Goal: Task Accomplishment & Management: Use online tool/utility

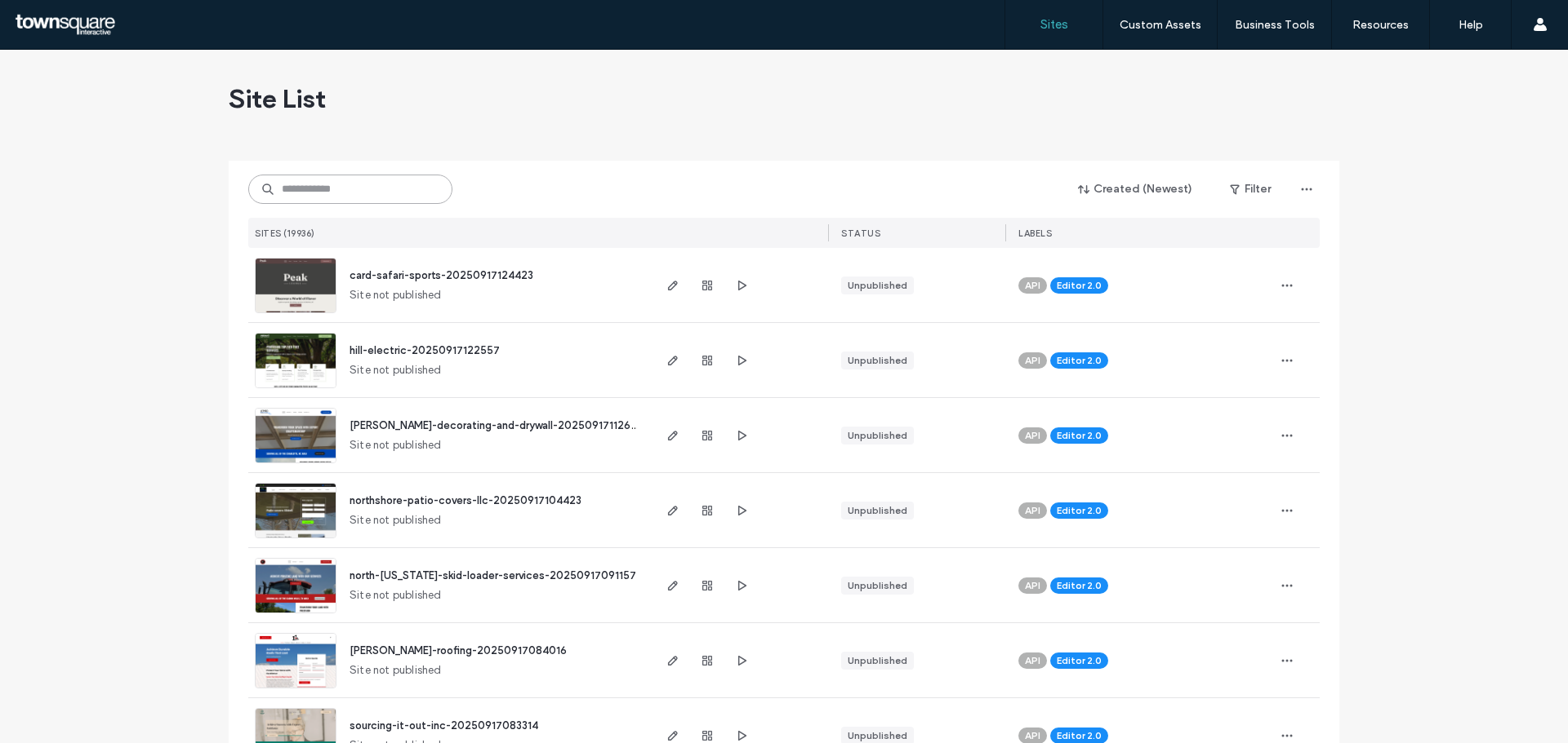
click at [366, 198] on input at bounding box center [350, 189] width 204 height 30
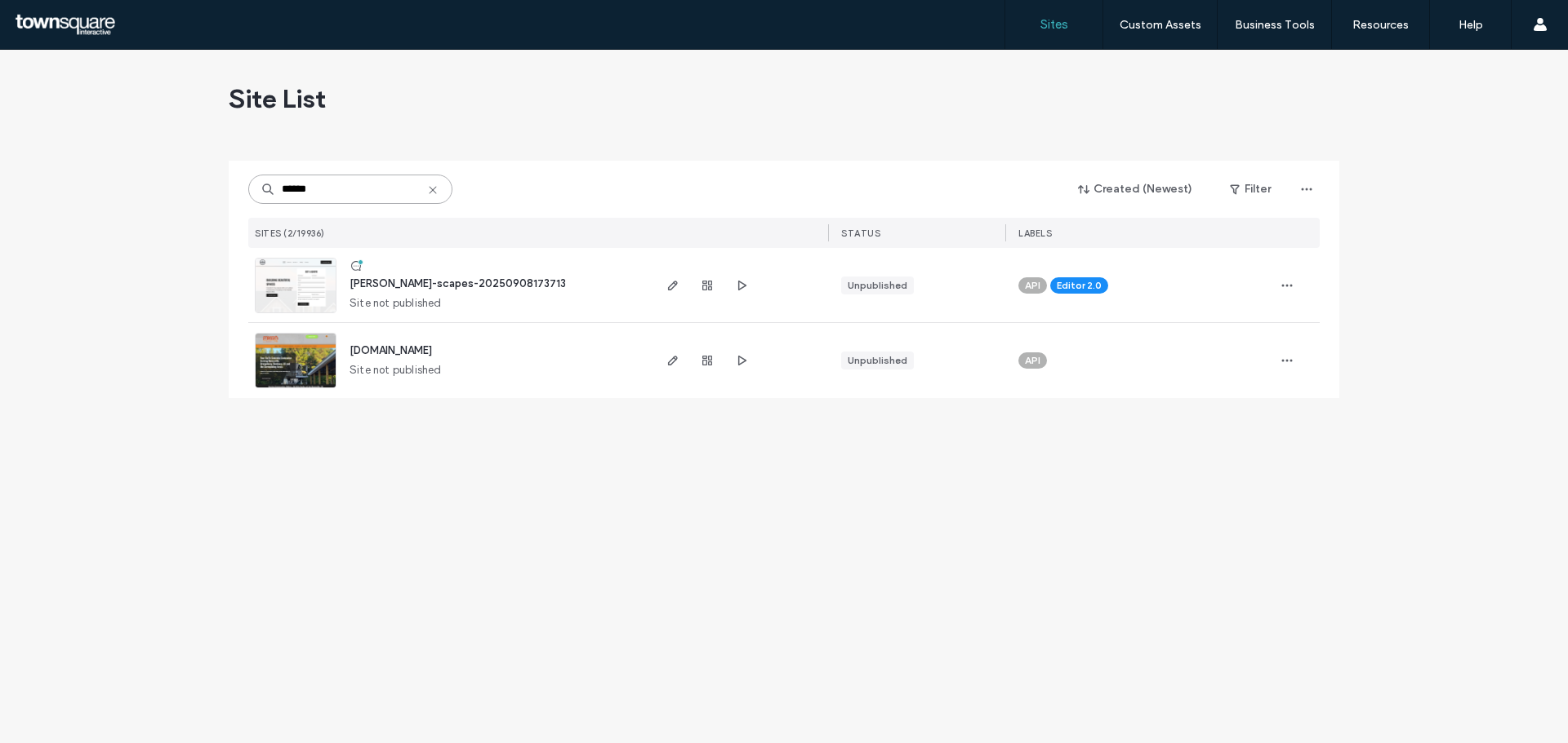
type input "******"
click at [428, 288] on span "stokes-scapes-20250908173713" at bounding box center [458, 283] width 217 height 12
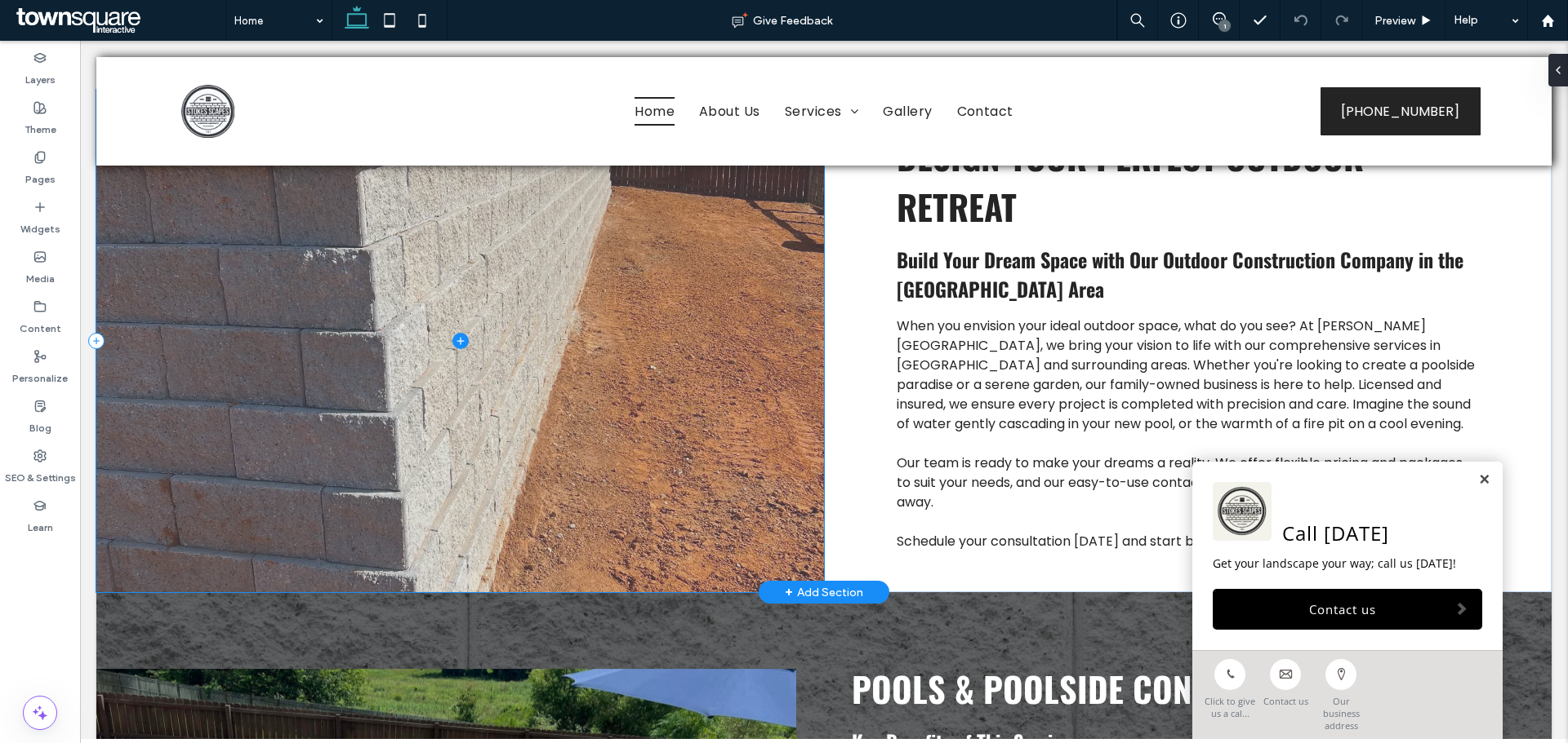
scroll to position [898, 0]
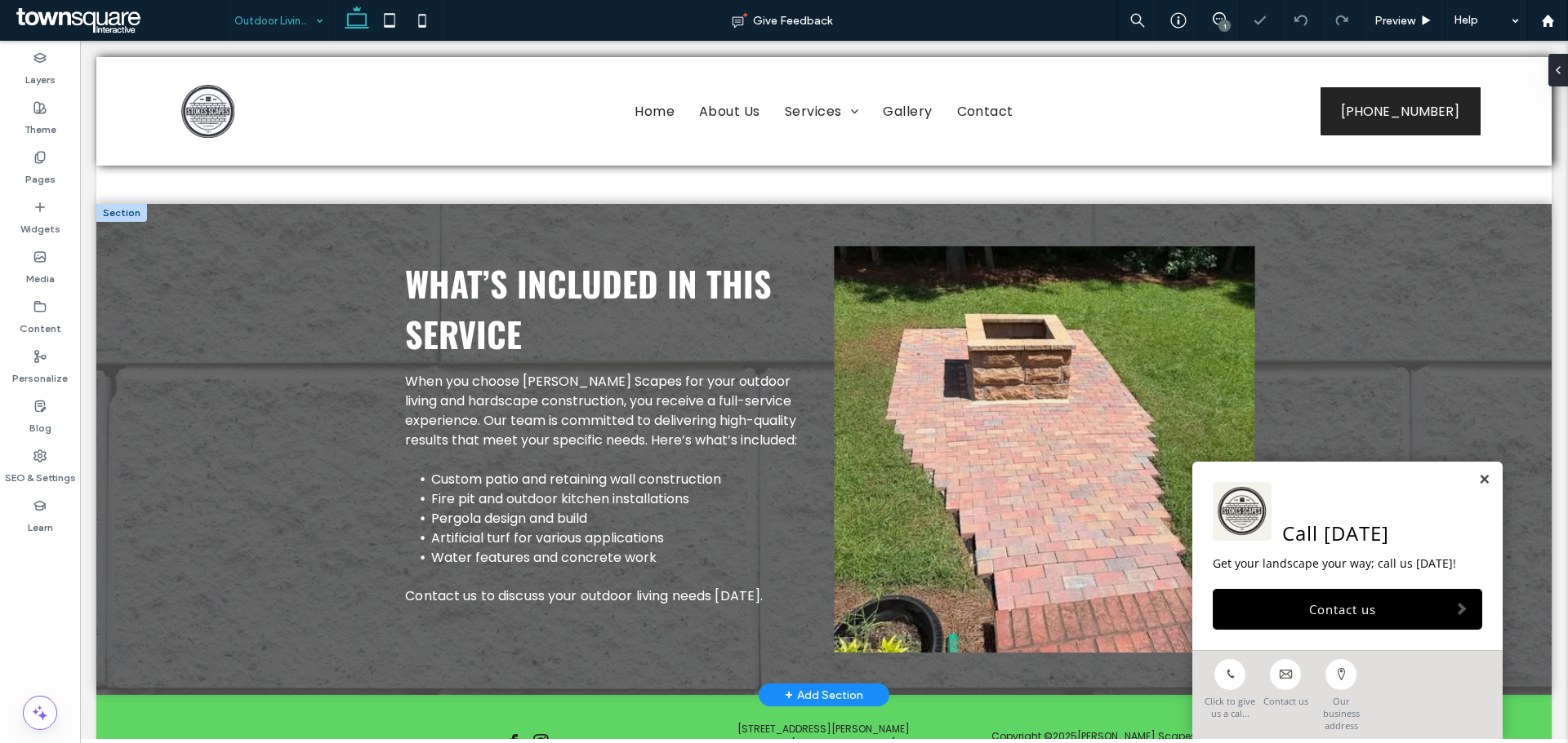
scroll to position [438, 0]
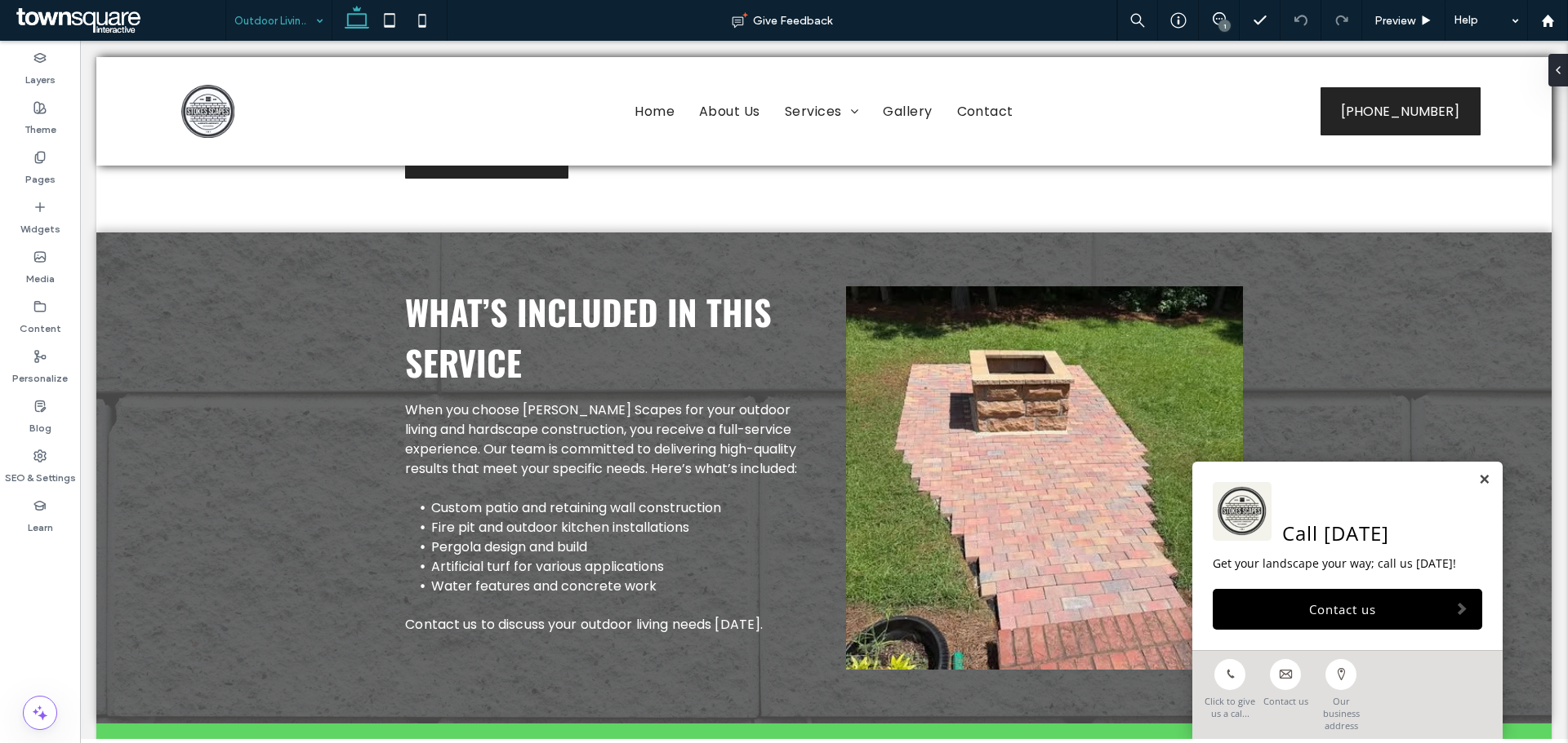
click at [1481, 493] on div "Call Today Get your landscape your way; call us today! Contact us" at bounding box center [1346, 556] width 310 height 188
click at [1480, 493] on div "Call Today Get your landscape your way; call us today! Contact us" at bounding box center [1346, 556] width 310 height 188
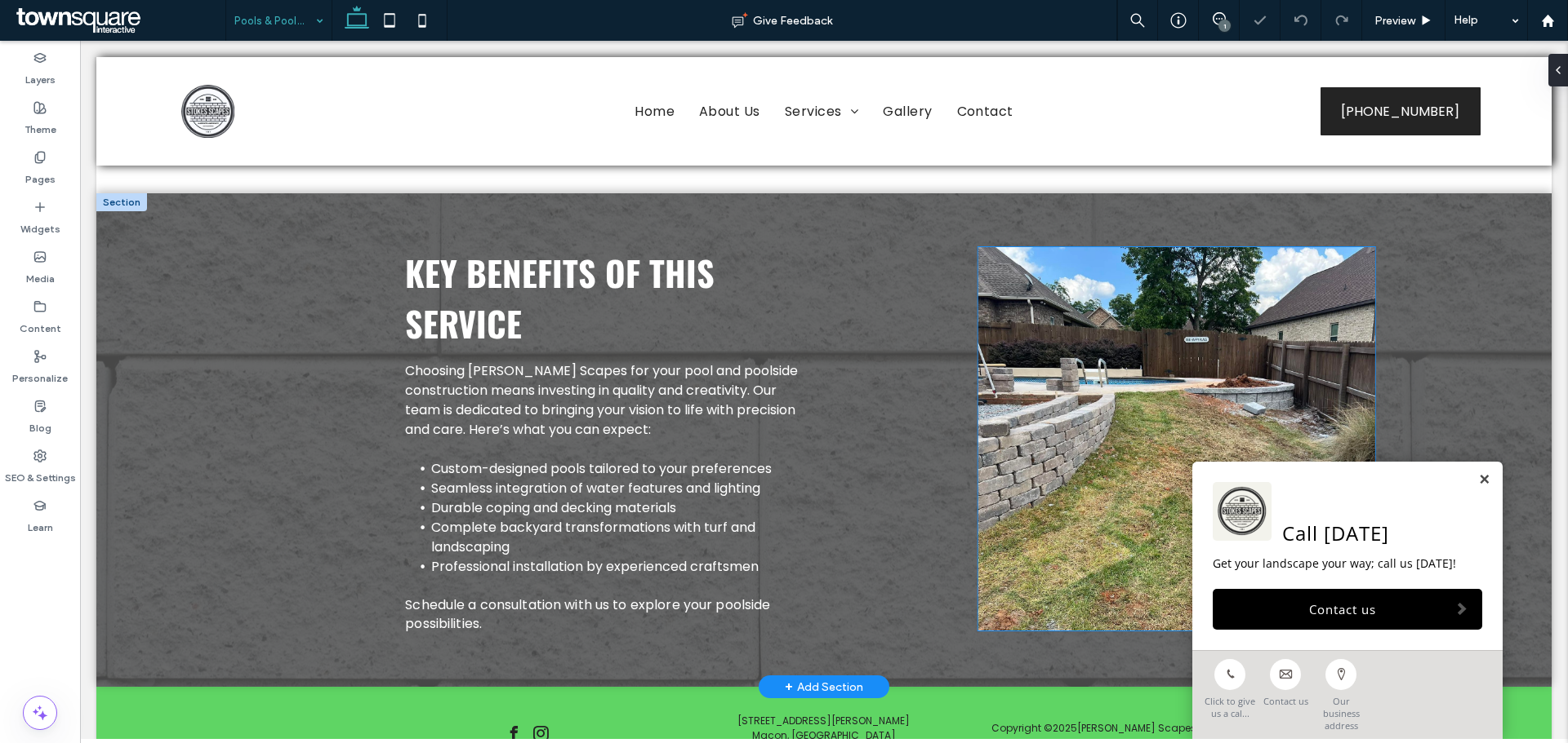
scroll to position [489, 0]
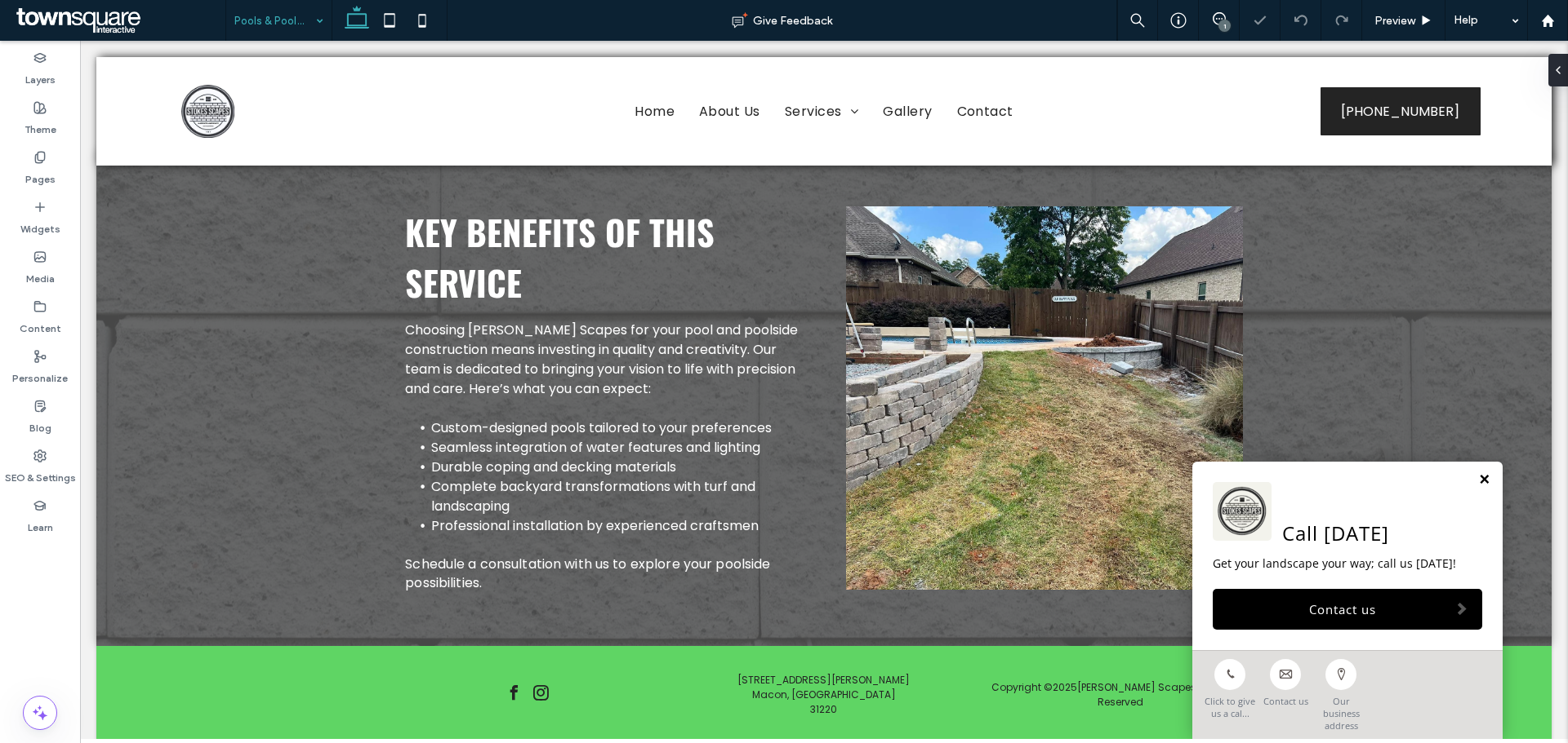
click at [1478, 487] on link at bounding box center [1484, 480] width 12 height 14
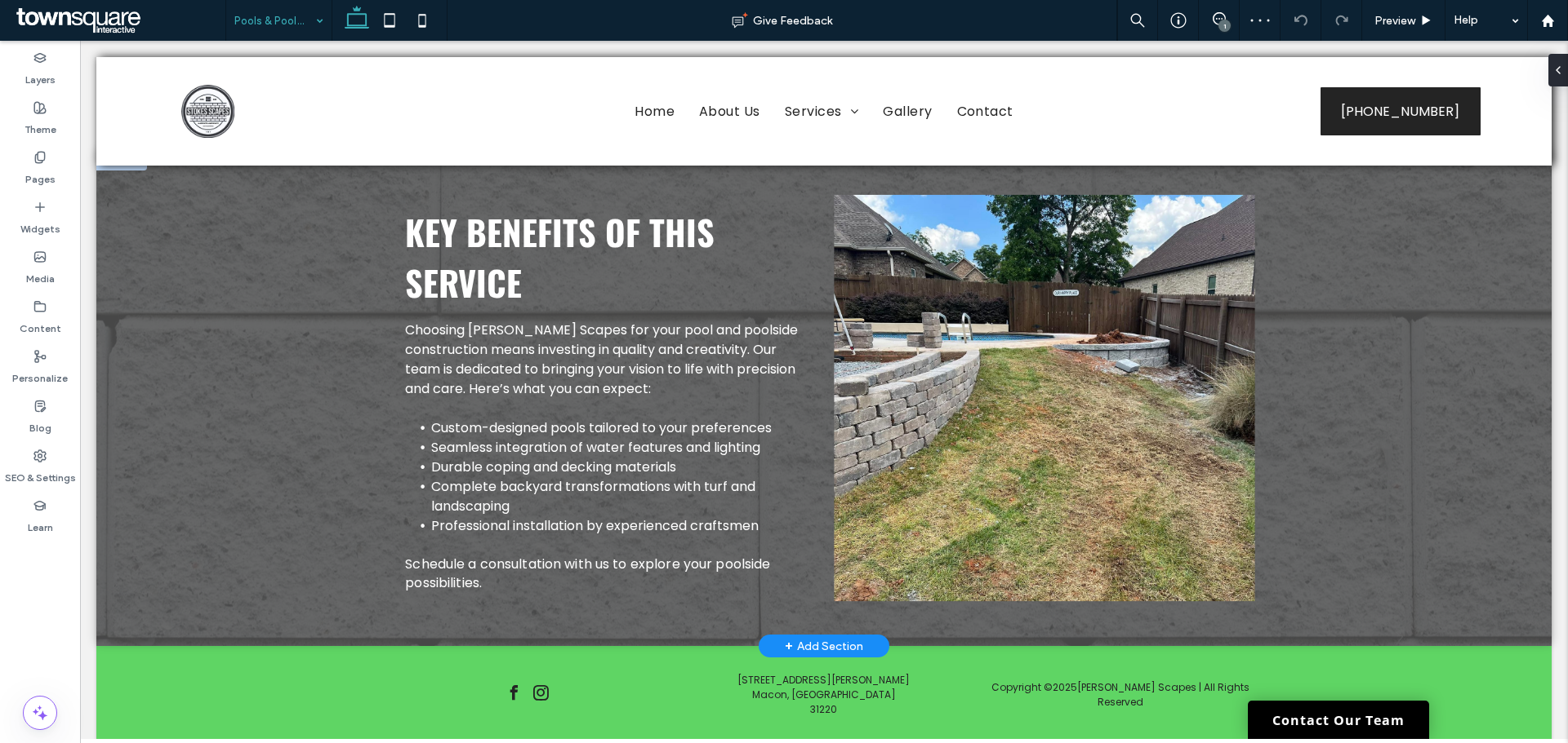
click at [1023, 455] on img at bounding box center [1044, 398] width 420 height 407
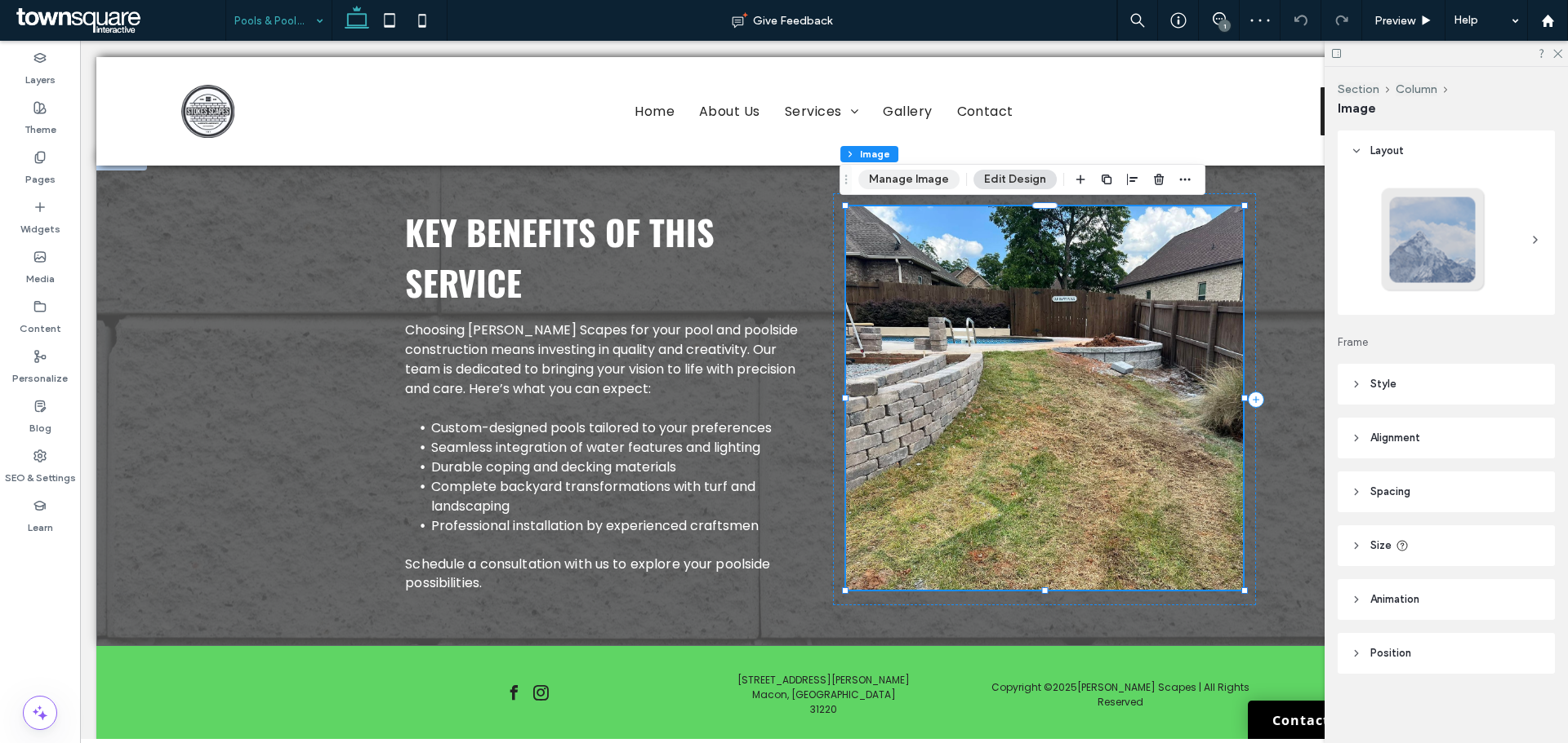
drag, startPoint x: 897, startPoint y: 184, endPoint x: 1077, endPoint y: 379, distance: 265.4
click at [897, 184] on button "Manage Image" at bounding box center [909, 179] width 101 height 20
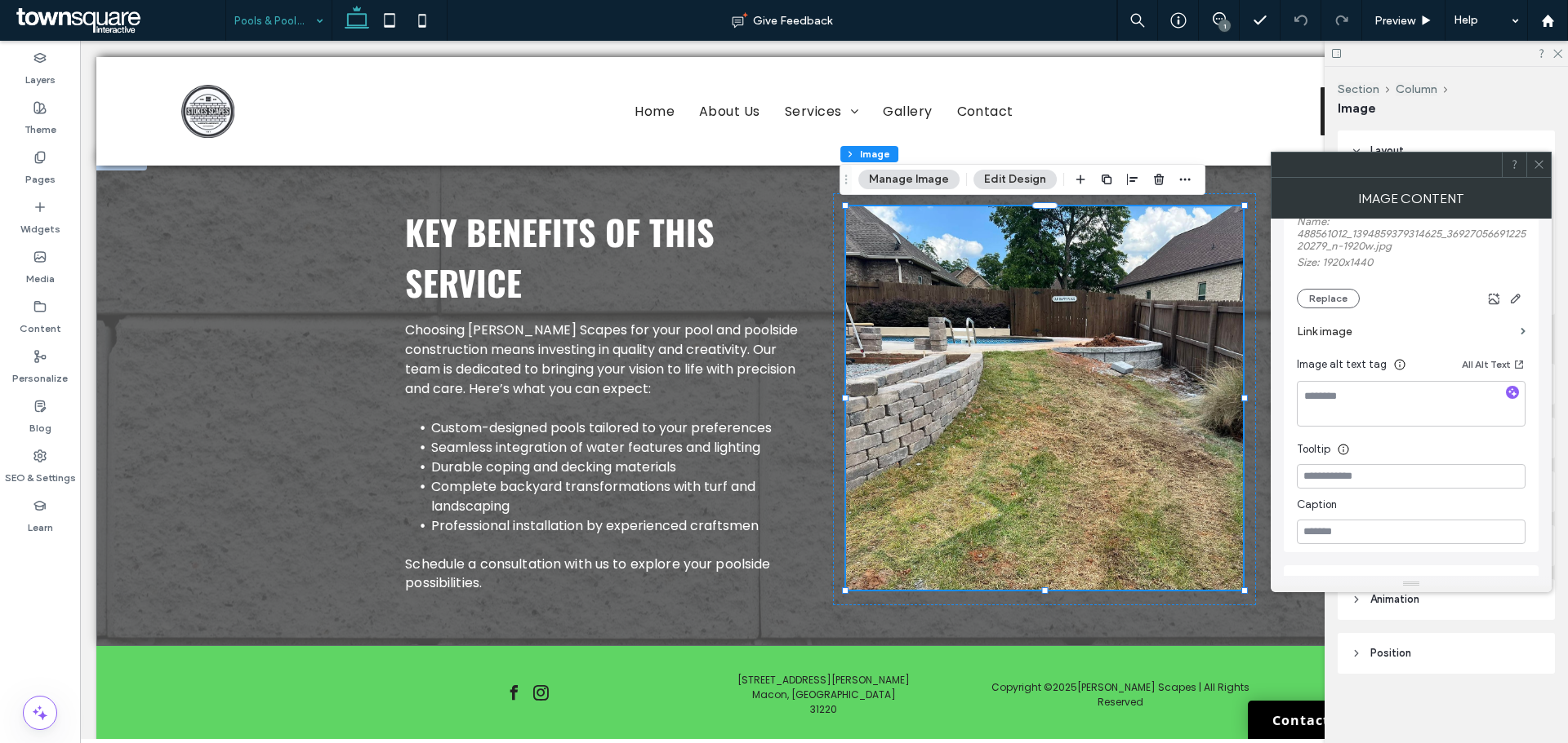
scroll to position [326, 0]
click at [1315, 297] on button "Replace" at bounding box center [1328, 298] width 63 height 20
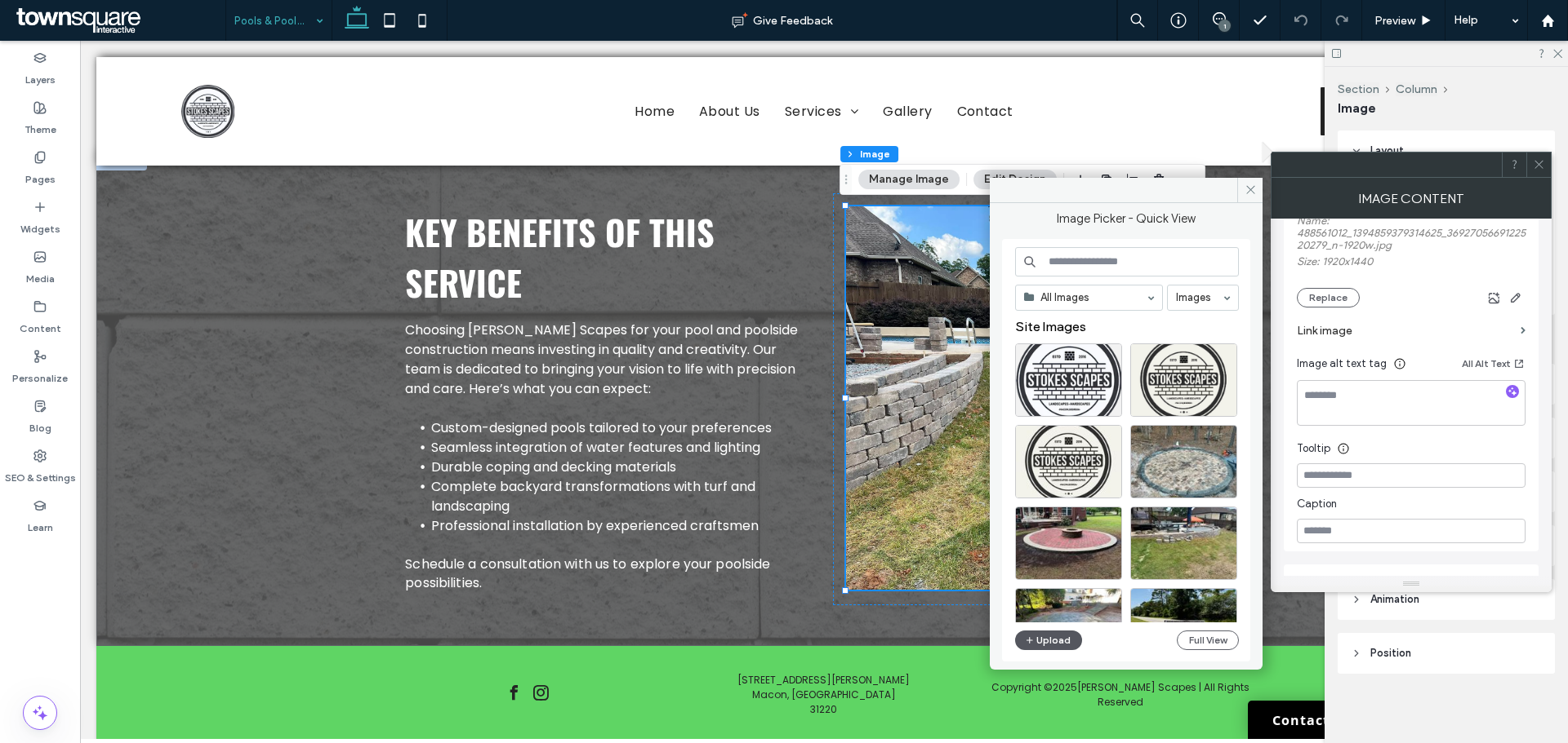
click at [1047, 635] on button "Upload" at bounding box center [1048, 641] width 67 height 20
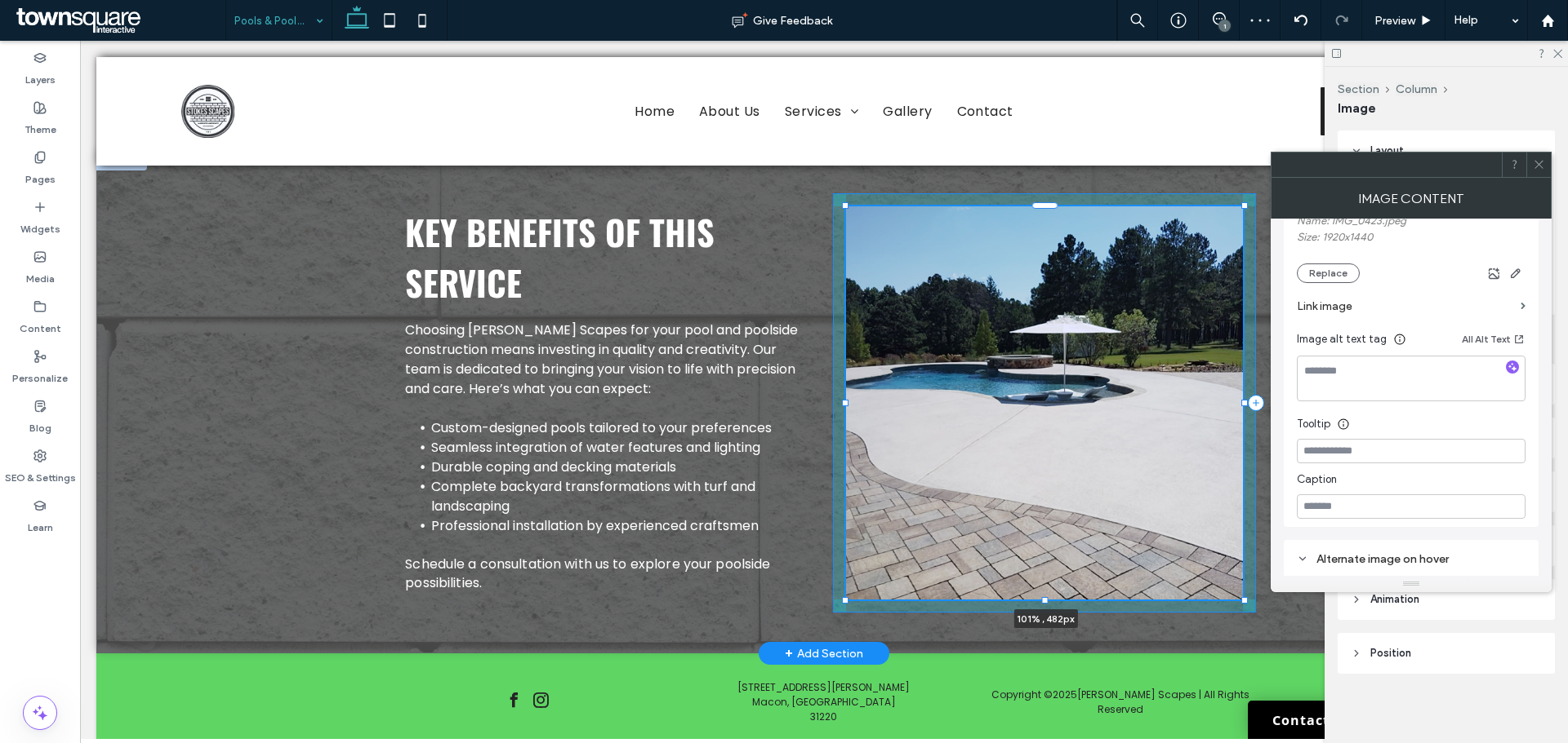
drag, startPoint x: 840, startPoint y: 591, endPoint x: 842, endPoint y: 599, distance: 8.2
click at [842, 599] on div at bounding box center [845, 601] width 7 height 7
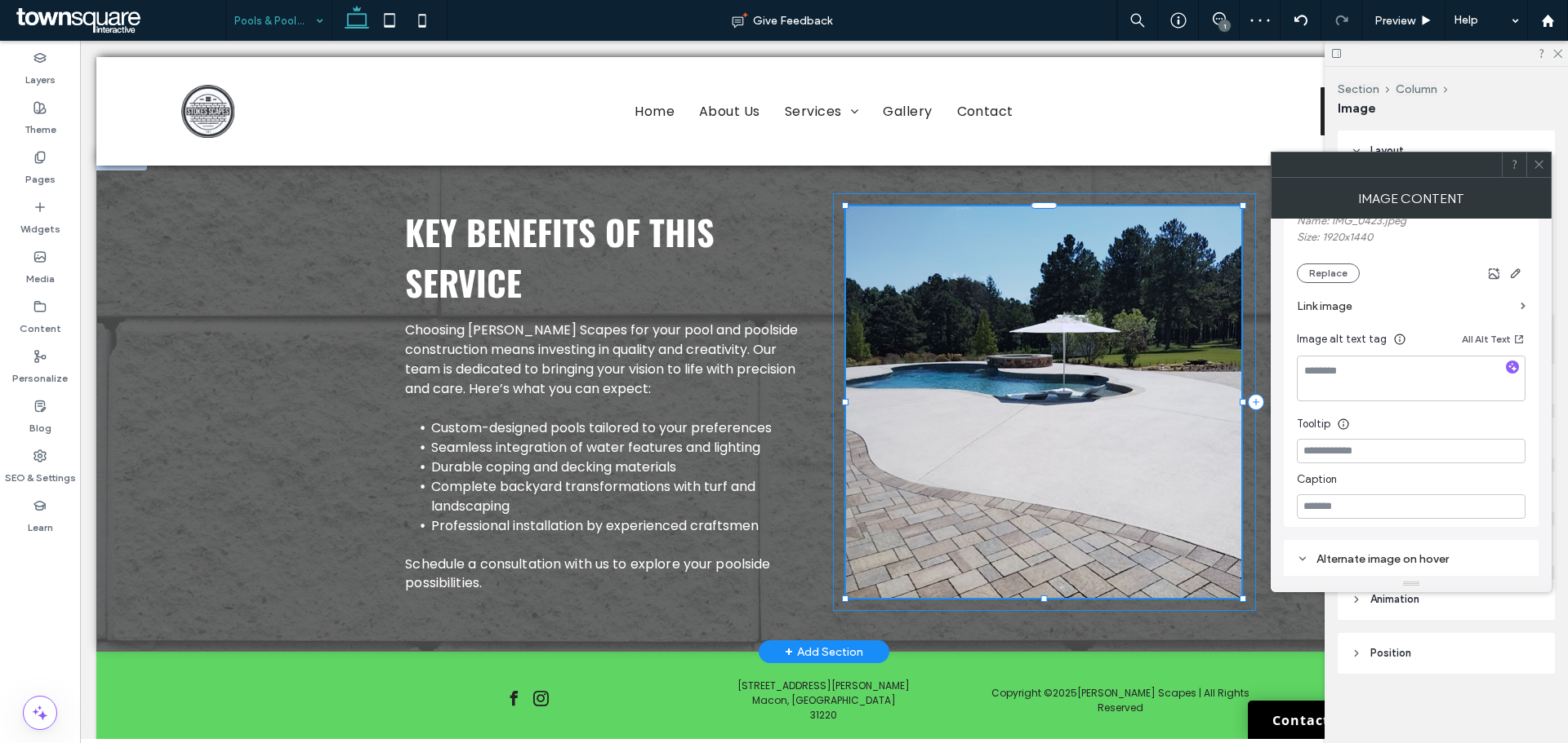
type input "****"
type input "***"
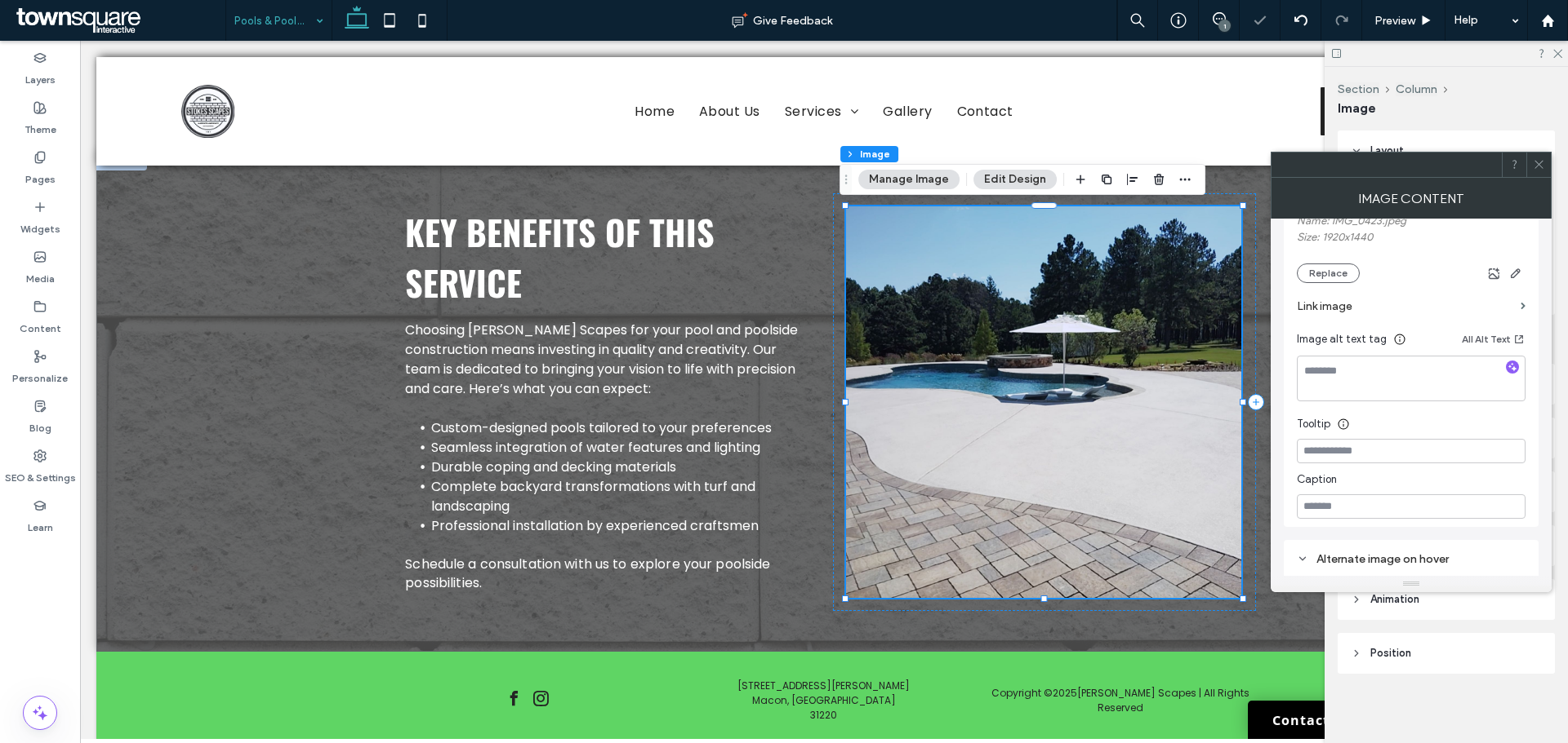
click at [1543, 163] on icon at bounding box center [1538, 164] width 12 height 12
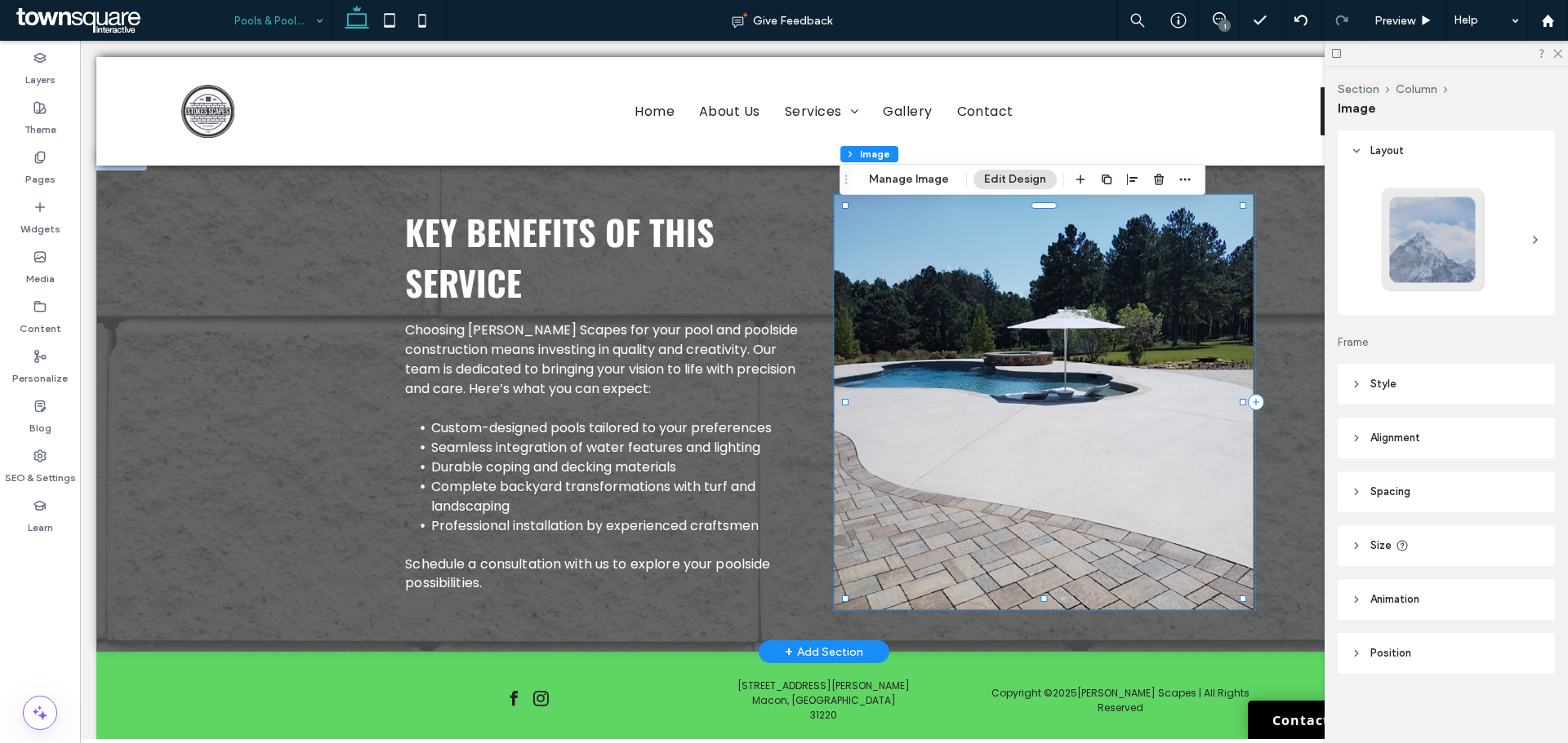
click at [1005, 312] on img at bounding box center [1043, 402] width 418 height 416
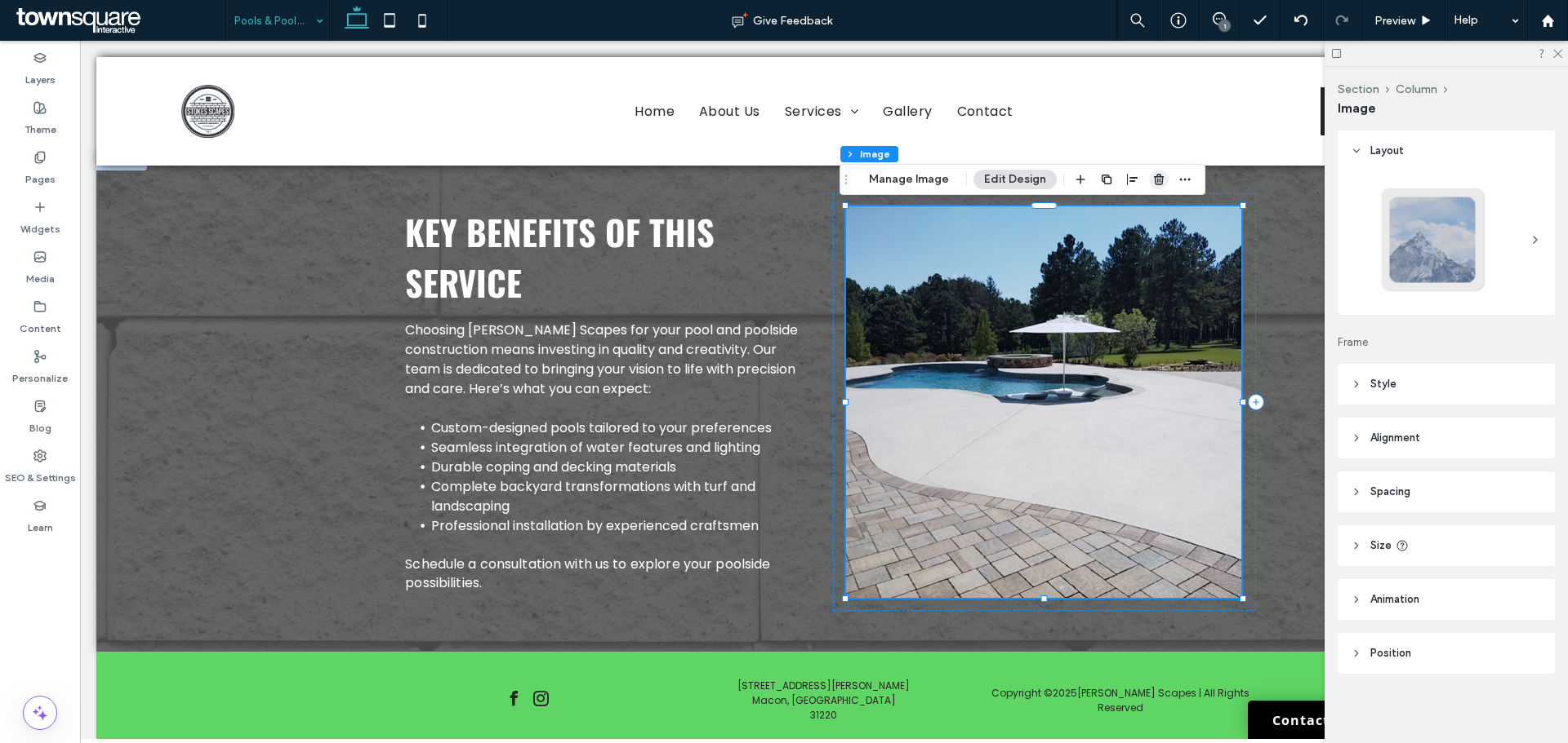
click at [1154, 177] on use "button" at bounding box center [1159, 179] width 10 height 11
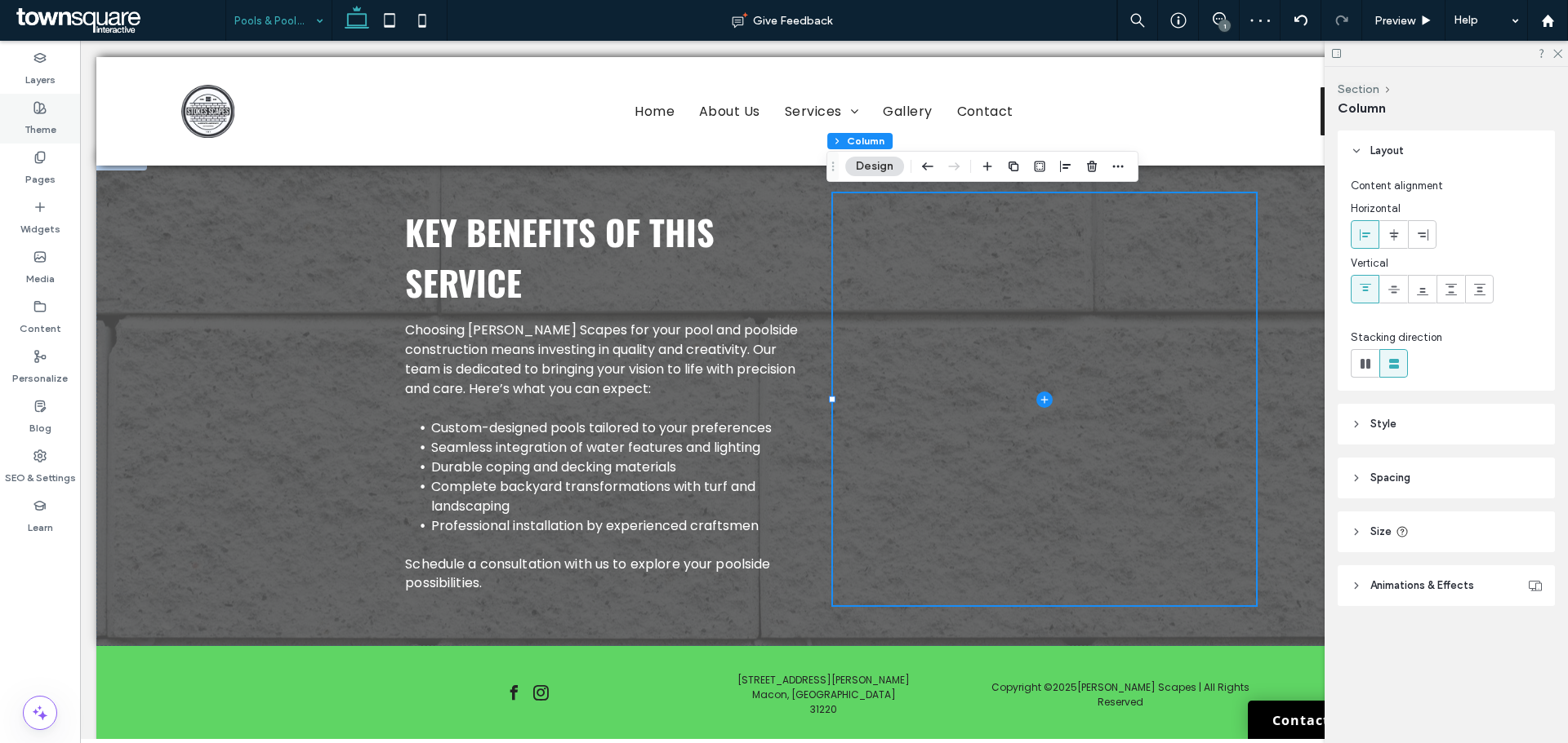
click at [53, 127] on label "Theme" at bounding box center [41, 126] width 32 height 23
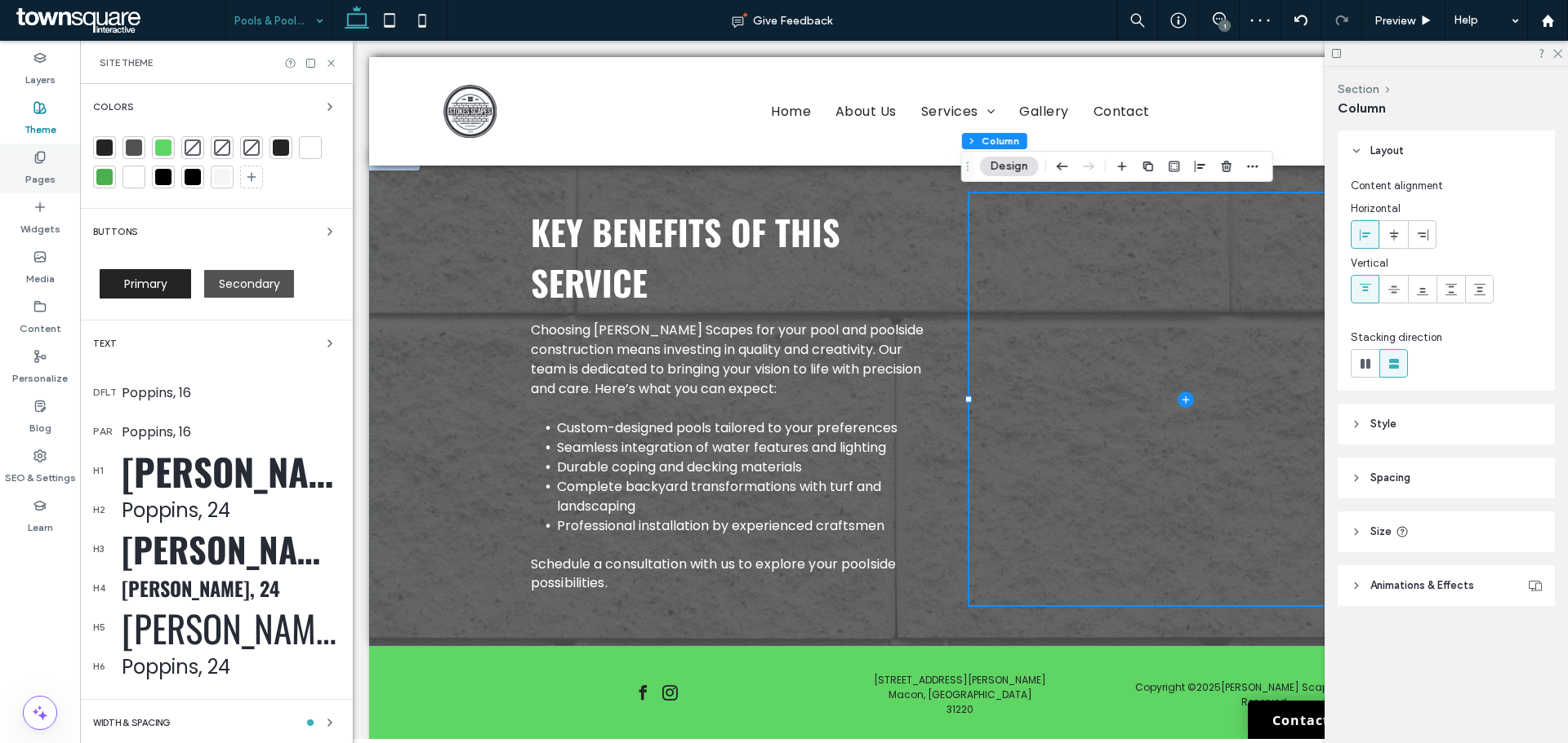
click at [50, 166] on label "Pages" at bounding box center [41, 175] width 31 height 23
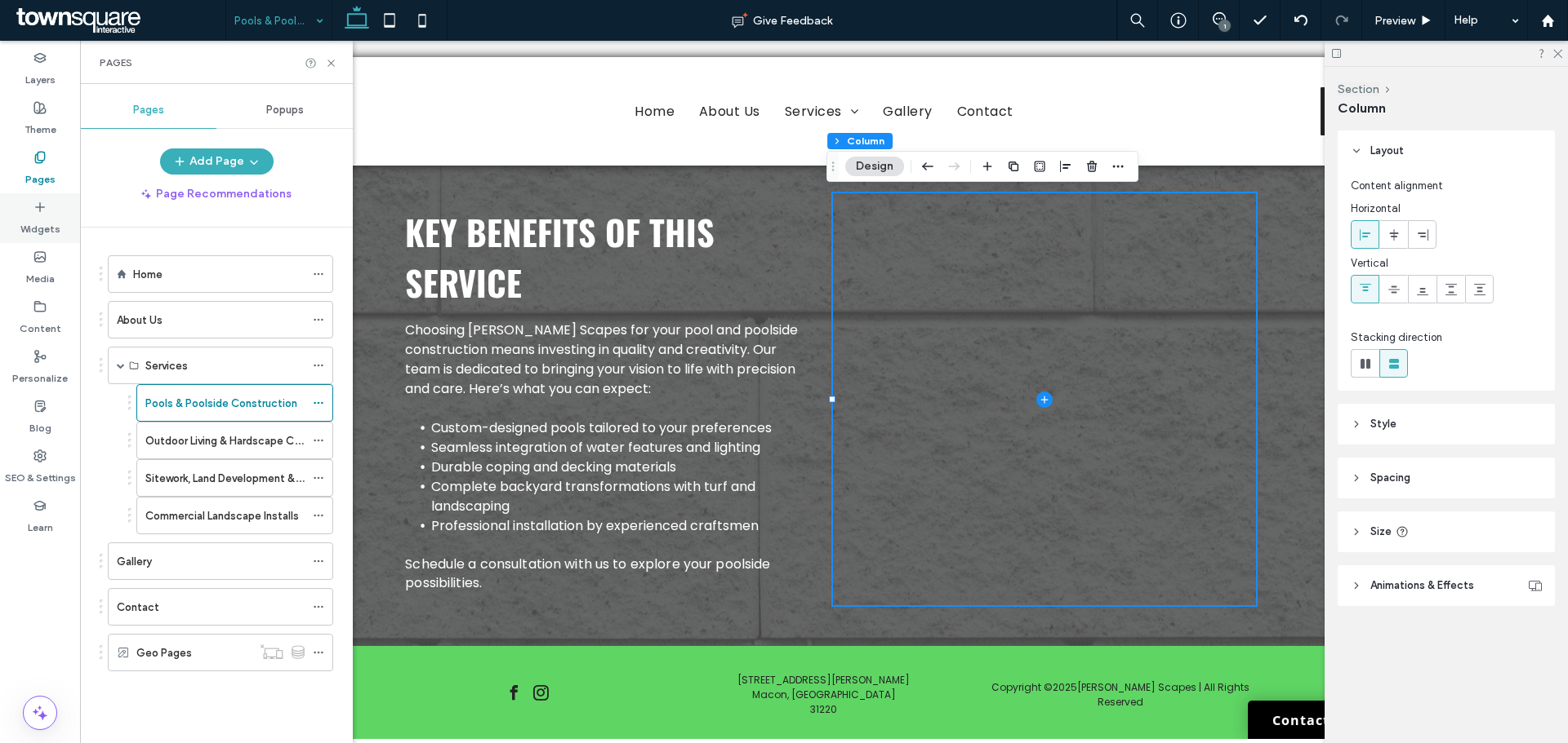
click at [42, 211] on icon at bounding box center [40, 207] width 13 height 13
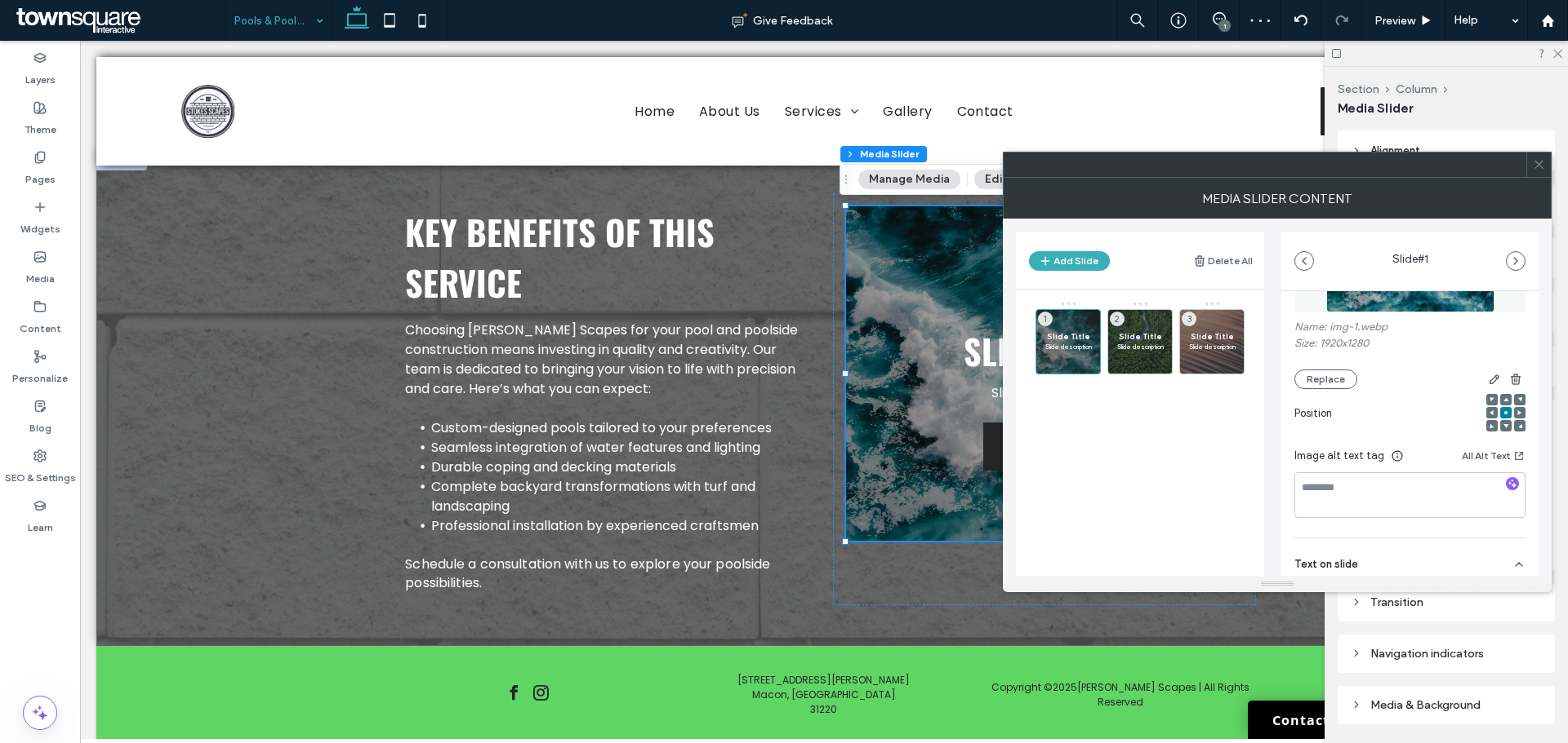
scroll to position [245, 0]
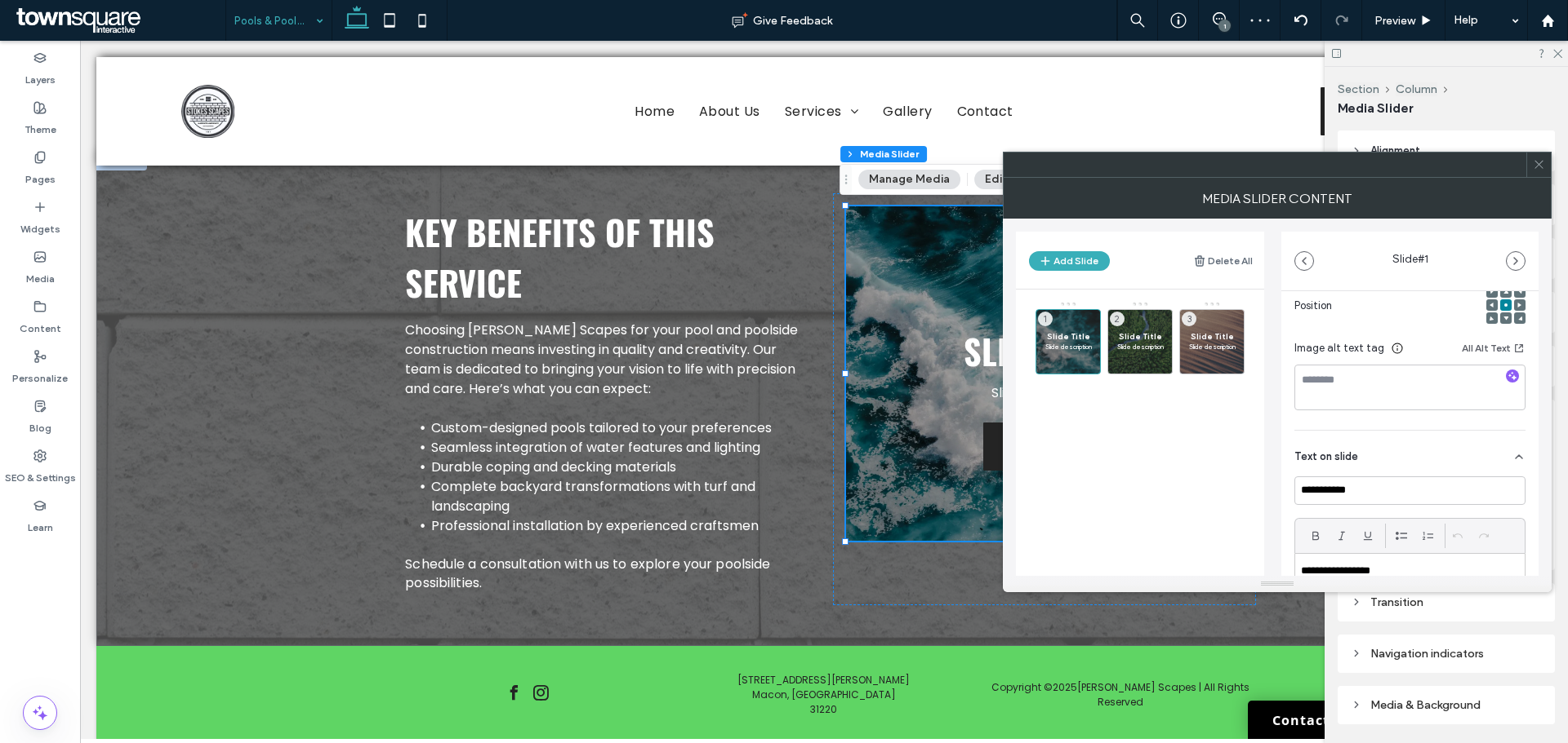
click at [1370, 476] on section "**********" at bounding box center [1409, 562] width 231 height 264
click at [1370, 477] on input "**********" at bounding box center [1409, 491] width 231 height 29
click at [1370, 478] on input "**********" at bounding box center [1409, 491] width 231 height 29
click at [1370, 479] on input "**********" at bounding box center [1409, 491] width 231 height 29
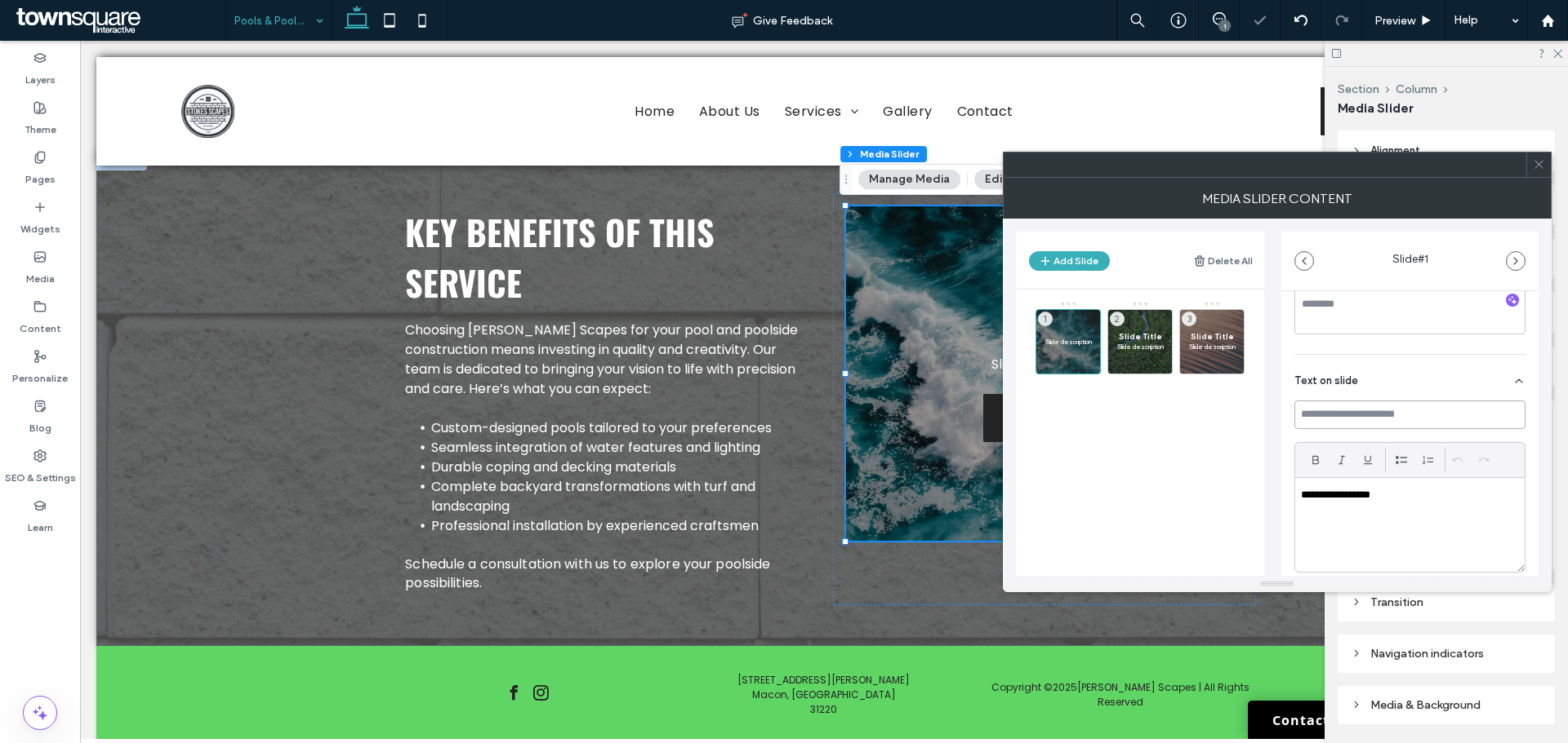
scroll to position [449, 0]
click at [1350, 374] on p "**********" at bounding box center [1405, 367] width 209 height 15
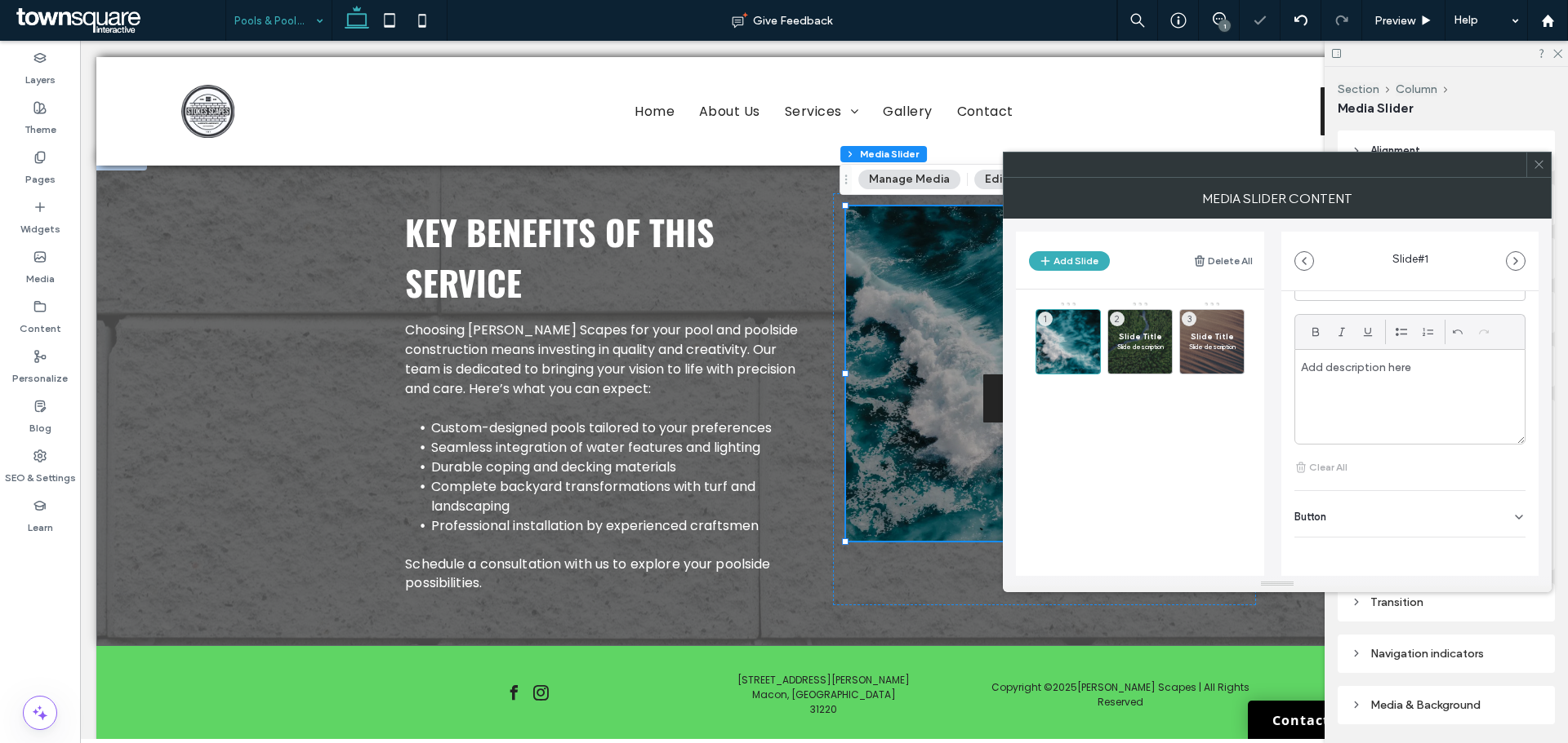
click at [1363, 530] on div "Button" at bounding box center [1409, 513] width 231 height 45
click at [1344, 561] on input "******" at bounding box center [1392, 551] width 195 height 29
click at [1496, 554] on button at bounding box center [1511, 551] width 30 height 29
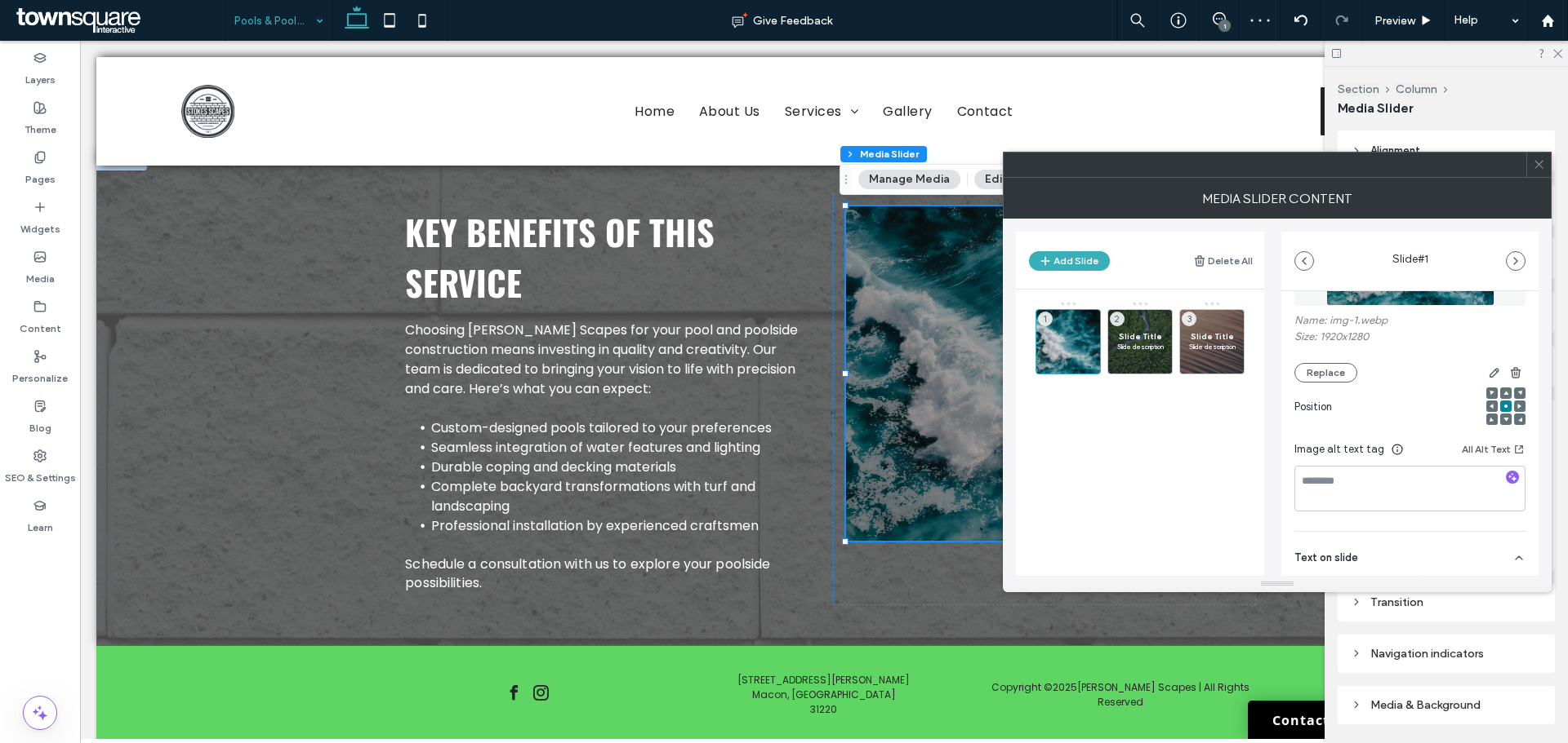
scroll to position [40, 0]
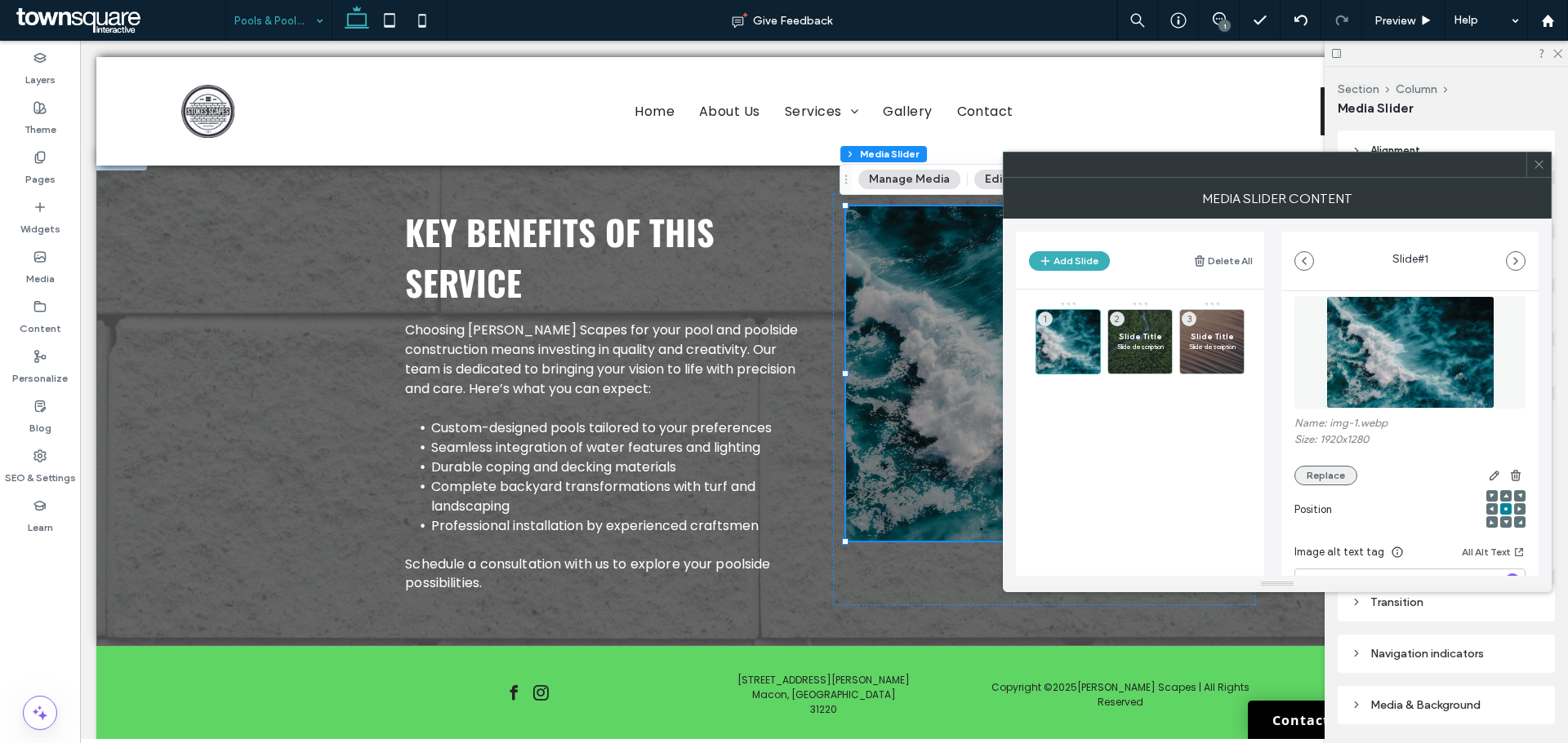
click at [1338, 478] on button "Replace" at bounding box center [1326, 476] width 63 height 20
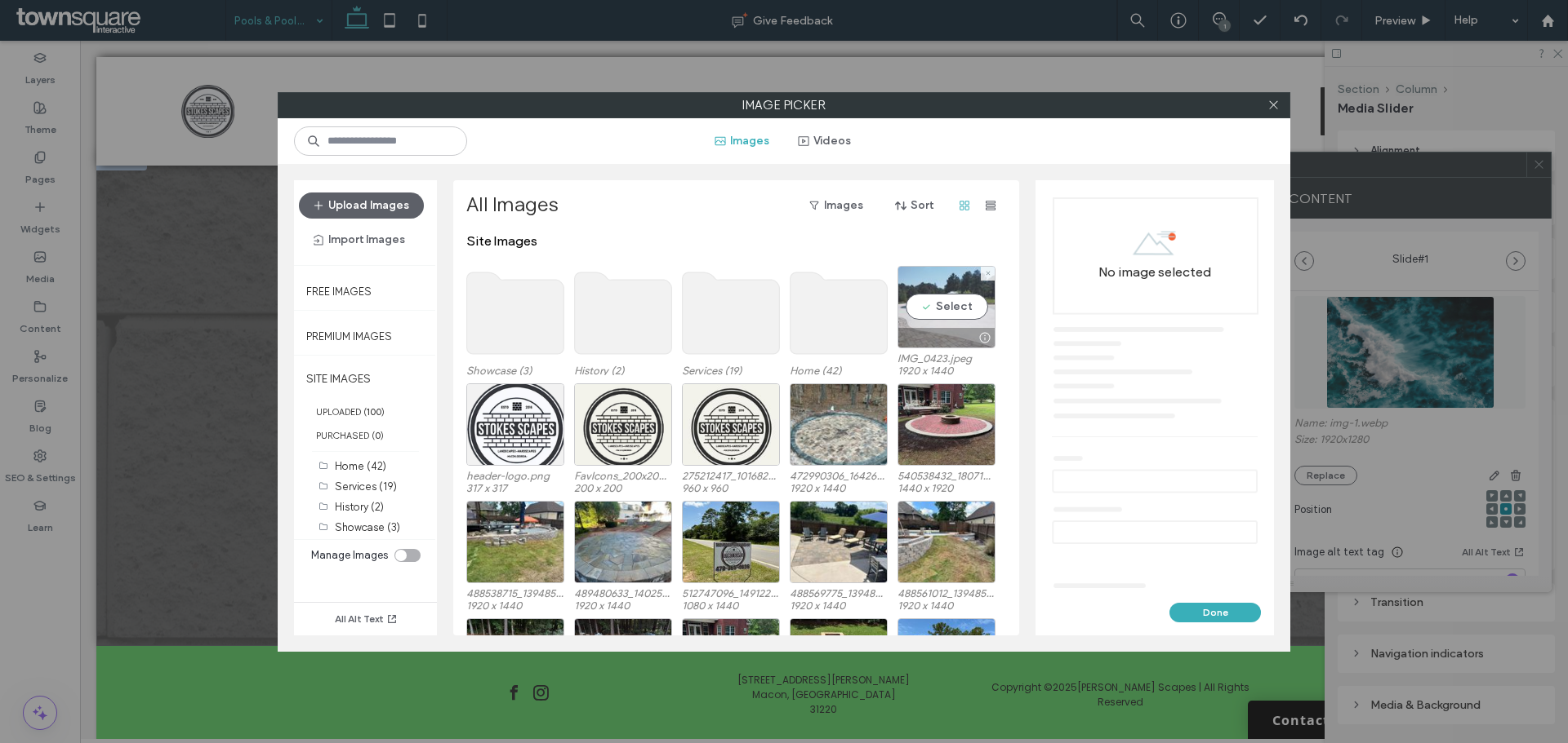
click at [953, 326] on div "Select" at bounding box center [946, 307] width 98 height 83
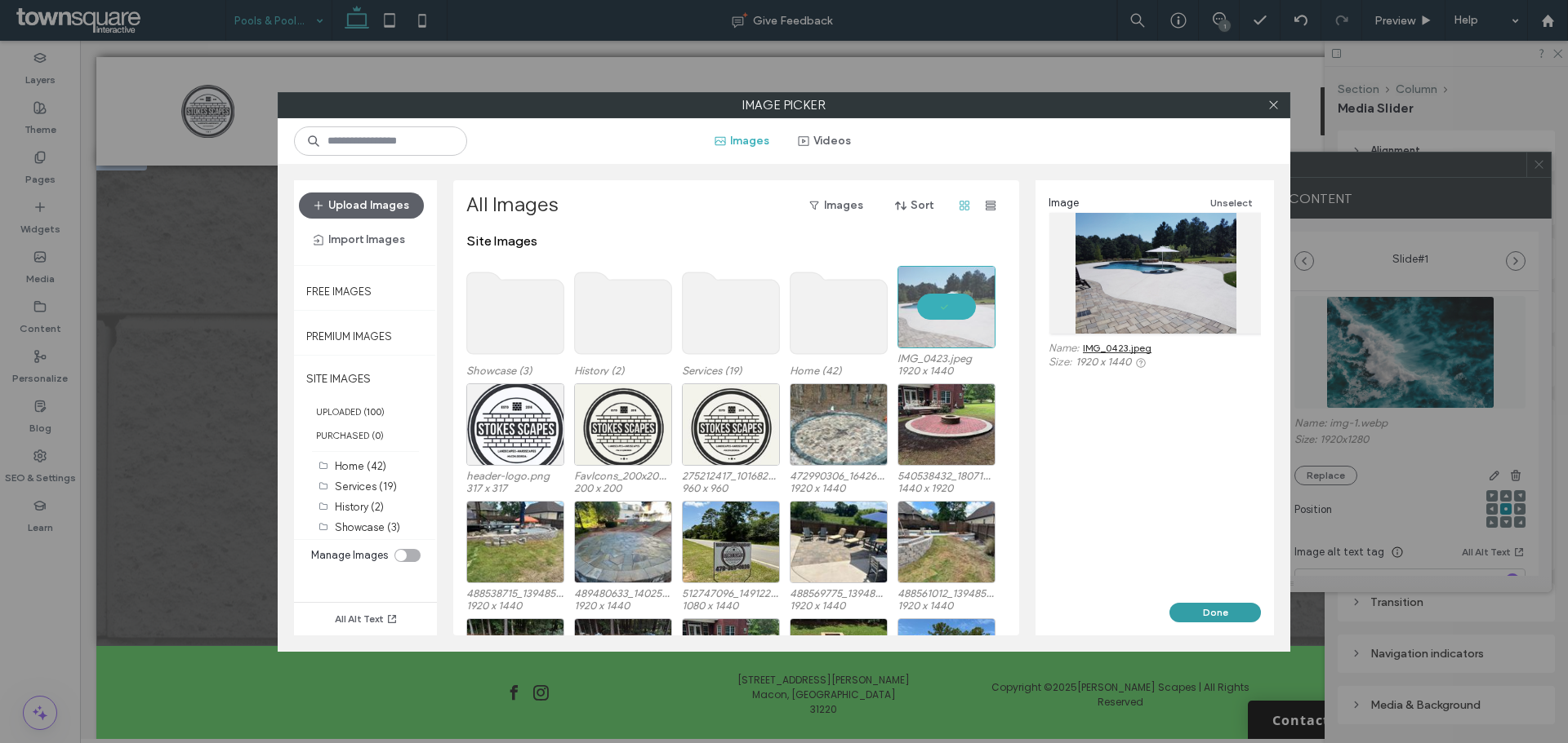
drag, startPoint x: 1246, startPoint y: 608, endPoint x: 1163, endPoint y: 567, distance: 92.6
click at [1246, 608] on button "Done" at bounding box center [1215, 613] width 92 height 20
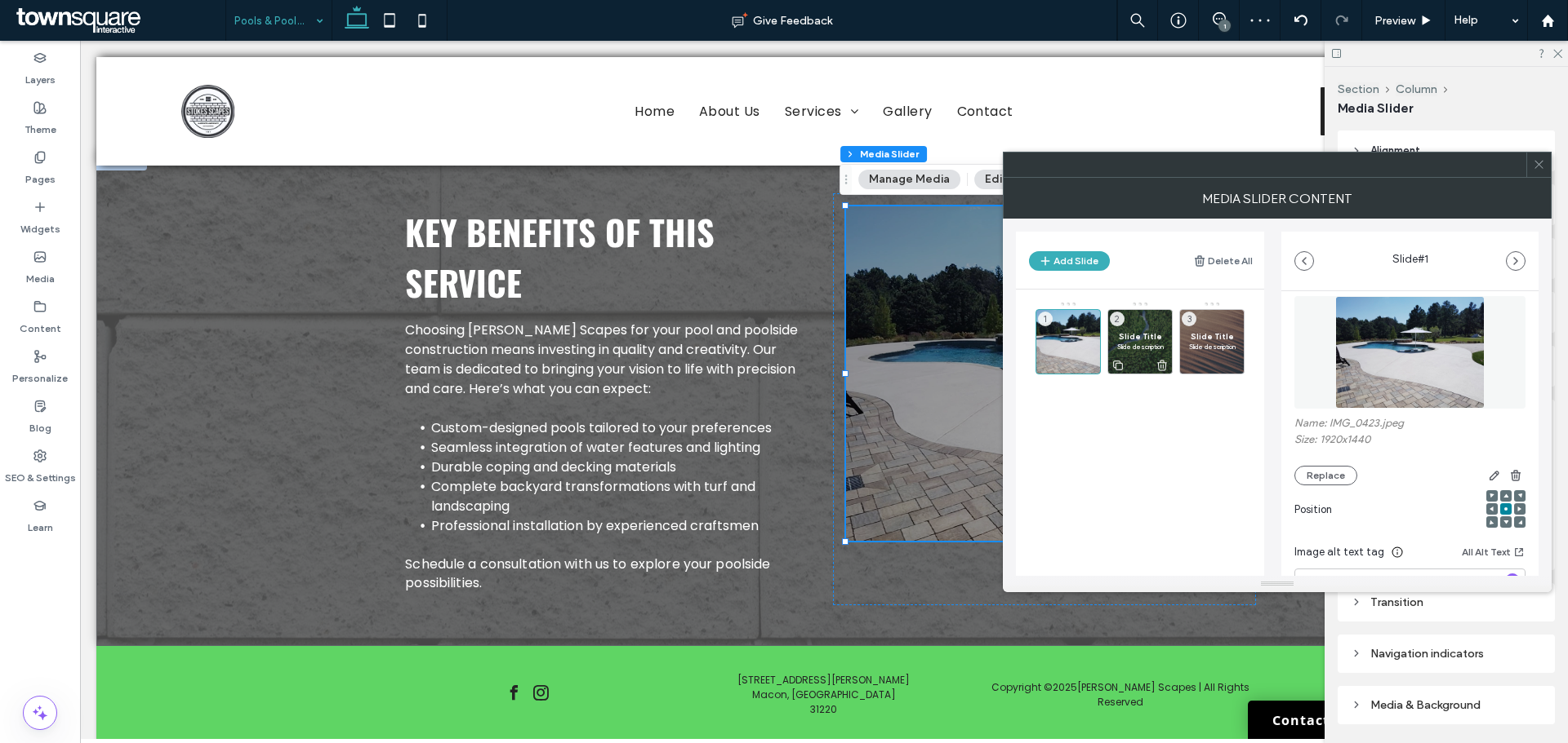
click at [1149, 349] on span "Slide description" at bounding box center [1140, 347] width 47 height 10
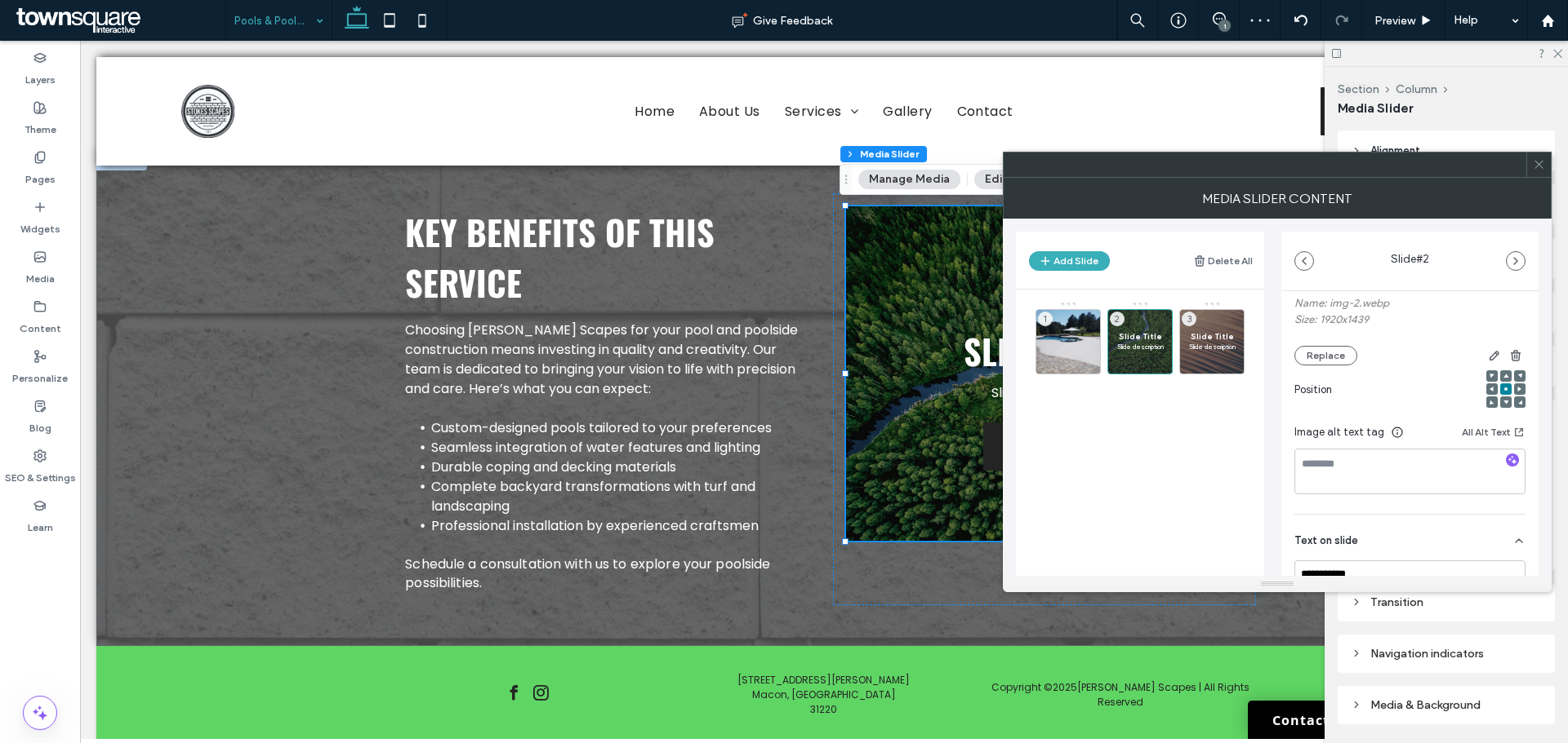
scroll to position [326, 0]
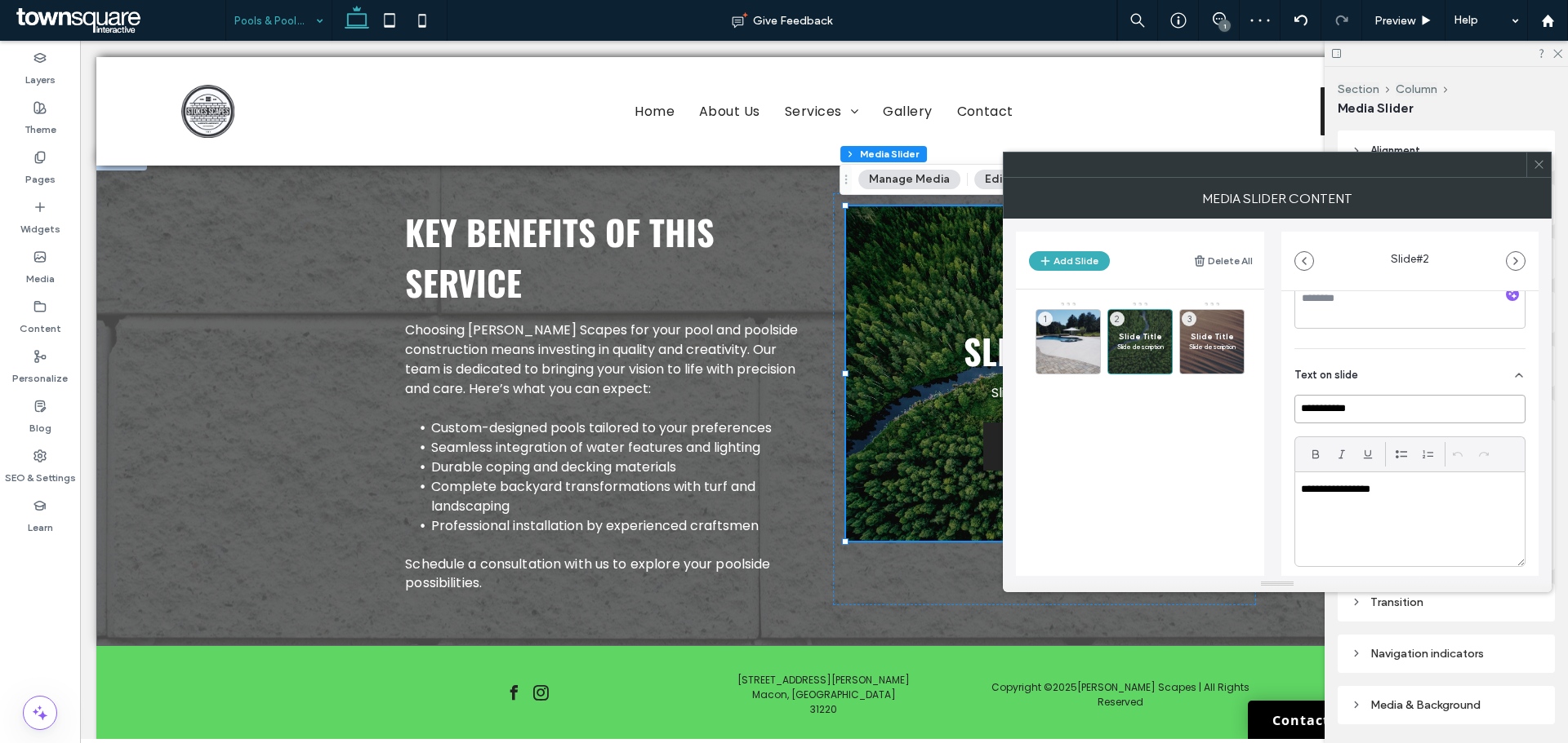
click at [1353, 399] on input "**********" at bounding box center [1409, 409] width 231 height 29
click at [1355, 479] on div "**********" at bounding box center [1409, 520] width 229 height 94
drag, startPoint x: 1355, startPoint y: 479, endPoint x: 1360, endPoint y: 490, distance: 12.1
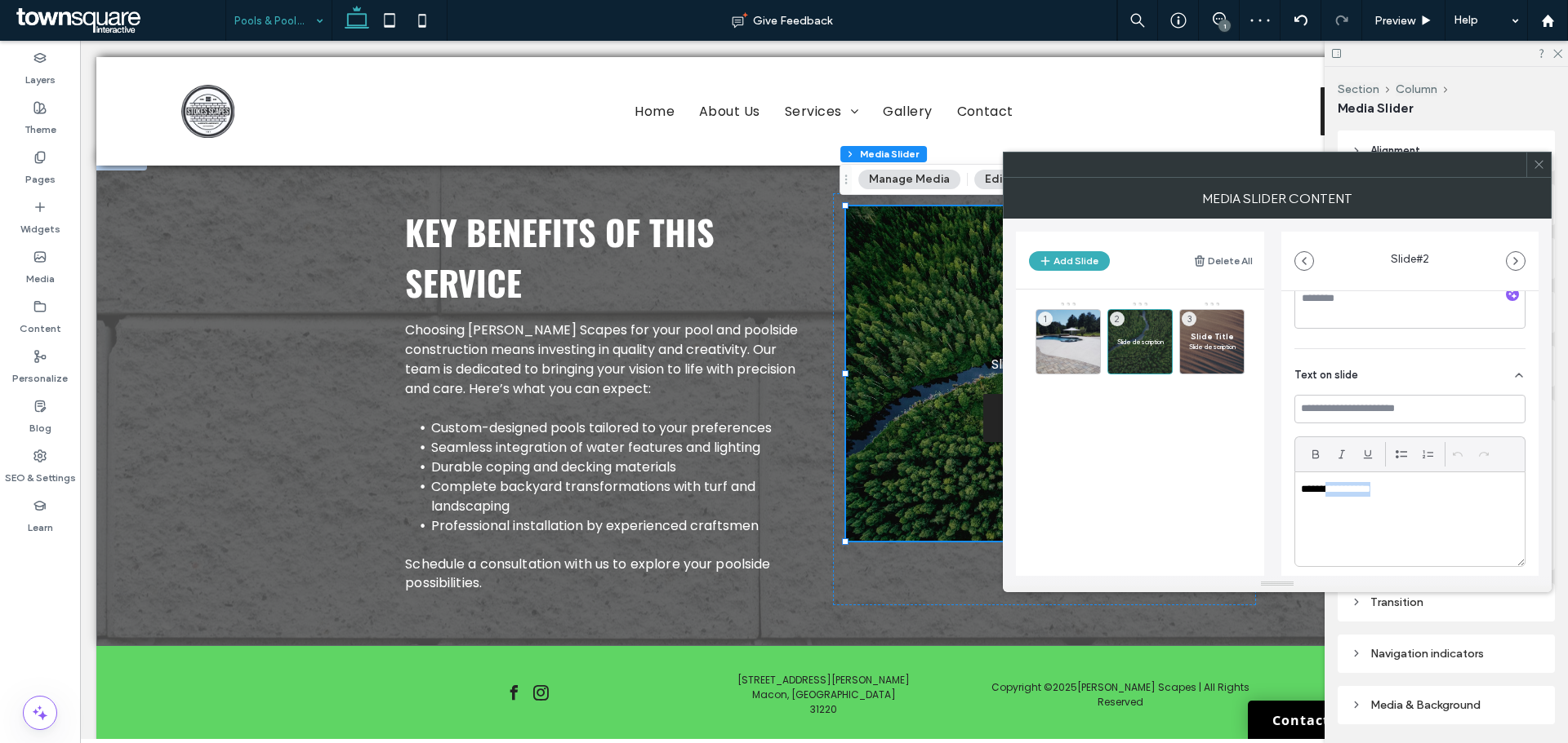
click at [1357, 484] on div "**********" at bounding box center [1409, 520] width 229 height 94
click at [1360, 490] on p "**********" at bounding box center [1405, 489] width 209 height 15
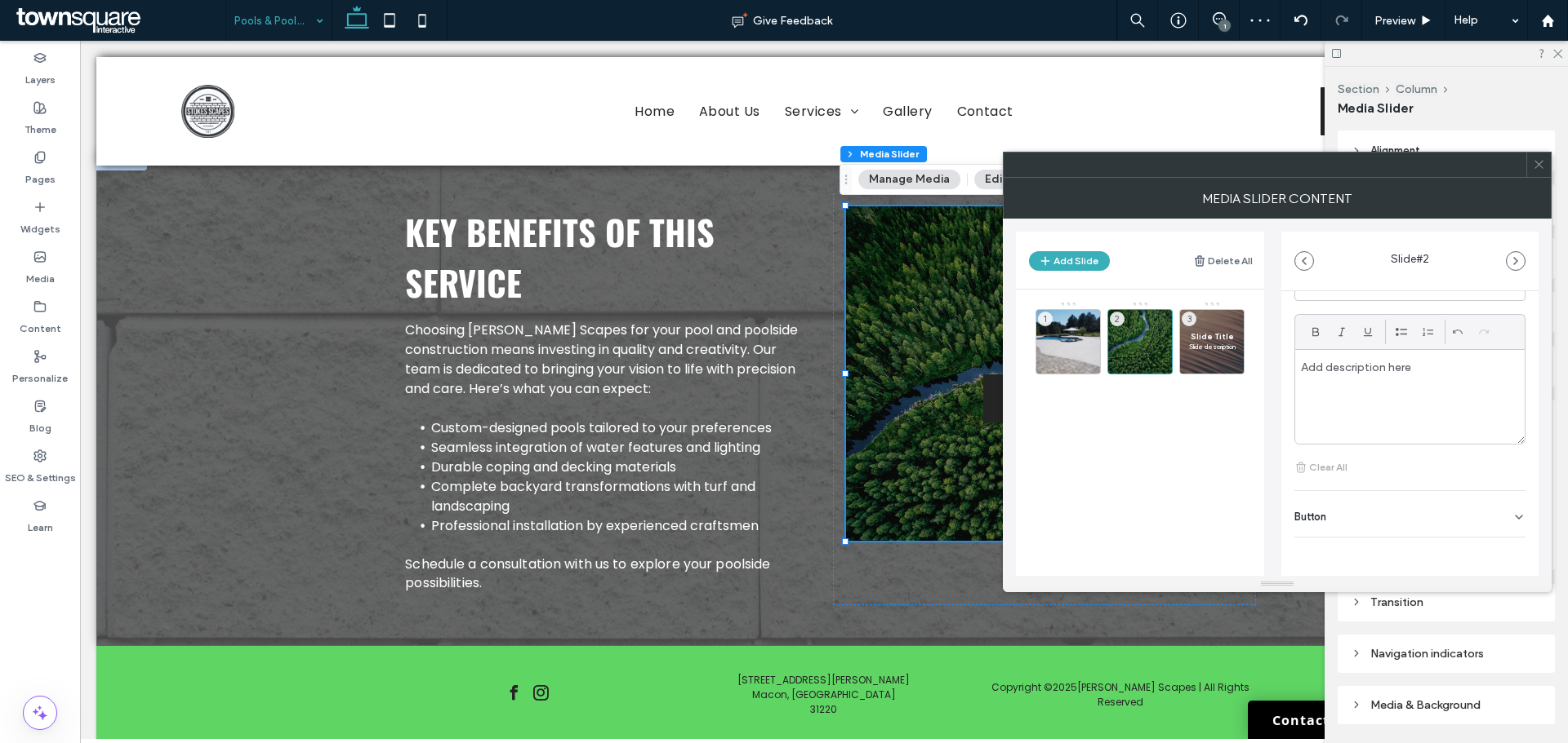
click at [1430, 515] on div "Button" at bounding box center [1409, 513] width 231 height 45
click at [1505, 553] on icon at bounding box center [1511, 551] width 15 height 15
click at [1144, 349] on div "2" at bounding box center [1140, 341] width 65 height 65
click at [1158, 347] on div "2" at bounding box center [1140, 341] width 65 height 65
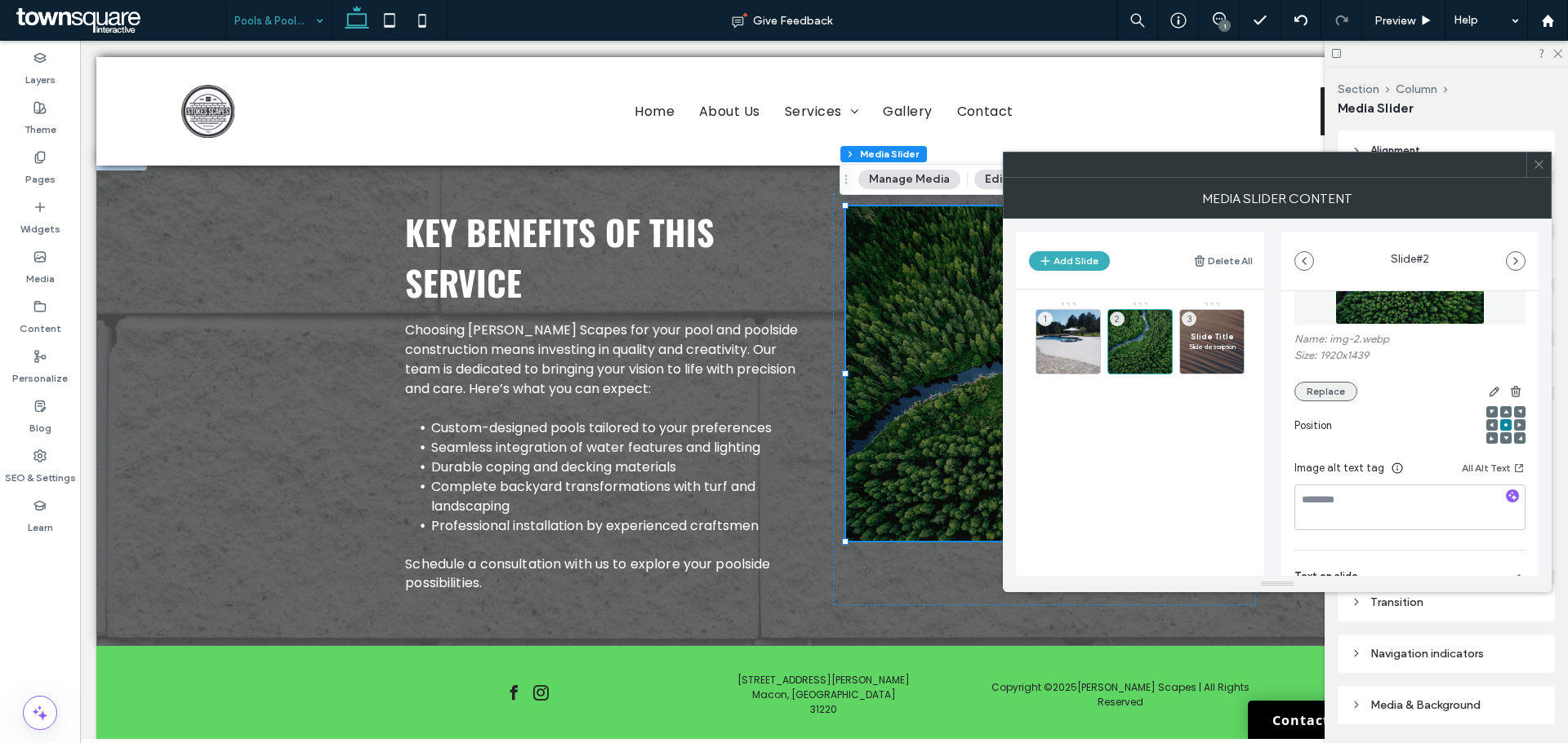
scroll to position [122, 0]
click at [1323, 383] on div "Name: img-2.webp Size: 1920x1439 Replace" at bounding box center [1409, 369] width 231 height 69
click at [1328, 393] on button "Replace" at bounding box center [1326, 394] width 63 height 20
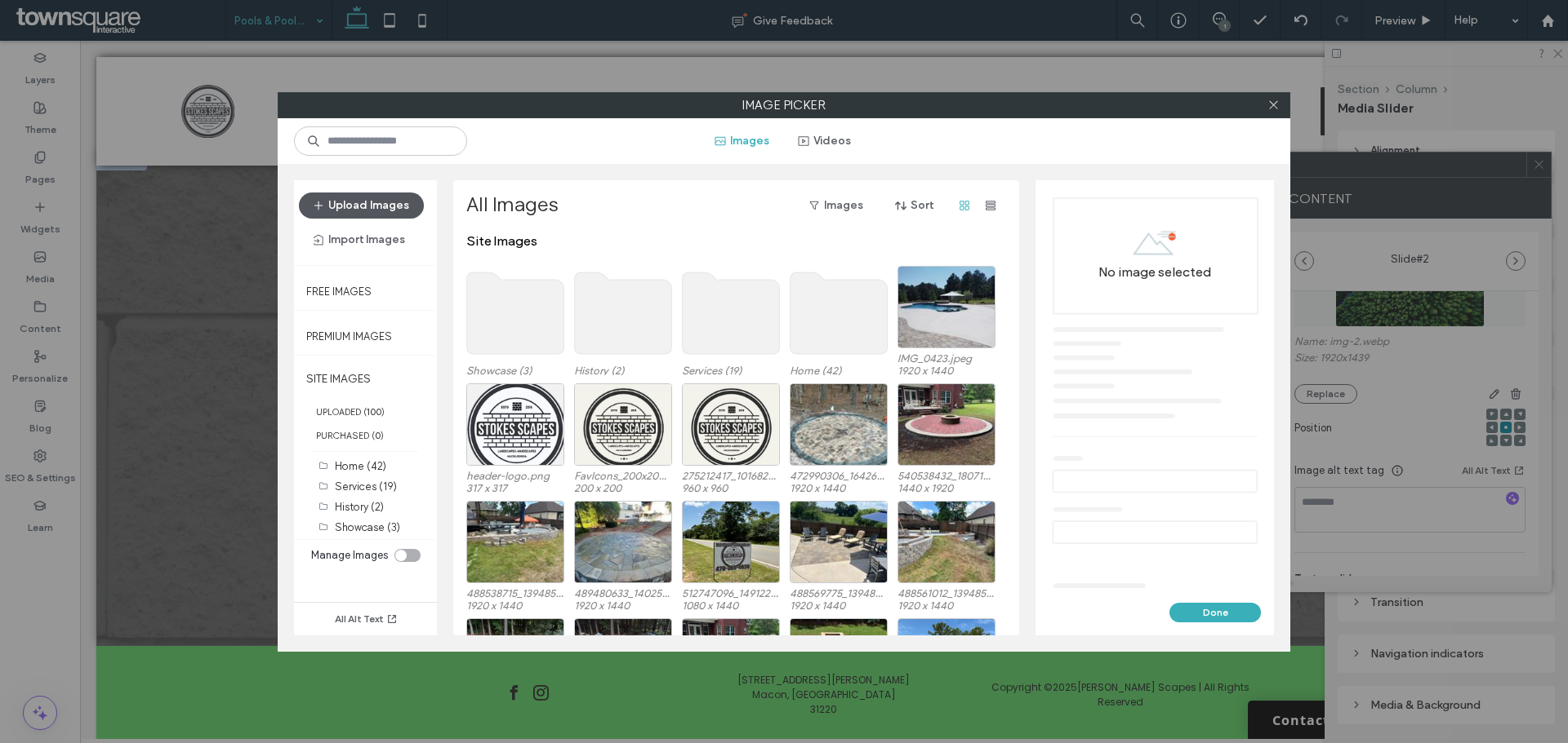
click at [380, 204] on button "Upload Images" at bounding box center [361, 206] width 125 height 26
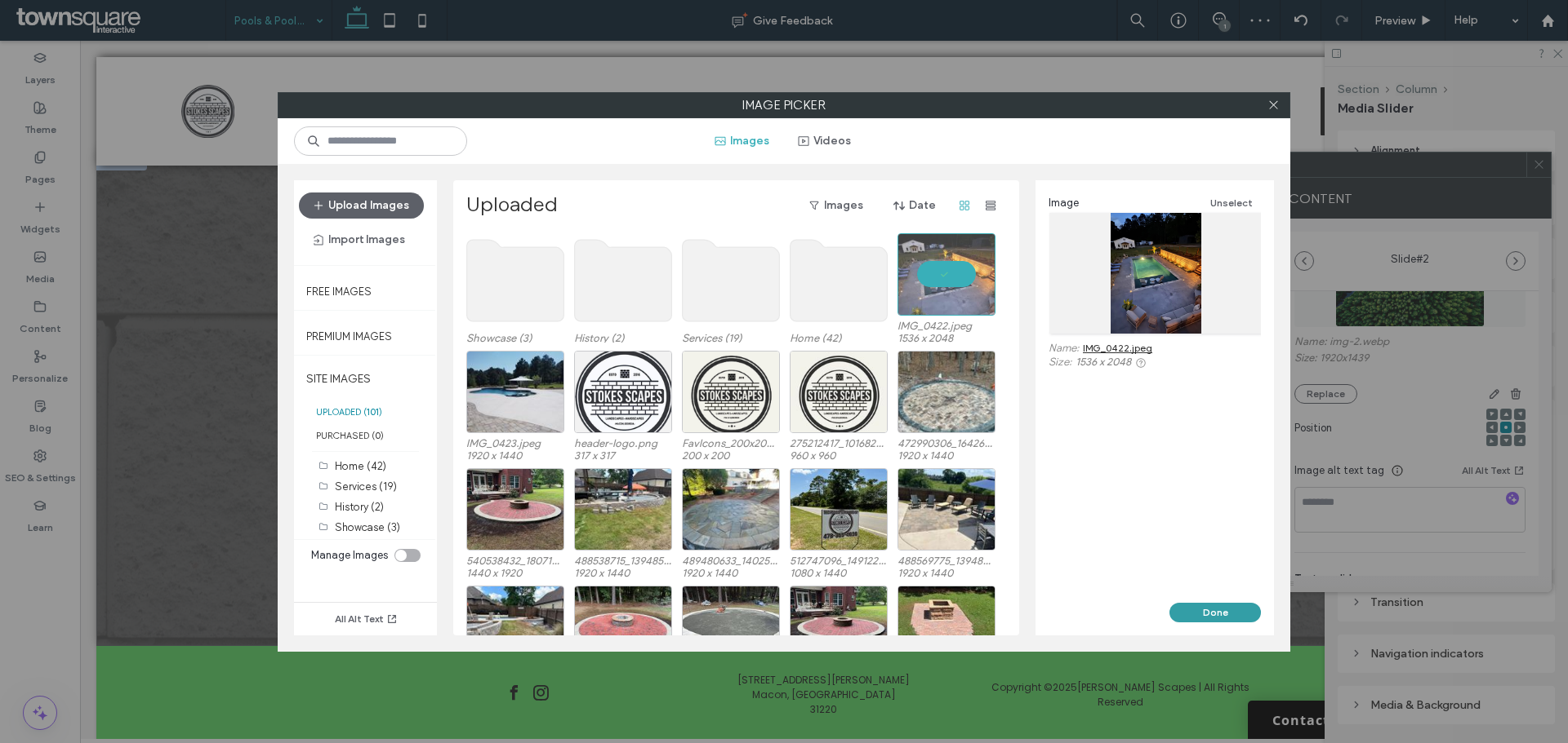
click at [1218, 607] on button "Done" at bounding box center [1215, 613] width 92 height 20
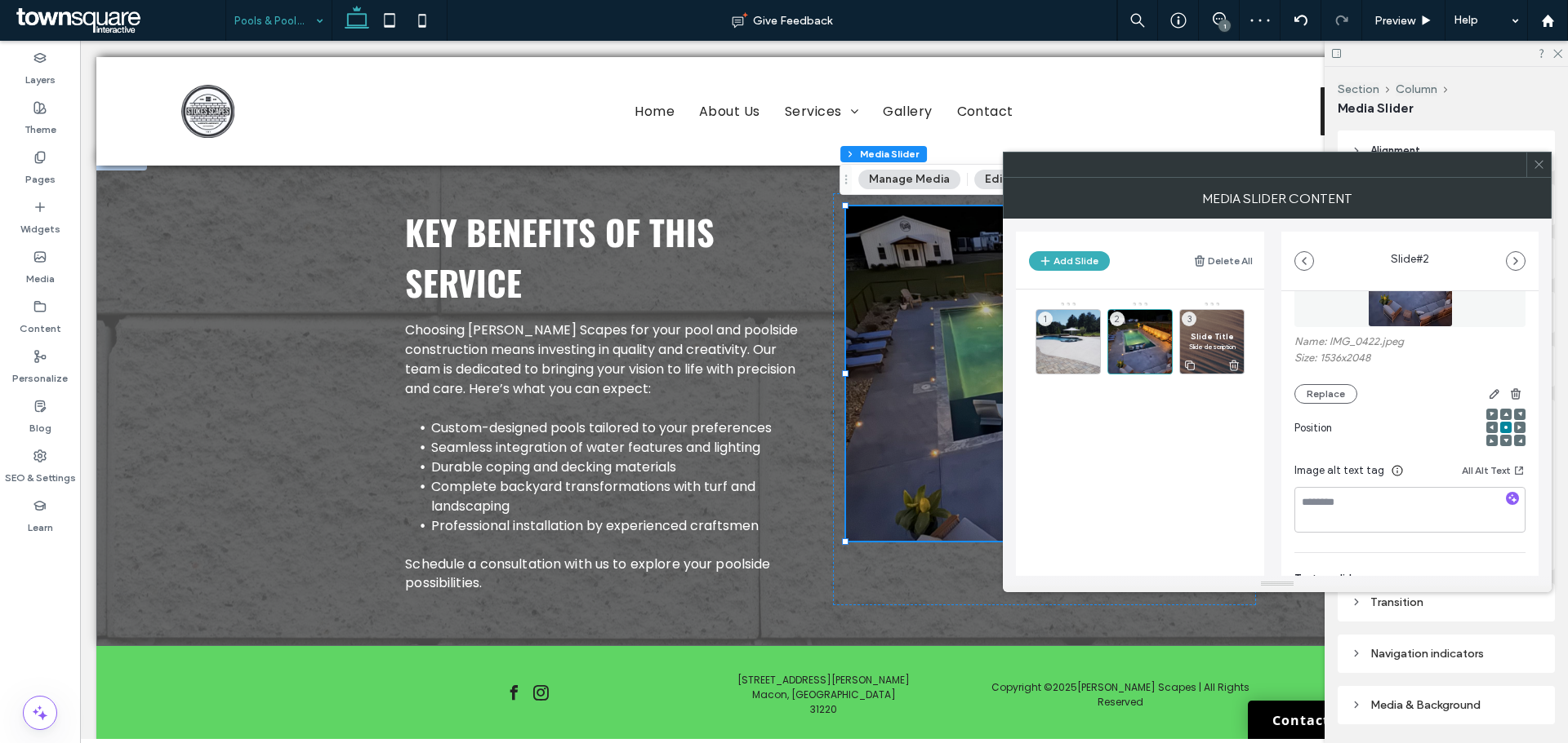
click at [1203, 345] on span "Slide description" at bounding box center [1211, 347] width 47 height 10
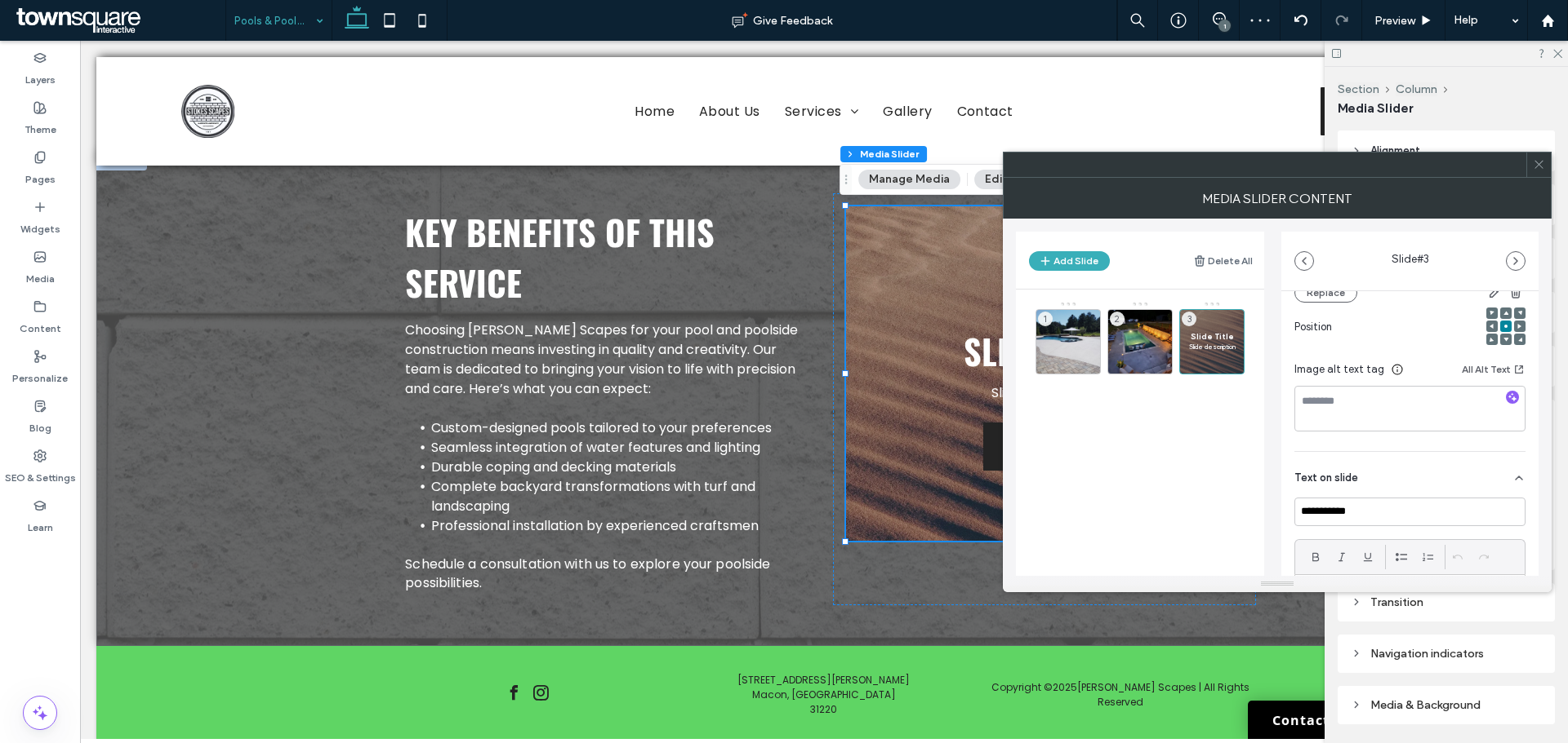
scroll to position [326, 0]
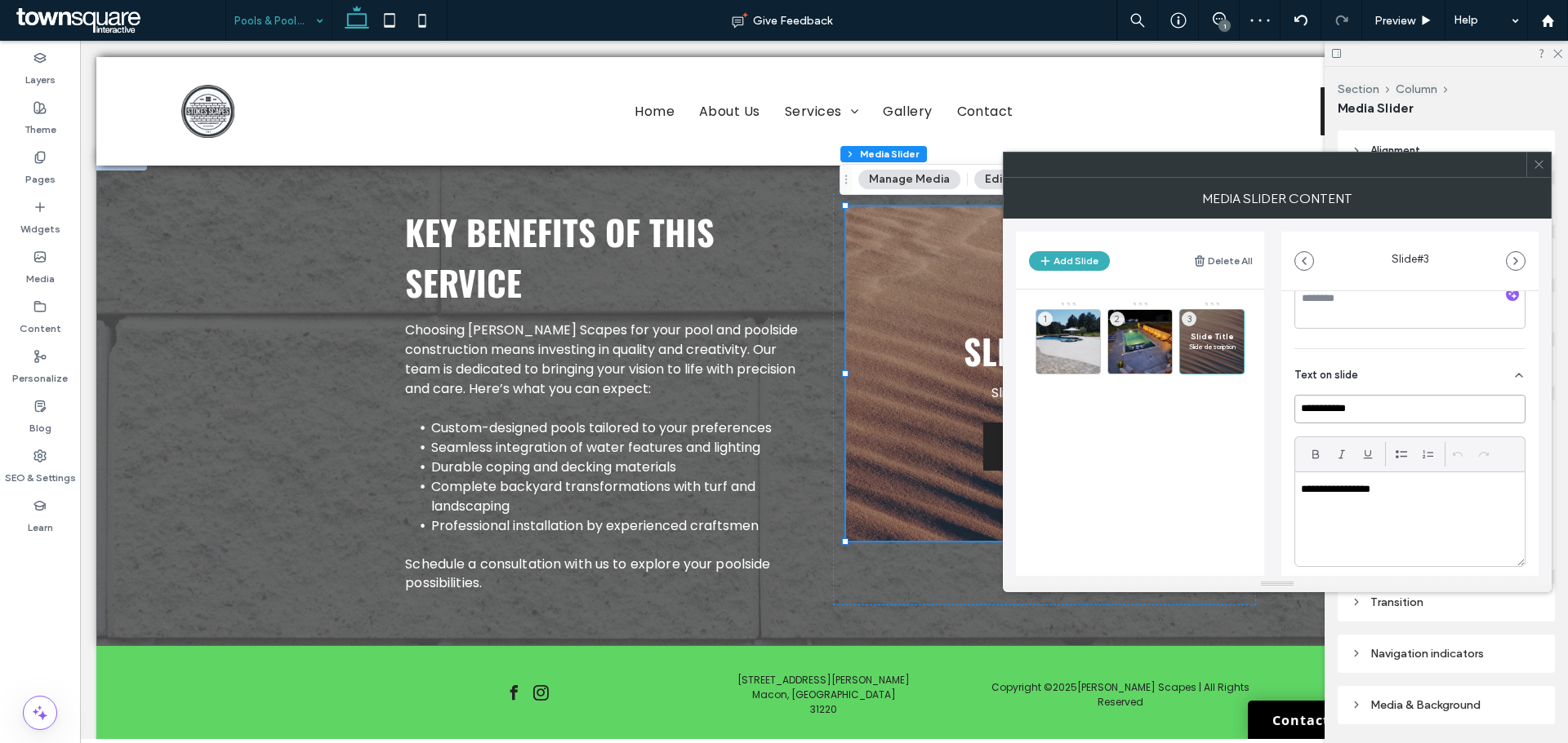
click at [1349, 405] on input "**********" at bounding box center [1409, 409] width 231 height 29
click at [1347, 406] on input "**********" at bounding box center [1409, 409] width 231 height 29
click at [1360, 487] on p "**********" at bounding box center [1405, 489] width 209 height 15
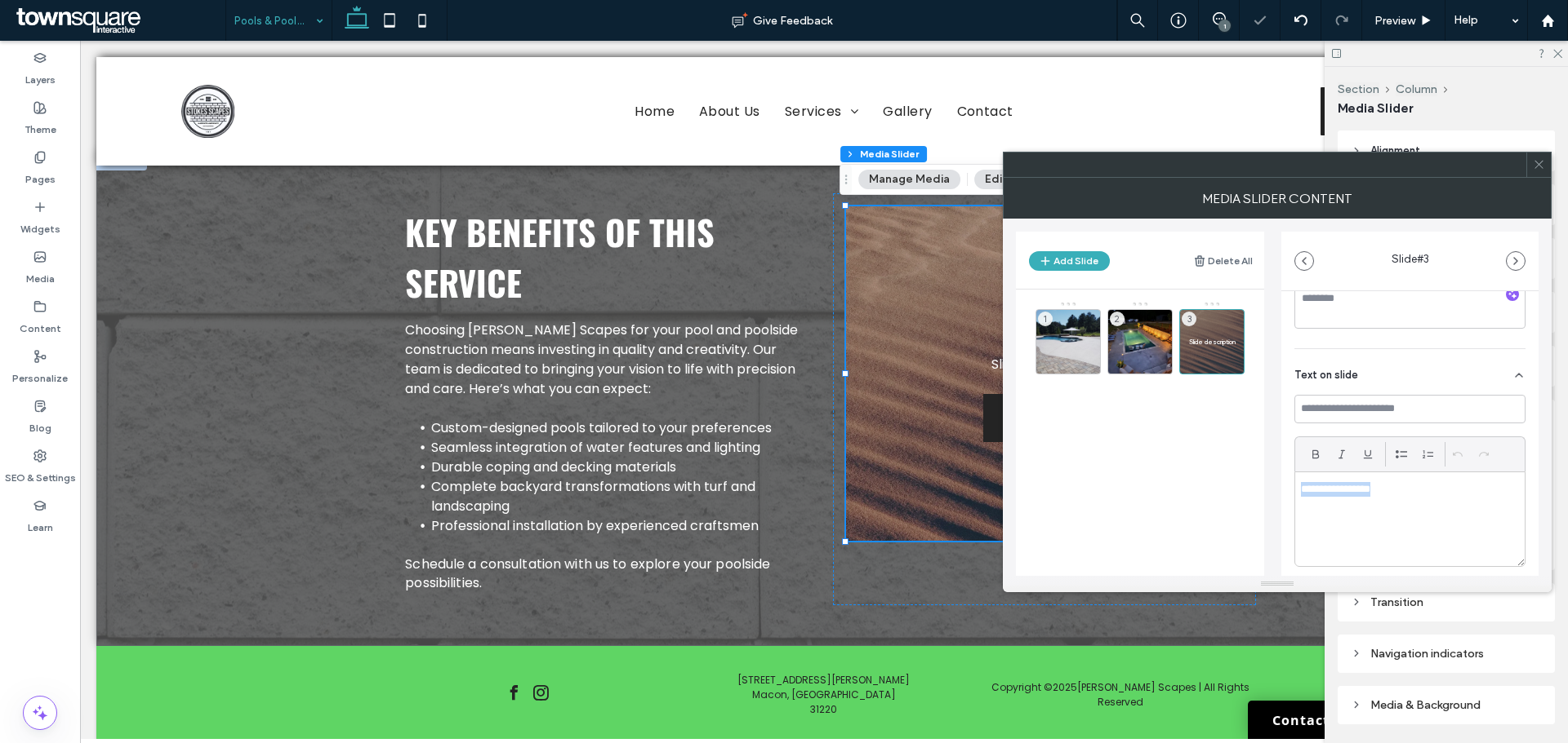
click at [1360, 487] on p "**********" at bounding box center [1405, 489] width 209 height 15
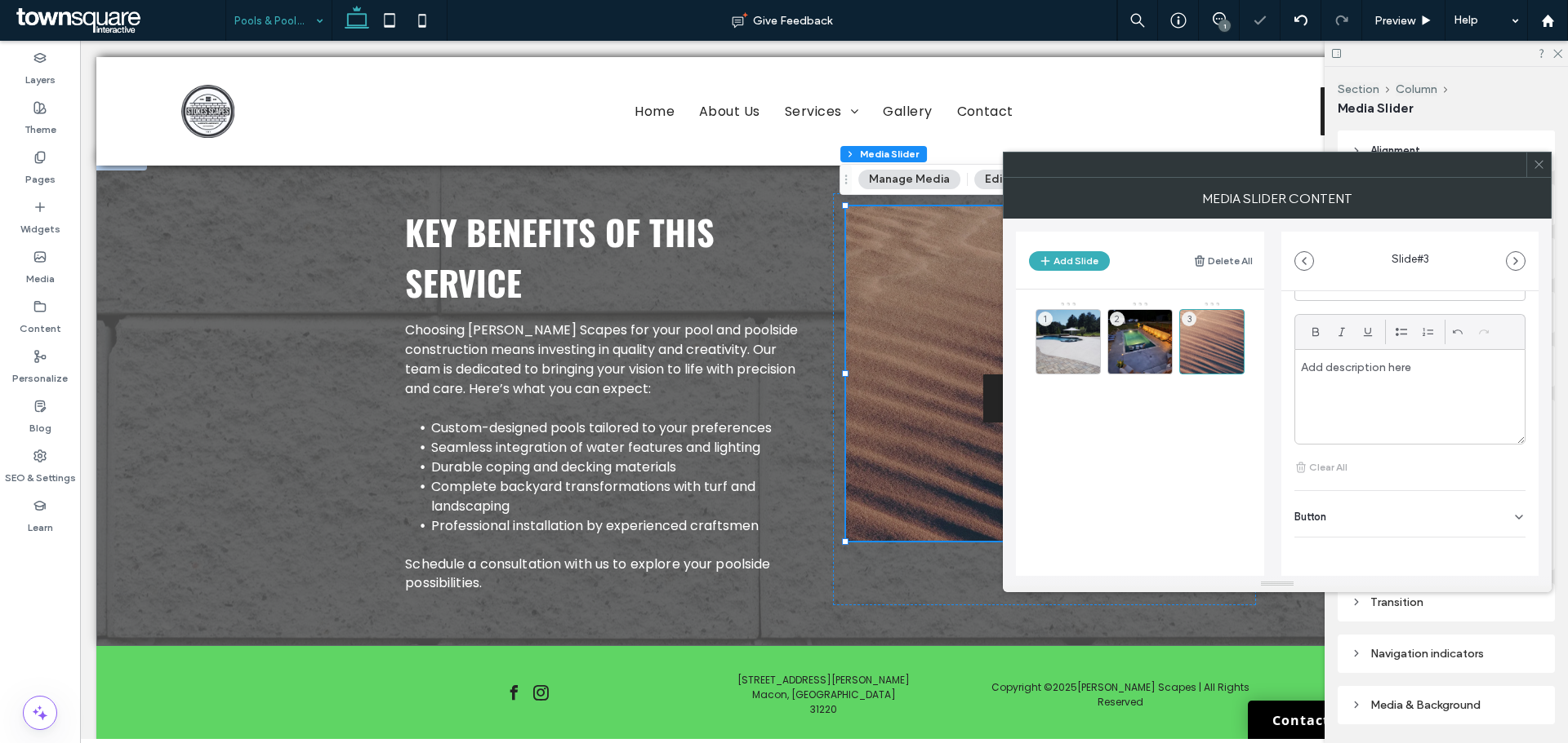
click at [1512, 522] on icon at bounding box center [1518, 517] width 13 height 13
click at [1374, 548] on input "******" at bounding box center [1392, 551] width 195 height 29
click at [1505, 555] on icon at bounding box center [1511, 551] width 15 height 15
click at [1235, 367] on use at bounding box center [1234, 364] width 10 height 11
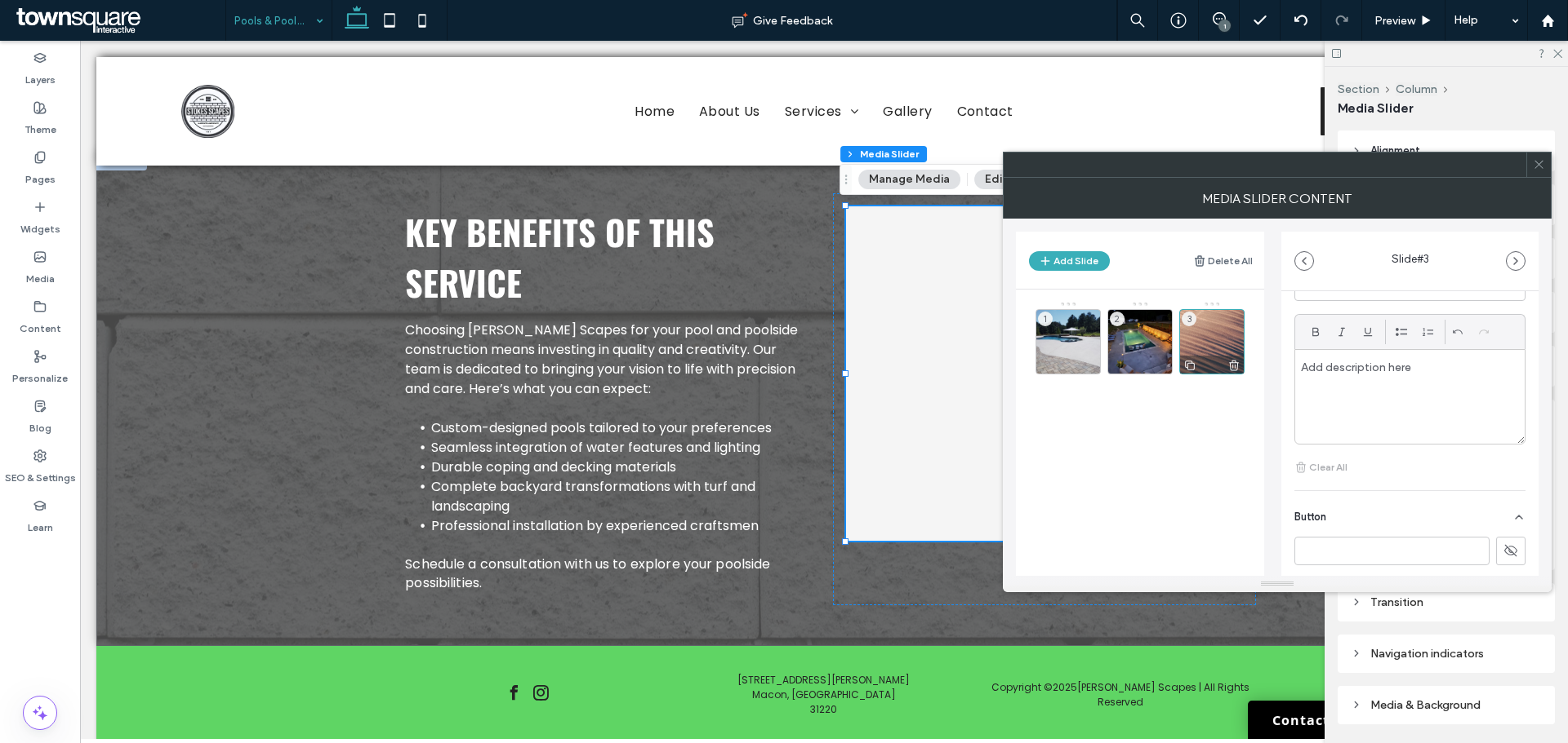
scroll to position [269, 0]
click at [1145, 340] on div "2" at bounding box center [1140, 341] width 65 height 65
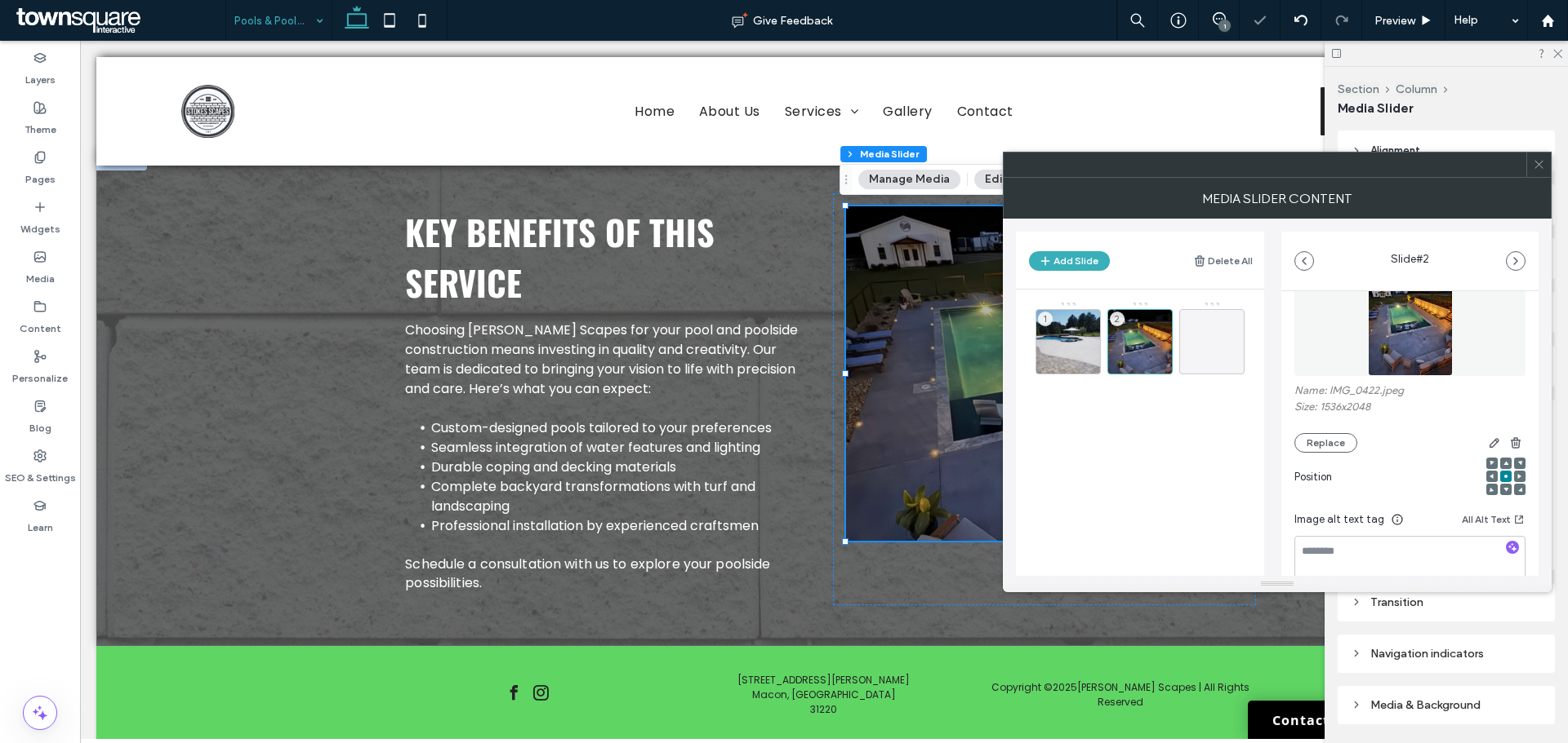
scroll to position [163, 0]
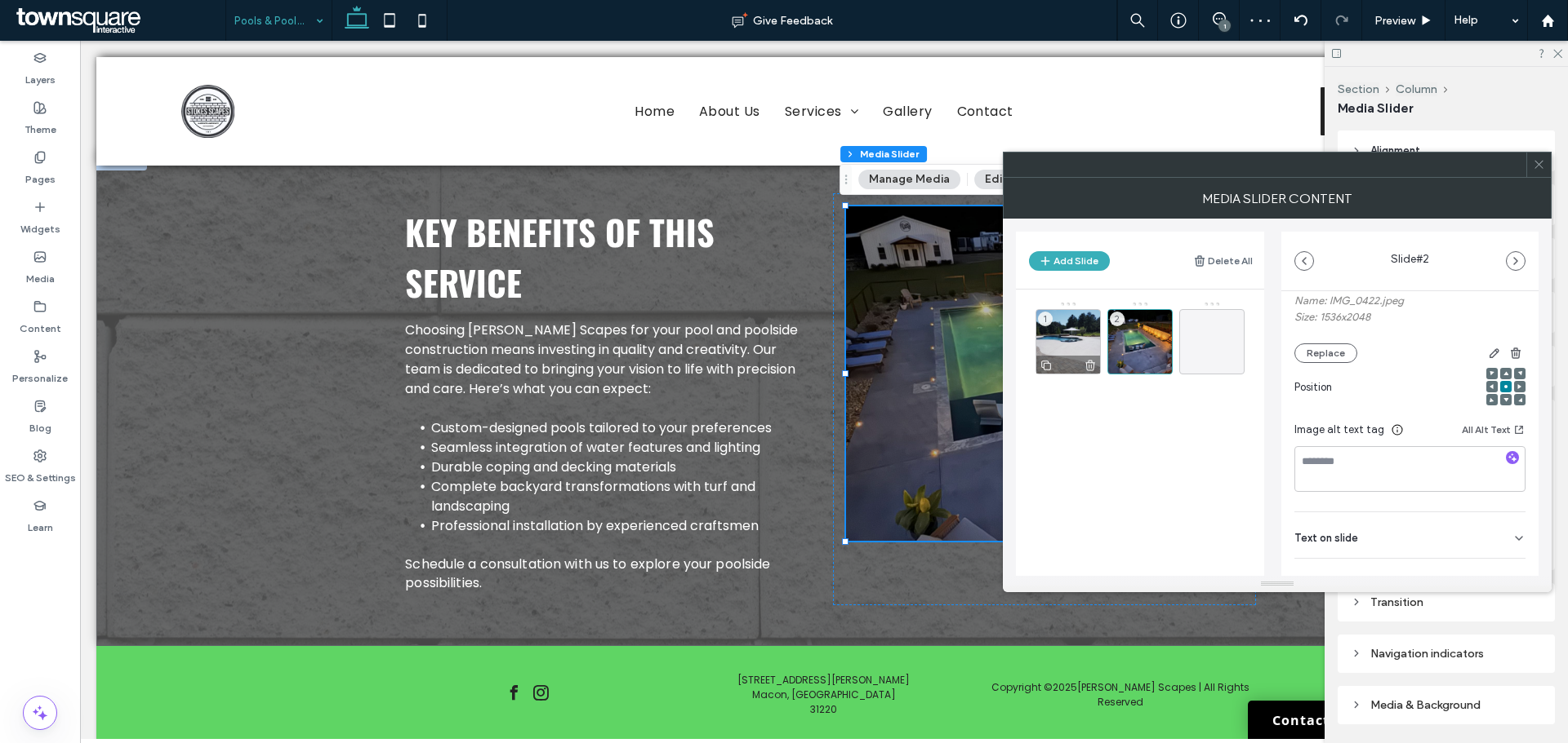
click at [1071, 351] on div "1" at bounding box center [1068, 341] width 65 height 65
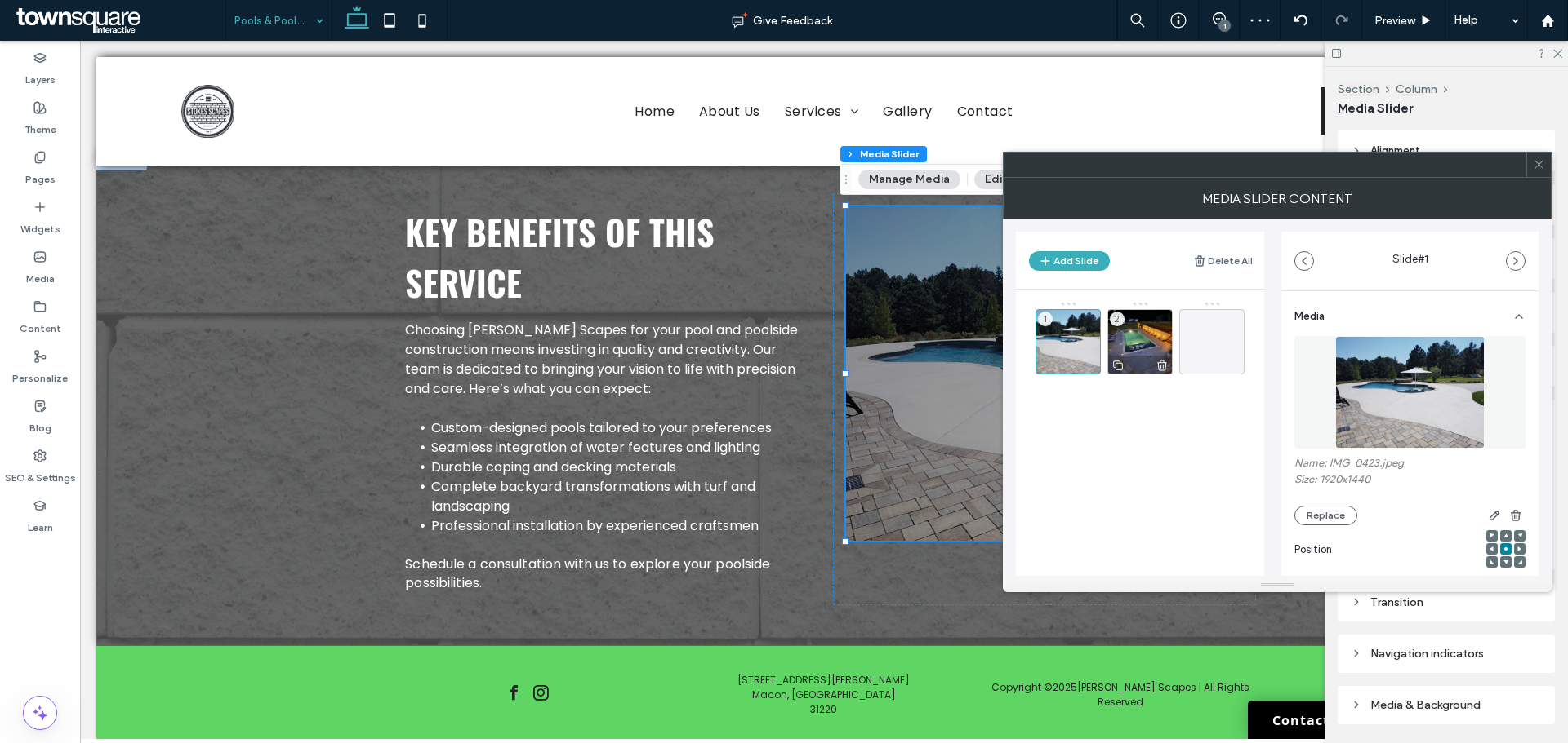
scroll to position [0, 0]
click at [1544, 175] on span at bounding box center [1538, 165] width 12 height 25
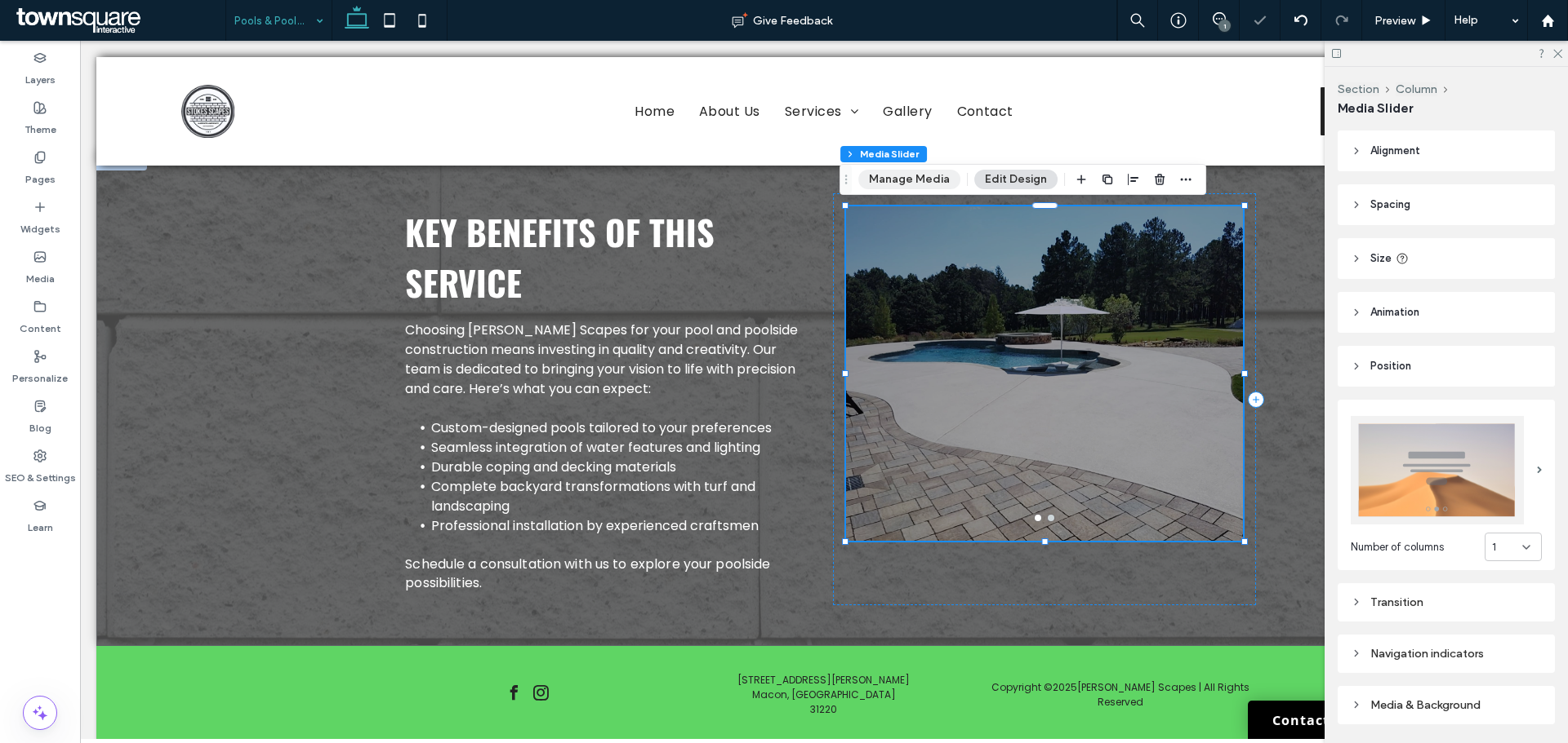
click at [915, 176] on button "Manage Media" at bounding box center [909, 179] width 102 height 20
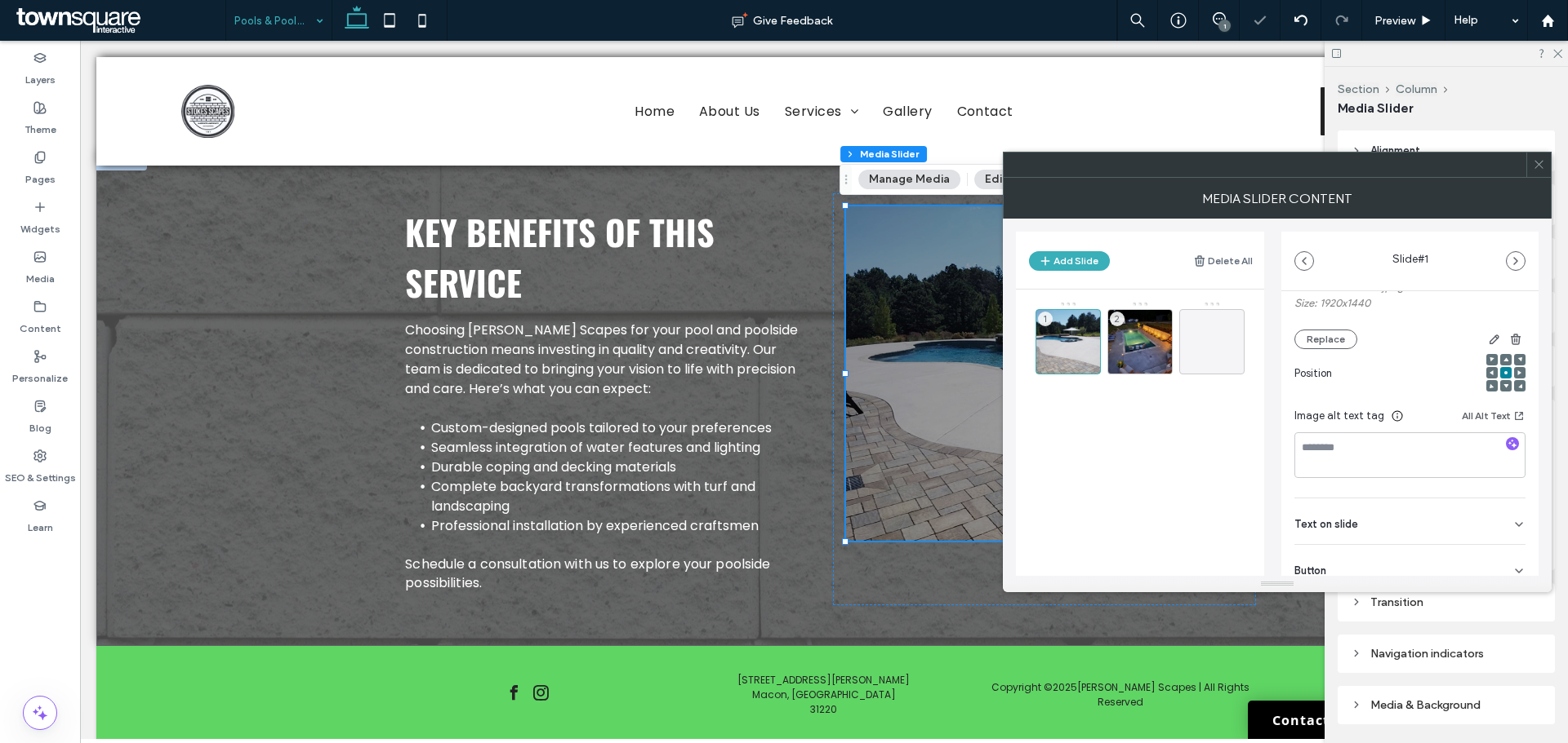
scroll to position [150, 0]
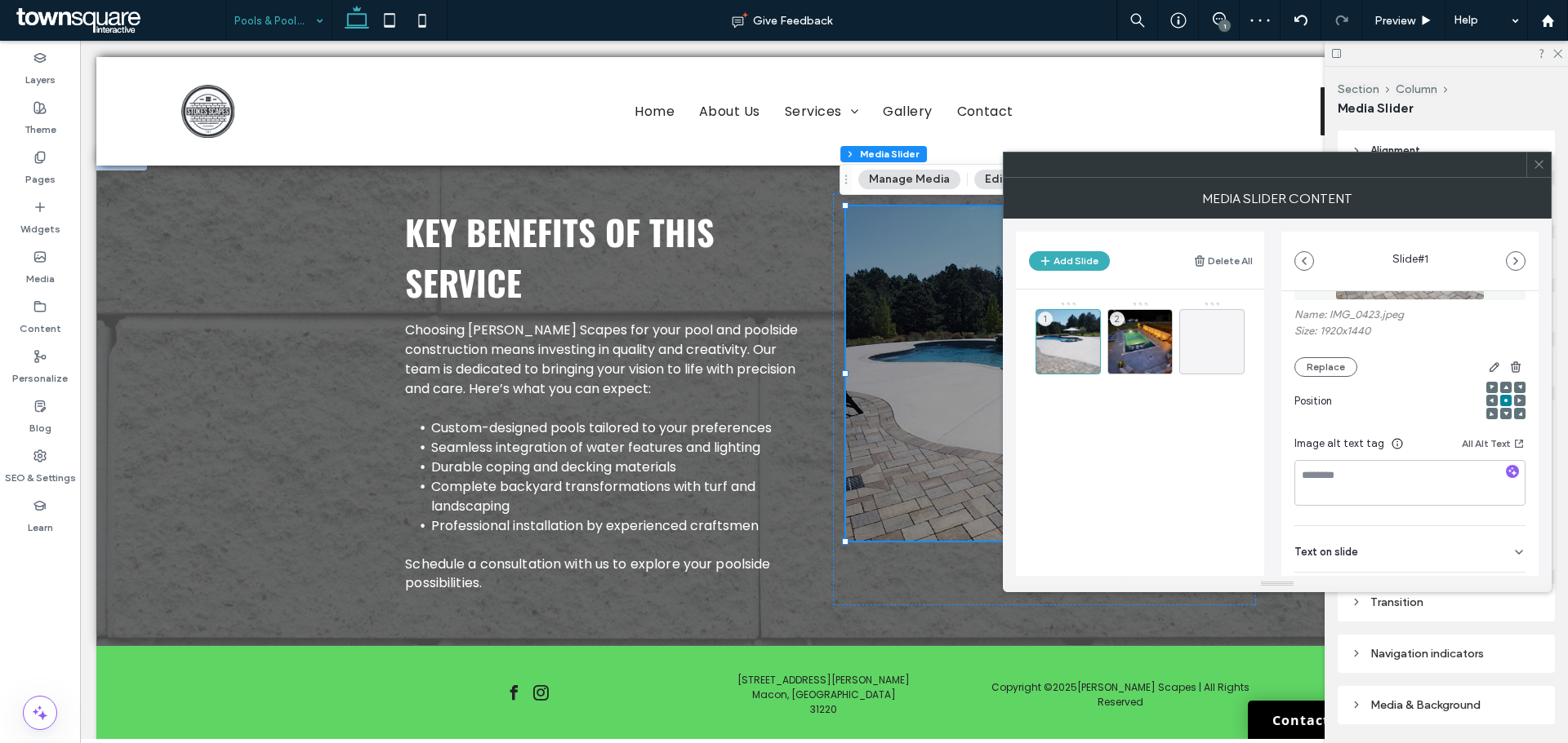
click at [979, 187] on button "Edit Design" at bounding box center [1016, 179] width 84 height 20
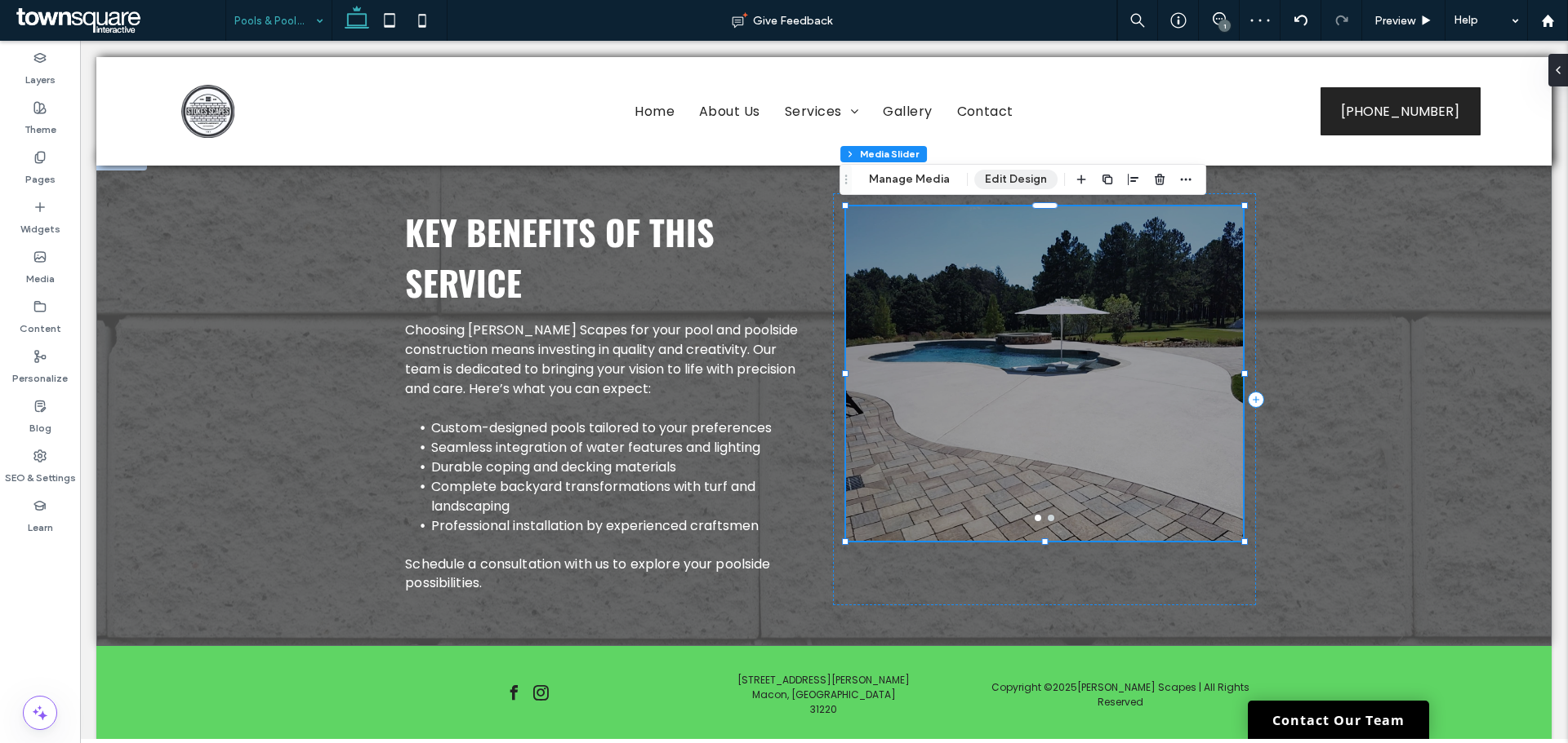
click at [997, 188] on button "Edit Design" at bounding box center [1016, 179] width 84 height 20
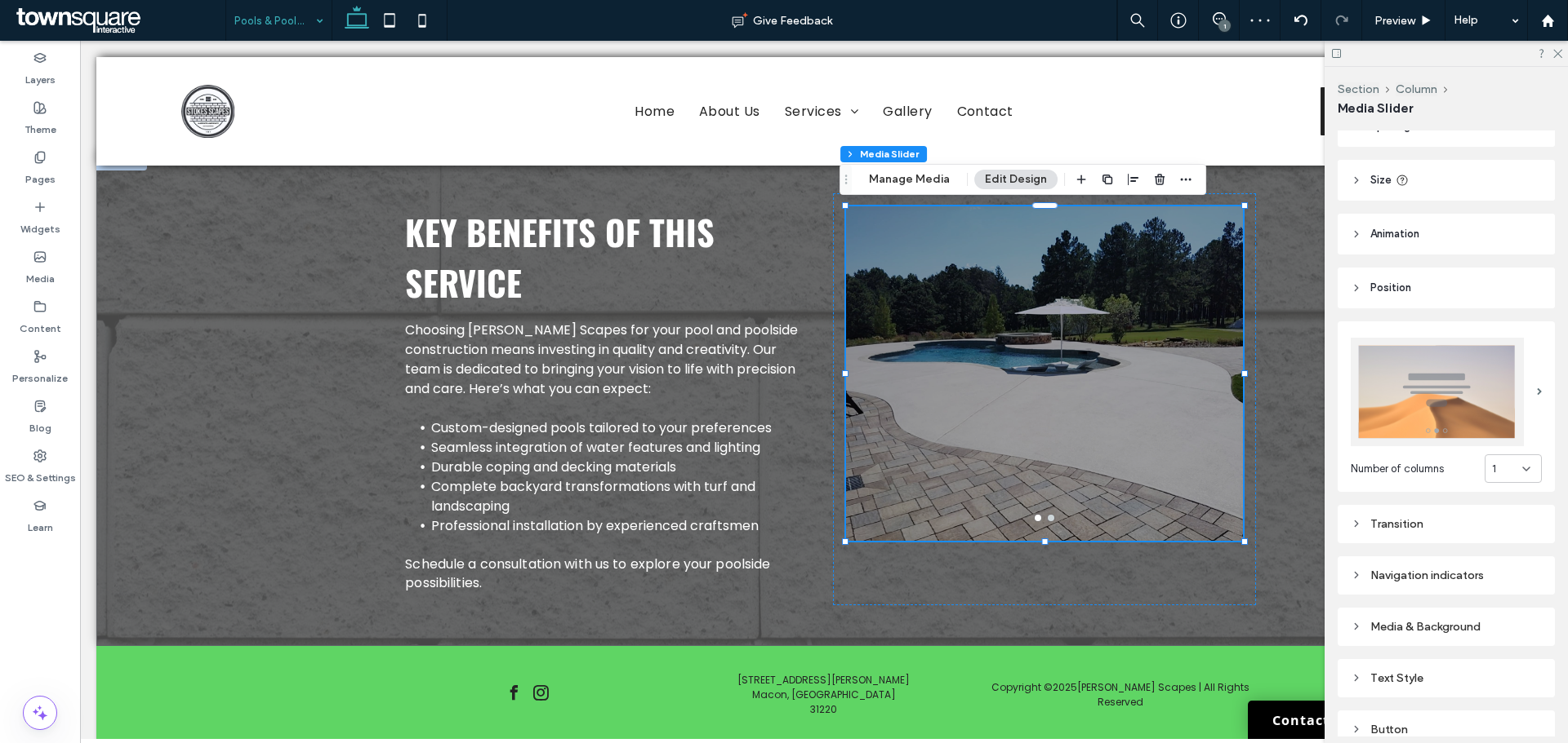
scroll to position [0, 0]
click at [1444, 620] on div "Media & Background" at bounding box center [1446, 623] width 191 height 14
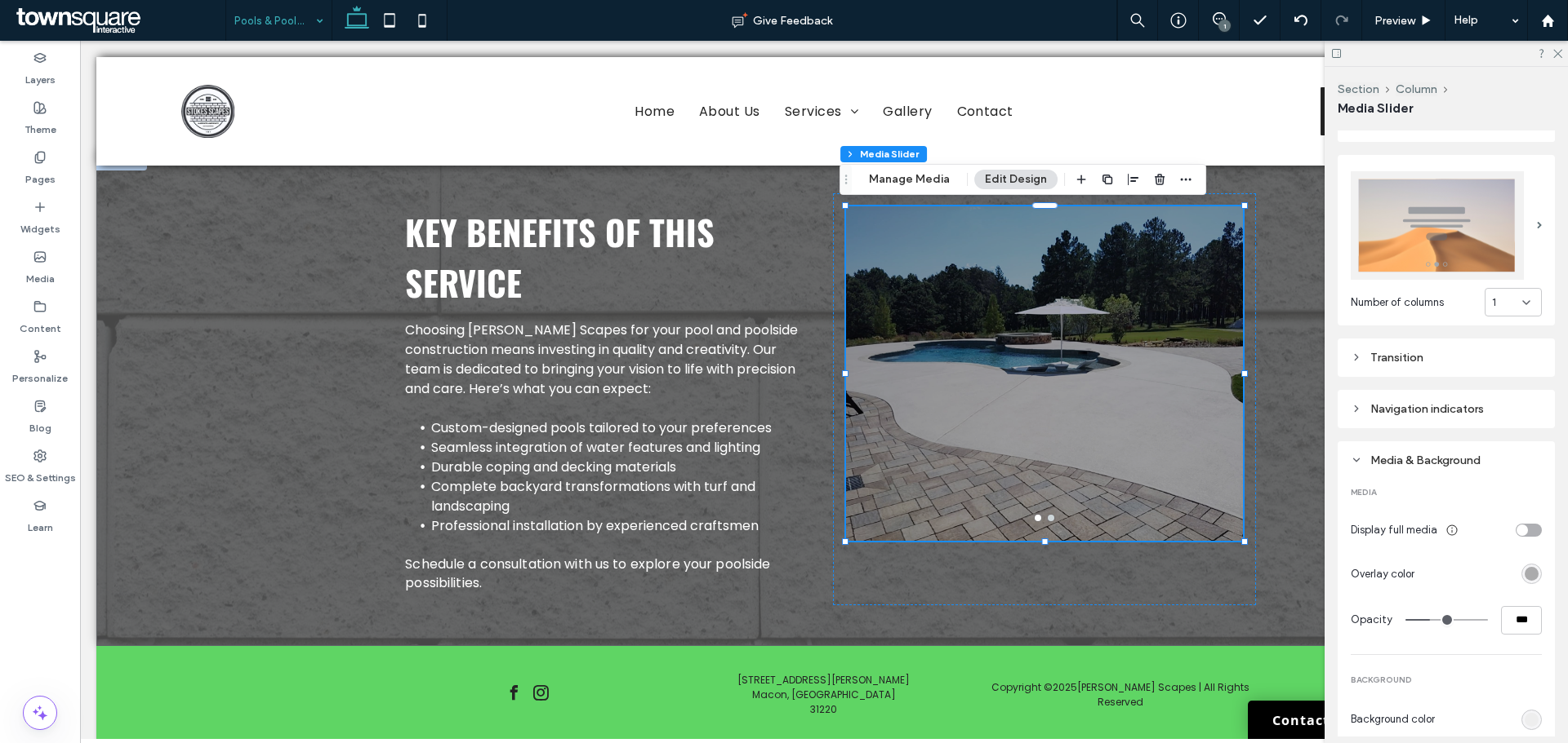
type input "*"
type input "**"
type input "*"
type input "**"
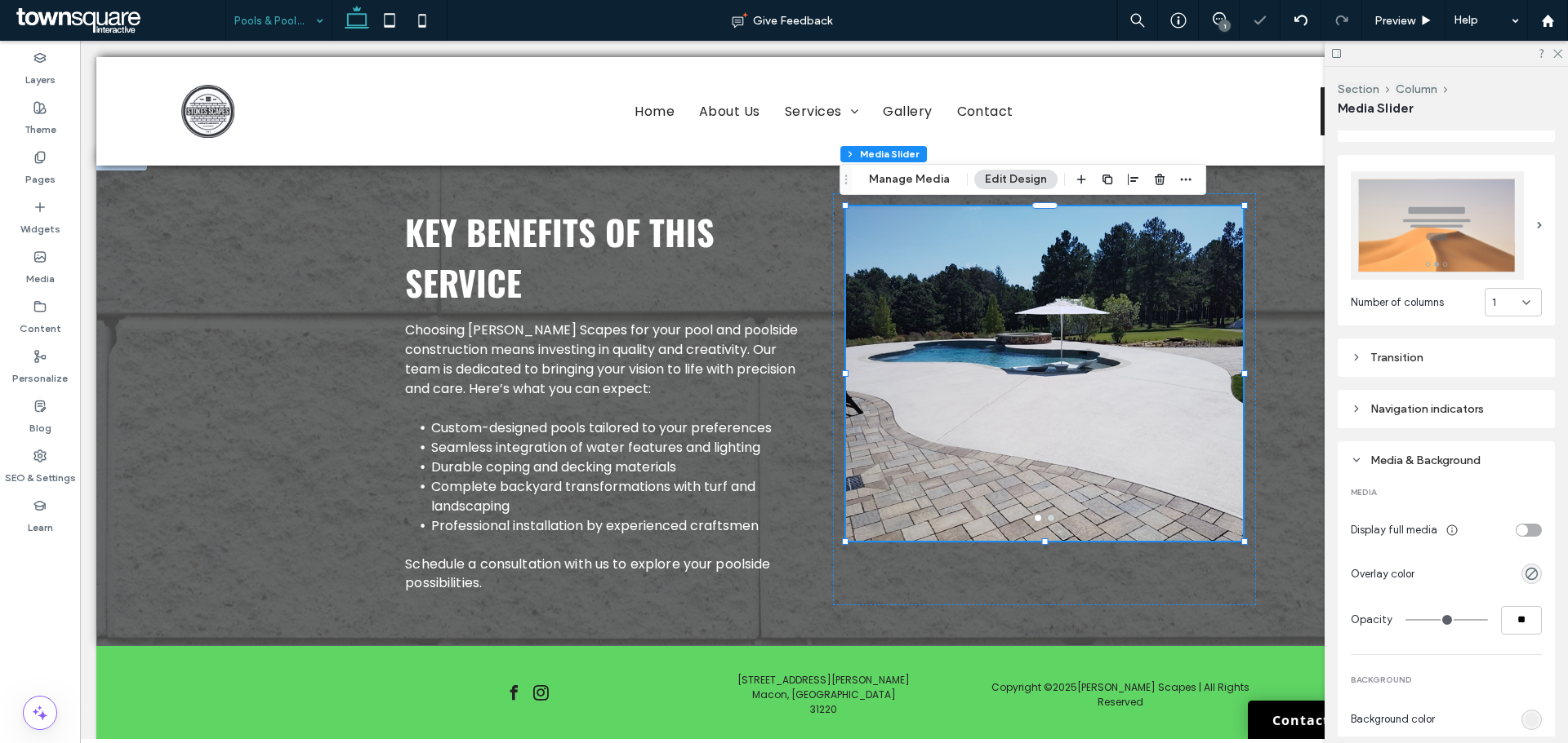
drag, startPoint x: 1427, startPoint y: 615, endPoint x: 1378, endPoint y: 615, distance: 49.0
type input "*"
click at [1405, 619] on input "range" at bounding box center [1446, 620] width 83 height 2
click at [1561, 52] on icon at bounding box center [1556, 52] width 11 height 11
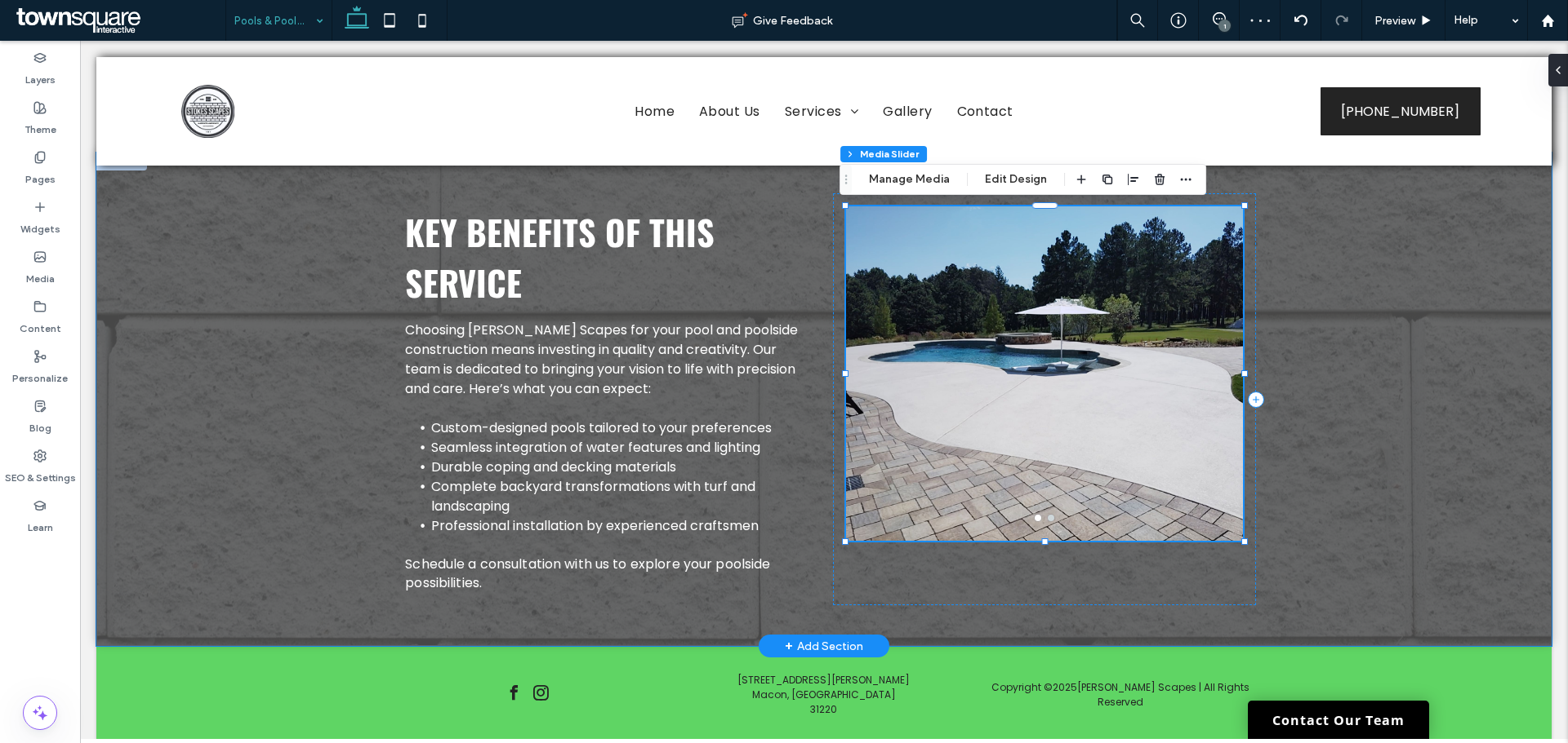
click at [981, 335] on div at bounding box center [1045, 383] width 397 height 257
click at [1048, 518] on button "go to slide 2" at bounding box center [1051, 518] width 7 height 7
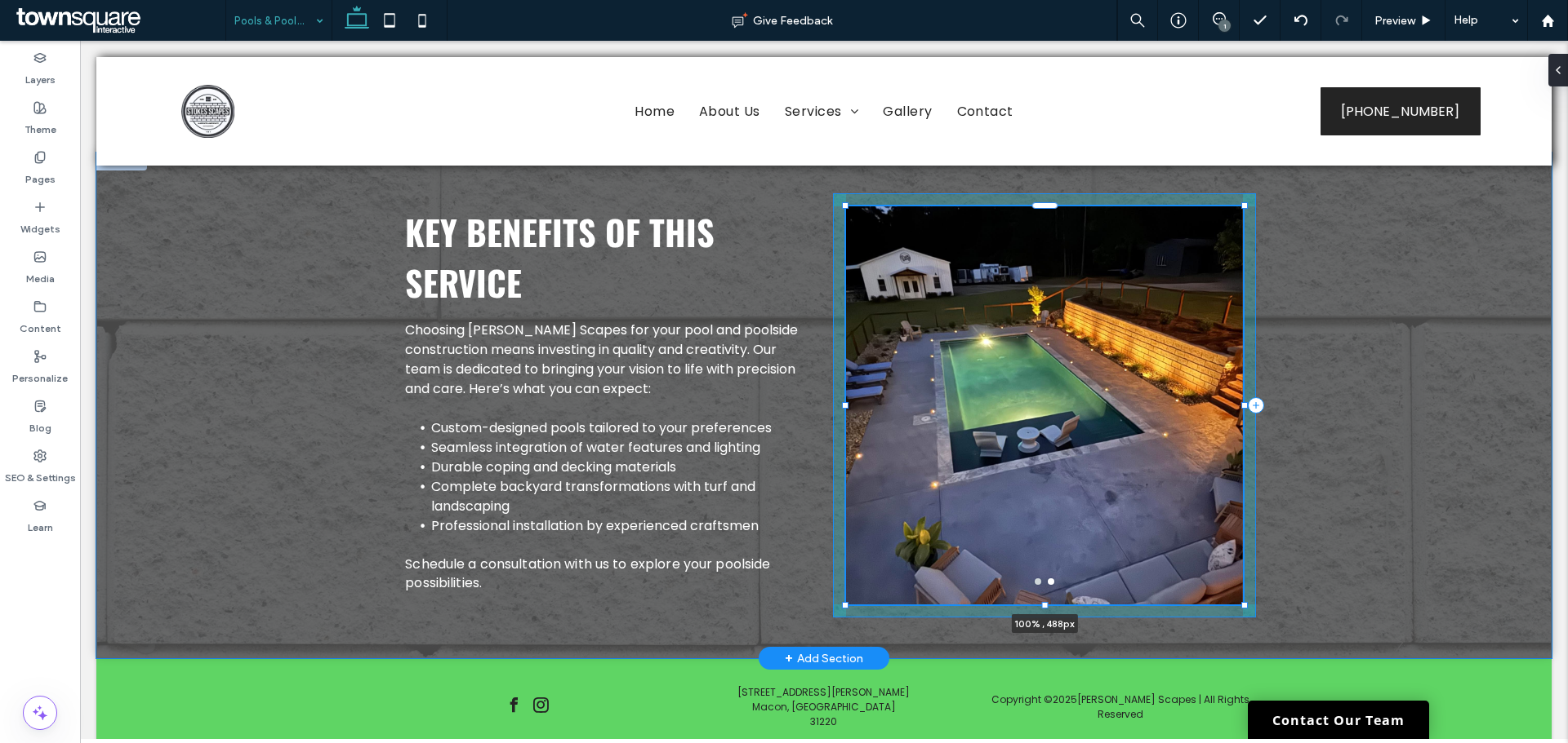
drag, startPoint x: 1038, startPoint y: 540, endPoint x: 1042, endPoint y: 603, distance: 63.1
click at [1042, 603] on div at bounding box center [1045, 606] width 7 height 7
type input "***"
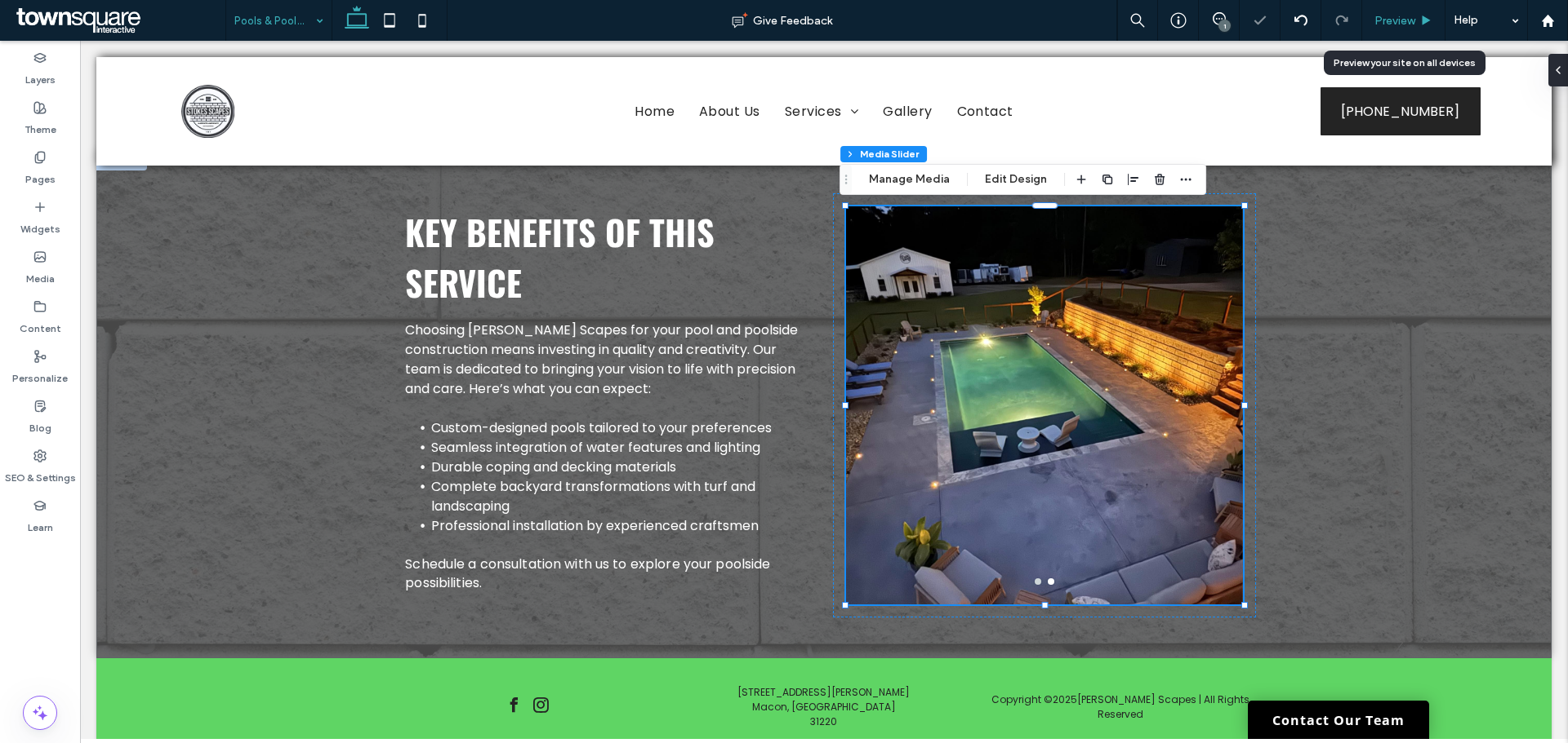
click at [1388, 22] on span "Preview" at bounding box center [1394, 21] width 41 height 14
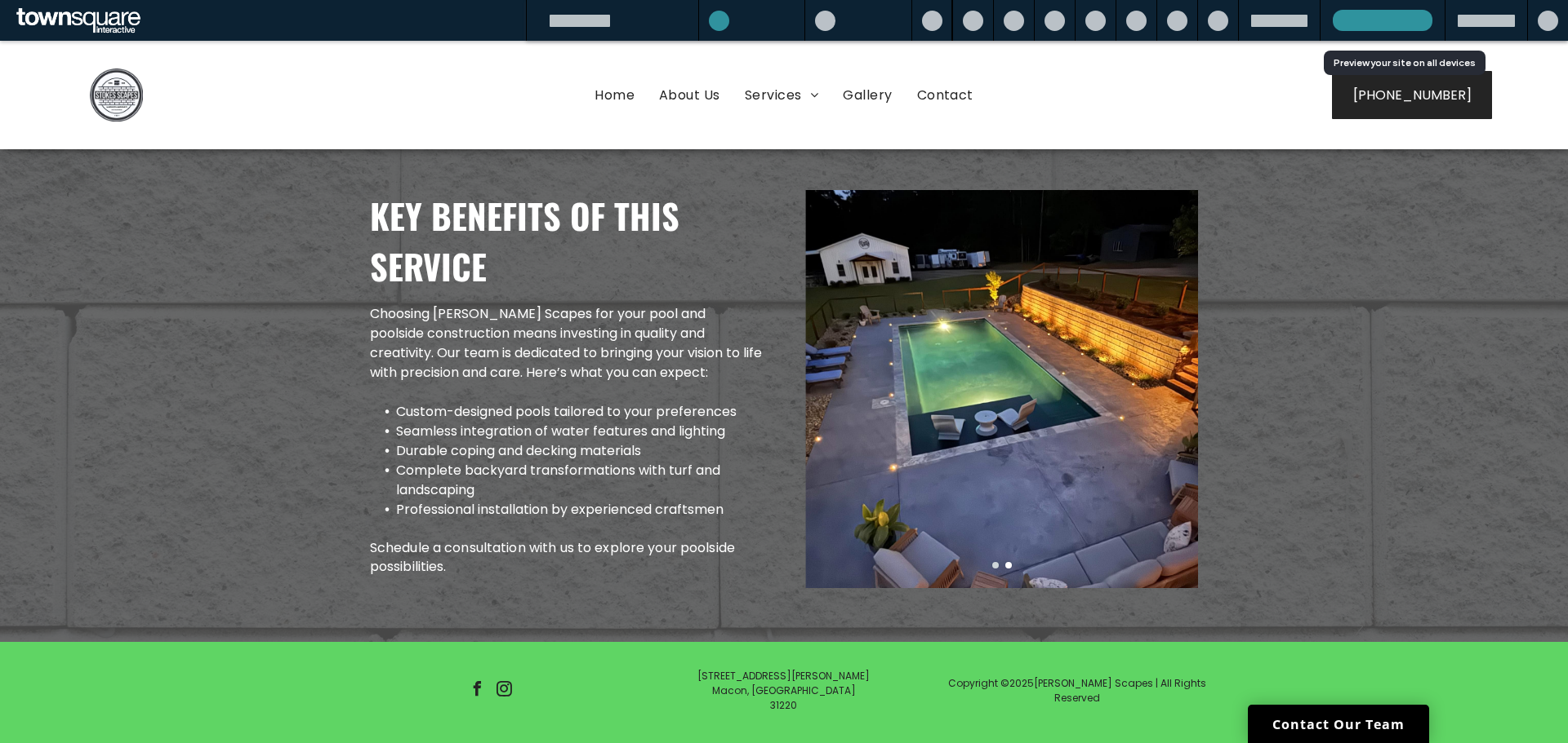
scroll to position [474, 0]
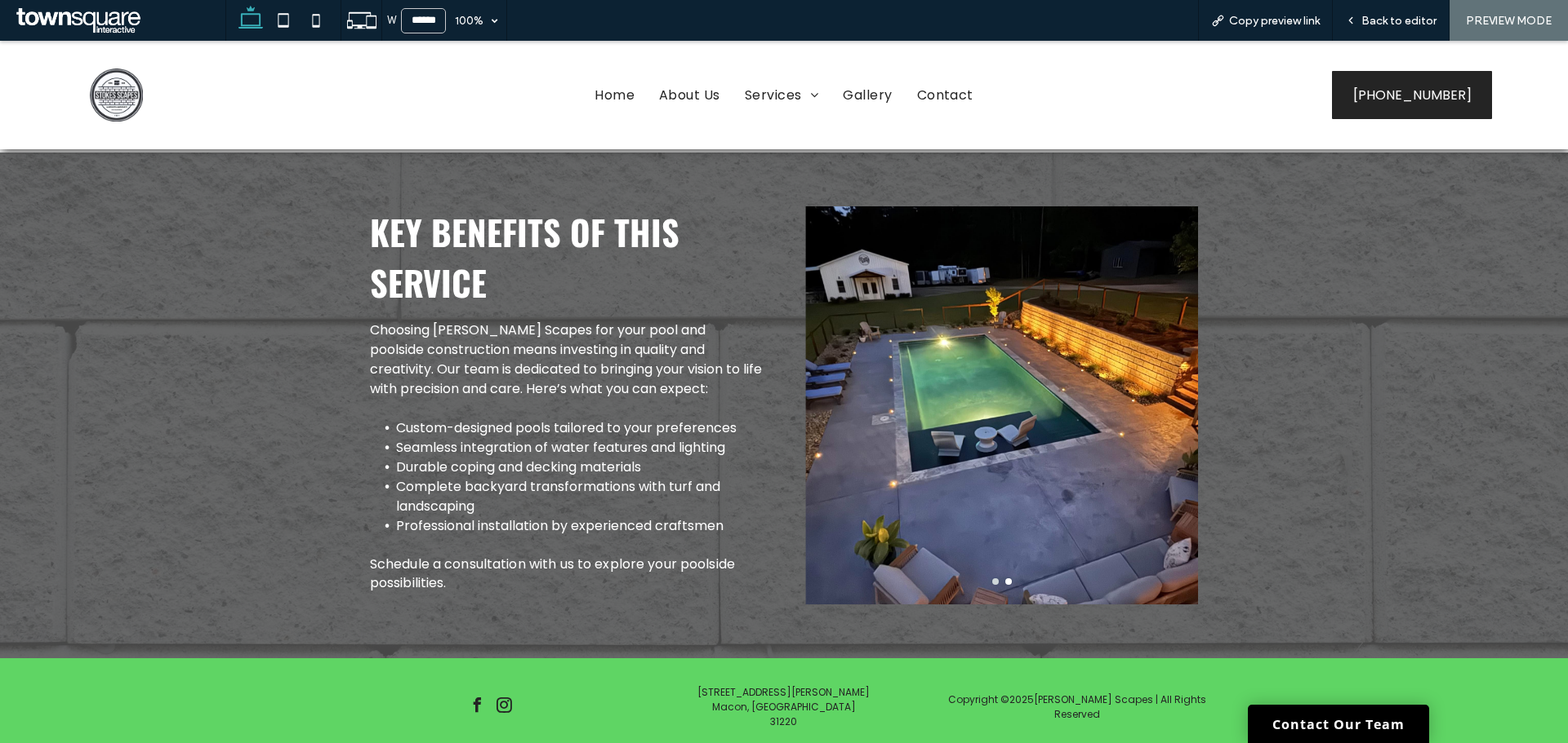
click at [986, 582] on div at bounding box center [1001, 582] width 393 height 7
click at [992, 582] on button "go to slide 1" at bounding box center [995, 582] width 7 height 7
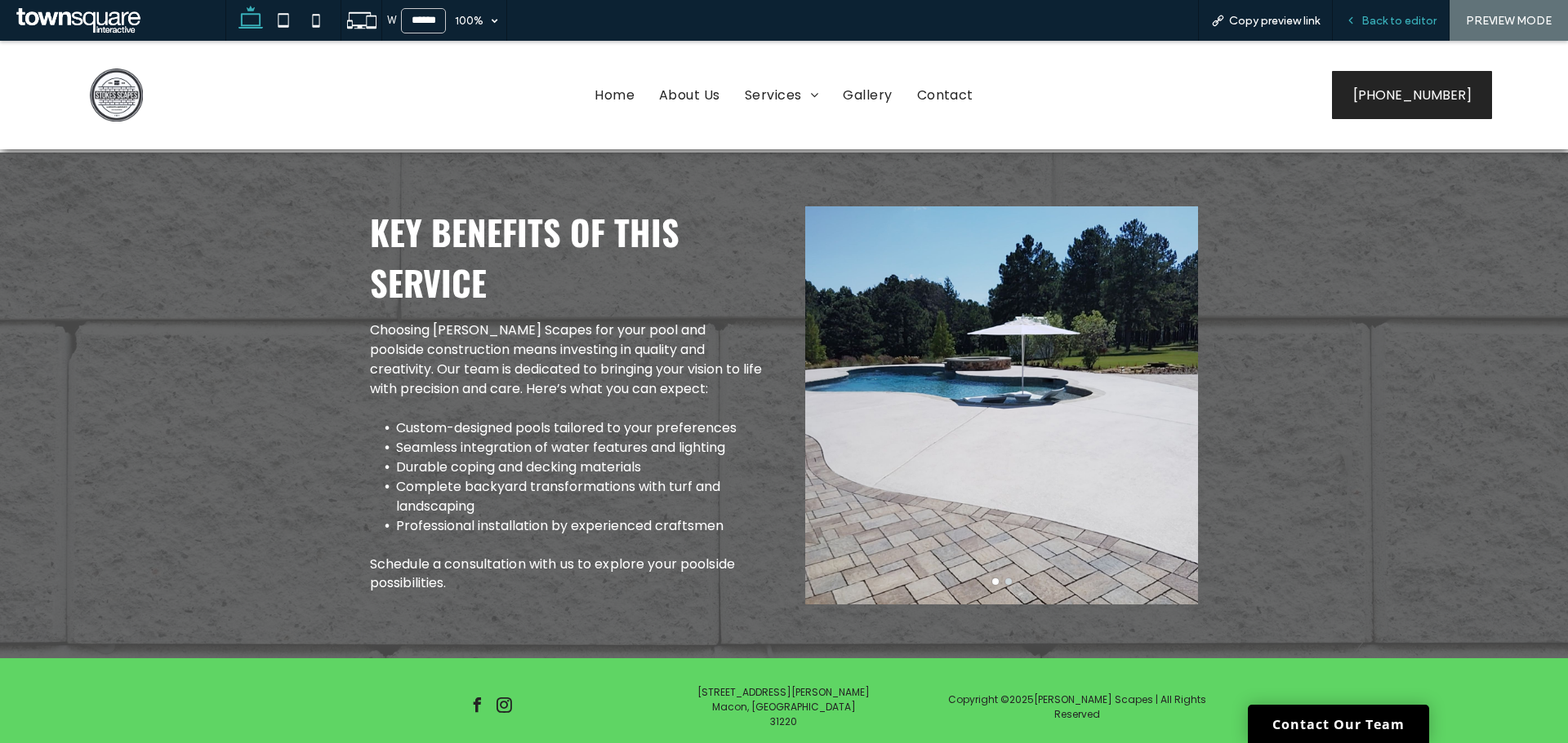
click at [1392, 11] on div "Back to editor" at bounding box center [1390, 20] width 117 height 40
click at [1394, 11] on div "Back to editor" at bounding box center [1390, 20] width 117 height 40
click at [1410, 29] on div "Back to editor" at bounding box center [1390, 20] width 117 height 40
click at [1407, 20] on span "Back to editor" at bounding box center [1398, 21] width 75 height 14
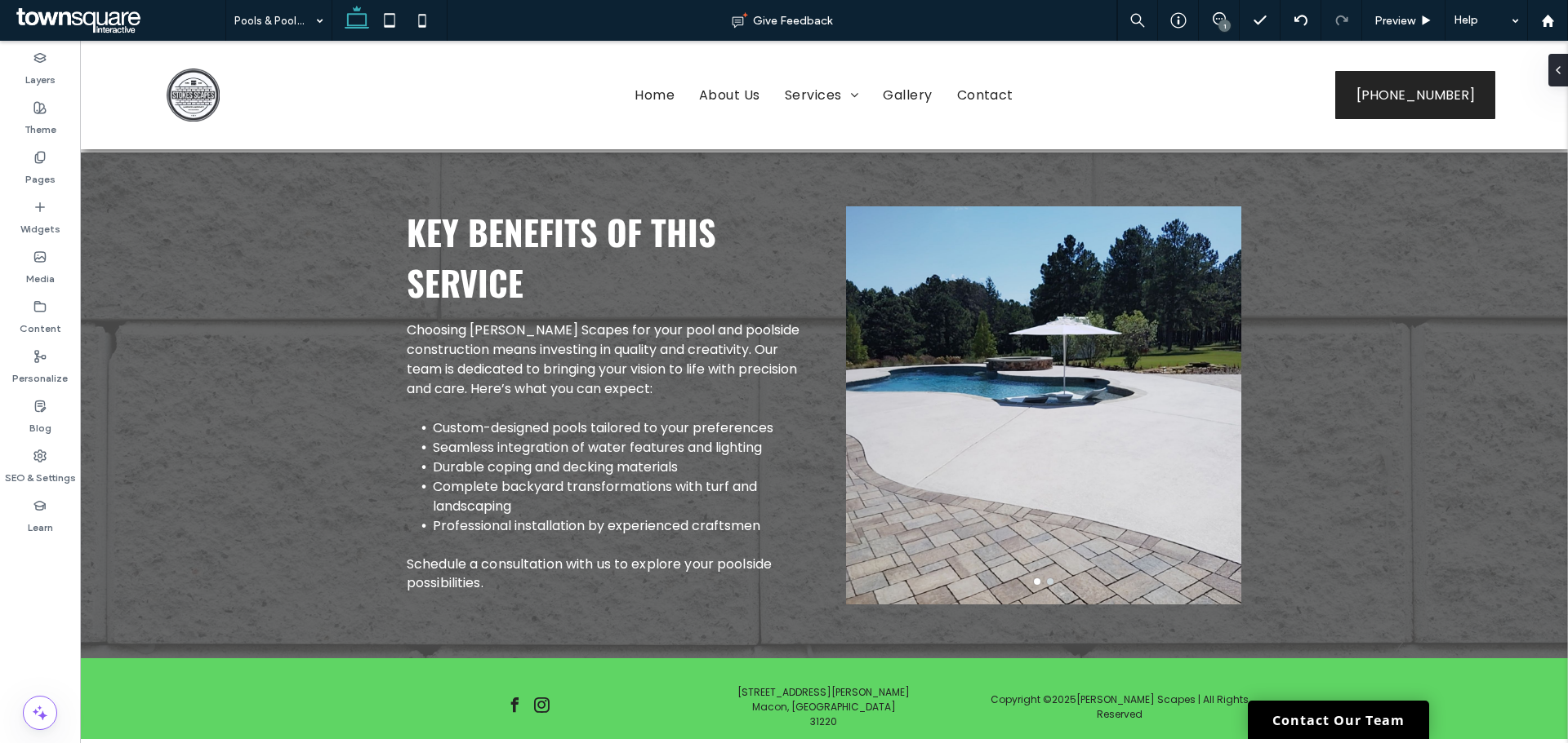
scroll to position [489, 0]
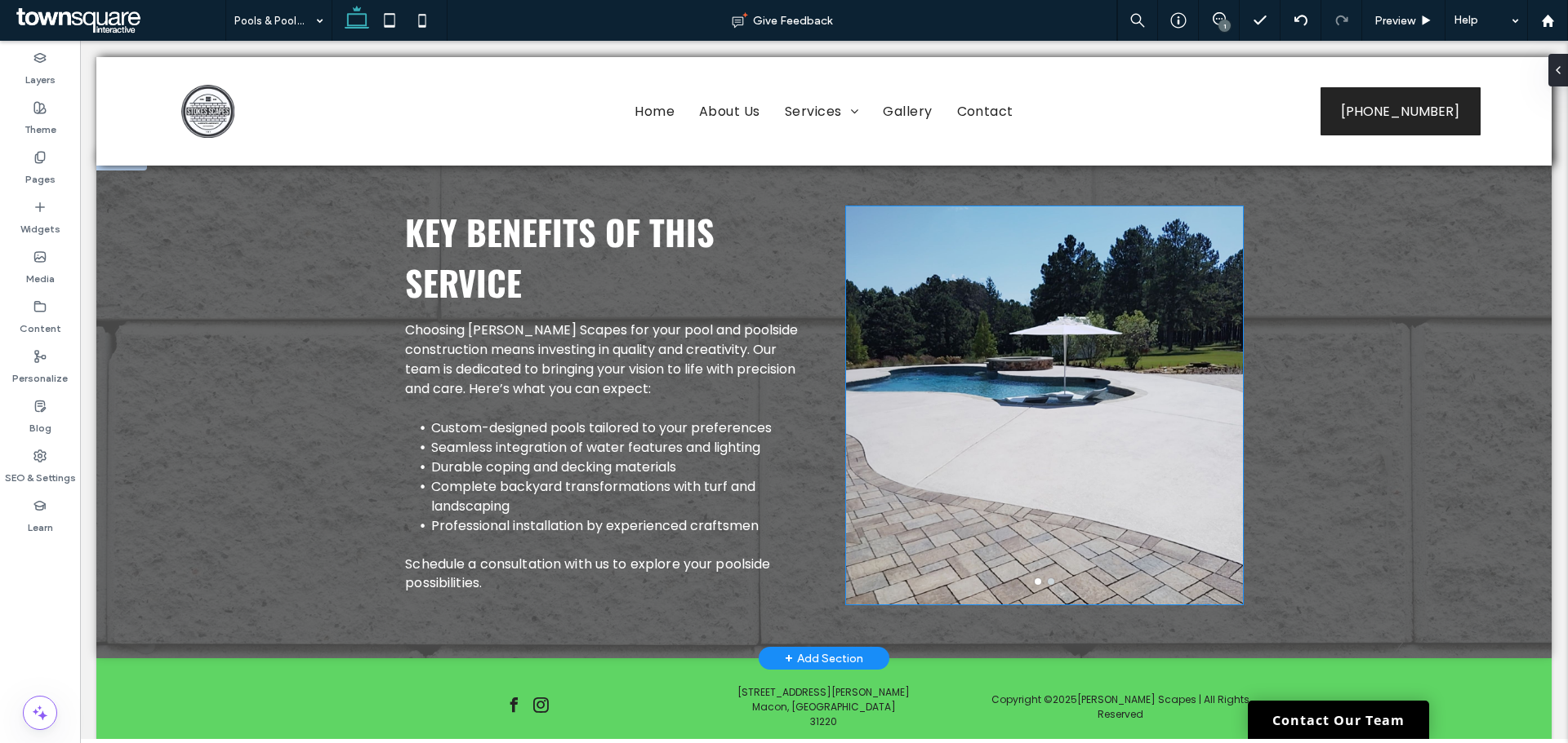
click at [1111, 312] on div at bounding box center [1045, 416] width 397 height 321
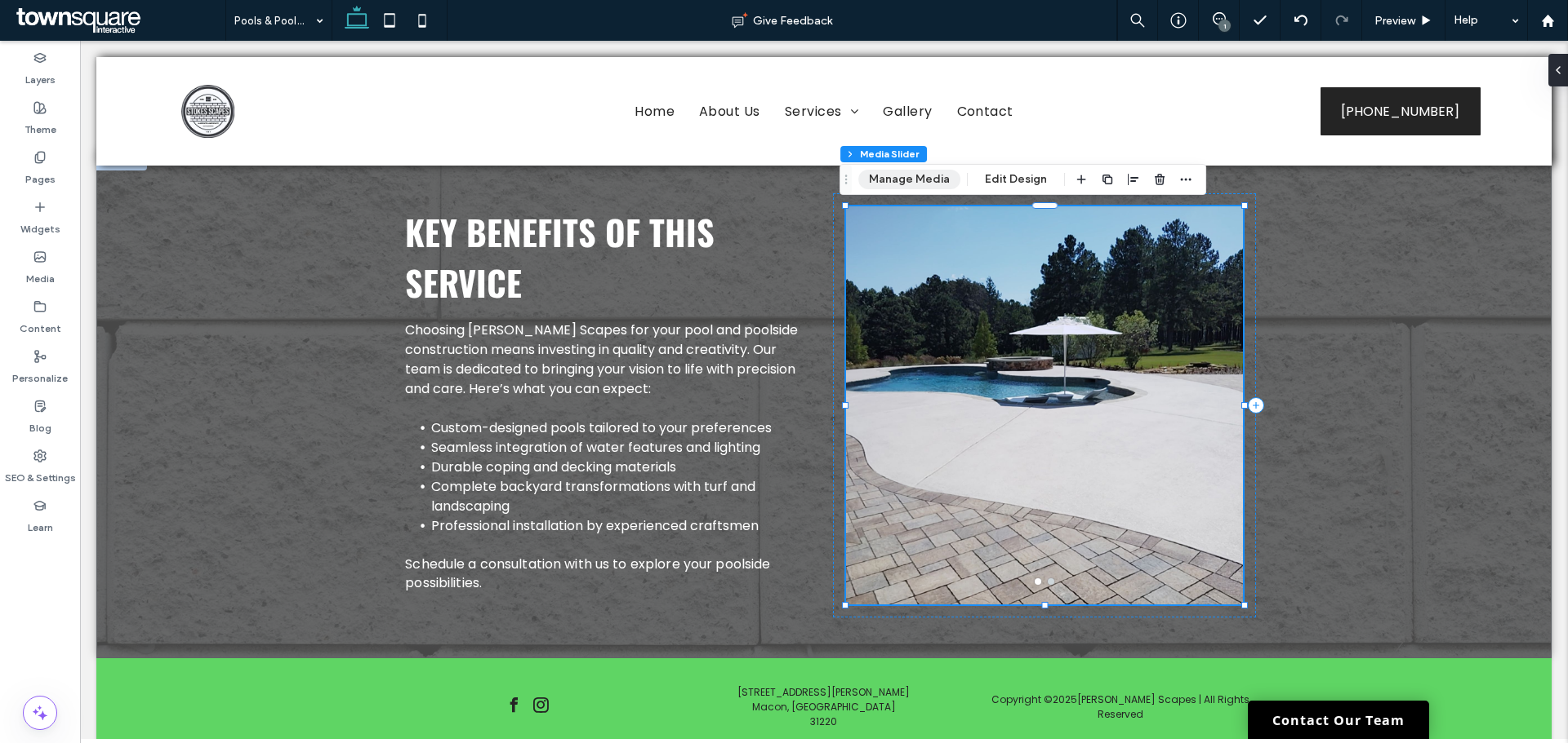
click at [910, 172] on button "Manage Media" at bounding box center [909, 179] width 102 height 20
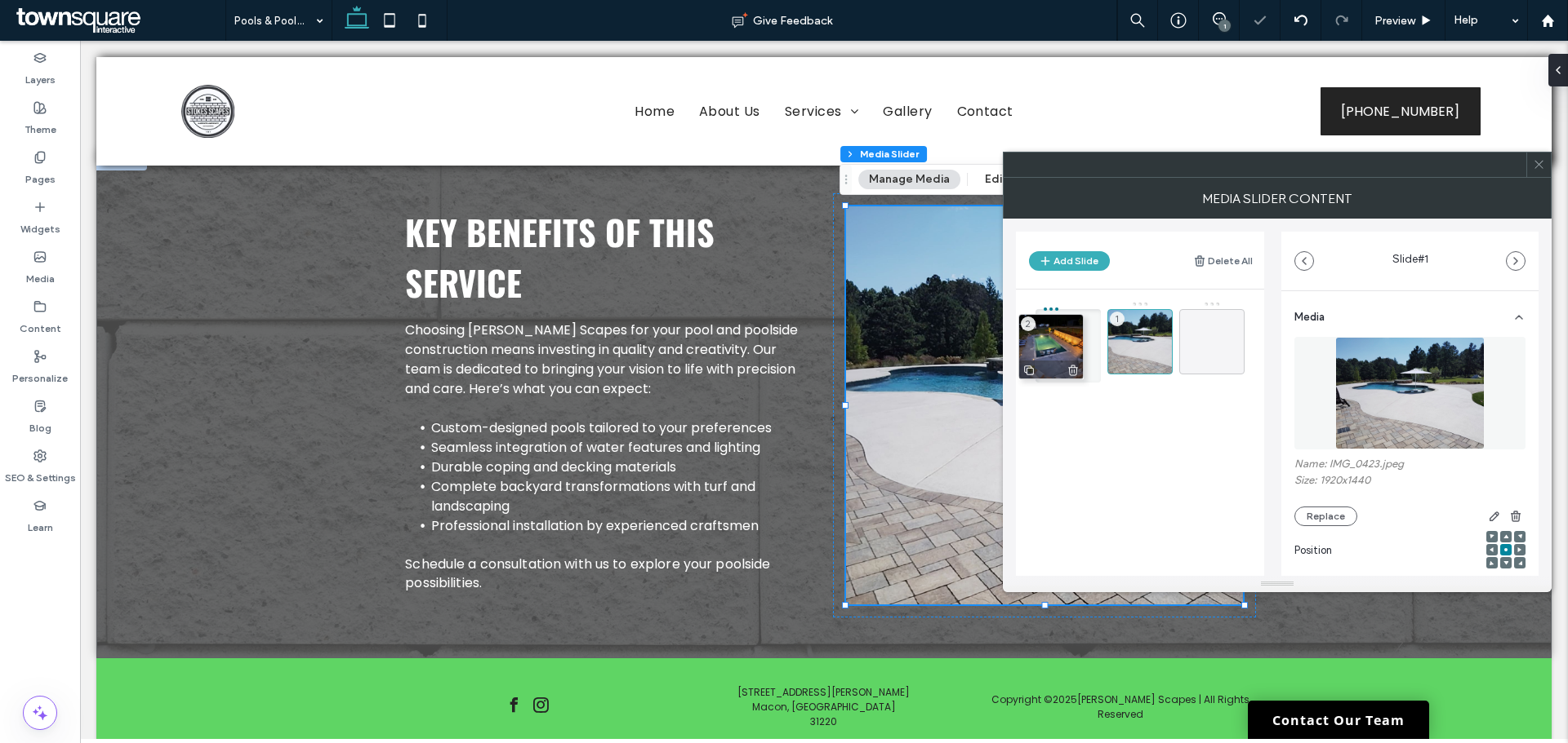
drag, startPoint x: 1143, startPoint y: 338, endPoint x: 1054, endPoint y: 343, distance: 89.1
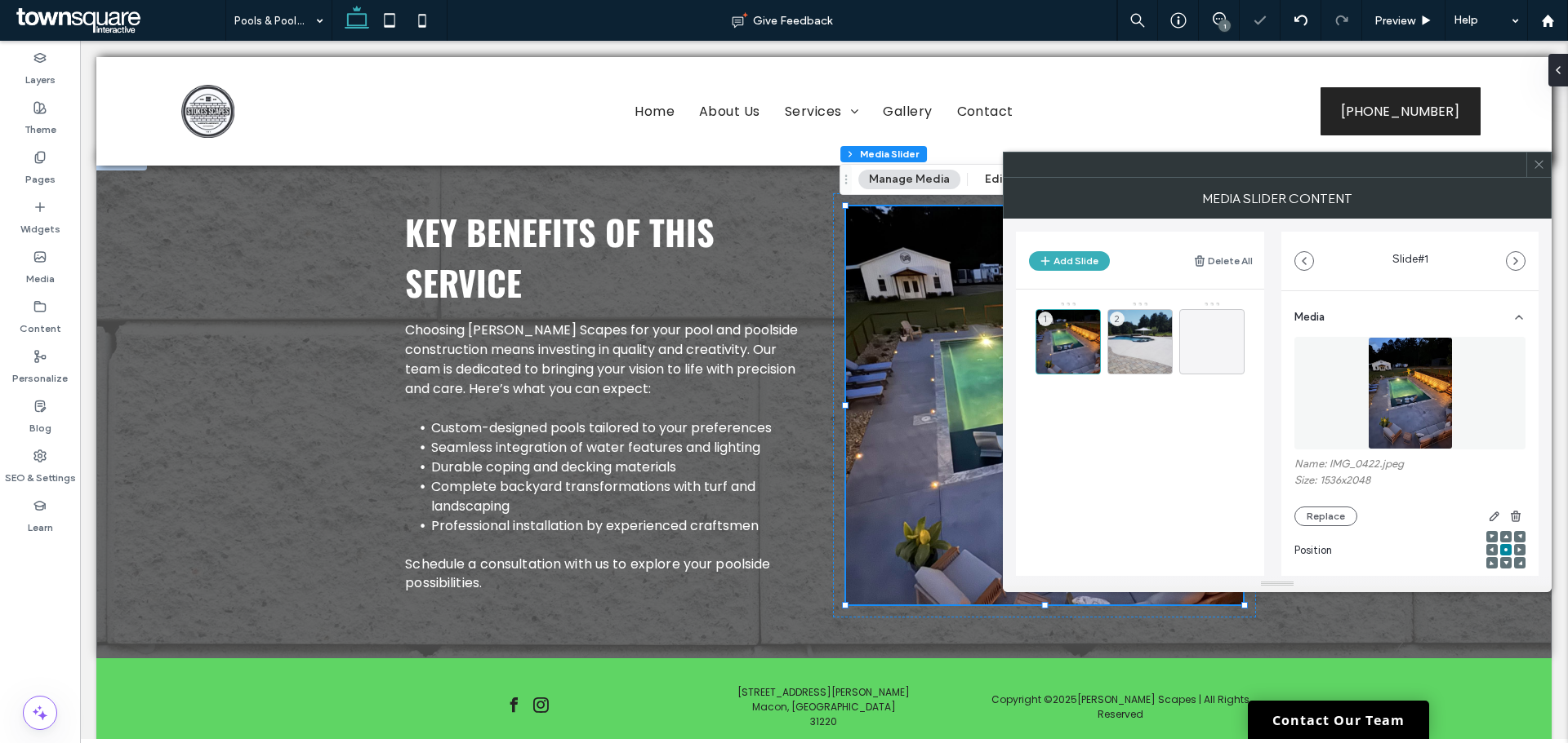
click at [1542, 161] on use at bounding box center [1538, 164] width 8 height 8
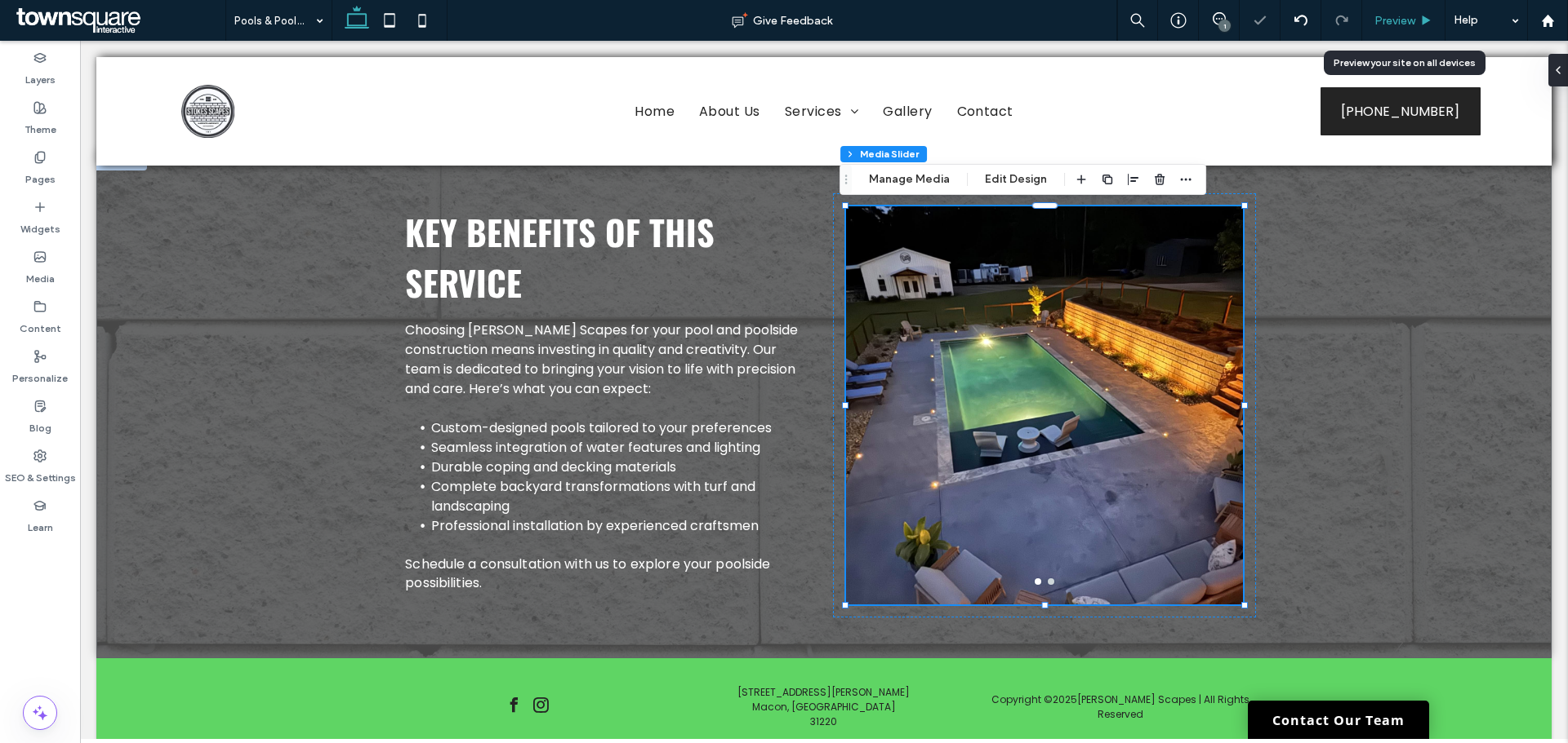
click at [1387, 14] on span "Preview" at bounding box center [1394, 21] width 41 height 14
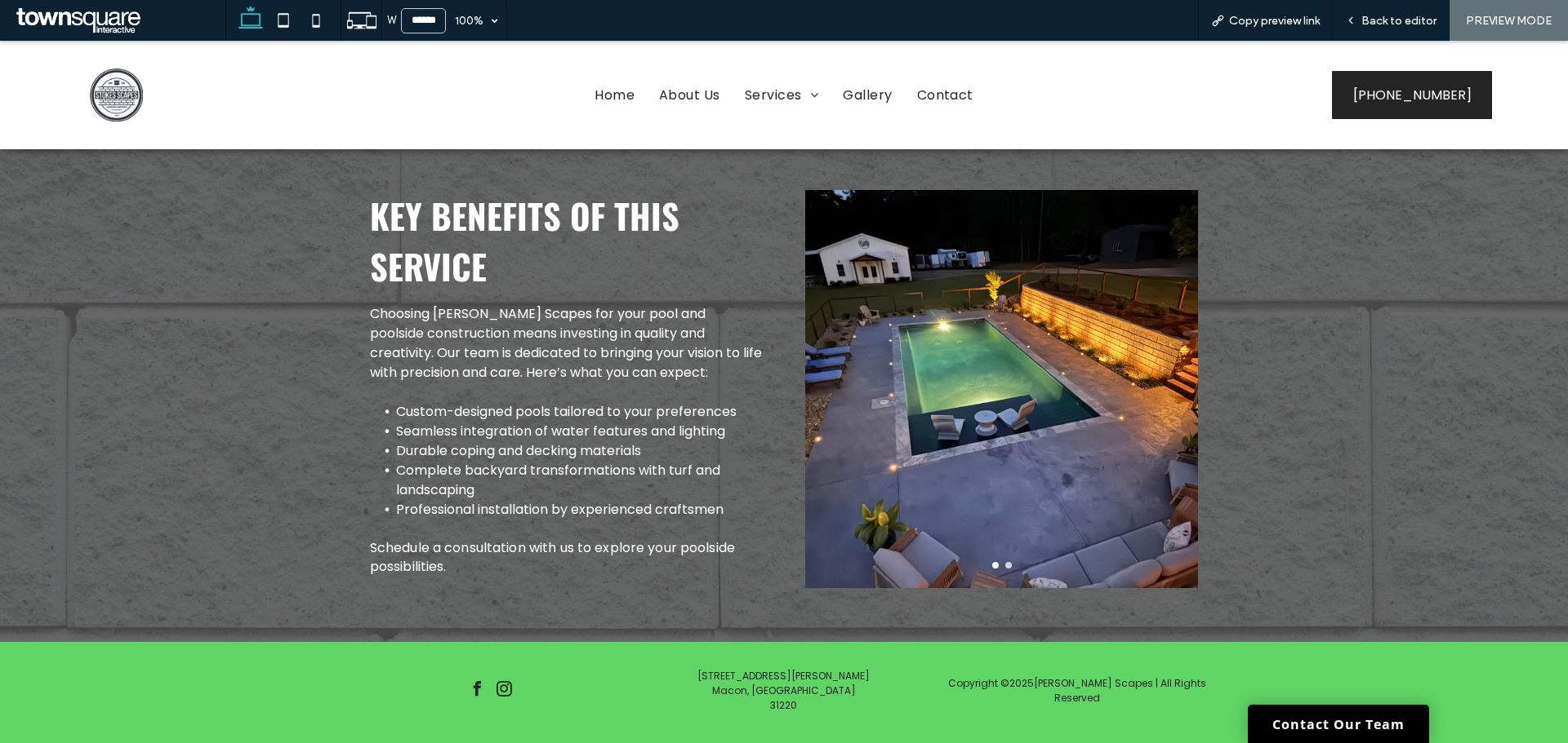
scroll to position [474, 0]
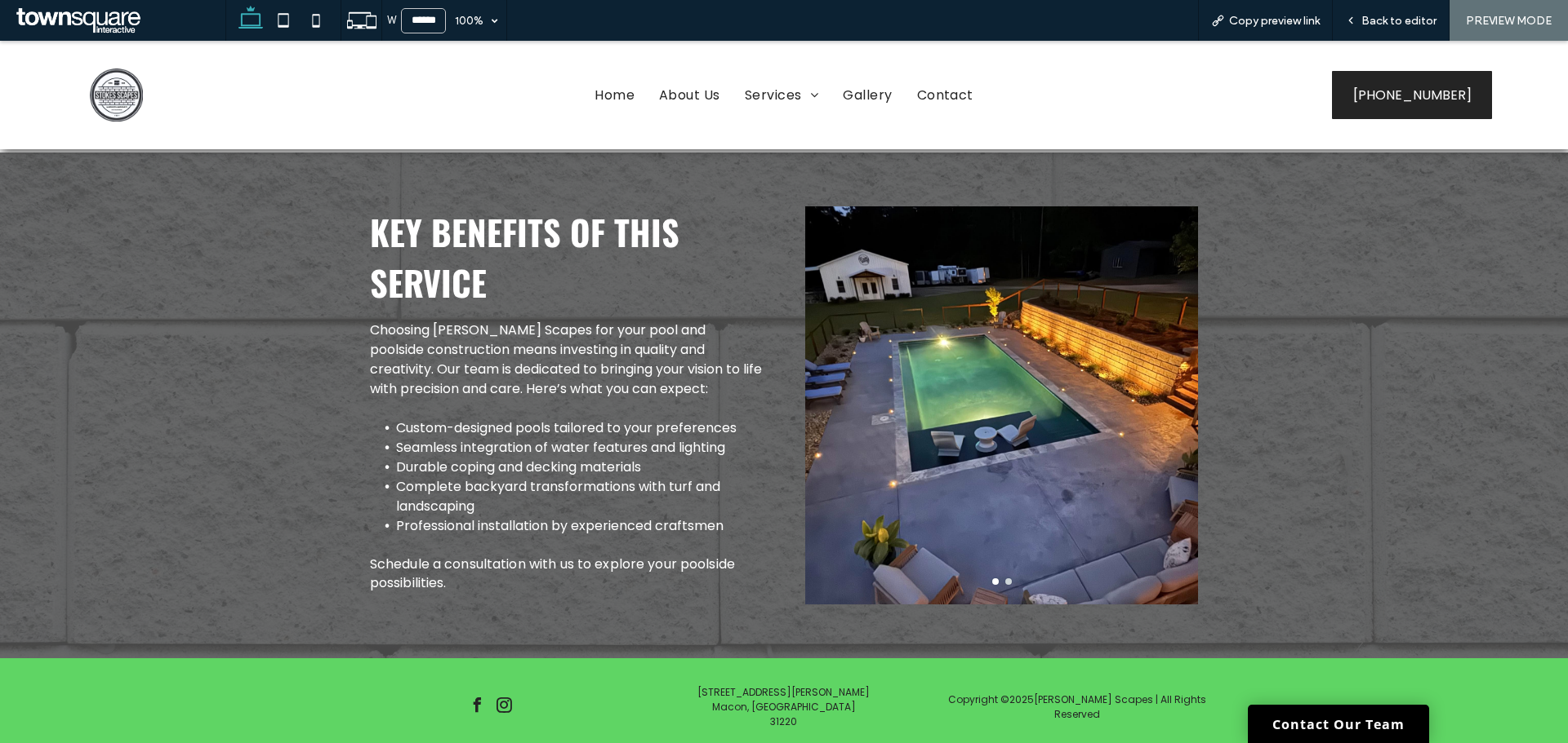
click at [1000, 578] on div at bounding box center [1001, 406] width 393 height 398
click at [1394, 32] on div "Back to editor" at bounding box center [1390, 20] width 117 height 40
click at [1408, 25] on span "Back to editor" at bounding box center [1398, 21] width 75 height 14
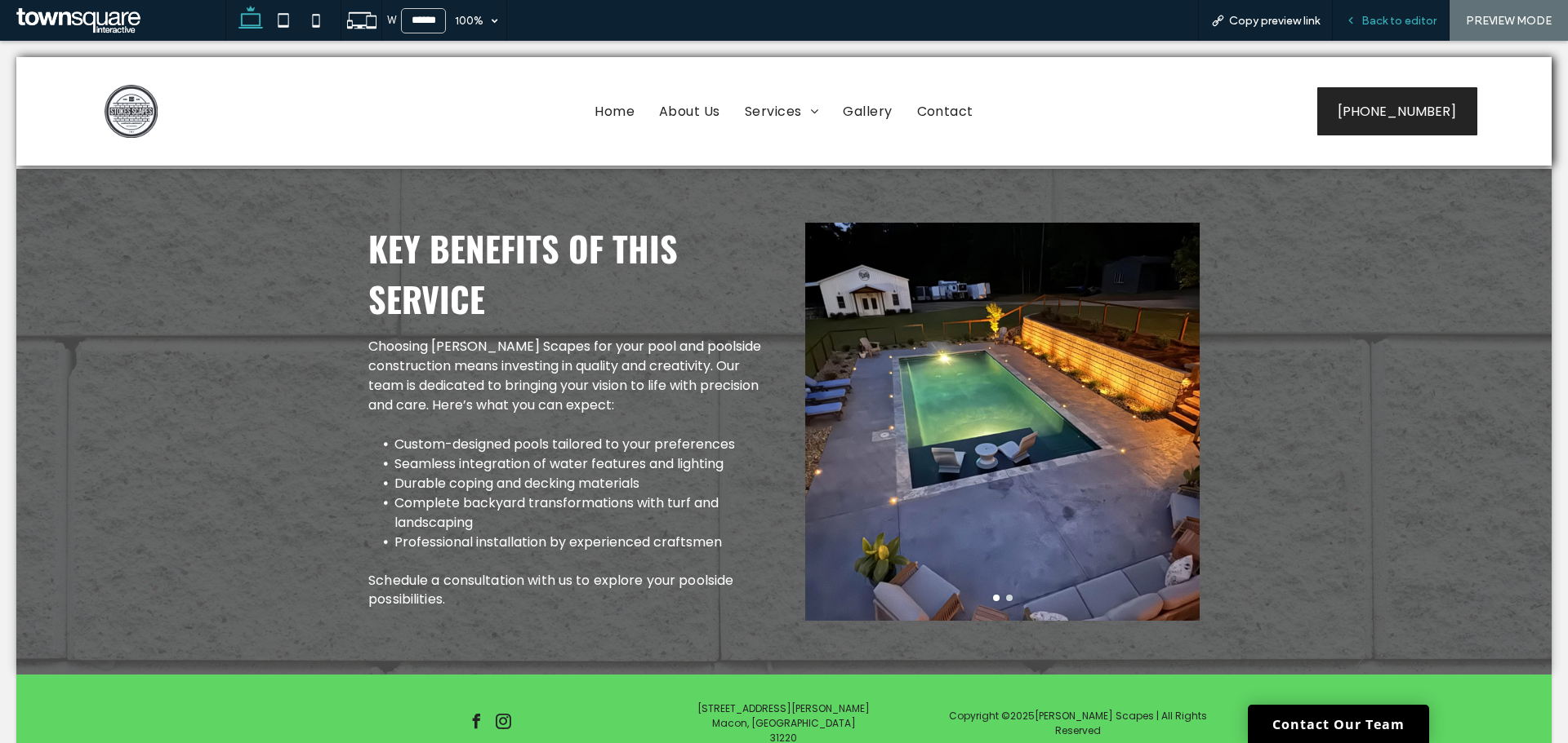
scroll to position [489, 0]
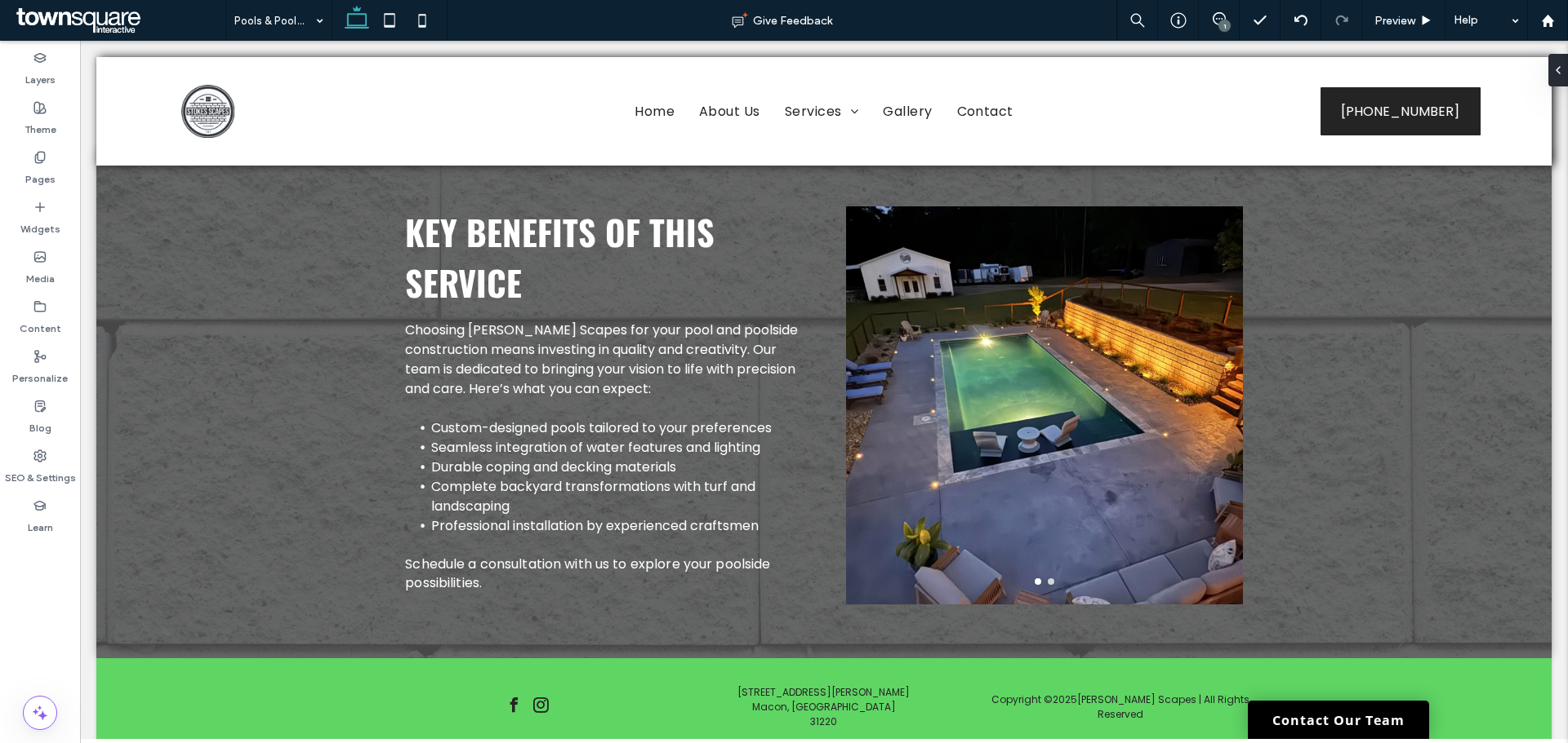
drag, startPoint x: 1221, startPoint y: 24, endPoint x: 1135, endPoint y: 27, distance: 86.1
click at [1221, 24] on div "1" at bounding box center [1224, 26] width 12 height 12
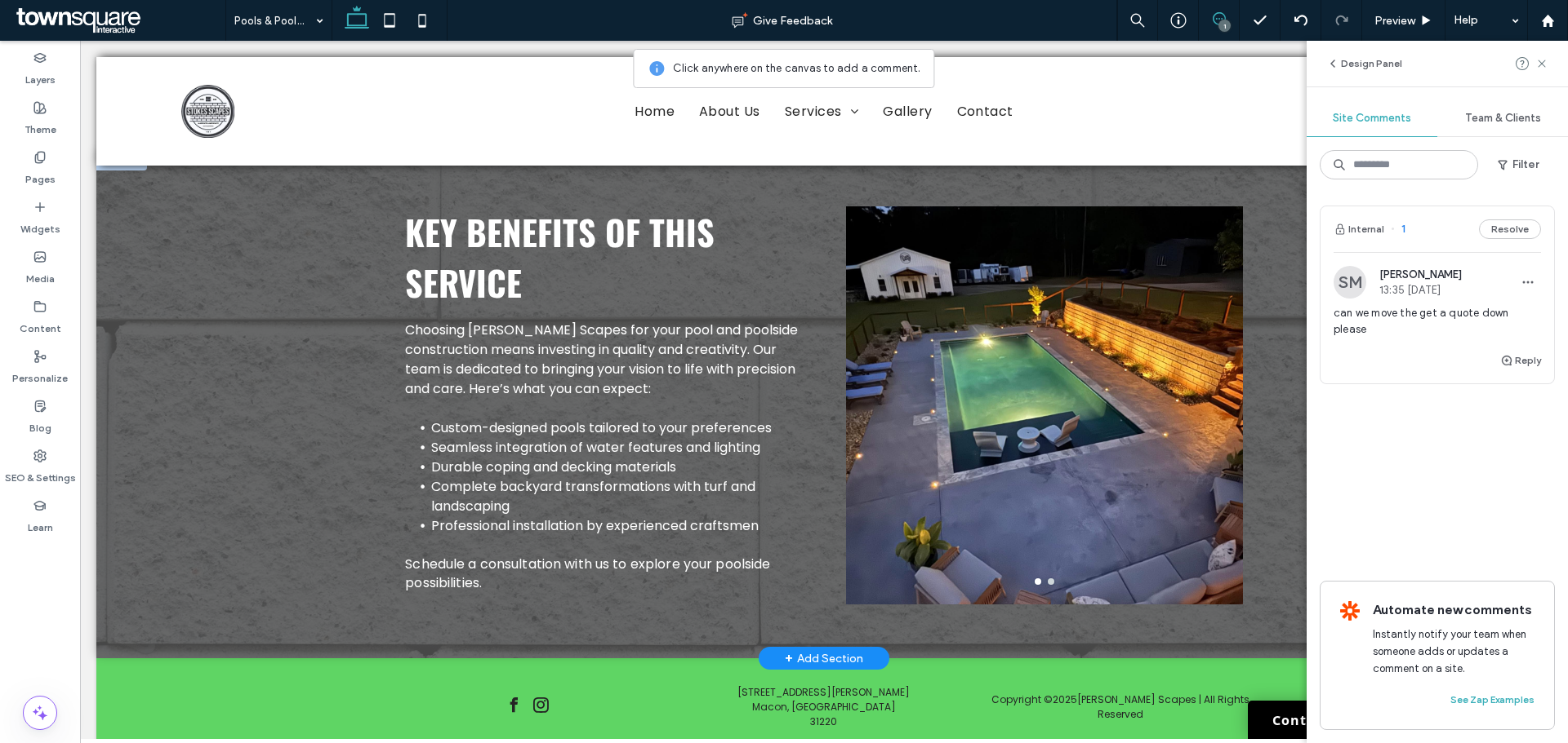
click at [1058, 464] on div at bounding box center [1045, 416] width 397 height 321
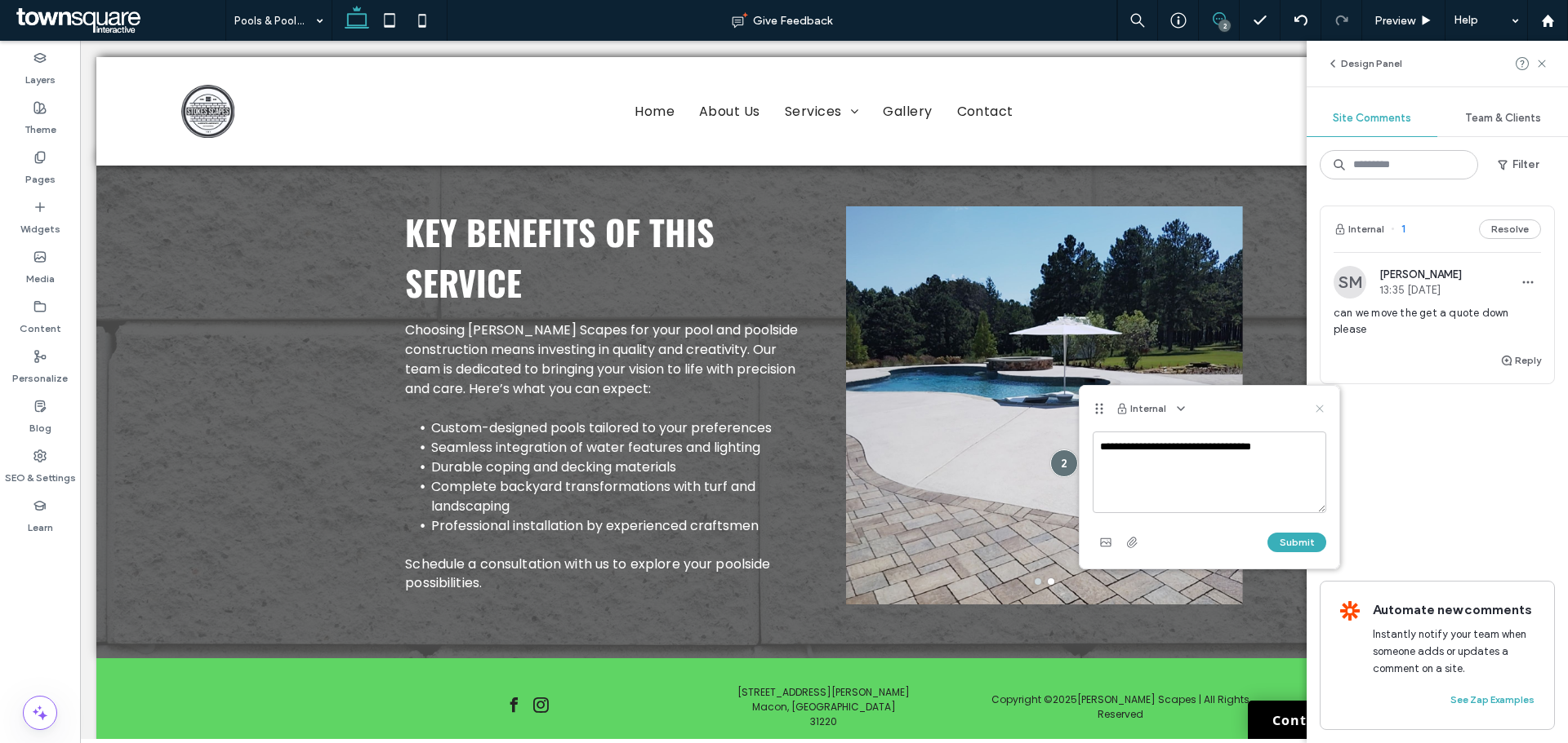
type textarea "**********"
click at [1314, 402] on icon at bounding box center [1319, 409] width 13 height 13
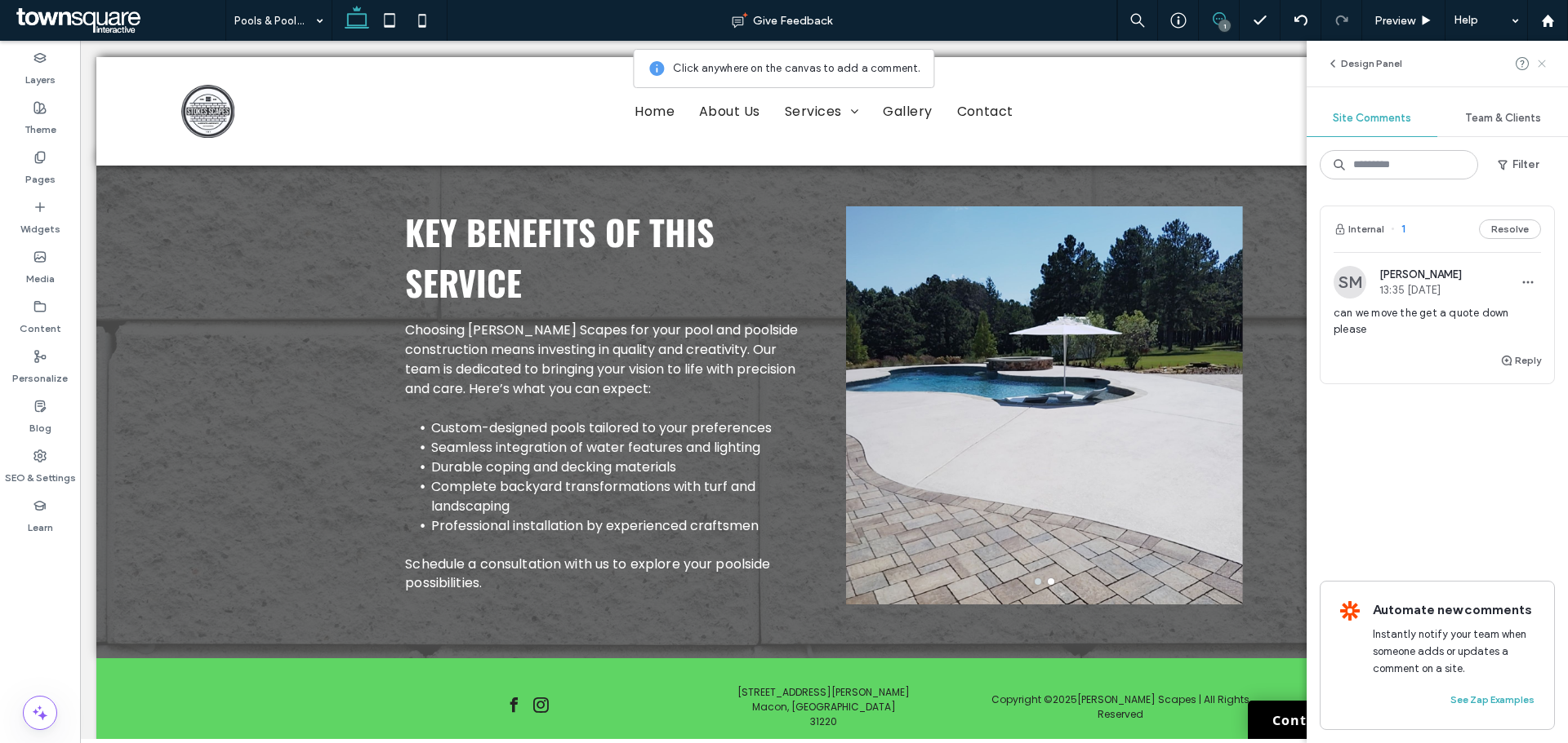
click at [1541, 70] on span at bounding box center [1542, 64] width 13 height 20
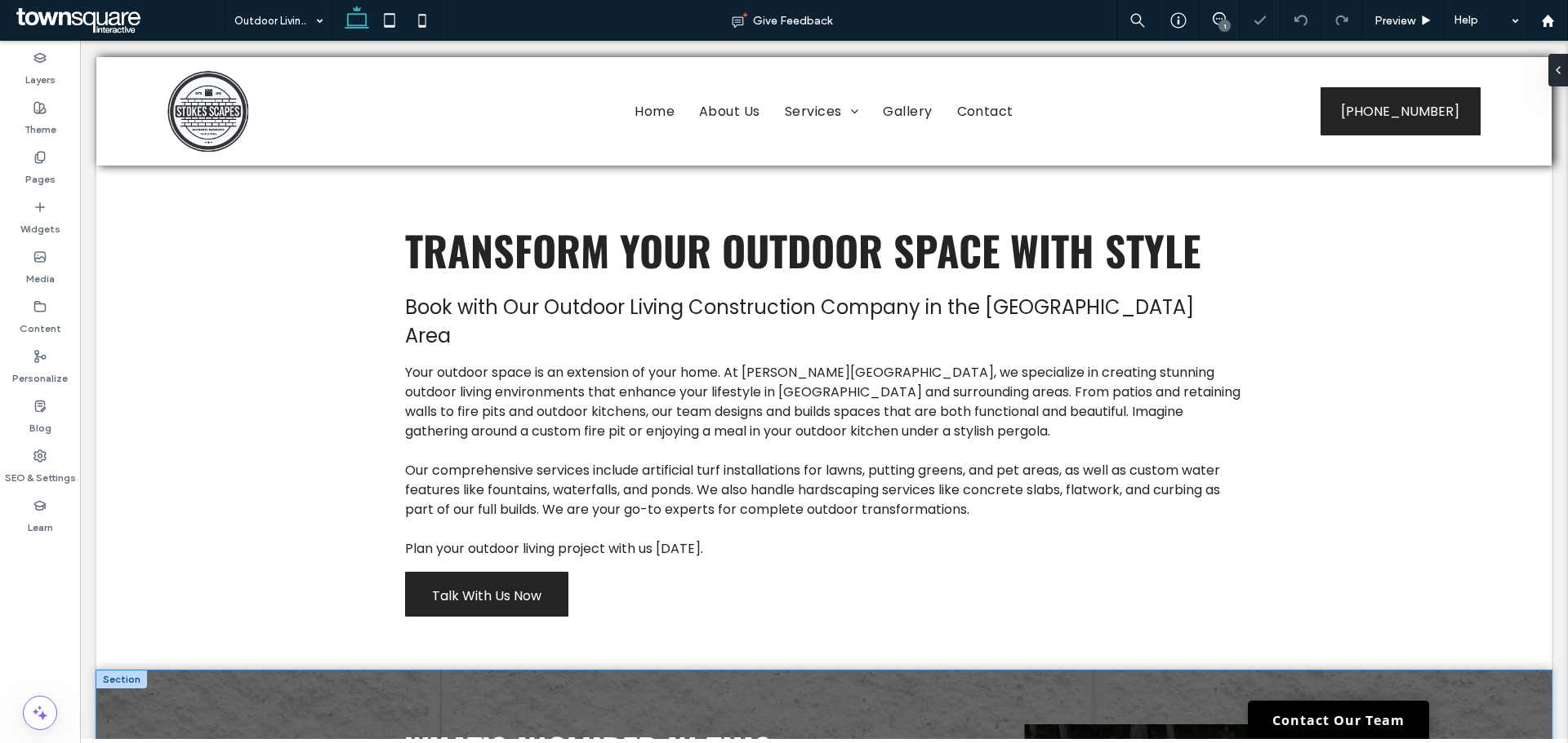
scroll to position [489, 0]
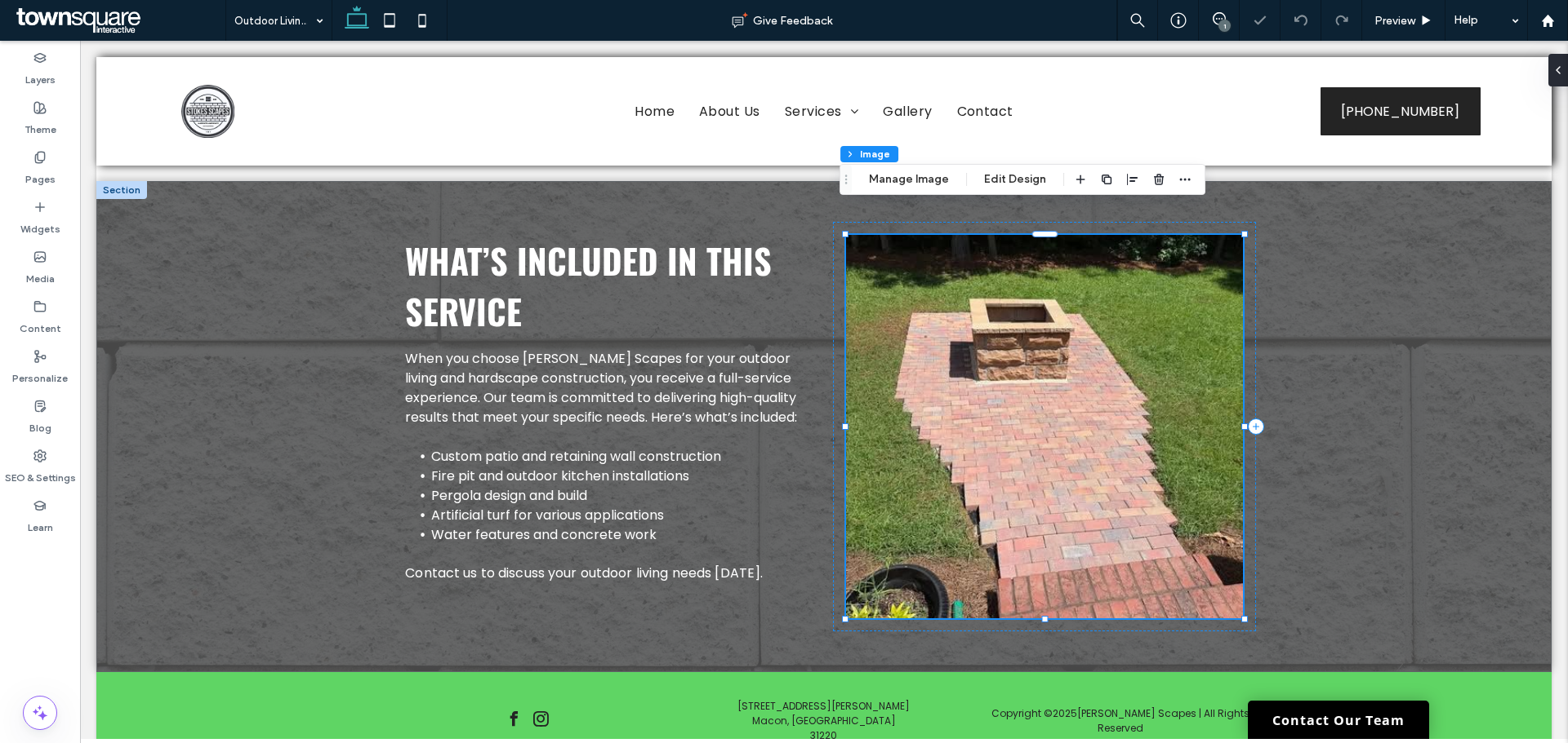
click at [910, 168] on div "Section Column Image Manage Image Edit Design" at bounding box center [1022, 179] width 366 height 31
click at [910, 179] on button "Manage Image" at bounding box center [909, 179] width 101 height 20
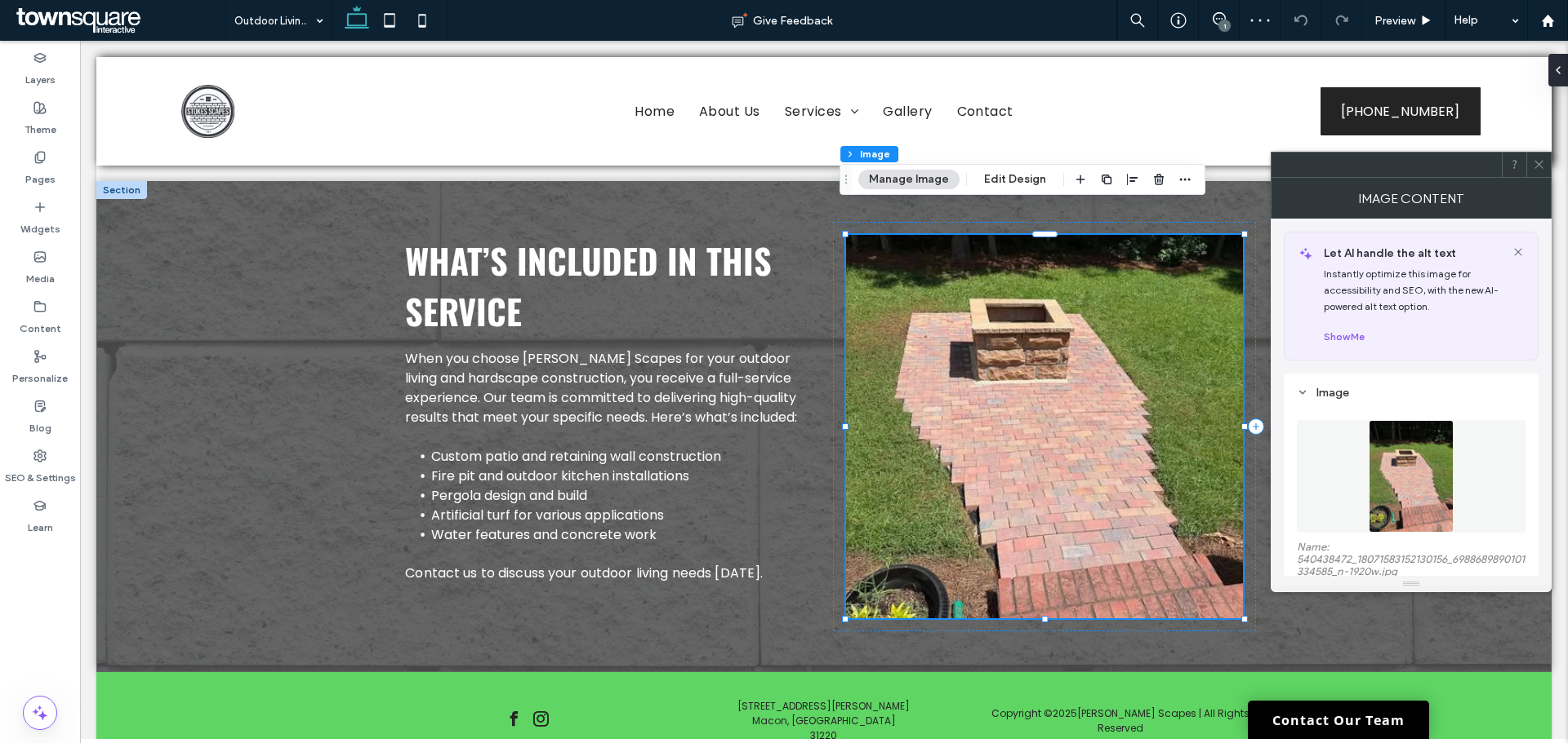
scroll to position [245, 0]
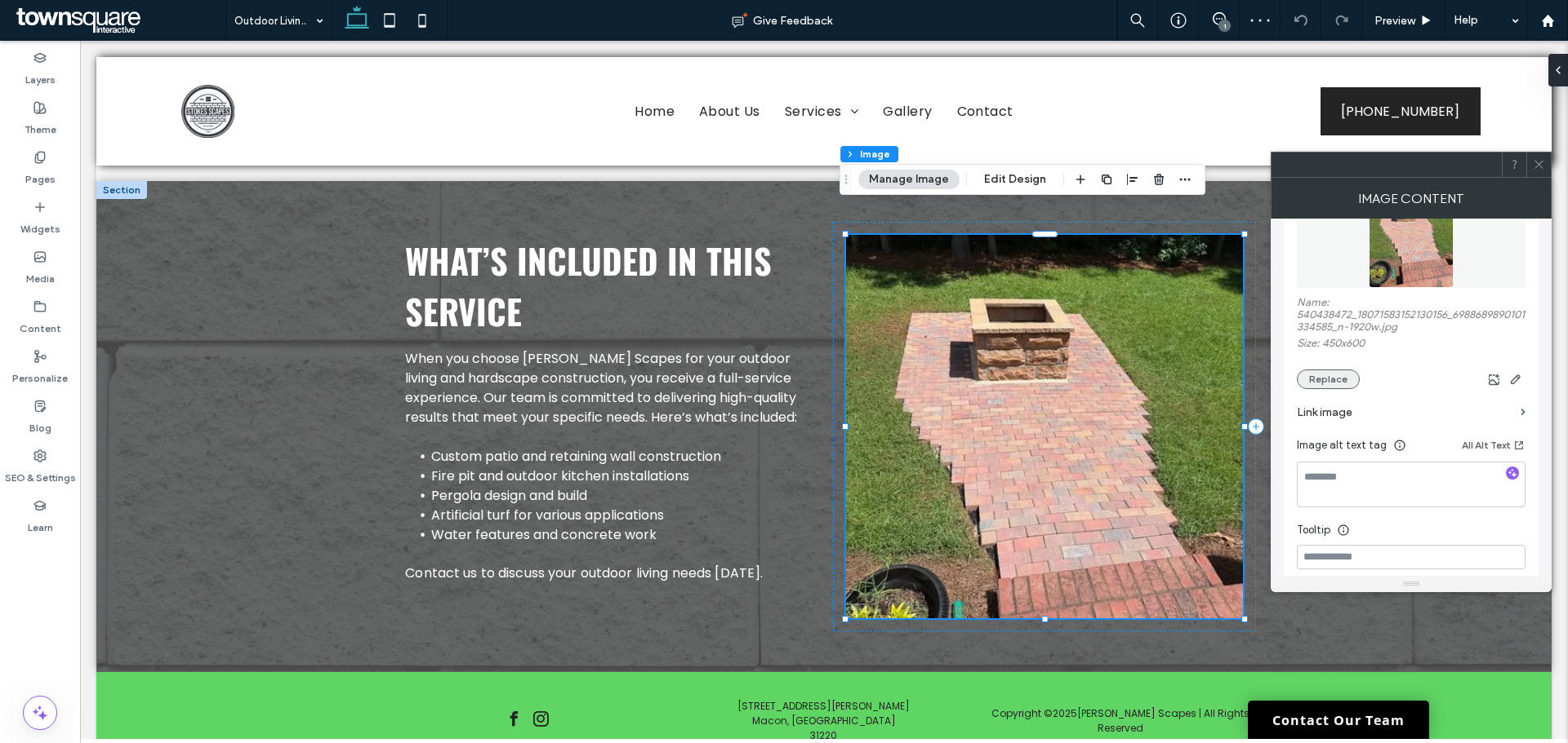
click at [1331, 381] on button "Replace" at bounding box center [1328, 379] width 63 height 20
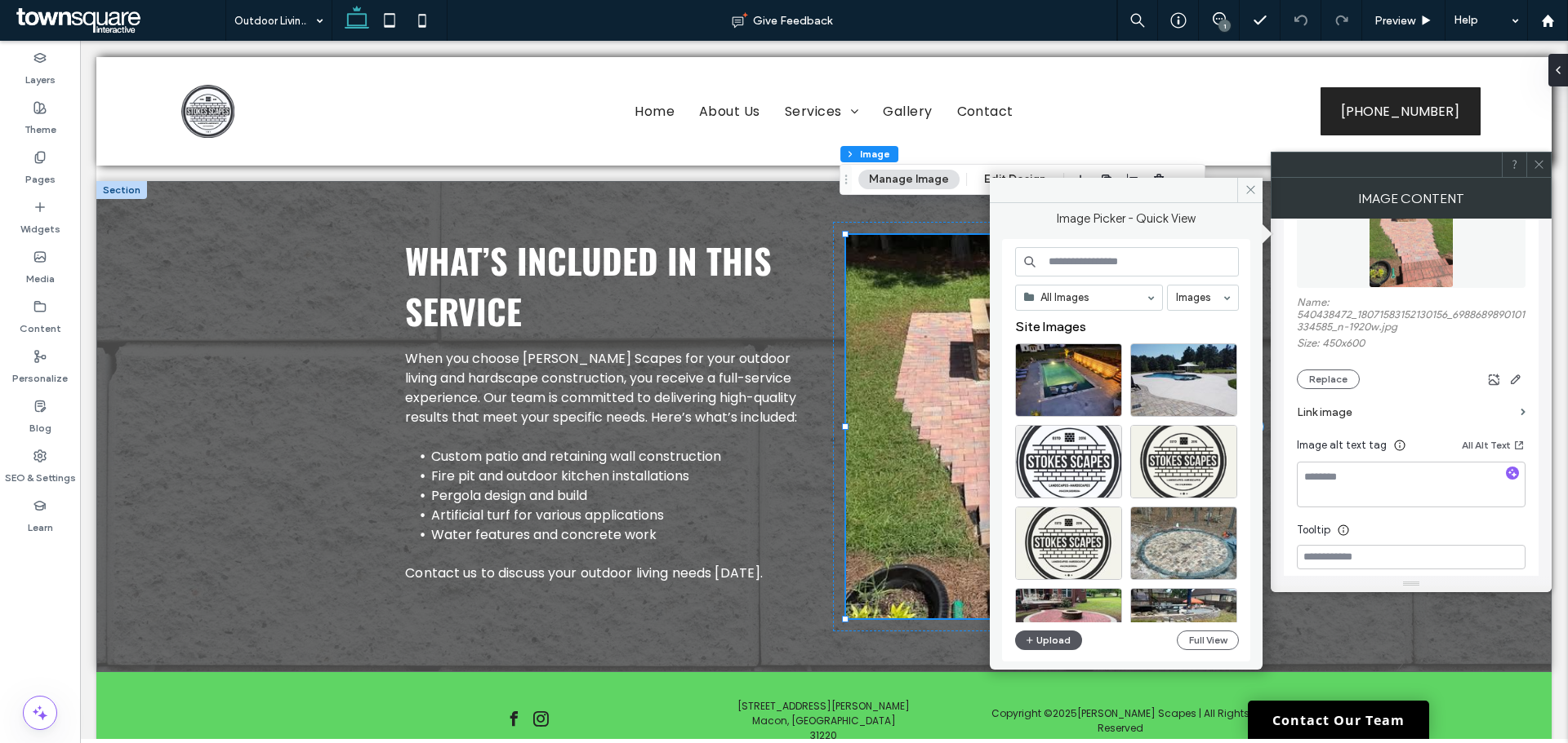
click at [1059, 639] on button "Upload" at bounding box center [1048, 641] width 67 height 20
click at [1256, 185] on span at bounding box center [1250, 190] width 26 height 25
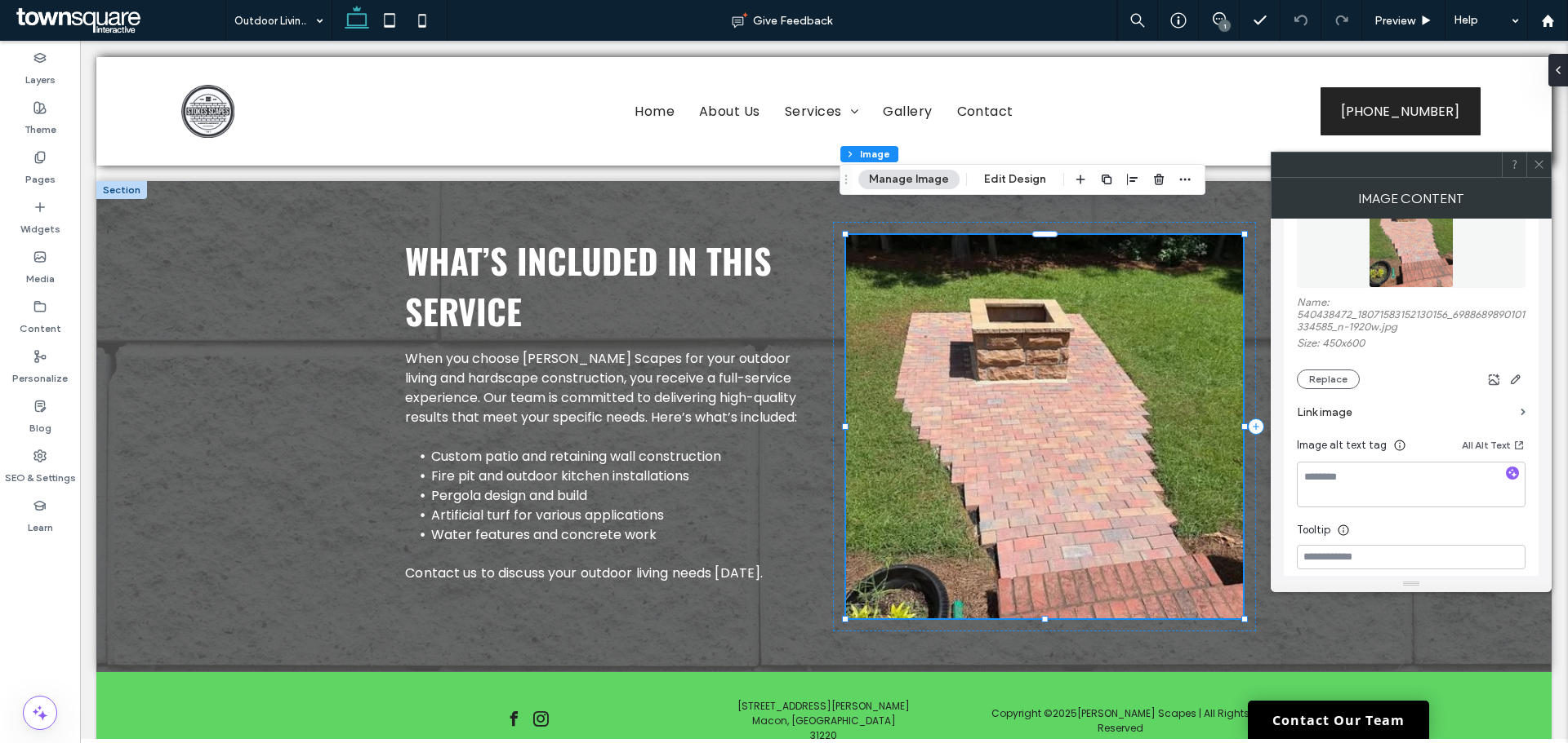
click at [1545, 164] on div at bounding box center [1538, 165] width 25 height 25
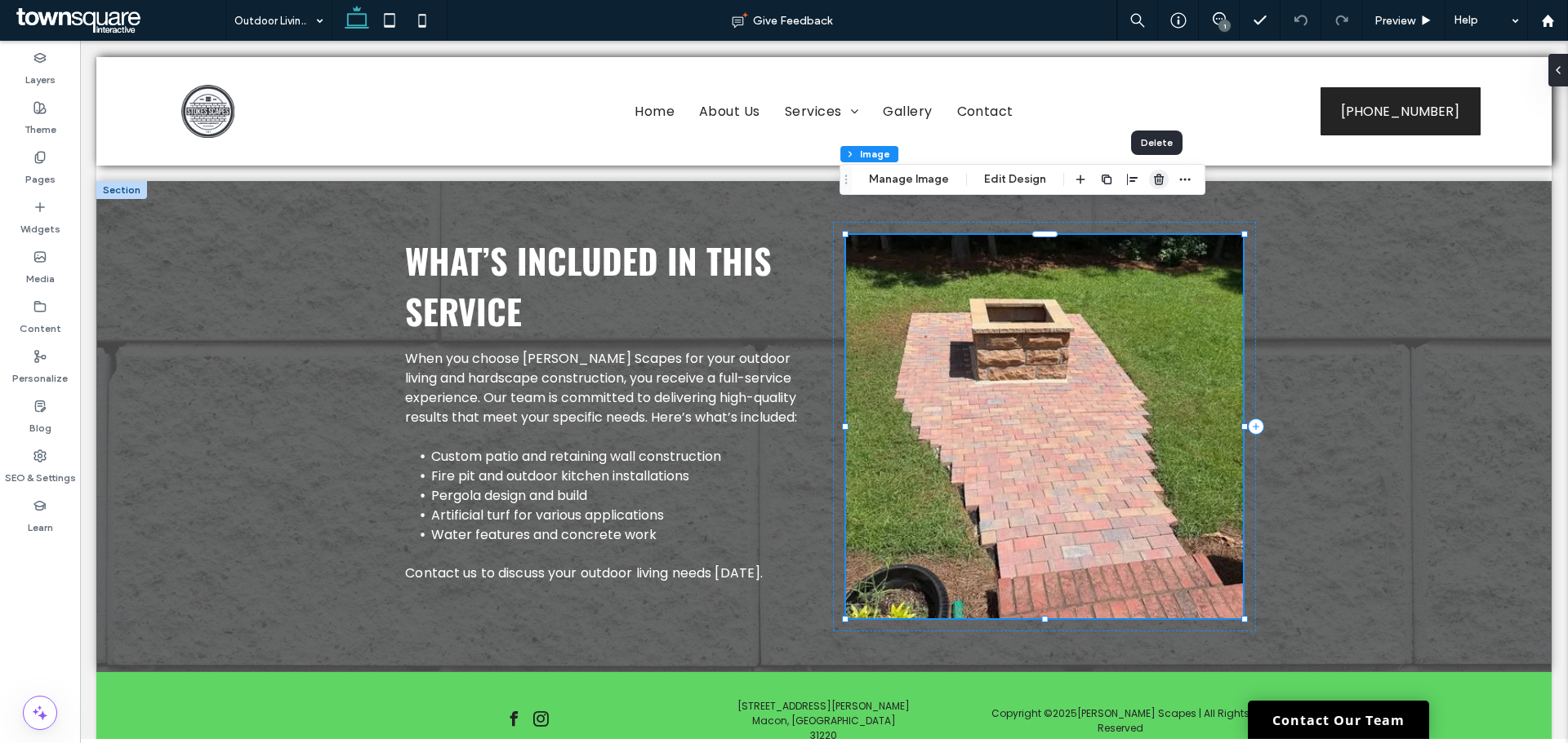
drag, startPoint x: 1157, startPoint y: 183, endPoint x: 514, endPoint y: 353, distance: 665.1
click at [1157, 183] on icon "button" at bounding box center [1159, 179] width 13 height 13
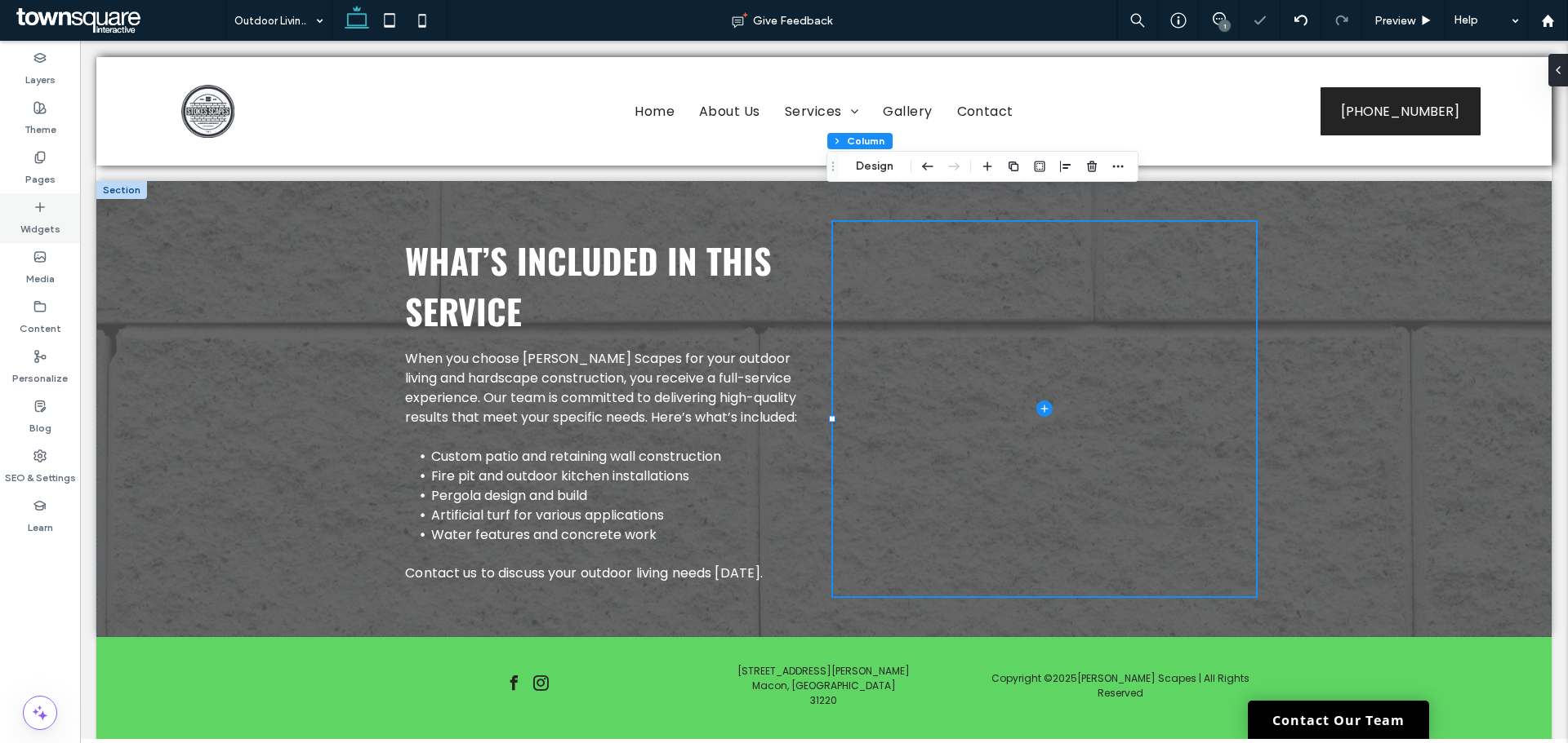
click at [41, 212] on icon at bounding box center [40, 207] width 13 height 13
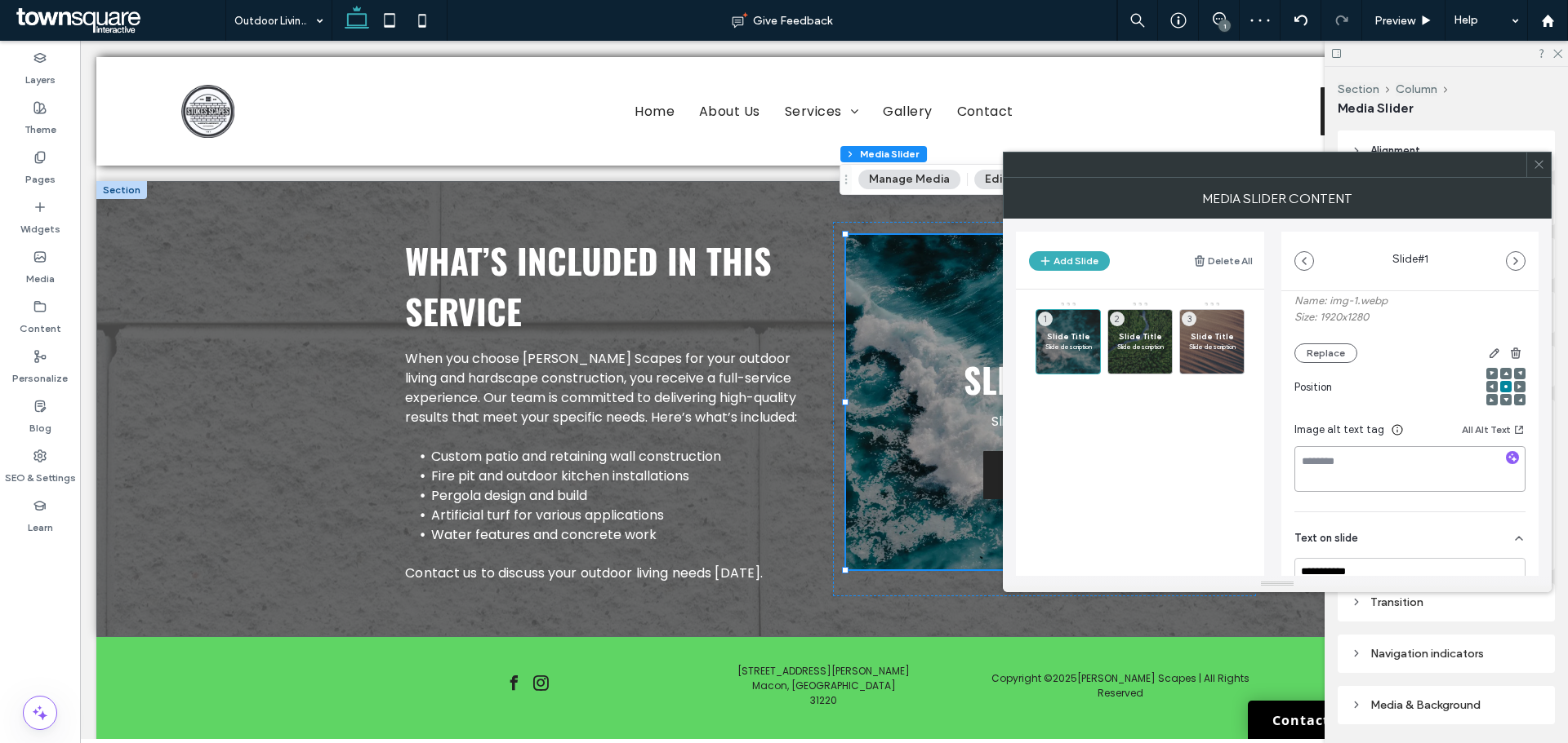
click at [1374, 466] on textarea at bounding box center [1409, 469] width 231 height 45
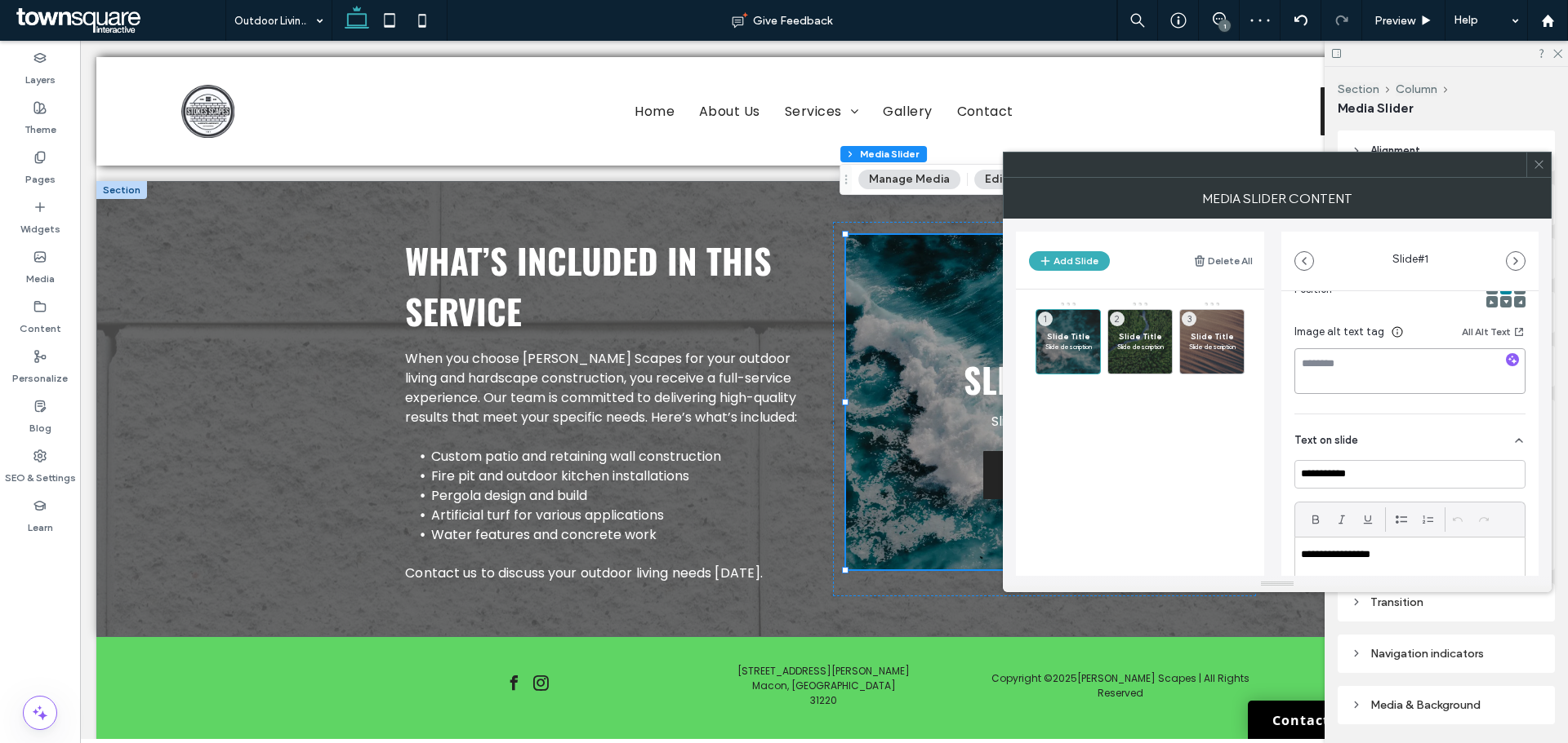
scroll to position [408, 0]
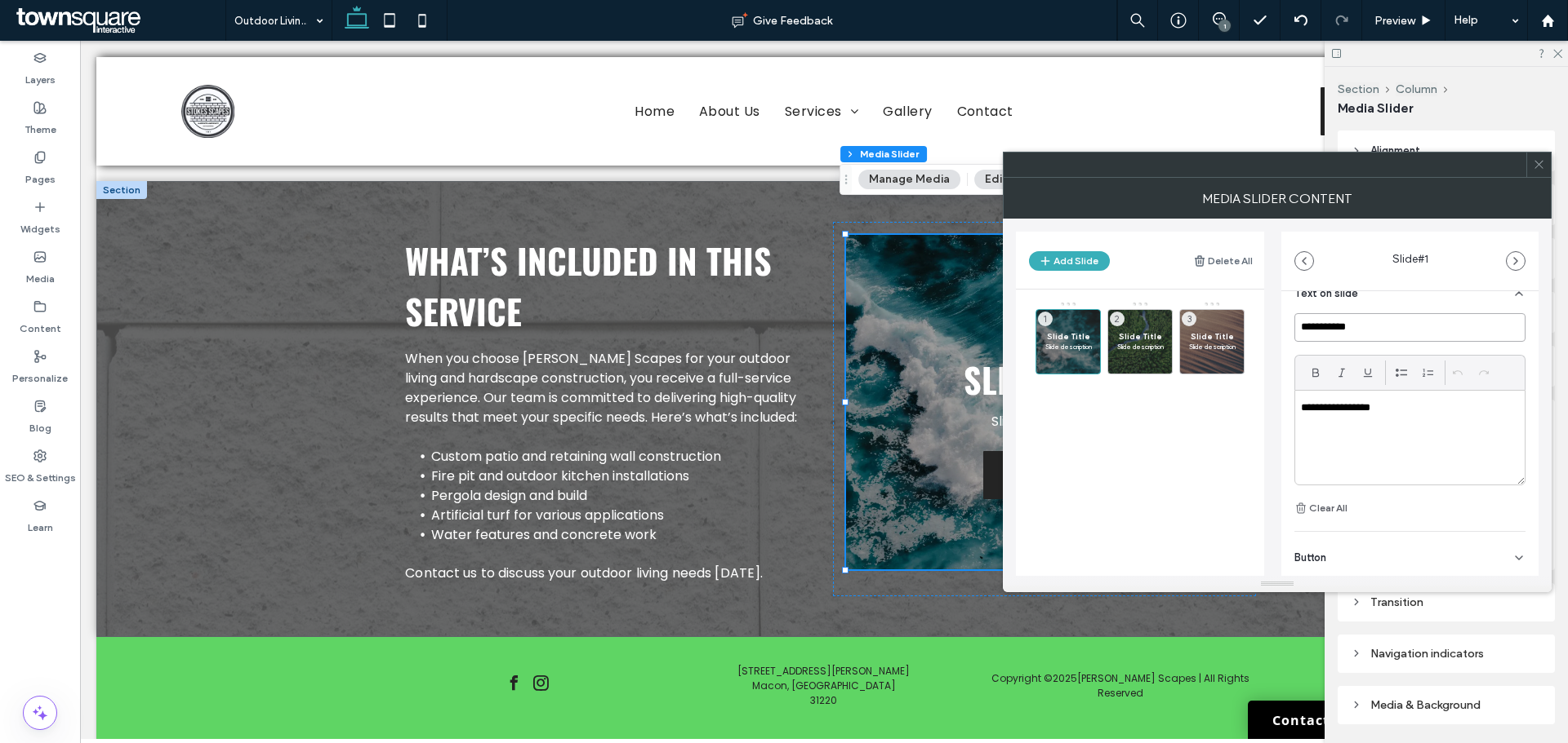
click at [1351, 324] on input "**********" at bounding box center [1409, 327] width 231 height 29
click at [1350, 326] on input "**********" at bounding box center [1409, 327] width 231 height 29
drag, startPoint x: 1350, startPoint y: 326, endPoint x: 1322, endPoint y: 398, distance: 77.3
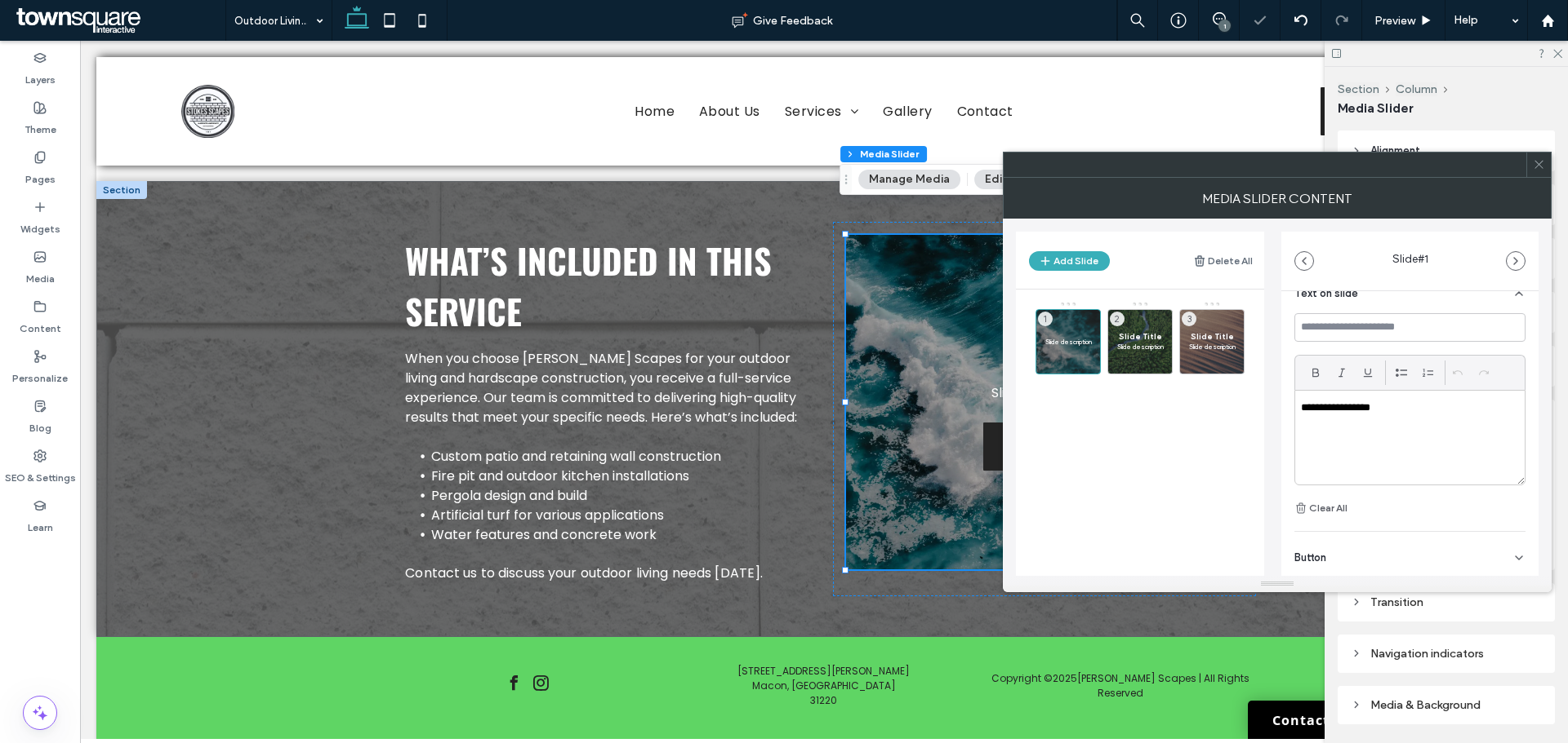
click at [1329, 388] on div at bounding box center [1409, 372] width 231 height 35
click at [1317, 408] on p "**********" at bounding box center [1405, 408] width 209 height 15
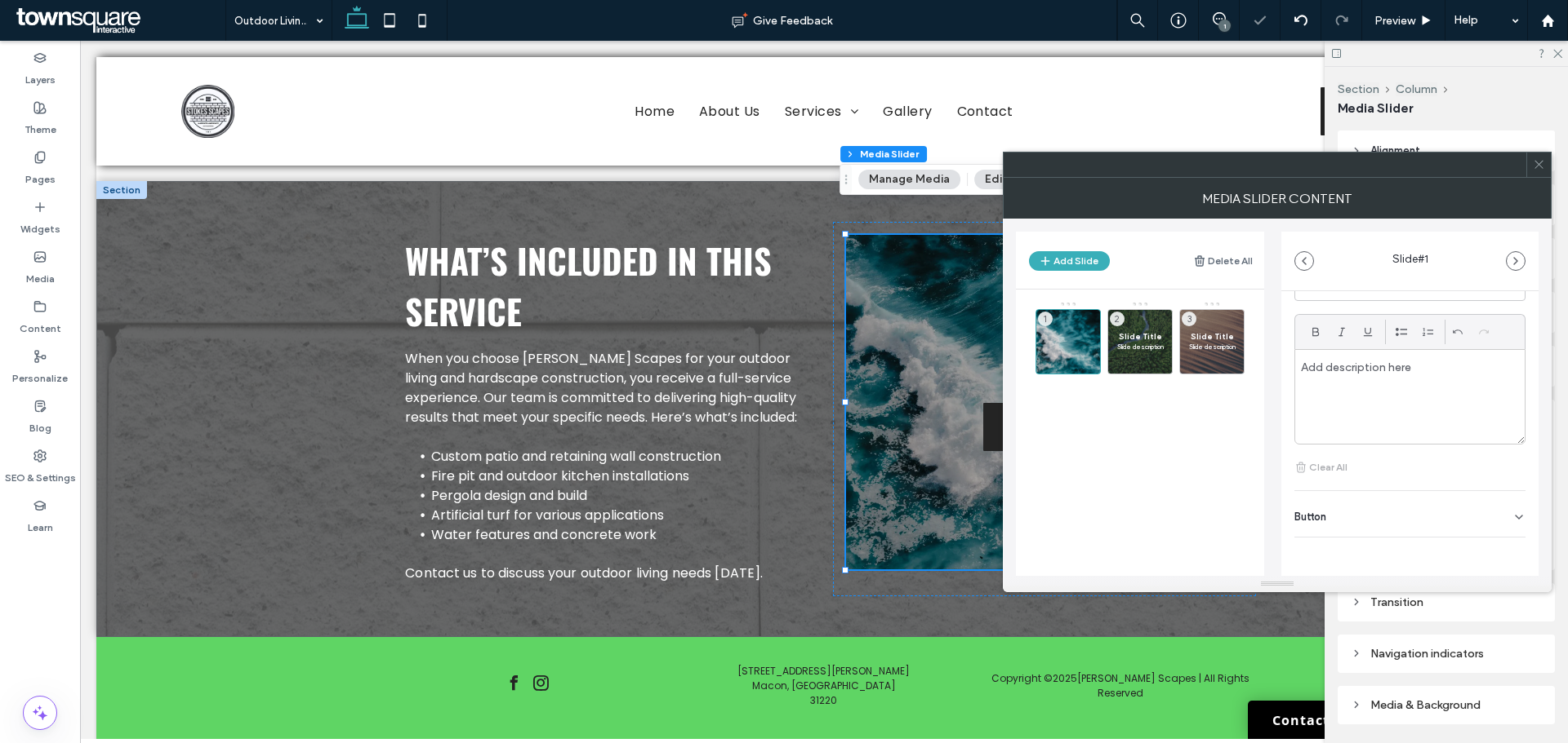
click at [1337, 514] on div "Button" at bounding box center [1409, 513] width 231 height 45
click at [1503, 545] on icon at bounding box center [1511, 551] width 15 height 15
click at [1135, 347] on span "Slide description" at bounding box center [1140, 347] width 47 height 10
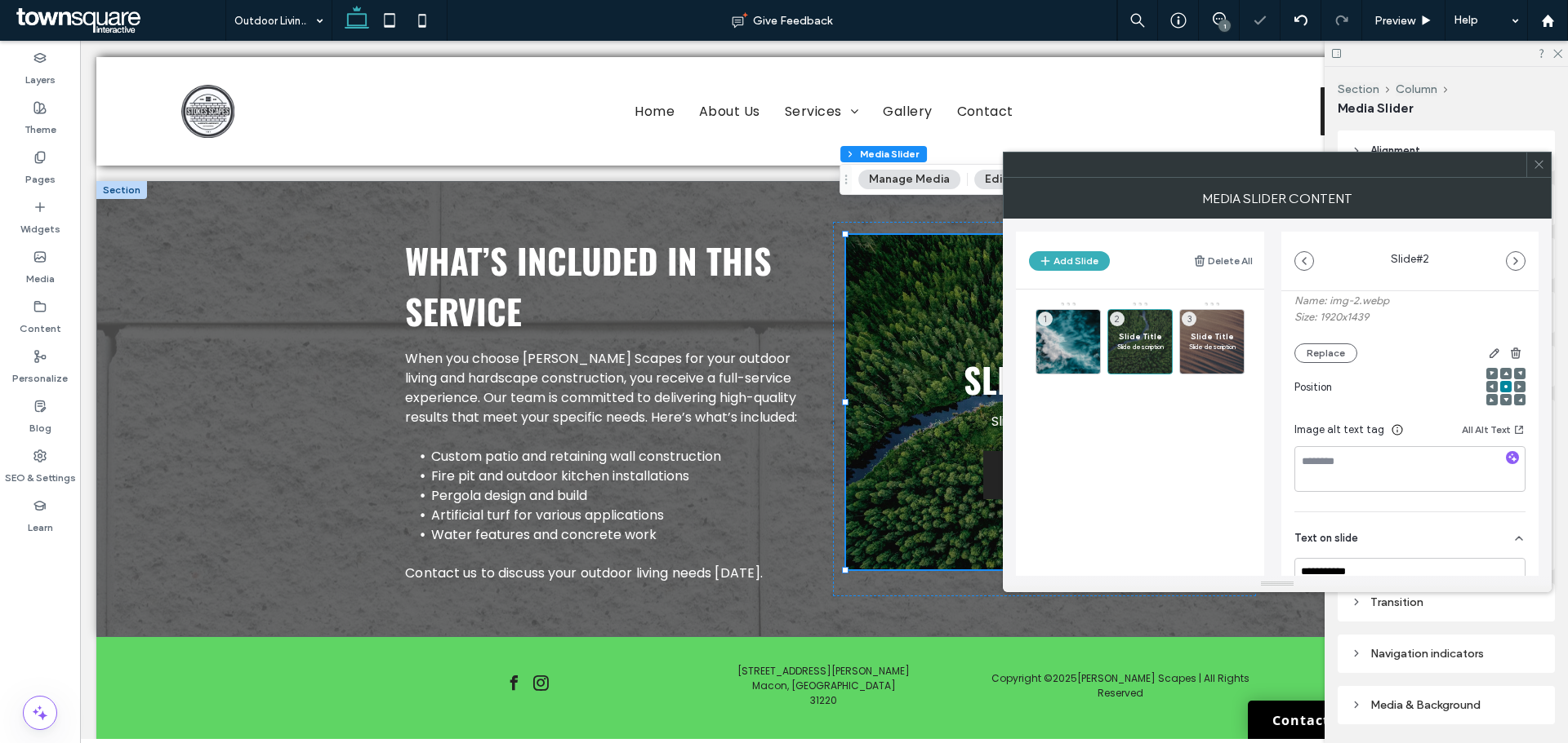
scroll to position [326, 0]
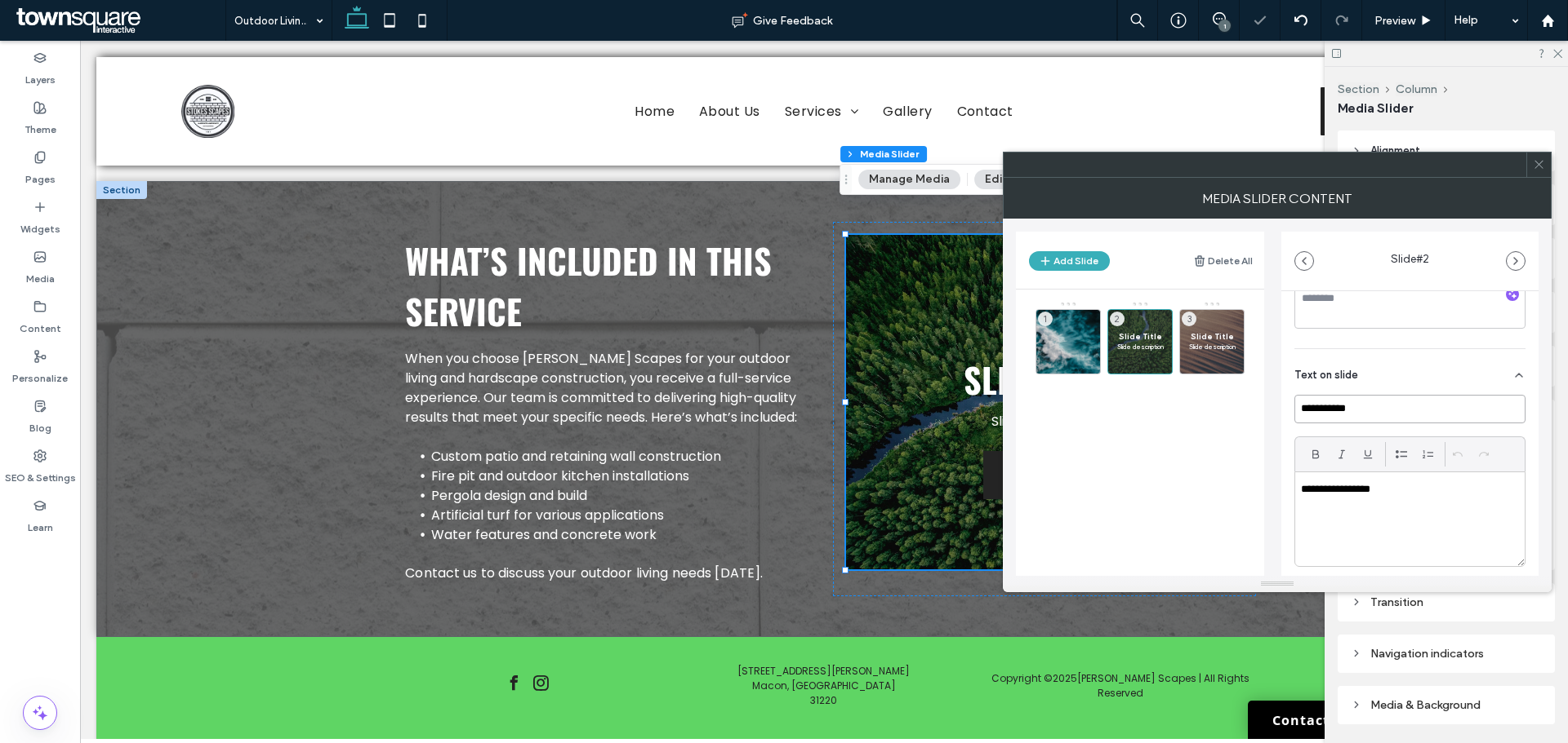
click at [1342, 418] on input "**********" at bounding box center [1409, 409] width 231 height 29
click at [1342, 416] on input "**********" at bounding box center [1409, 409] width 231 height 29
click at [1346, 479] on div "**********" at bounding box center [1409, 520] width 229 height 94
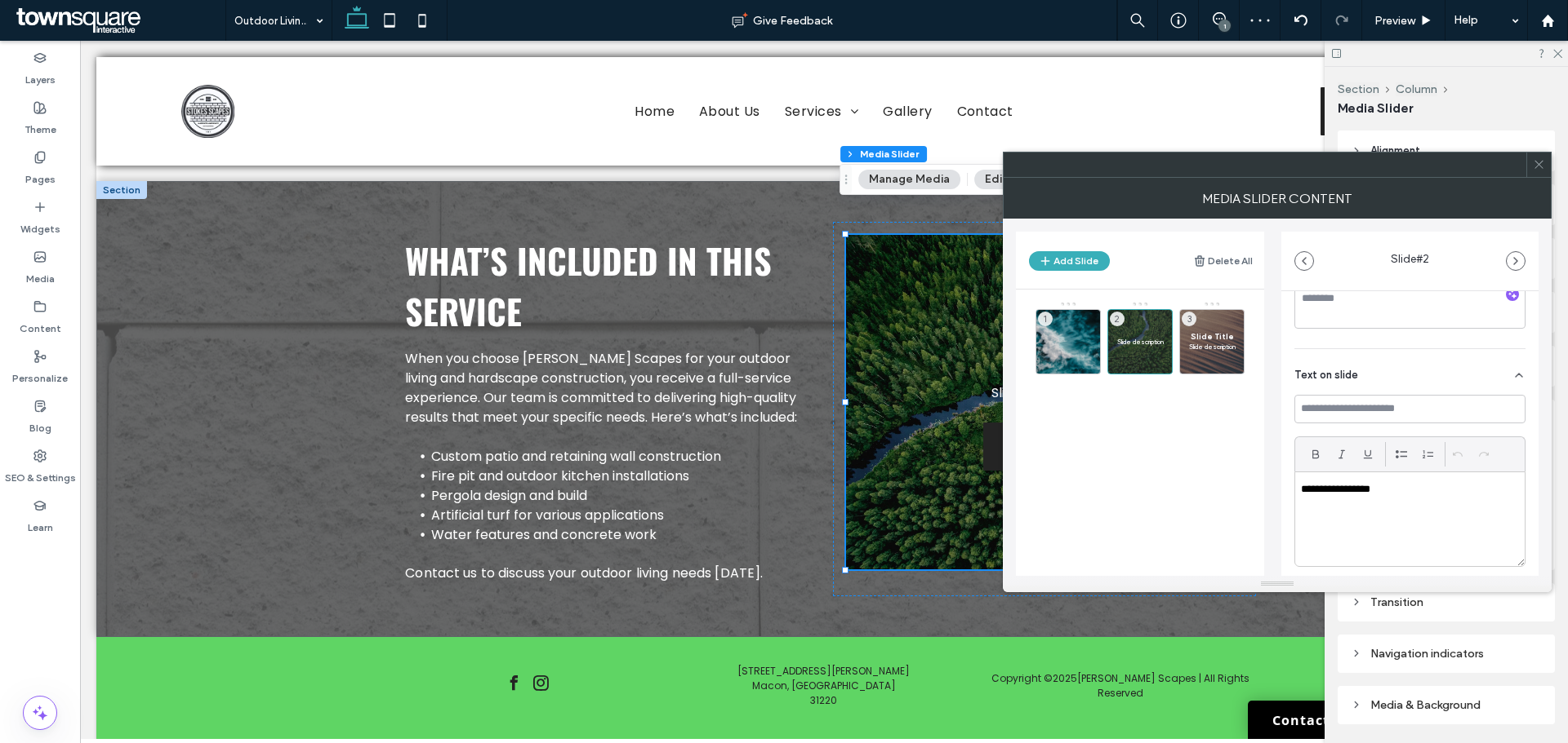
click at [1347, 493] on p "**********" at bounding box center [1405, 489] width 209 height 15
click at [1233, 364] on icon at bounding box center [1234, 365] width 13 height 15
click at [1078, 342] on div "1" at bounding box center [1068, 341] width 65 height 65
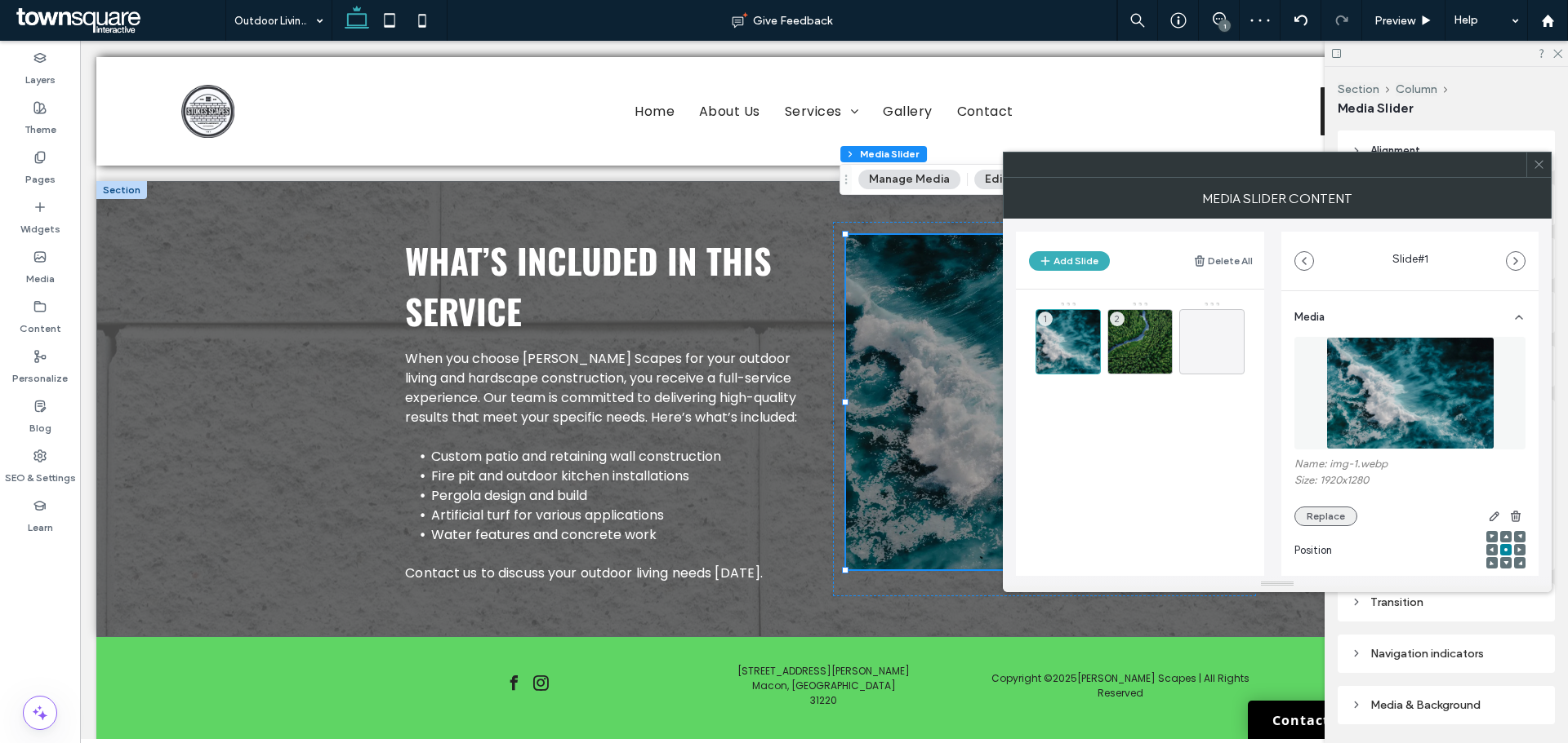
click at [1324, 522] on button "Replace" at bounding box center [1326, 517] width 63 height 20
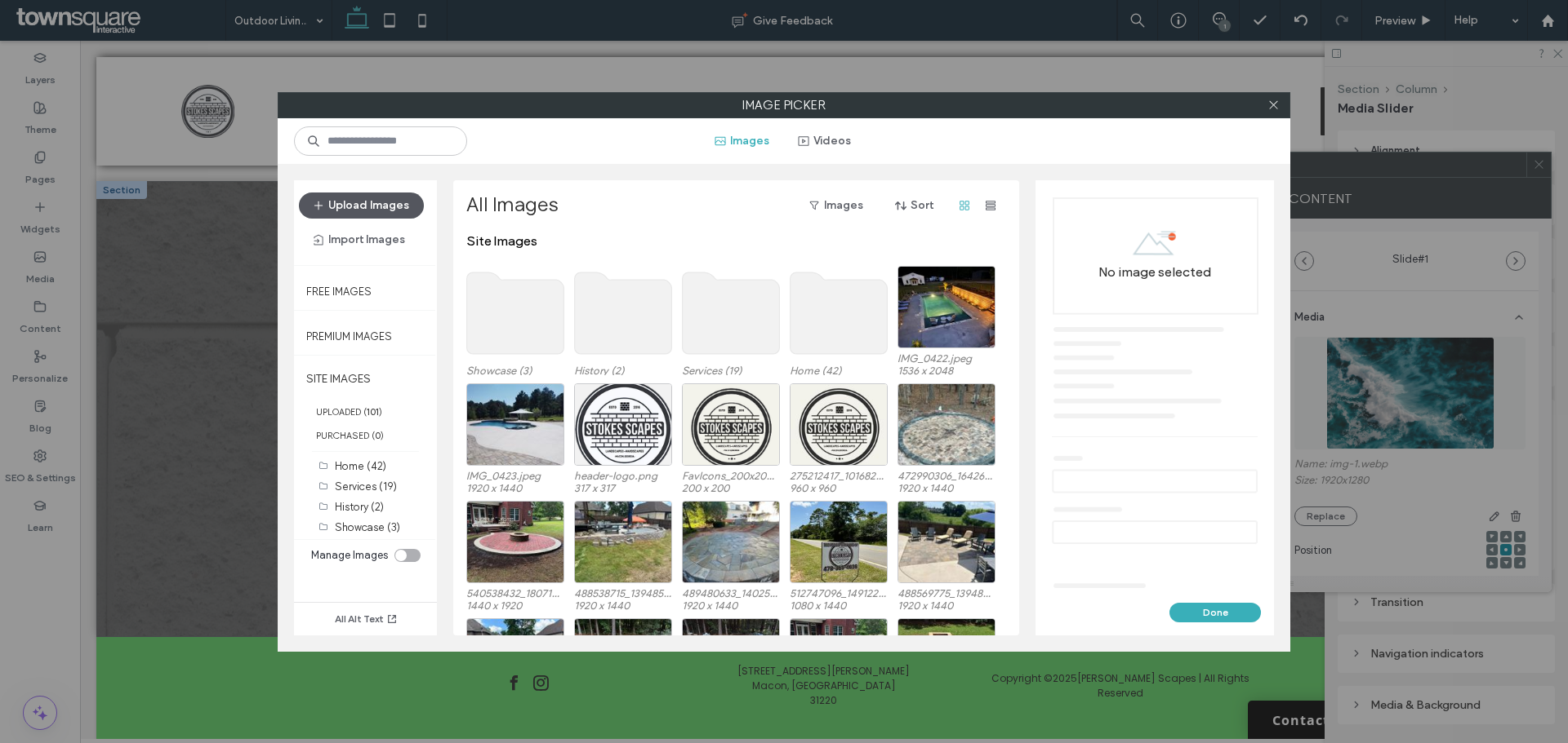
click at [369, 201] on button "Upload Images" at bounding box center [361, 206] width 125 height 26
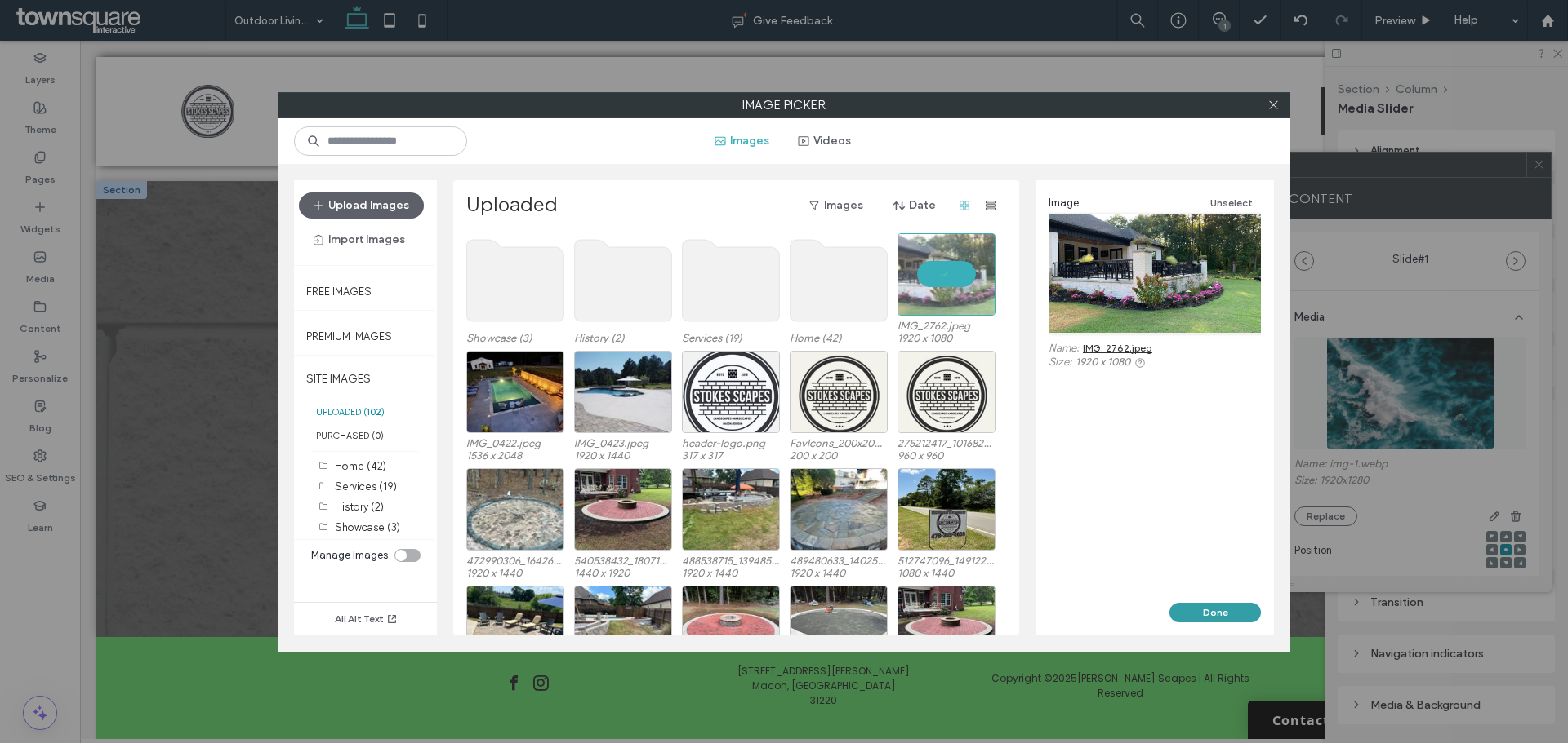
drag, startPoint x: 1221, startPoint y: 612, endPoint x: 1147, endPoint y: 572, distance: 84.1
click at [1221, 612] on button "Done" at bounding box center [1215, 613] width 92 height 20
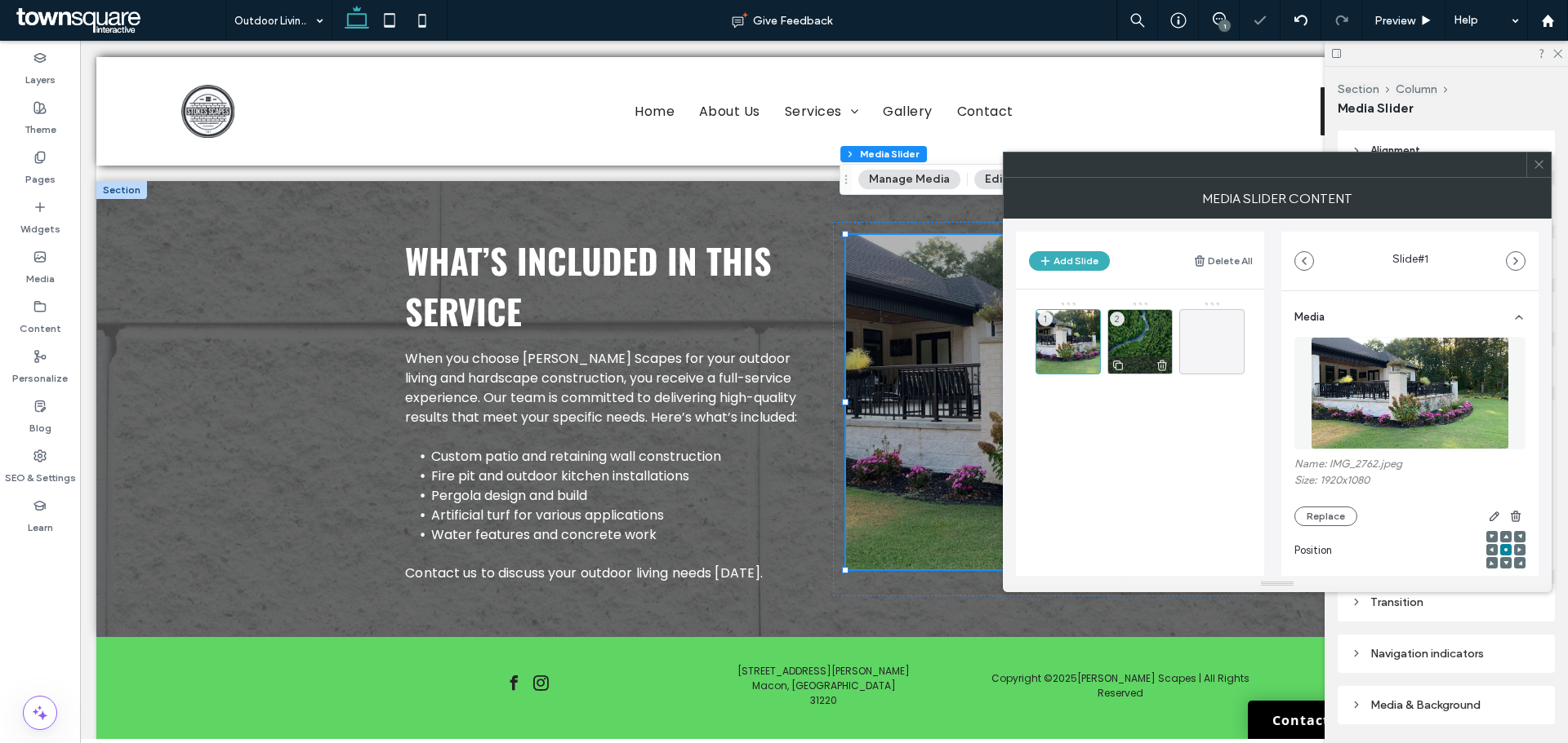
click at [1135, 333] on div "2" at bounding box center [1140, 341] width 65 height 65
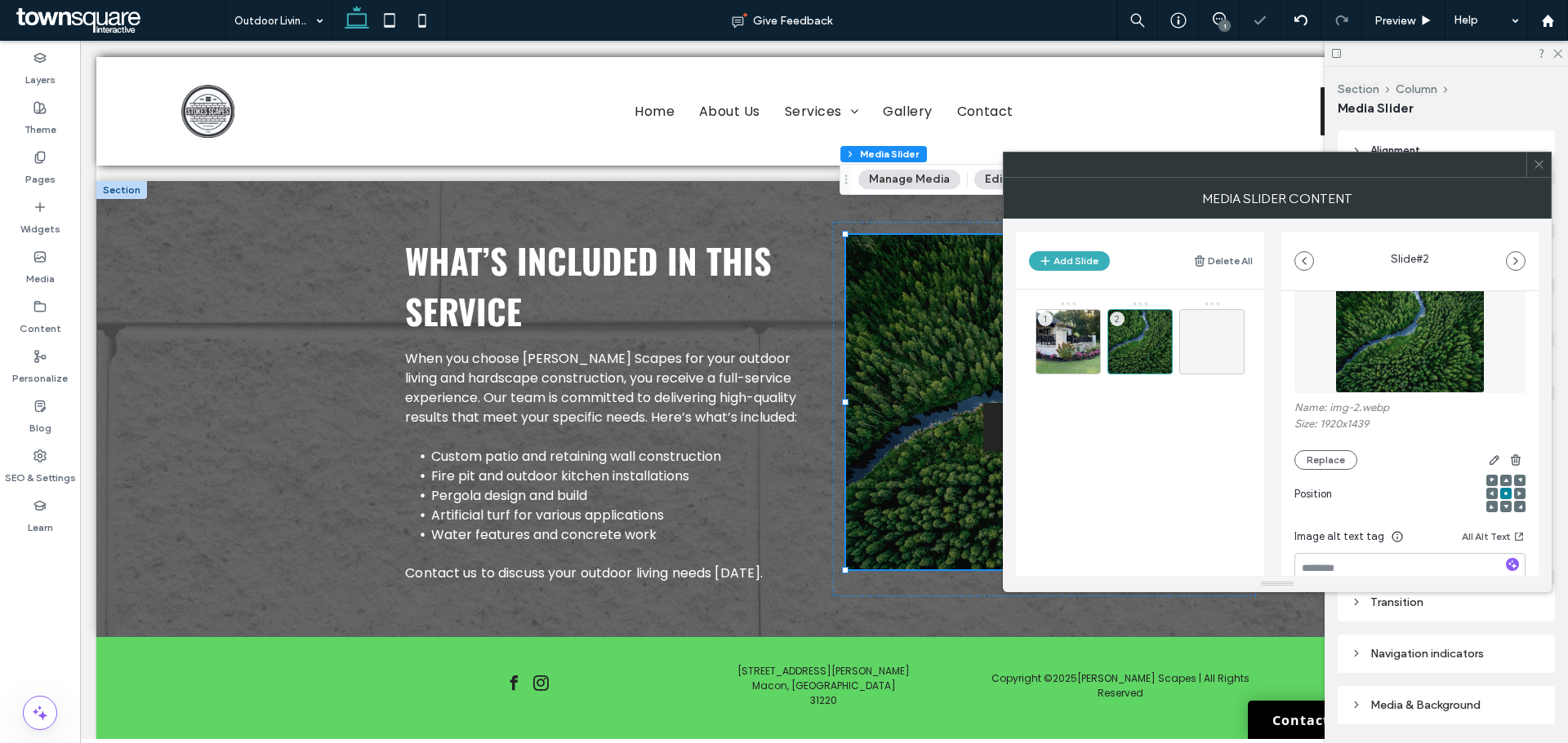
scroll to position [82, 0]
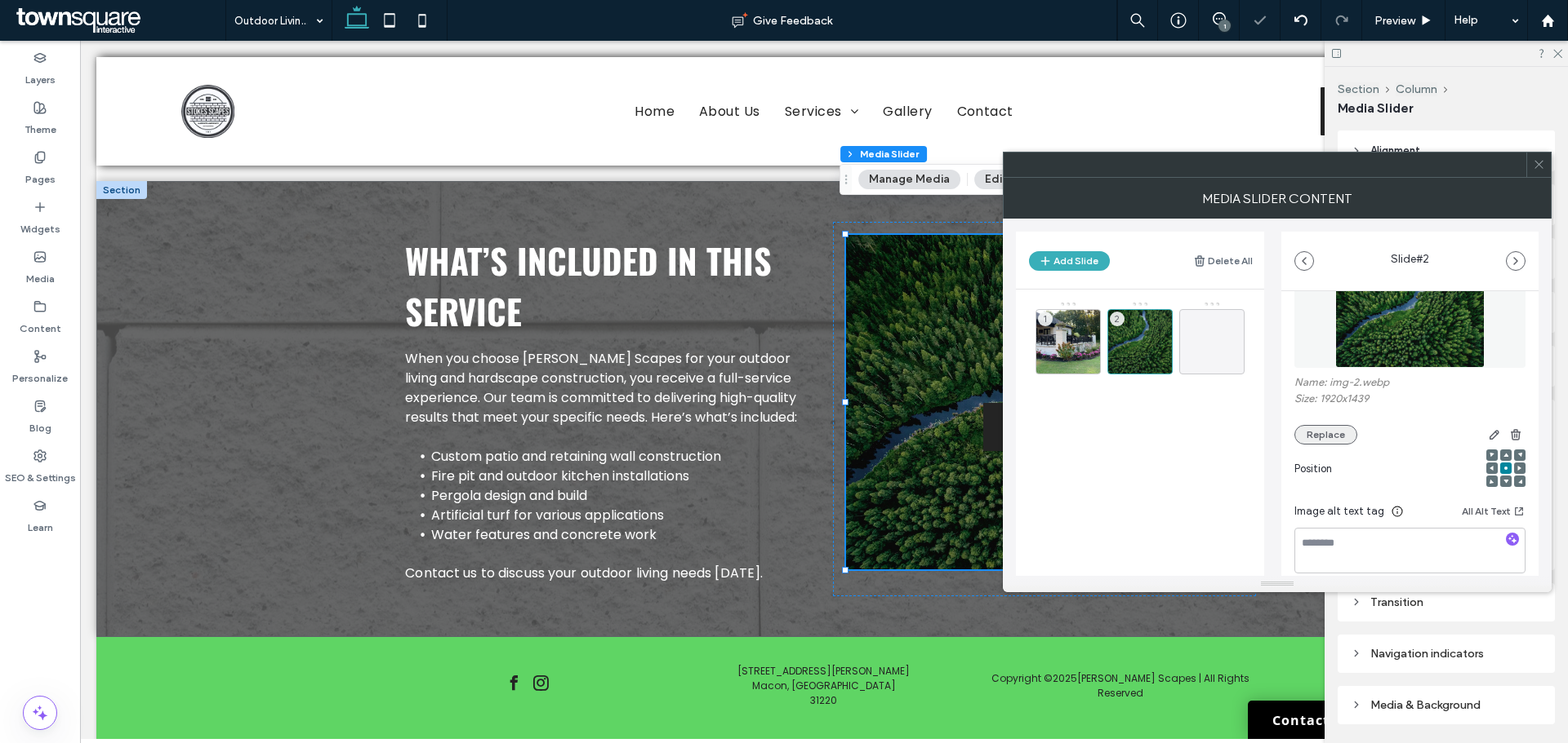
click at [1329, 431] on button "Replace" at bounding box center [1326, 435] width 63 height 20
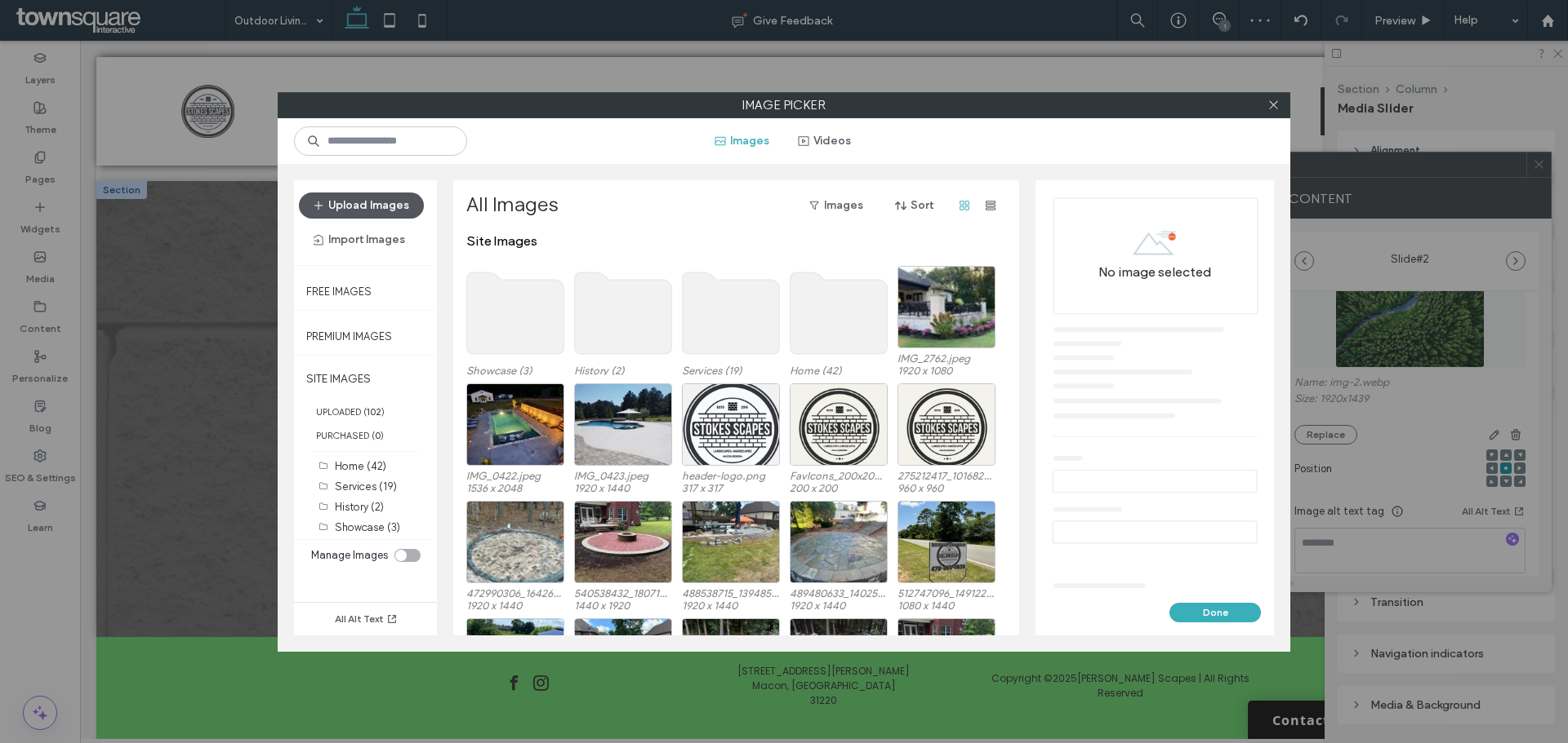
click at [367, 212] on button "Upload Images" at bounding box center [361, 206] width 125 height 26
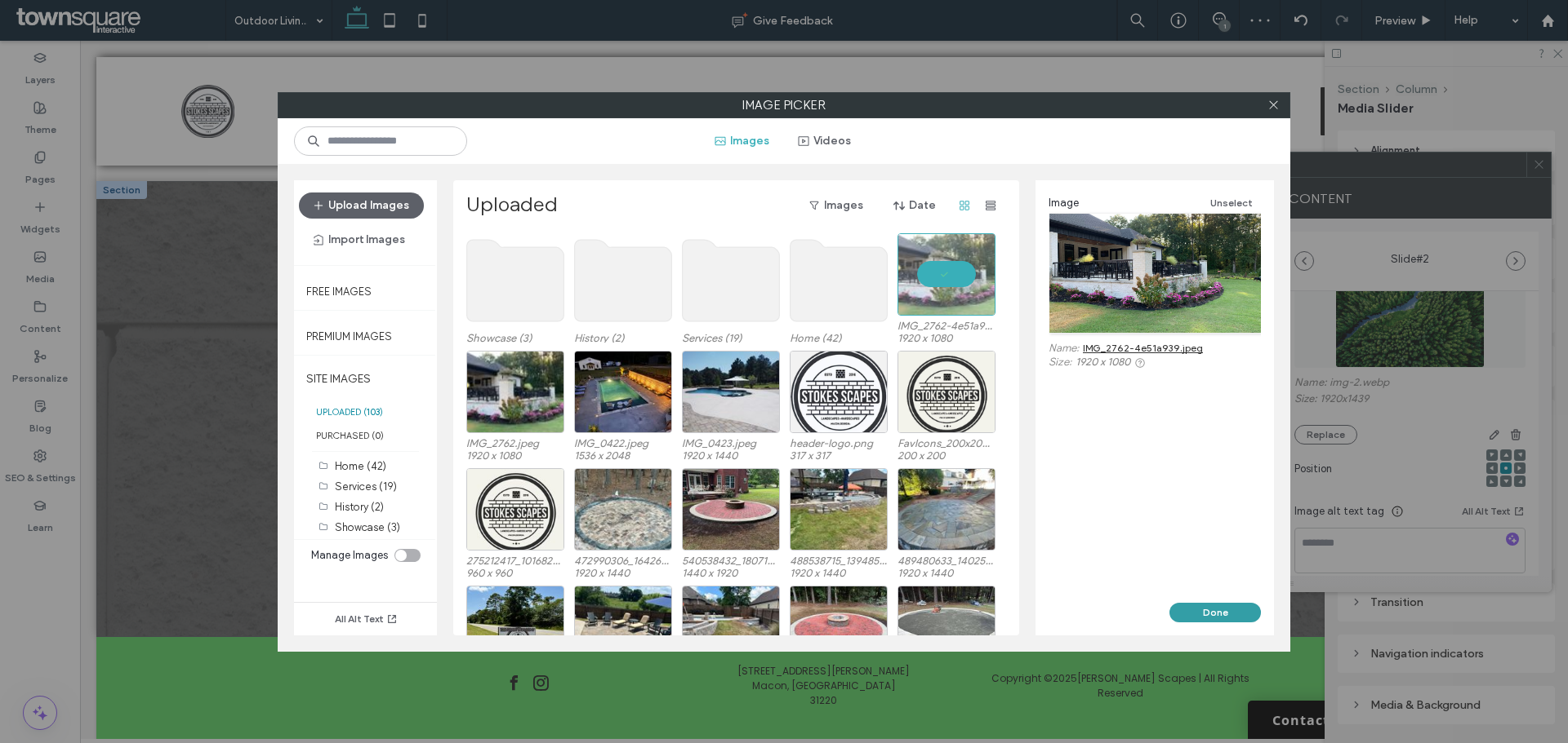
click at [1214, 613] on button "Done" at bounding box center [1215, 613] width 92 height 20
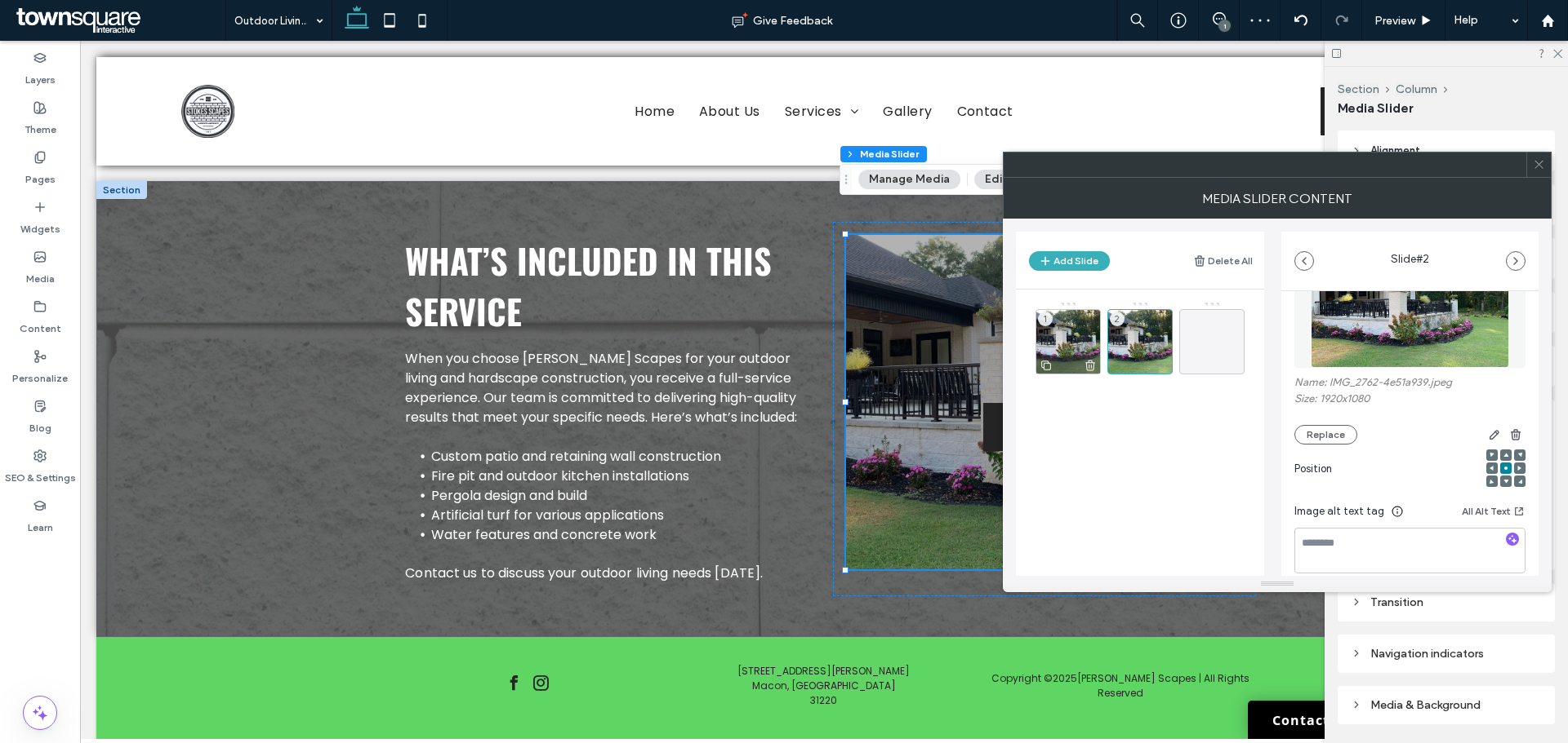
click at [1063, 331] on div "1" at bounding box center [1068, 341] width 65 height 65
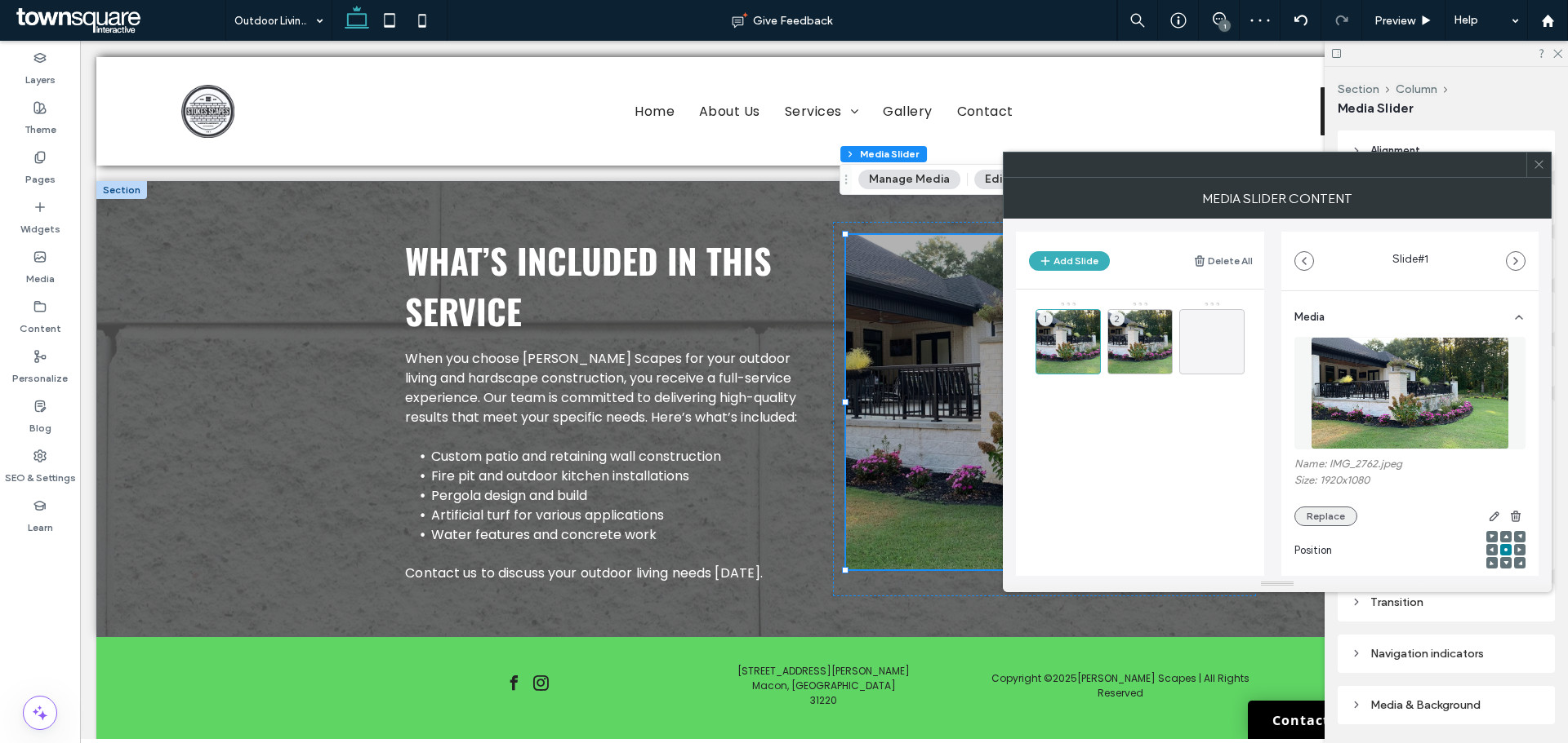
click at [1336, 507] on button "Replace" at bounding box center [1326, 517] width 63 height 20
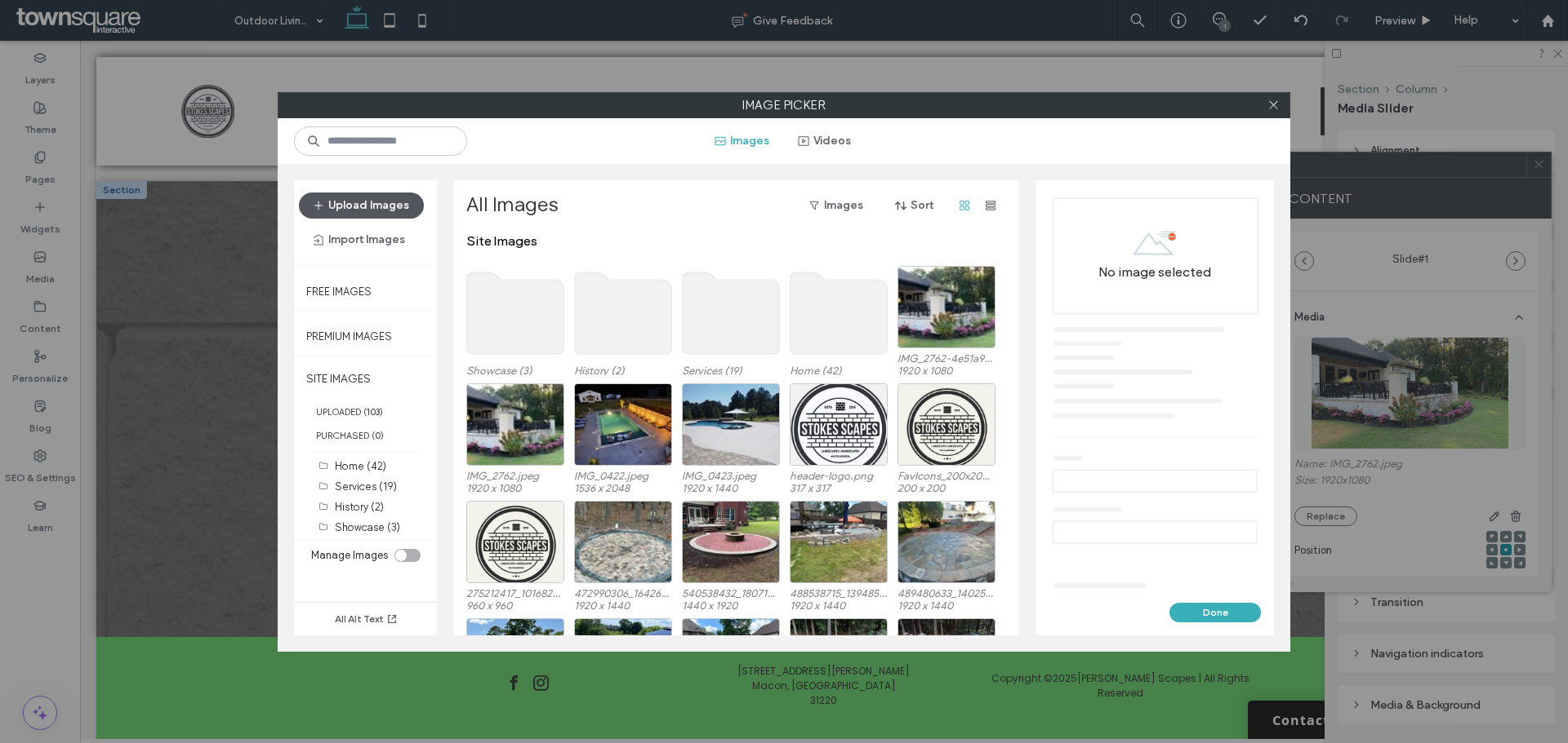
click at [394, 208] on button "Upload Images" at bounding box center [361, 206] width 125 height 26
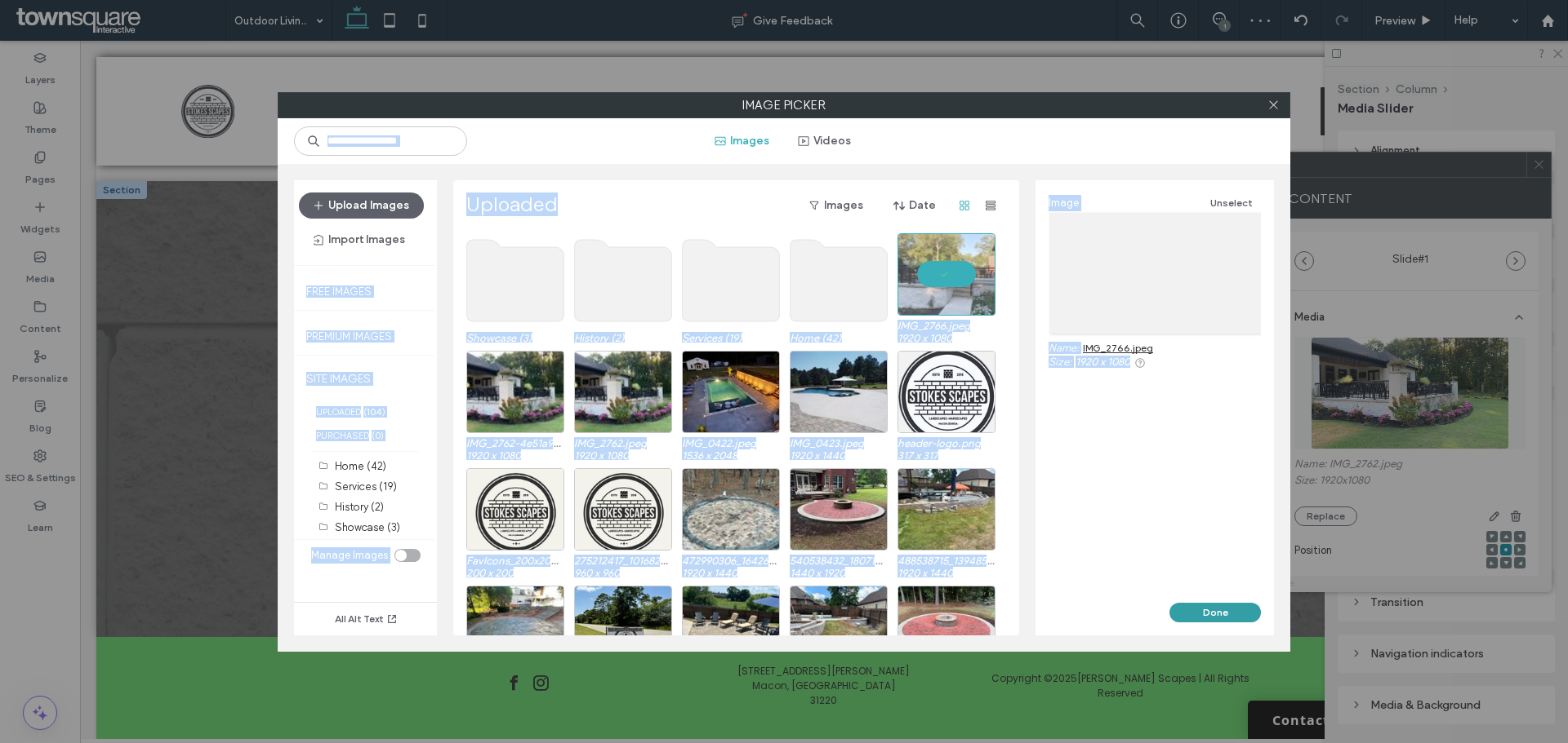
drag, startPoint x: 1278, startPoint y: 96, endPoint x: 1226, endPoint y: 619, distance: 525.6
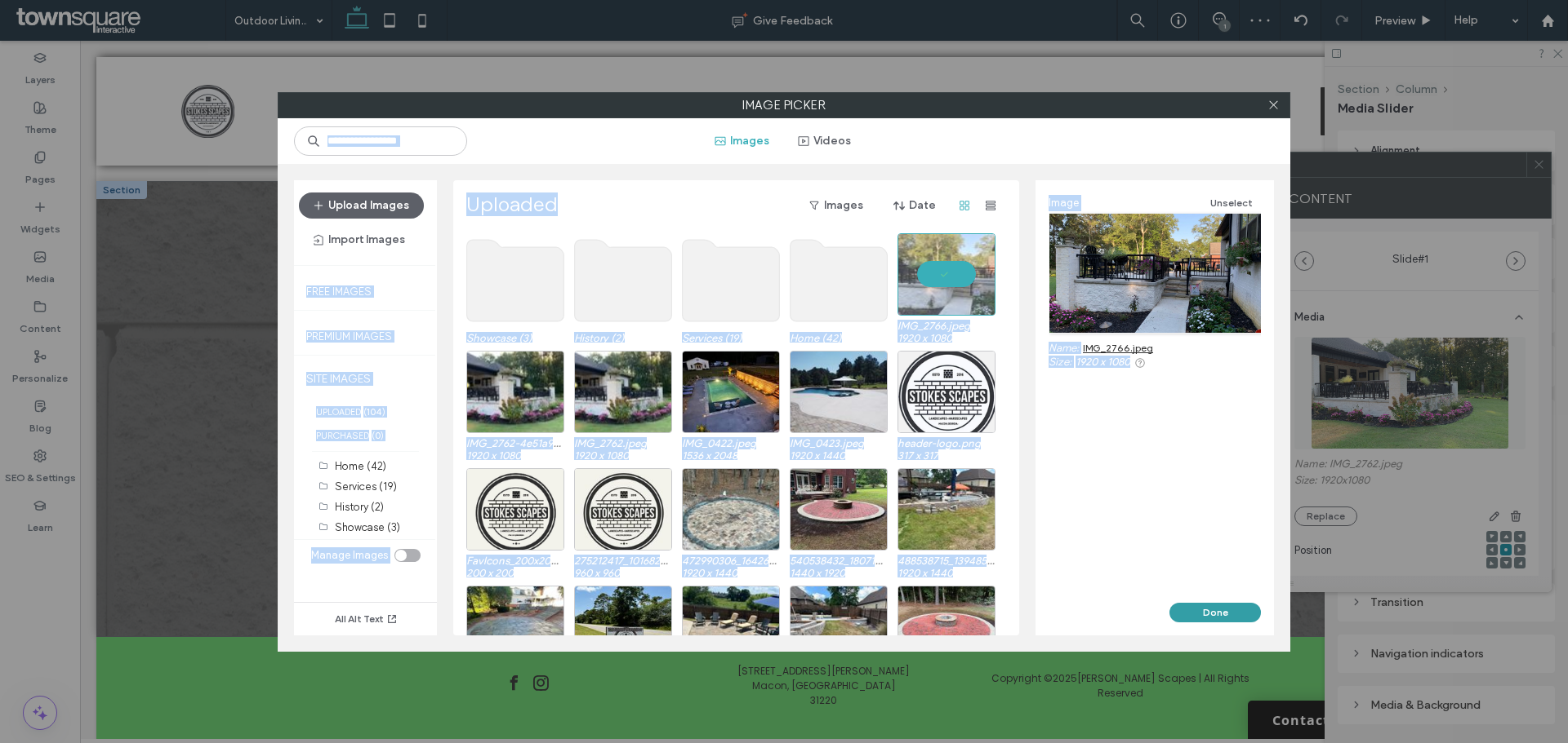
click at [1226, 607] on div "Image Picker Images Videos Upload Images Import Images Free Images Premium Imag…" at bounding box center [784, 372] width 1012 height 560
click at [1226, 622] on div "Done" at bounding box center [1154, 619] width 238 height 32
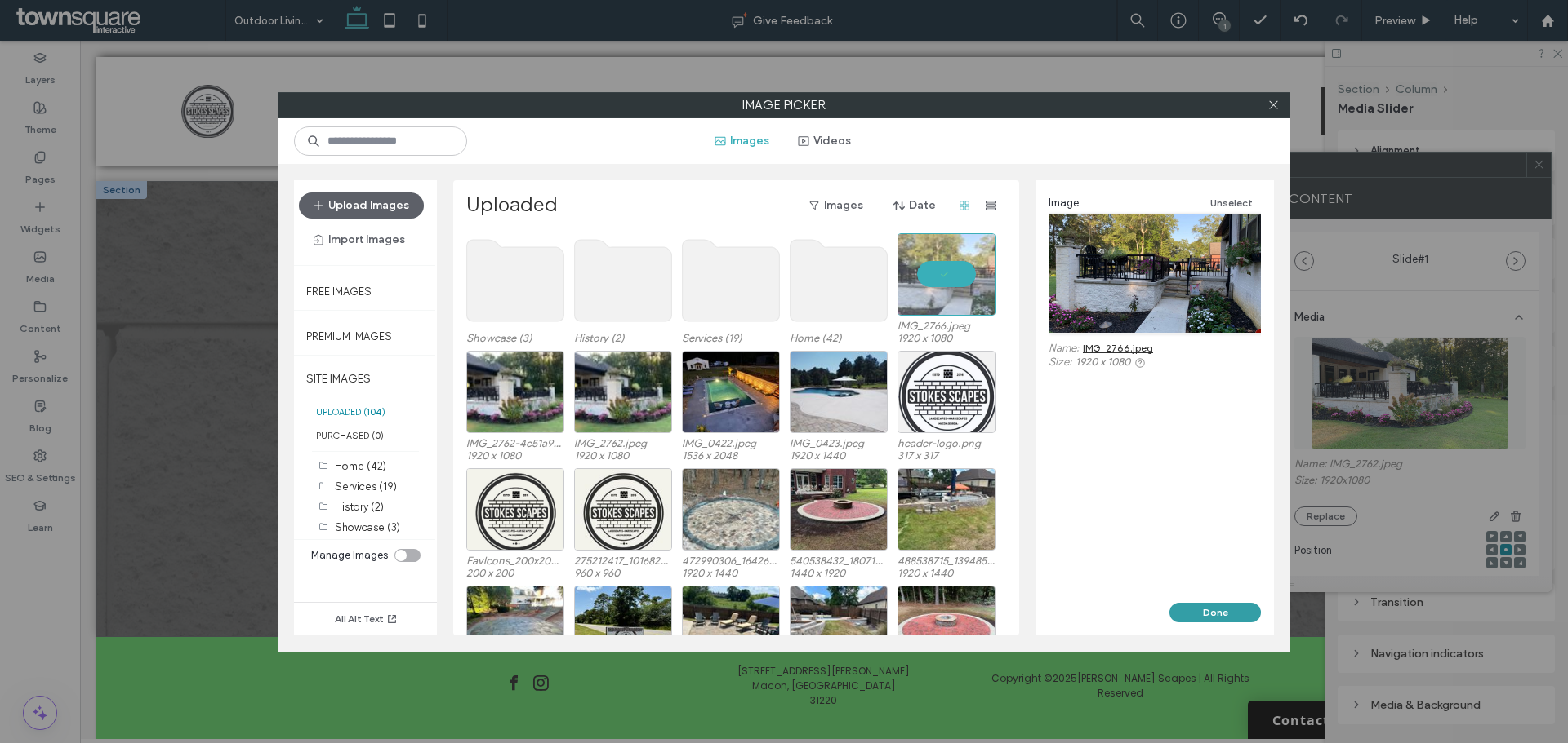
drag, startPoint x: 1226, startPoint y: 612, endPoint x: 1148, endPoint y: 559, distance: 94.3
click at [1226, 612] on button "Done" at bounding box center [1215, 613] width 92 height 20
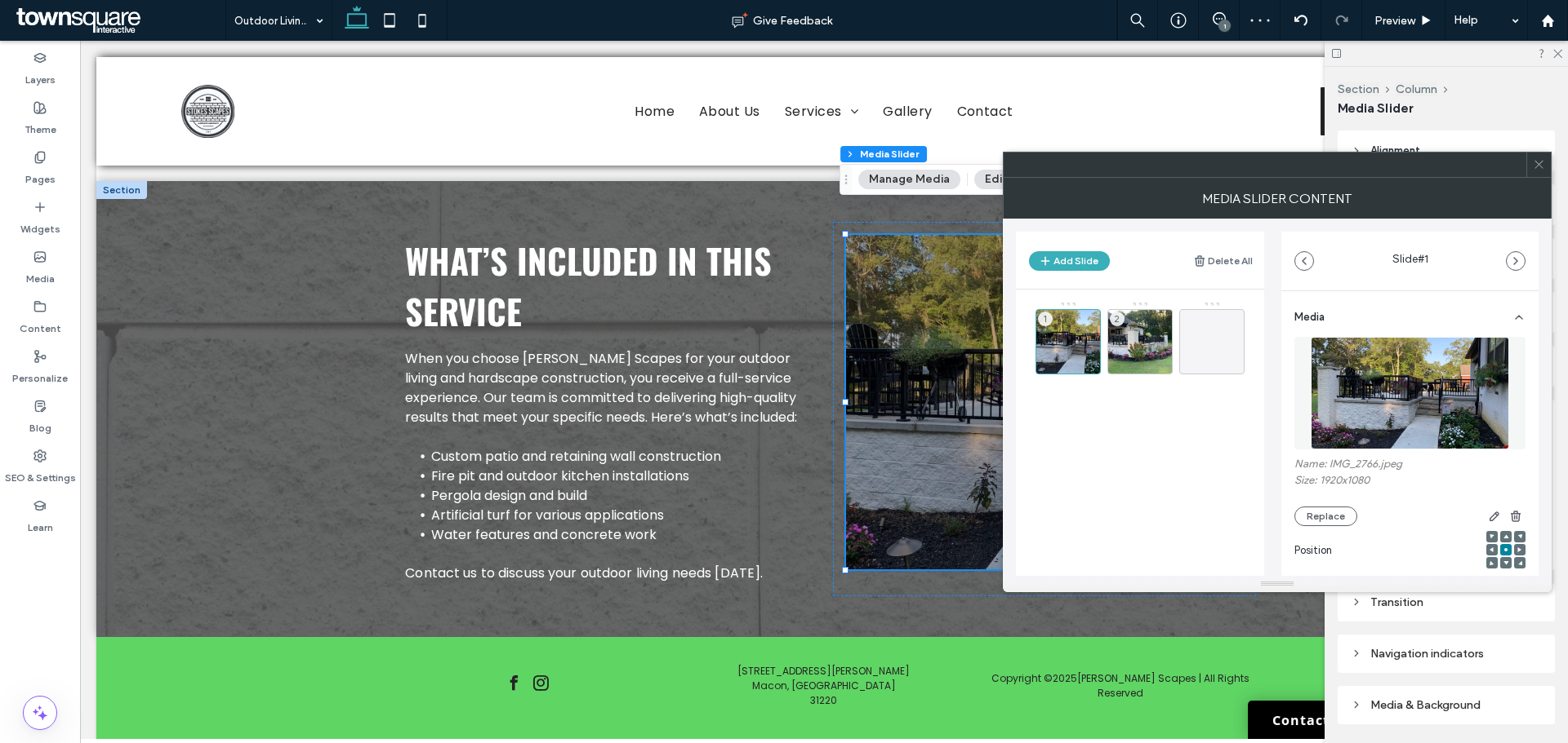
click at [1539, 174] on span at bounding box center [1538, 165] width 12 height 25
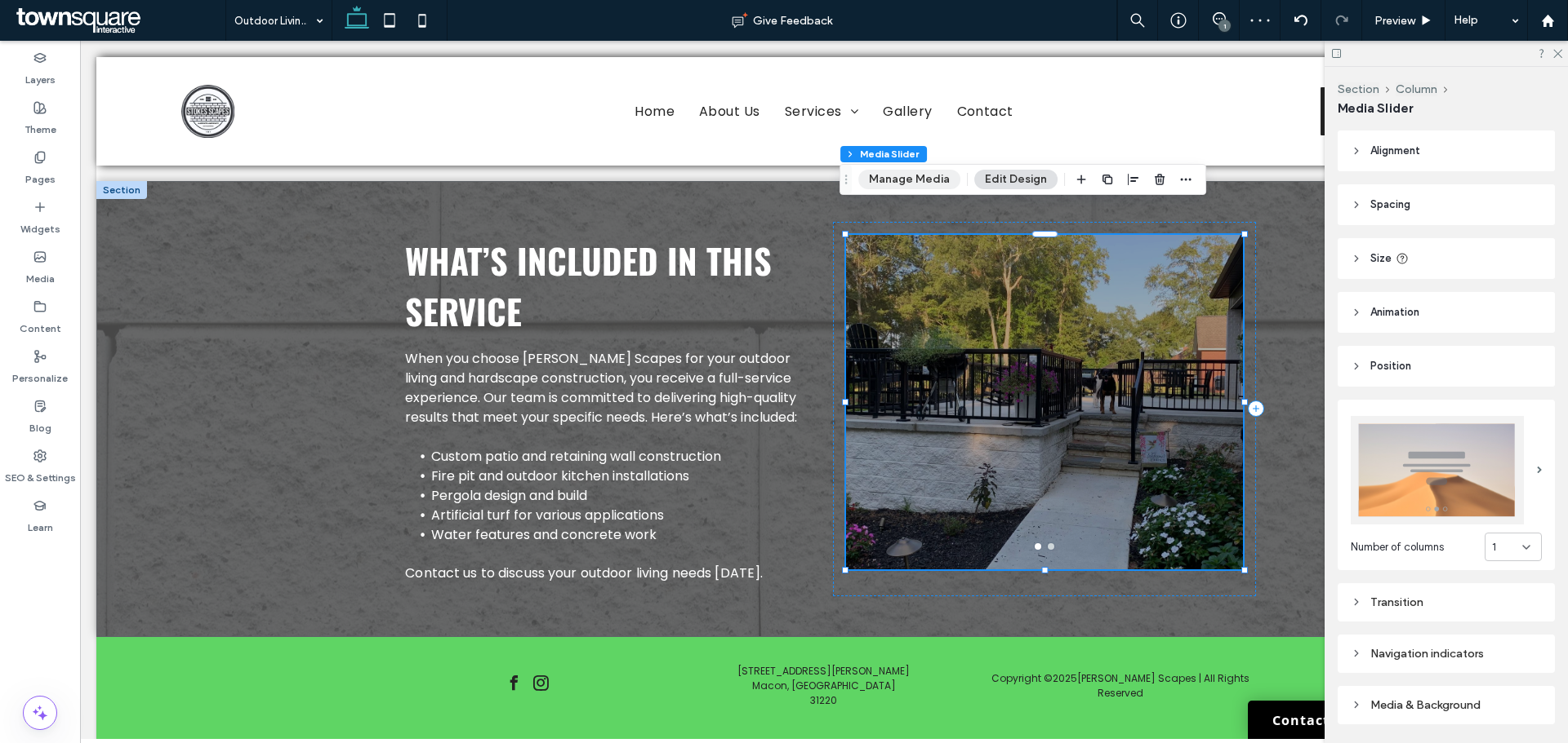
click at [906, 188] on button "Manage Media" at bounding box center [909, 179] width 102 height 20
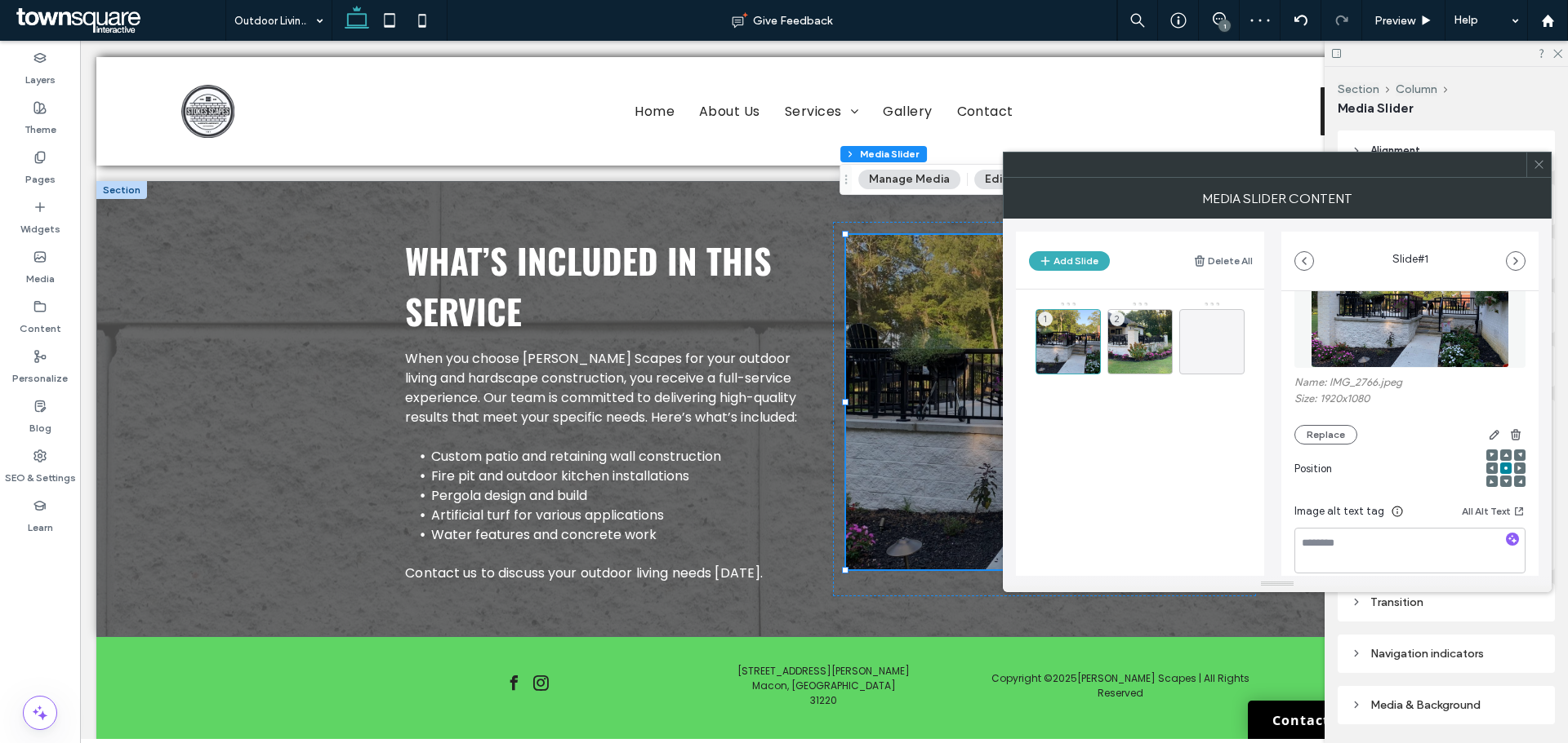
click at [994, 178] on button "Edit Design" at bounding box center [1016, 179] width 84 height 20
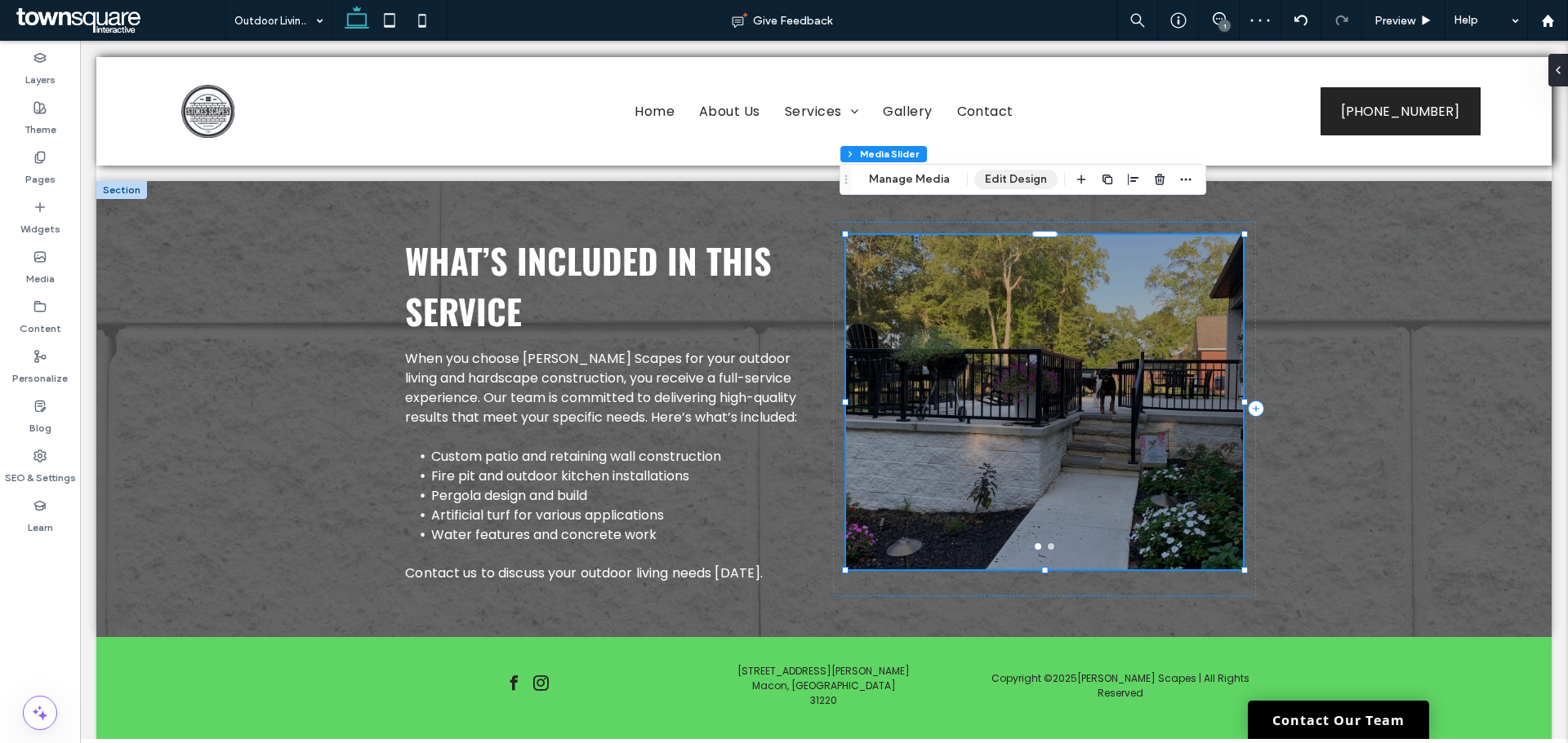
click at [1019, 178] on button "Edit Design" at bounding box center [1016, 179] width 84 height 20
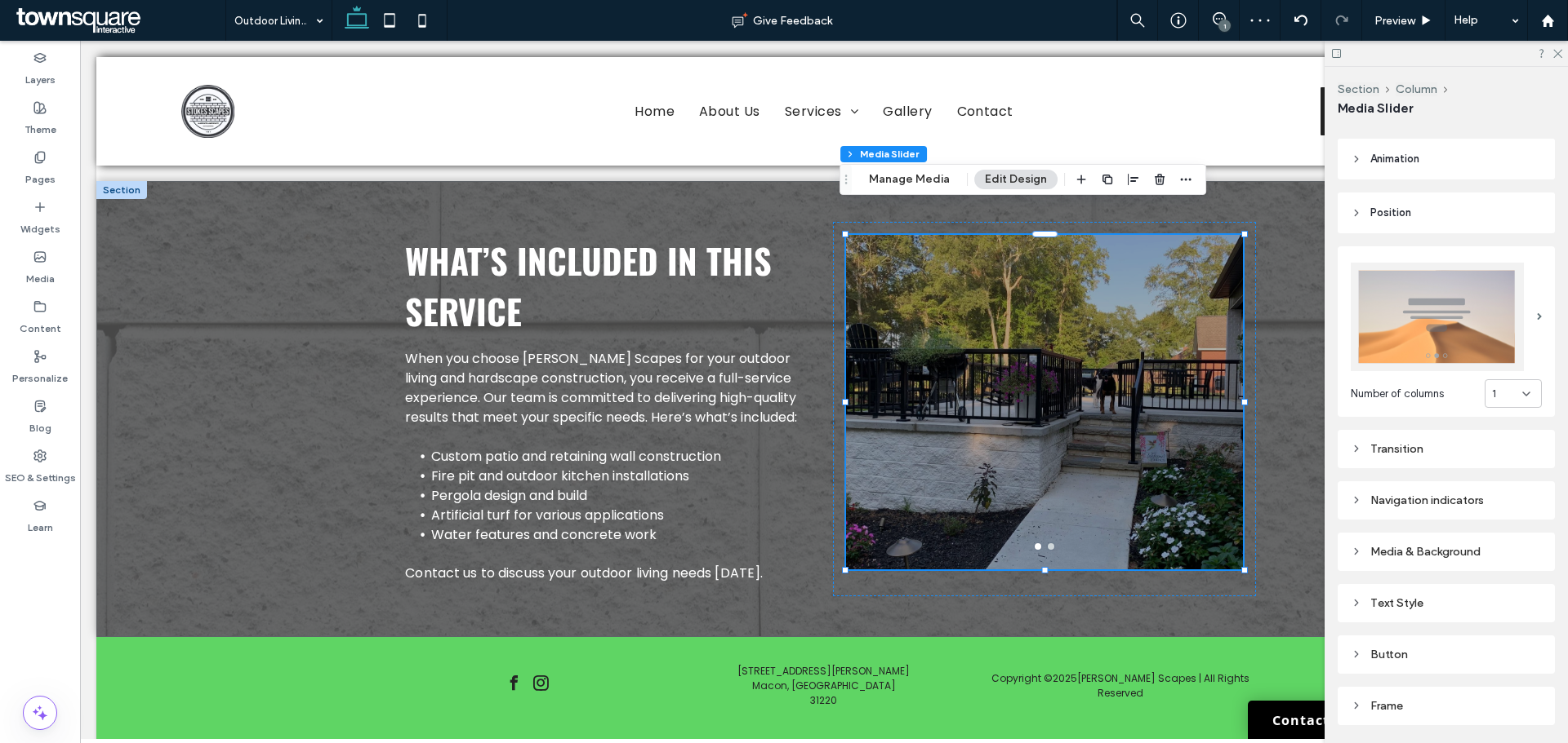
scroll to position [202, 0]
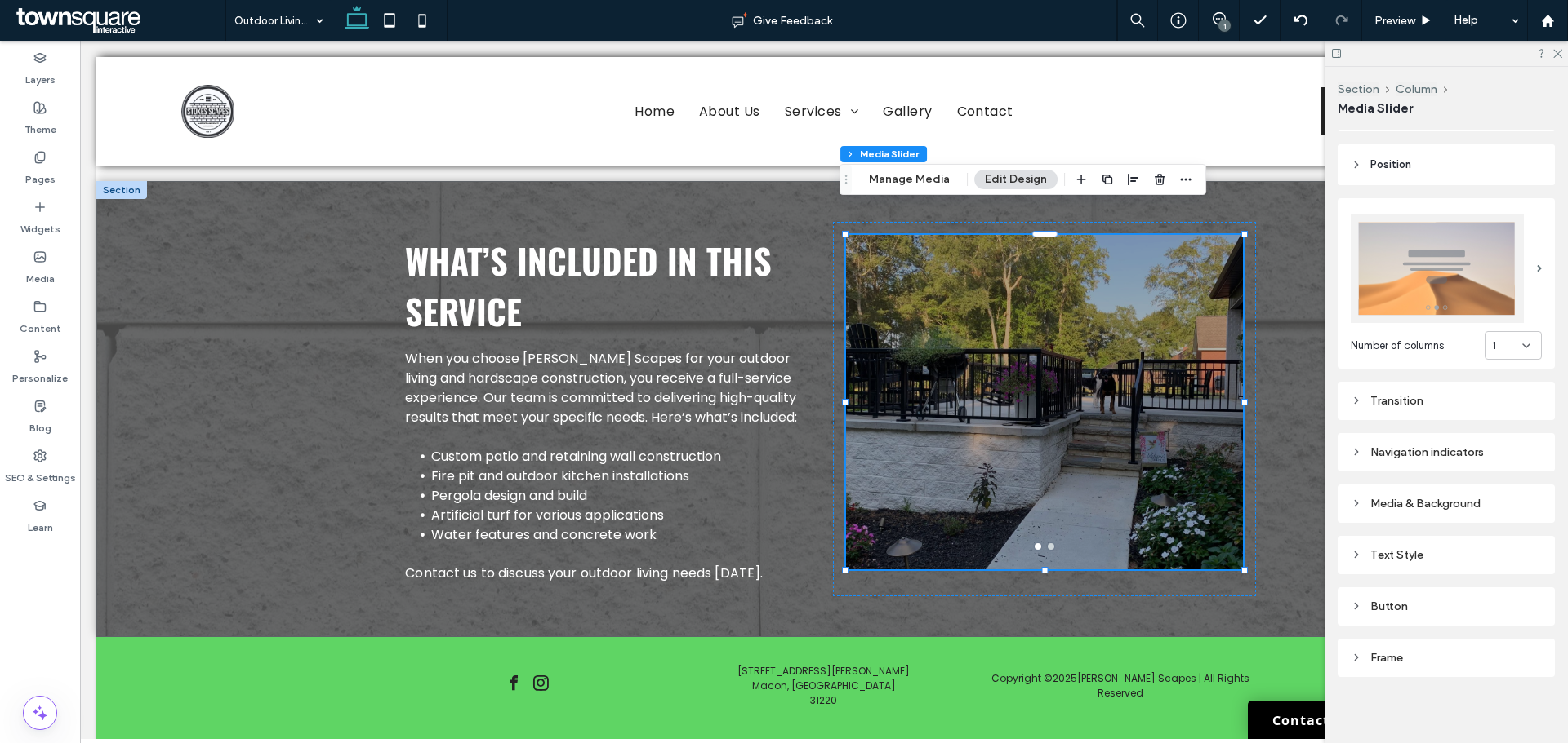
click at [1424, 506] on div "Media & Background" at bounding box center [1446, 503] width 191 height 22
type input "**"
type input "***"
type input "*"
type input "**"
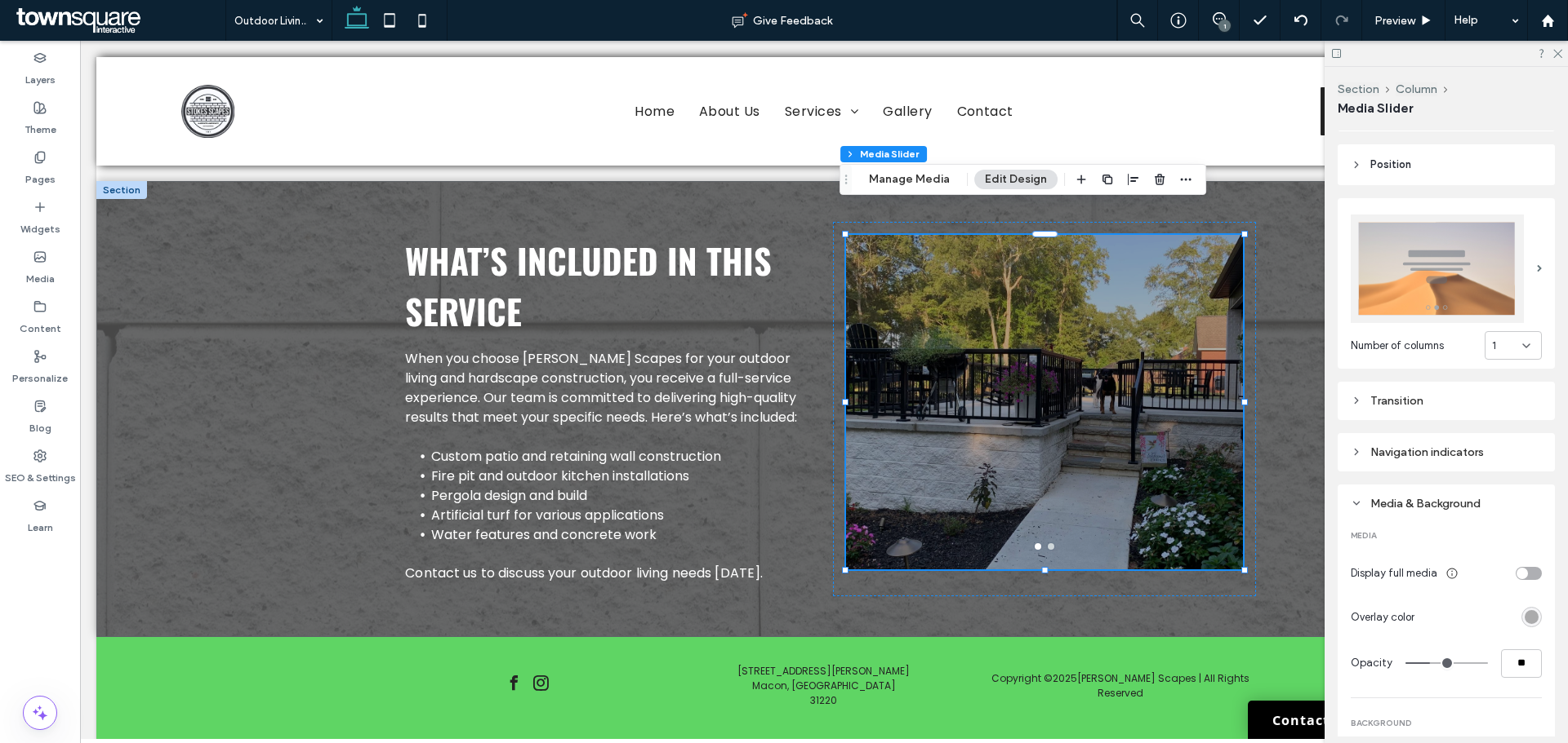
type input "*"
type input "**"
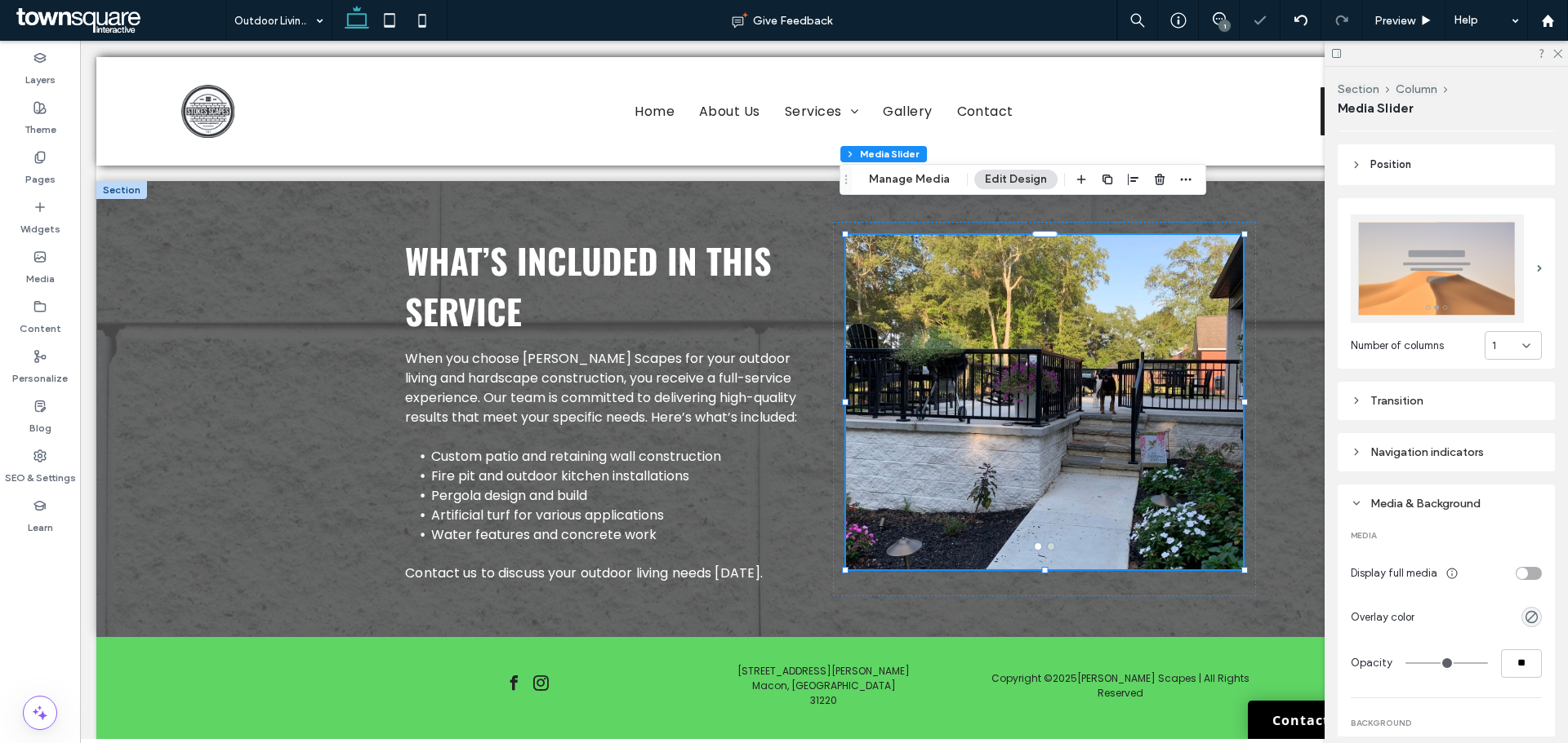
drag, startPoint x: 1426, startPoint y: 657, endPoint x: 1398, endPoint y: 653, distance: 28.3
type input "*"
click at [1405, 663] on input "range" at bounding box center [1446, 664] width 83 height 2
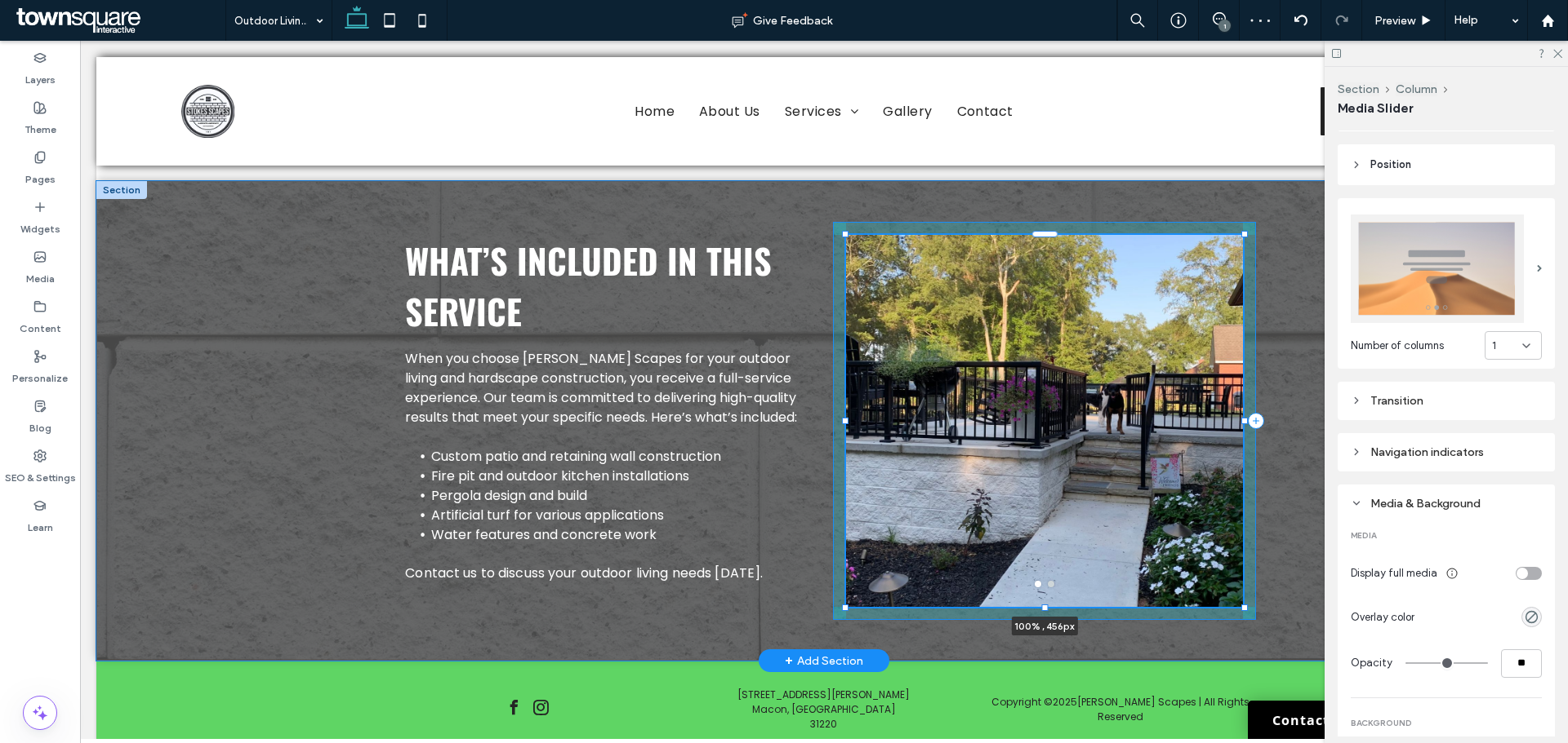
drag, startPoint x: 1039, startPoint y: 543, endPoint x: 1043, endPoint y: 580, distance: 37.2
click at [1043, 580] on div "What’s Included in This Service When you choose Stokes Scapes for your outdoor …" at bounding box center [824, 421] width 980 height 479
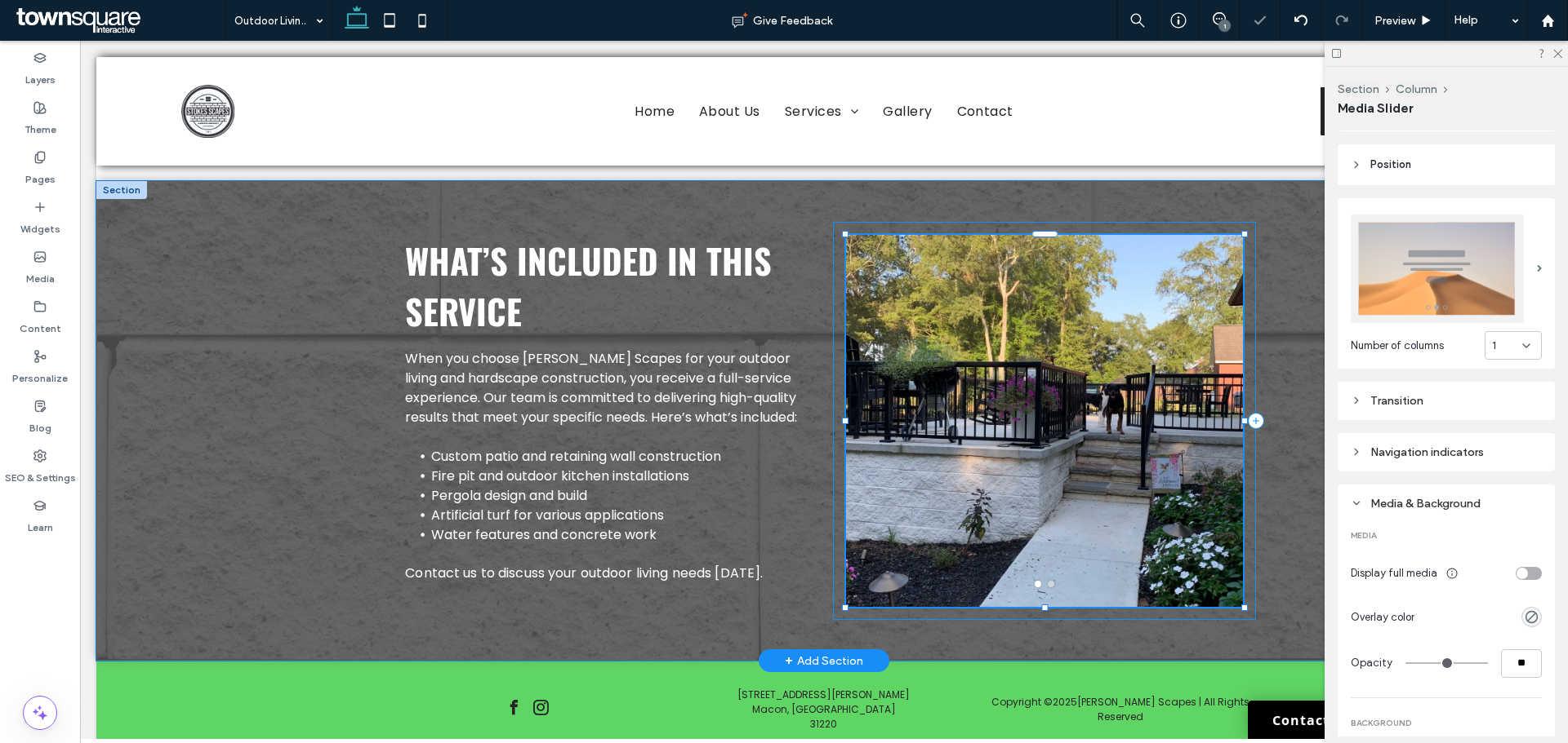
type input "***"
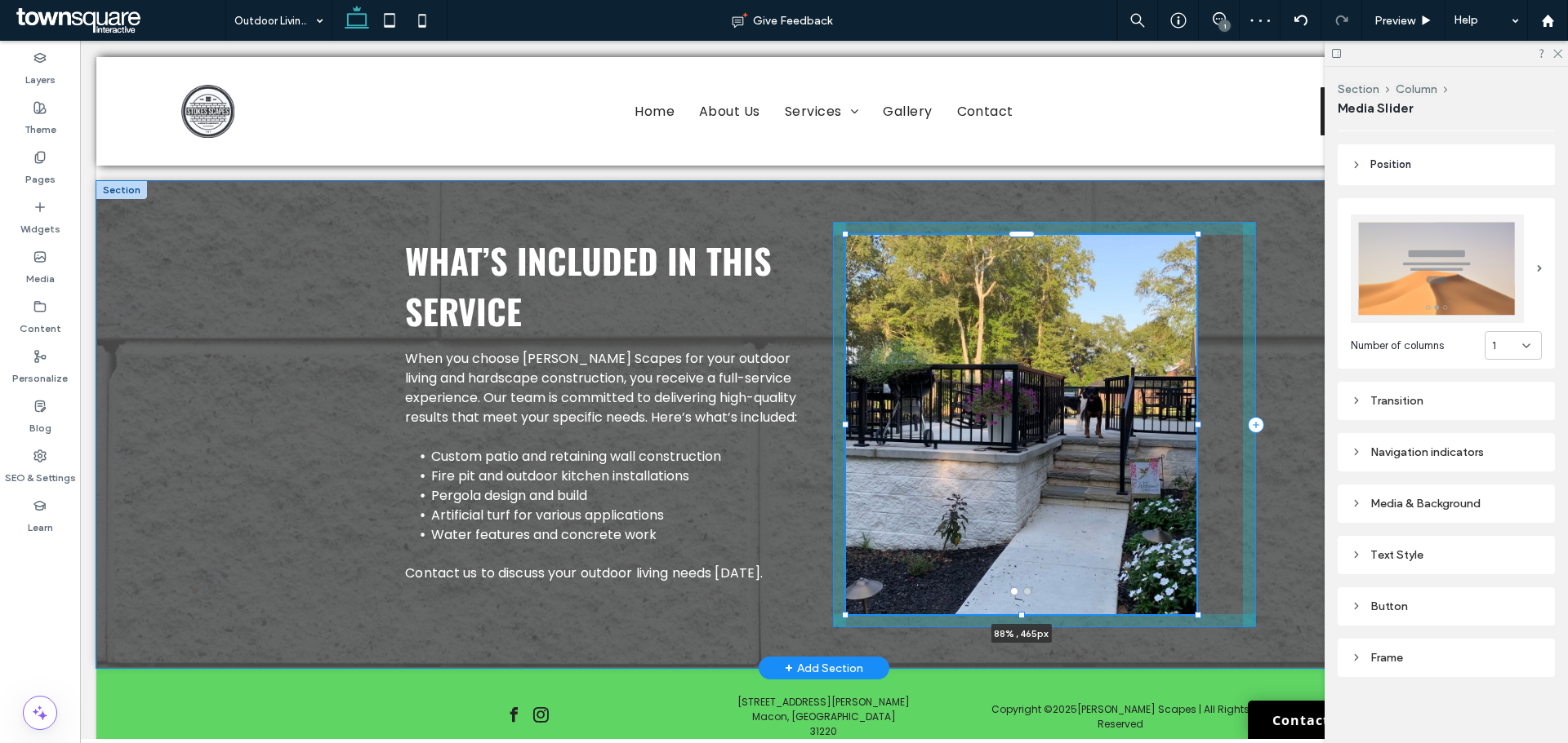
drag, startPoint x: 838, startPoint y: 581, endPoint x: 885, endPoint y: 585, distance: 47.2
click at [881, 586] on div "What’s Included in This Service When you choose Stokes Scapes for your outdoor …" at bounding box center [824, 424] width 980 height 487
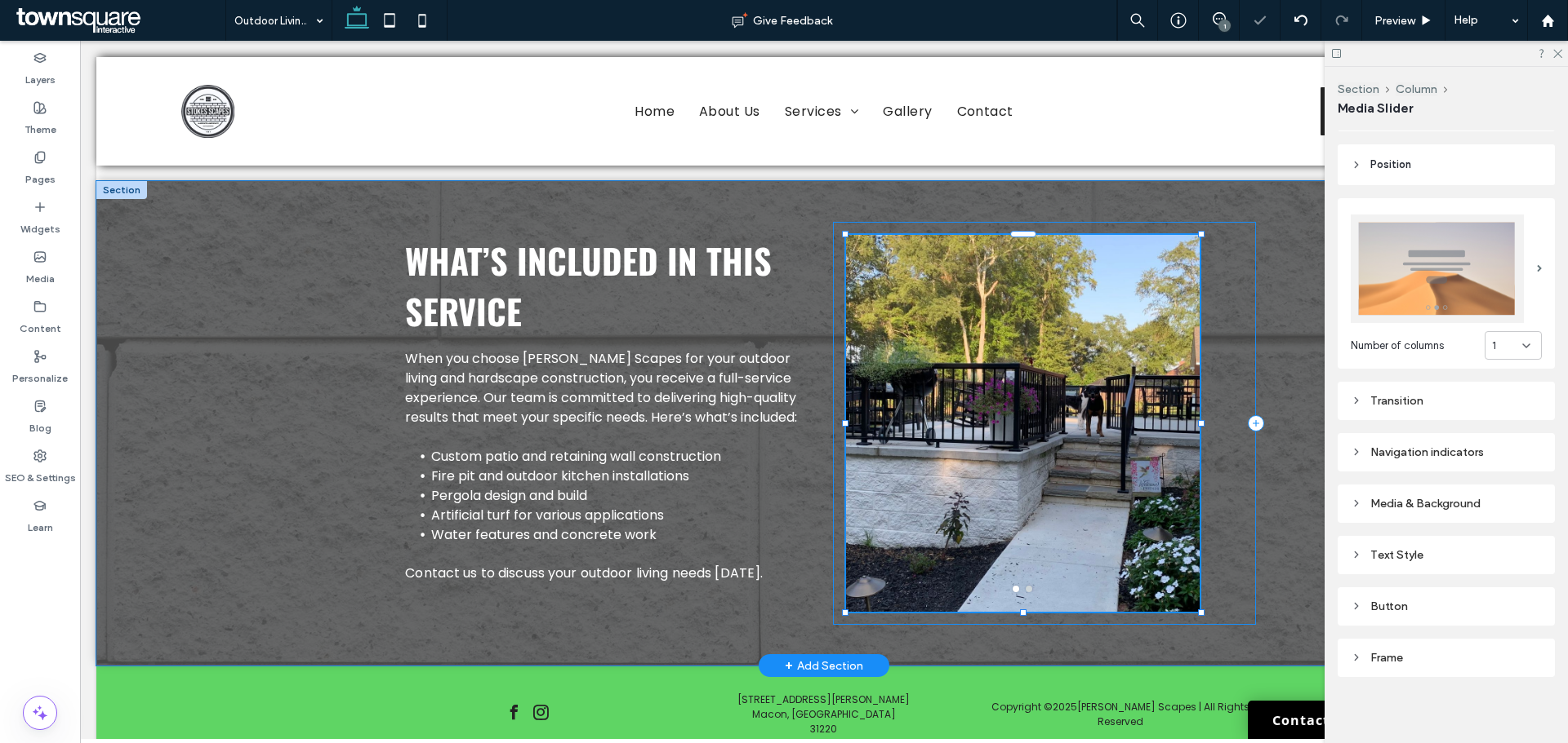
type input "**"
type input "***"
type input "****"
type input "***"
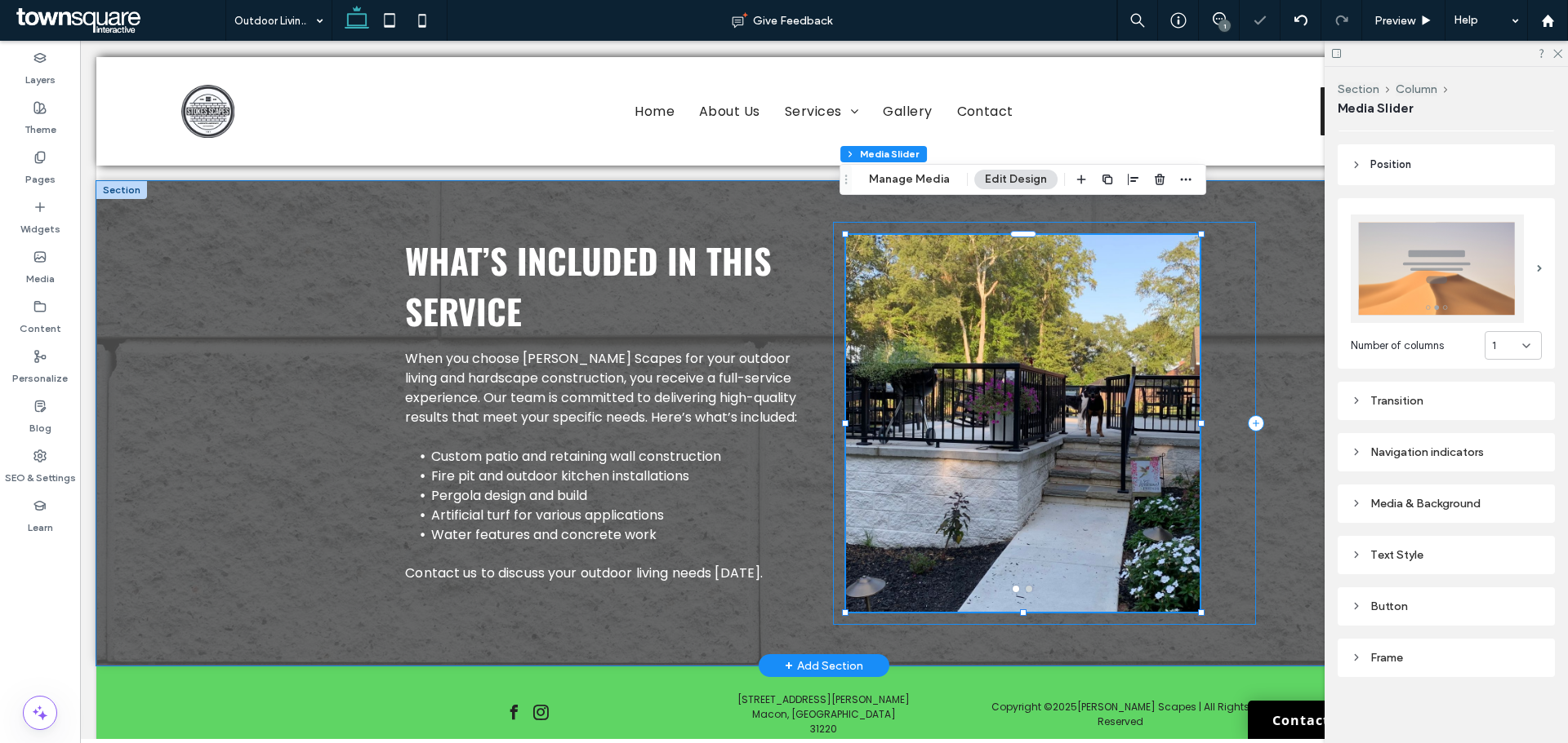
click at [847, 236] on div at bounding box center [846, 235] width 1 height 1
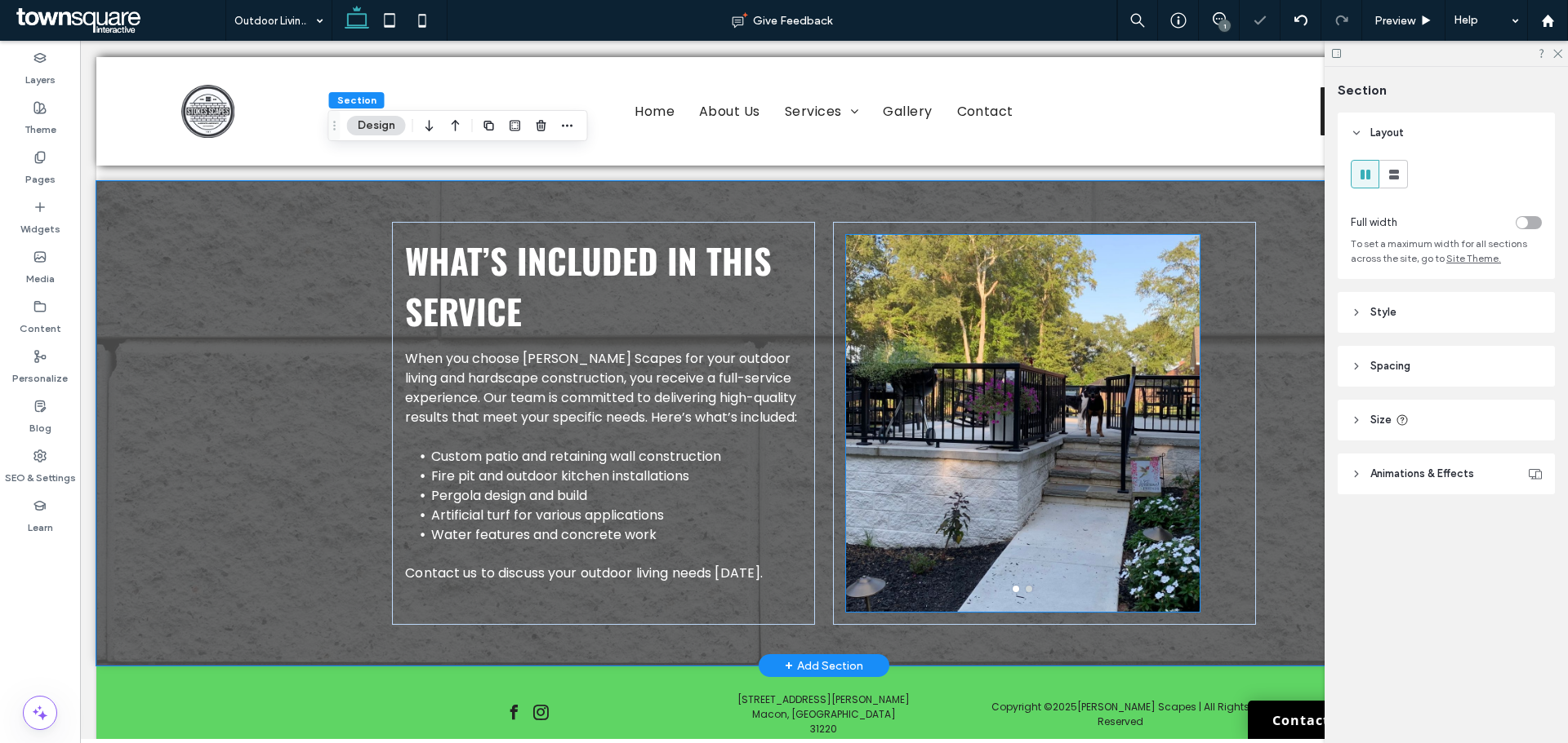
click at [1185, 575] on div at bounding box center [1022, 423] width 353 height 377
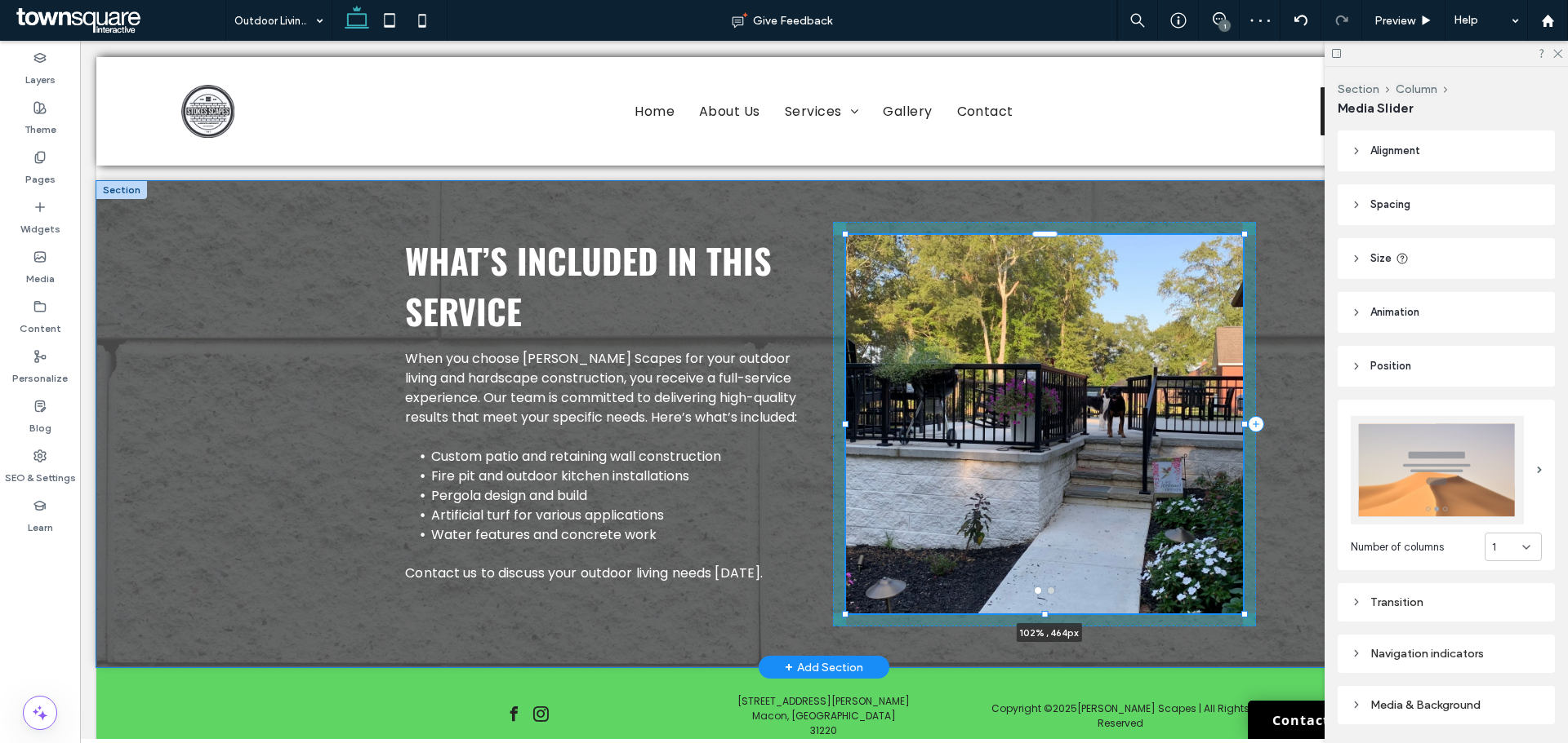
drag, startPoint x: 1194, startPoint y: 582, endPoint x: 1247, endPoint y: 583, distance: 53.0
click at [1247, 583] on div "What’s Included in This Service When you choose Stokes Scapes for your outdoor …" at bounding box center [824, 424] width 980 height 486
type input "***"
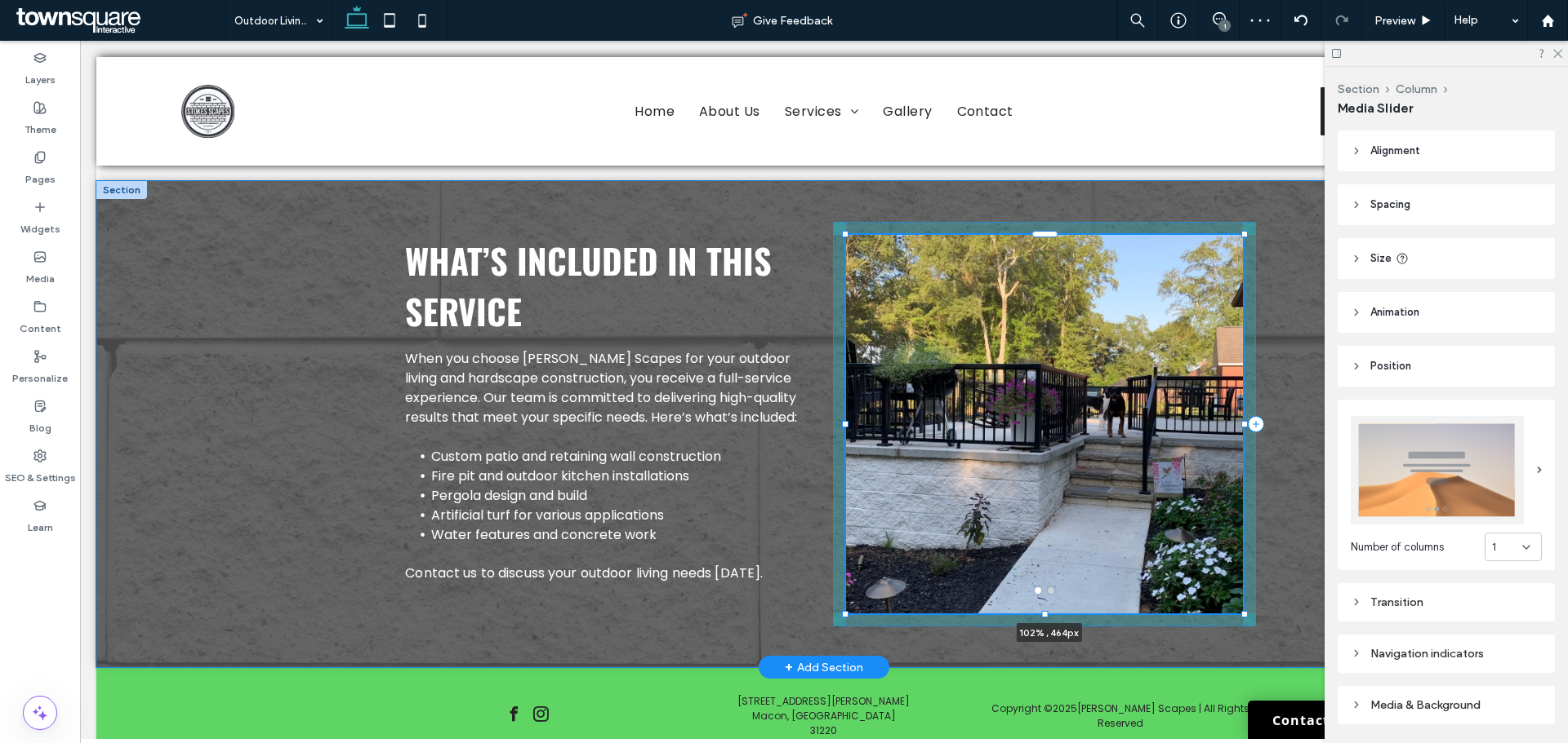
type input "***"
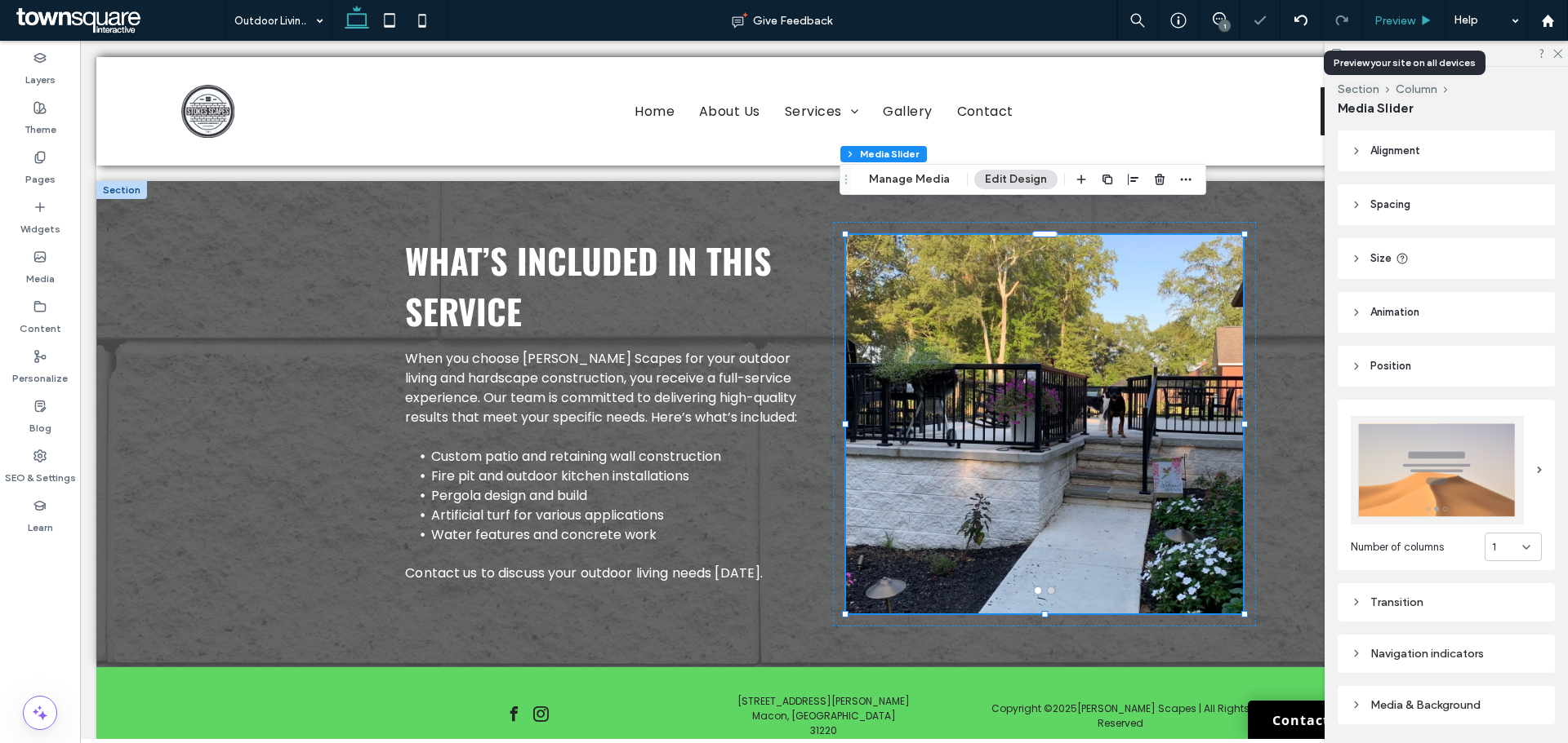
click at [1413, 24] on span "Preview" at bounding box center [1394, 21] width 41 height 14
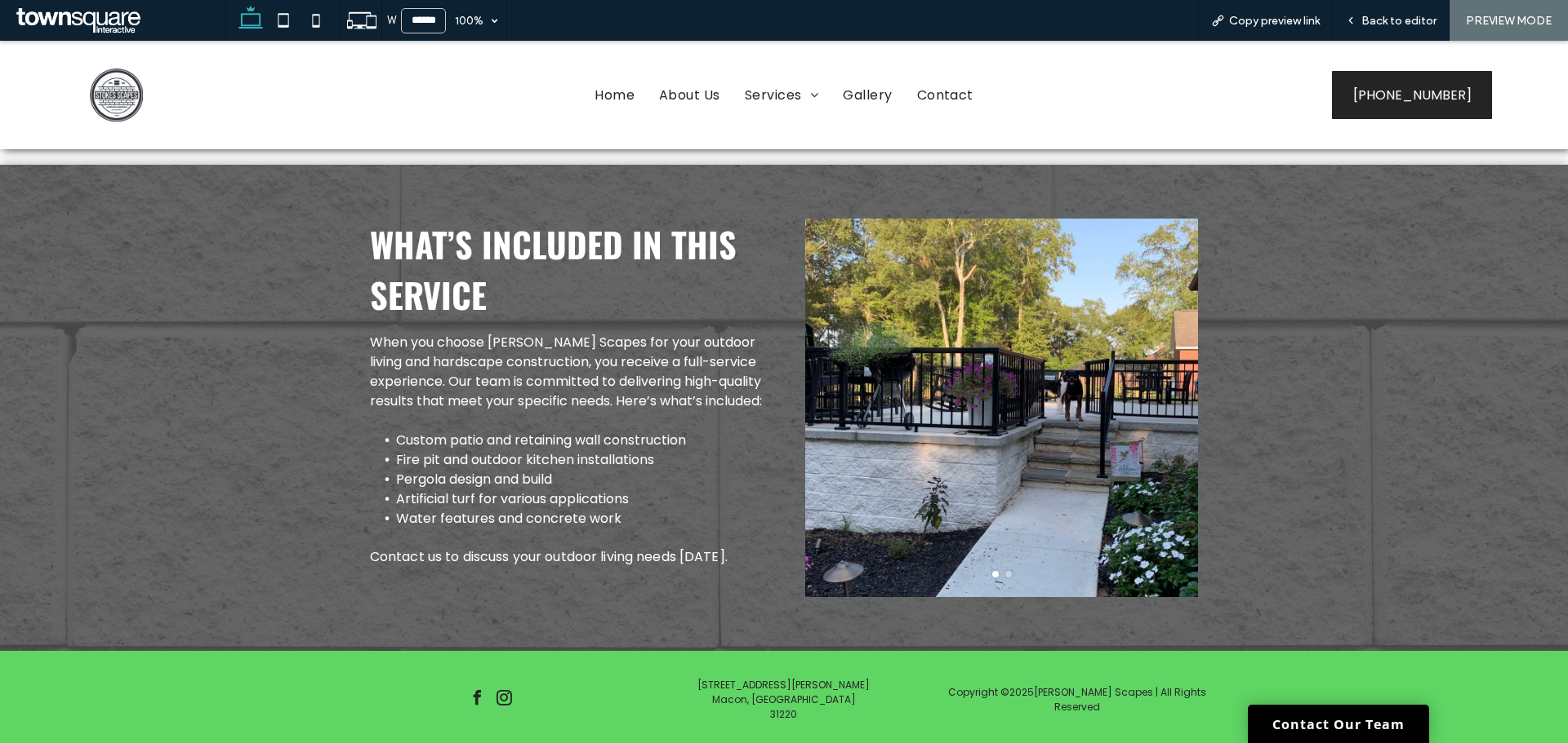
scroll to position [474, 0]
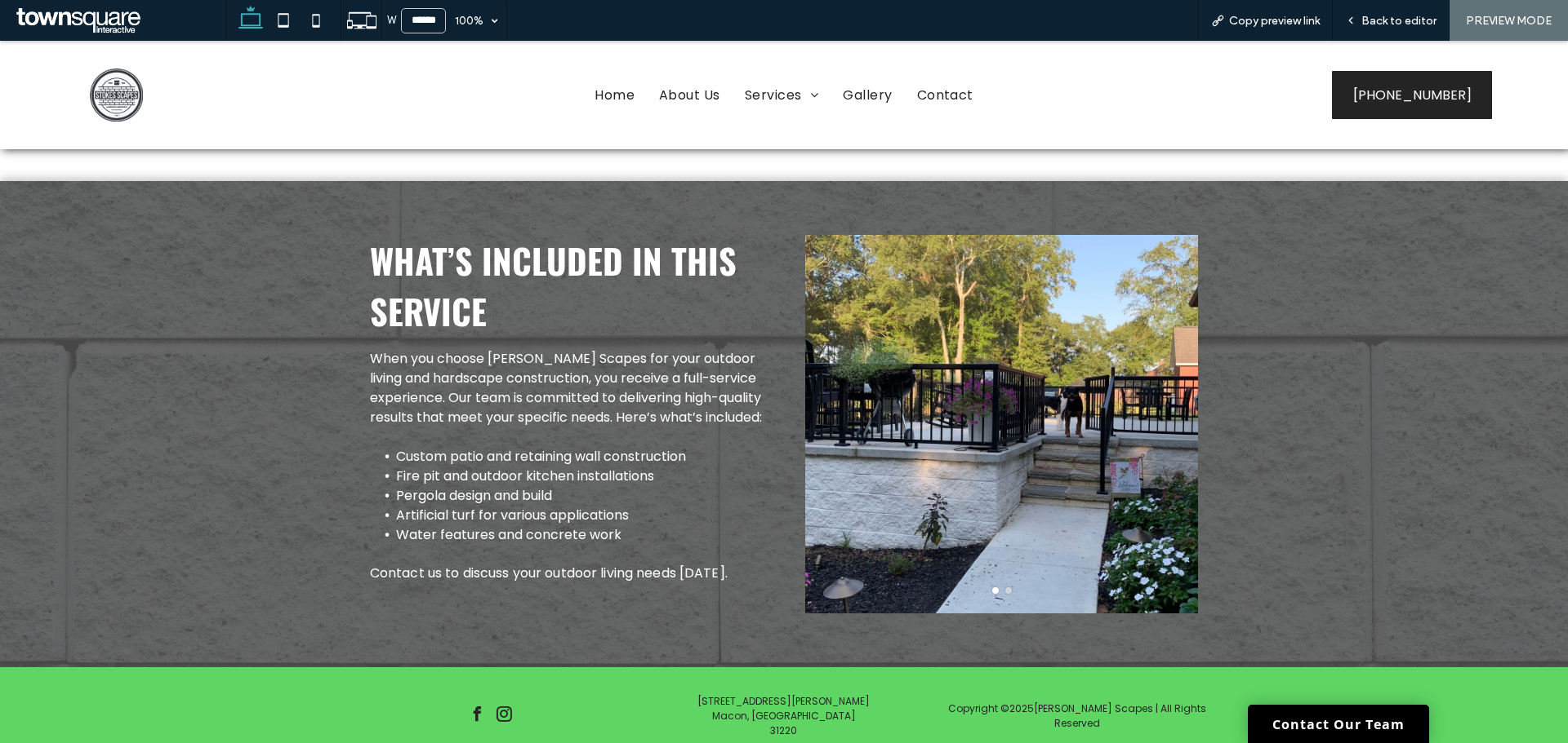
click at [1006, 588] on div at bounding box center [1001, 591] width 393 height 7
click at [1005, 588] on button "go to slide 2" at bounding box center [1008, 591] width 7 height 7
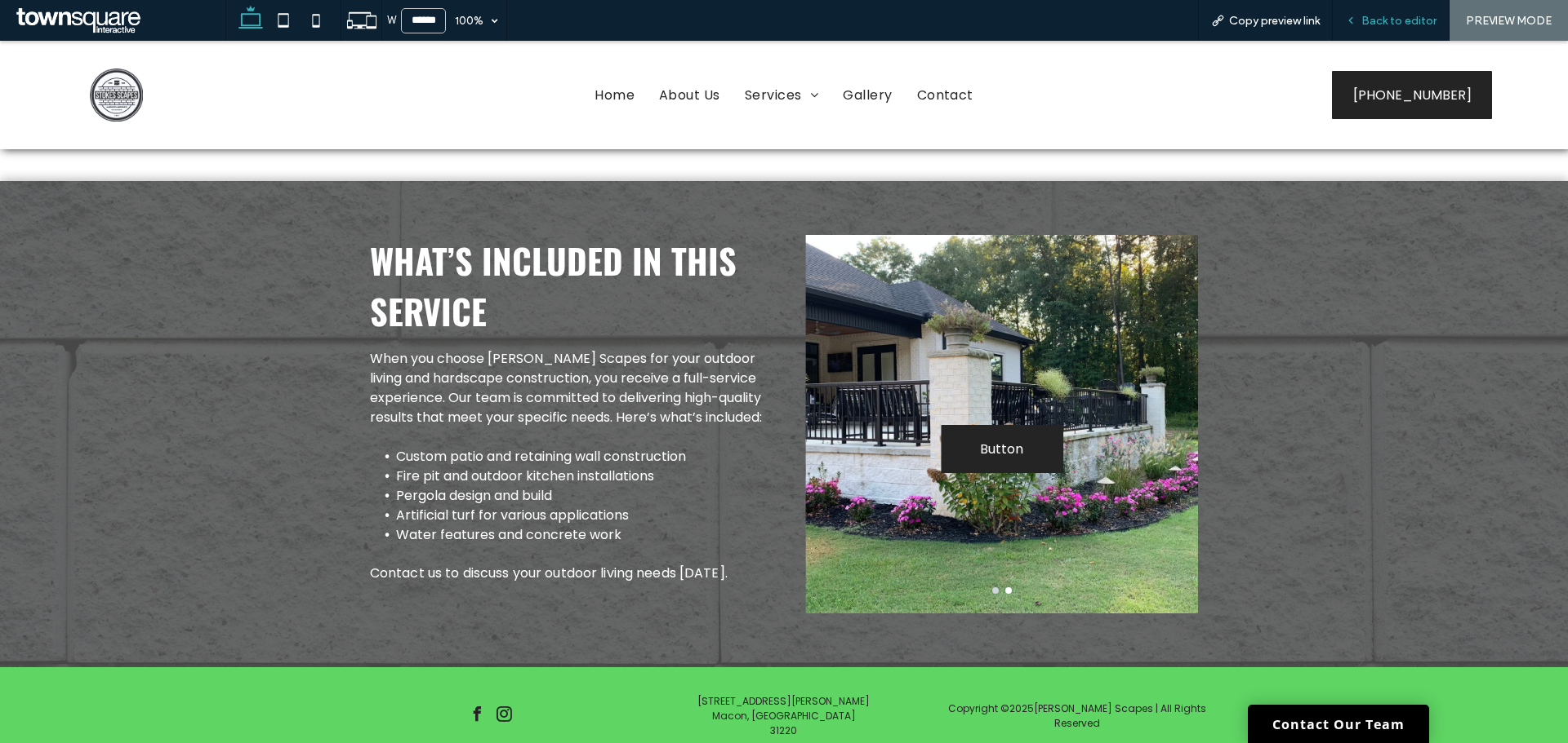
click at [1395, 25] on span "Back to editor" at bounding box center [1398, 21] width 75 height 14
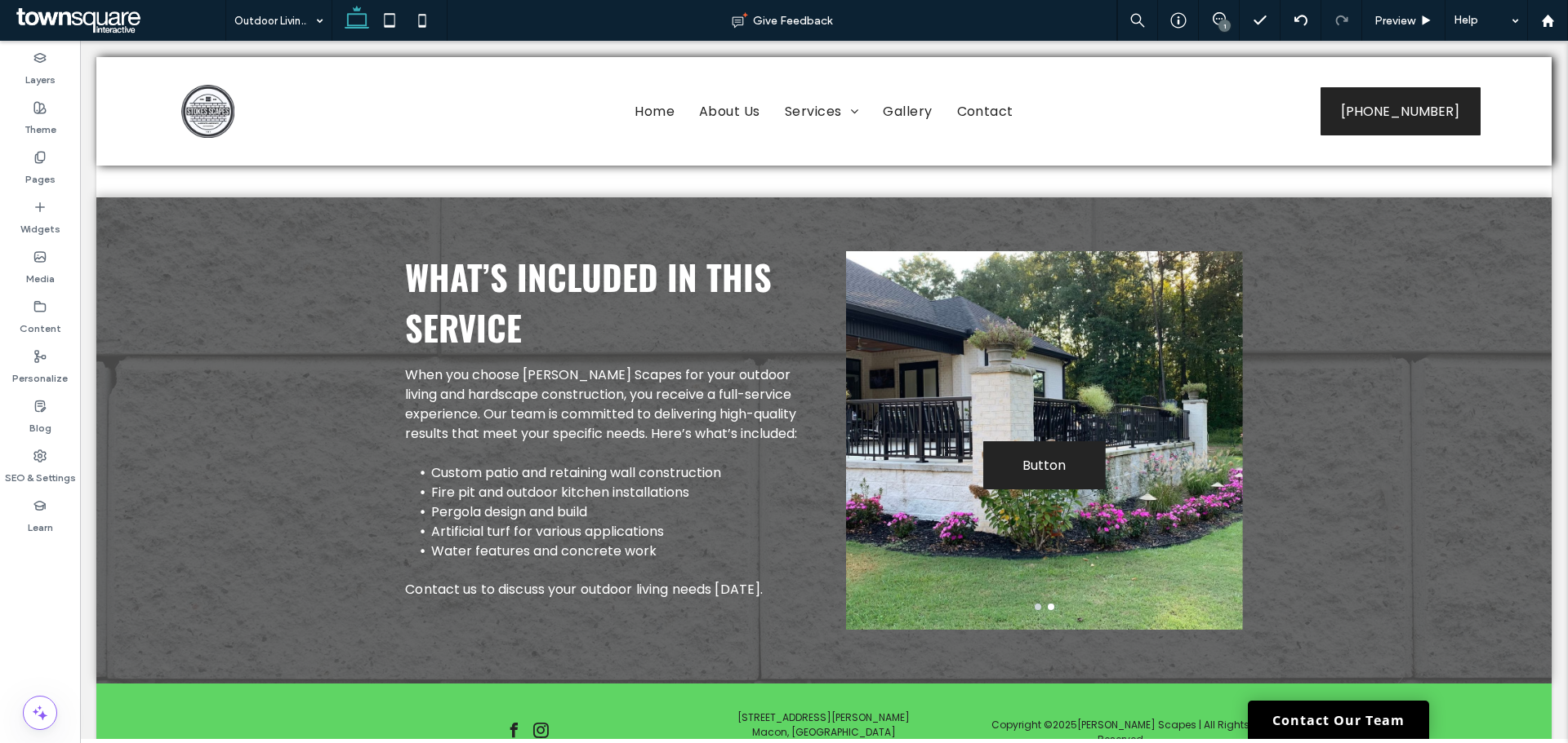
scroll to position [489, 0]
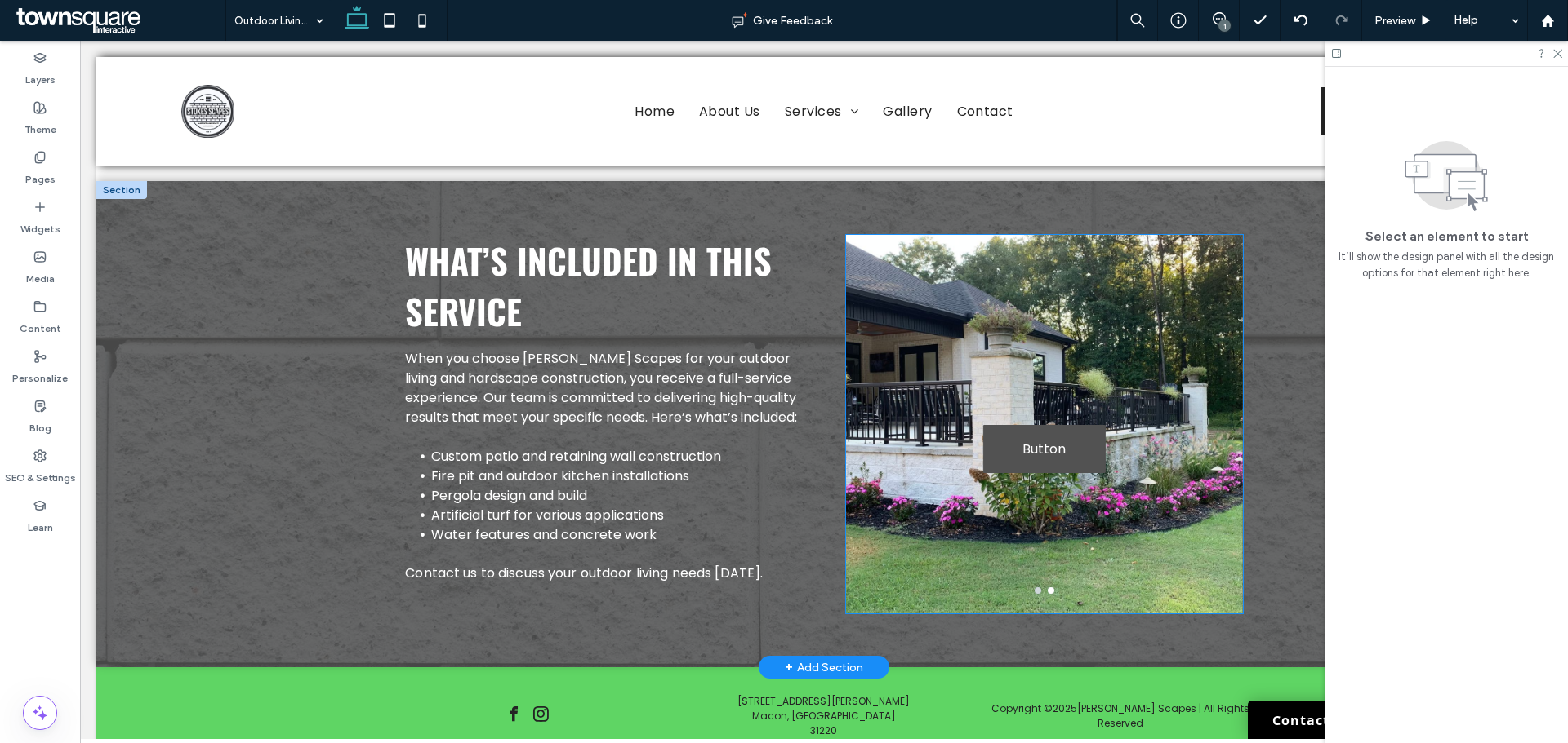
click at [1058, 429] on span "Button" at bounding box center [1044, 449] width 88 height 46
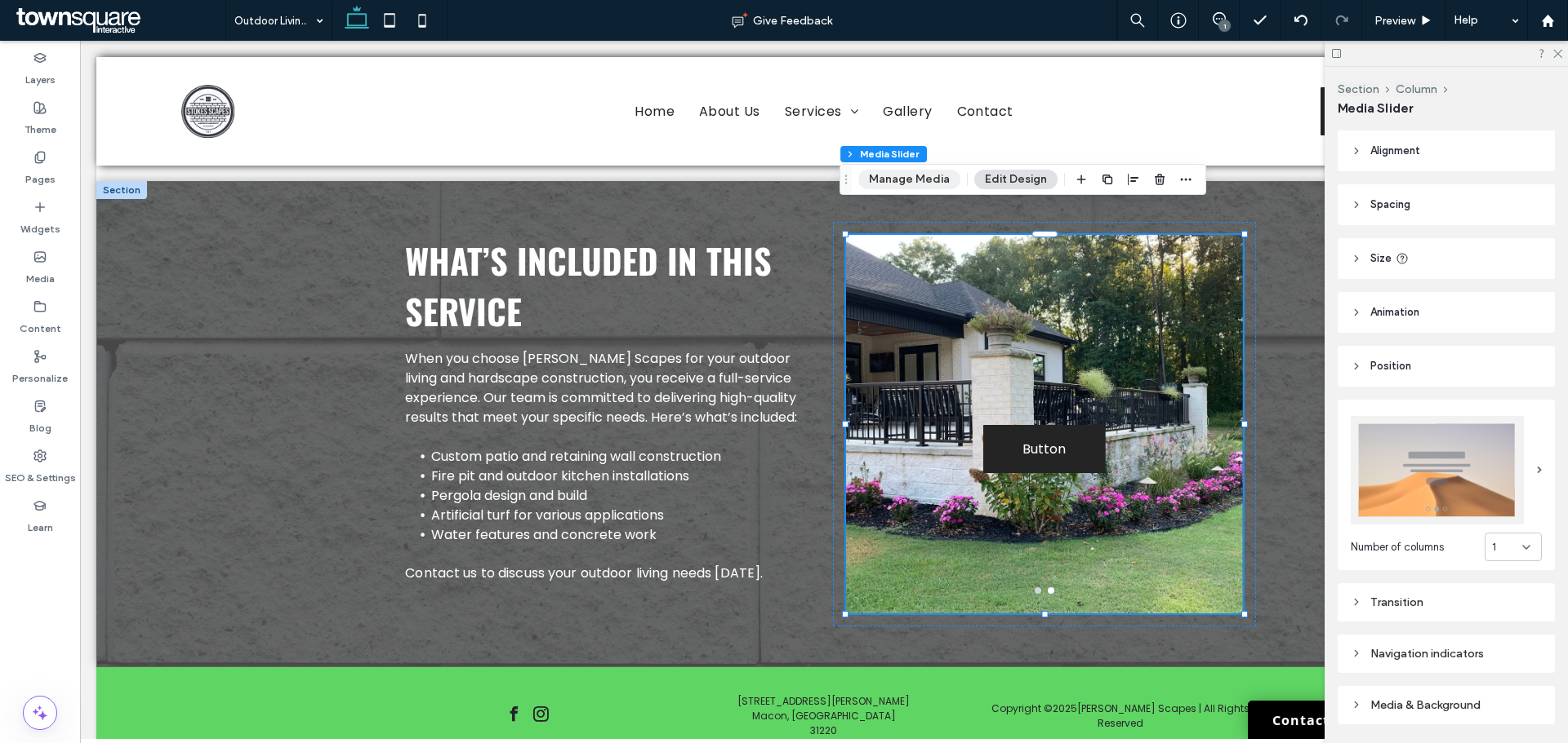
click at [923, 182] on button "Manage Media" at bounding box center [909, 179] width 102 height 20
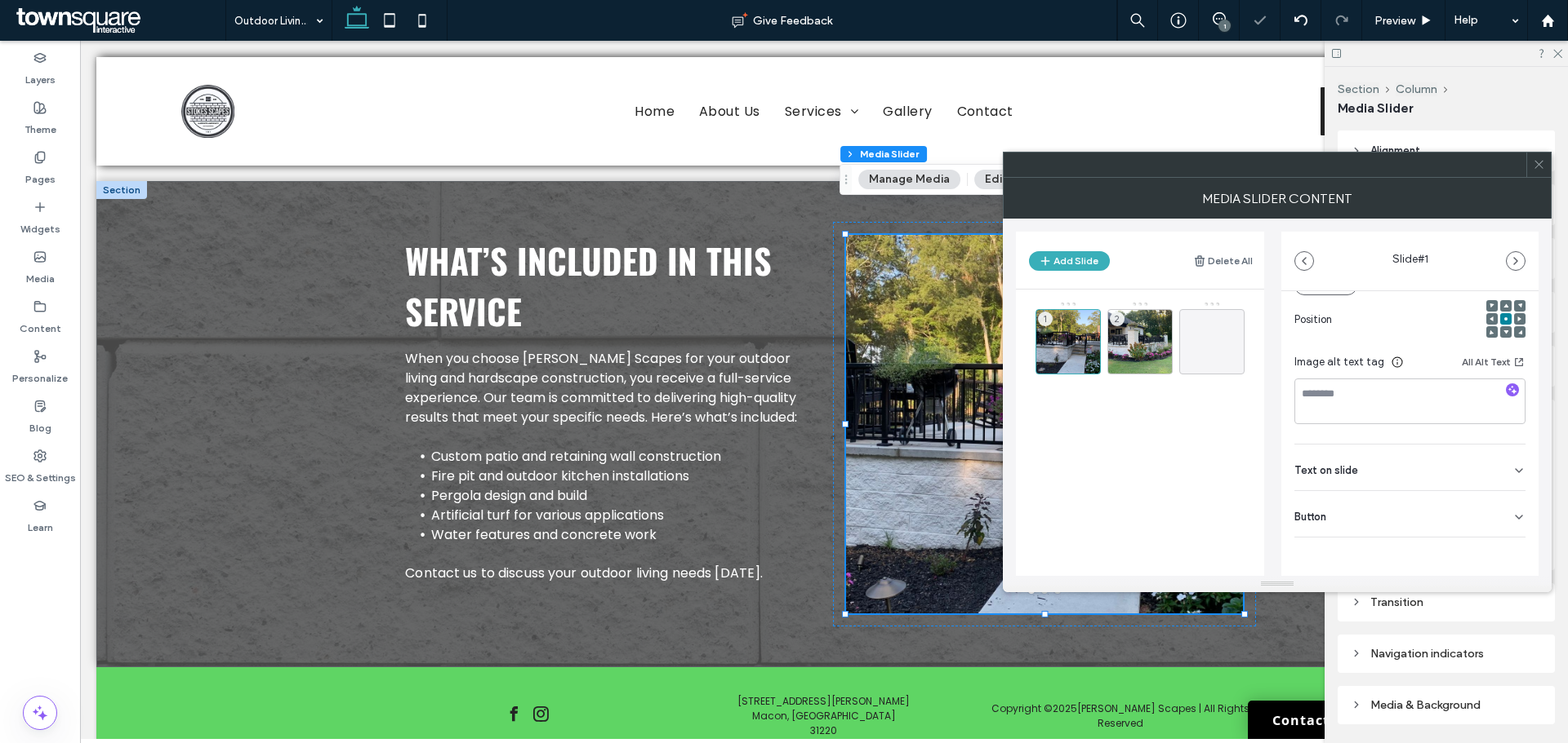
click at [1341, 513] on div "Button" at bounding box center [1409, 513] width 231 height 45
click at [1503, 556] on icon at bounding box center [1511, 551] width 15 height 15
click at [1503, 554] on icon at bounding box center [1511, 551] width 15 height 15
click at [1149, 340] on div "2" at bounding box center [1140, 341] width 65 height 65
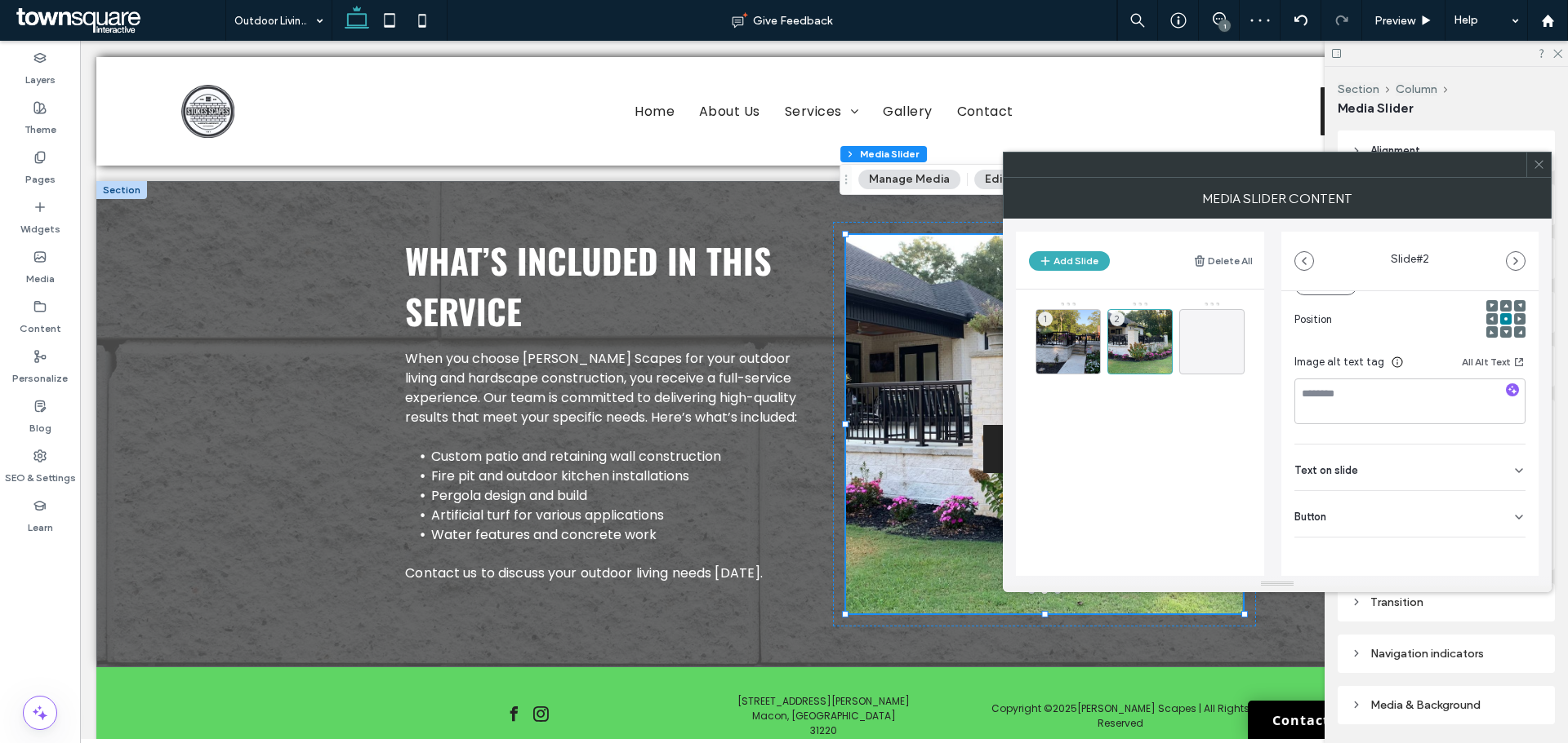
click at [1393, 521] on div "Button" at bounding box center [1409, 513] width 231 height 45
click at [1336, 544] on input "******" at bounding box center [1392, 551] width 195 height 29
click at [1510, 563] on button at bounding box center [1511, 551] width 30 height 29
click at [1540, 159] on icon at bounding box center [1538, 164] width 12 height 12
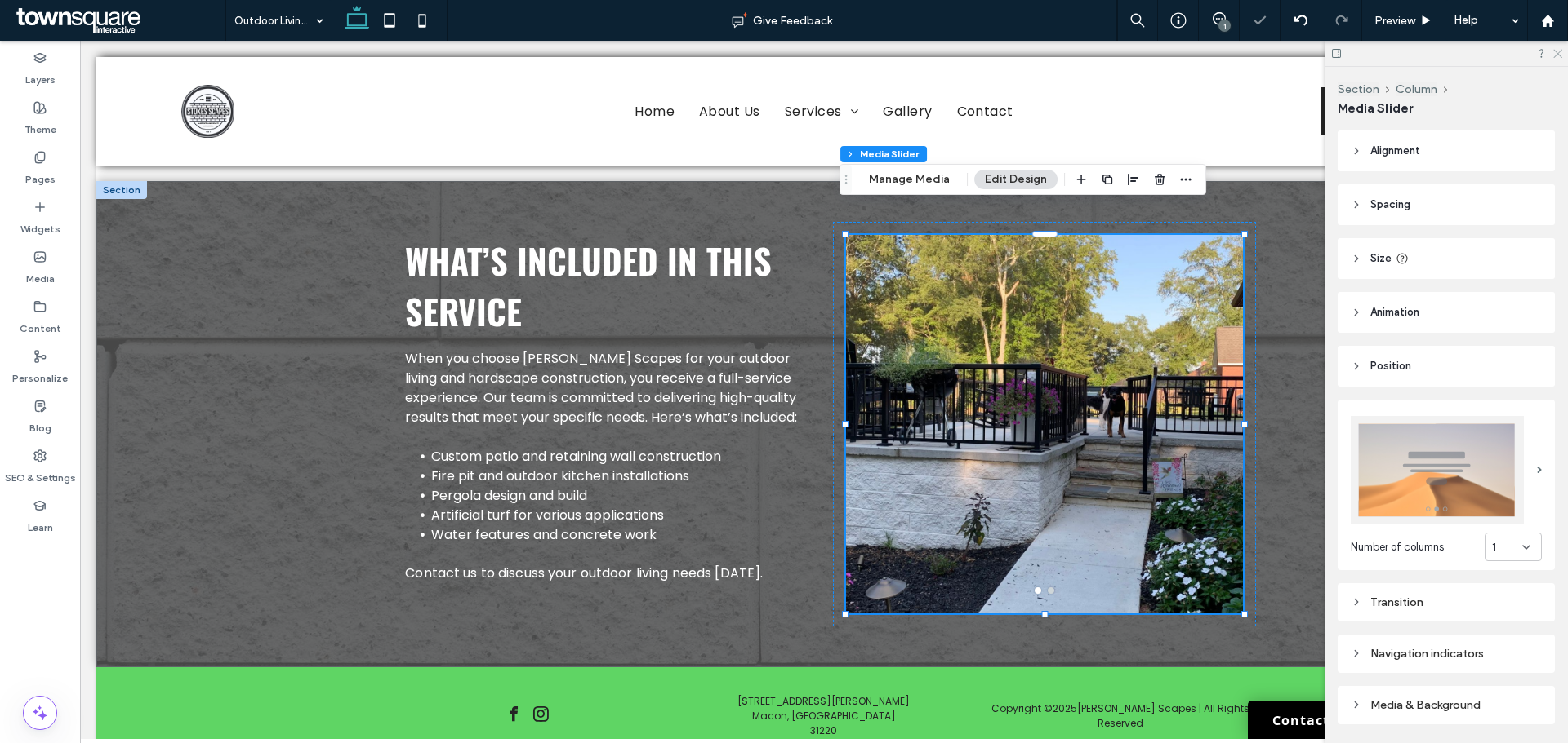
click at [1561, 57] on icon at bounding box center [1556, 52] width 11 height 11
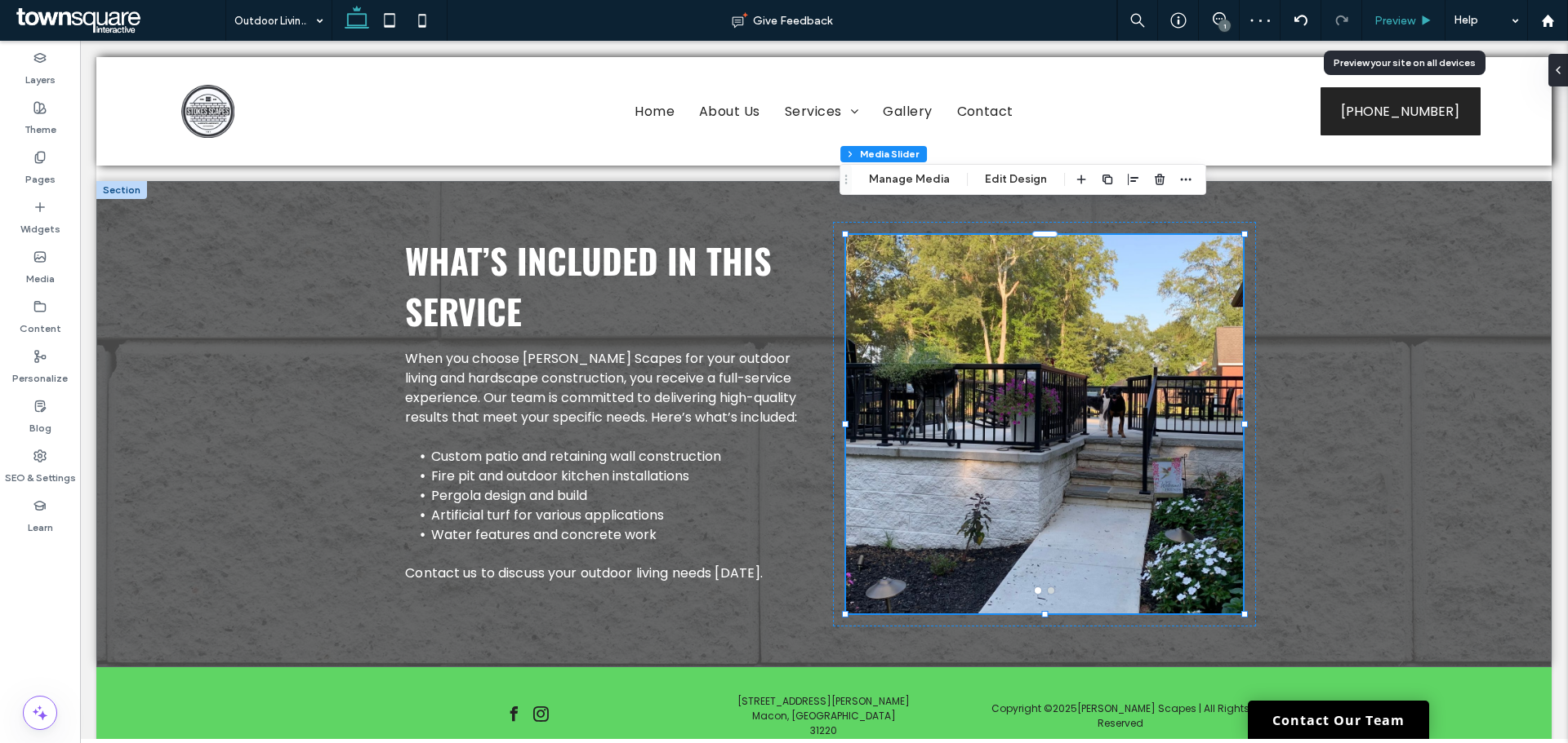
click at [1386, 26] on span "Preview" at bounding box center [1394, 21] width 41 height 14
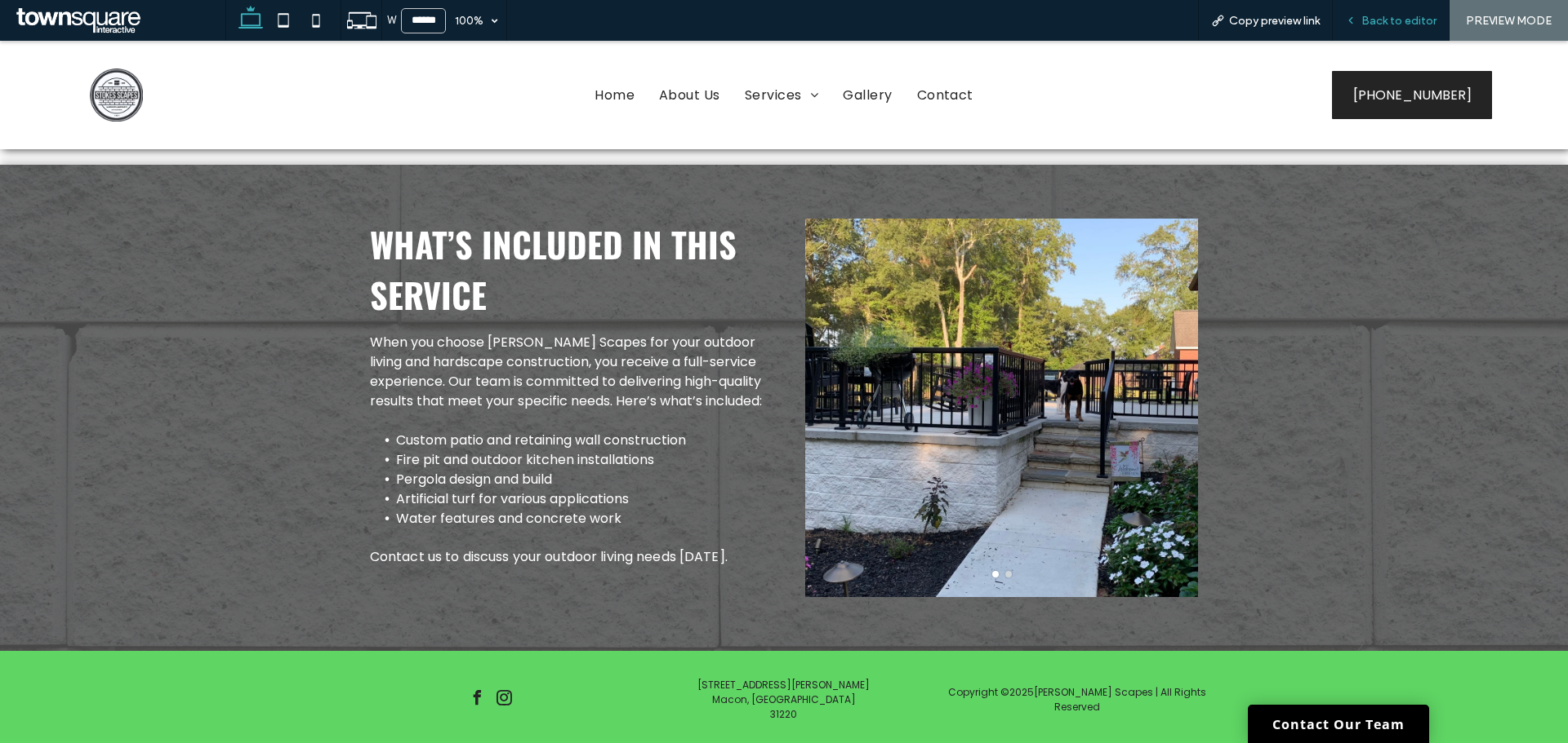
scroll to position [474, 0]
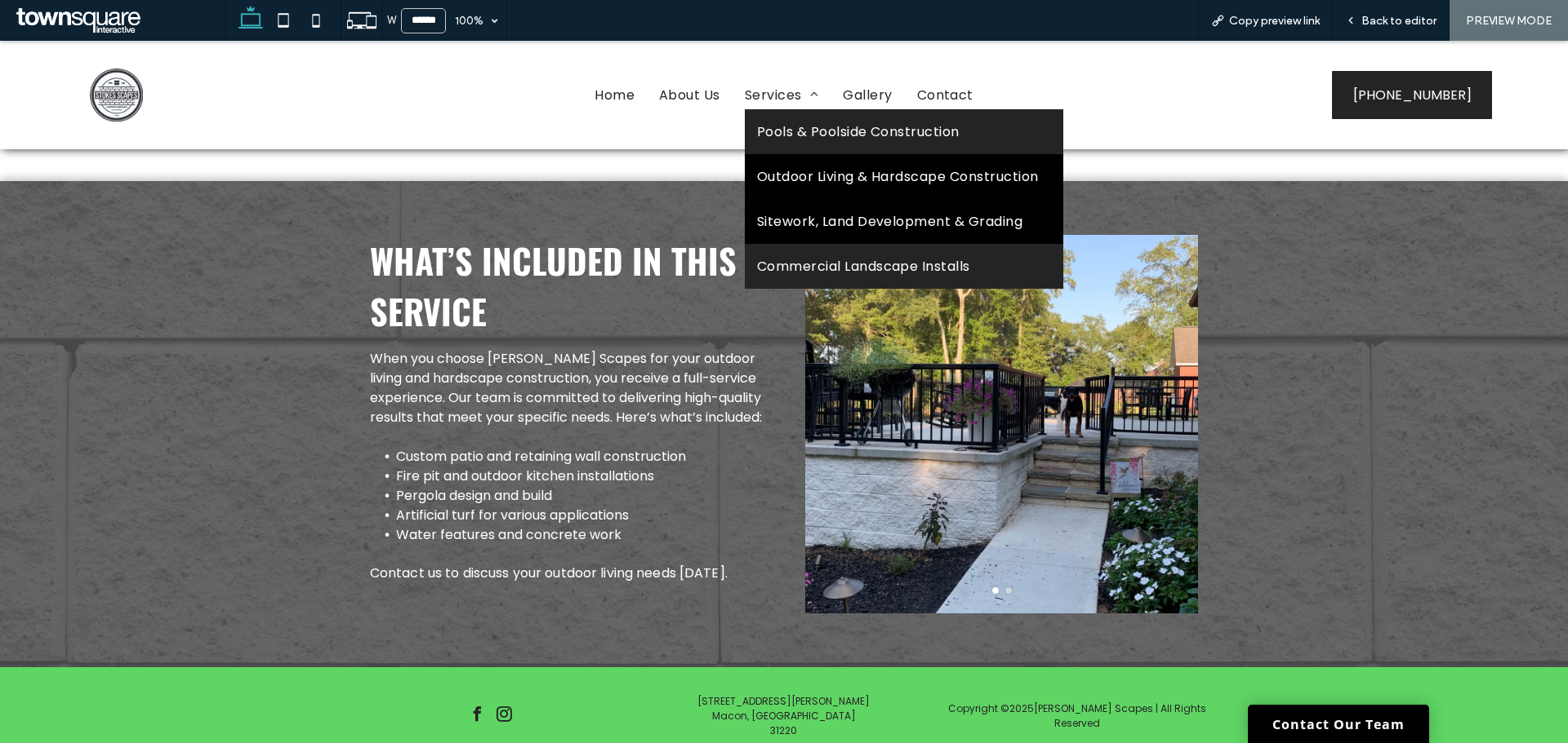
click at [825, 239] on link "Sitework, Land Development & Grading" at bounding box center [903, 221] width 318 height 45
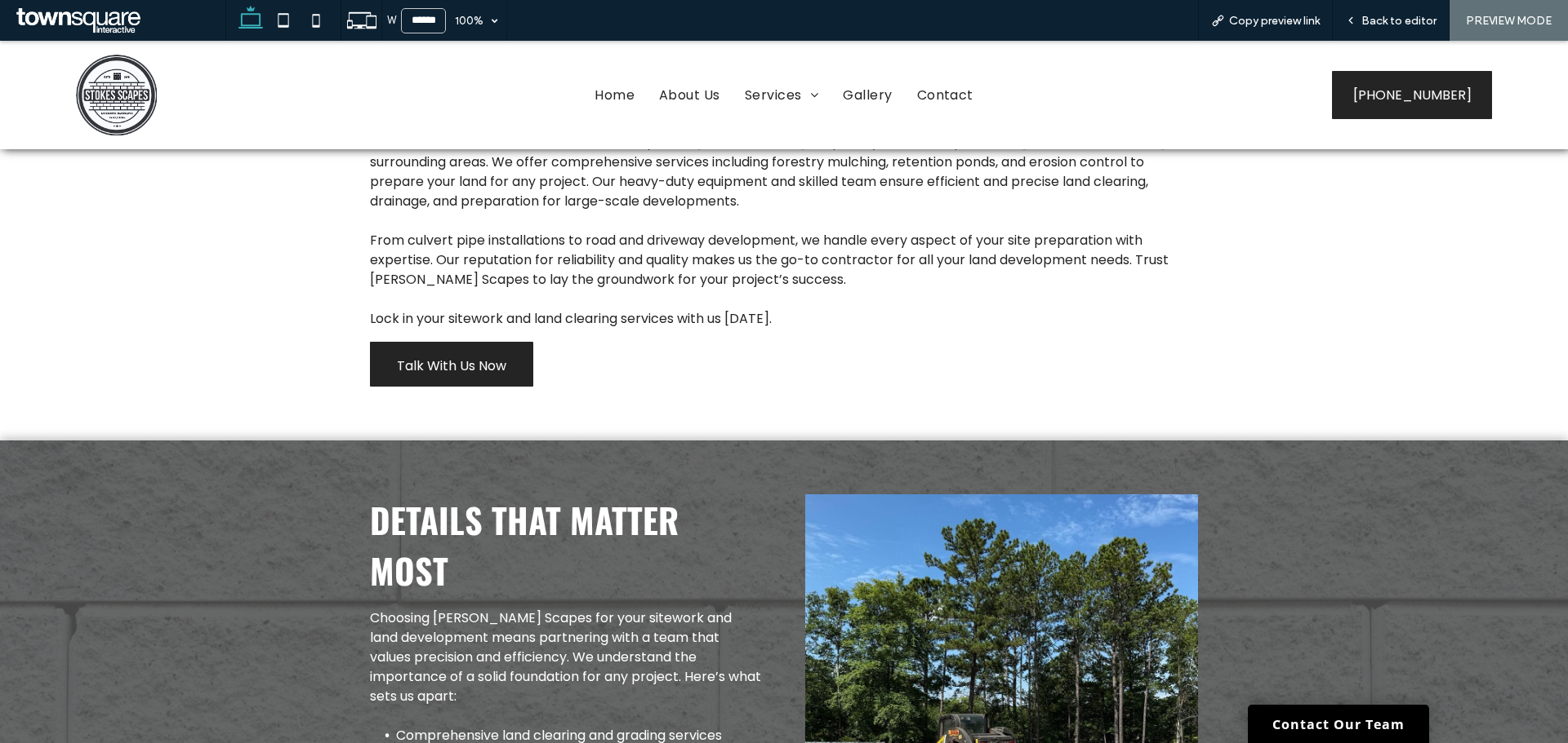
scroll to position [489, 0]
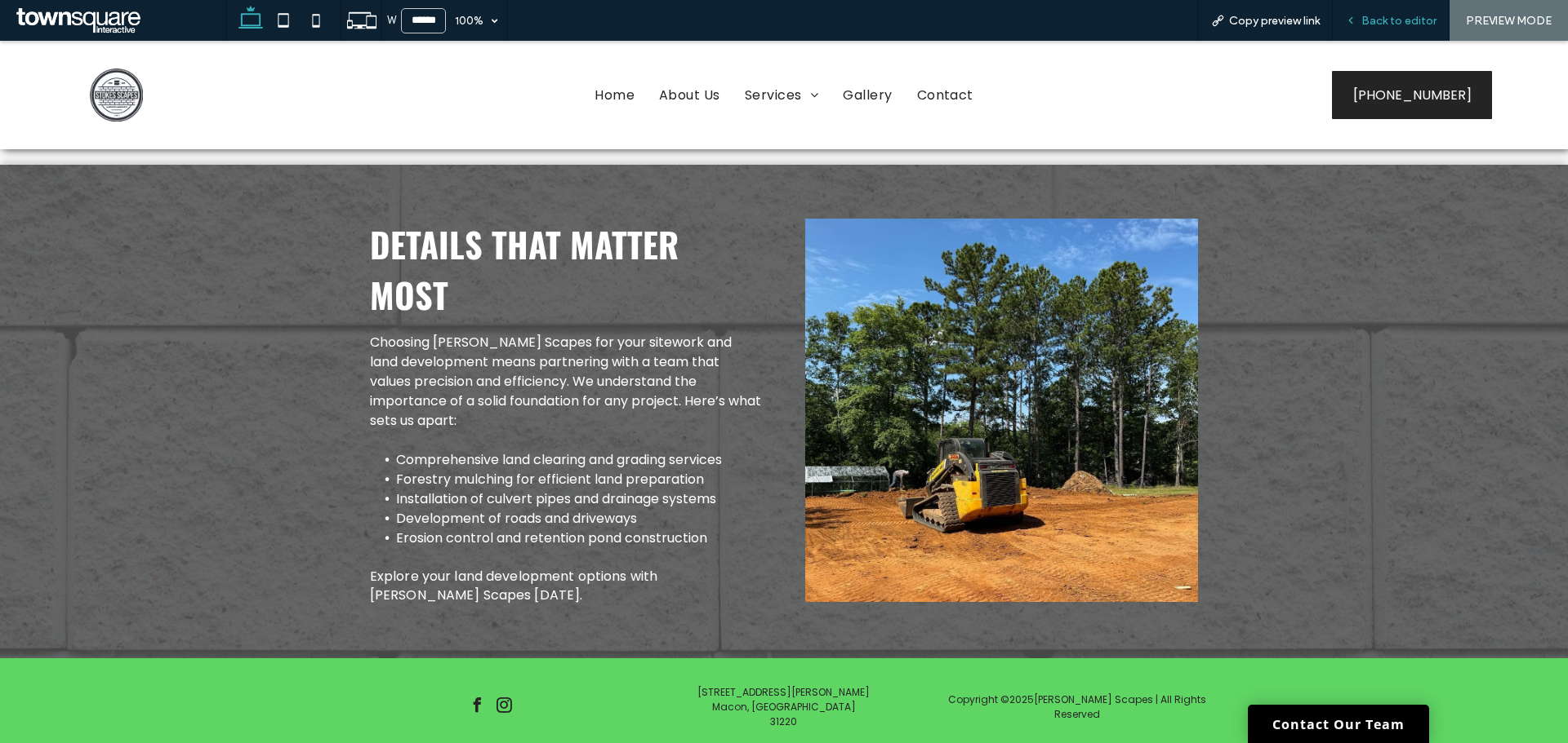
click at [1409, 22] on span "Back to editor" at bounding box center [1398, 21] width 75 height 14
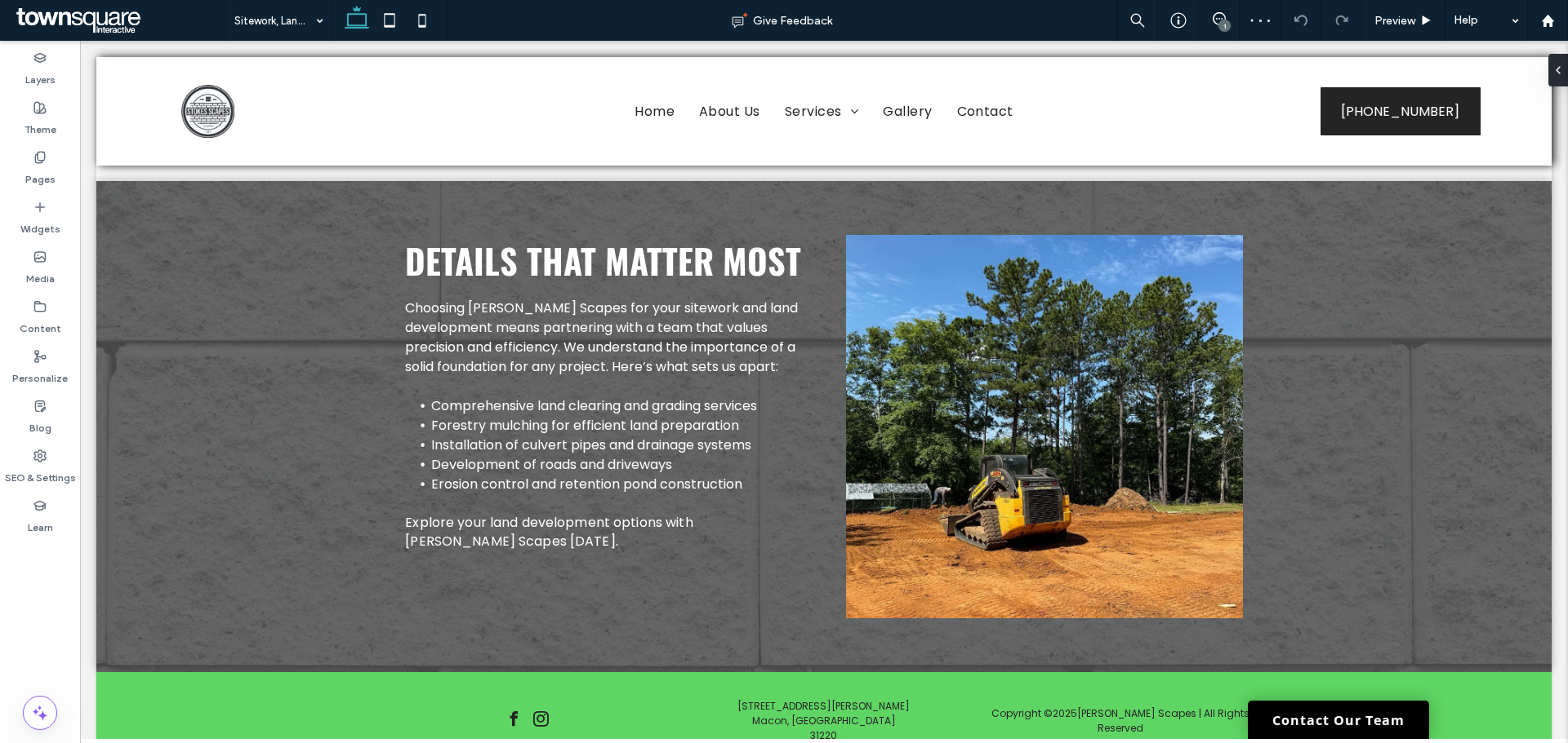
scroll to position [506, 0]
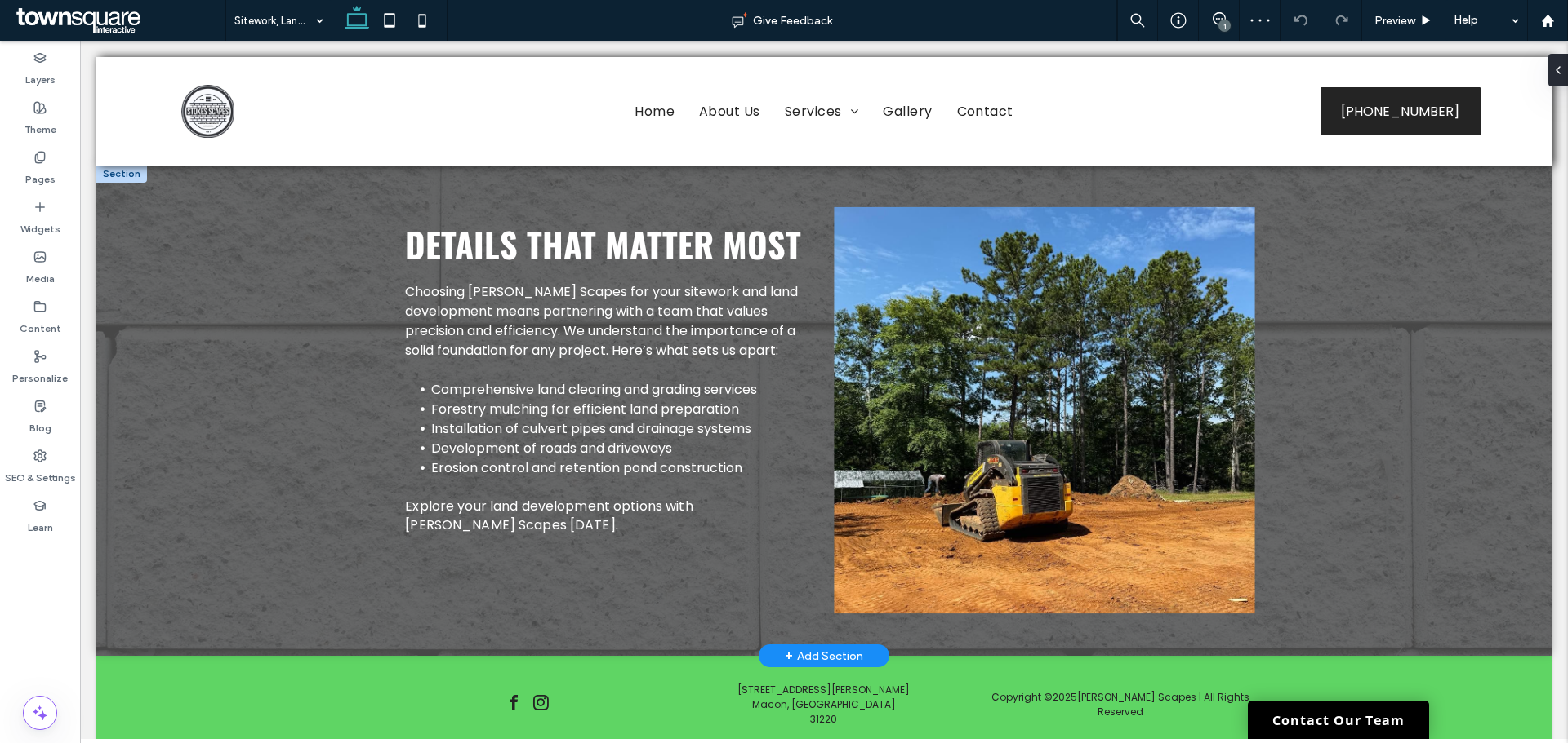
click at [1099, 394] on img at bounding box center [1044, 411] width 420 height 407
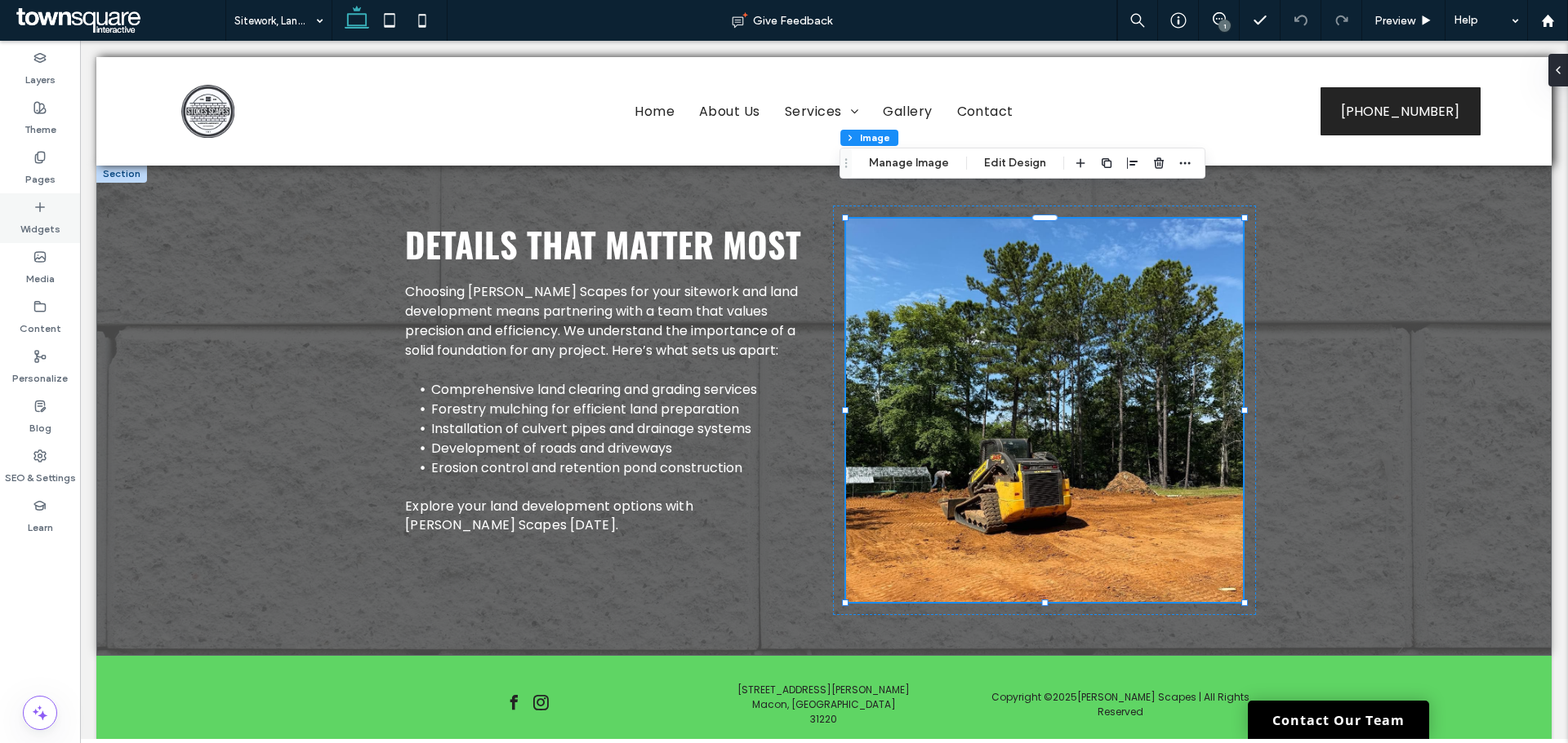
click at [45, 230] on label "Widgets" at bounding box center [41, 226] width 40 height 23
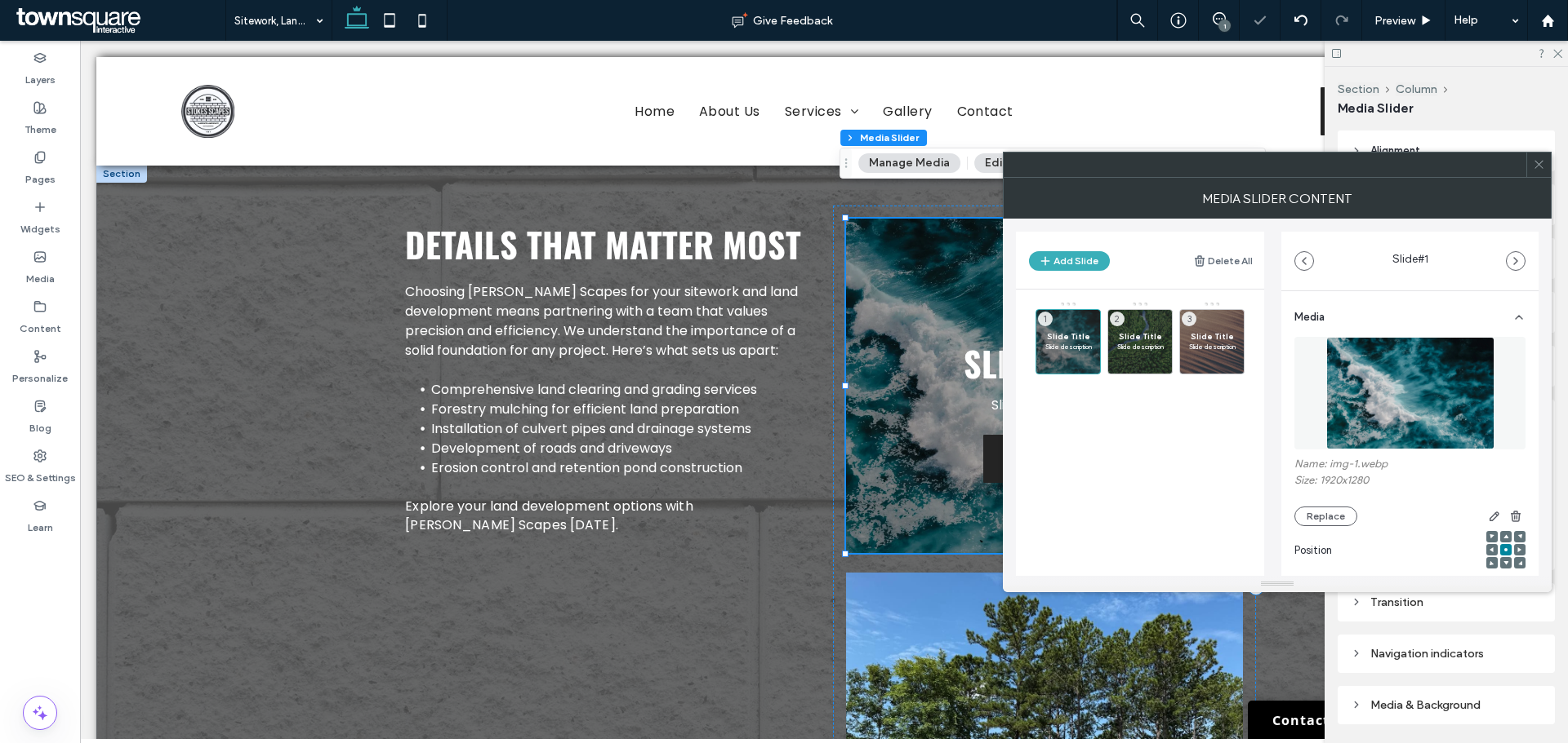
drag, startPoint x: 1065, startPoint y: 331, endPoint x: 1202, endPoint y: 379, distance: 145.2
click at [1066, 331] on div "Slide Title Slide description 1" at bounding box center [1068, 341] width 65 height 65
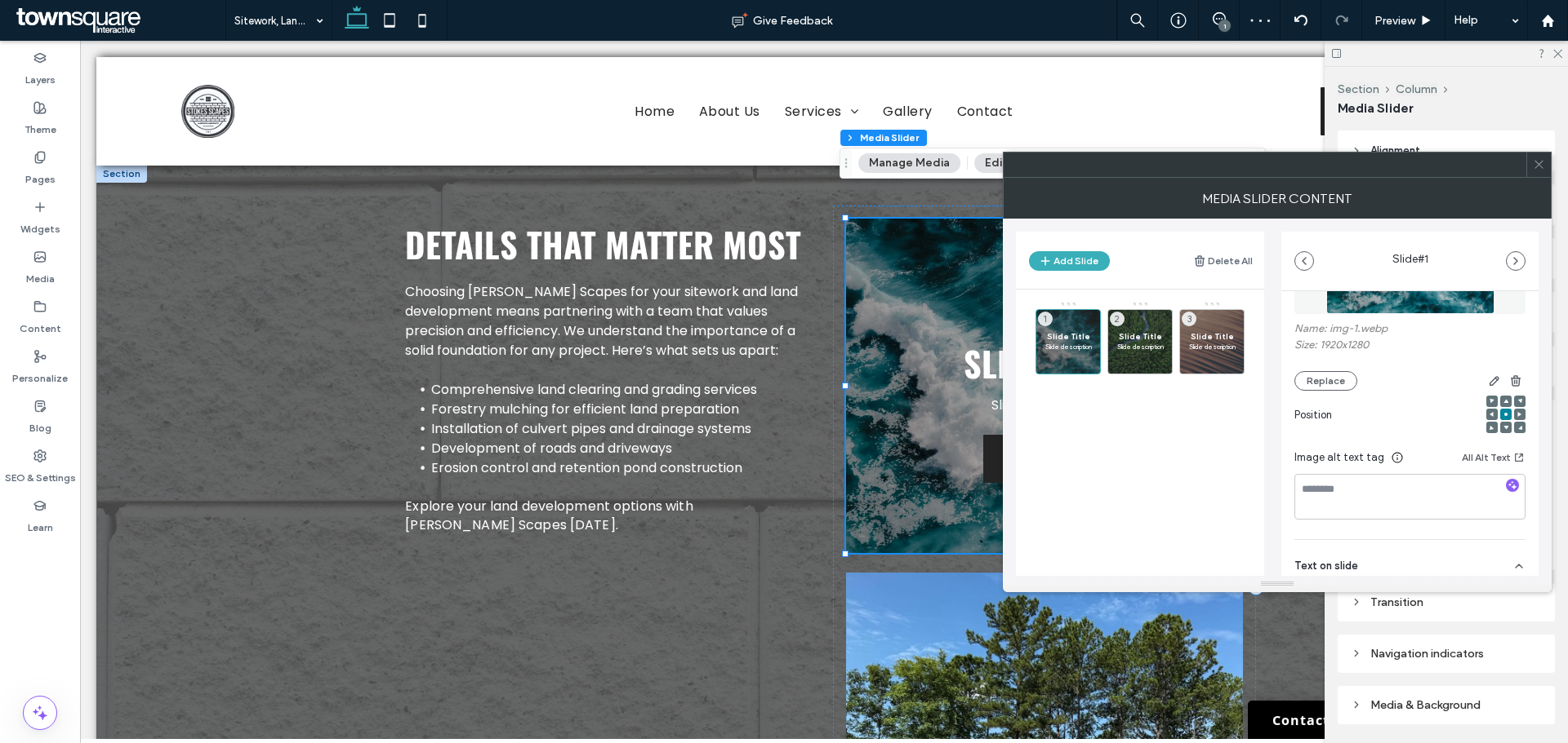
scroll to position [326, 0]
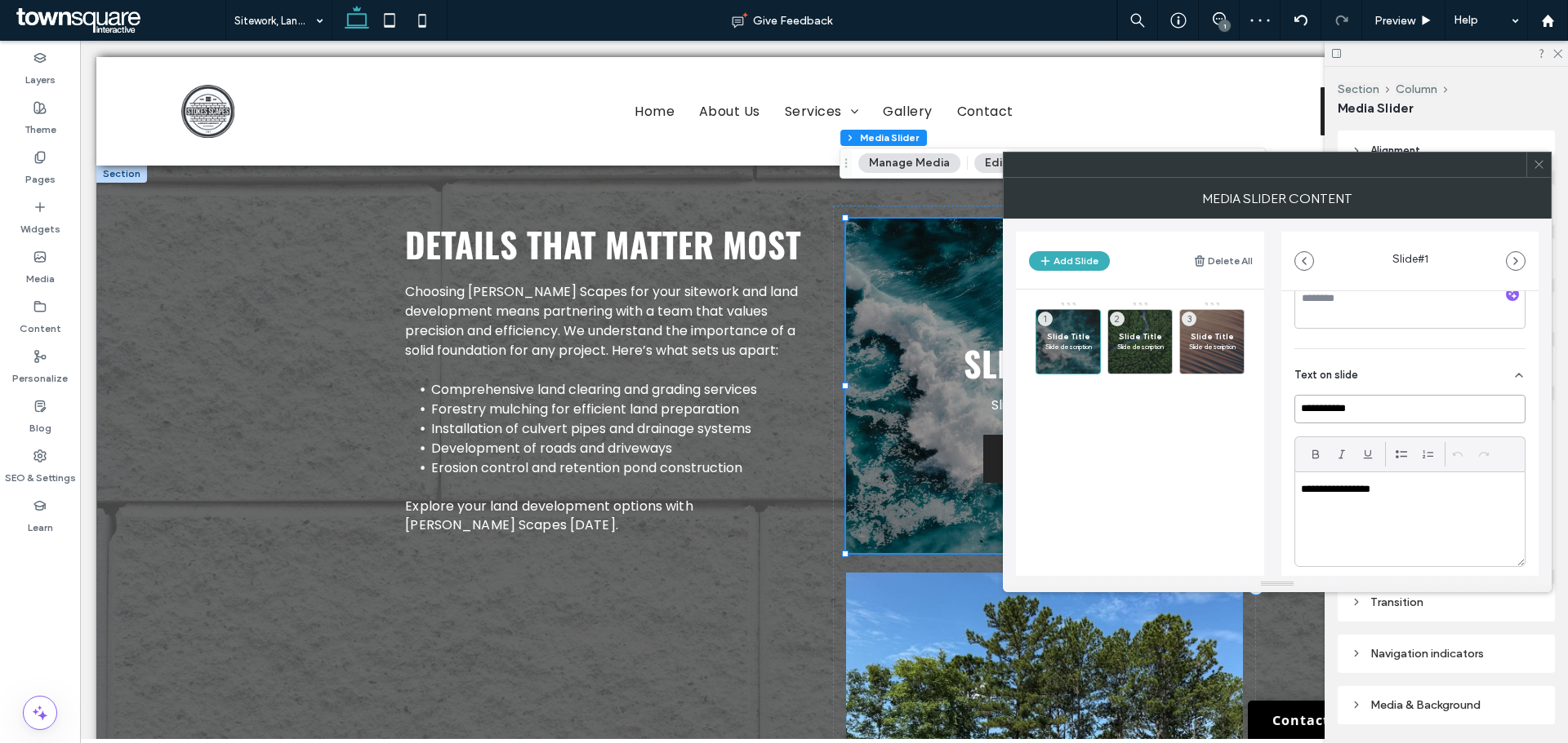
click at [1360, 417] on input "**********" at bounding box center [1409, 409] width 231 height 29
click at [1370, 496] on p "**********" at bounding box center [1405, 489] width 209 height 15
click at [1369, 494] on p "**********" at bounding box center [1405, 489] width 209 height 15
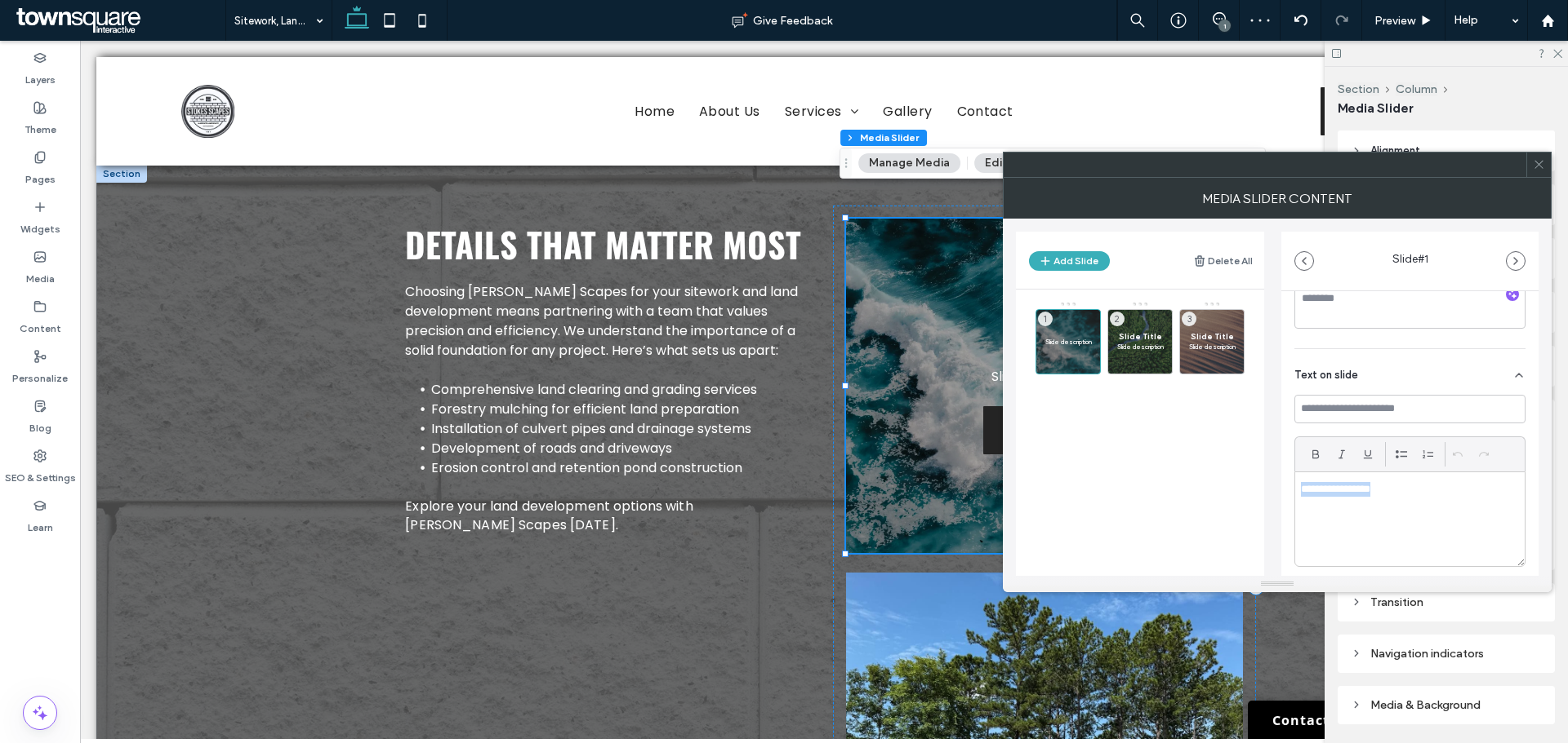
click at [1369, 494] on p "**********" at bounding box center [1405, 489] width 209 height 15
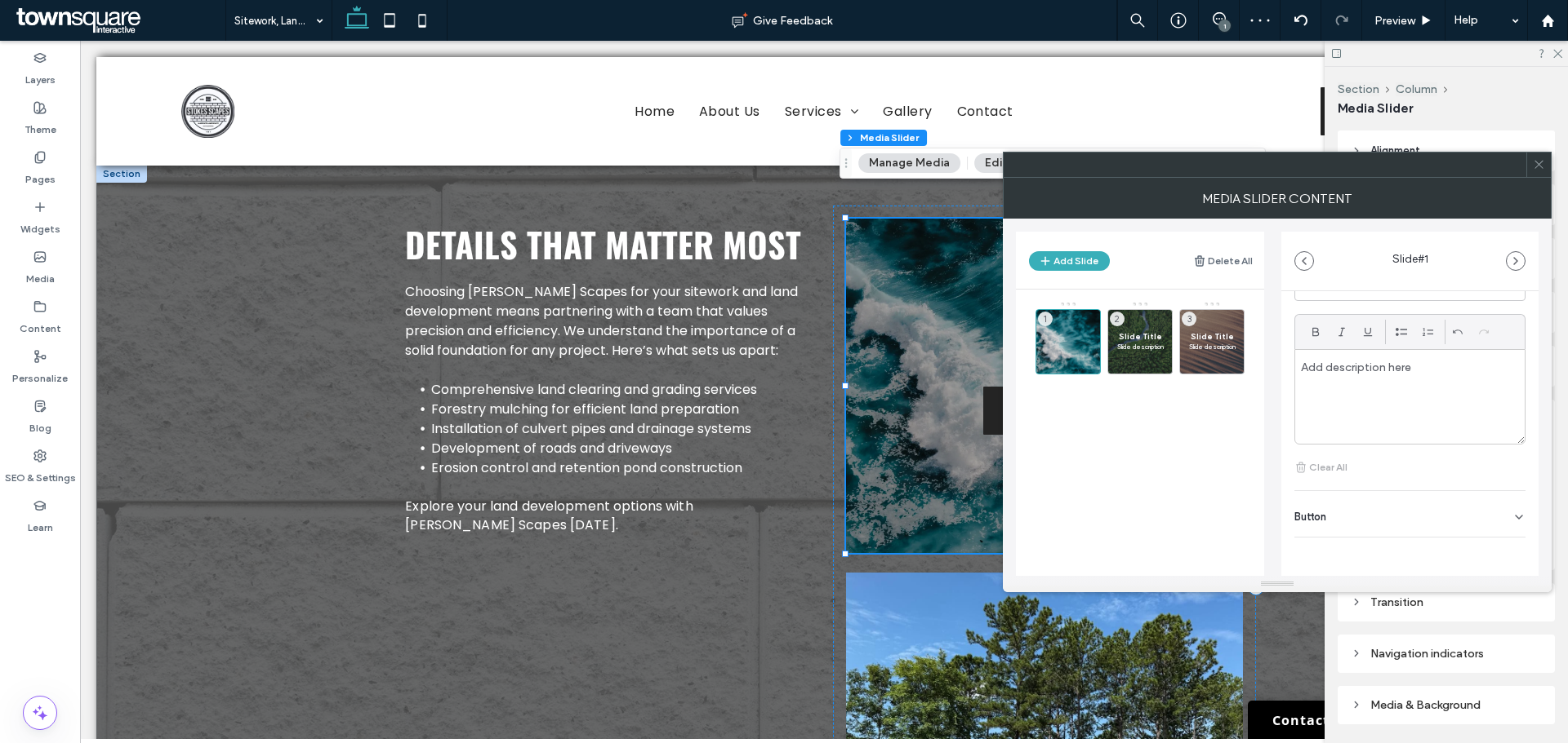
click at [1382, 518] on div "Button" at bounding box center [1409, 513] width 231 height 45
click at [1507, 549] on icon at bounding box center [1511, 551] width 15 height 15
click at [1151, 337] on span "Slide Title" at bounding box center [1140, 336] width 47 height 11
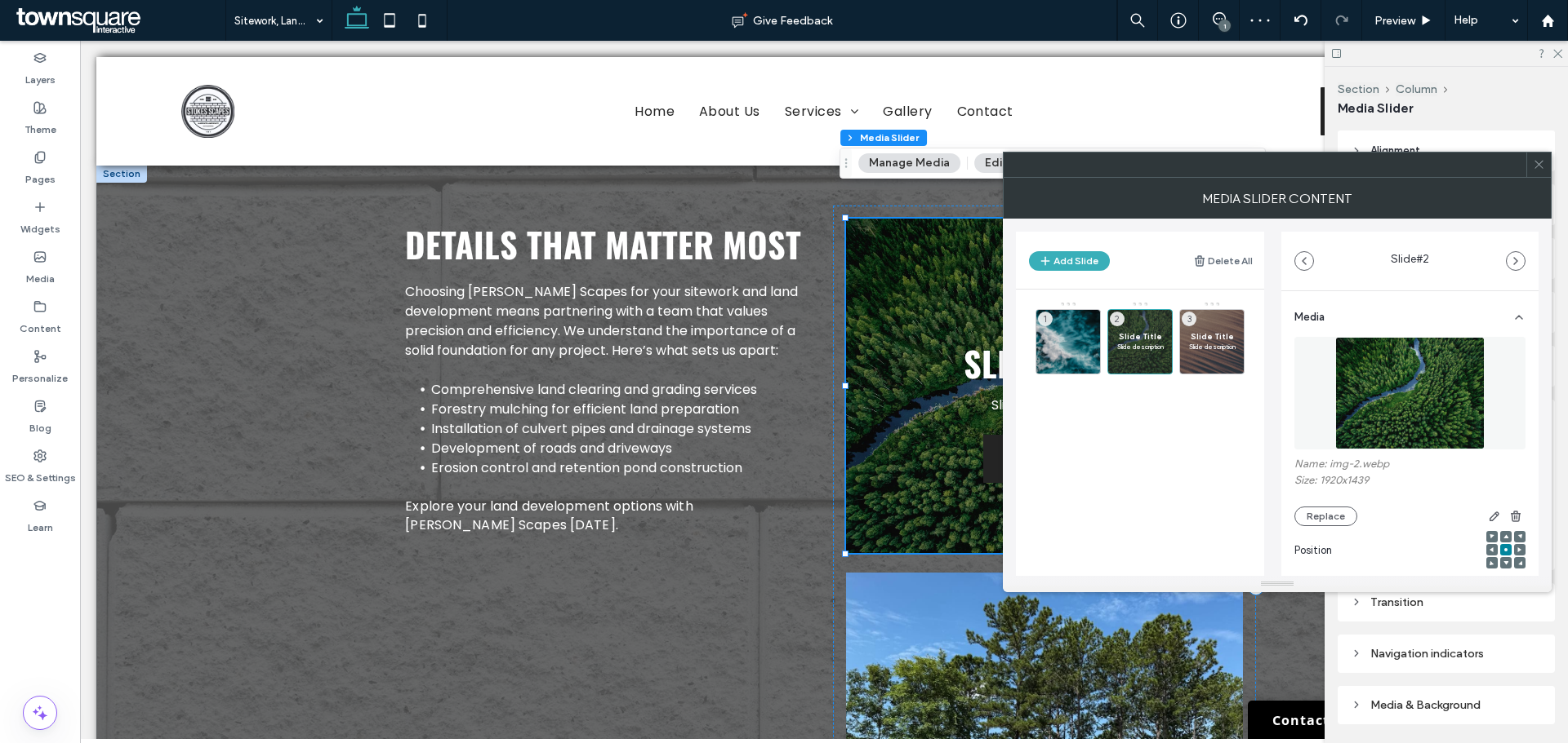
scroll to position [326, 0]
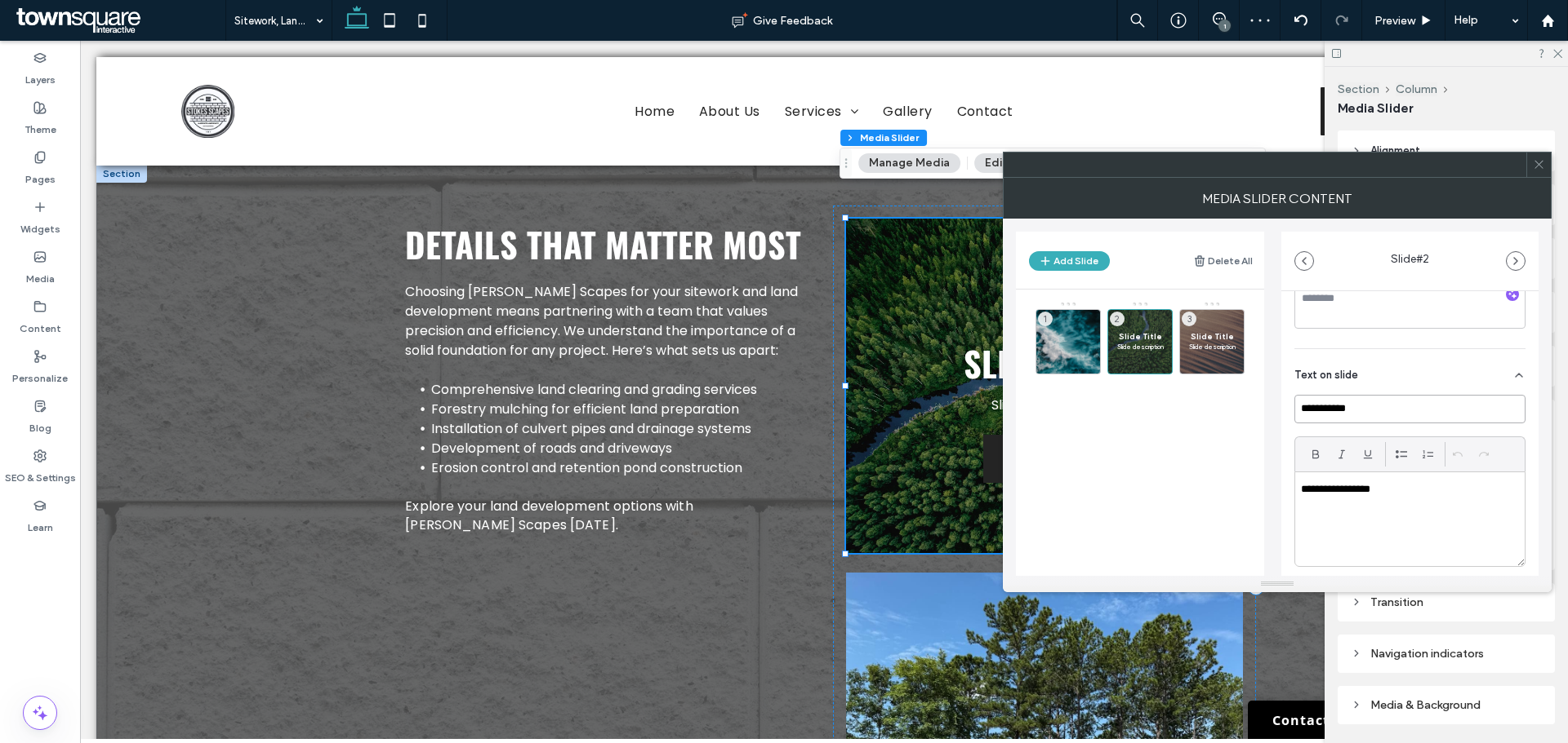
click at [1343, 403] on input "**********" at bounding box center [1409, 409] width 231 height 29
click at [1378, 500] on div "**********" at bounding box center [1409, 520] width 229 height 94
click at [1372, 493] on p "**********" at bounding box center [1405, 489] width 209 height 15
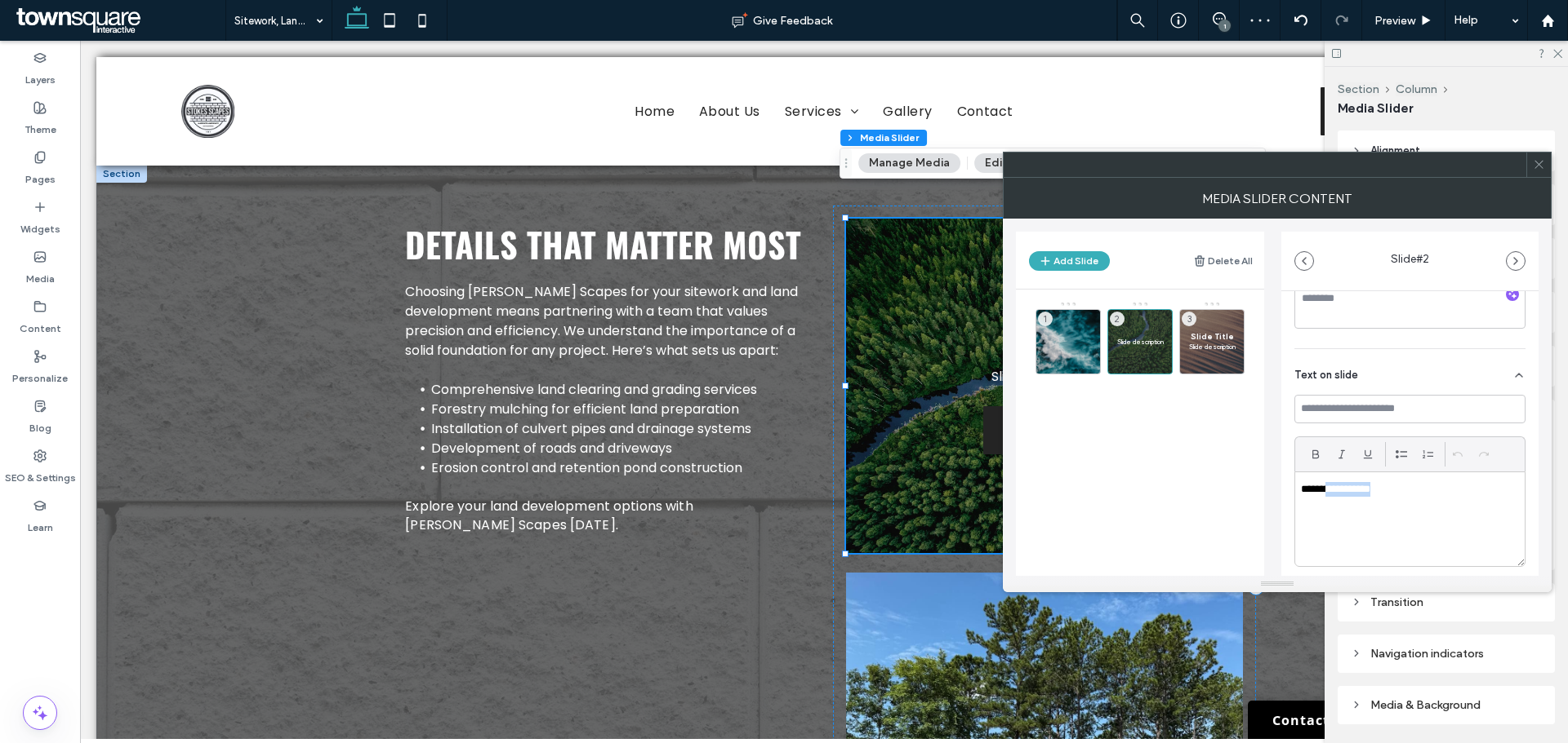
click at [1372, 493] on p "**********" at bounding box center [1405, 489] width 209 height 15
click at [1234, 355] on div at bounding box center [1212, 364] width 64 height 18
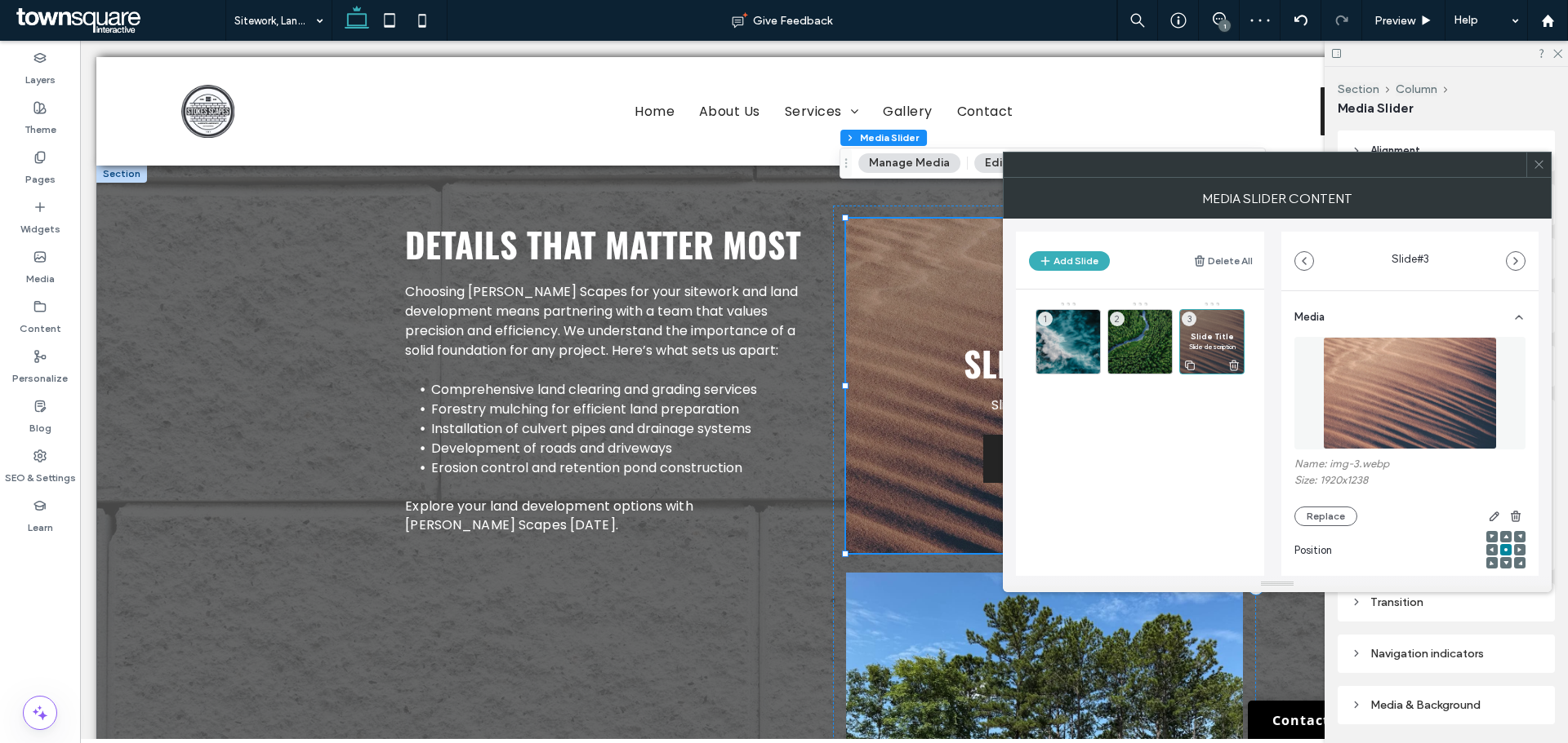
click at [1235, 362] on use at bounding box center [1234, 364] width 10 height 11
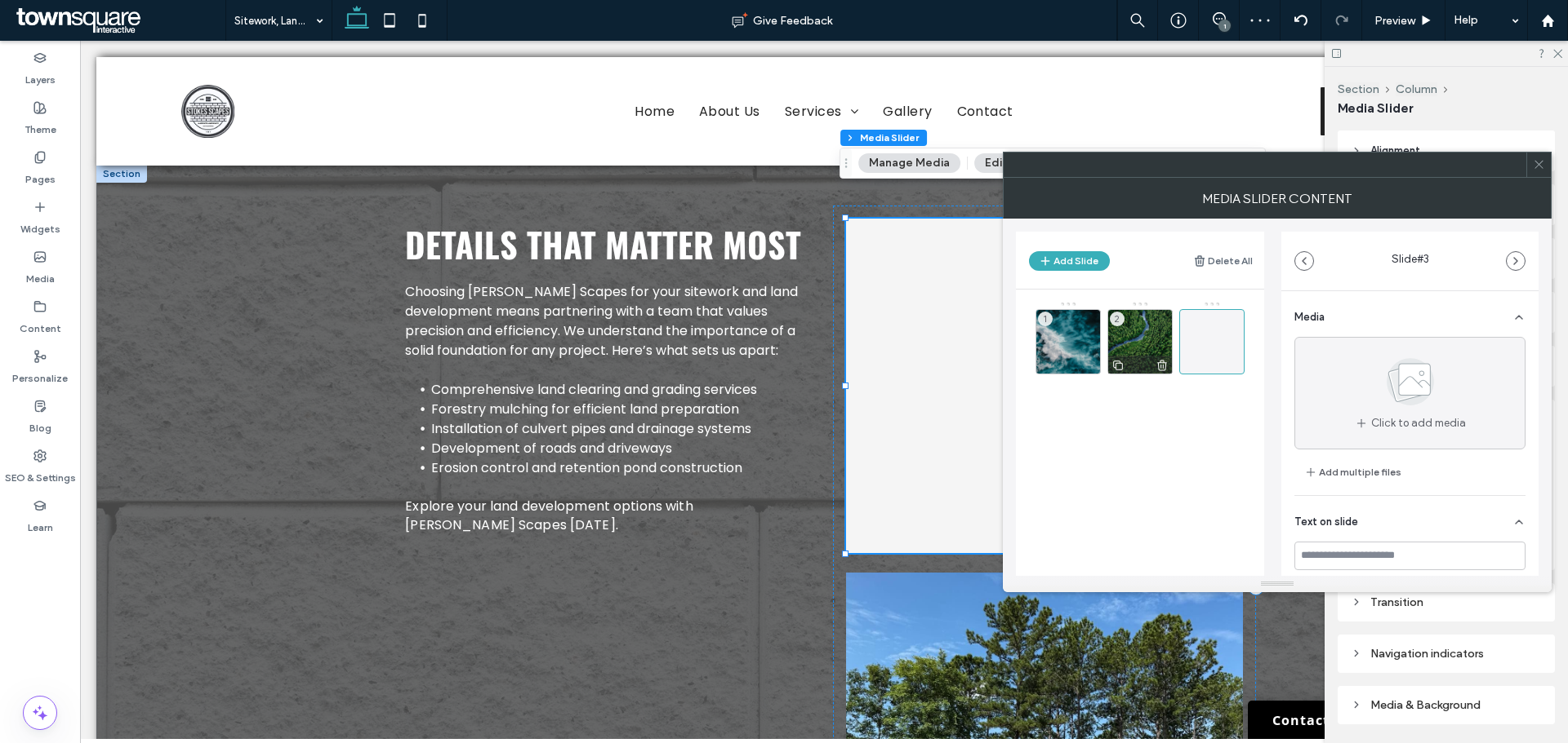
click at [1135, 341] on div "2" at bounding box center [1140, 341] width 65 height 65
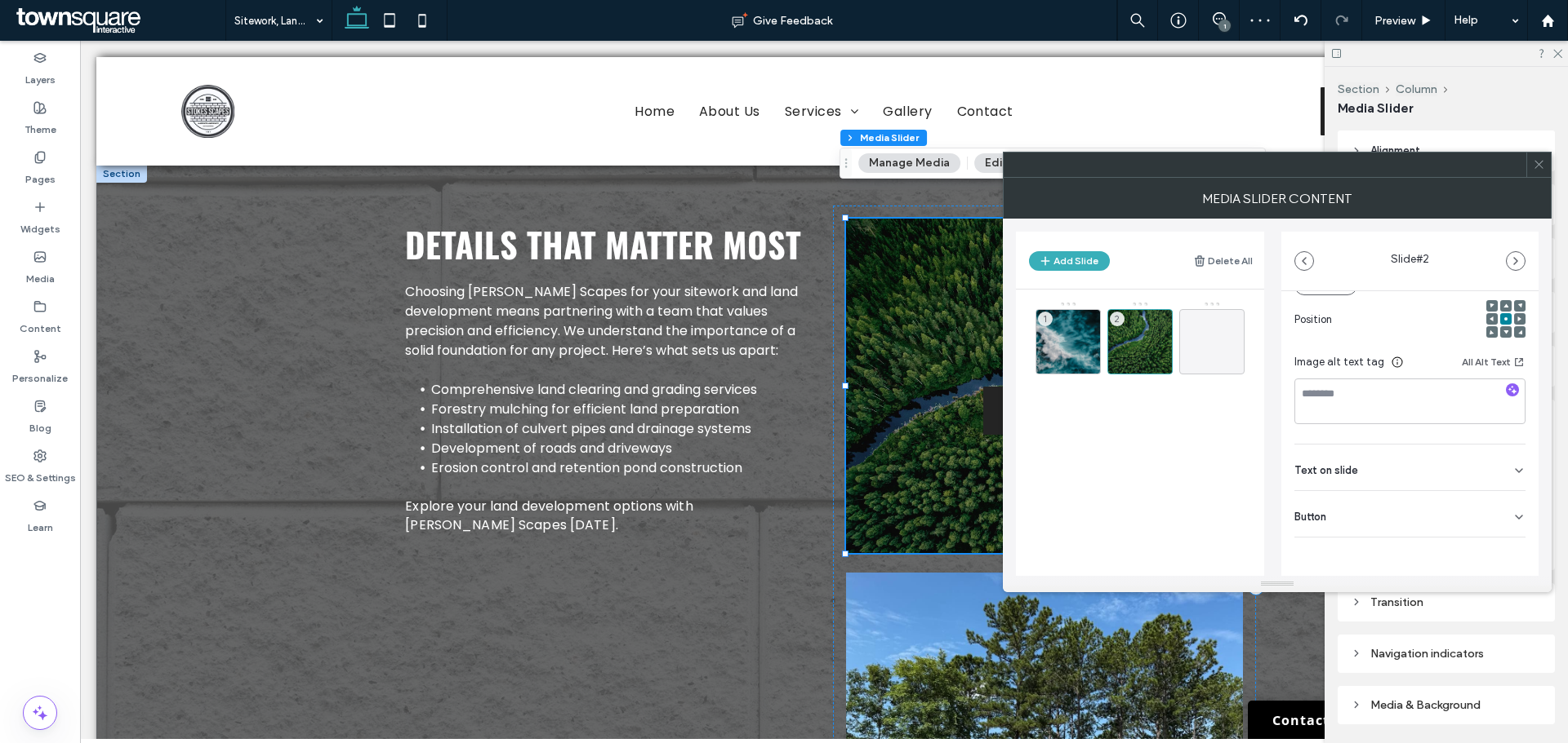
click at [1370, 522] on div "Button" at bounding box center [1409, 513] width 231 height 45
click at [1514, 552] on div "Media Name: img-2.webp Size: 1920x1439 Replace Position Image alt text tag All …" at bounding box center [1409, 387] width 257 height 653
click at [1503, 550] on icon at bounding box center [1511, 551] width 15 height 15
click at [1065, 335] on div "1" at bounding box center [1068, 341] width 65 height 65
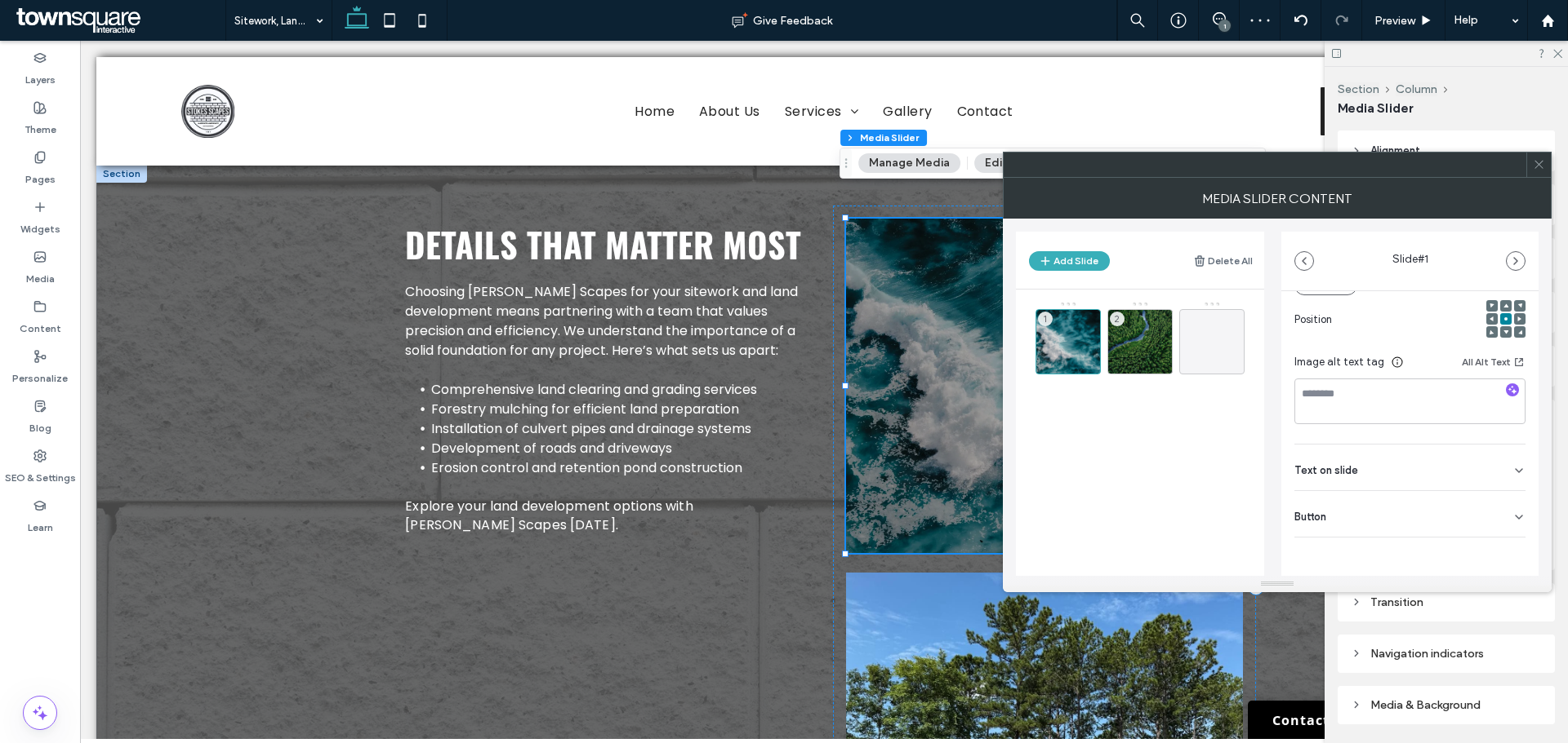
click at [1428, 521] on div "Button" at bounding box center [1409, 513] width 231 height 45
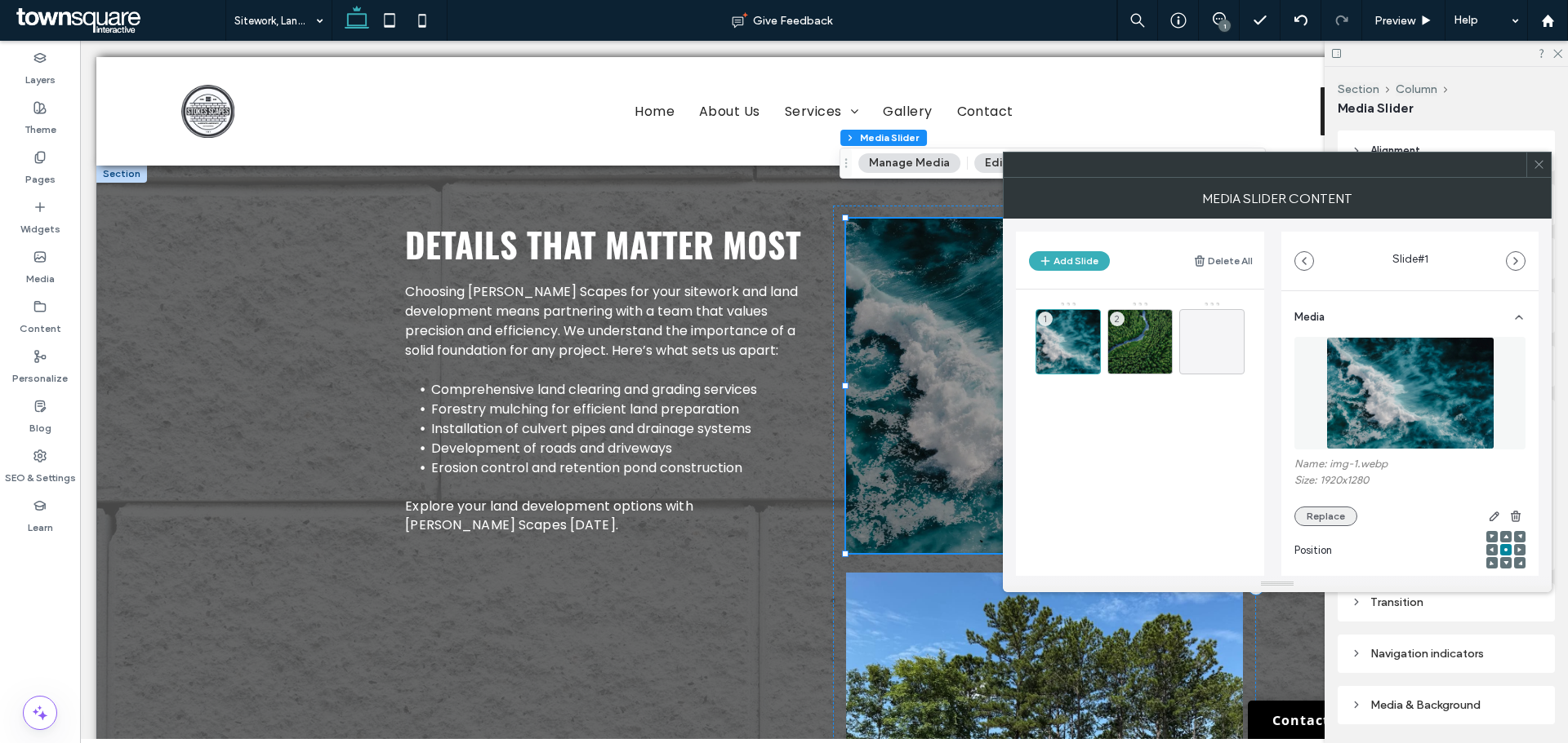
click at [1326, 515] on button "Replace" at bounding box center [1326, 517] width 63 height 20
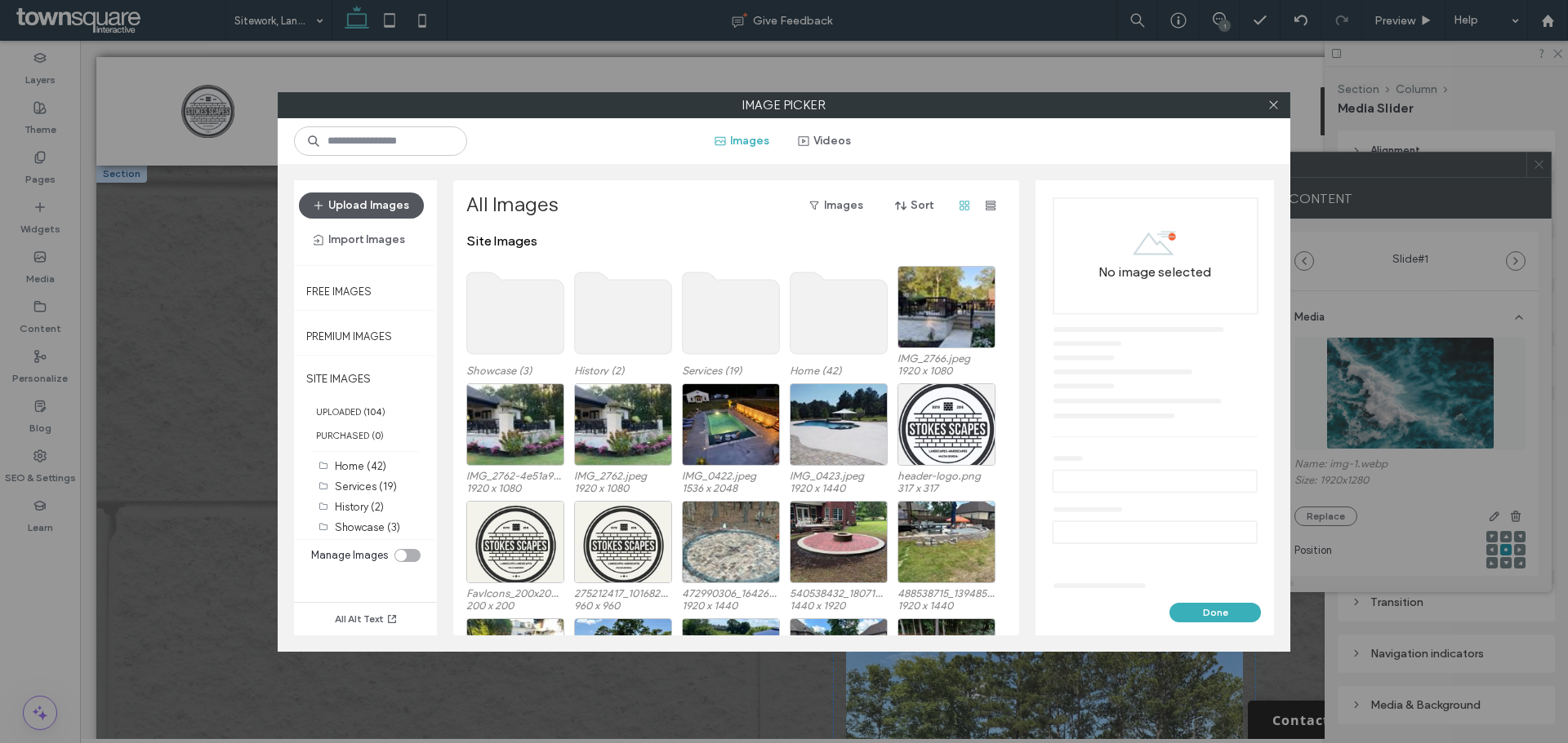
click at [391, 208] on button "Upload Images" at bounding box center [361, 206] width 125 height 26
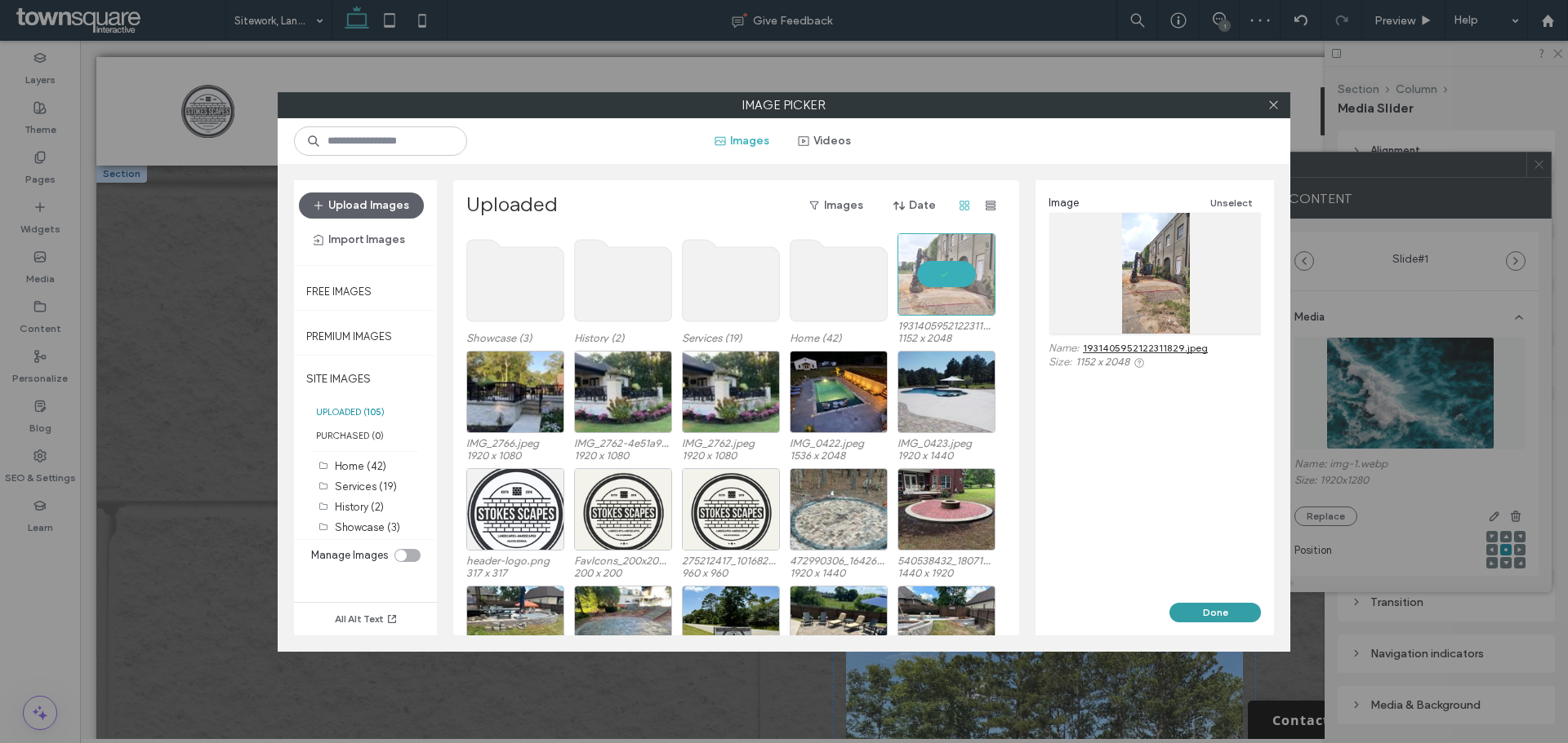
click at [1212, 610] on button "Done" at bounding box center [1215, 613] width 92 height 20
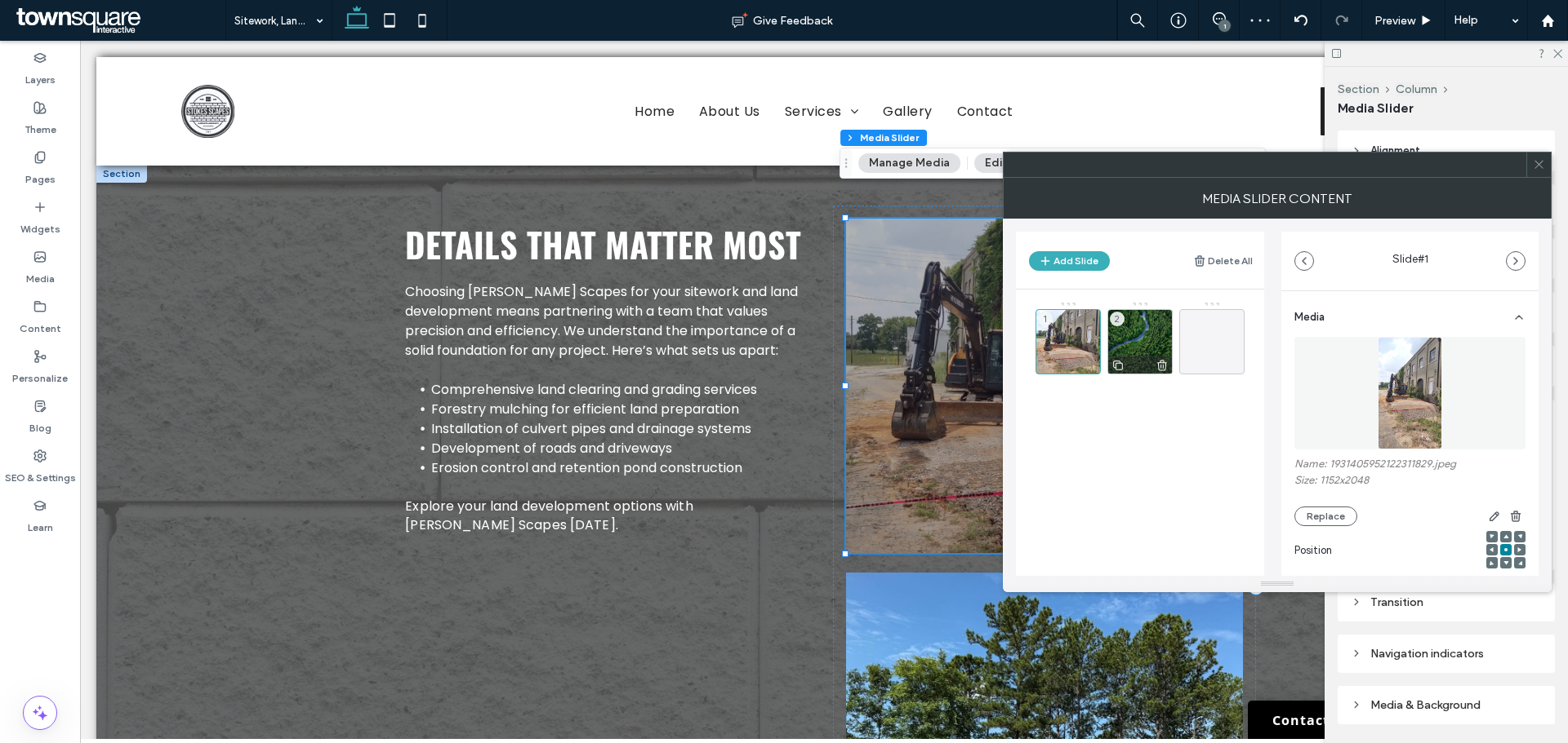
click at [1139, 344] on div "2" at bounding box center [1140, 341] width 65 height 65
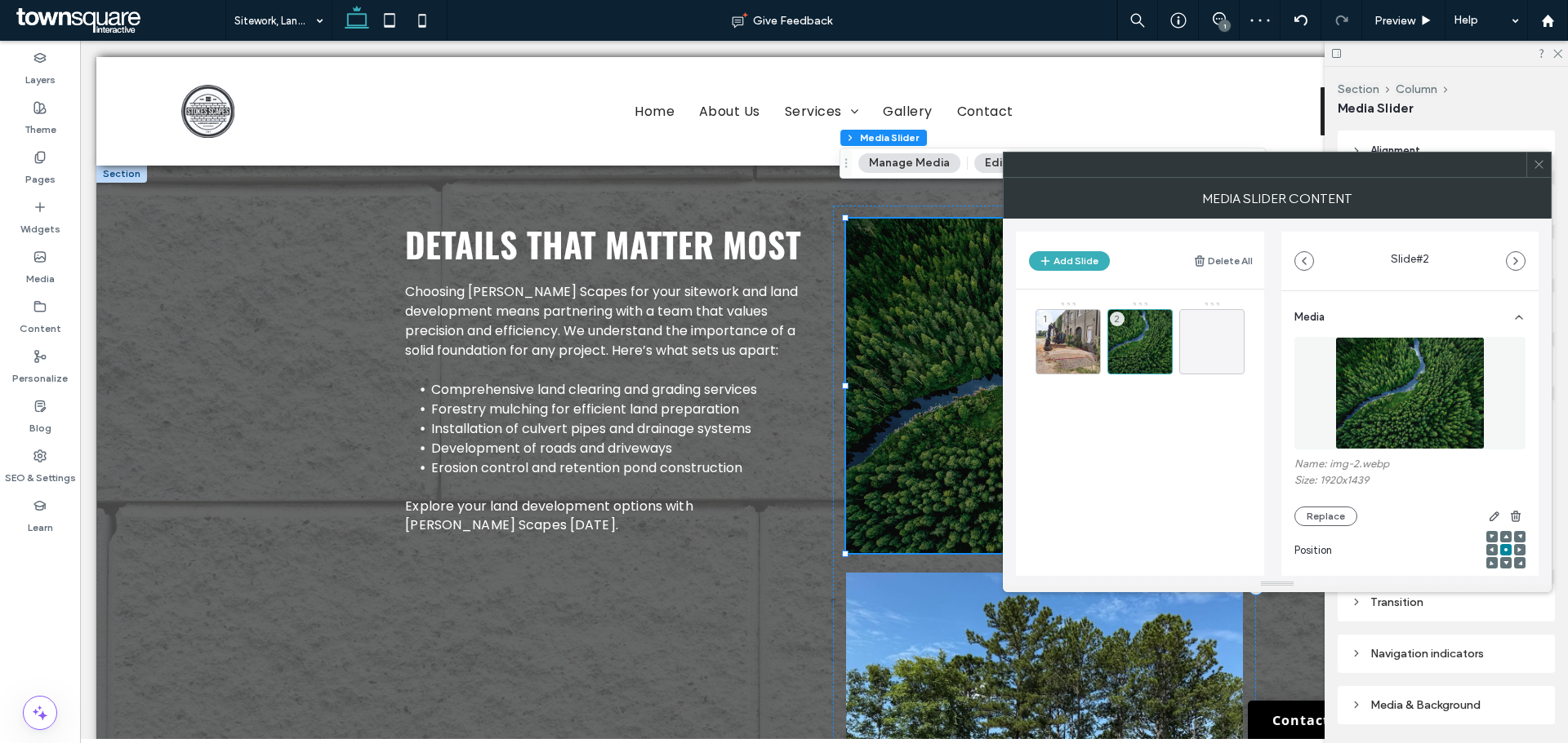
click at [1540, 161] on icon at bounding box center [1538, 164] width 12 height 12
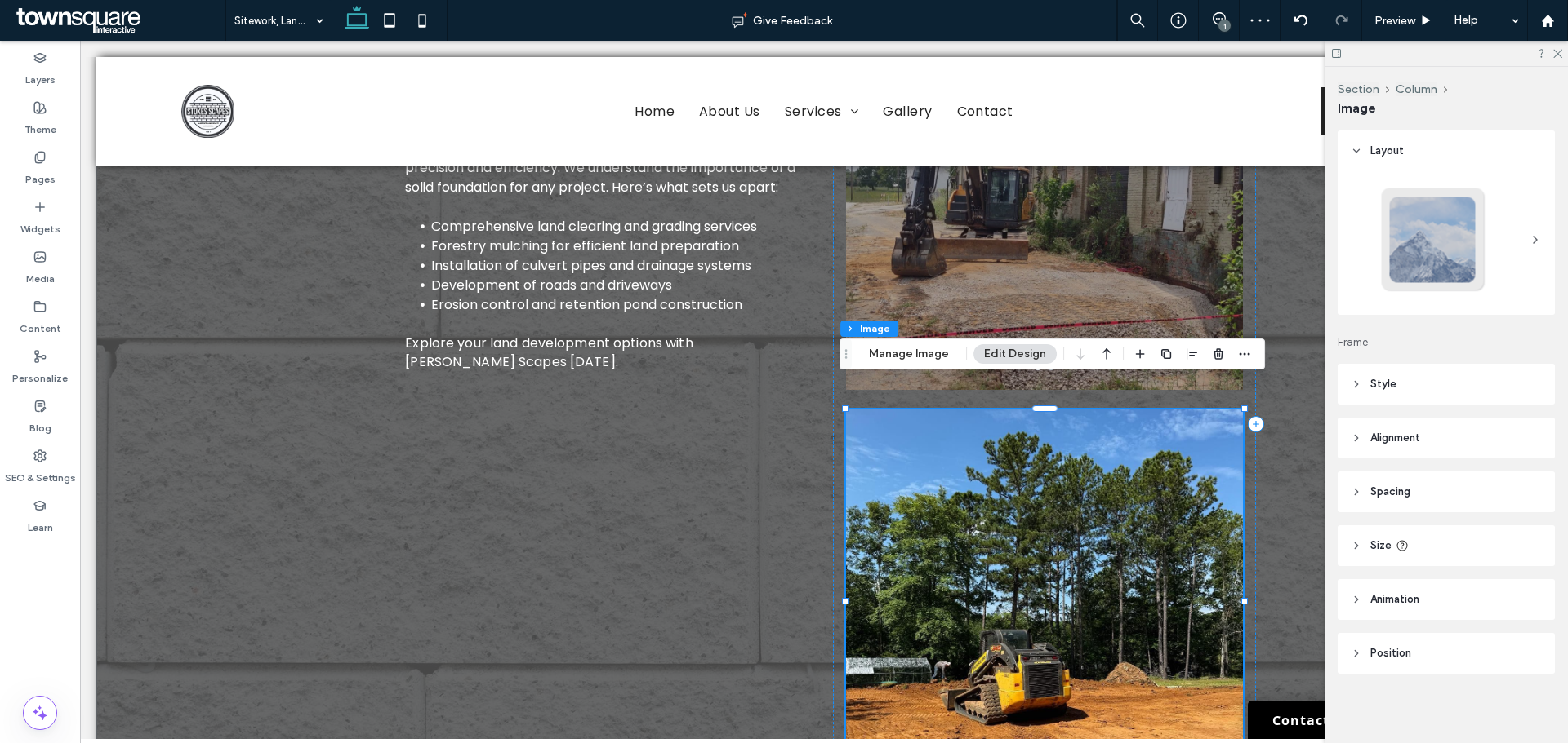
scroll to position [2, 0]
click at [1216, 359] on use "button" at bounding box center [1218, 354] width 10 height 11
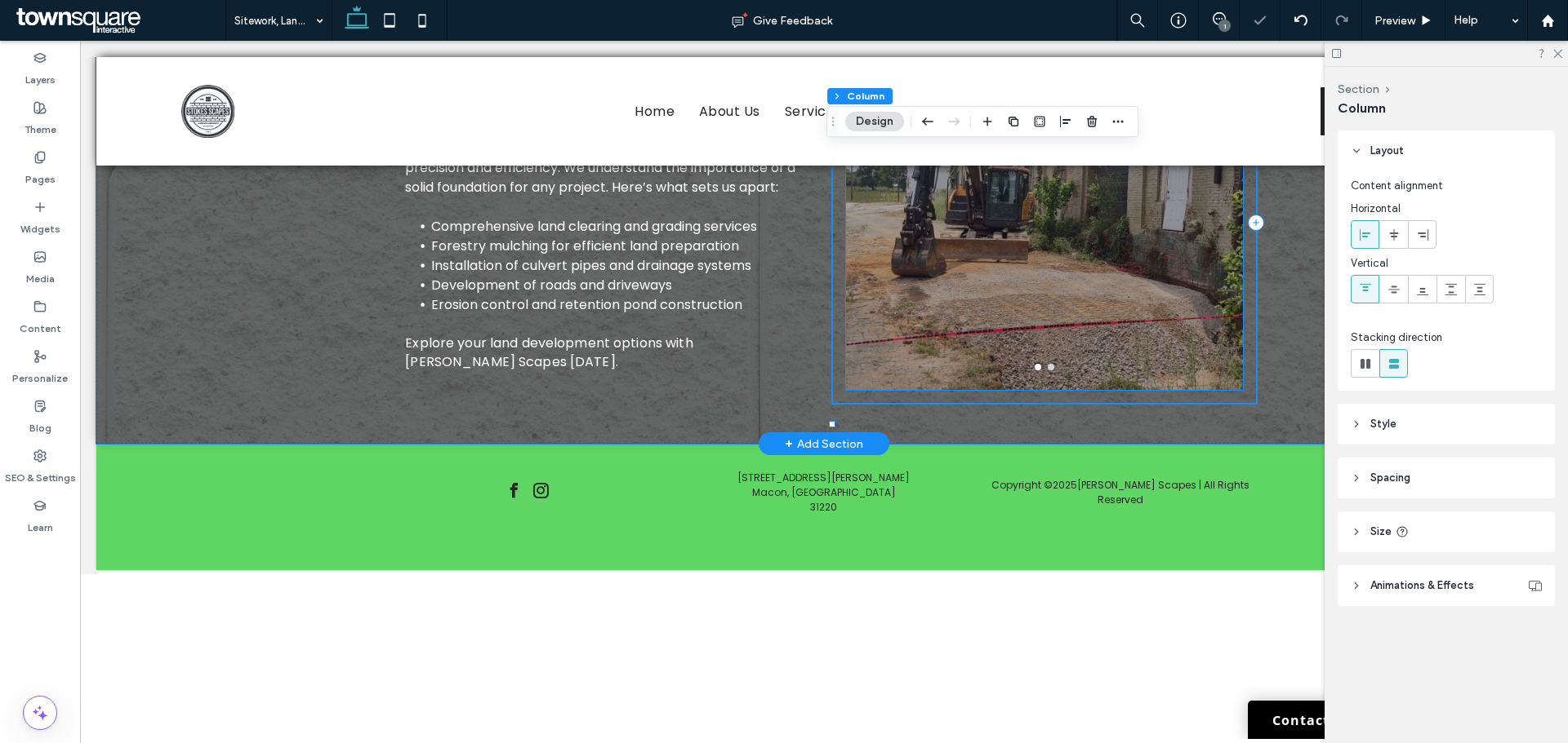
scroll to position [483, 0]
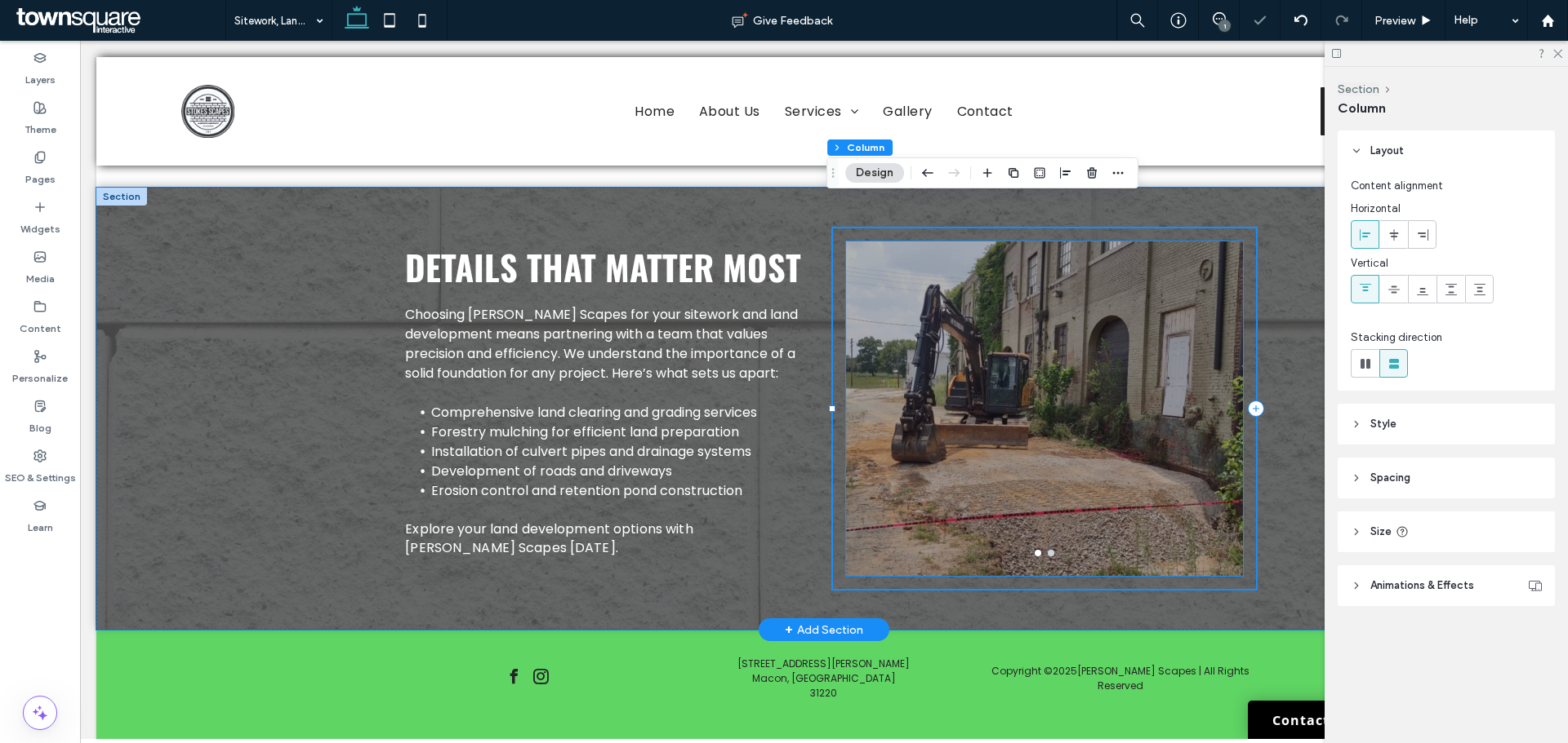
click at [1111, 379] on div at bounding box center [1045, 418] width 397 height 257
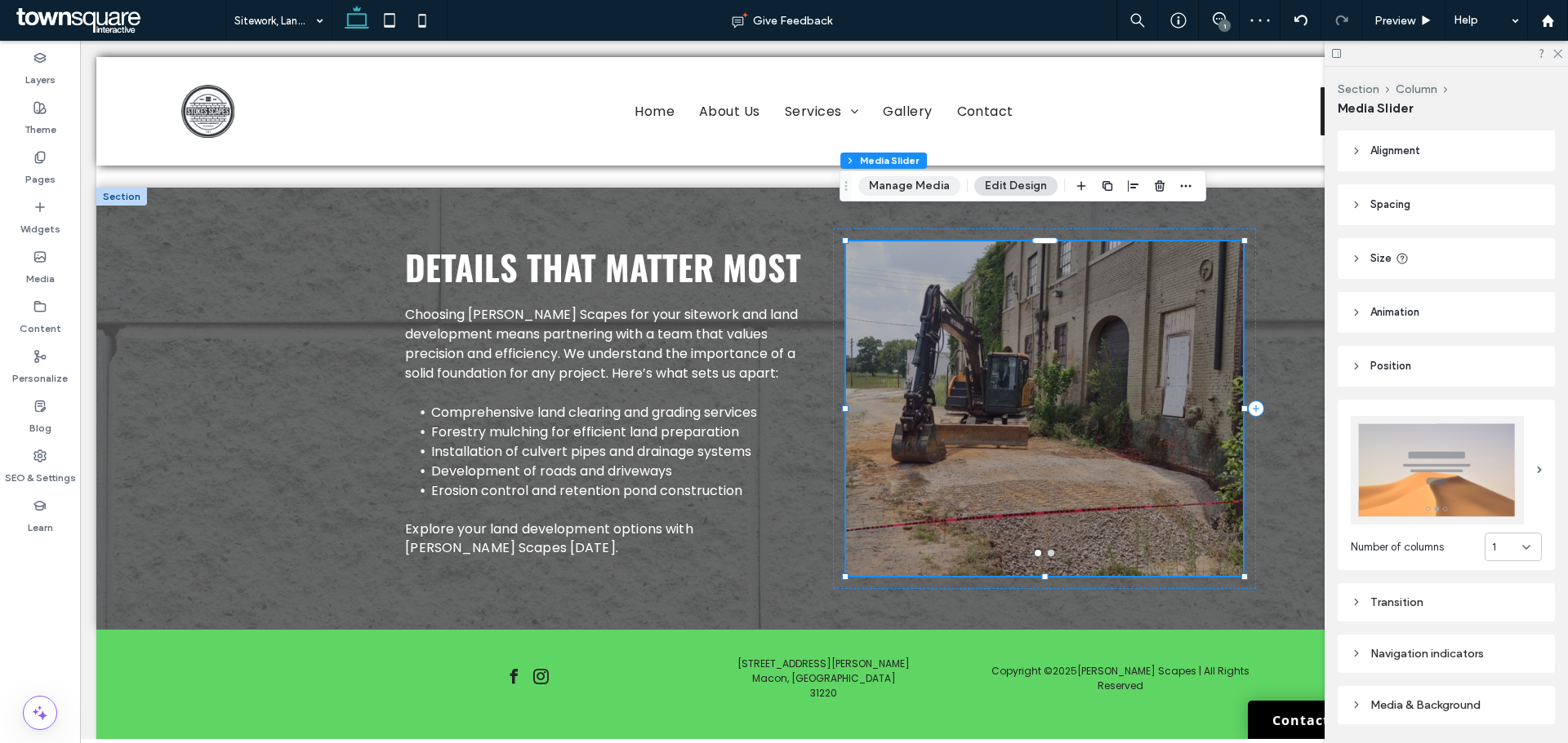
click at [926, 181] on button "Manage Media" at bounding box center [909, 186] width 102 height 20
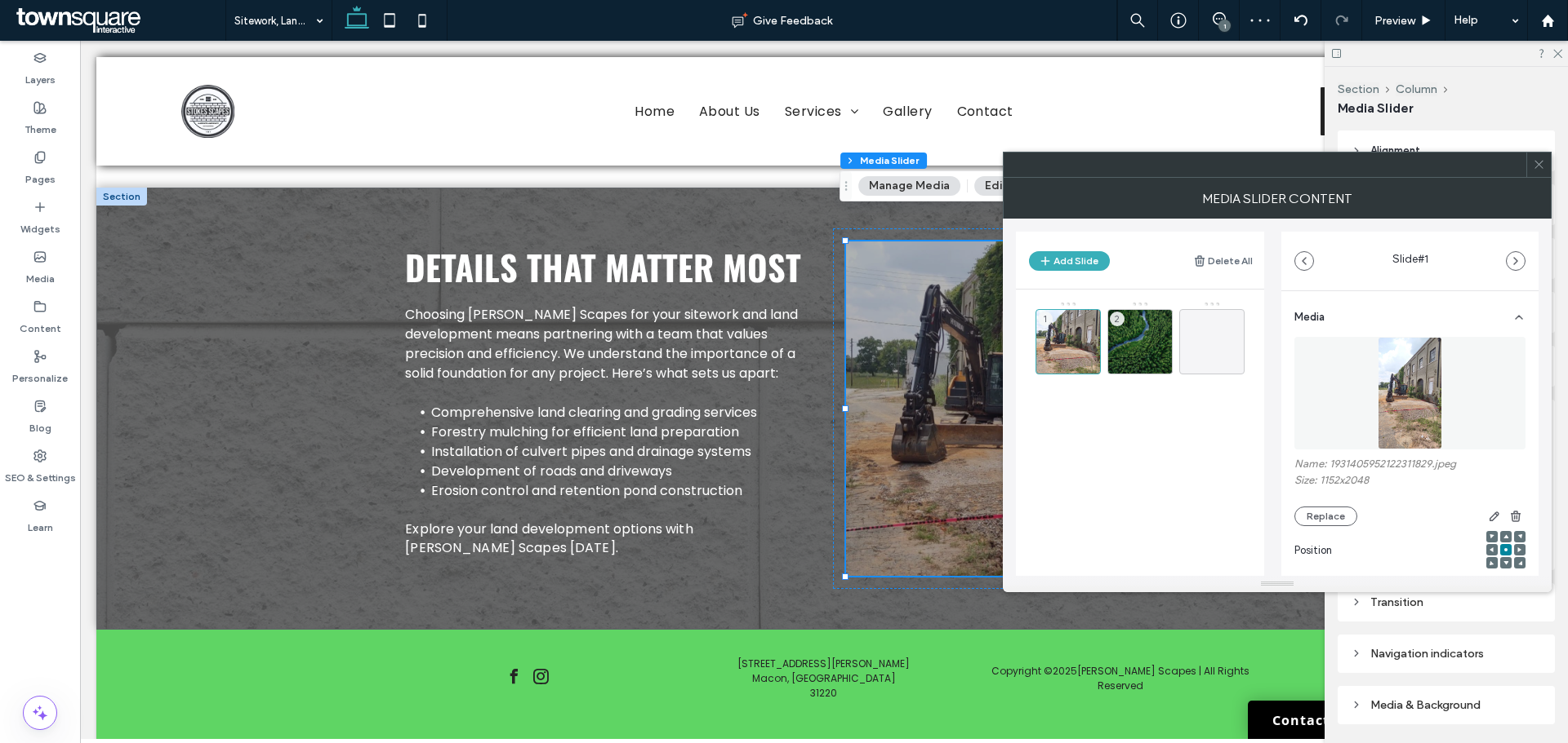
drag, startPoint x: 1149, startPoint y: 348, endPoint x: 1202, endPoint y: 398, distance: 72.9
click at [1148, 347] on div "2" at bounding box center [1140, 341] width 65 height 65
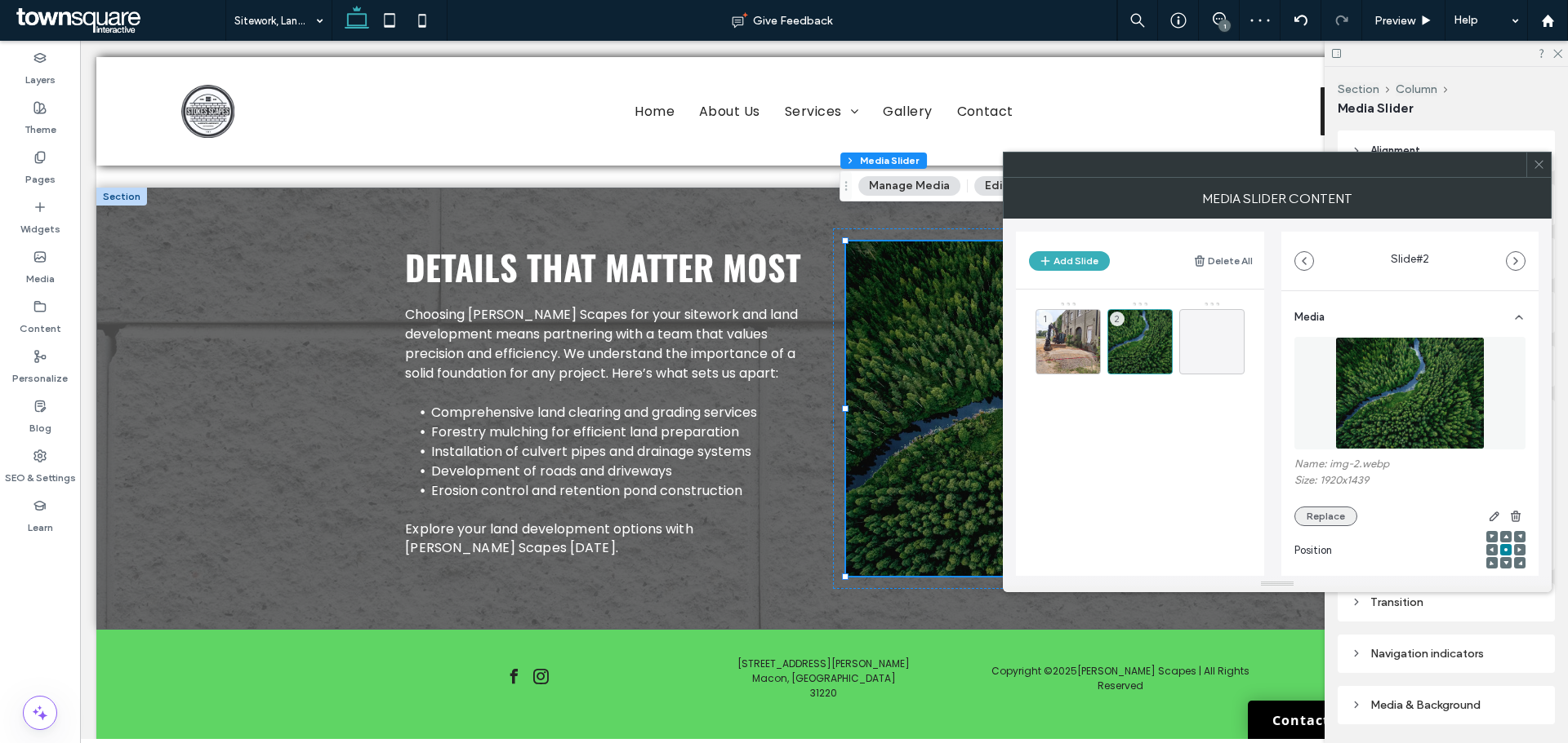
click at [1327, 522] on button "Replace" at bounding box center [1326, 517] width 63 height 20
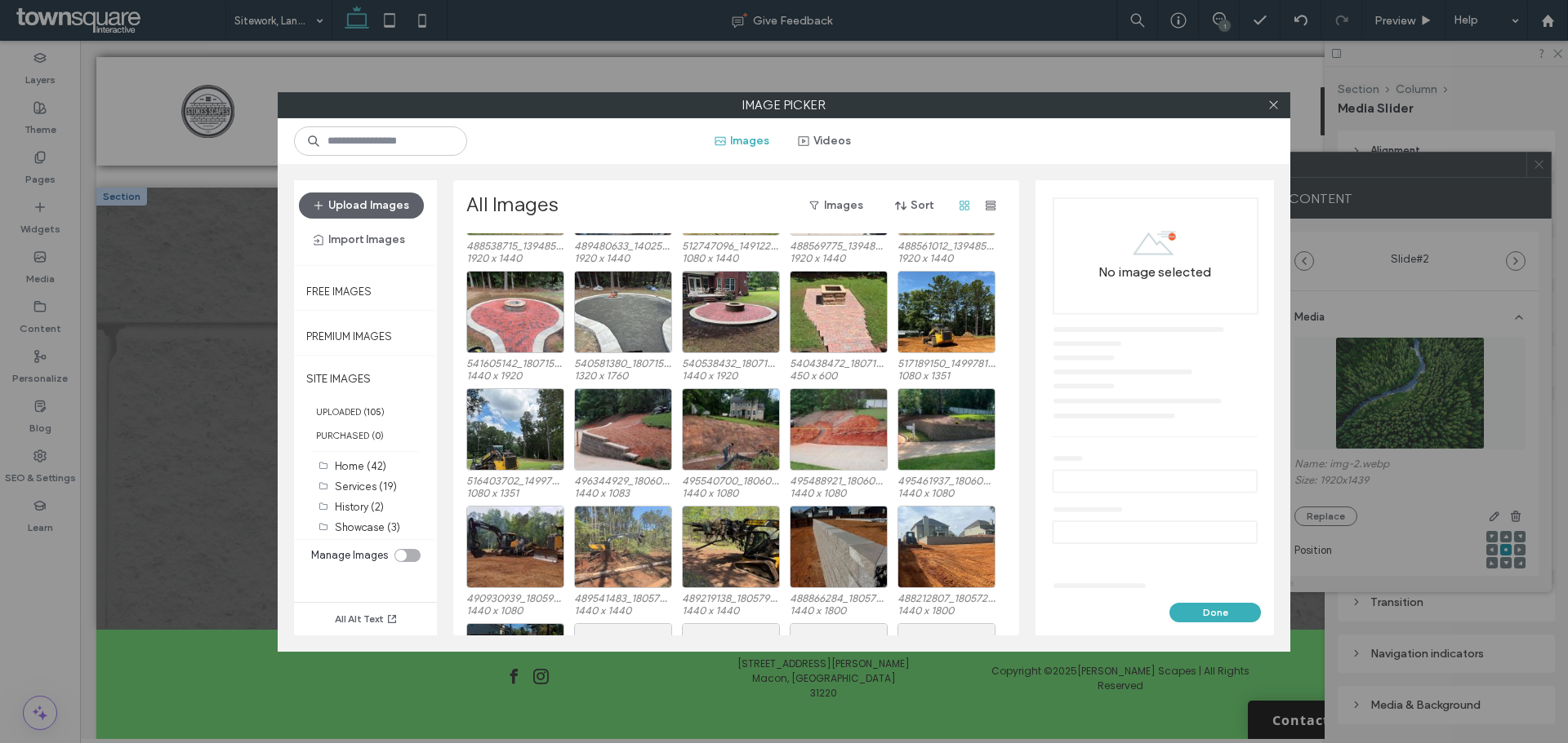
scroll to position [459, 0]
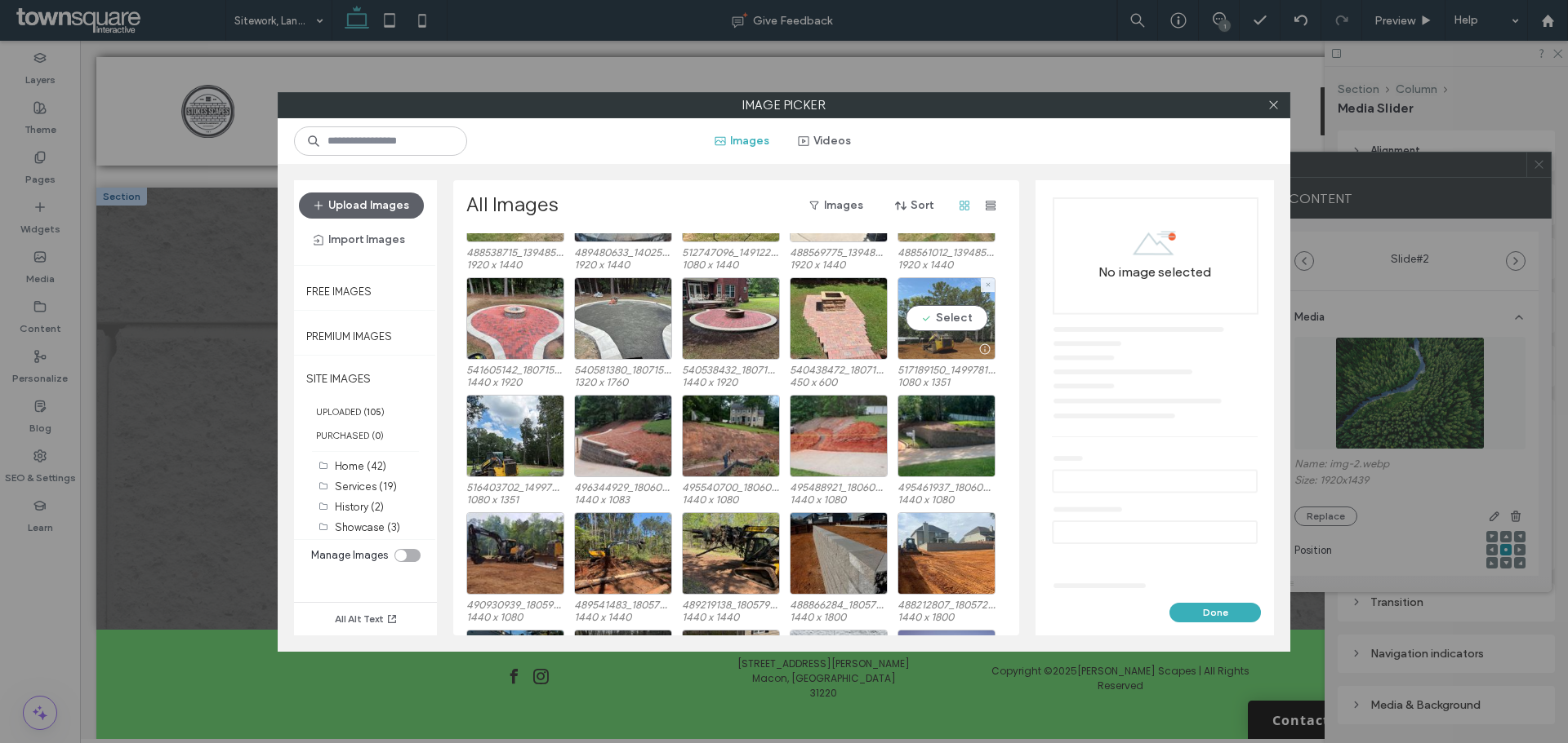
click at [937, 310] on div "Select" at bounding box center [946, 319] width 98 height 83
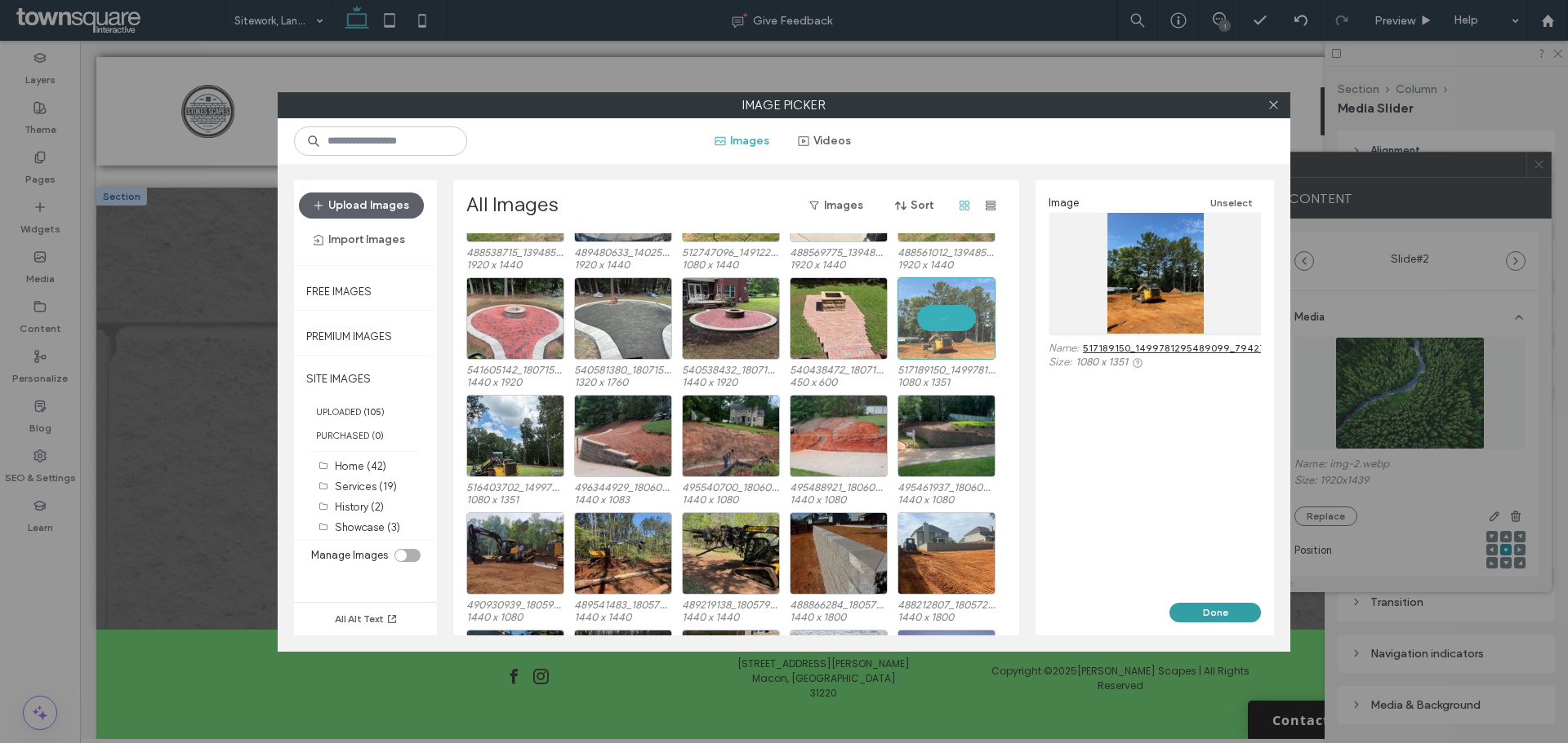
click at [1226, 613] on button "Done" at bounding box center [1215, 613] width 92 height 20
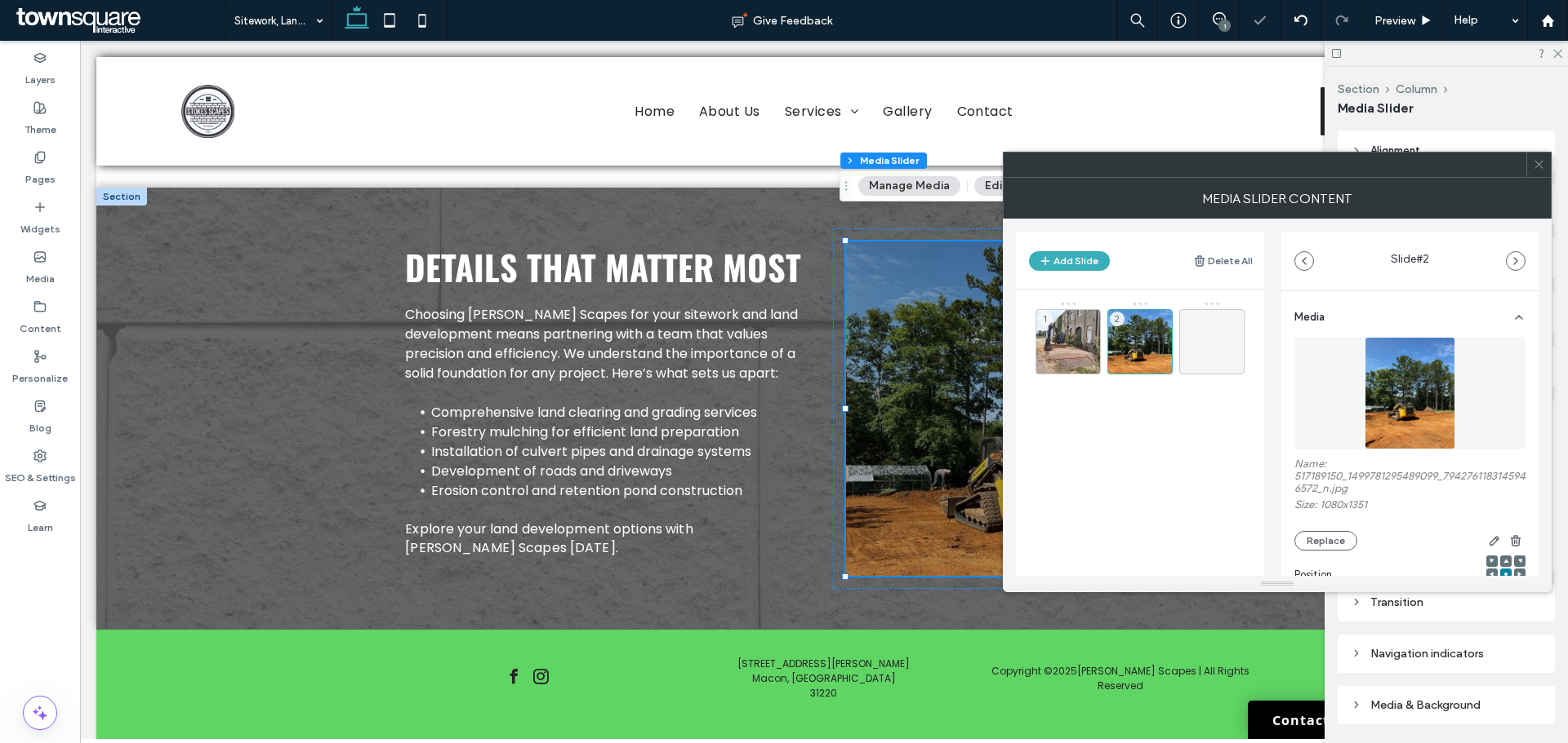
click at [1541, 157] on span at bounding box center [1538, 165] width 12 height 25
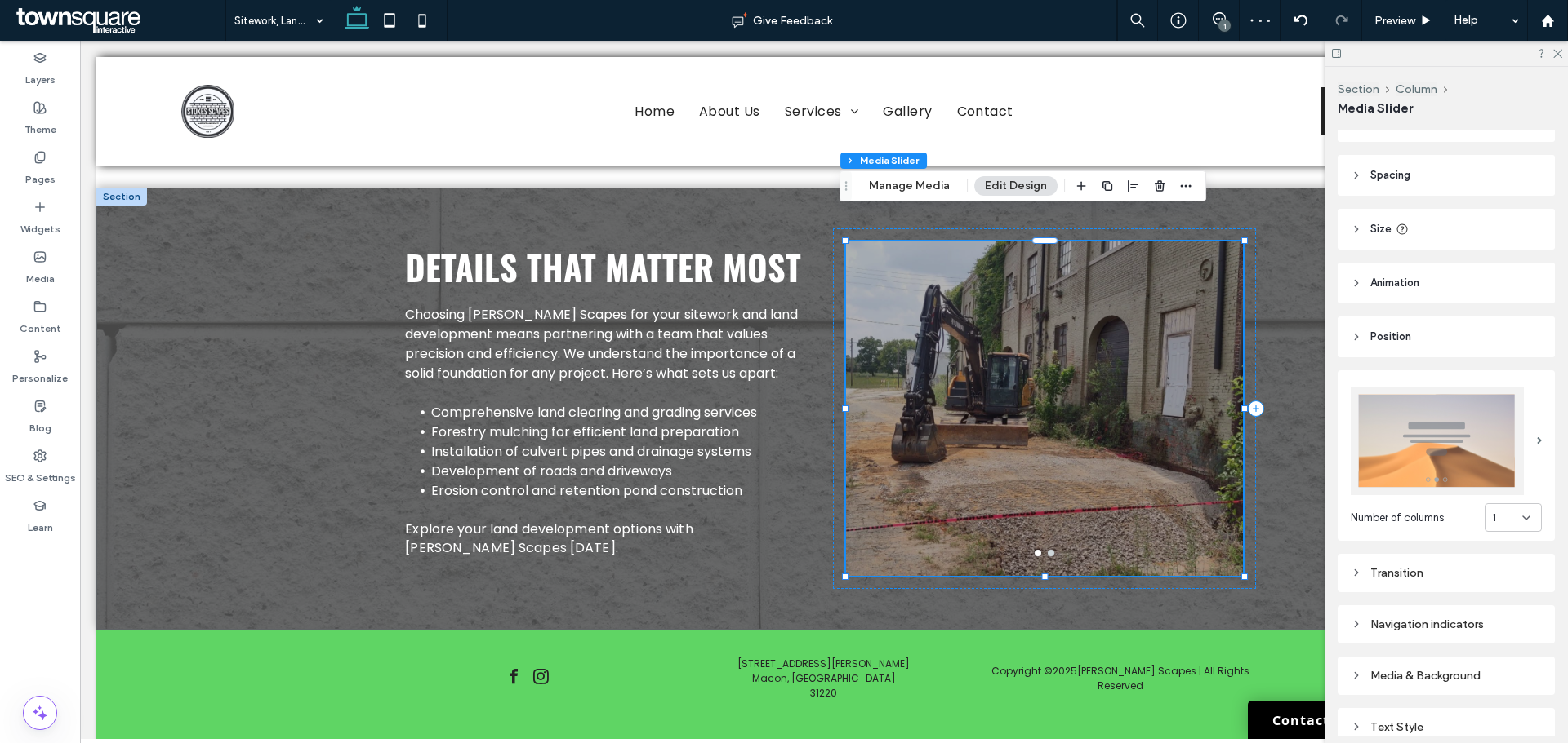
scroll to position [82, 0]
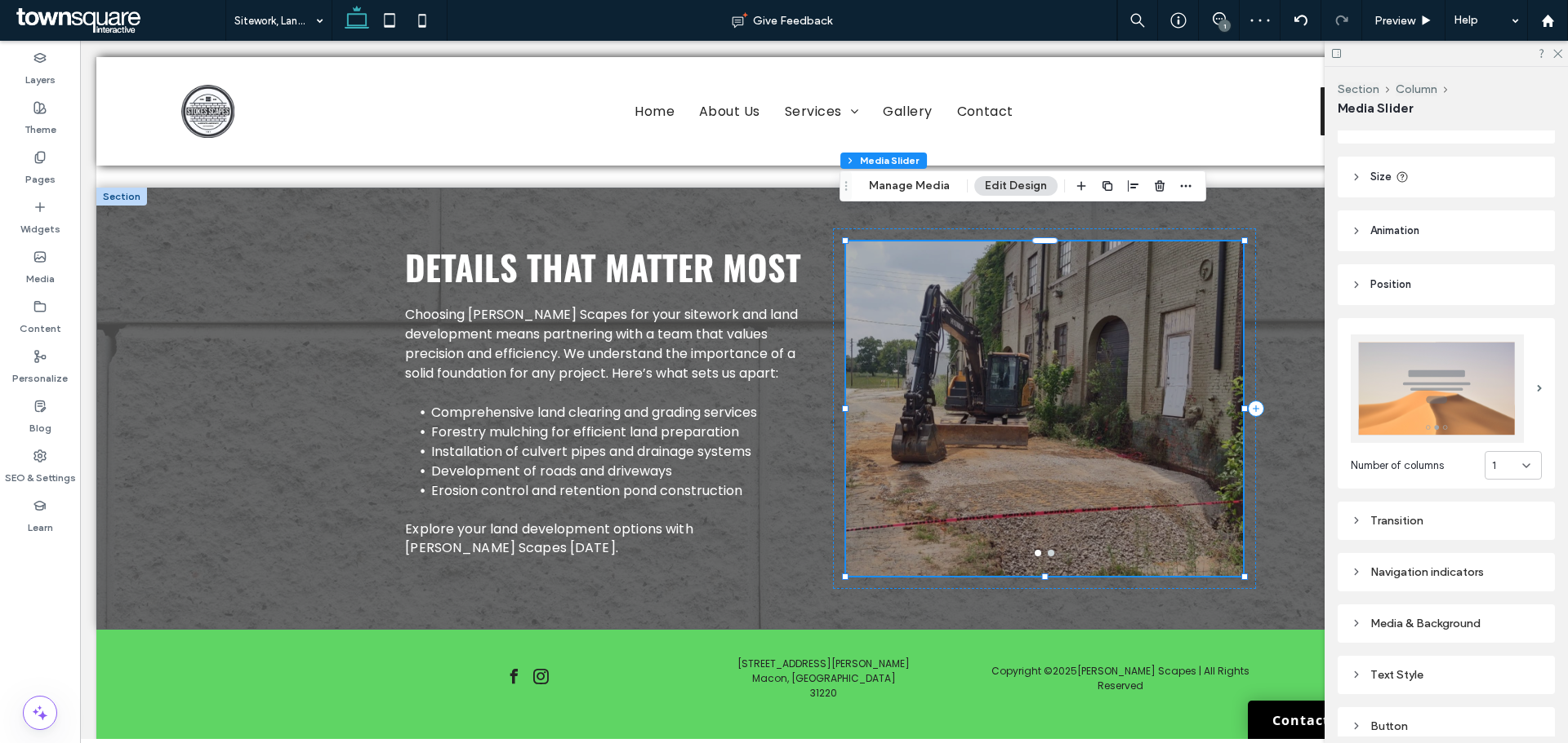
click at [1426, 620] on div "Media & Background" at bounding box center [1446, 623] width 191 height 14
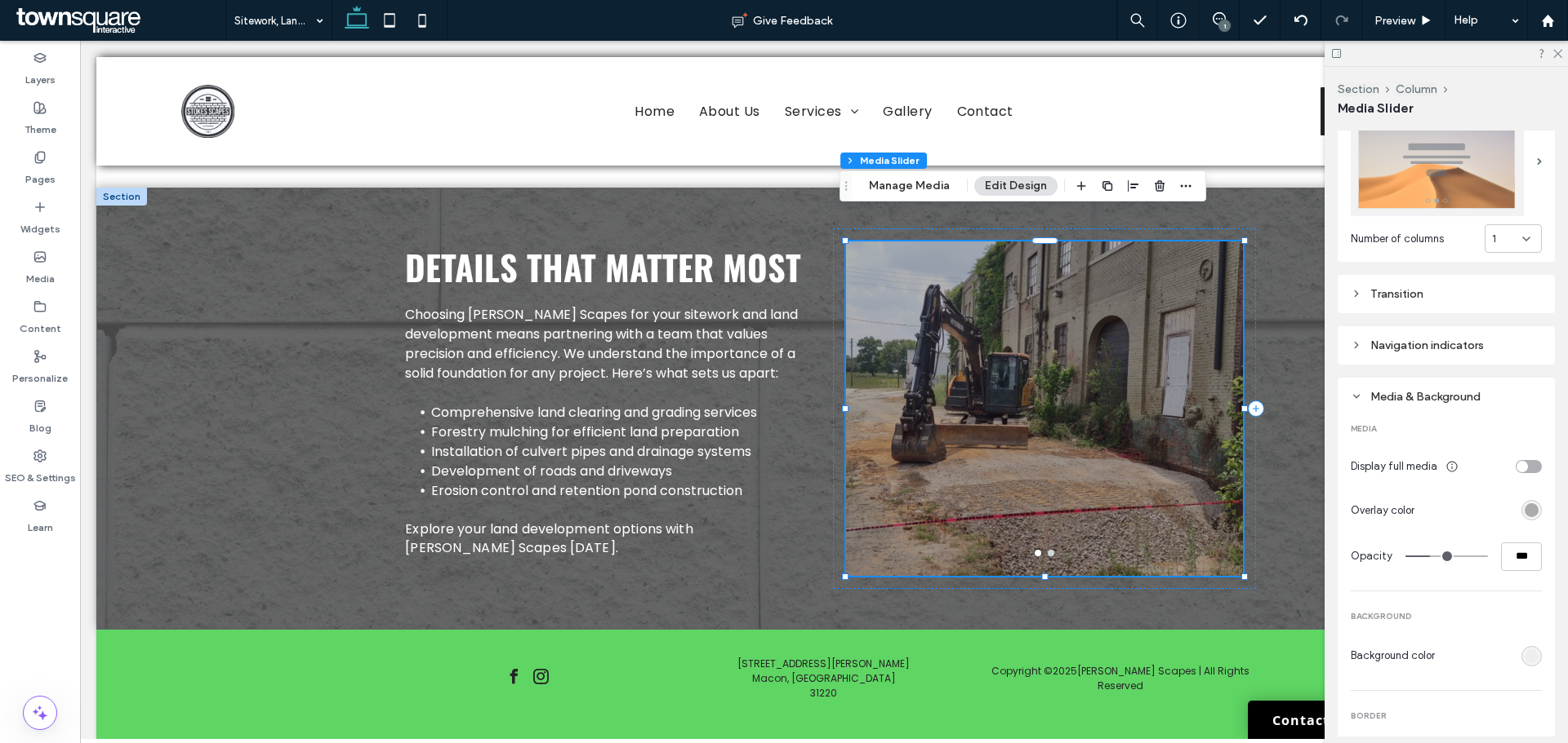
scroll to position [326, 0]
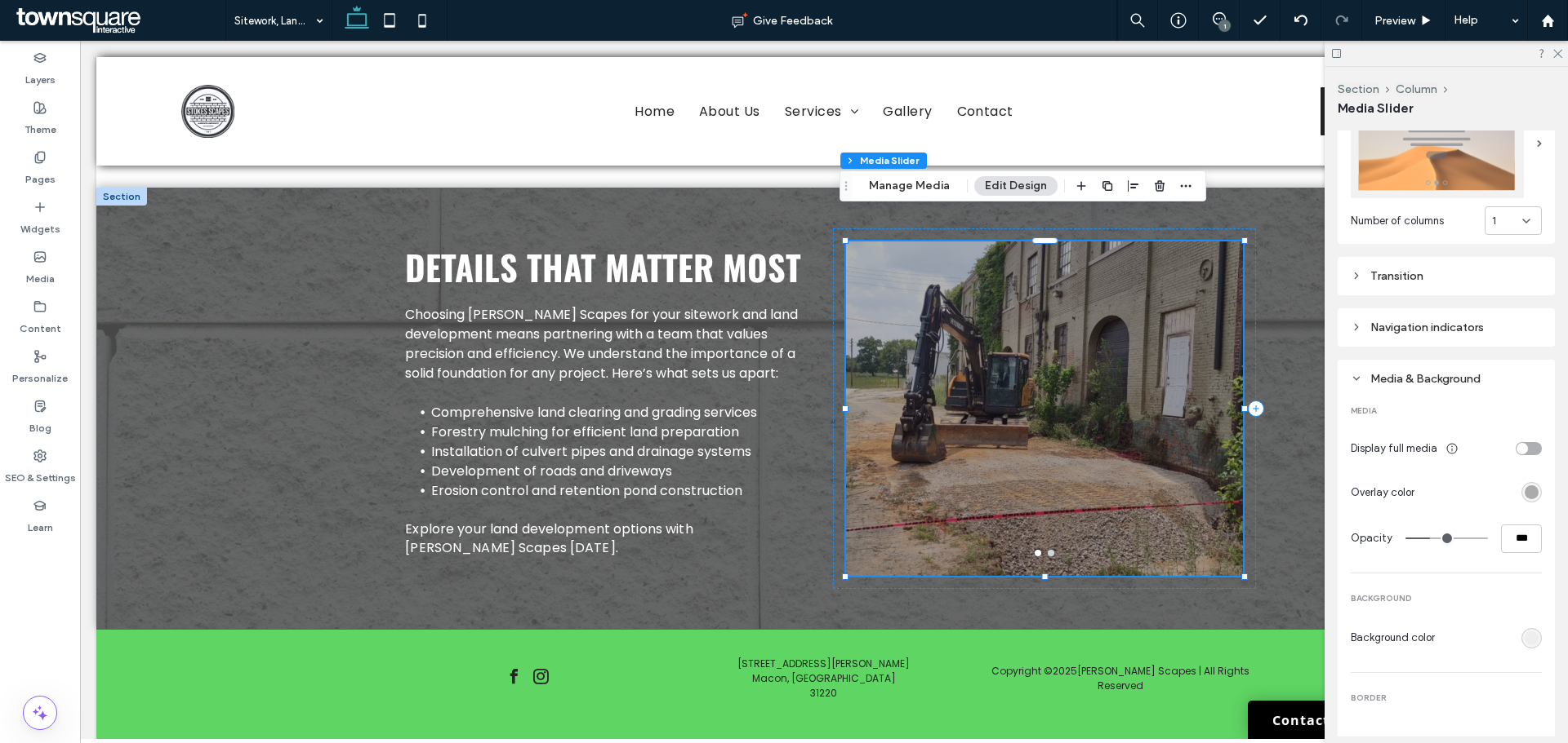
type input "*"
type input "**"
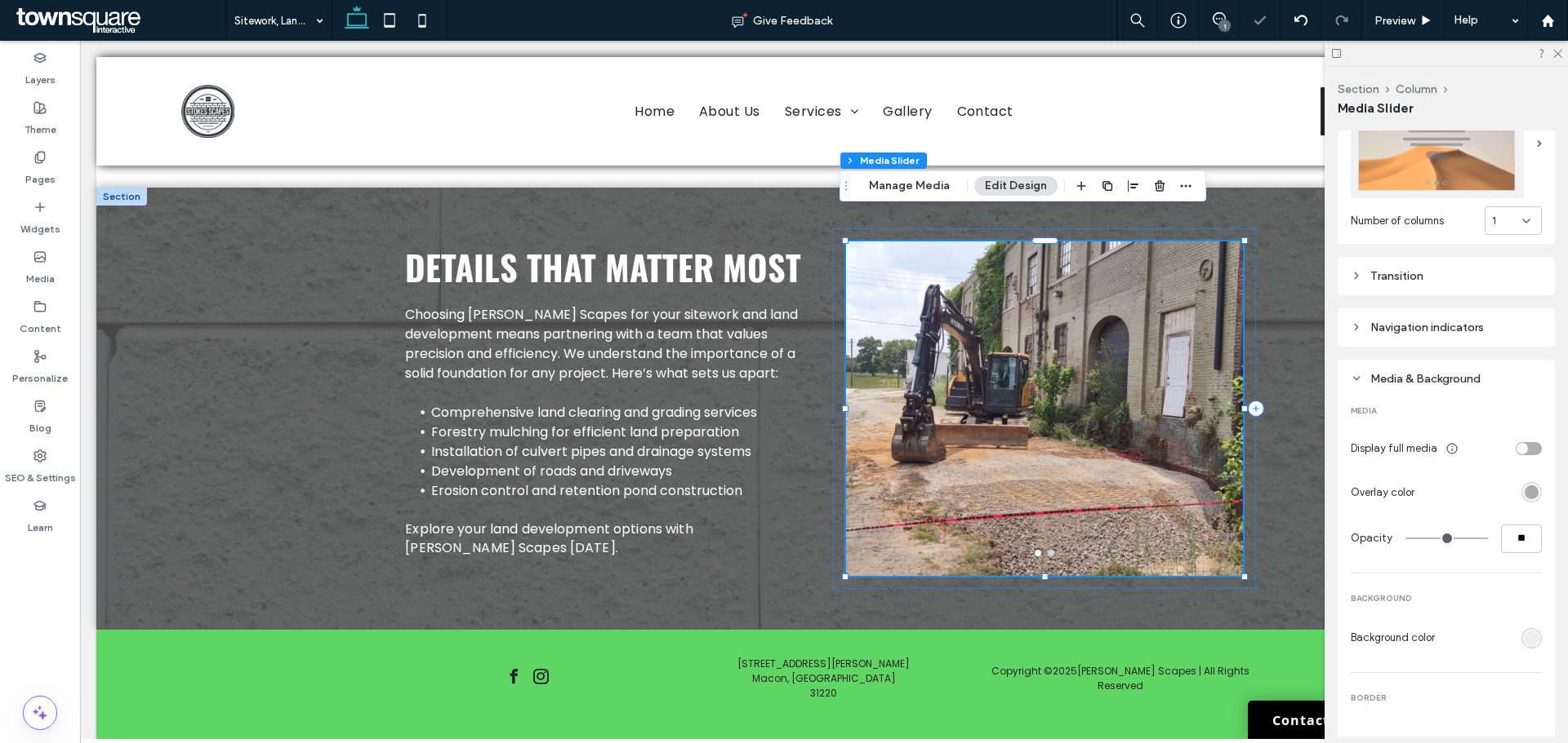
drag, startPoint x: 1425, startPoint y: 533, endPoint x: 1389, endPoint y: 531, distance: 36.1
type input "*"
click at [1405, 538] on input "range" at bounding box center [1446, 539] width 83 height 2
click at [1554, 54] on div at bounding box center [1446, 53] width 243 height 26
click at [1556, 54] on icon at bounding box center [1556, 52] width 11 height 11
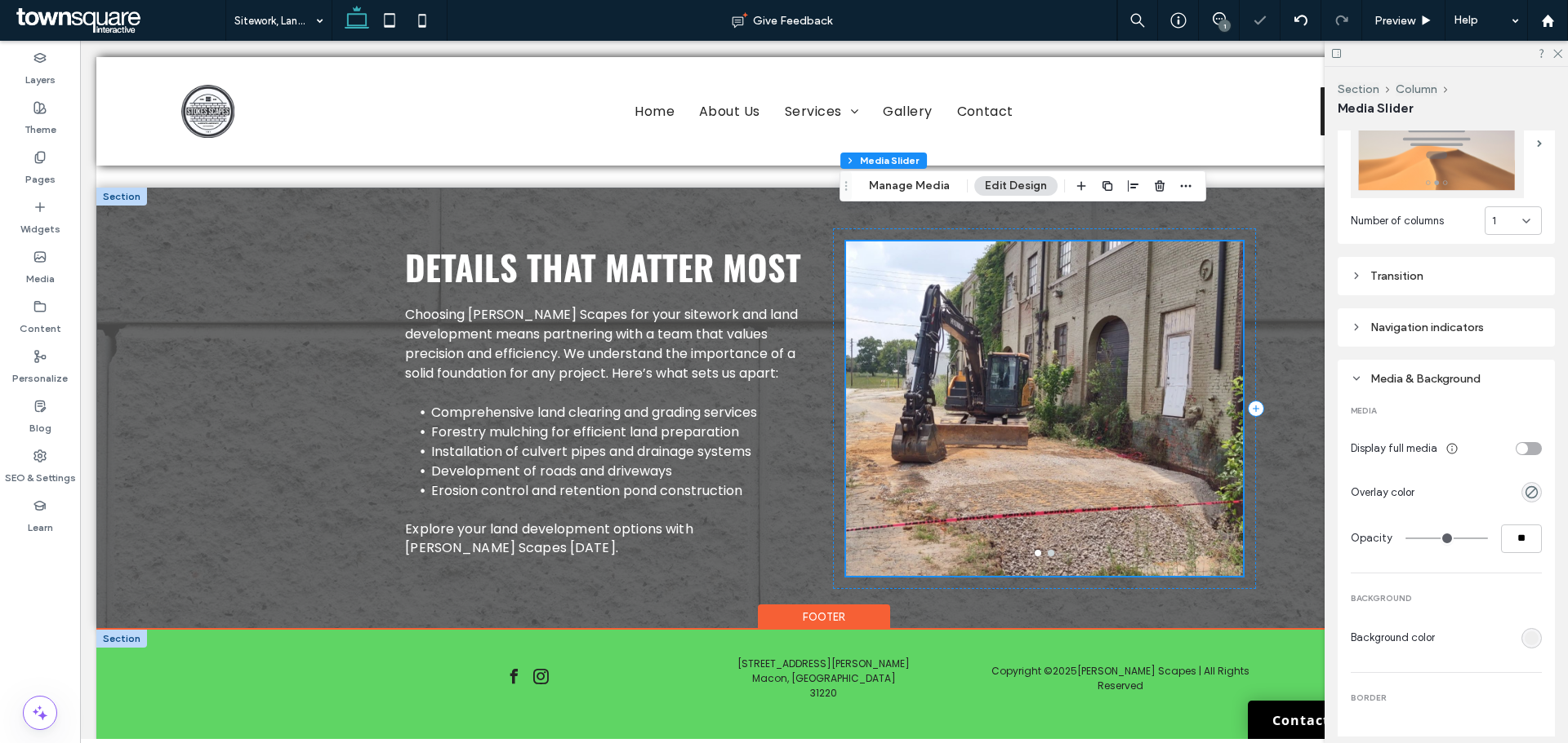
scroll to position [471, 0]
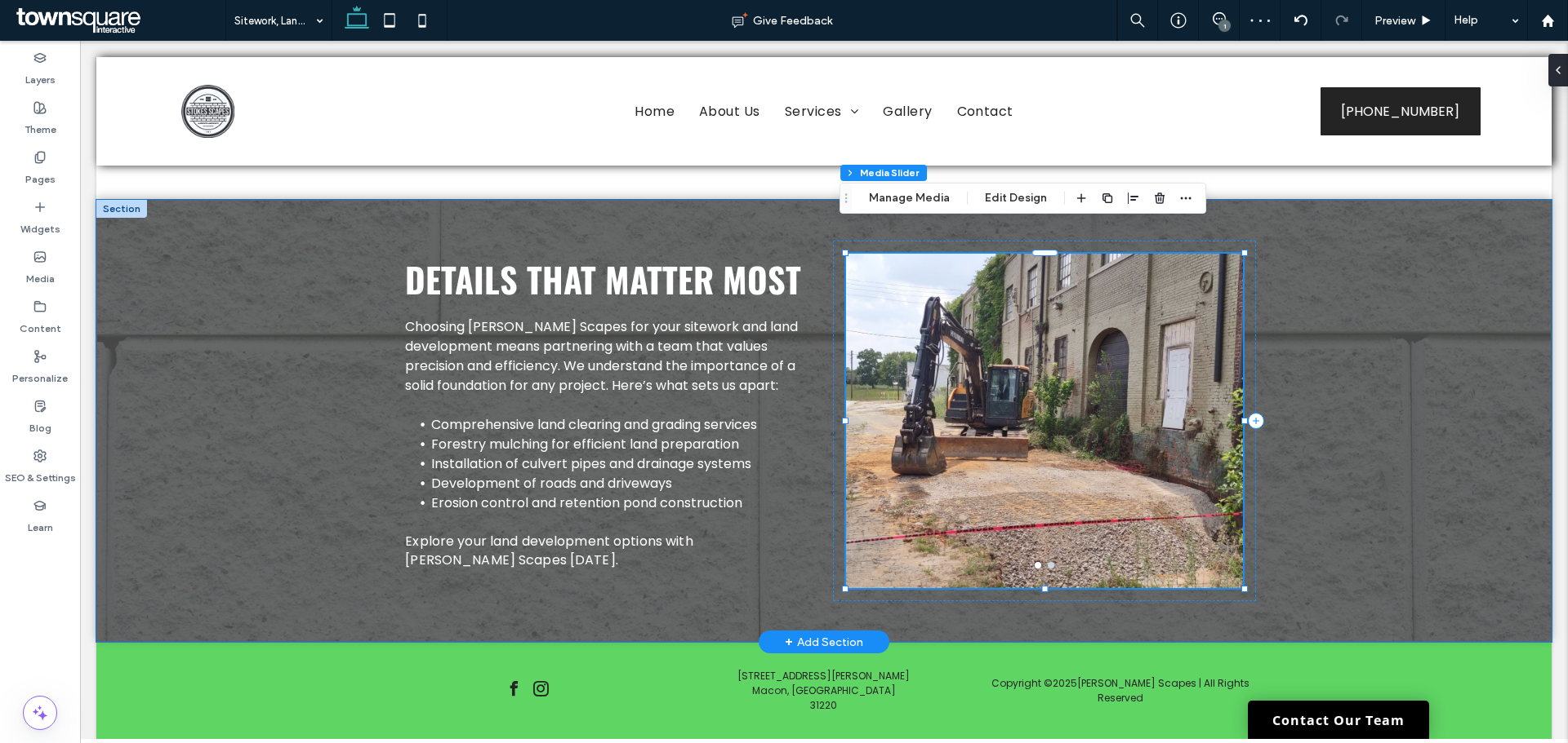
click at [1047, 541] on div at bounding box center [1045, 421] width 397 height 335
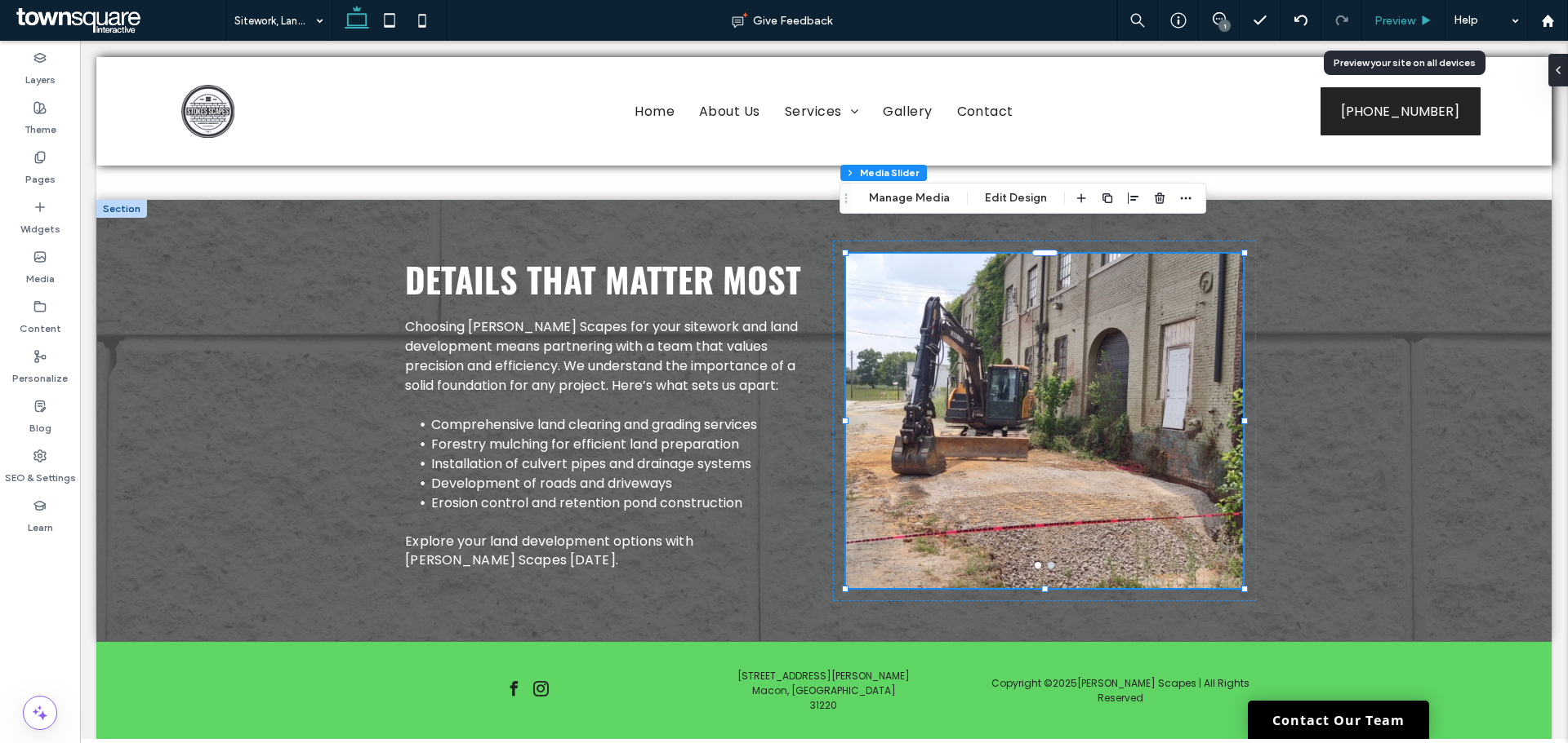
click at [1408, 29] on div "Preview" at bounding box center [1403, 20] width 84 height 40
click at [1407, 19] on span "Preview" at bounding box center [1394, 21] width 41 height 14
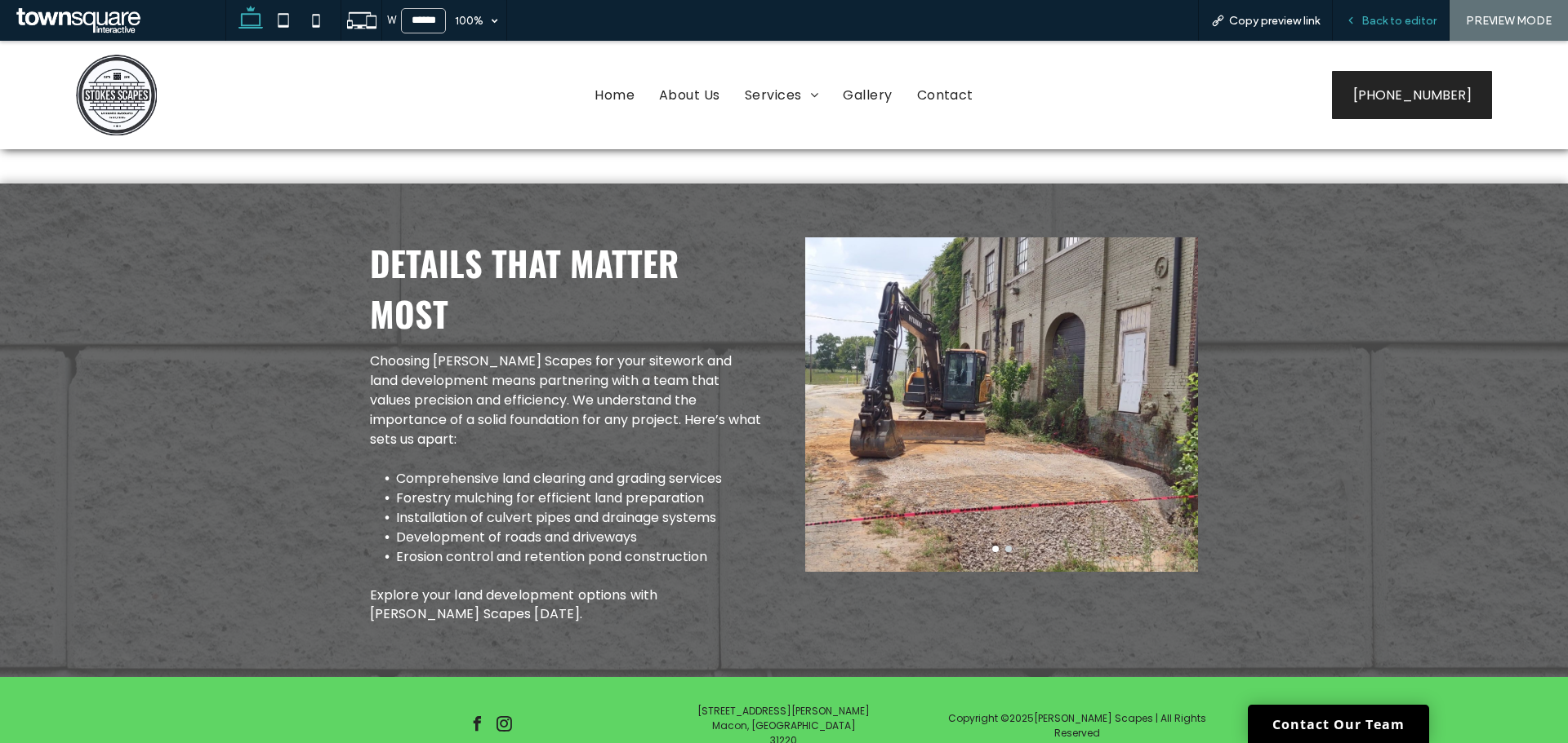
scroll to position [446, 0]
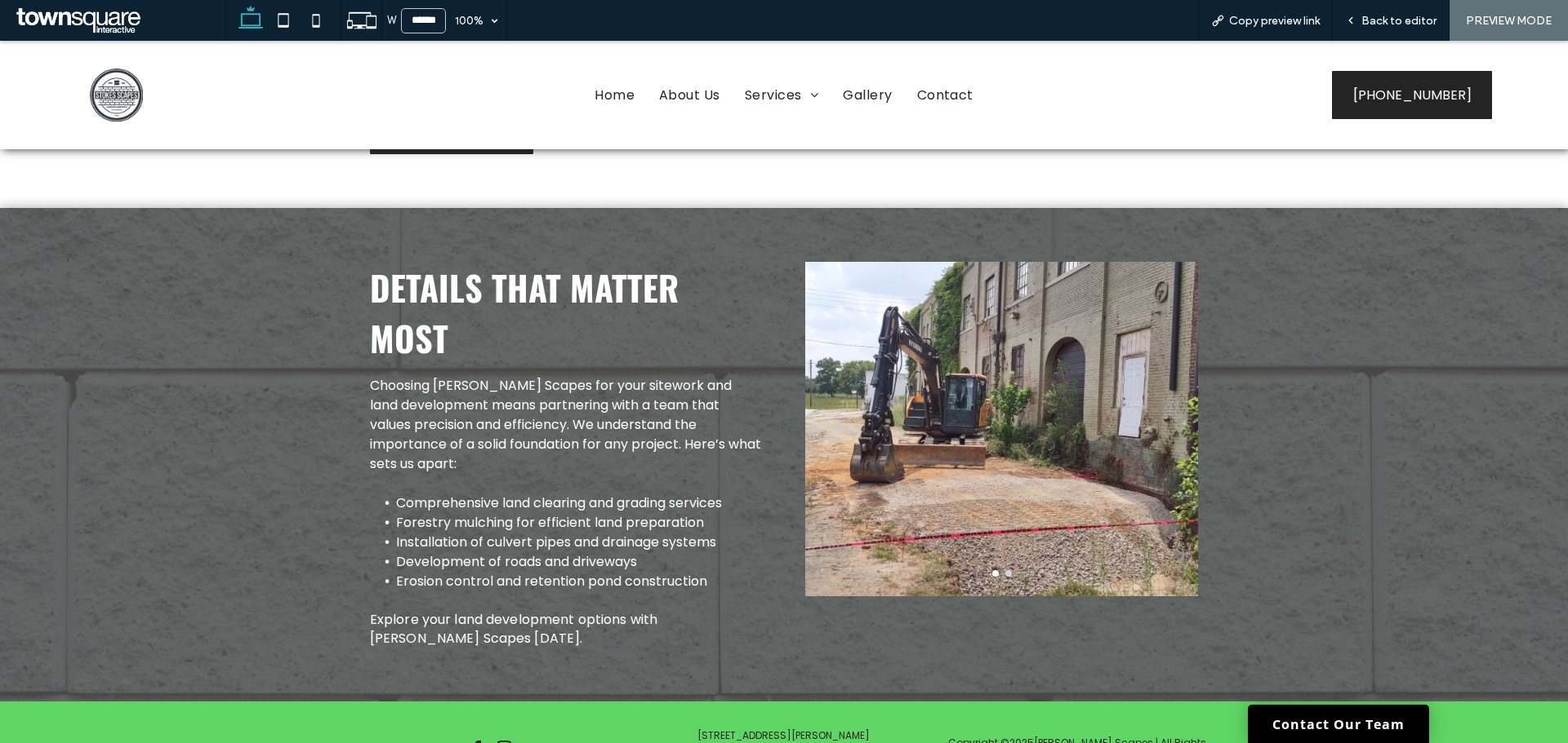
click at [1005, 570] on button "go to slide 2" at bounding box center [1008, 574] width 7 height 7
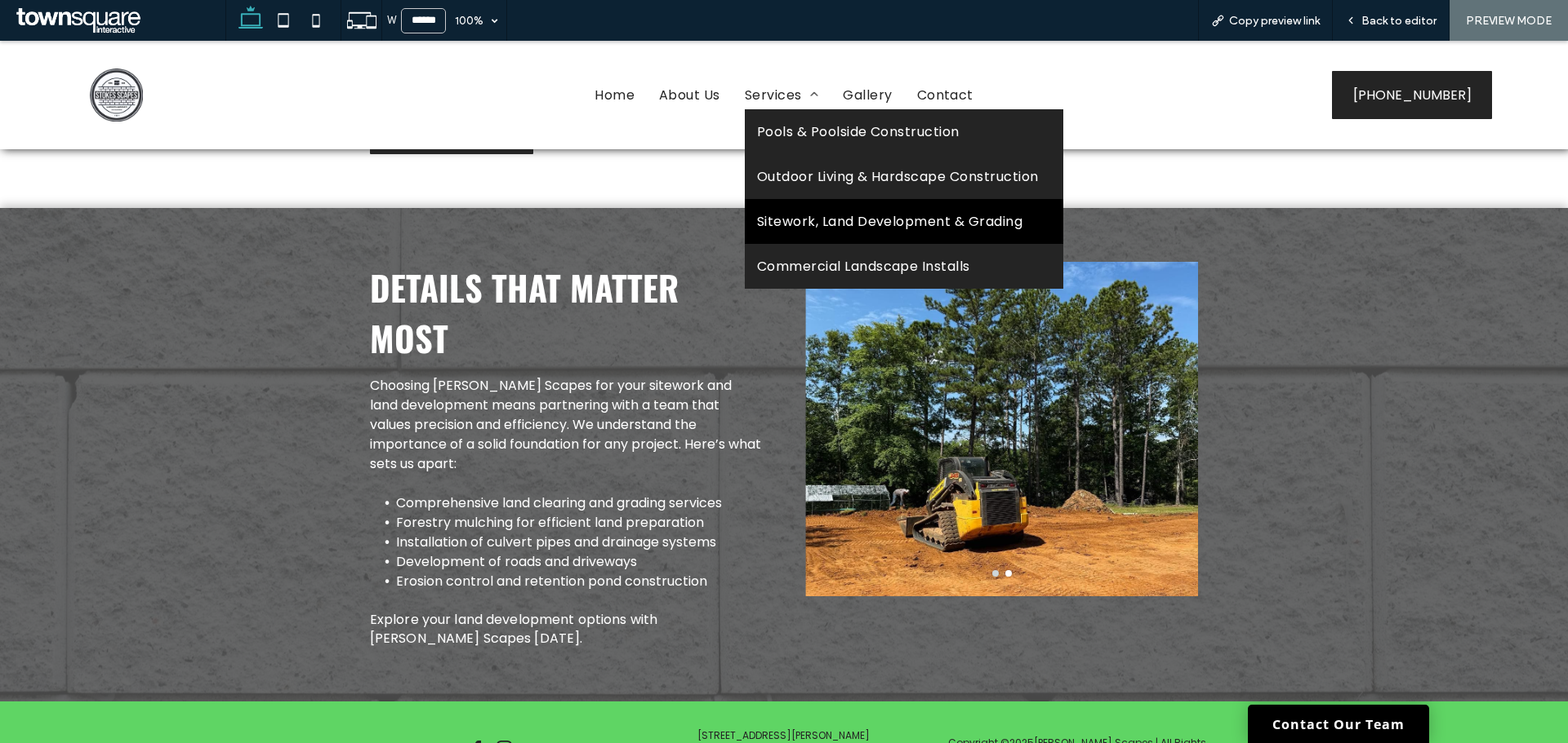
click at [838, 225] on span "Sitework, Land Development & Grading" at bounding box center [889, 221] width 265 height 21
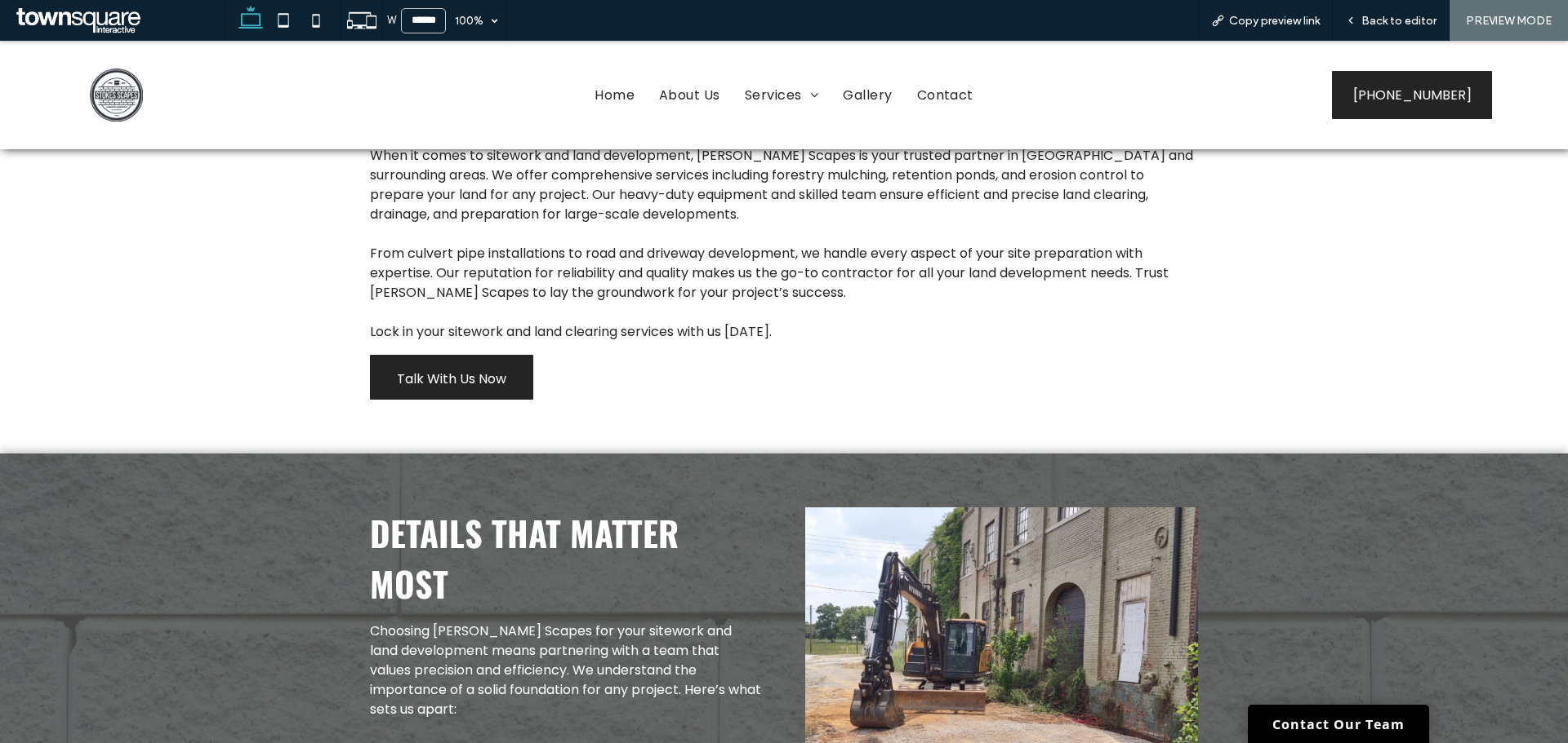
scroll to position [0, 0]
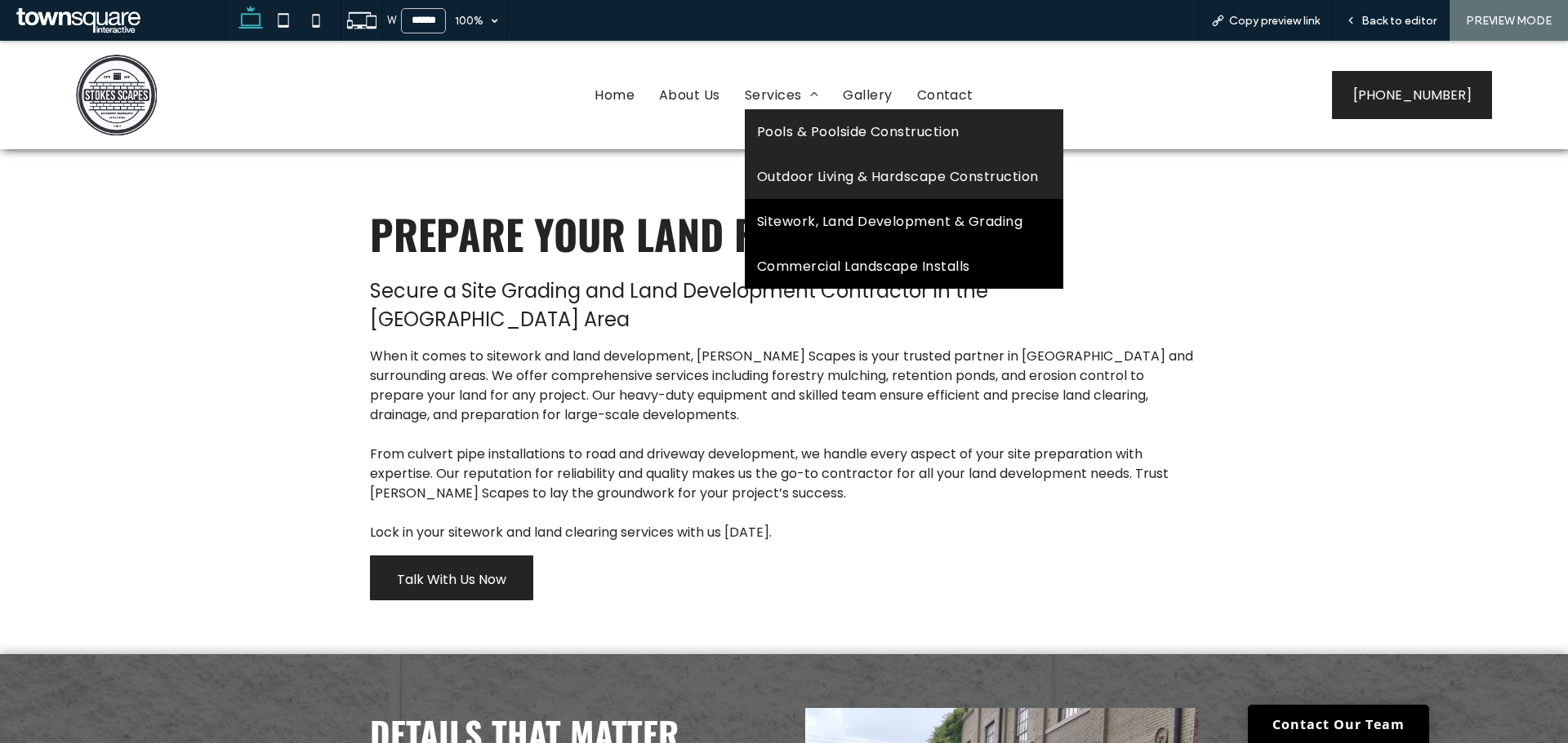
click at [943, 268] on span "Commercial Landscape Installs" at bounding box center [863, 266] width 213 height 21
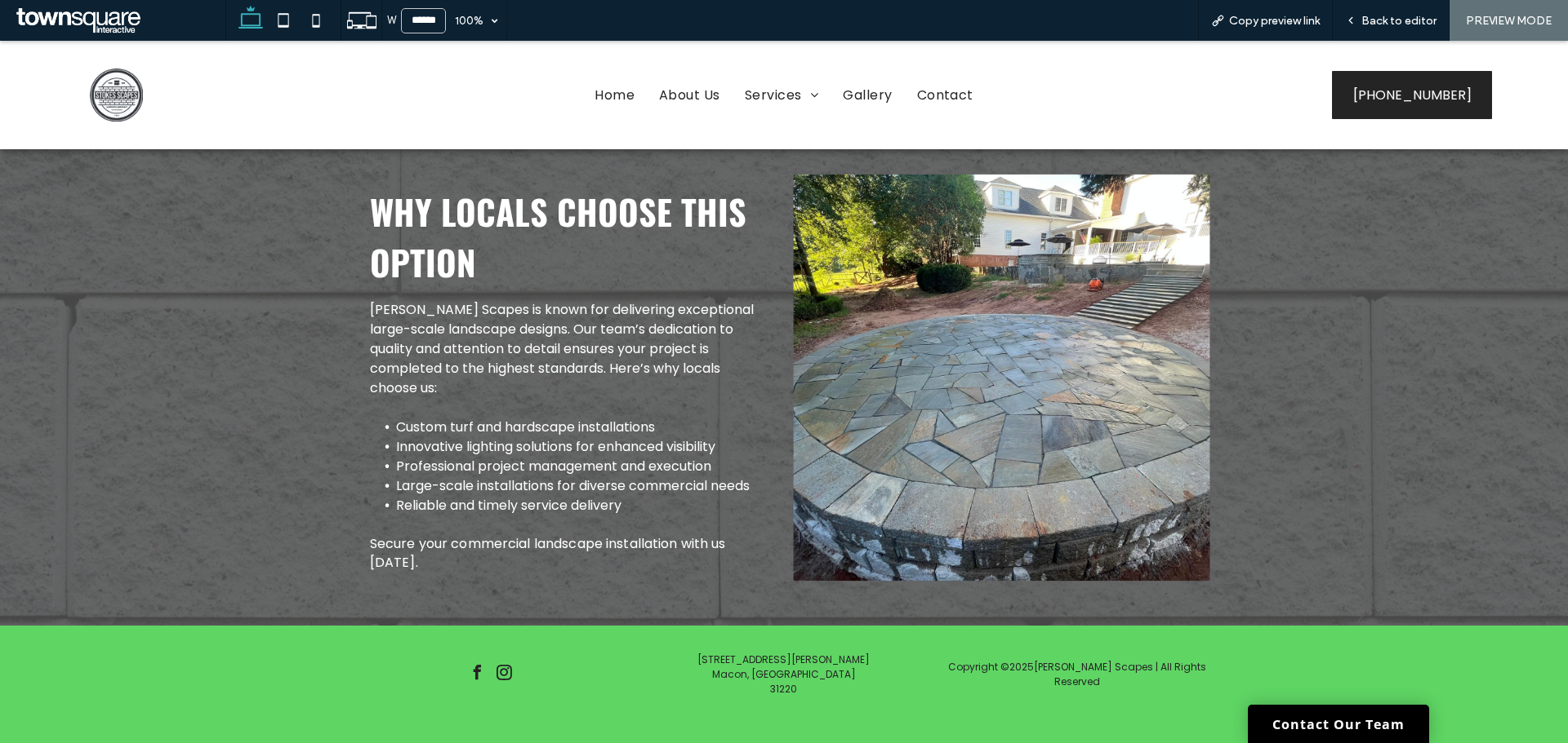
scroll to position [495, 0]
click at [1049, 397] on img at bounding box center [1002, 376] width 416 height 407
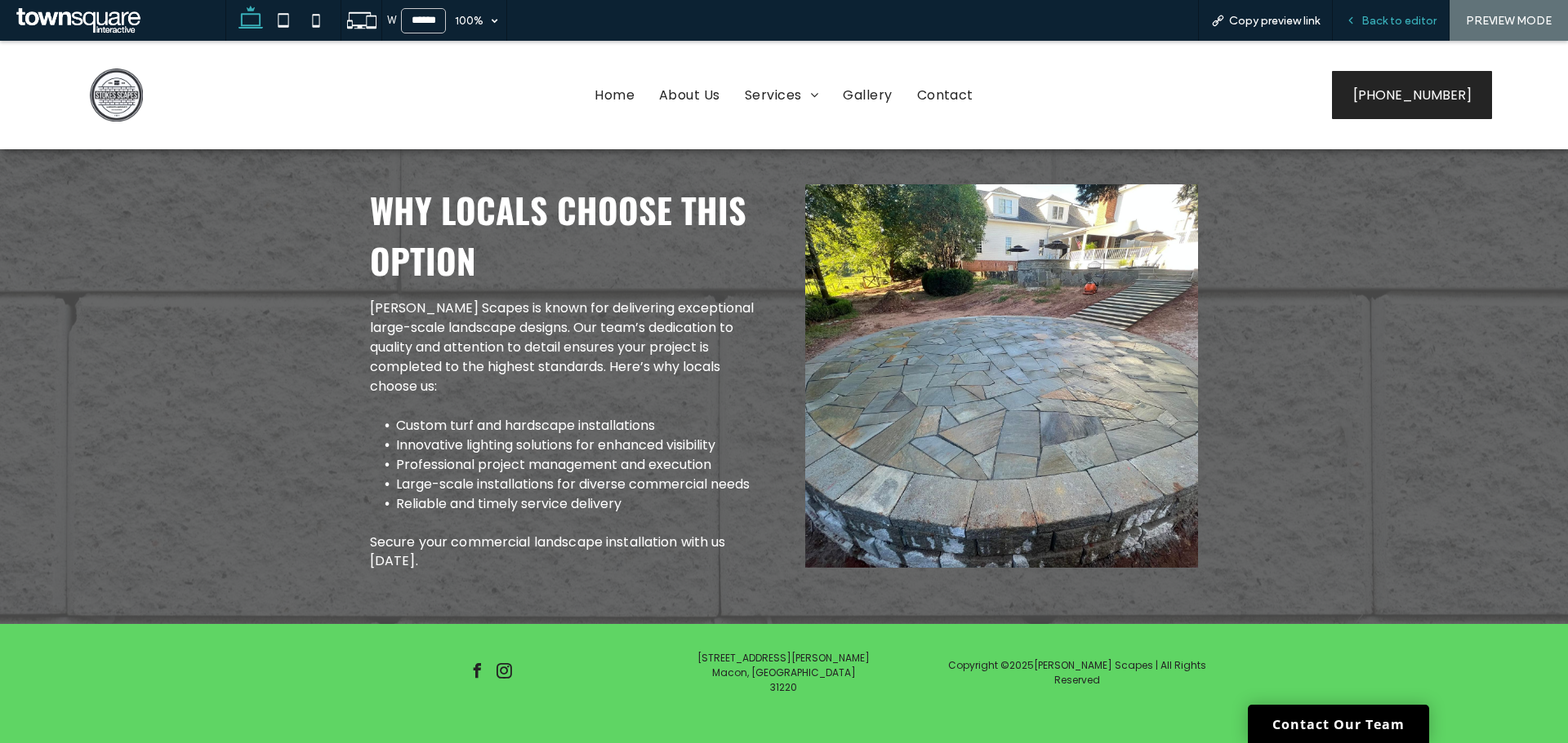
click at [1395, 17] on span "Back to editor" at bounding box center [1398, 21] width 75 height 14
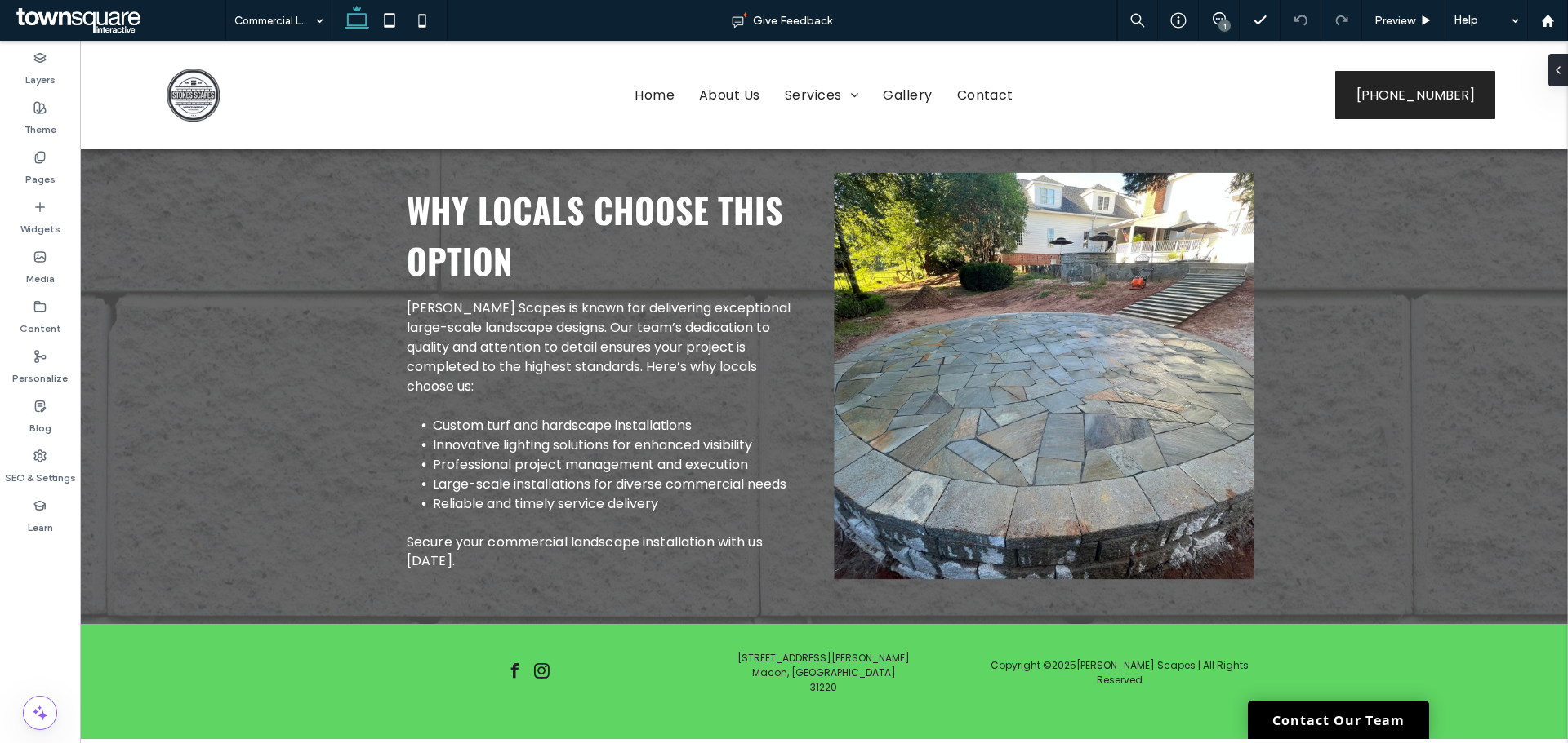
scroll to position [512, 0]
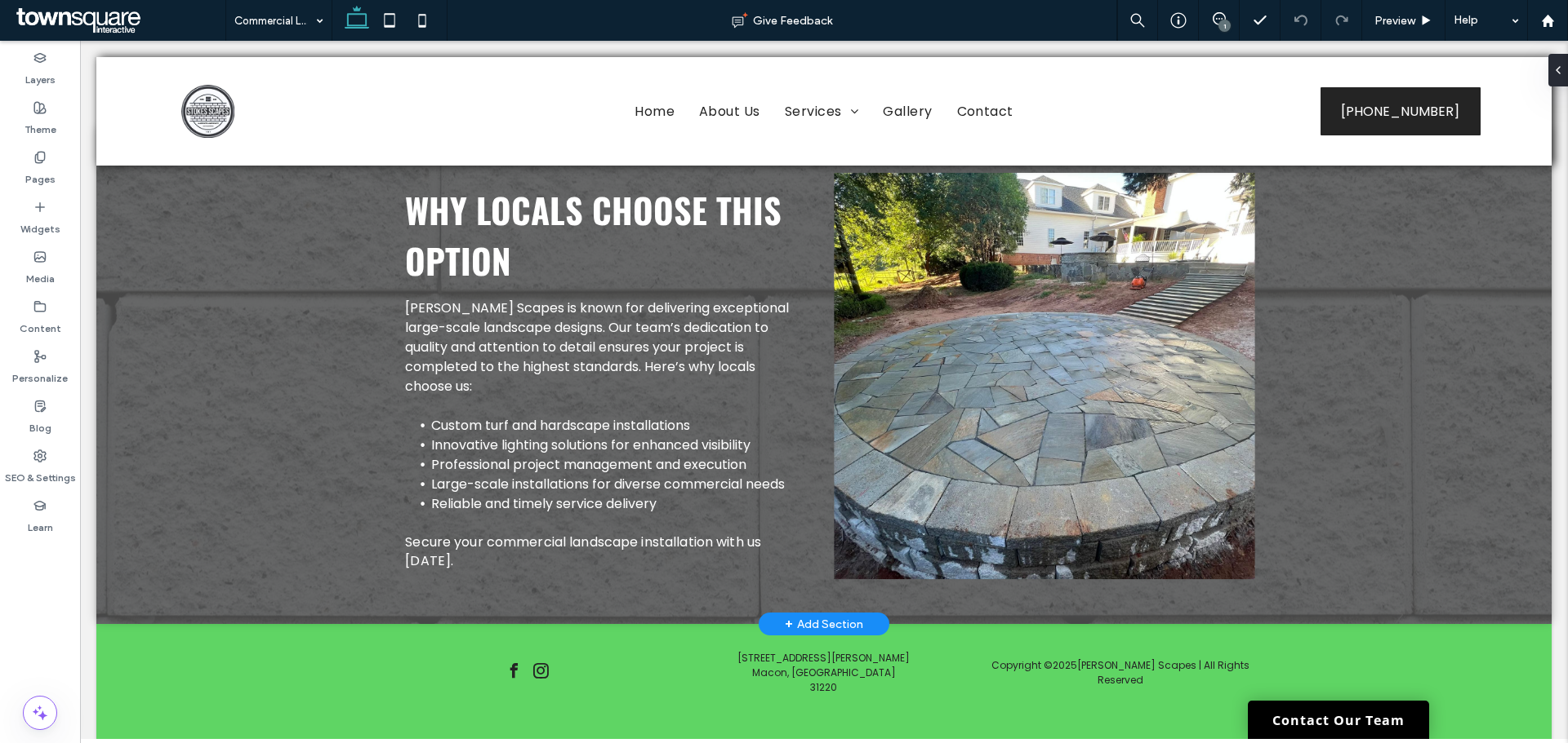
click at [958, 435] on img at bounding box center [1044, 376] width 420 height 407
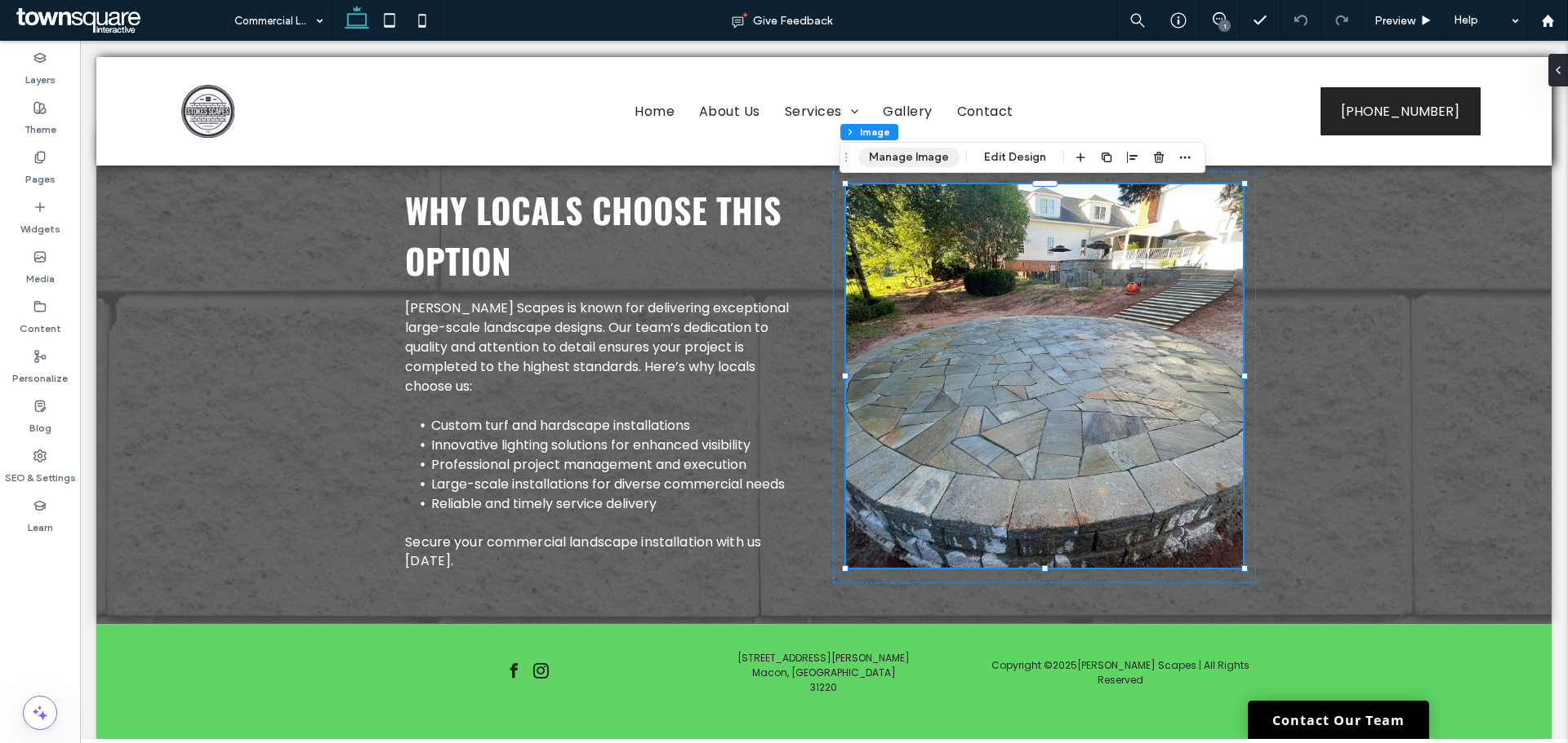
click at [892, 151] on button "Manage Image" at bounding box center [909, 158] width 101 height 20
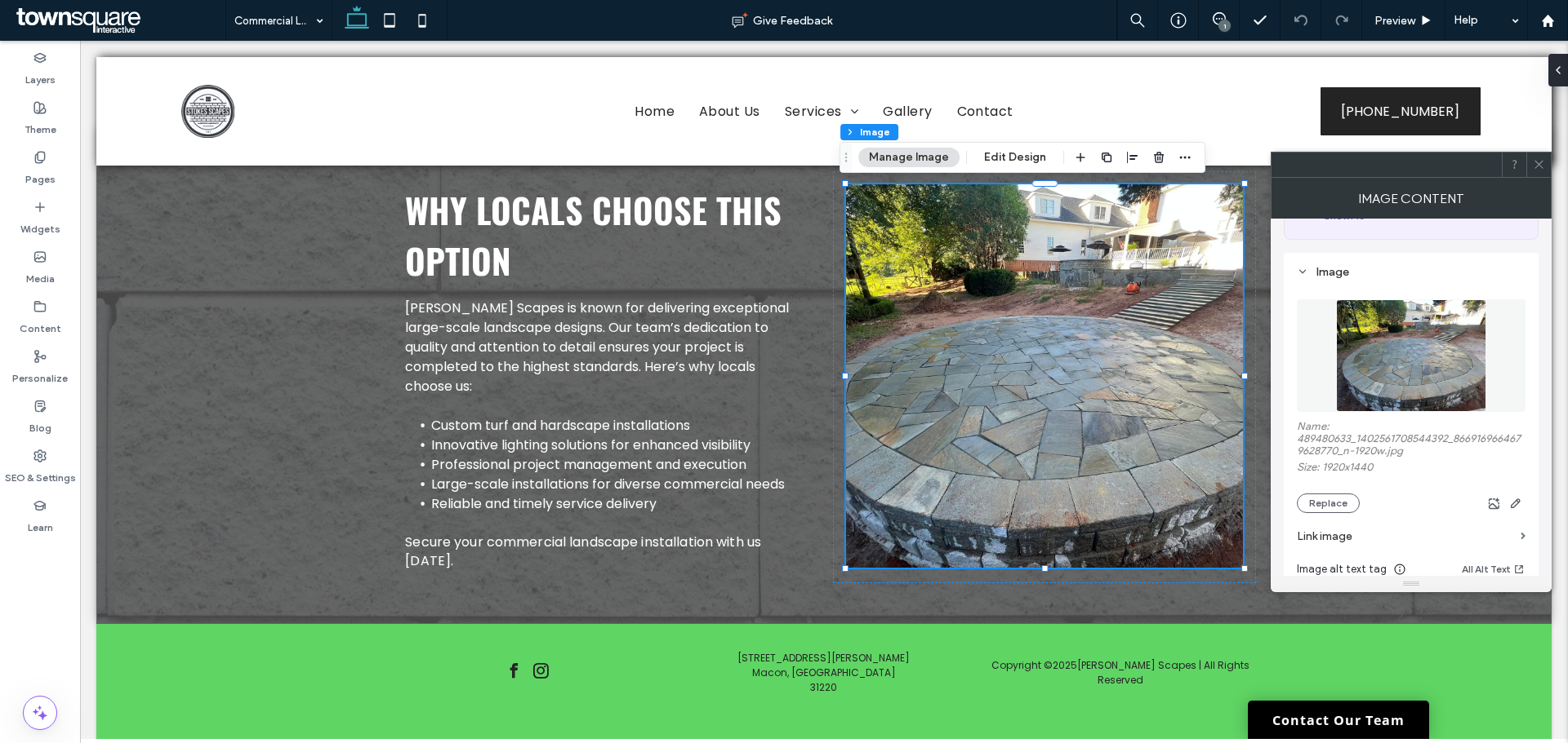
scroll to position [326, 0]
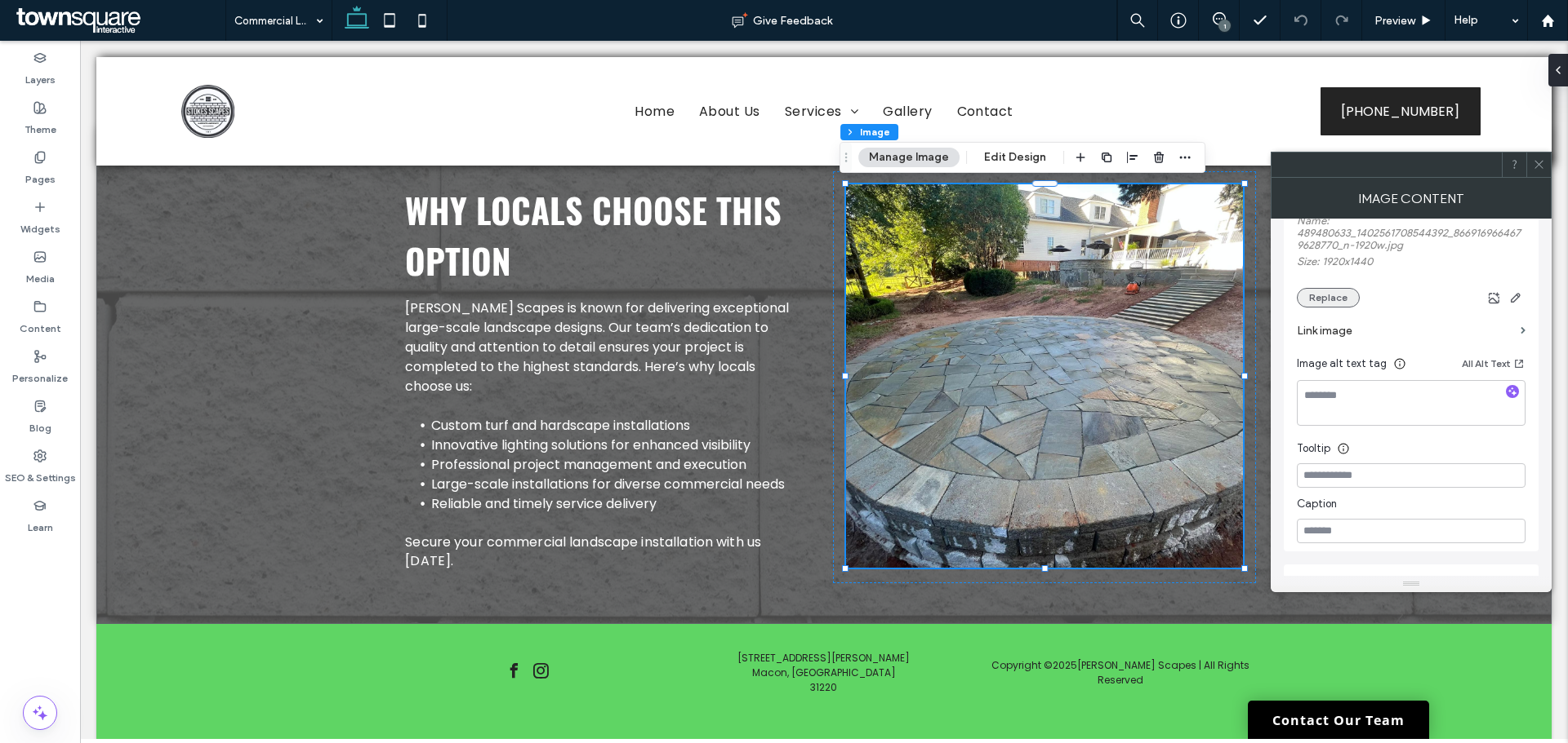
click at [1325, 304] on button "Replace" at bounding box center [1328, 298] width 63 height 20
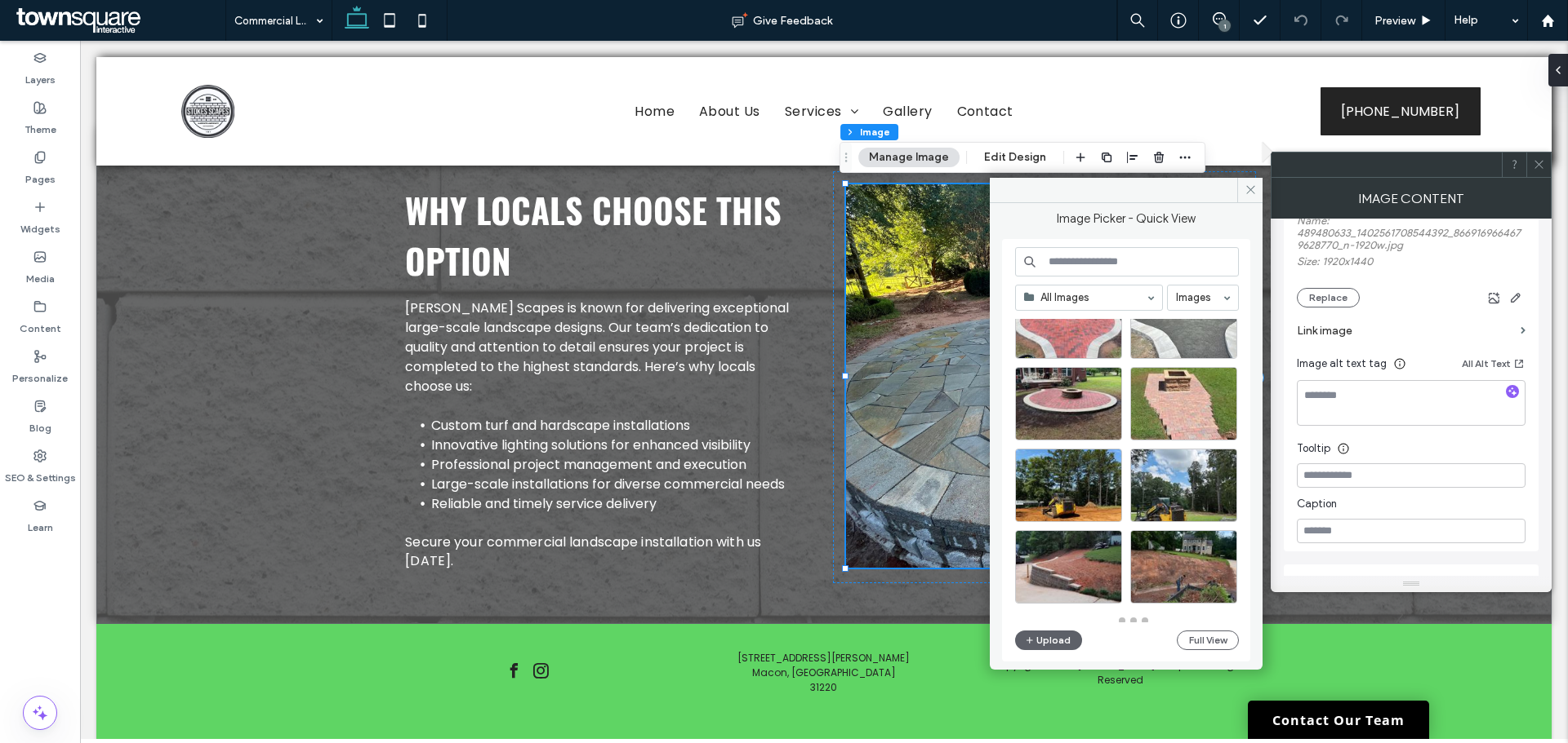
scroll to position [716, 0]
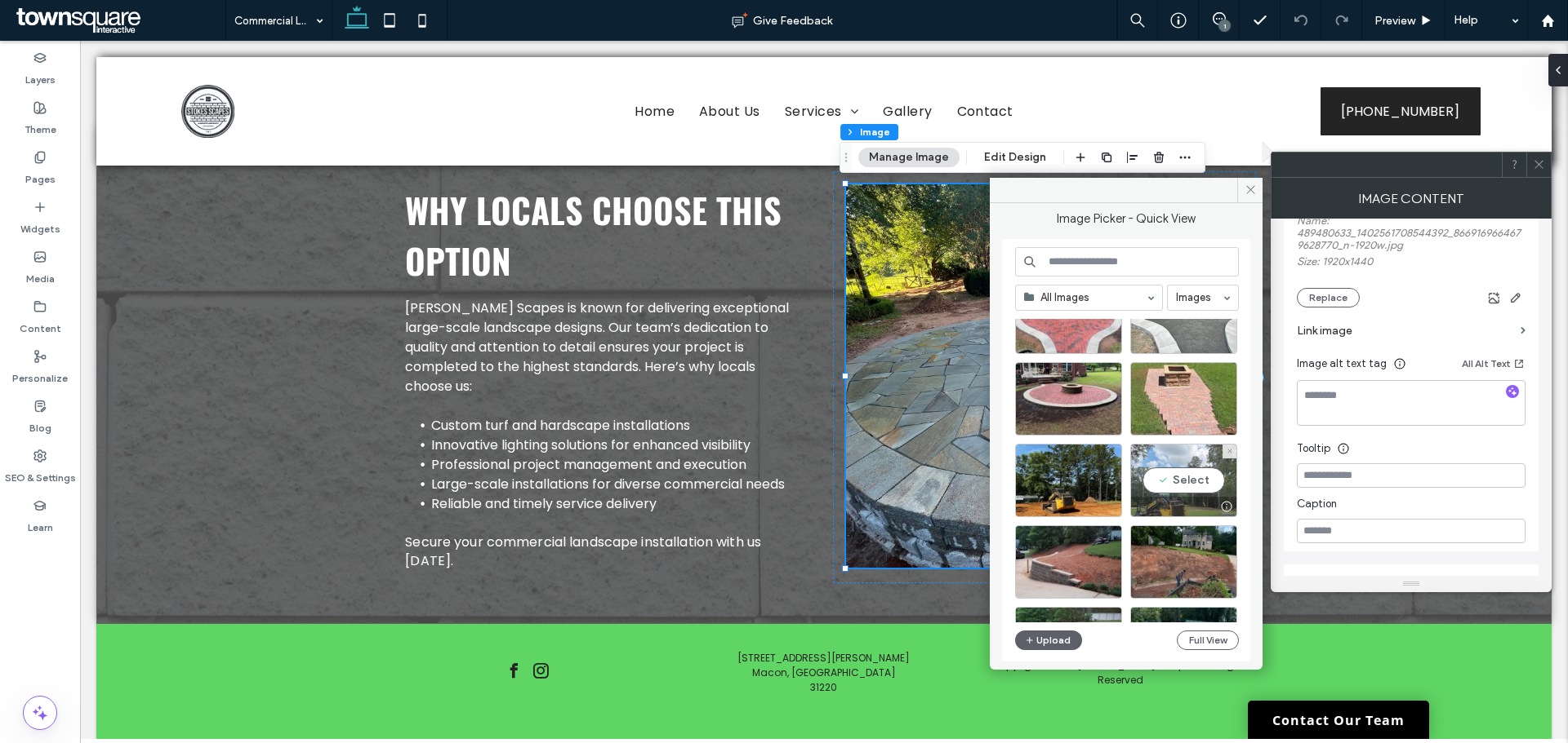
click at [1196, 483] on div "Select" at bounding box center [1183, 480] width 107 height 74
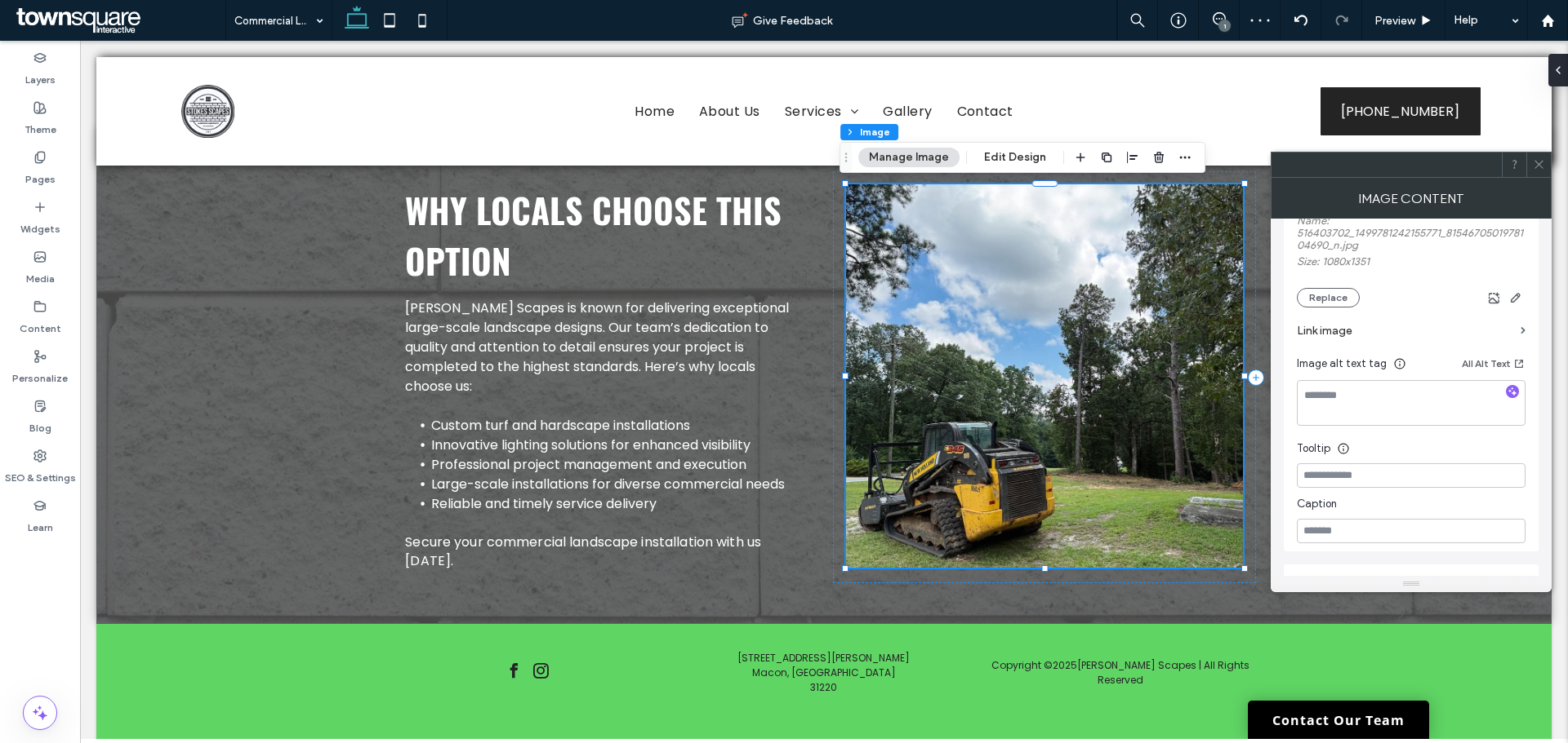
click at [1537, 161] on icon at bounding box center [1538, 164] width 12 height 12
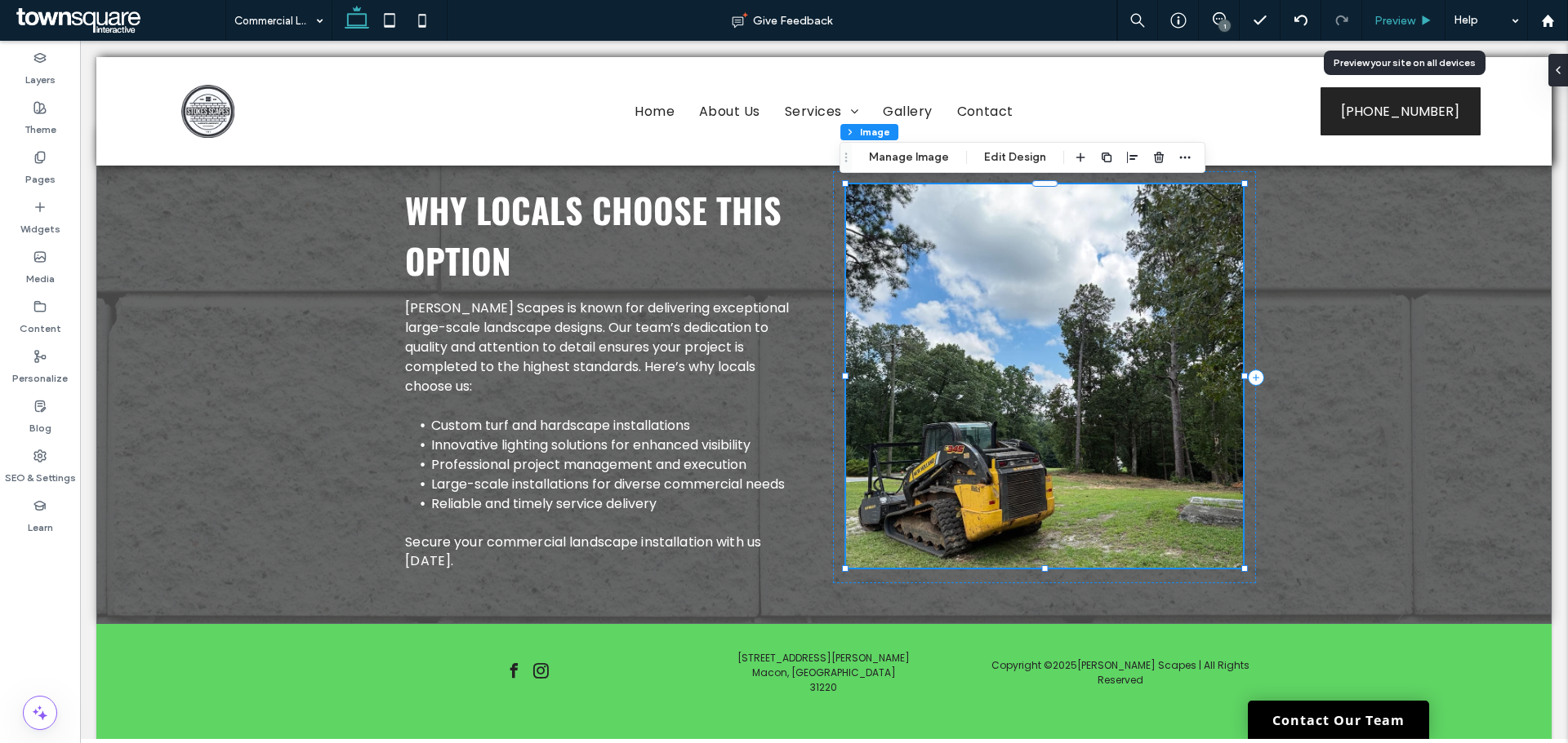
click at [1400, 18] on span "Preview" at bounding box center [1394, 21] width 41 height 14
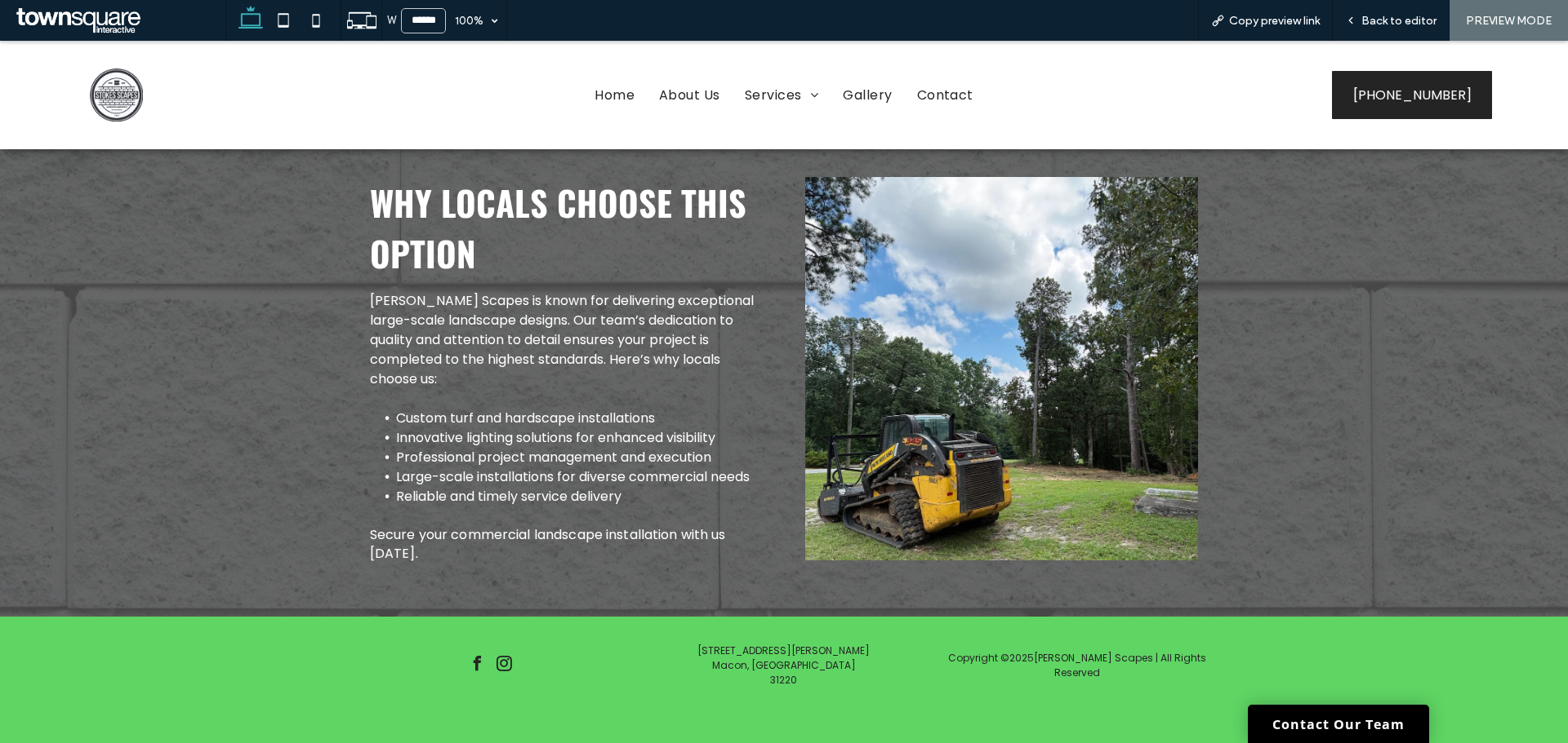
scroll to position [495, 0]
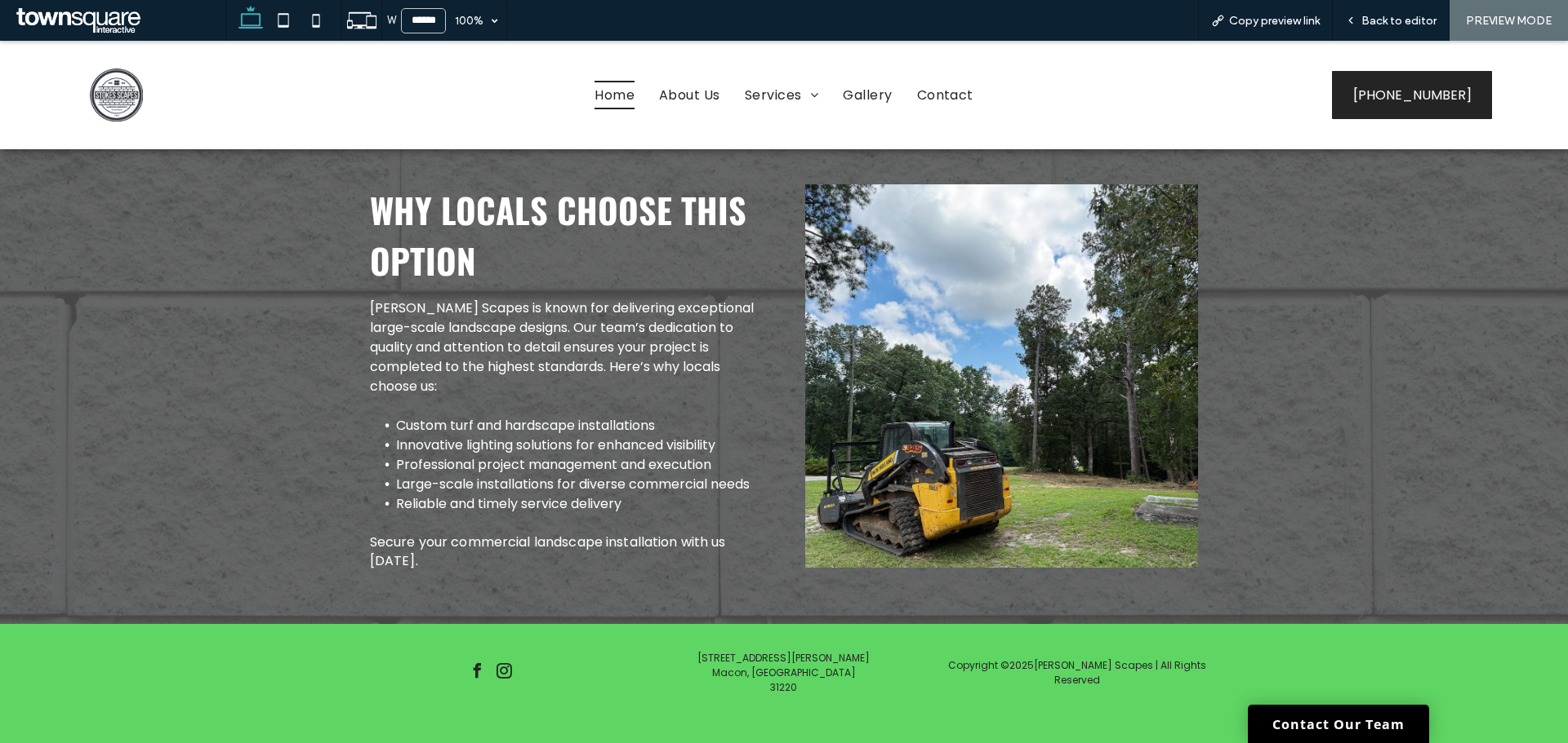
click at [620, 100] on span "Home" at bounding box center [614, 95] width 40 height 29
click at [1423, 17] on span "Back to editor" at bounding box center [1398, 21] width 75 height 14
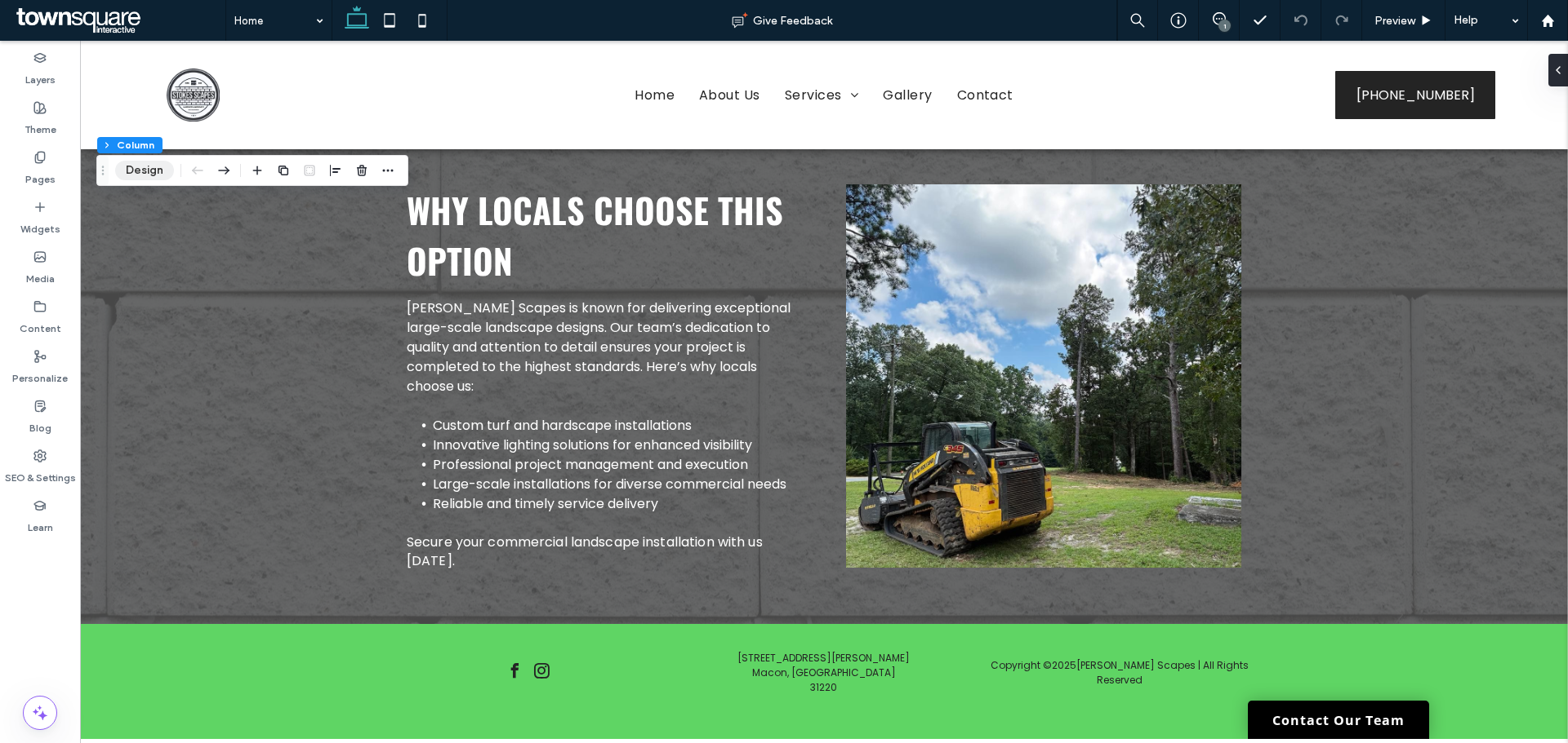
click at [155, 179] on button "Design" at bounding box center [144, 170] width 59 height 20
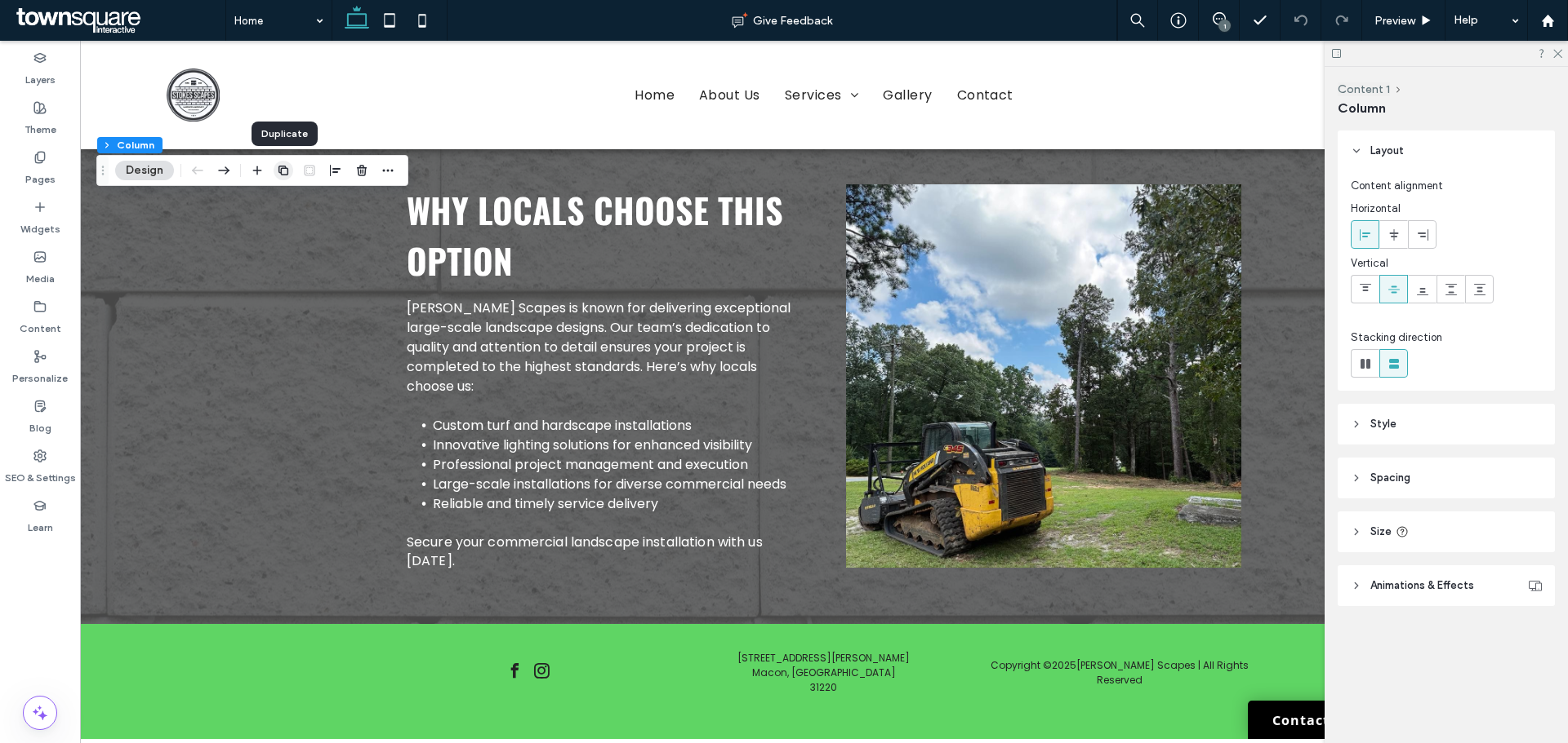
click at [277, 175] on icon "button" at bounding box center [284, 170] width 13 height 13
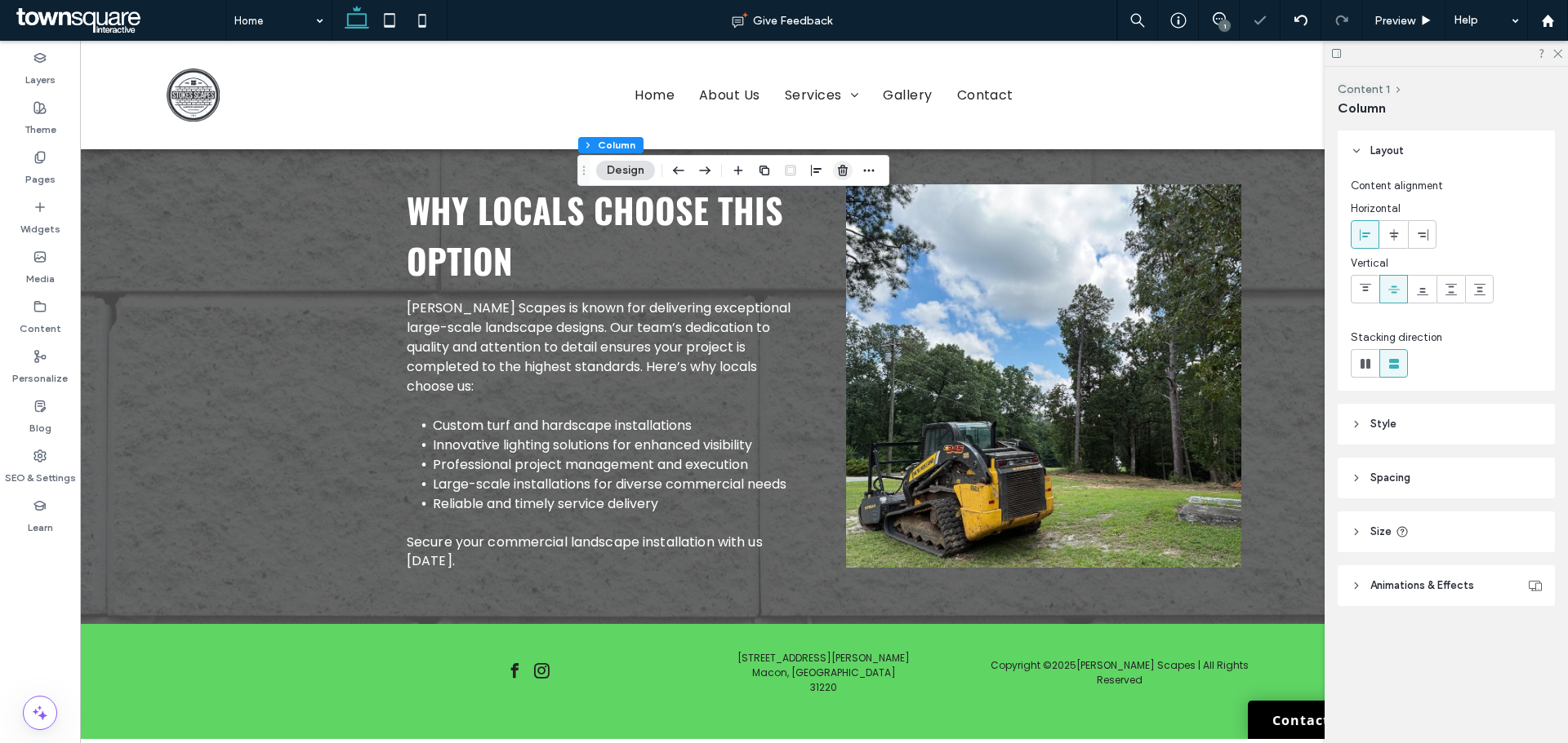
click at [841, 175] on use "button" at bounding box center [843, 169] width 10 height 11
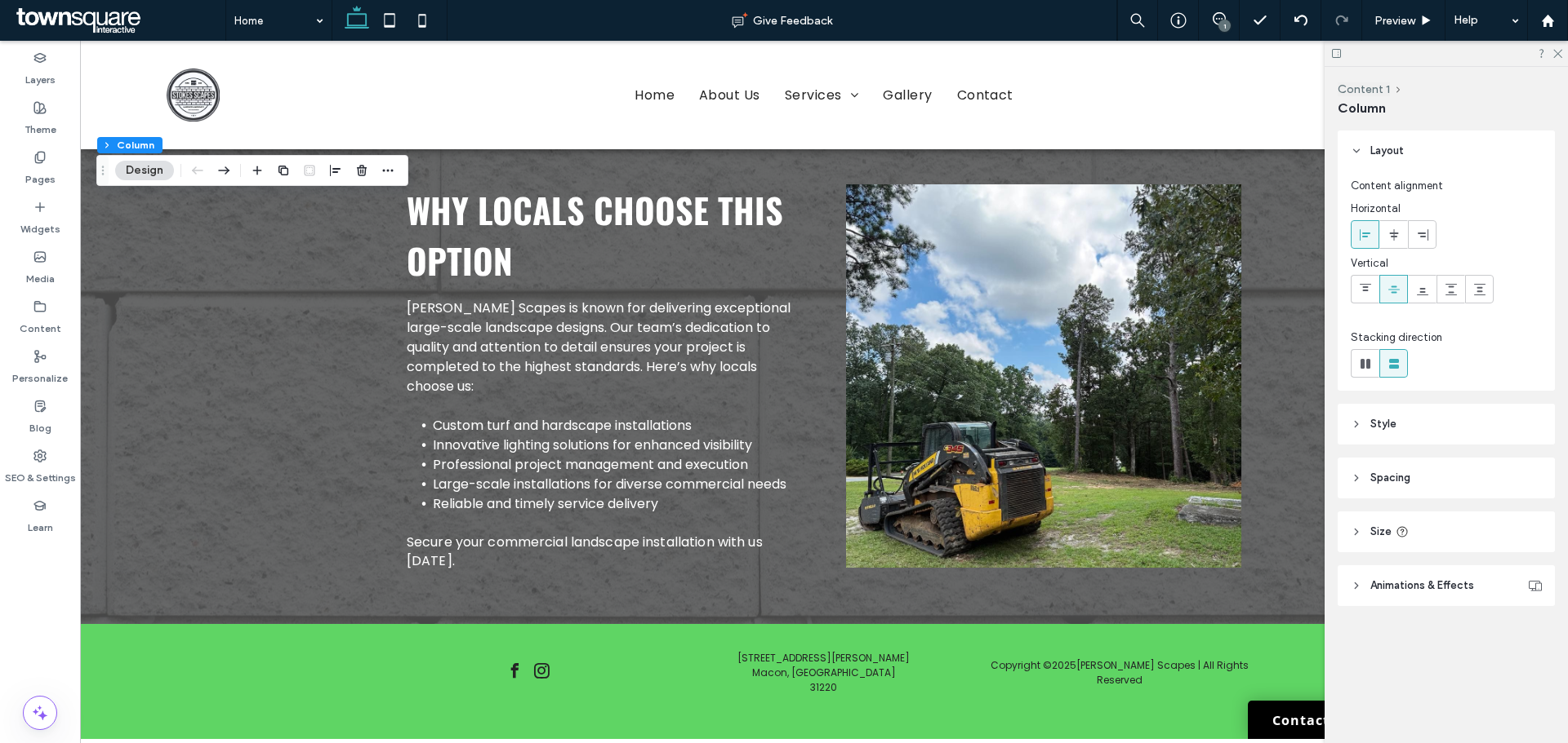
click at [1403, 430] on header "Style" at bounding box center [1446, 424] width 218 height 40
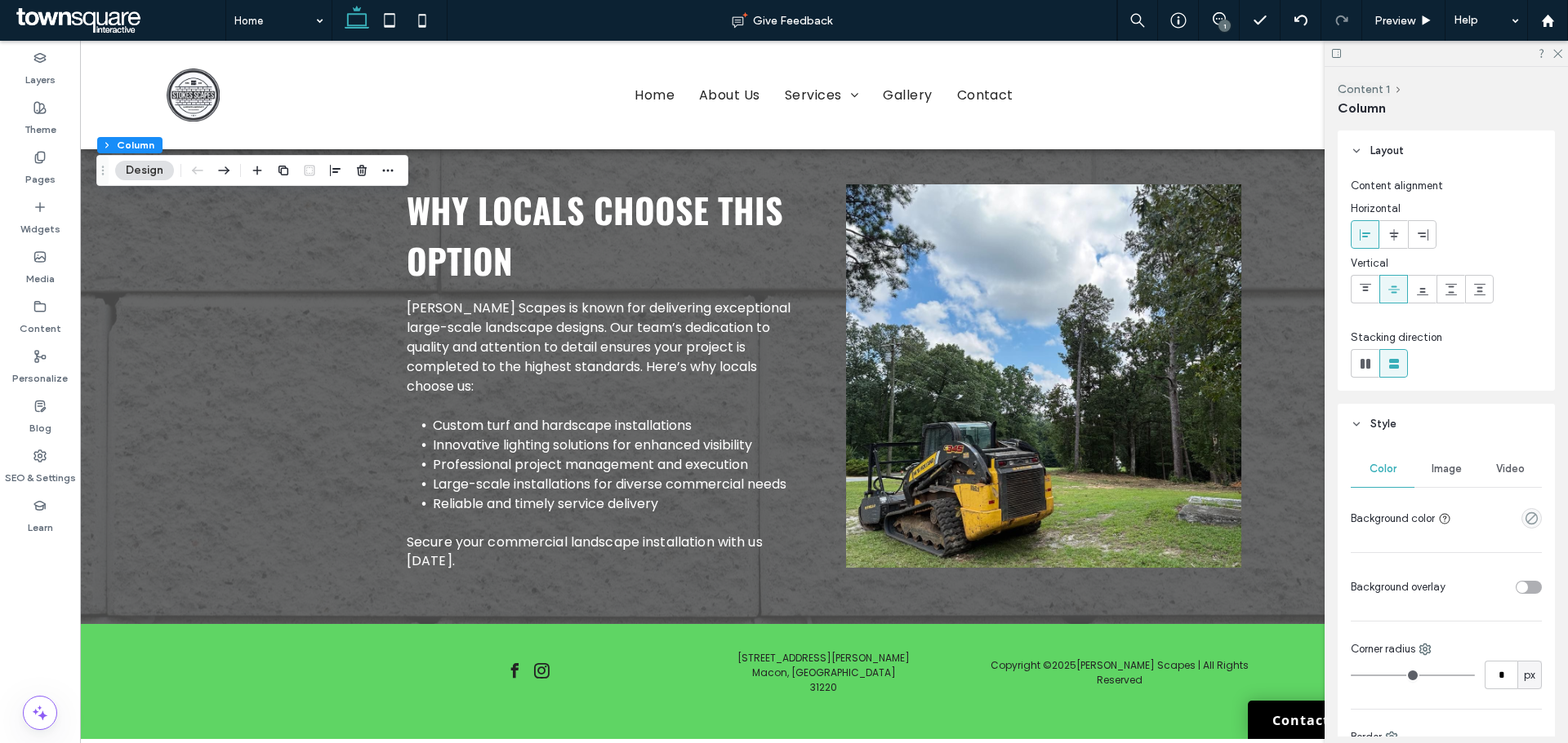
click at [1438, 470] on span "Image" at bounding box center [1446, 469] width 31 height 13
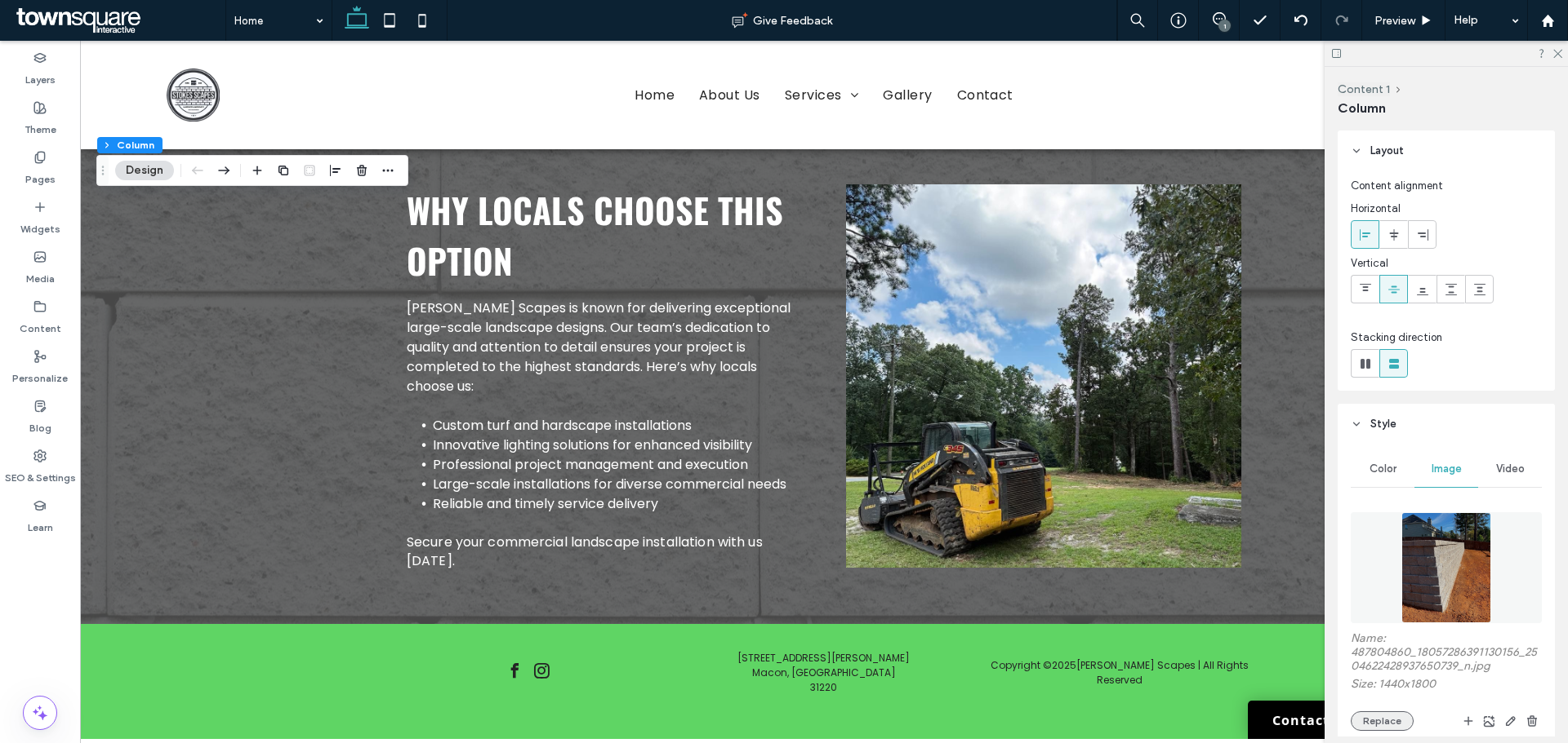
click at [1390, 727] on button "Replace" at bounding box center [1382, 722] width 63 height 20
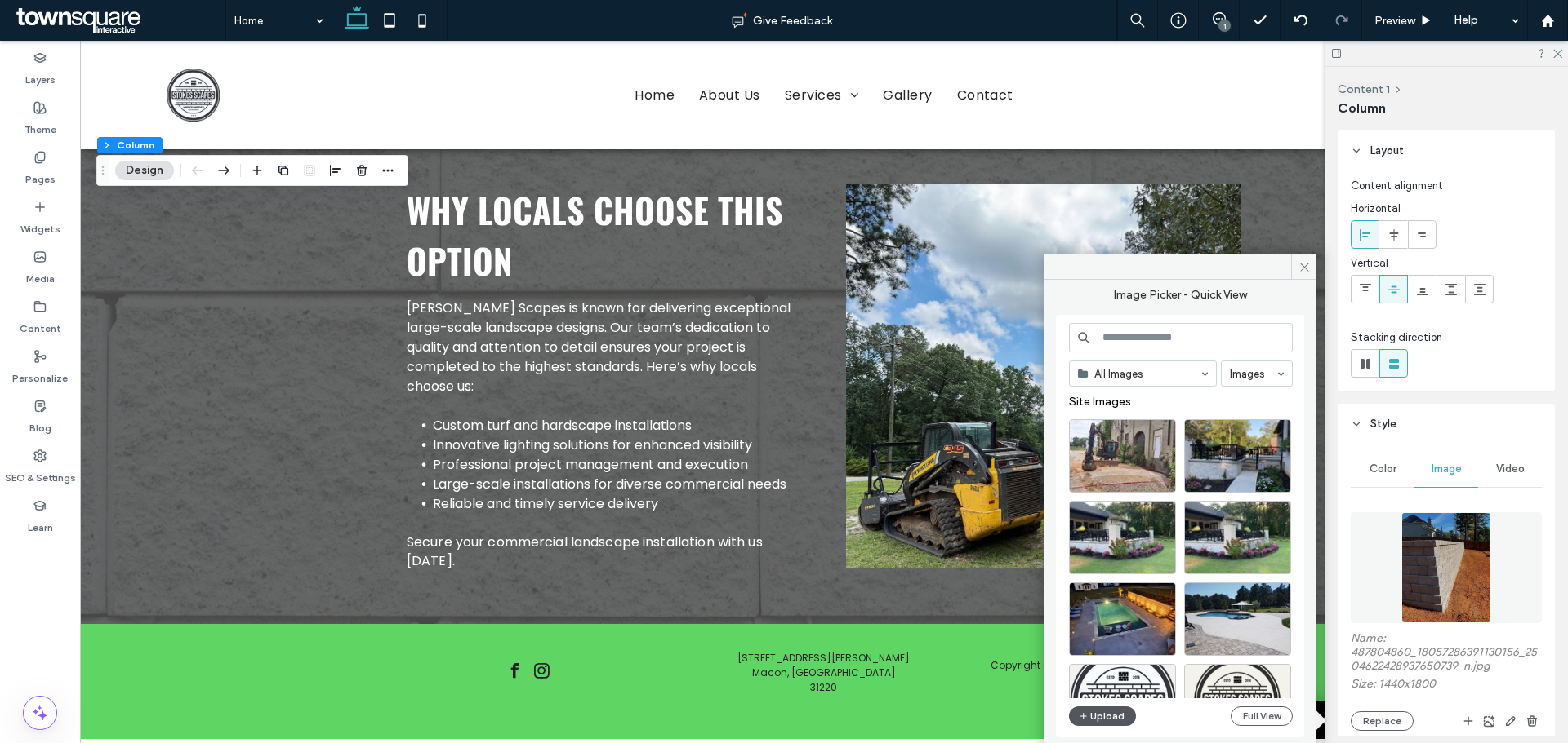
click at [1106, 712] on button "Upload" at bounding box center [1102, 717] width 67 height 20
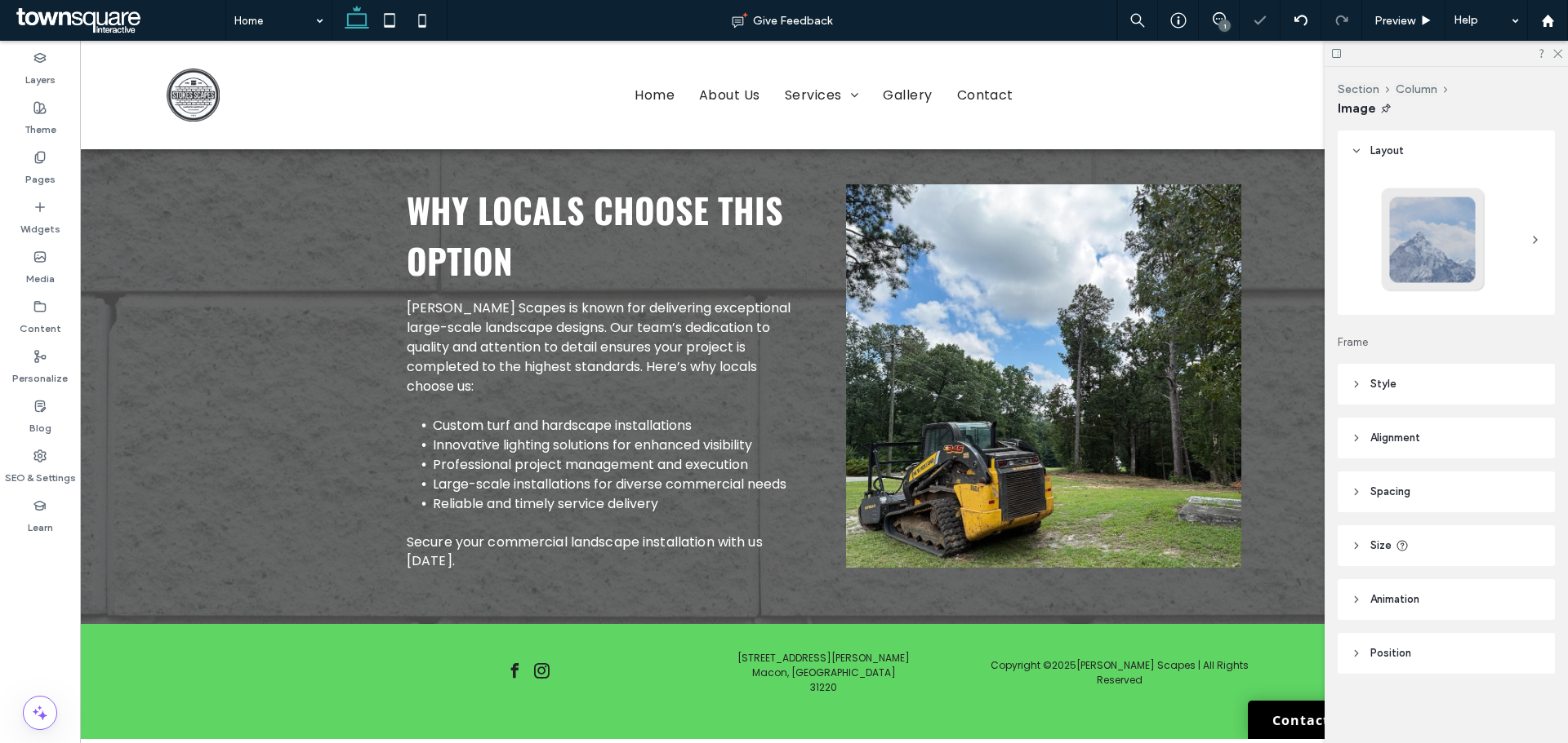
type input "***"
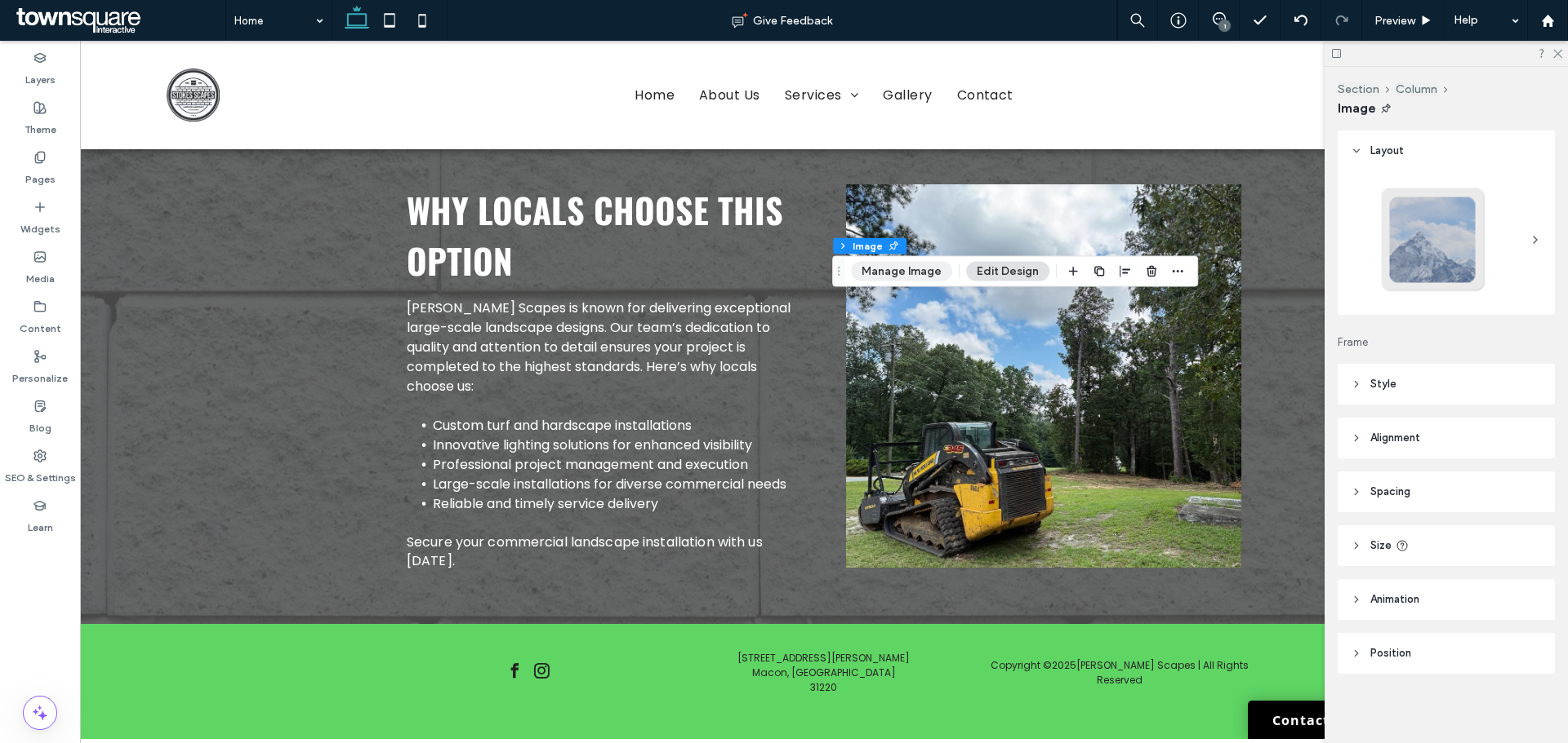
click at [925, 272] on button "Manage Image" at bounding box center [901, 272] width 101 height 20
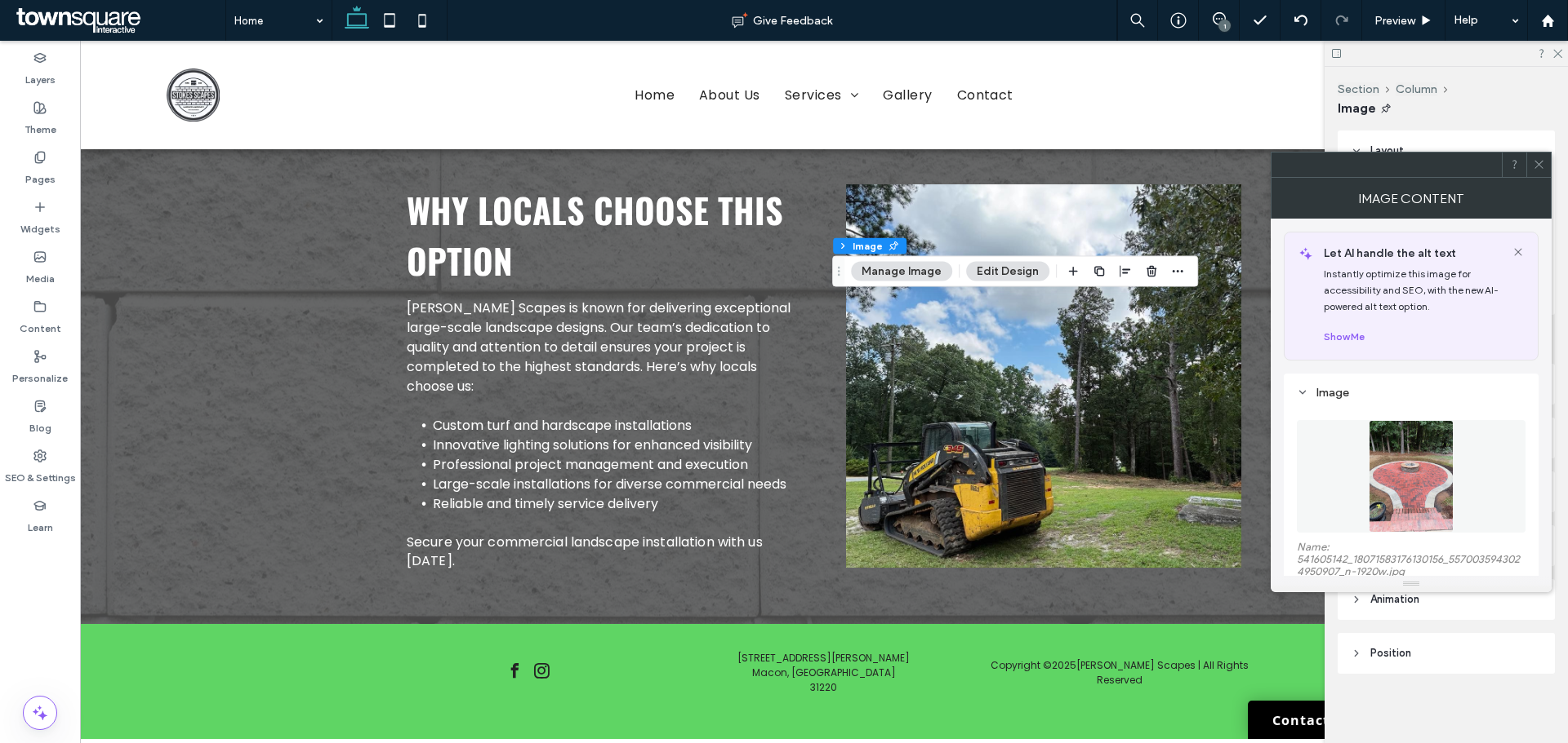
scroll to position [82, 0]
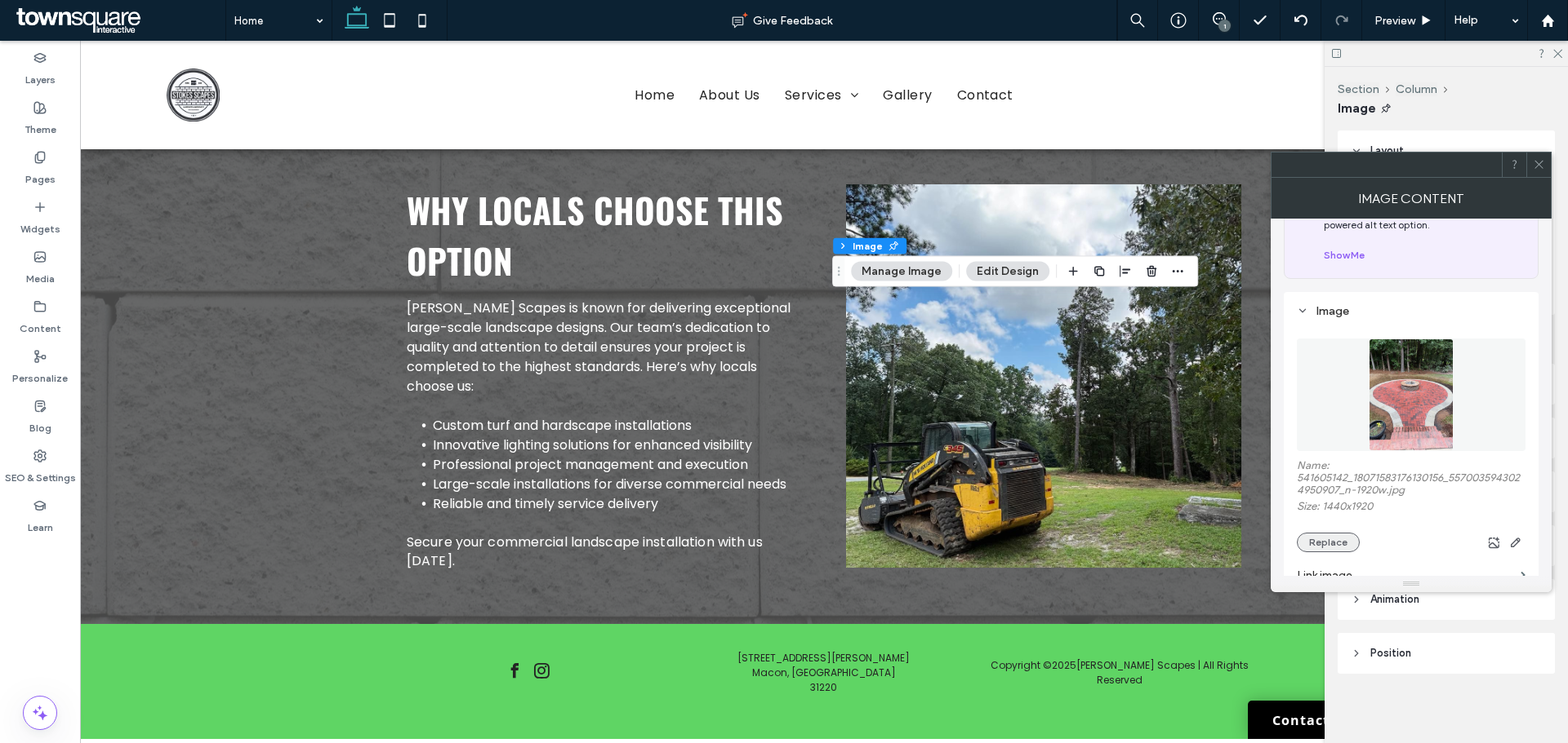
click at [1327, 541] on button "Replace" at bounding box center [1328, 543] width 63 height 20
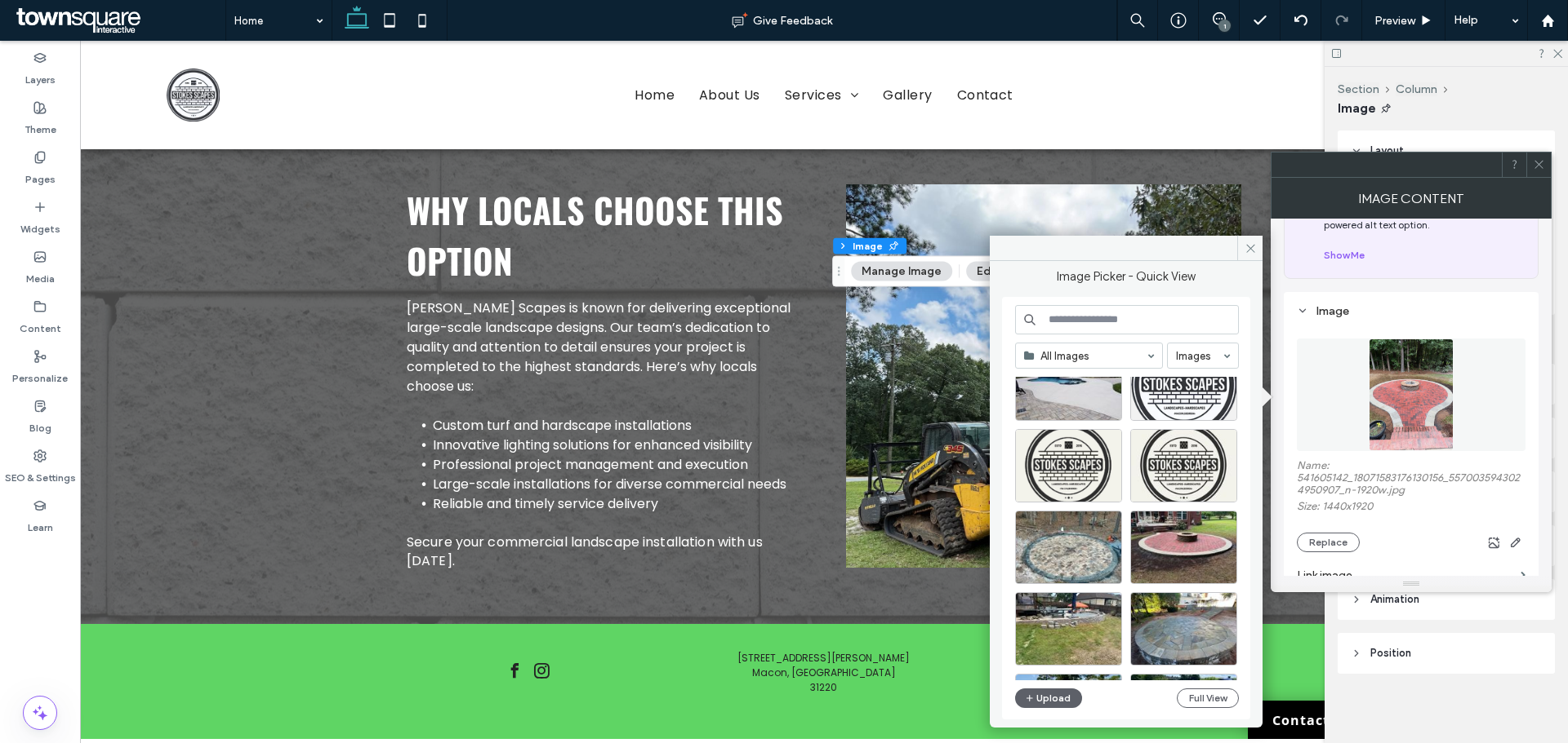
scroll to position [326, 0]
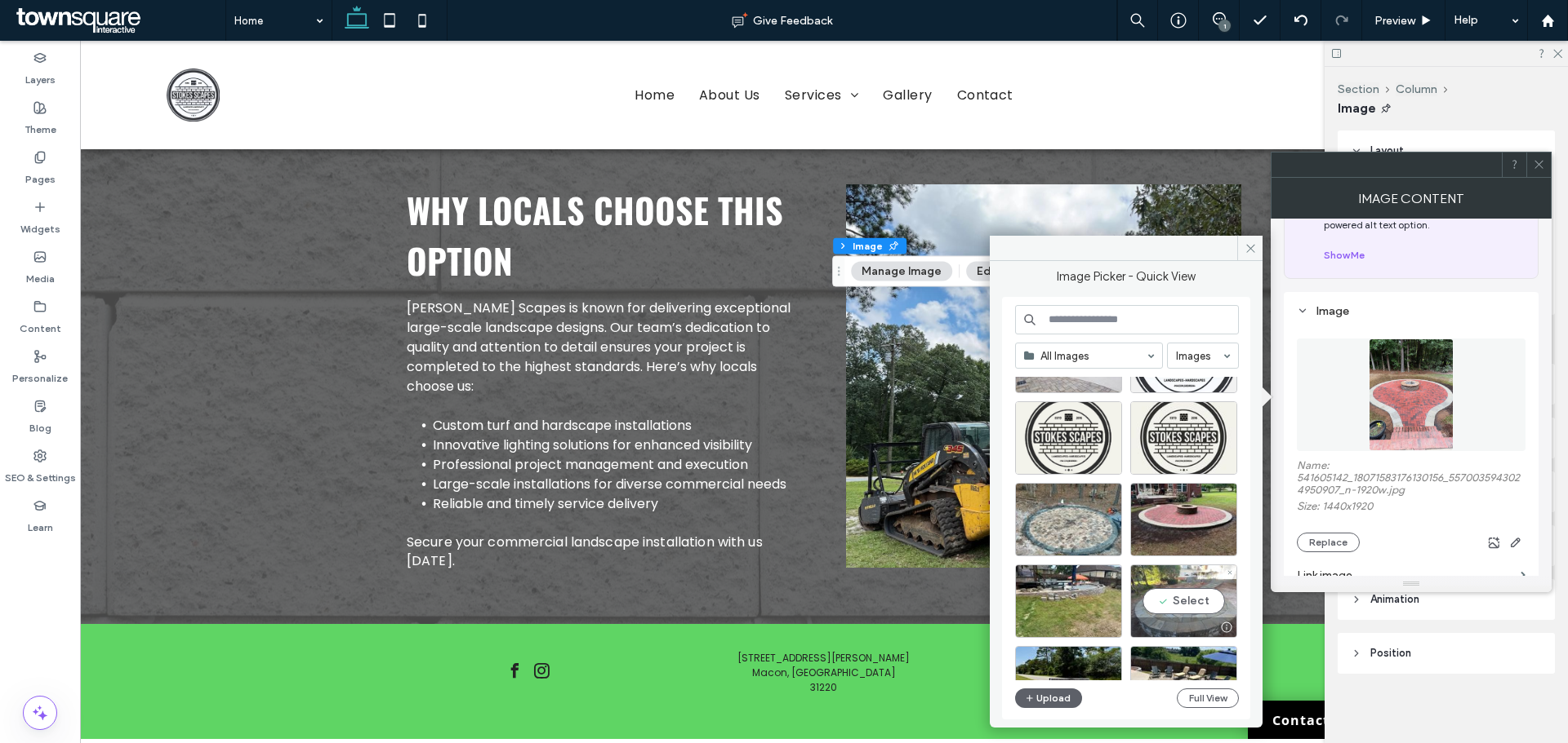
click at [1190, 598] on div "Select" at bounding box center [1183, 601] width 107 height 74
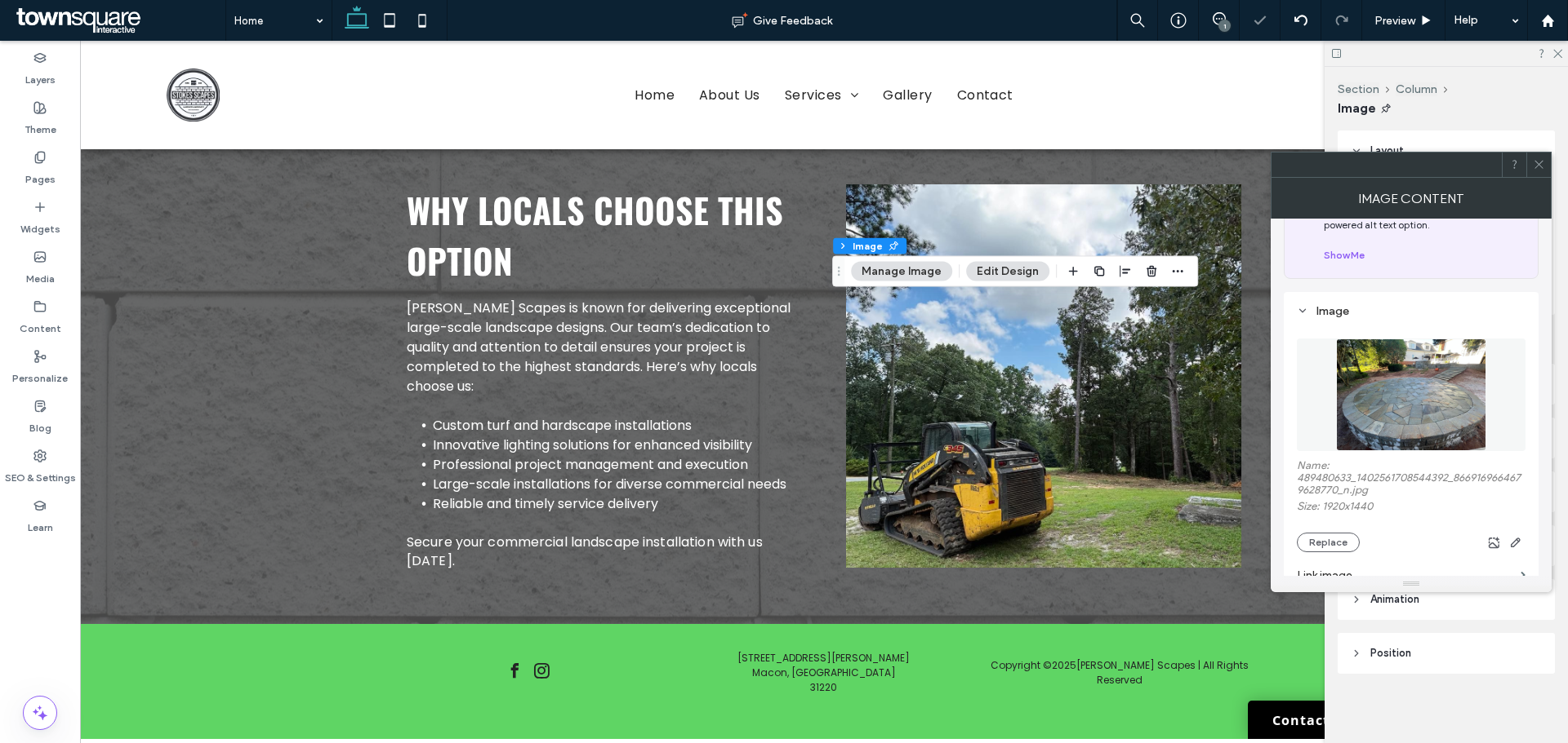
drag, startPoint x: 1541, startPoint y: 160, endPoint x: 1524, endPoint y: 185, distance: 30.2
click at [1541, 161] on icon at bounding box center [1538, 164] width 12 height 12
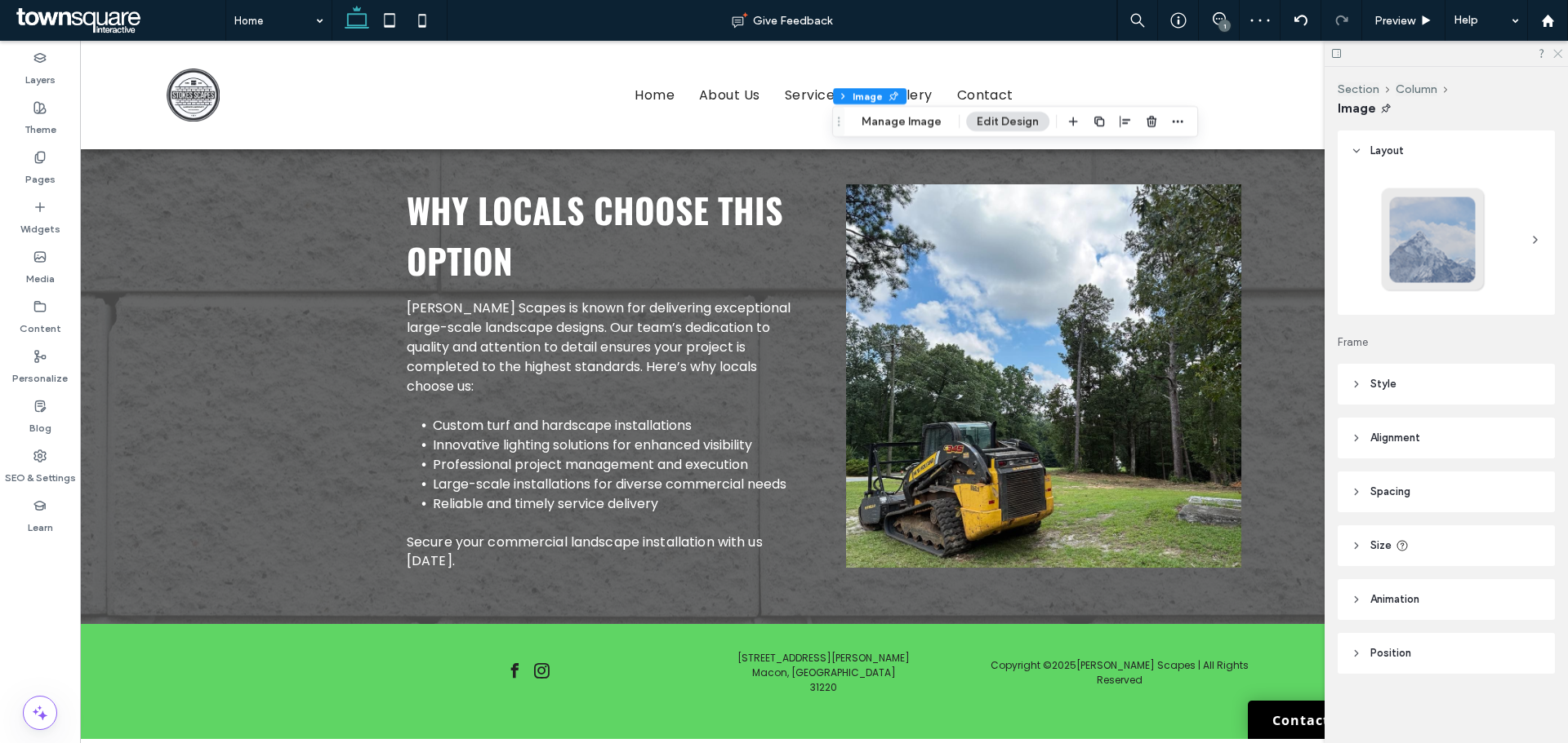
click at [1557, 51] on icon at bounding box center [1556, 52] width 11 height 11
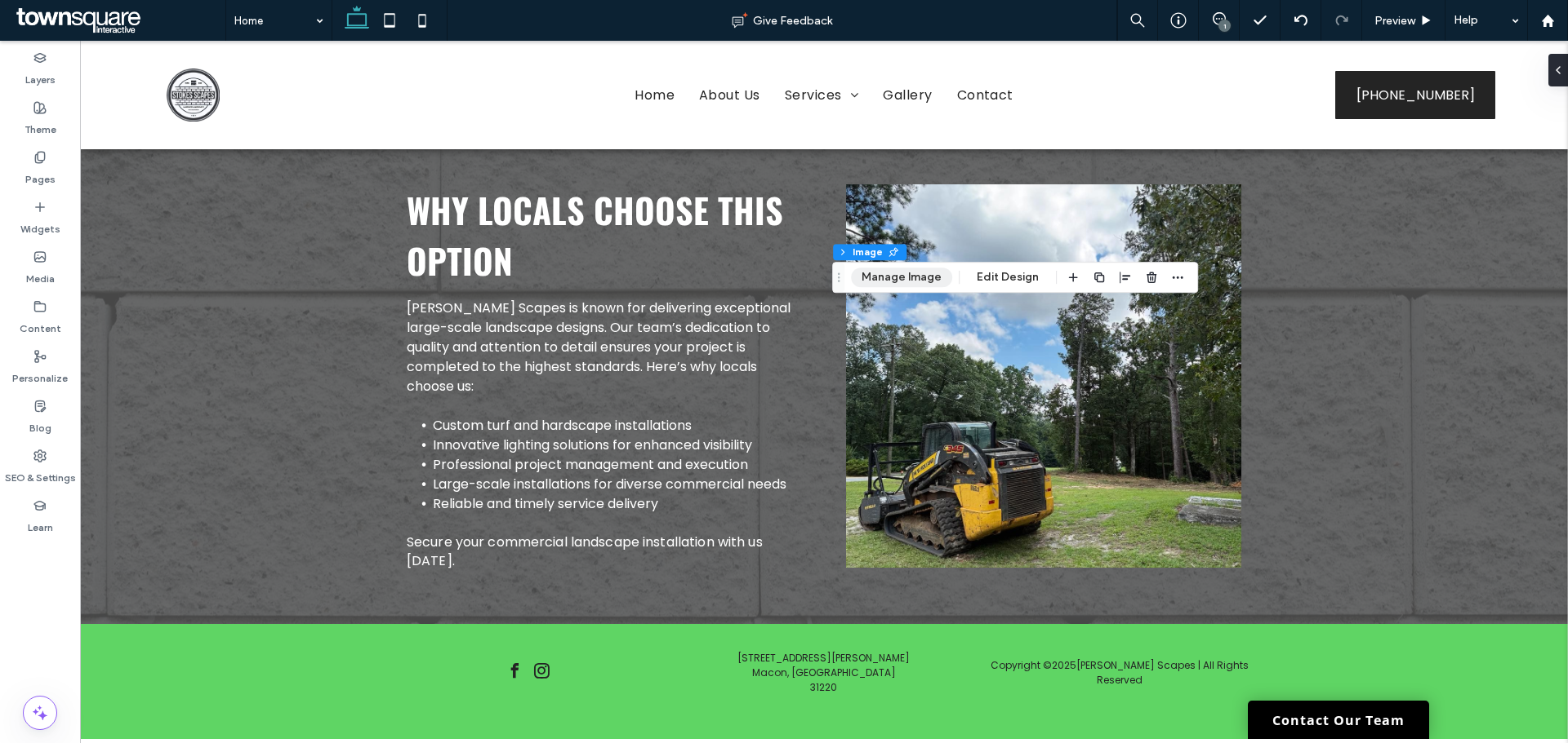
click at [887, 281] on button "Manage Image" at bounding box center [901, 278] width 101 height 20
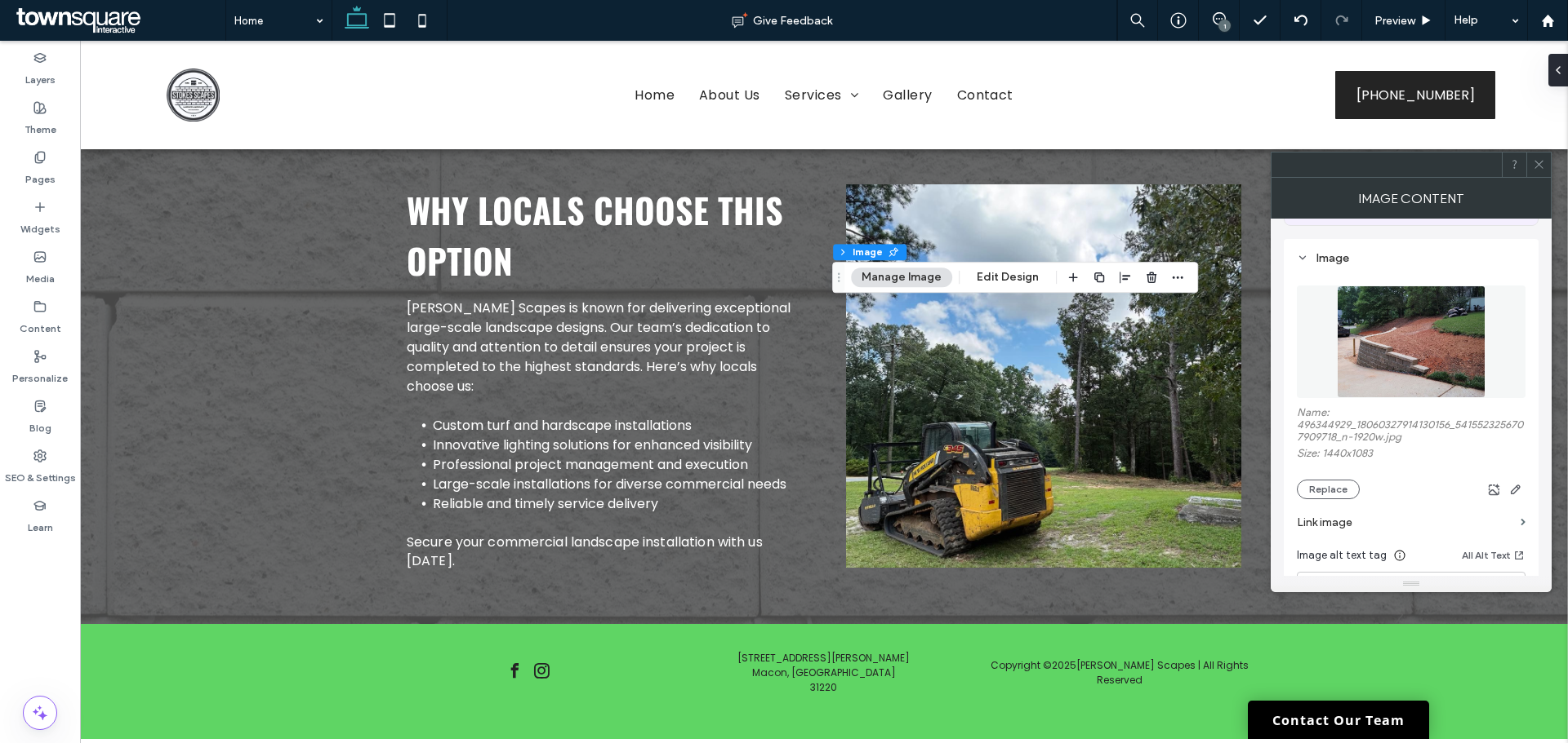
scroll to position [163, 0]
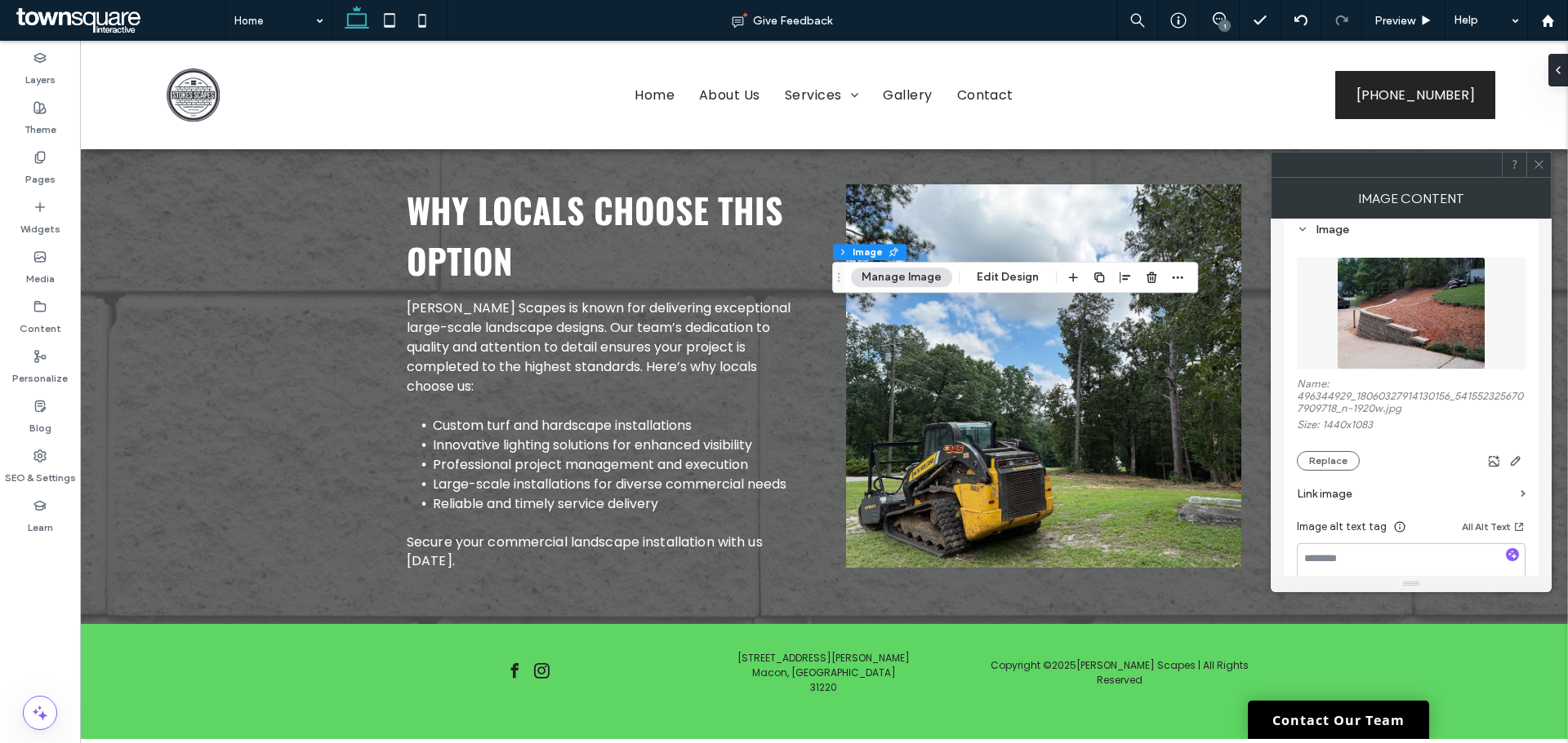
click at [1542, 164] on icon at bounding box center [1538, 164] width 12 height 12
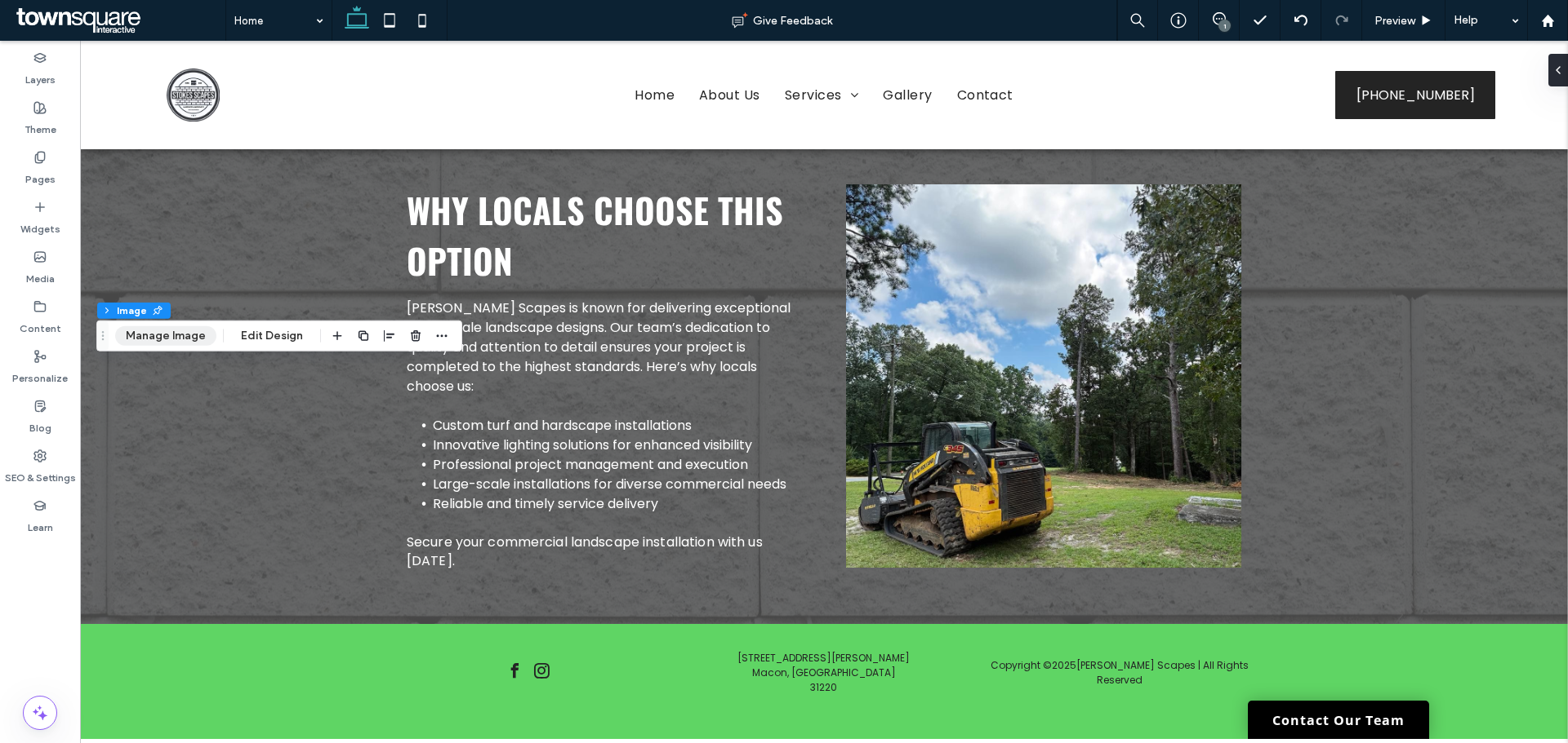
click at [174, 341] on button "Manage Image" at bounding box center [165, 336] width 101 height 20
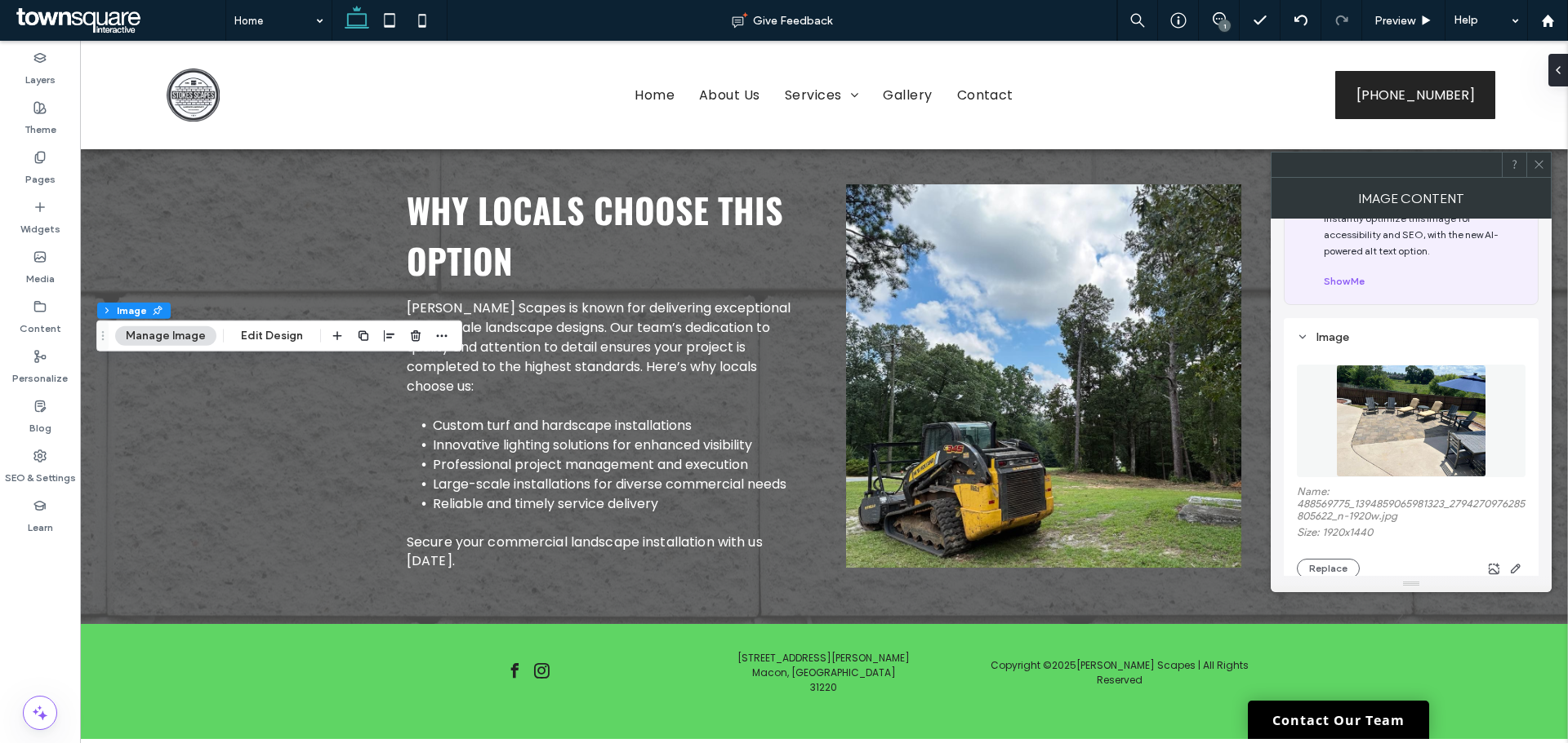
scroll to position [82, 0]
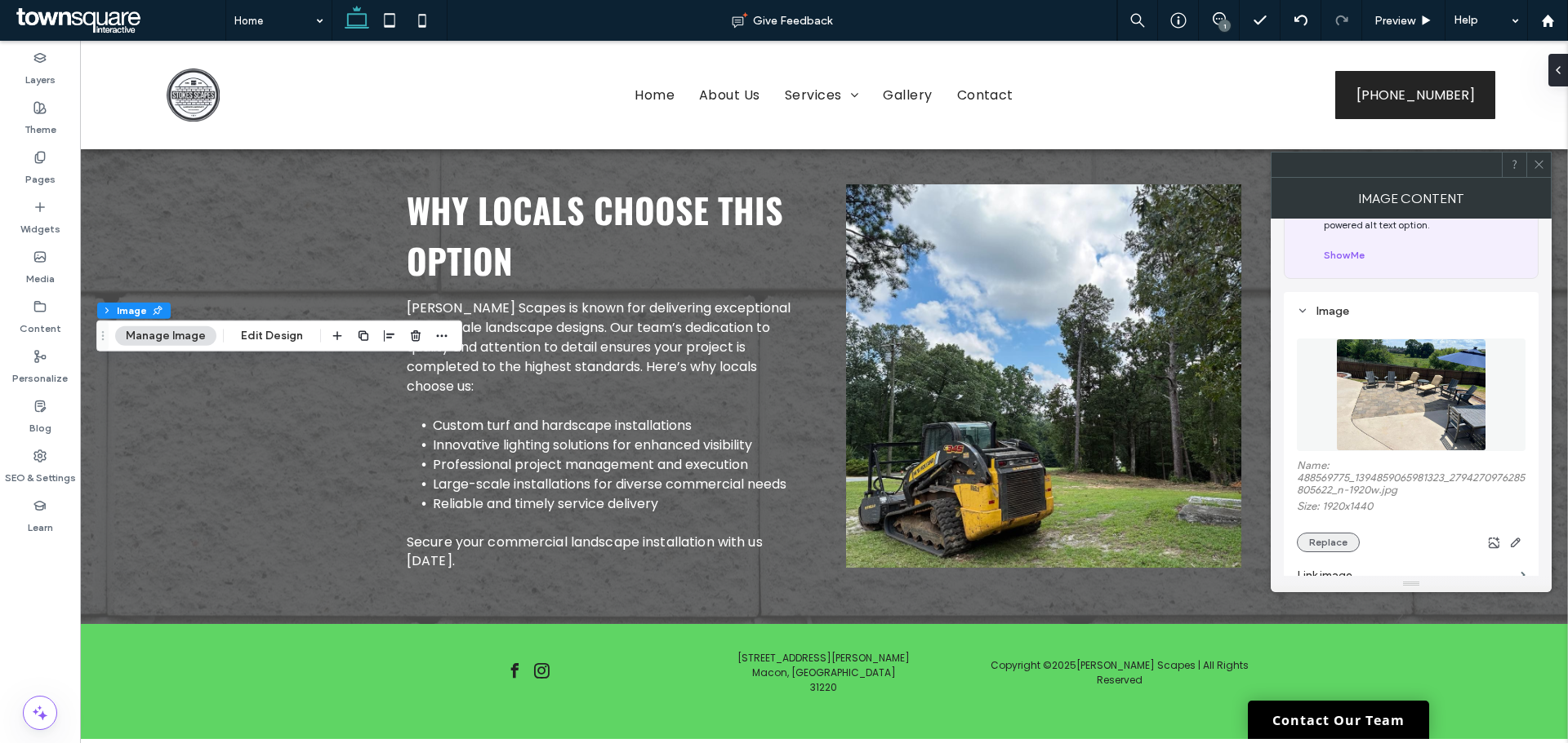
click at [1337, 540] on button "Replace" at bounding box center [1328, 543] width 63 height 20
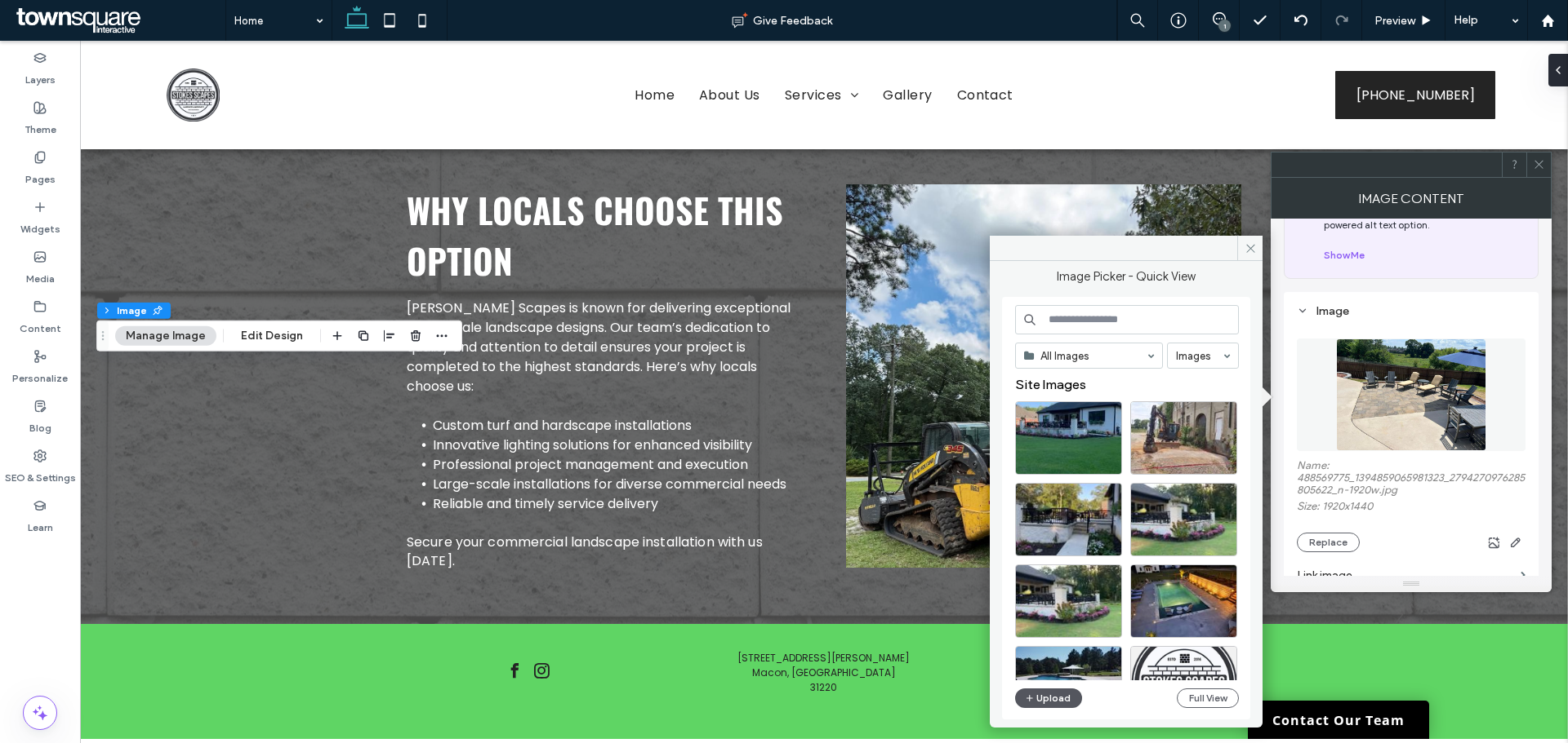
click at [1055, 703] on button "Upload" at bounding box center [1048, 698] width 67 height 20
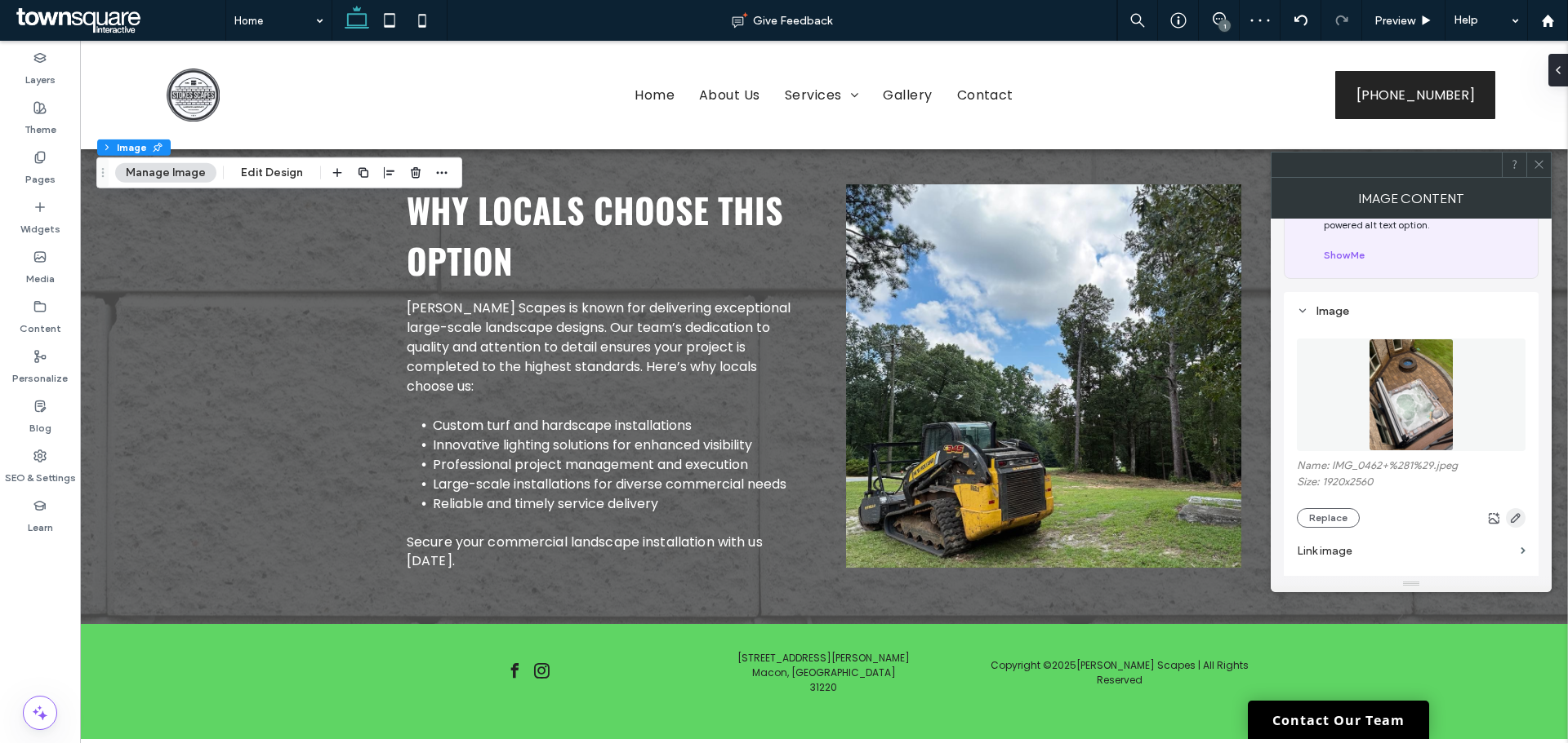
click at [1509, 517] on icon "button" at bounding box center [1515, 518] width 13 height 13
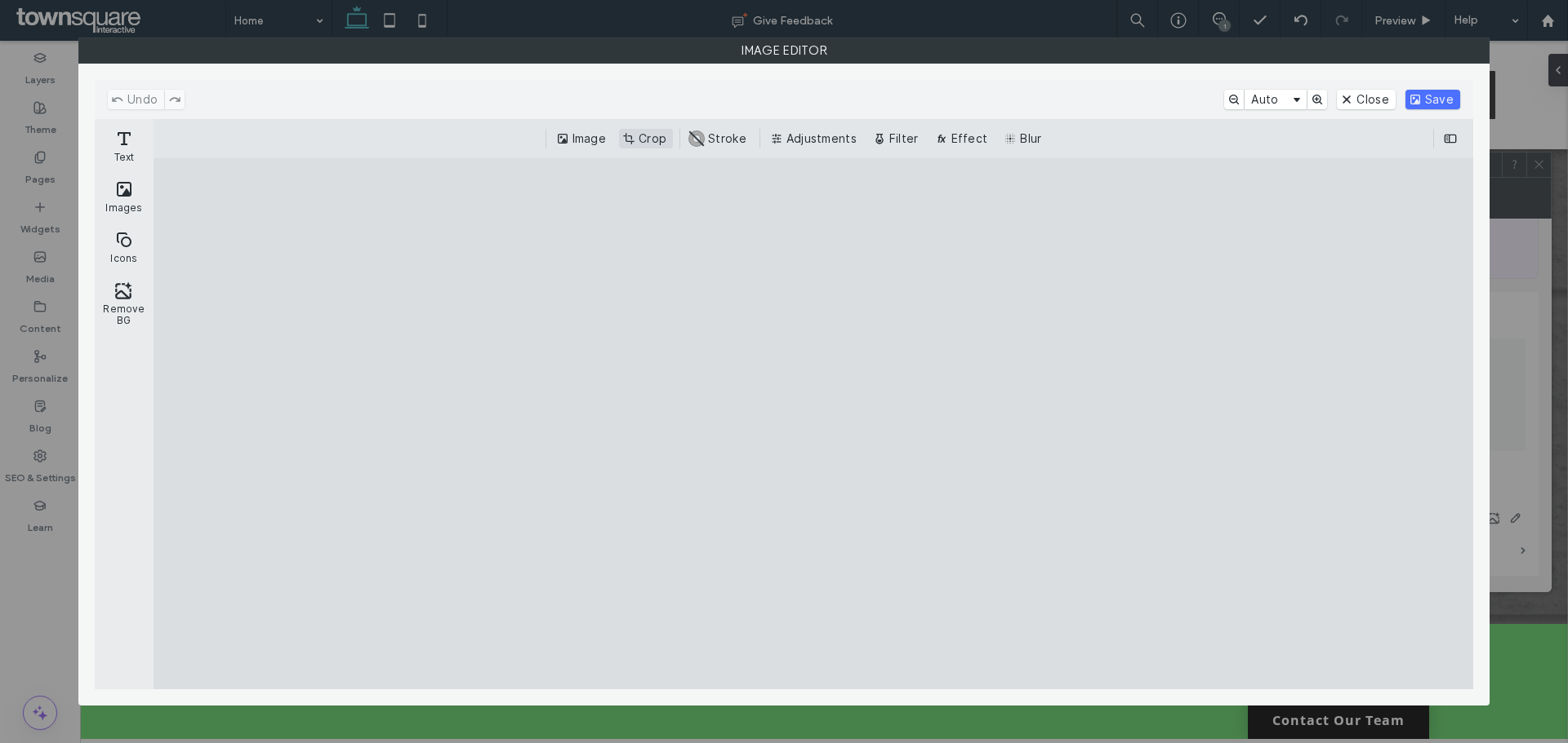
click at [651, 139] on button "Crop" at bounding box center [645, 139] width 54 height 20
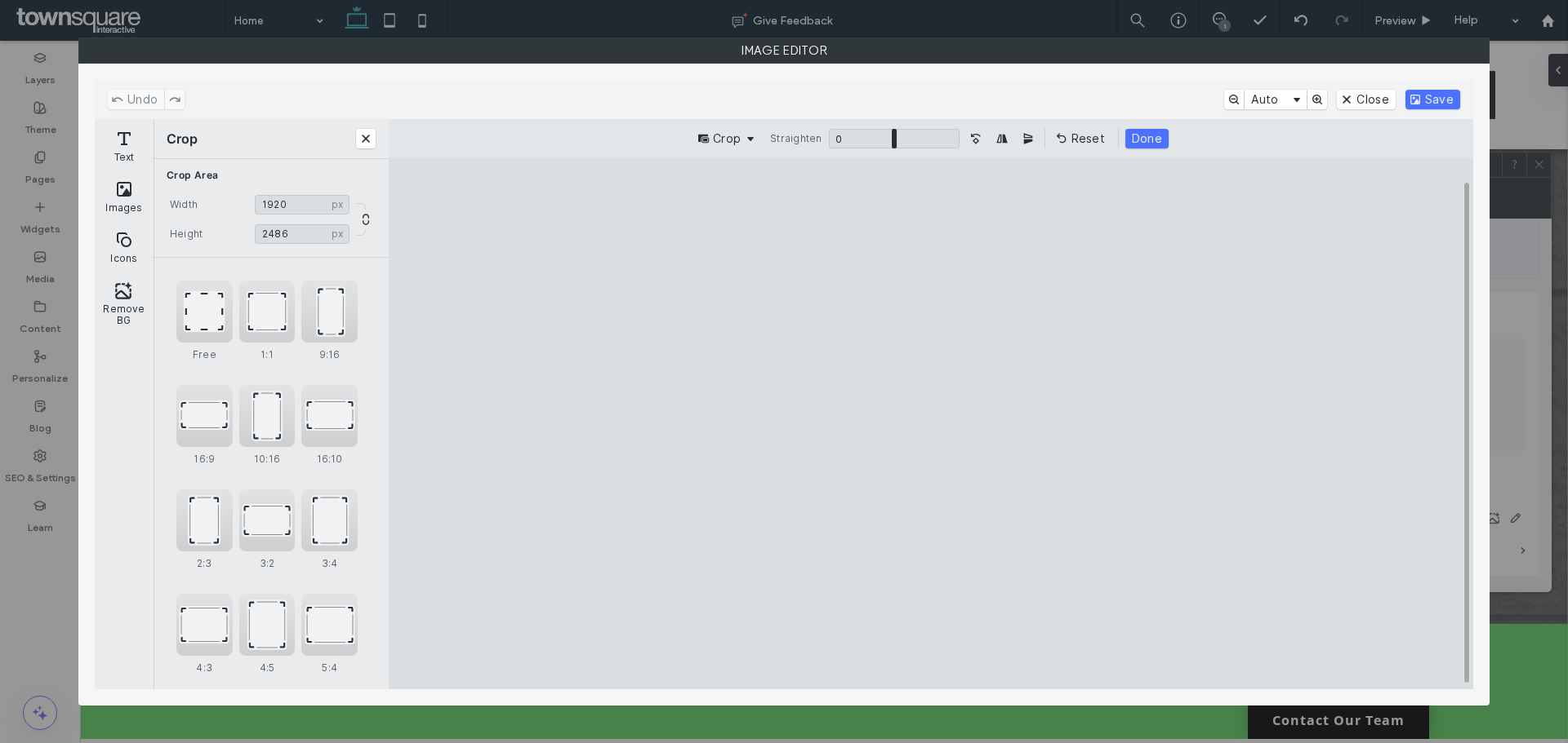
drag, startPoint x: 934, startPoint y: 209, endPoint x: 933, endPoint y: 226, distance: 17.0
click at [930, 423] on cesdk-canvas "Editor canvas" at bounding box center [930, 423] width 0 height 0
drag, startPoint x: 930, startPoint y: 220, endPoint x: 932, endPoint y: 242, distance: 22.1
click at [930, 423] on cesdk-canvas "Editor canvas" at bounding box center [930, 423] width 0 height 0
type input "****"
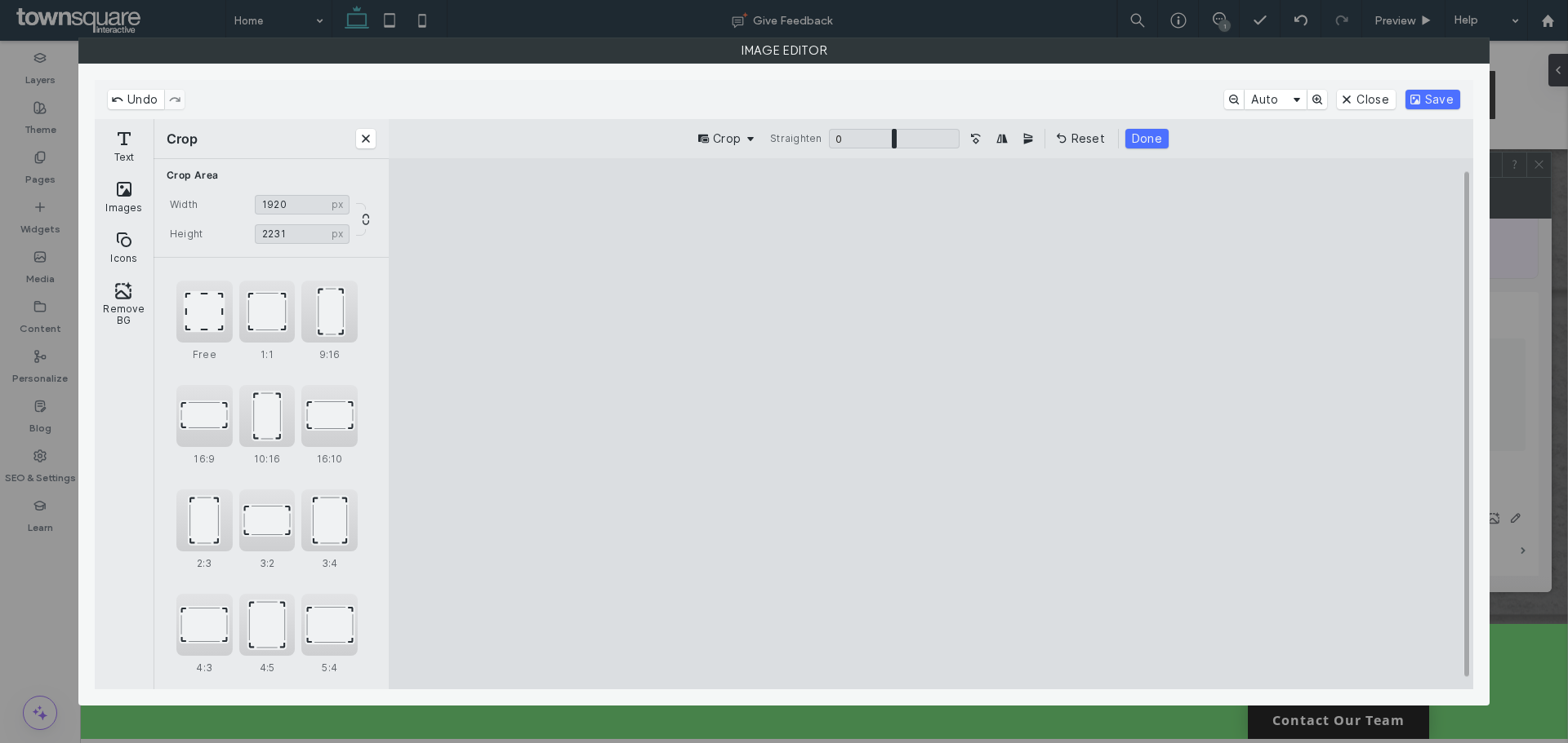
drag, startPoint x: 928, startPoint y: 658, endPoint x: 936, endPoint y: 638, distance: 21.5
click at [930, 423] on cesdk-canvas "Editor canvas" at bounding box center [930, 423] width 0 height 0
click at [1142, 139] on button "Done" at bounding box center [1146, 139] width 43 height 20
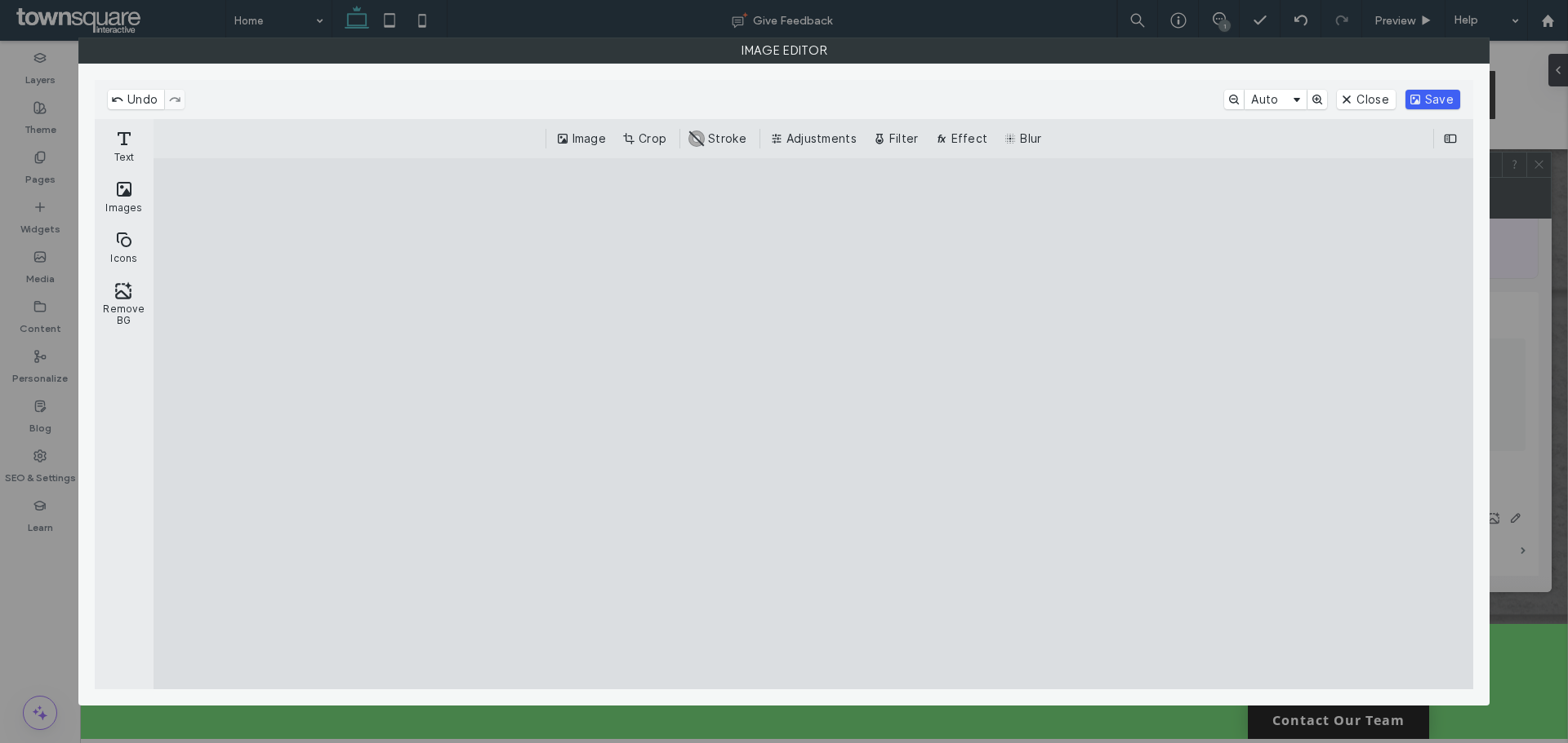
click at [1437, 94] on button "Save" at bounding box center [1432, 100] width 55 height 20
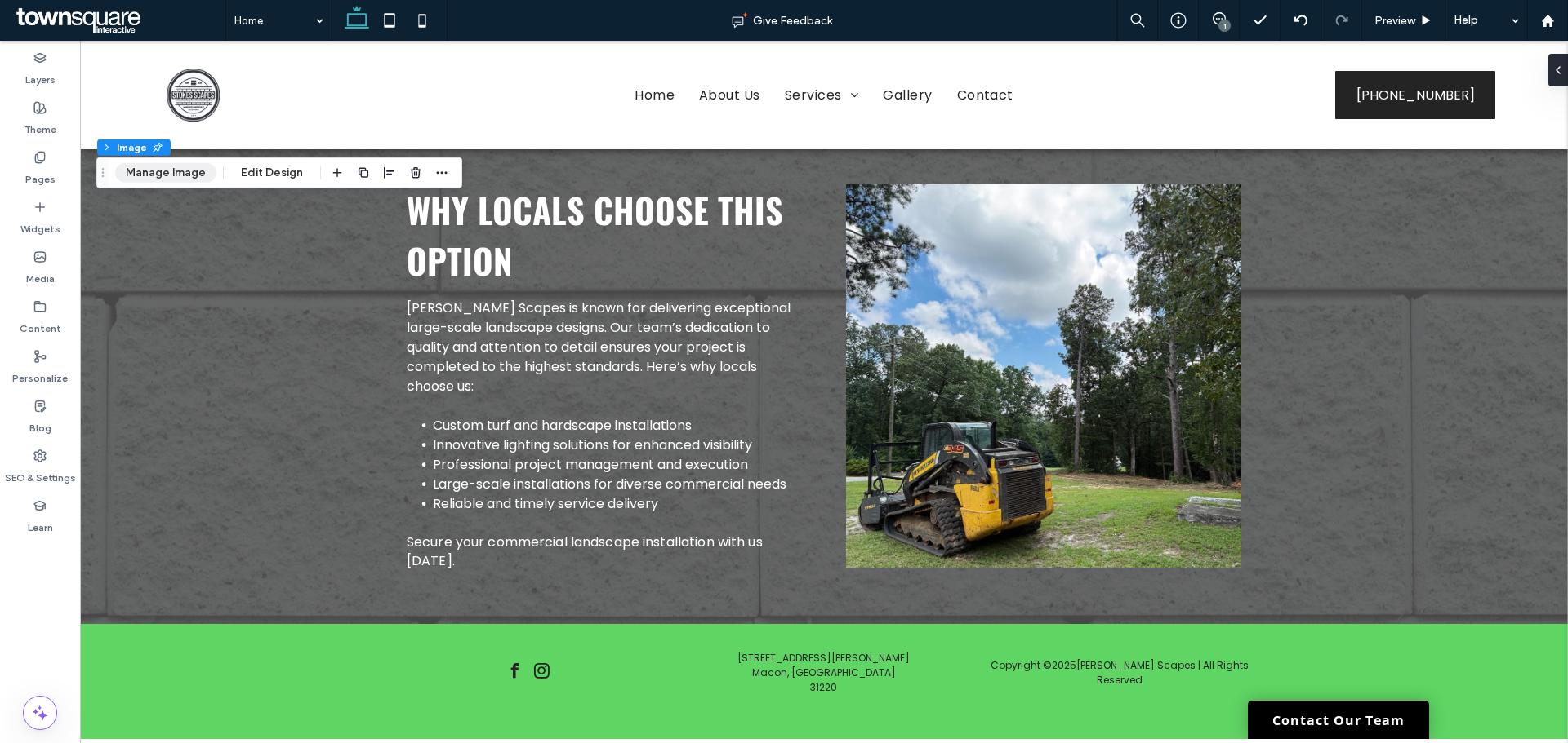
click at [173, 176] on button "Manage Image" at bounding box center [165, 173] width 101 height 20
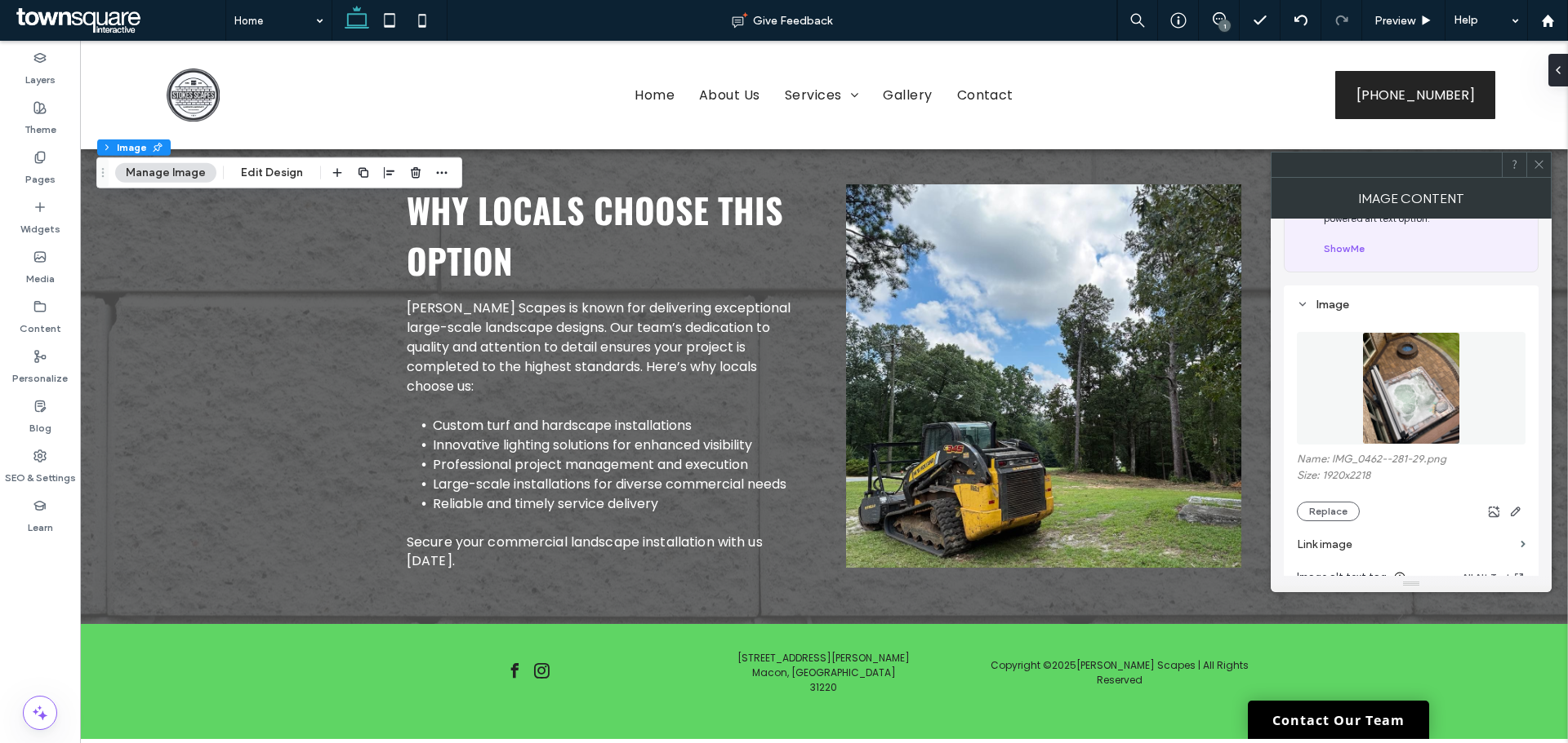
scroll to position [163, 0]
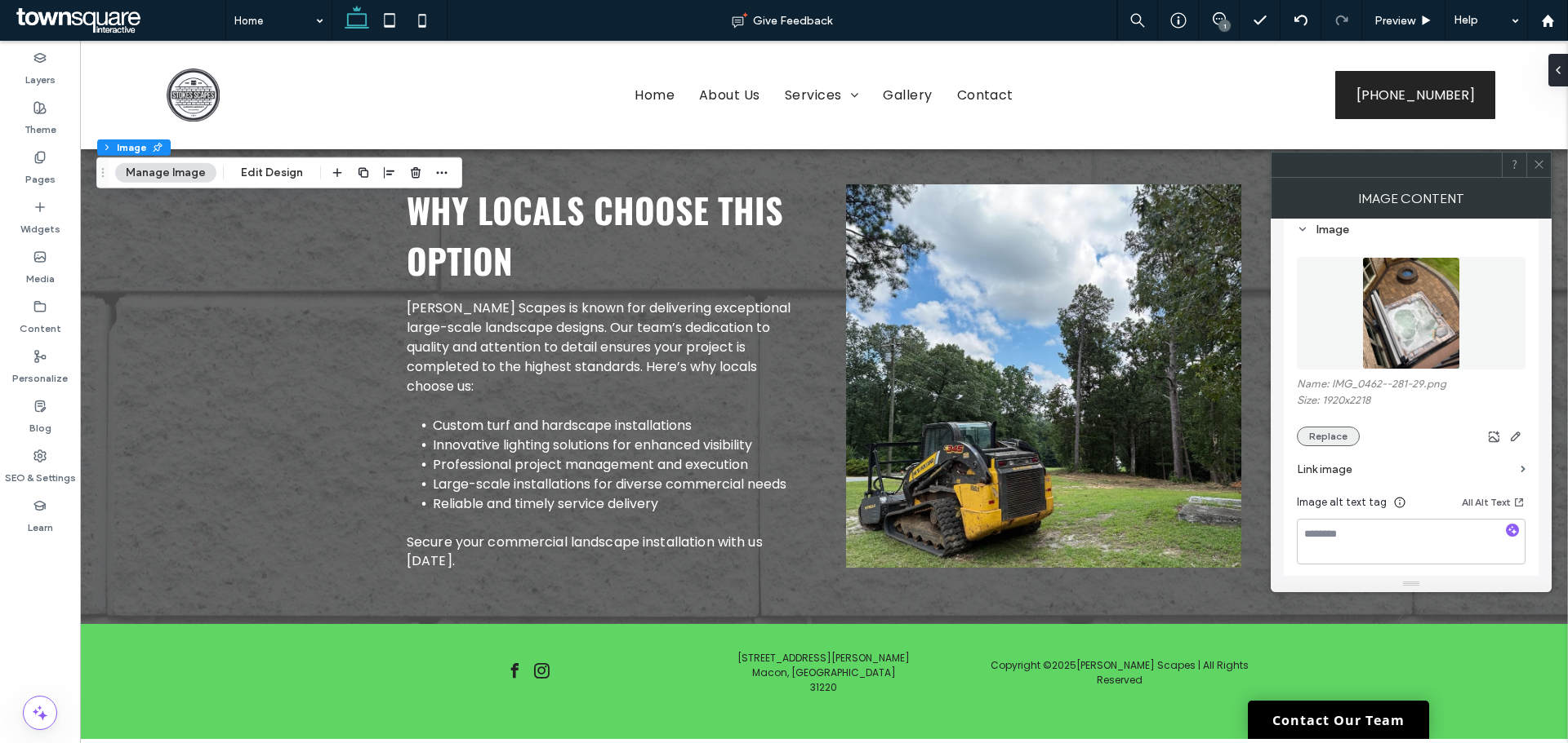
click at [1321, 442] on button "Replace" at bounding box center [1328, 436] width 63 height 20
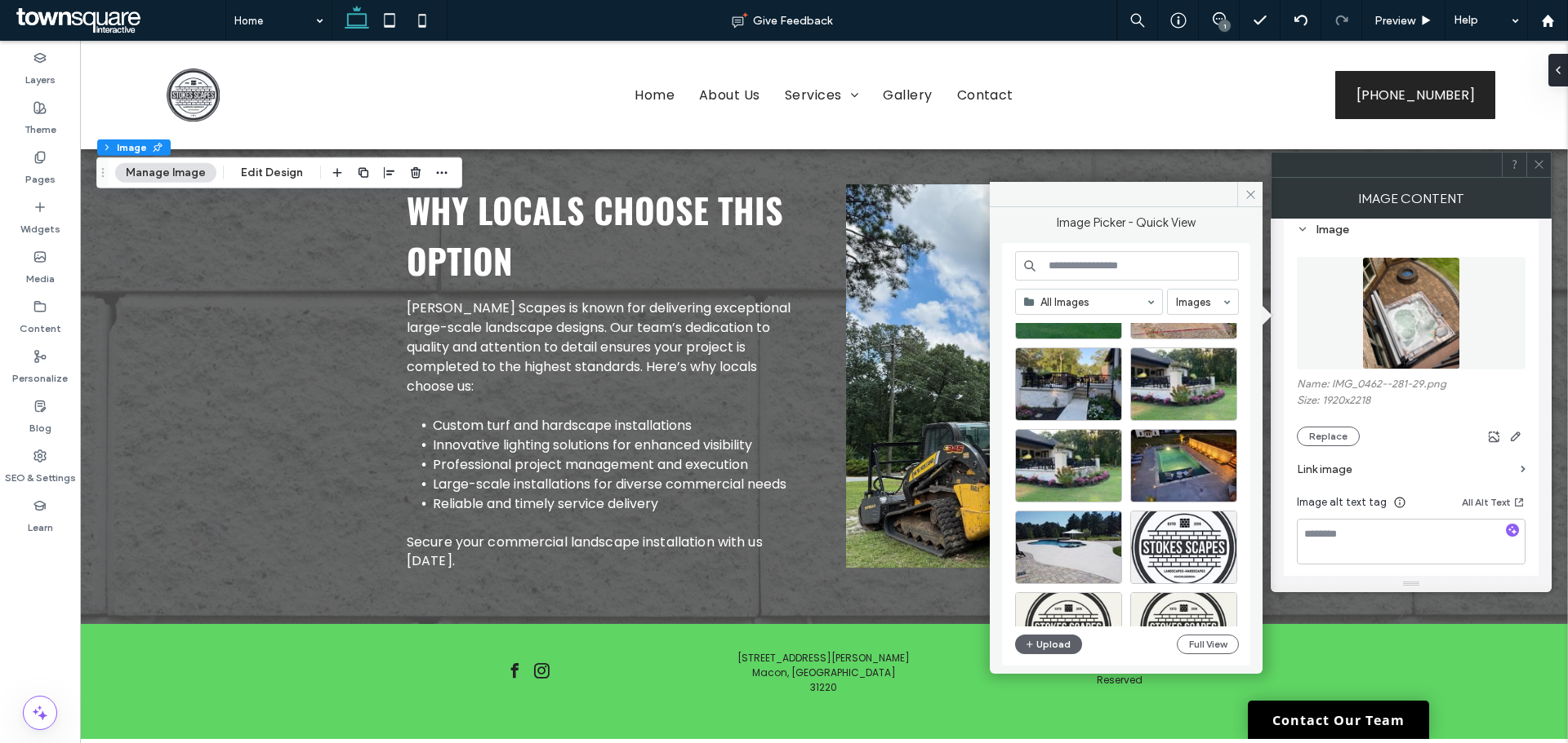
scroll to position [245, 0]
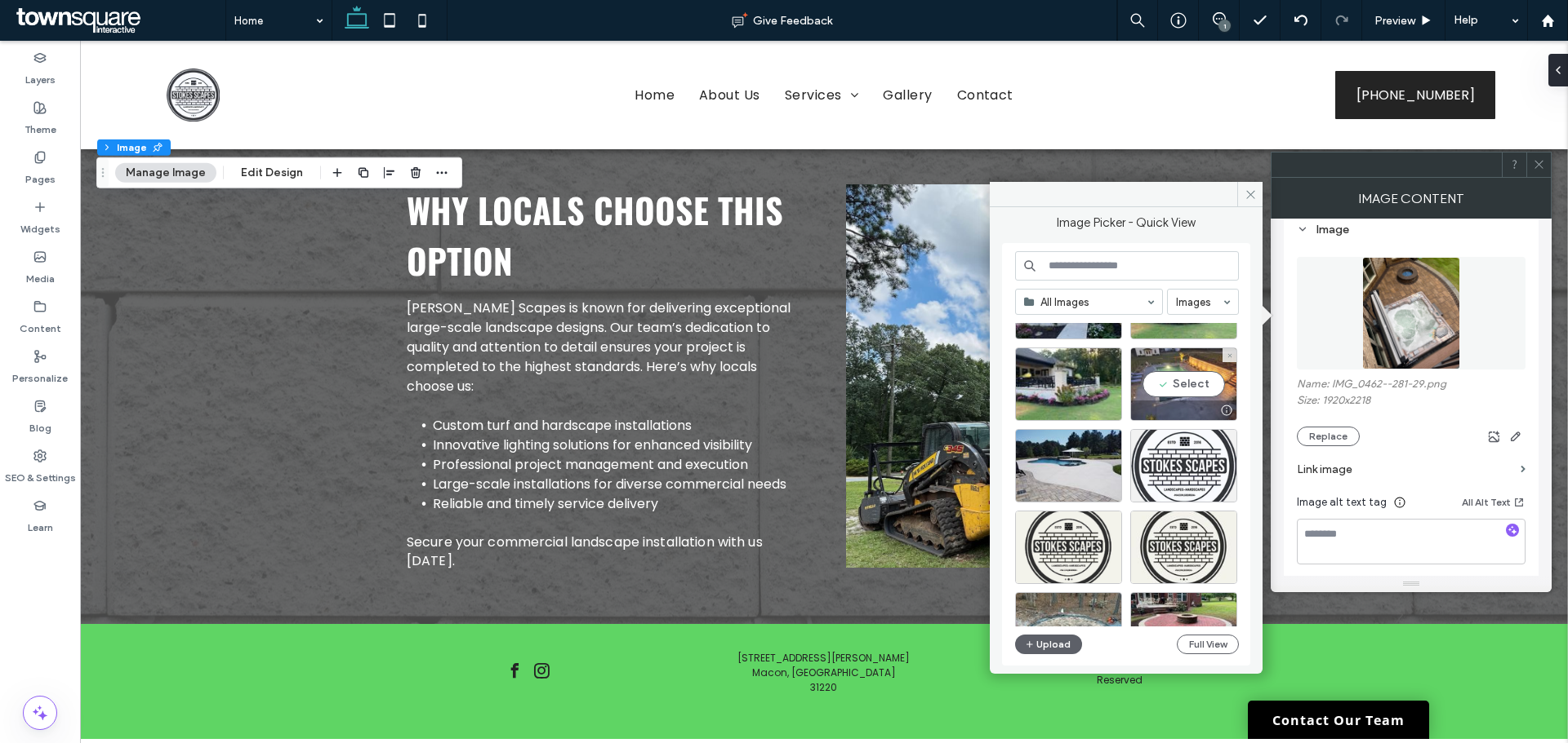
click at [1190, 388] on div "Select" at bounding box center [1183, 384] width 107 height 74
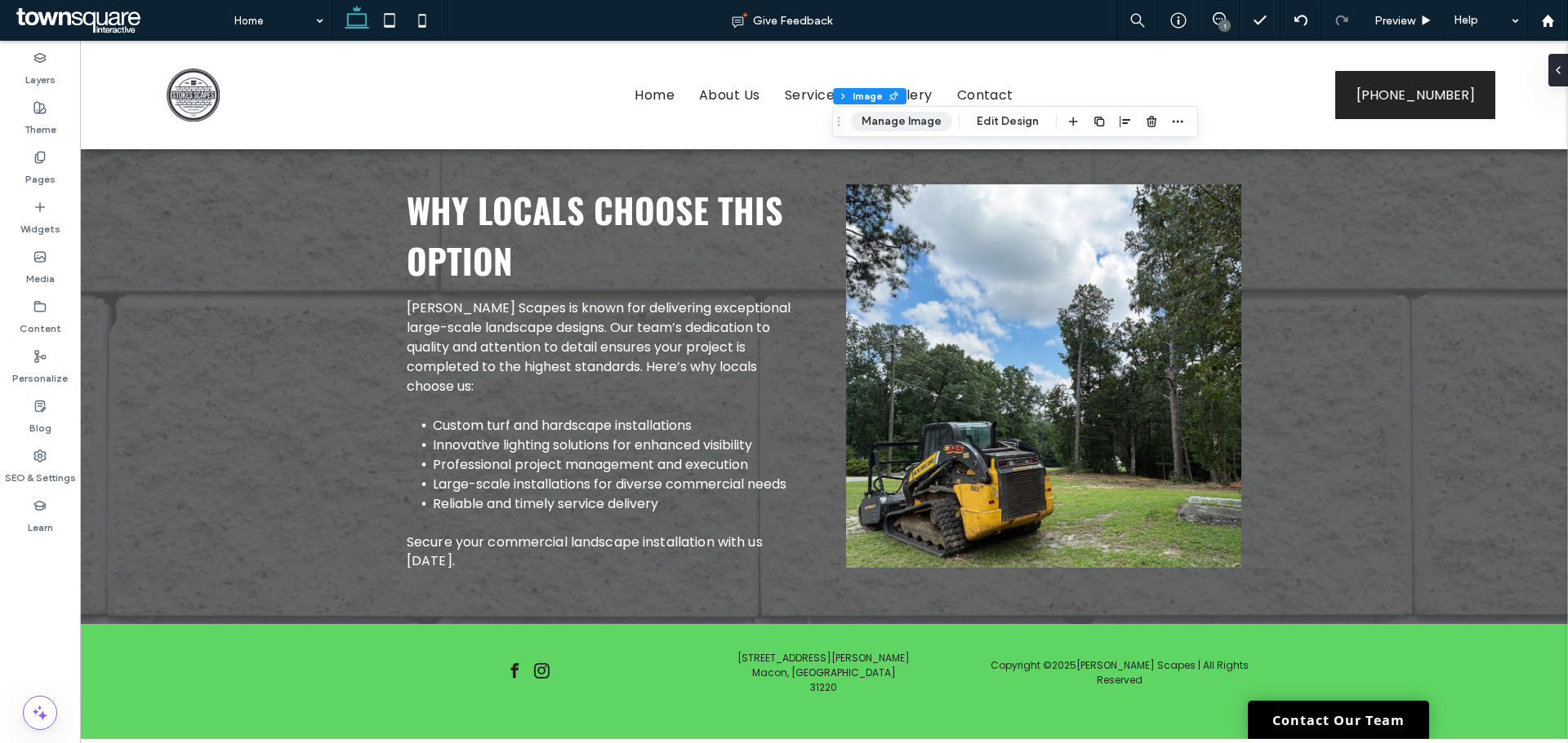
click at [876, 118] on button "Manage Image" at bounding box center [901, 121] width 101 height 20
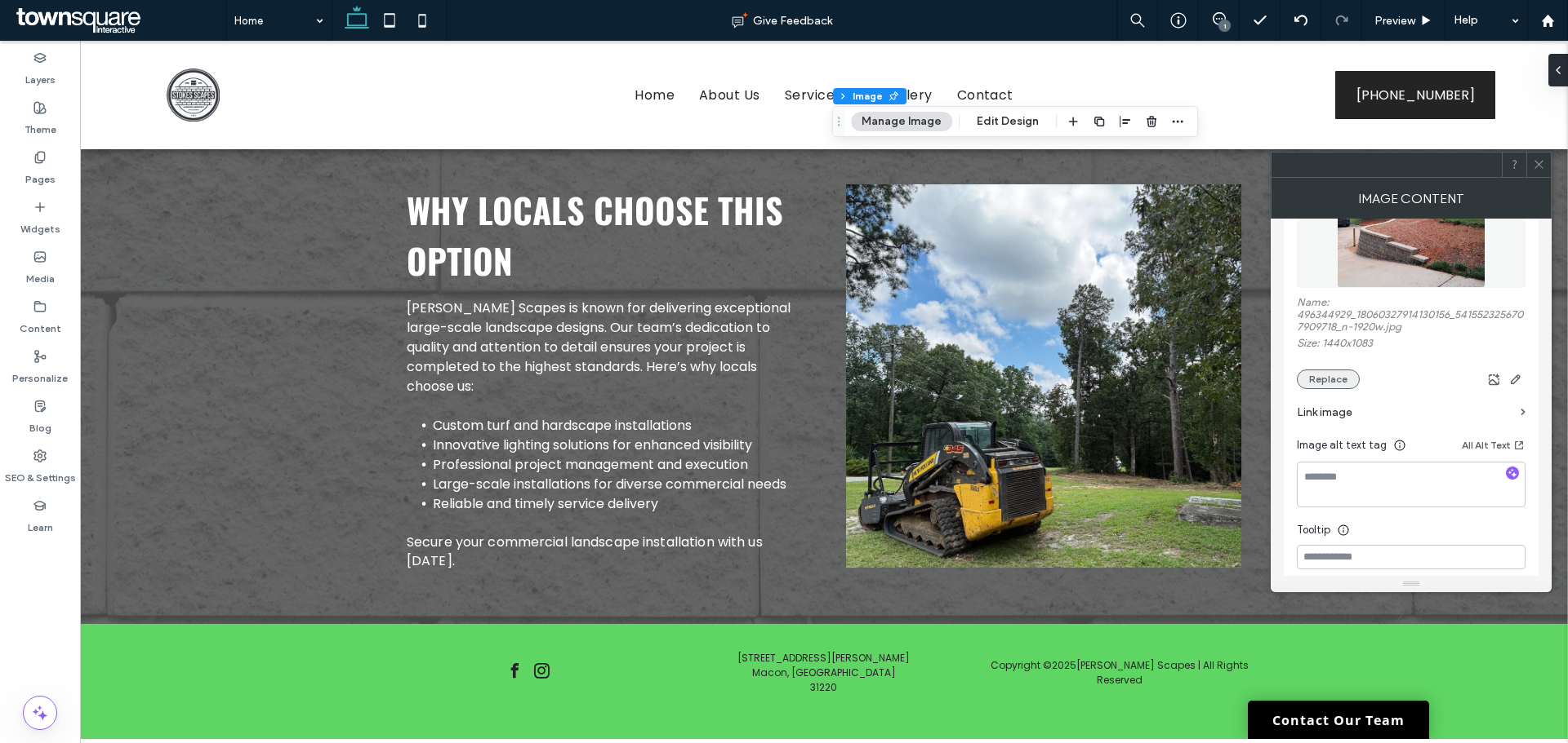
click at [1341, 377] on button "Replace" at bounding box center [1328, 379] width 63 height 20
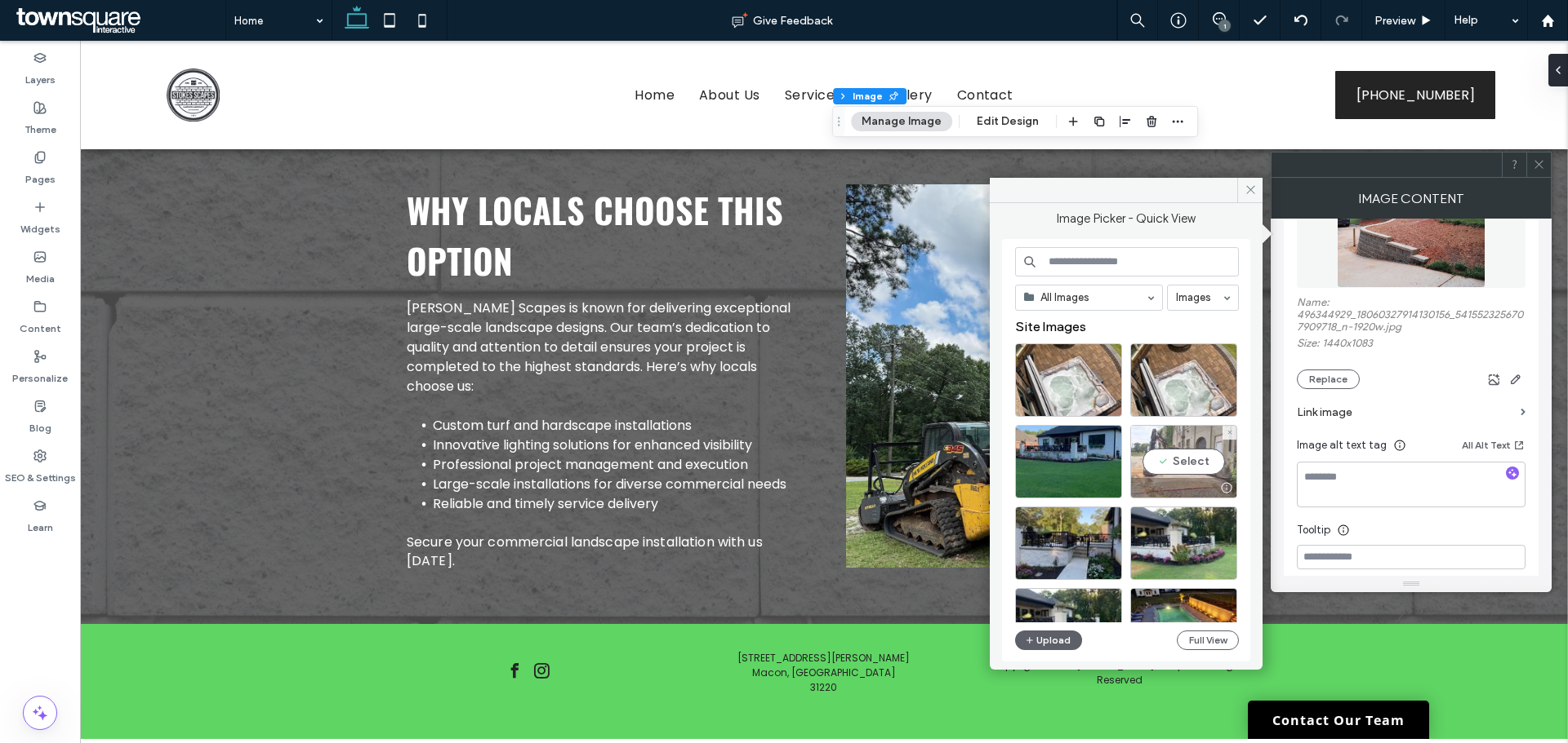
click at [1162, 455] on div "Select" at bounding box center [1183, 461] width 107 height 74
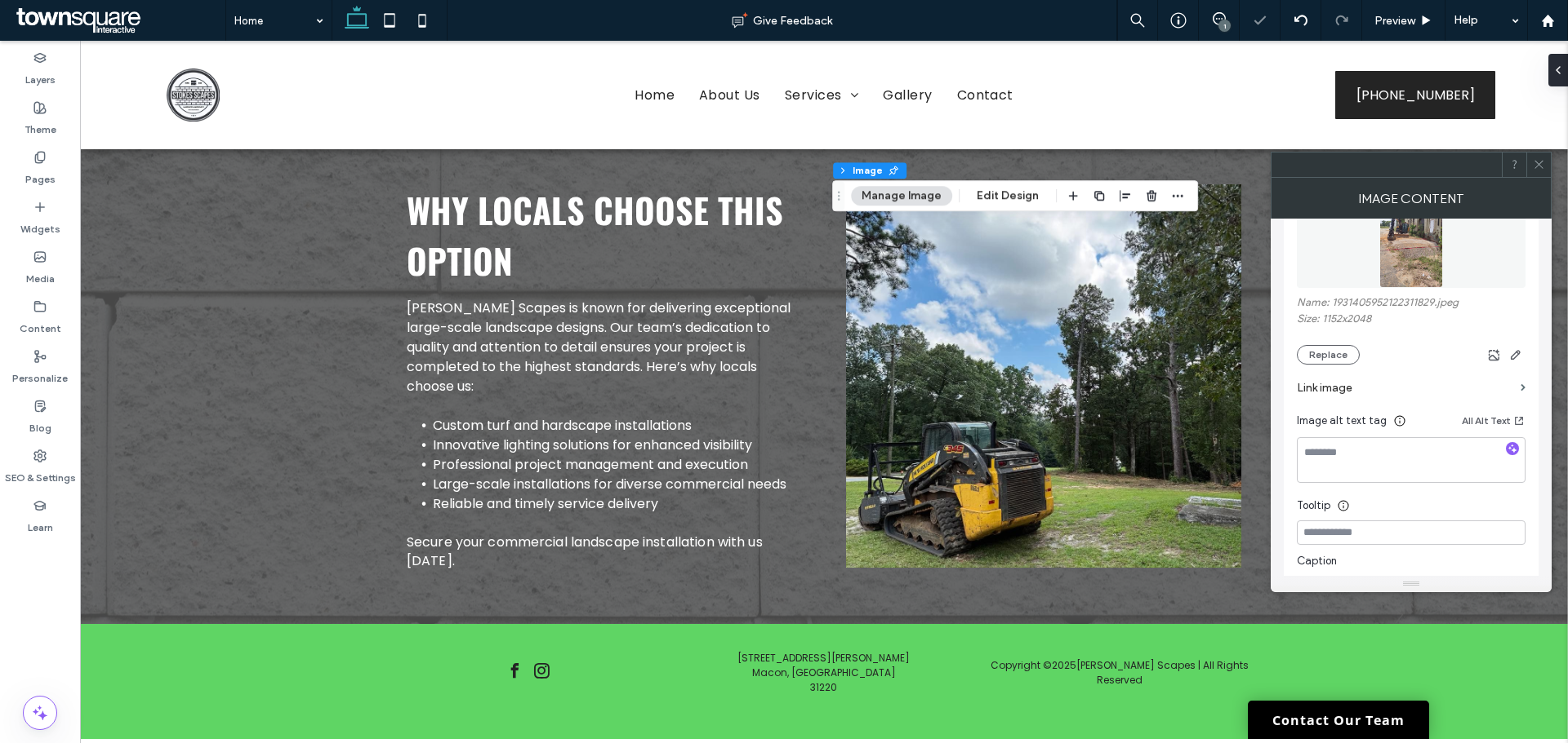
click at [1541, 162] on use at bounding box center [1538, 164] width 8 height 8
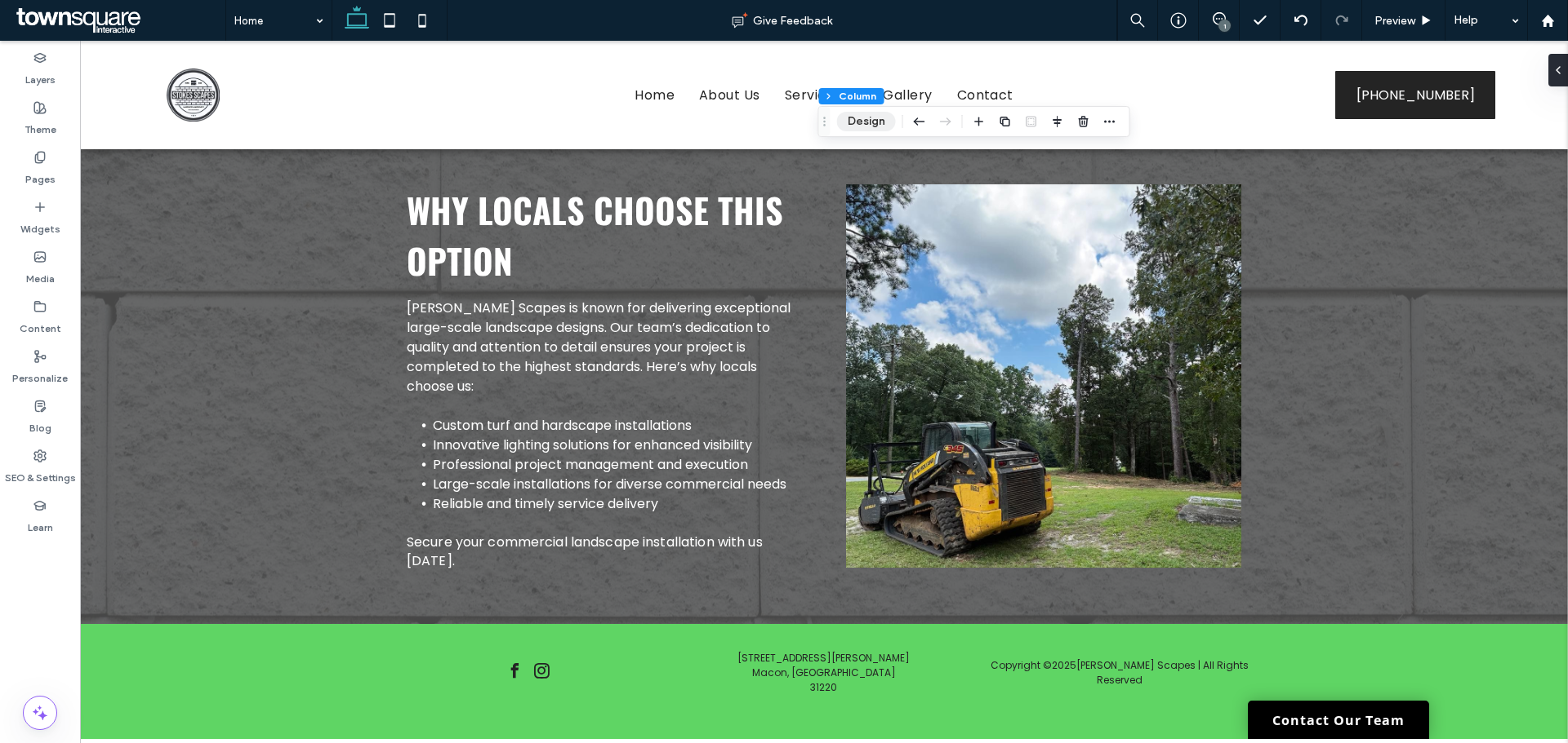
click at [859, 117] on button "Design" at bounding box center [866, 121] width 59 height 20
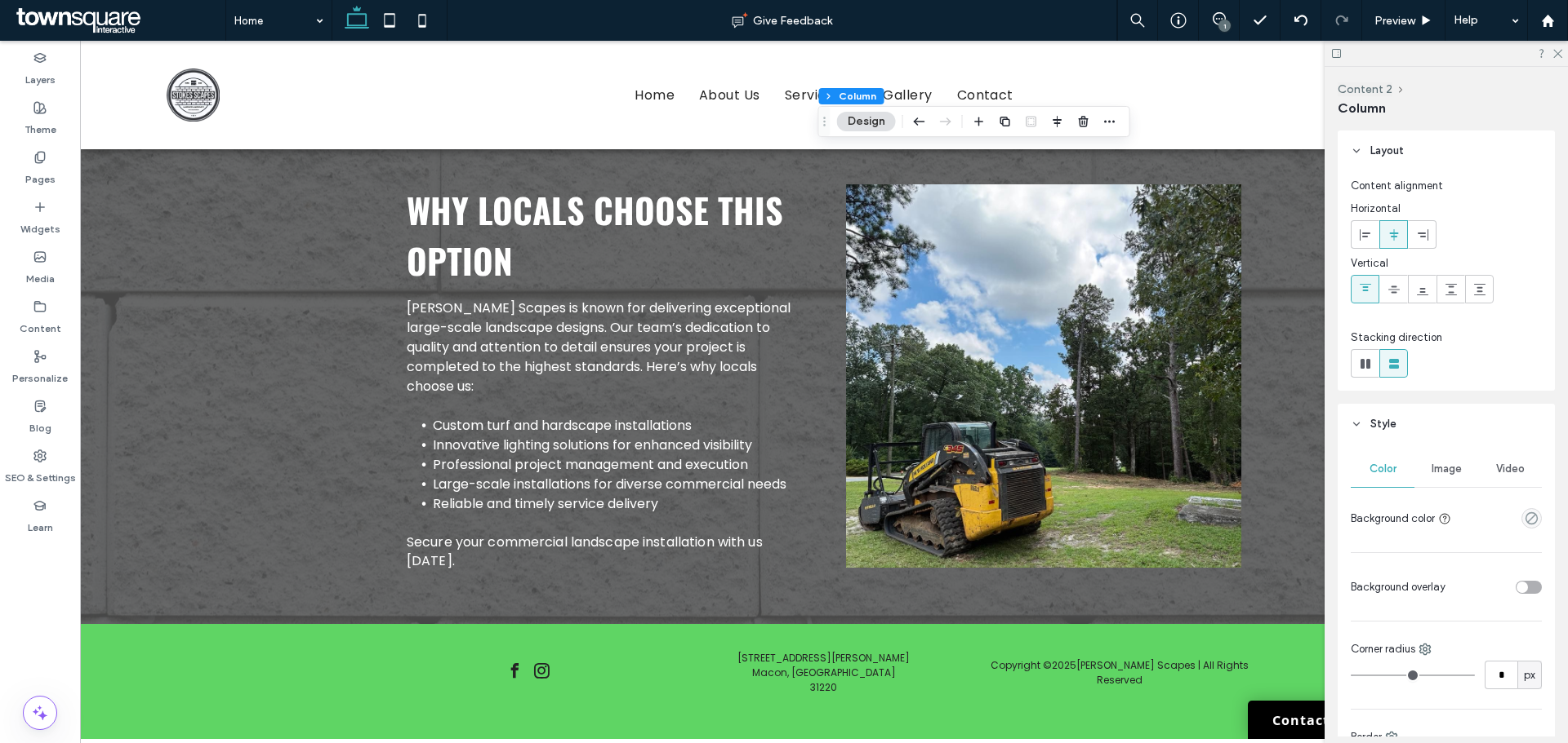
scroll to position [82, 0]
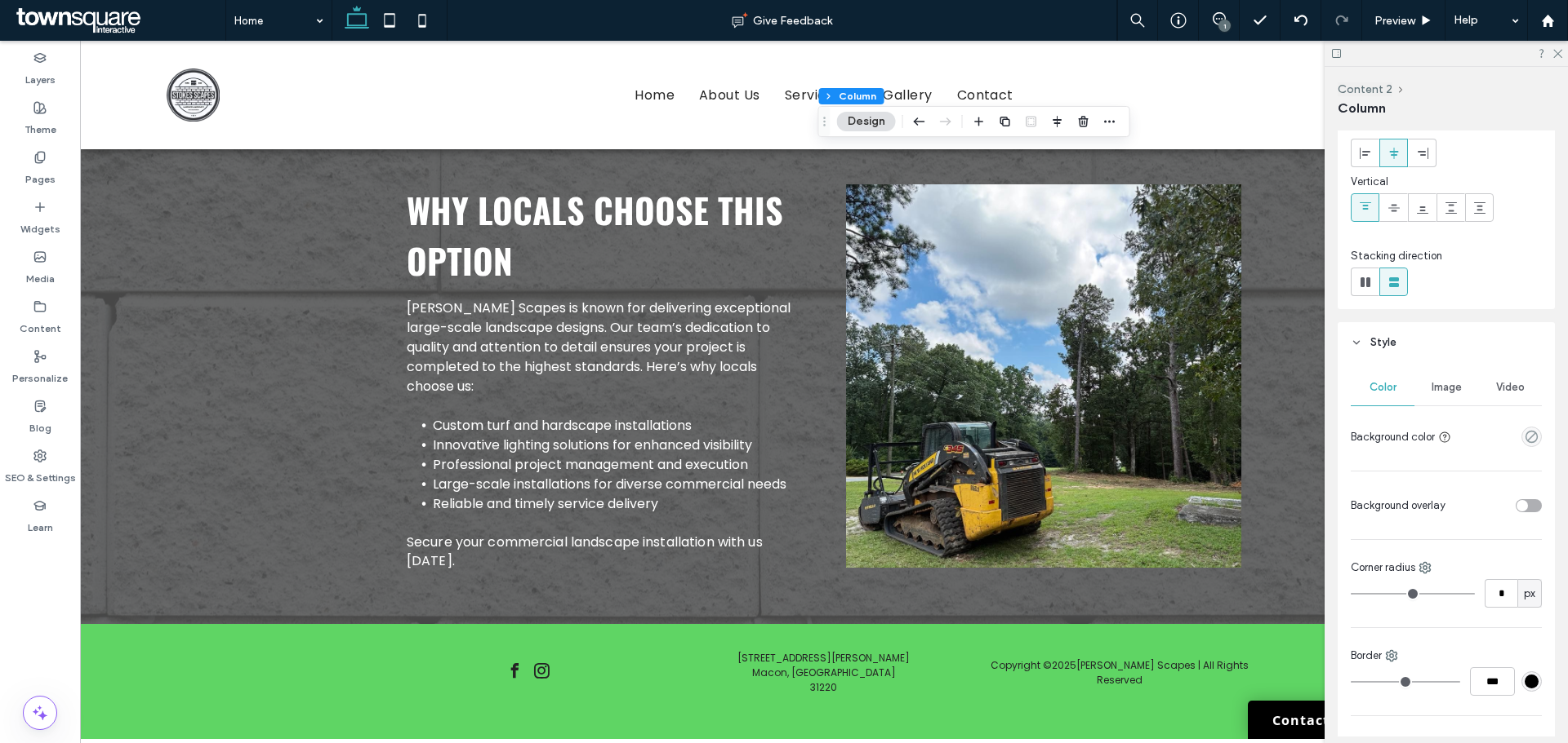
click at [1445, 377] on div "Image" at bounding box center [1446, 387] width 64 height 36
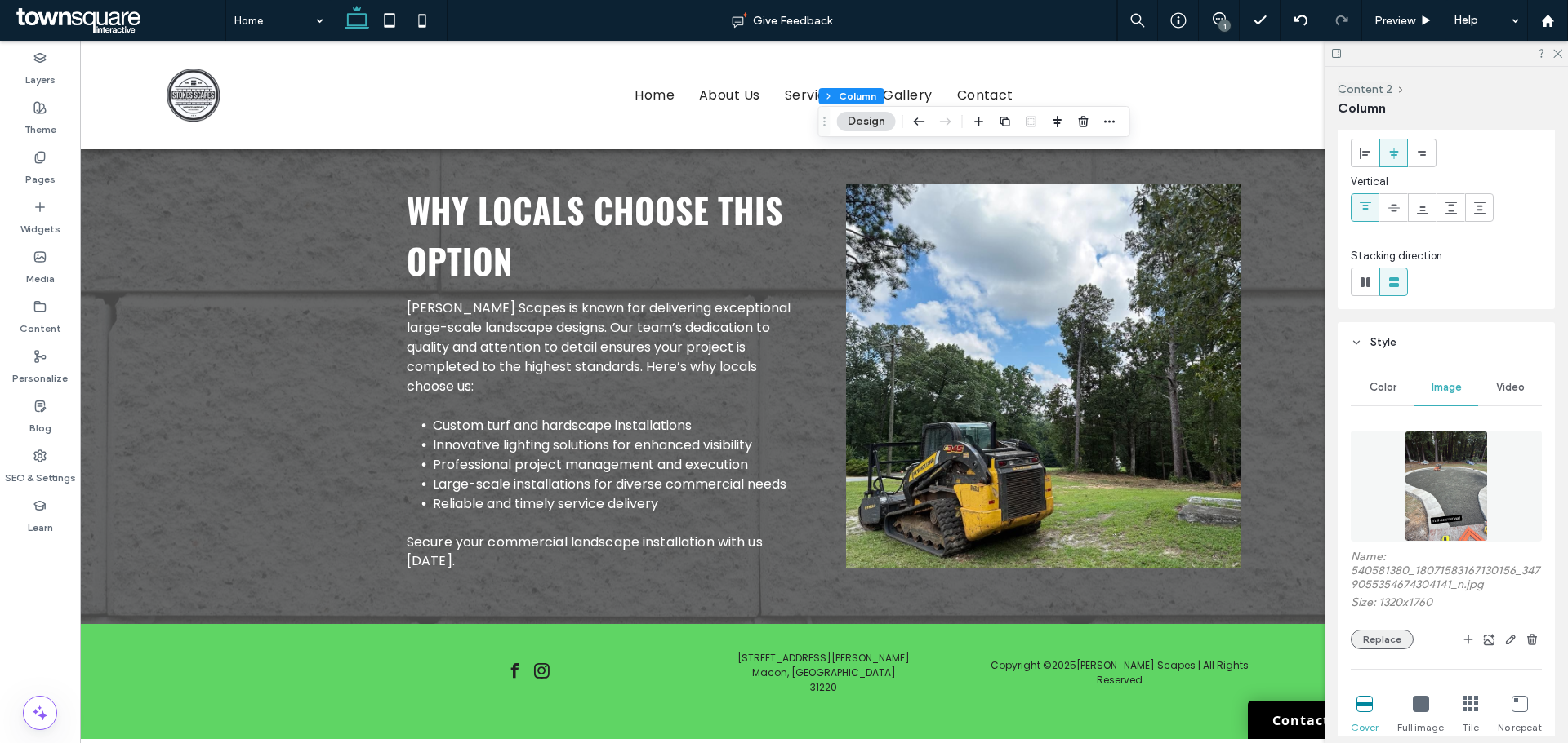
click at [1387, 635] on button "Replace" at bounding box center [1382, 640] width 63 height 20
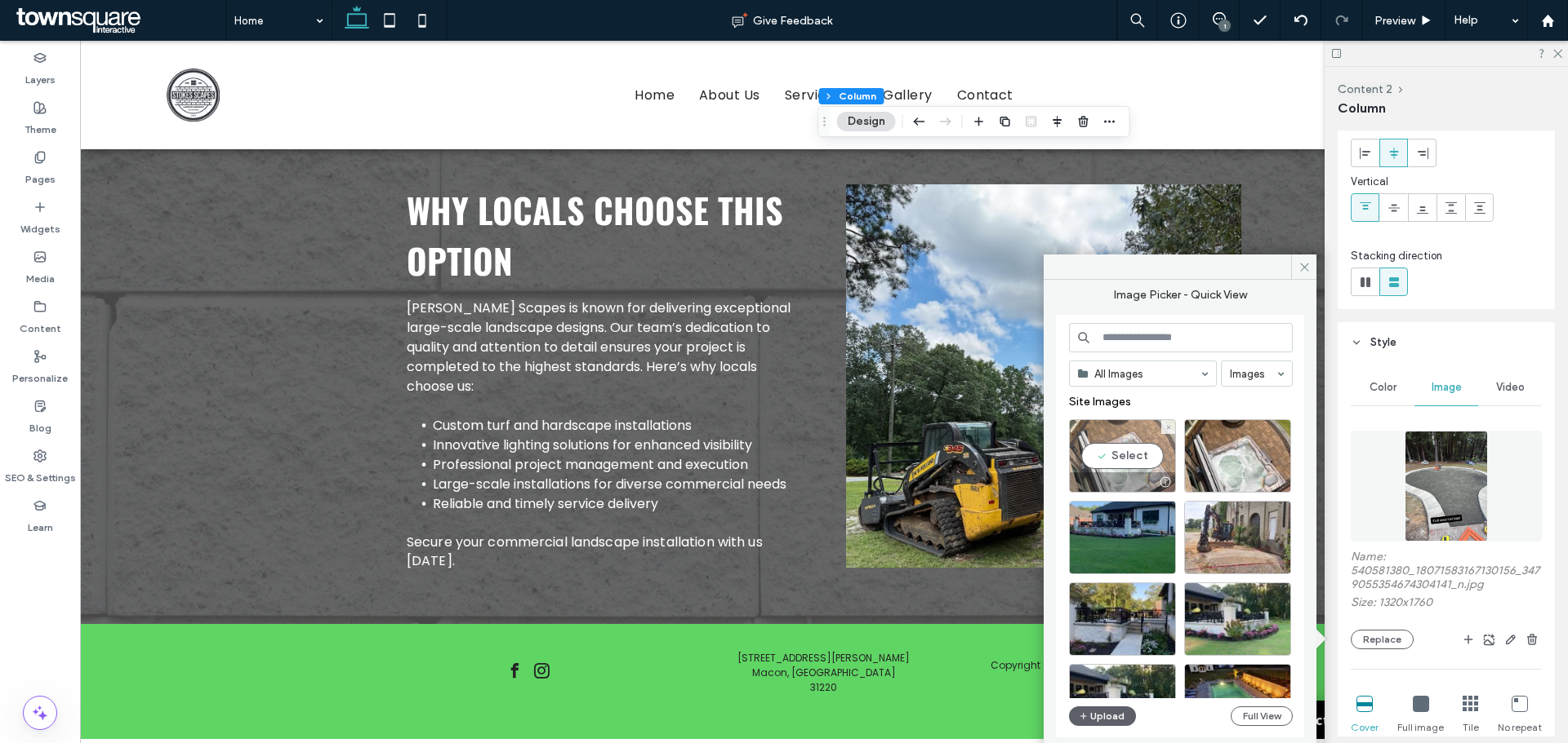
click at [1131, 450] on div "Select" at bounding box center [1121, 455] width 107 height 74
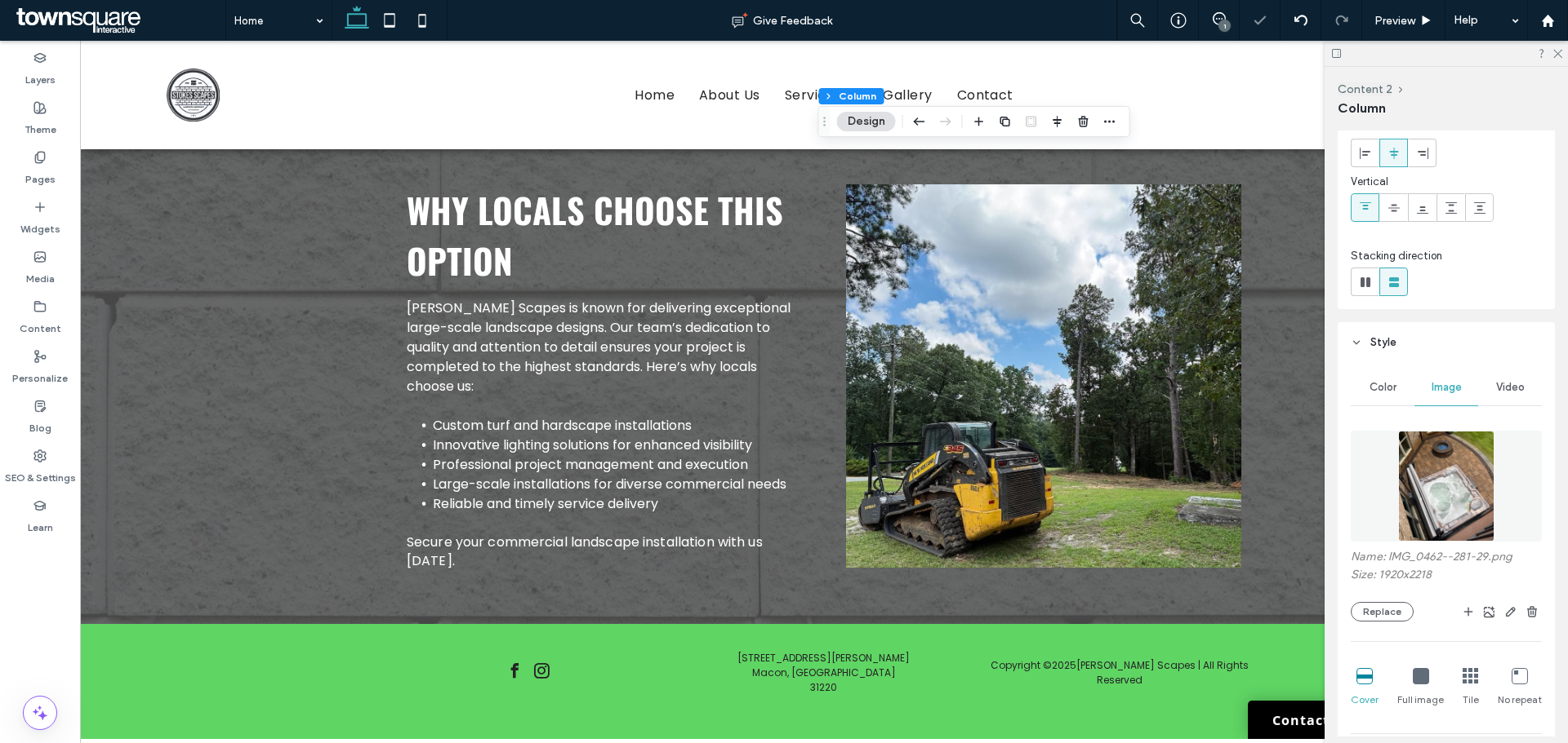
scroll to position [0, 0]
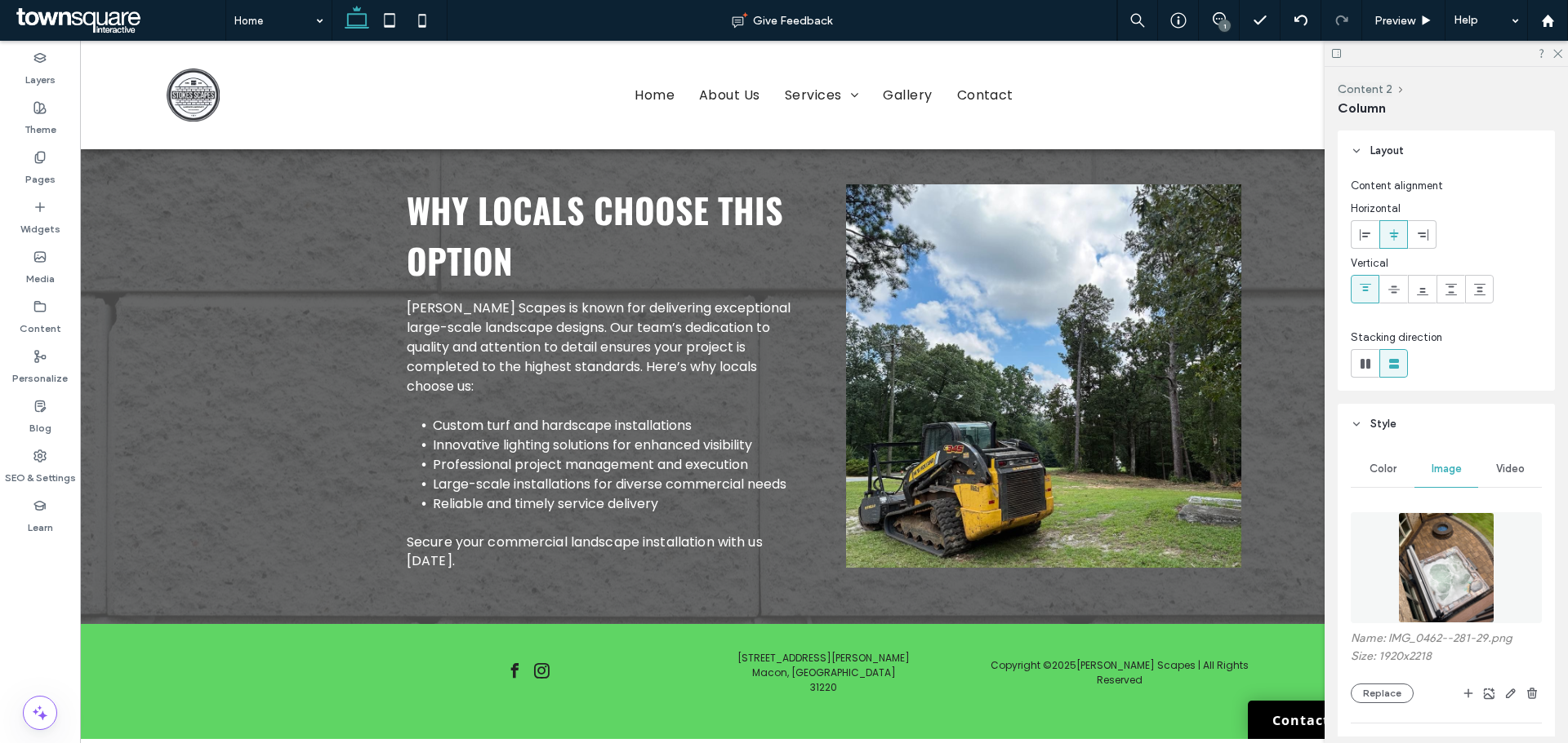
type input "**"
type input "*****"
click at [1555, 49] on div at bounding box center [1446, 53] width 243 height 26
click at [1555, 49] on icon at bounding box center [1556, 52] width 11 height 11
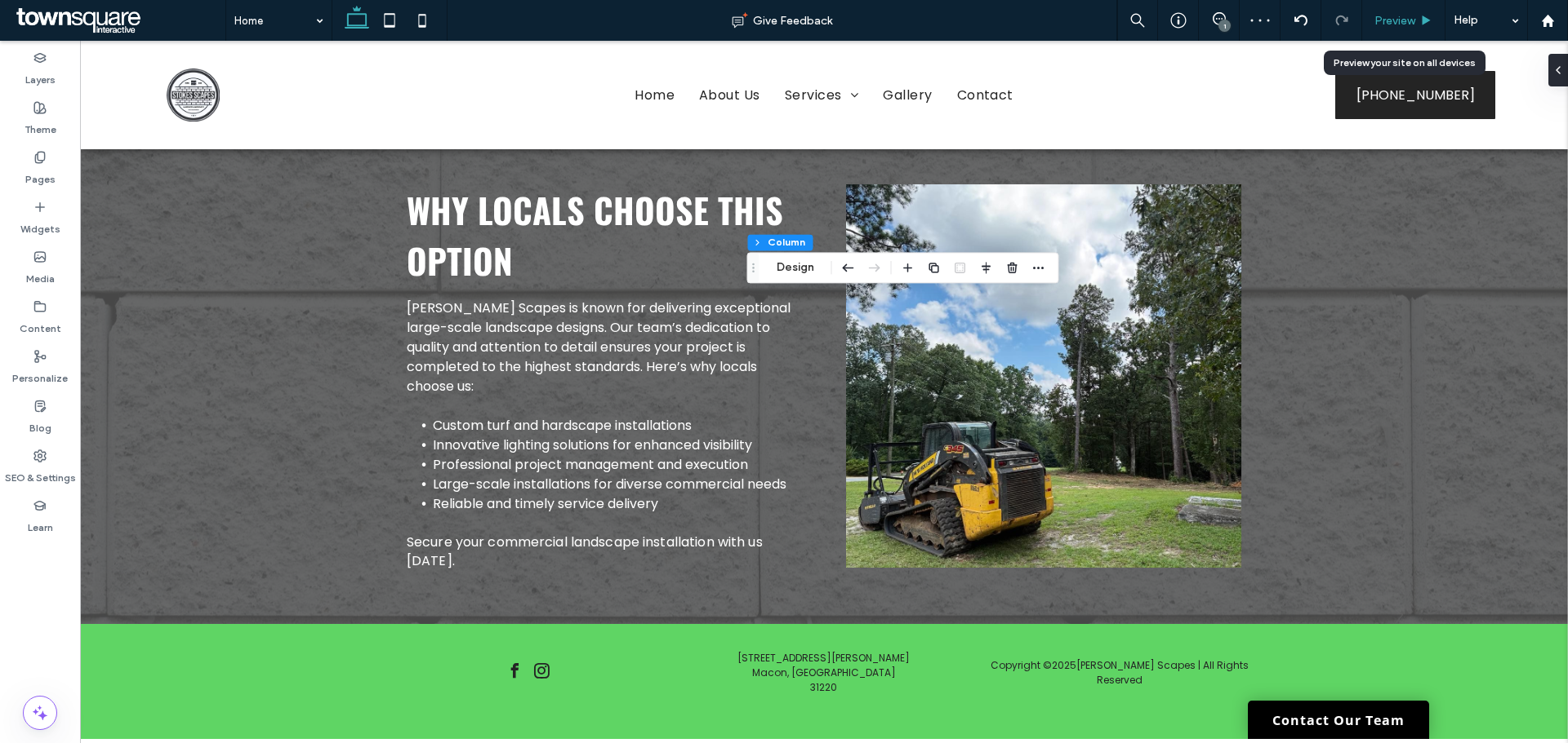
click at [1432, 2] on div "Preview" at bounding box center [1403, 20] width 84 height 40
click at [1420, 8] on div "Preview" at bounding box center [1403, 20] width 84 height 40
click at [1418, 24] on div "Preview" at bounding box center [1403, 21] width 83 height 14
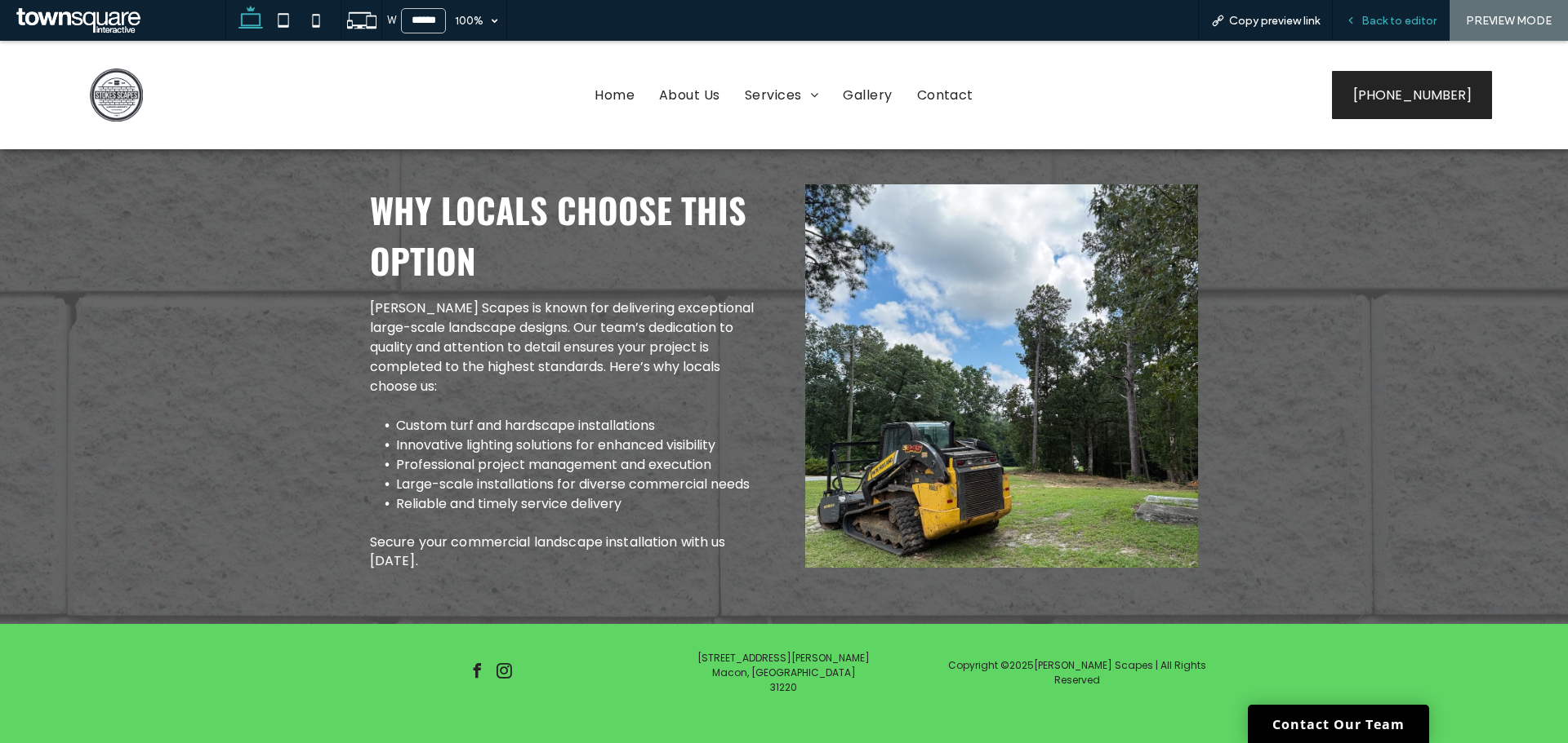
click at [1396, 21] on span "Back to editor" at bounding box center [1398, 21] width 75 height 14
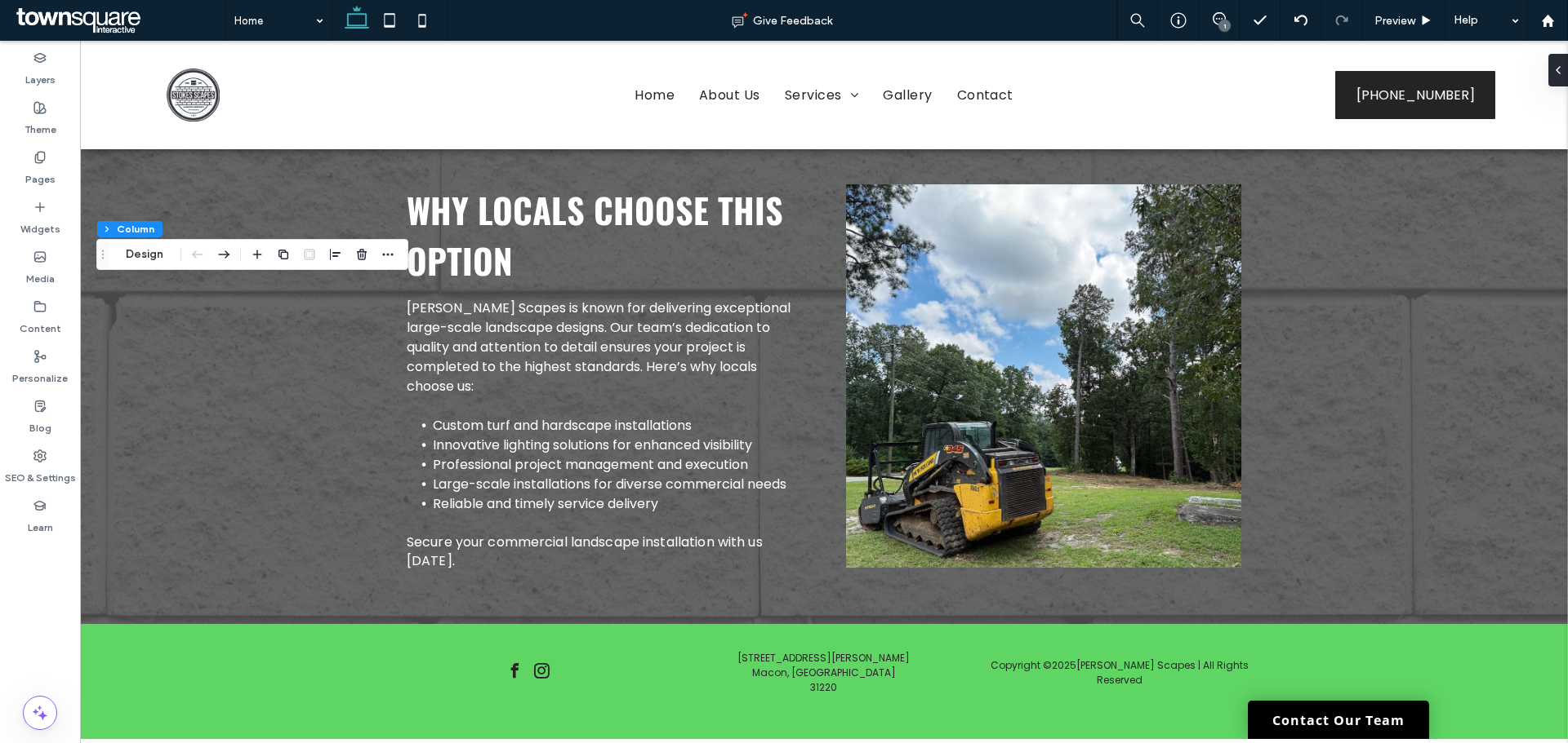
click at [113, 247] on div "Content 1 Column Design" at bounding box center [251, 255] width 312 height 31
click at [149, 260] on button "Design" at bounding box center [144, 255] width 59 height 20
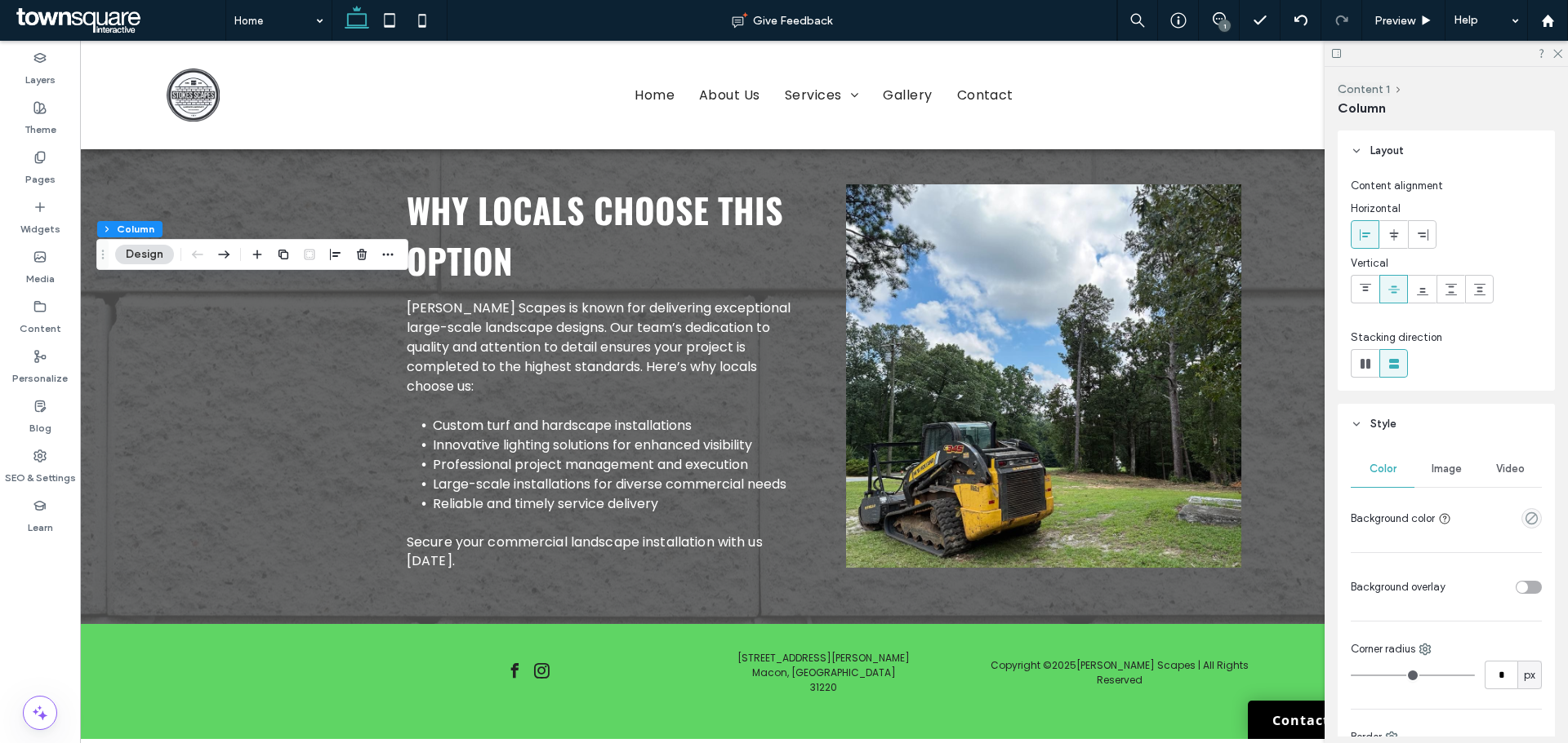
click at [1432, 472] on span "Image" at bounding box center [1446, 469] width 31 height 13
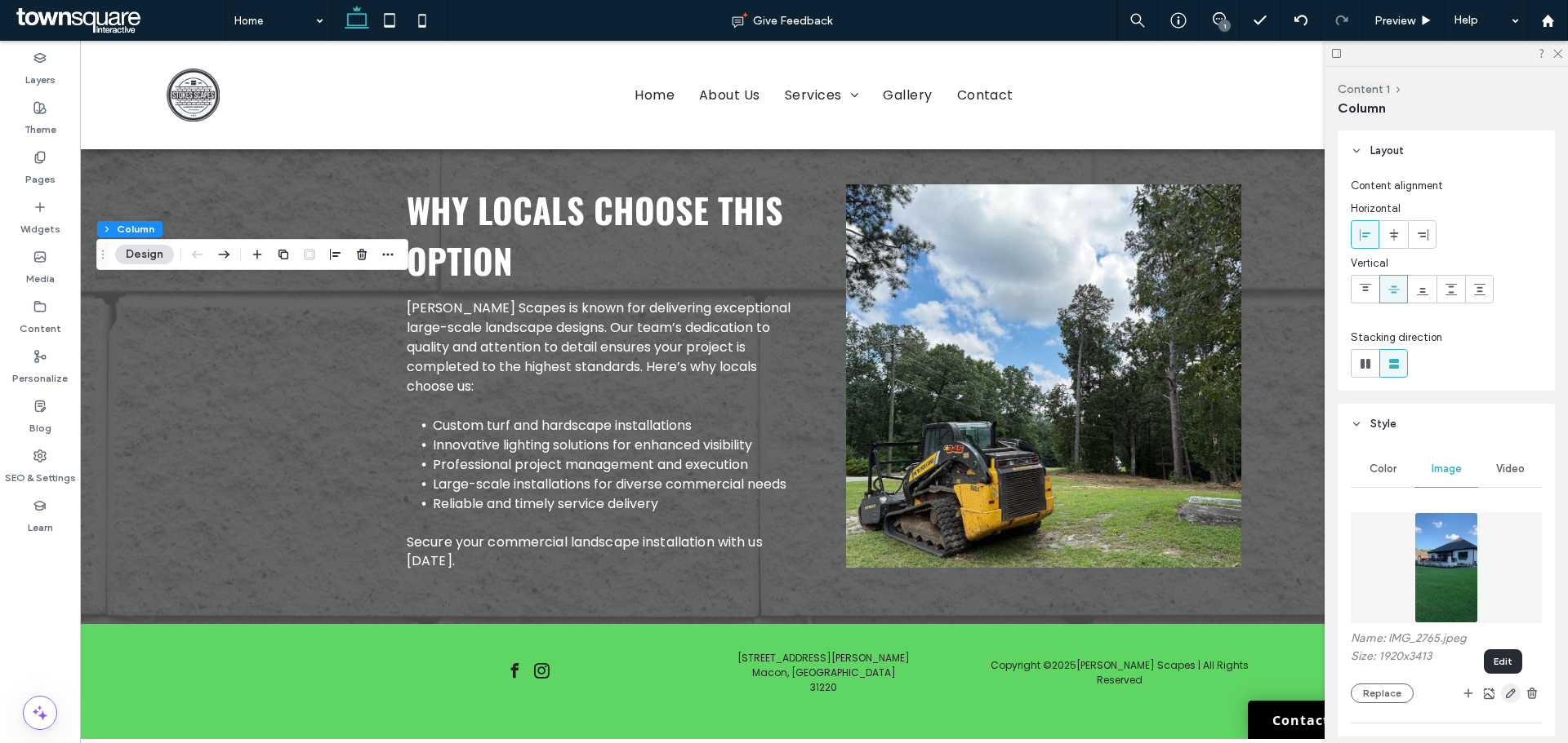
click at [1505, 696] on use "button" at bounding box center [1510, 693] width 10 height 10
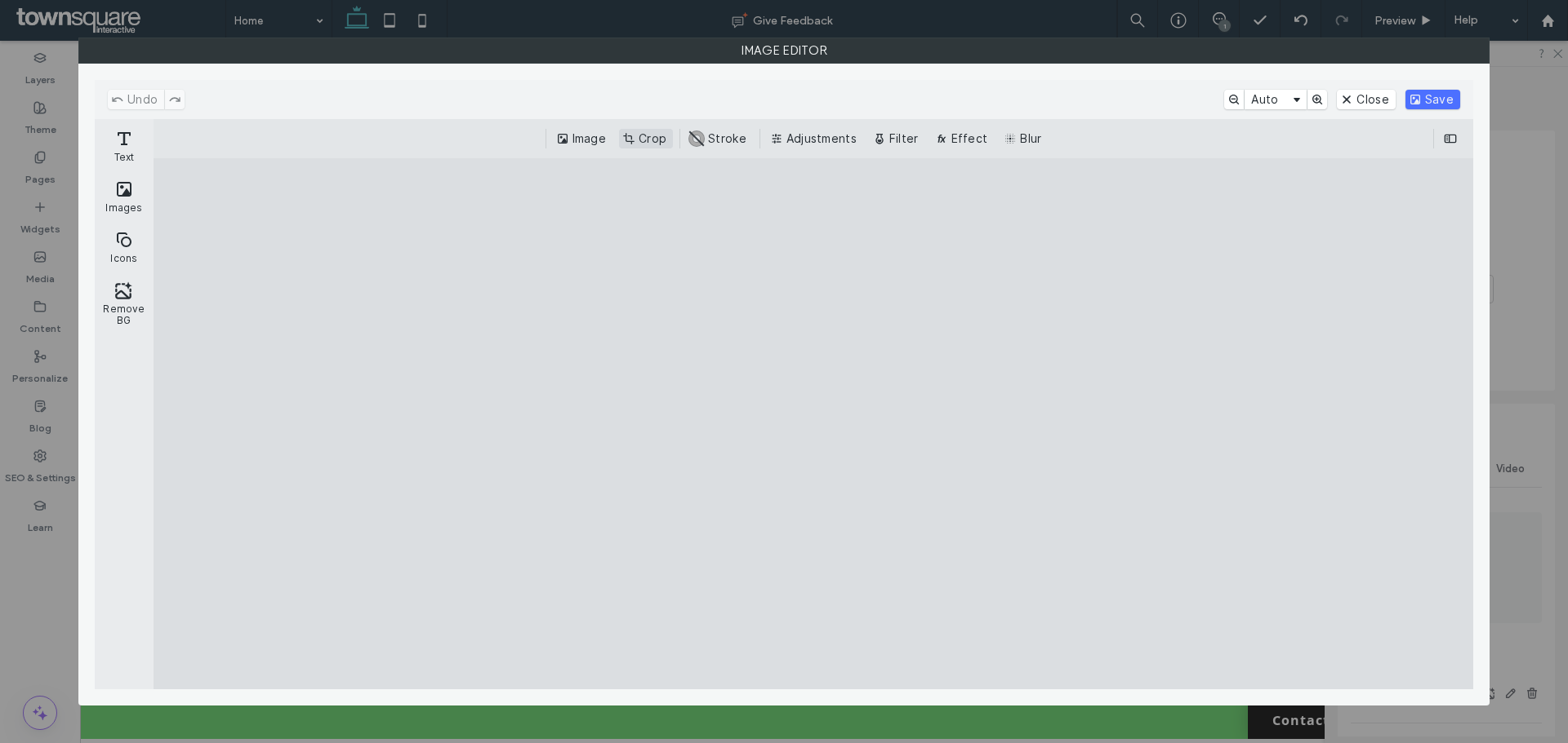
click at [648, 140] on button "Crop" at bounding box center [645, 139] width 54 height 20
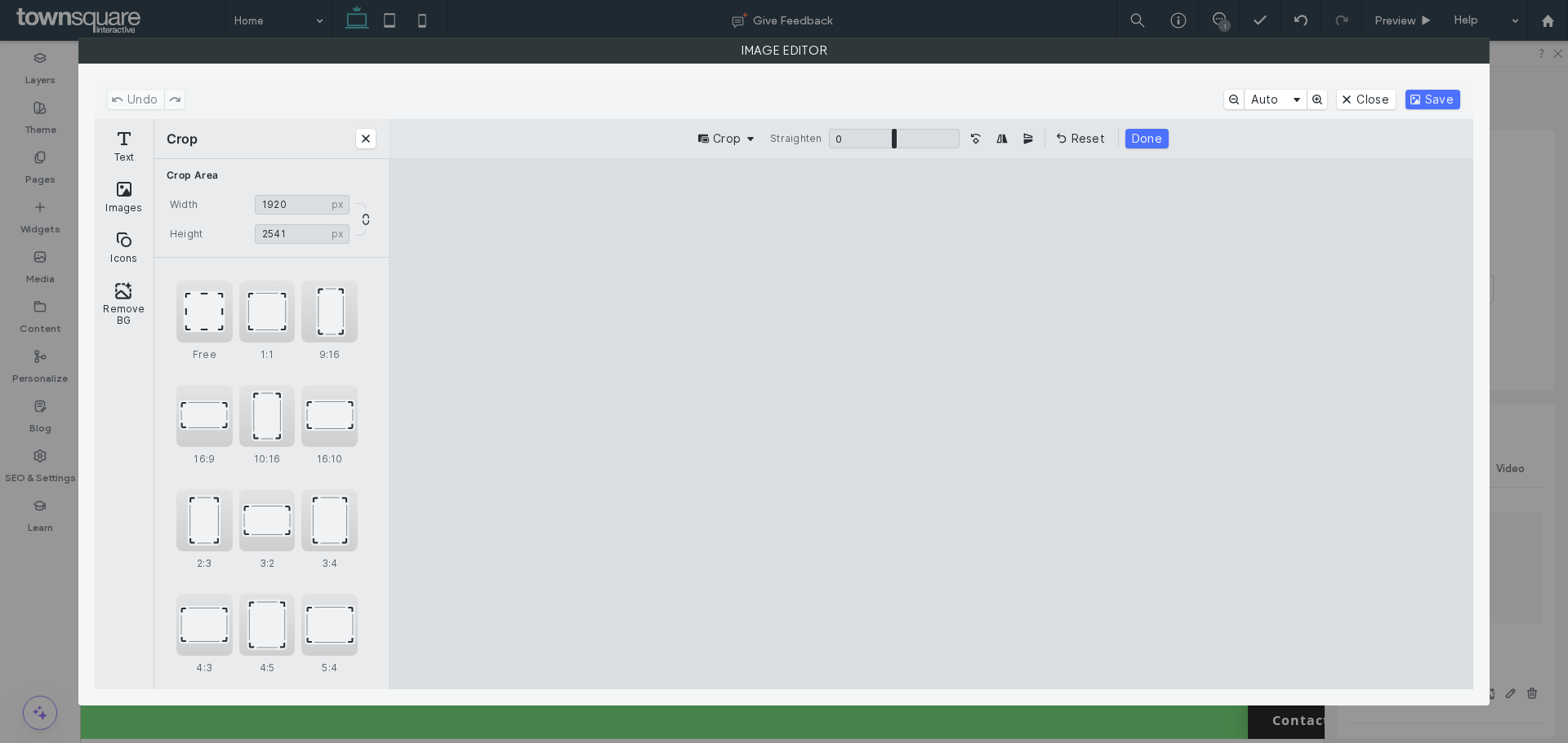
type input "****"
drag, startPoint x: 927, startPoint y: 638, endPoint x: 914, endPoint y: 536, distance: 102.8
click at [930, 423] on cesdk-canvas "Editor canvas" at bounding box center [930, 423] width 0 height 0
click at [1144, 141] on button "Done" at bounding box center [1146, 139] width 43 height 20
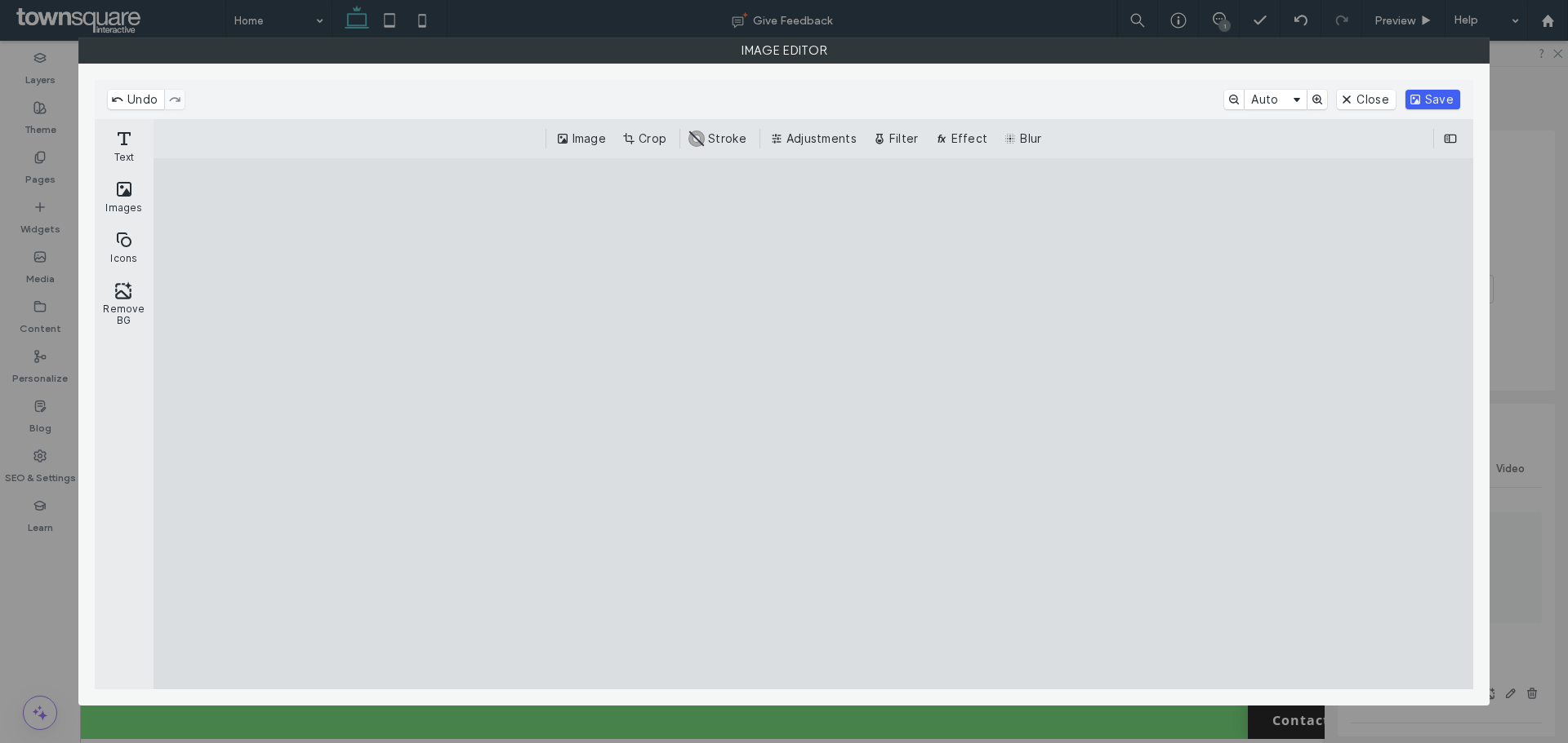
click at [1433, 104] on button "Save" at bounding box center [1432, 100] width 55 height 20
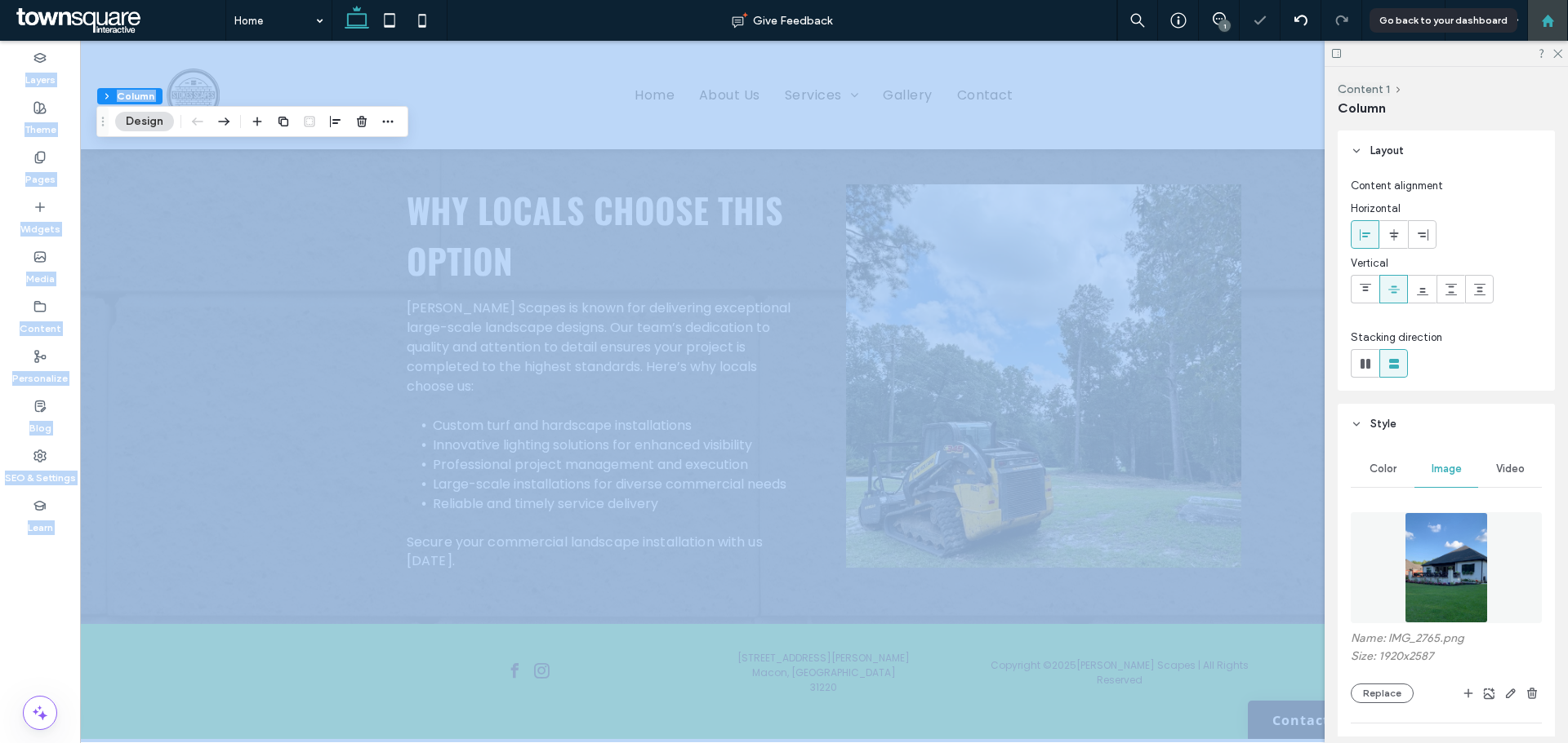
click at [1555, 4] on div "Home Give Feedback 1 Preview Help Design Panel Site Comments Team & Clients Aut…" at bounding box center [784, 371] width 1568 height 743
click at [1559, 60] on div at bounding box center [1446, 53] width 243 height 26
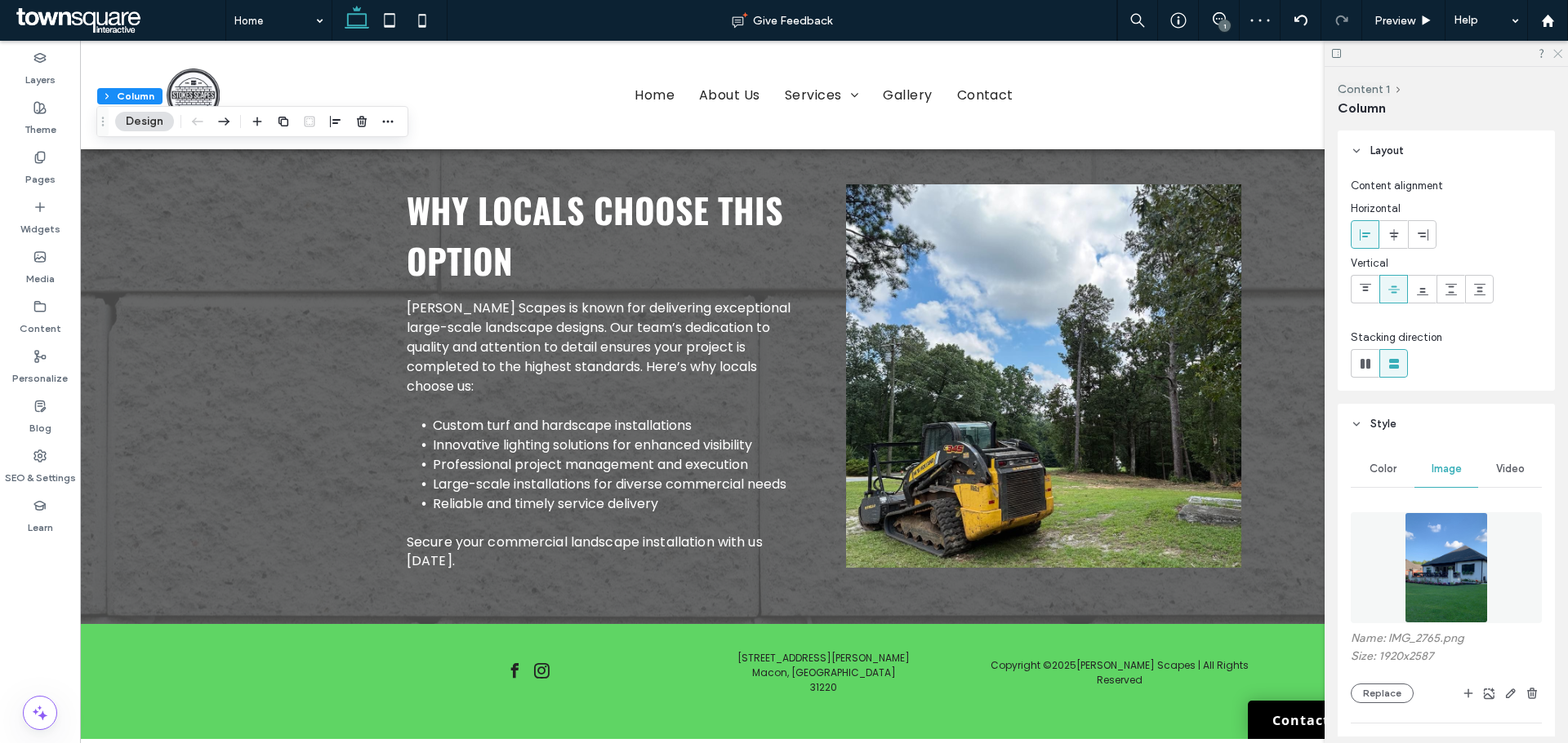
click at [1559, 57] on icon at bounding box center [1556, 52] width 11 height 11
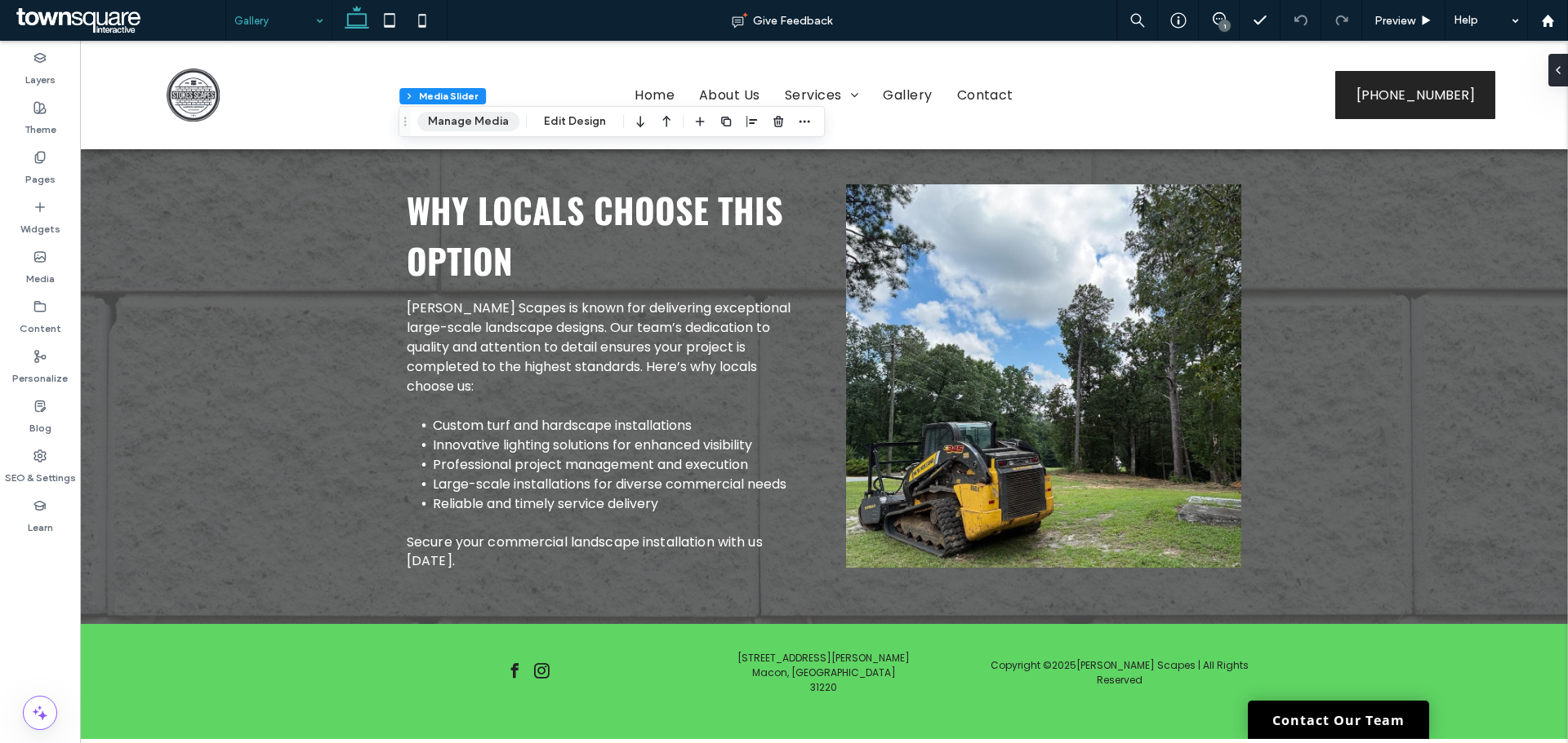
click at [459, 117] on button "Manage Media" at bounding box center [467, 121] width 102 height 20
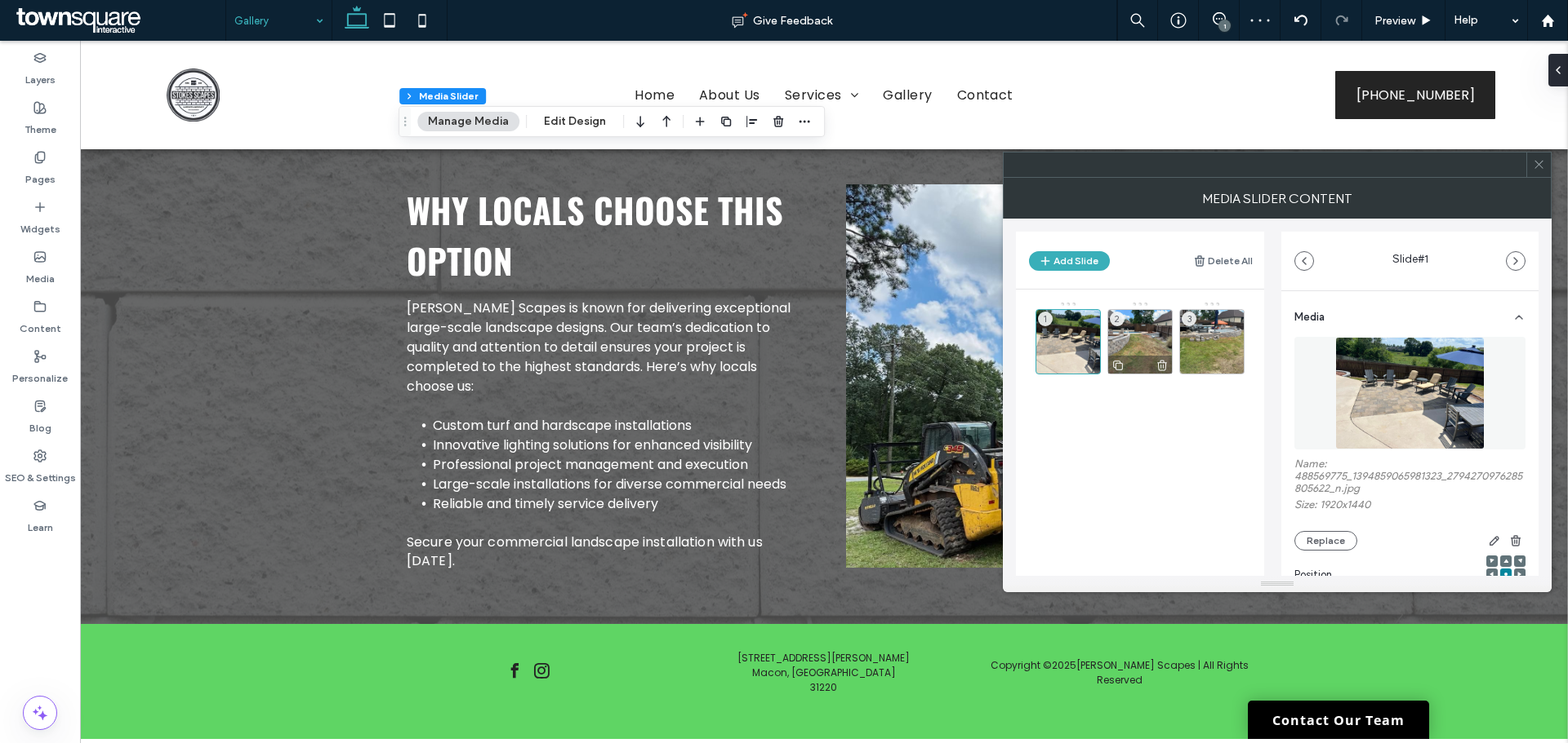
click at [1139, 336] on div "2" at bounding box center [1140, 341] width 65 height 65
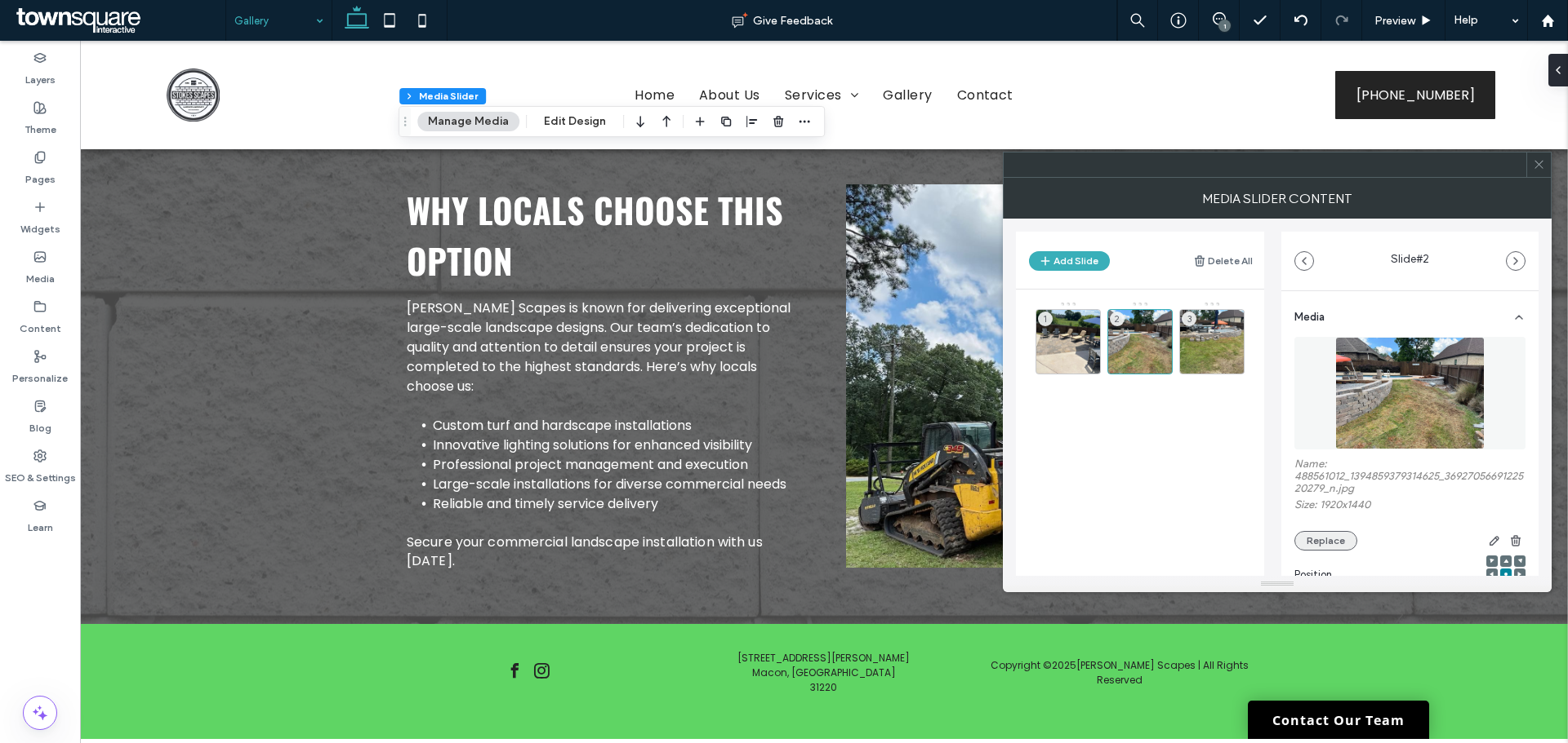
click at [1327, 539] on button "Replace" at bounding box center [1326, 541] width 63 height 20
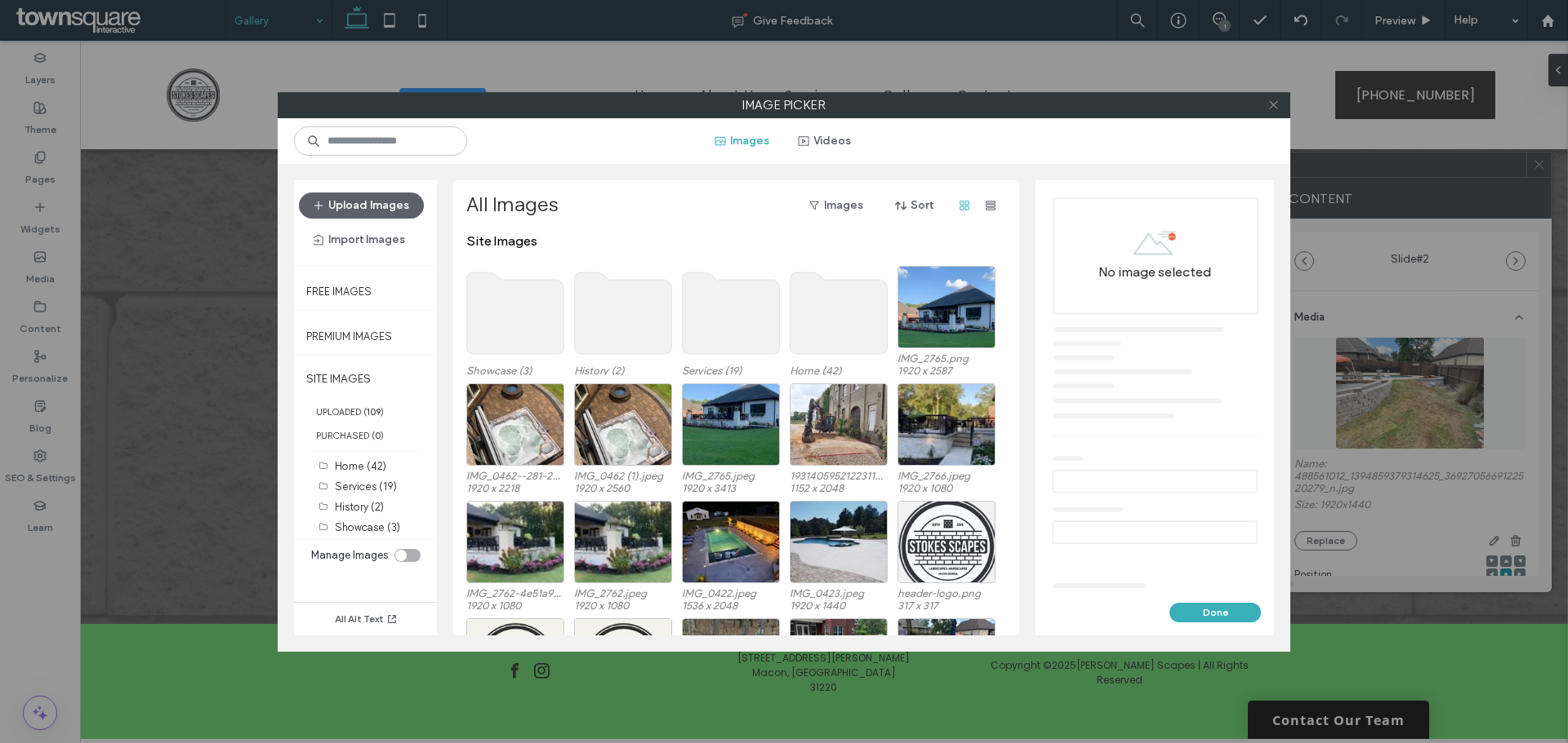
click at [1269, 100] on icon at bounding box center [1273, 104] width 12 height 12
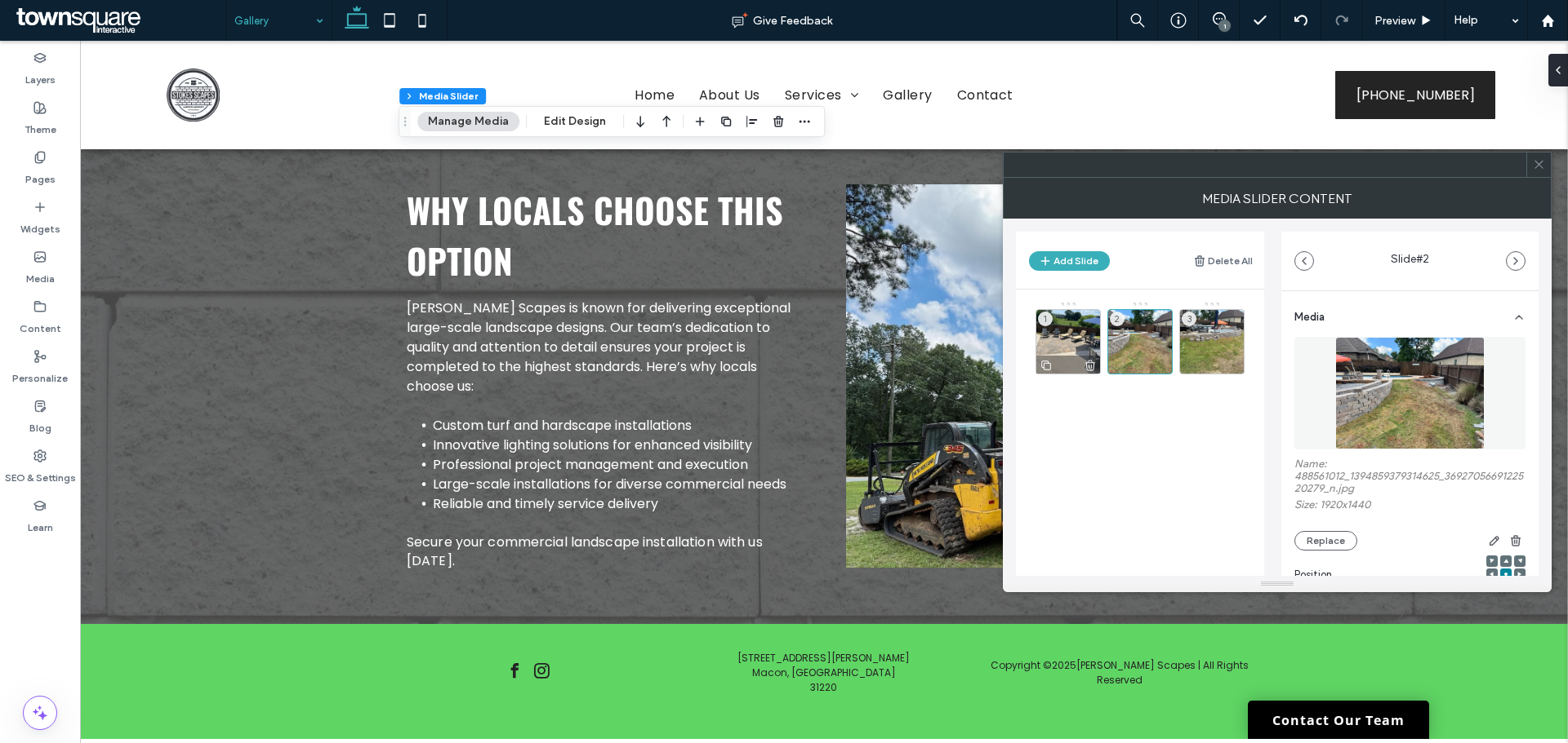
click at [1067, 328] on div "1" at bounding box center [1068, 341] width 65 height 65
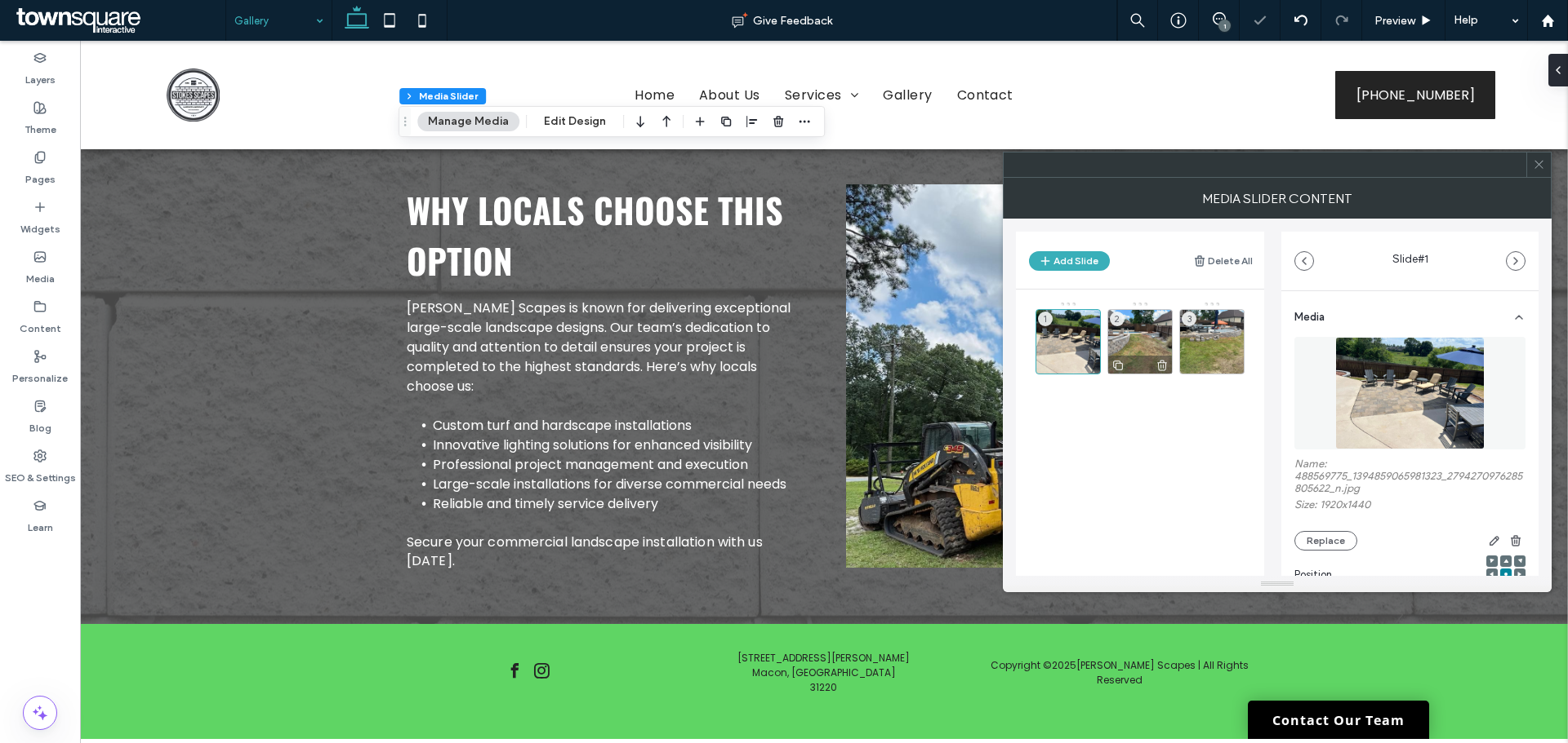
click at [1136, 350] on div "2" at bounding box center [1140, 341] width 65 height 65
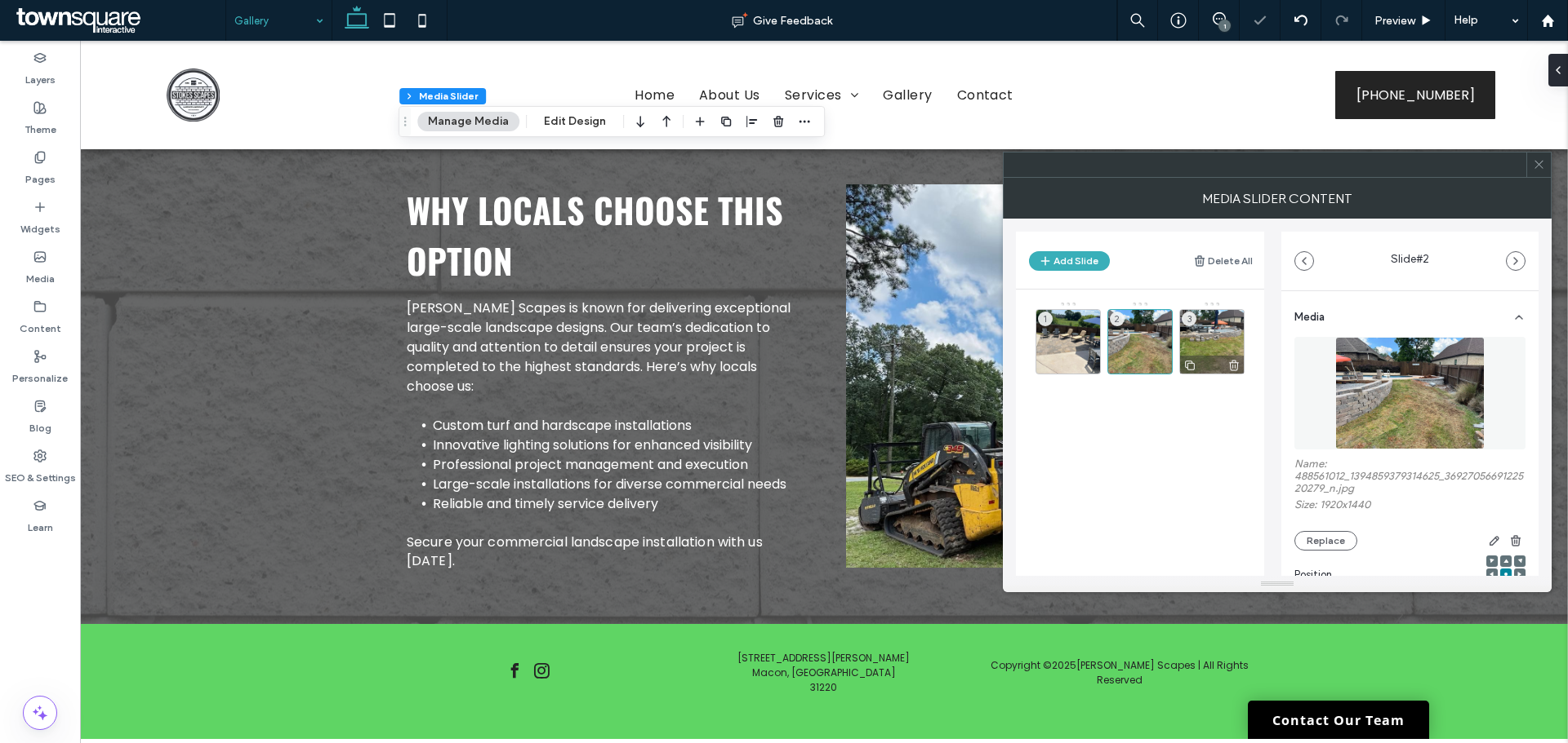
click at [1214, 339] on div "3" at bounding box center [1212, 341] width 65 height 65
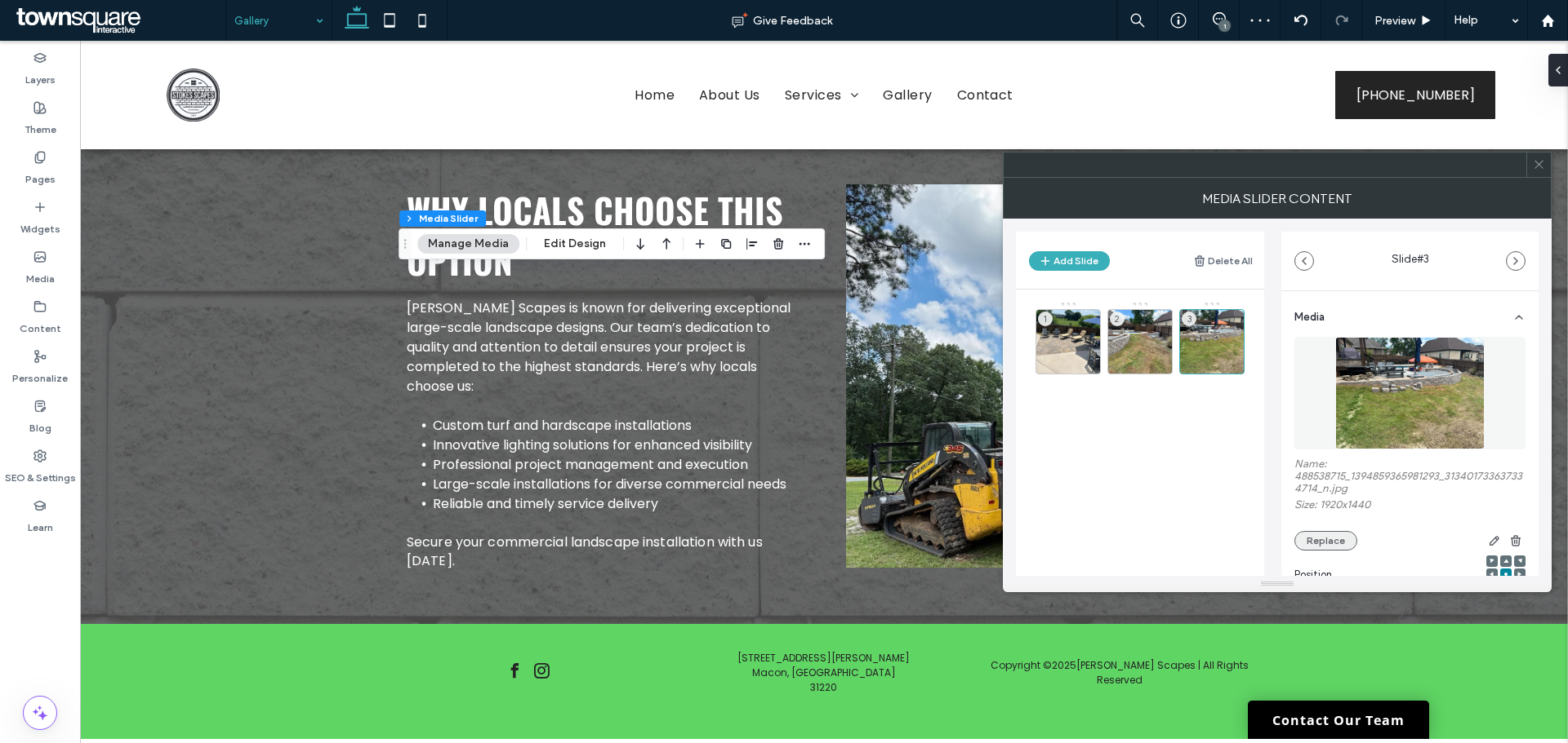
click at [1322, 541] on button "Replace" at bounding box center [1326, 541] width 63 height 20
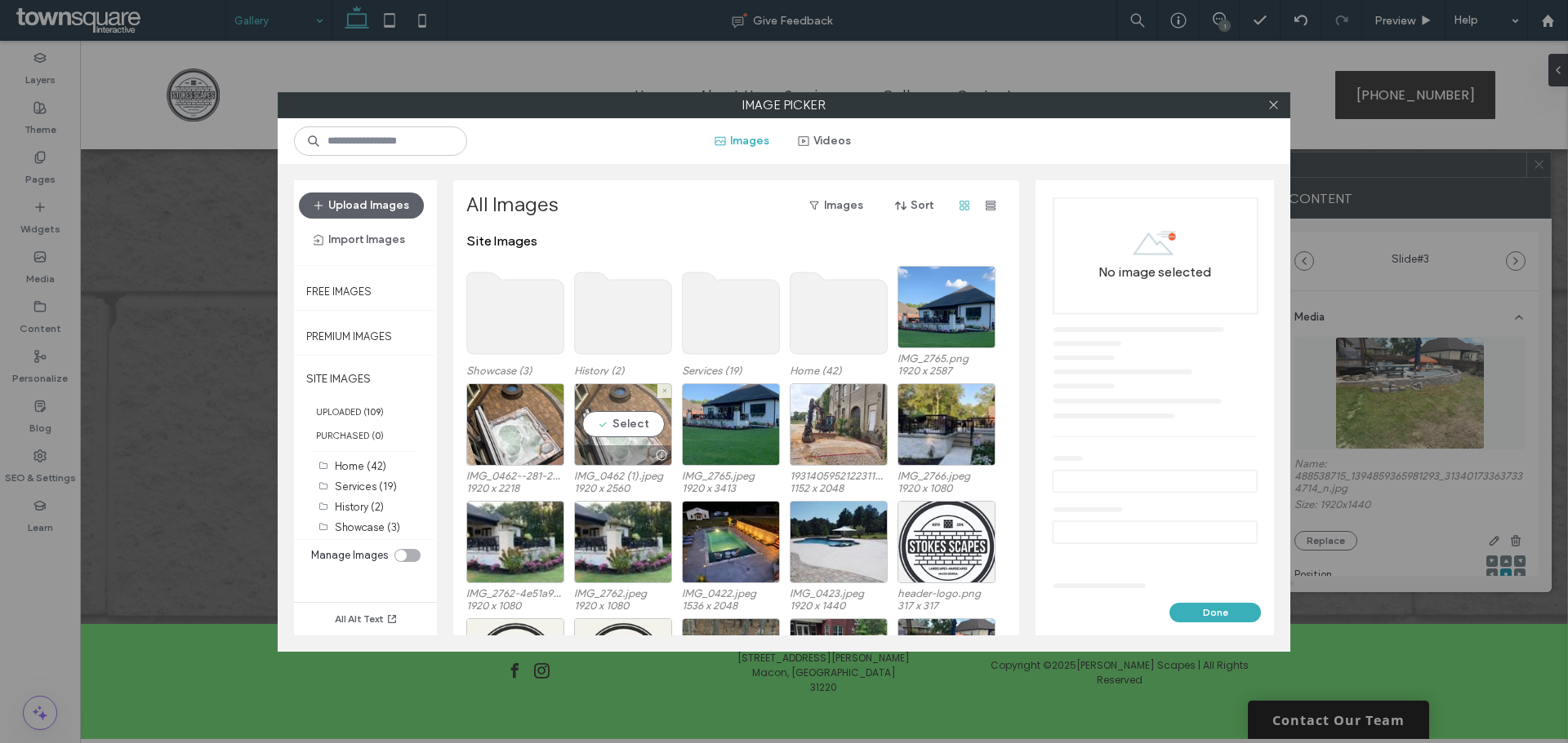
click at [627, 426] on div "Select" at bounding box center [623, 425] width 98 height 83
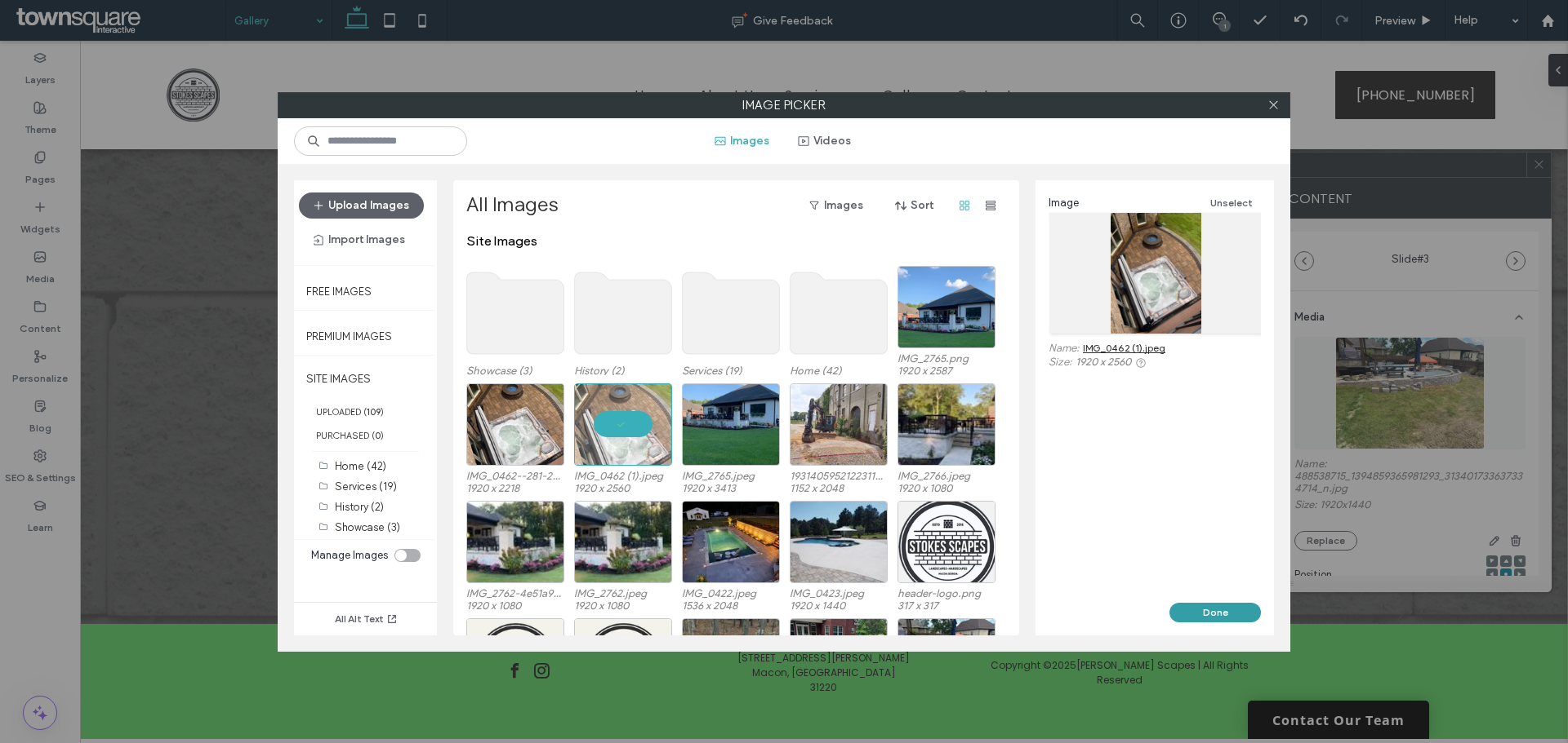
click at [1206, 609] on button "Done" at bounding box center [1215, 613] width 92 height 20
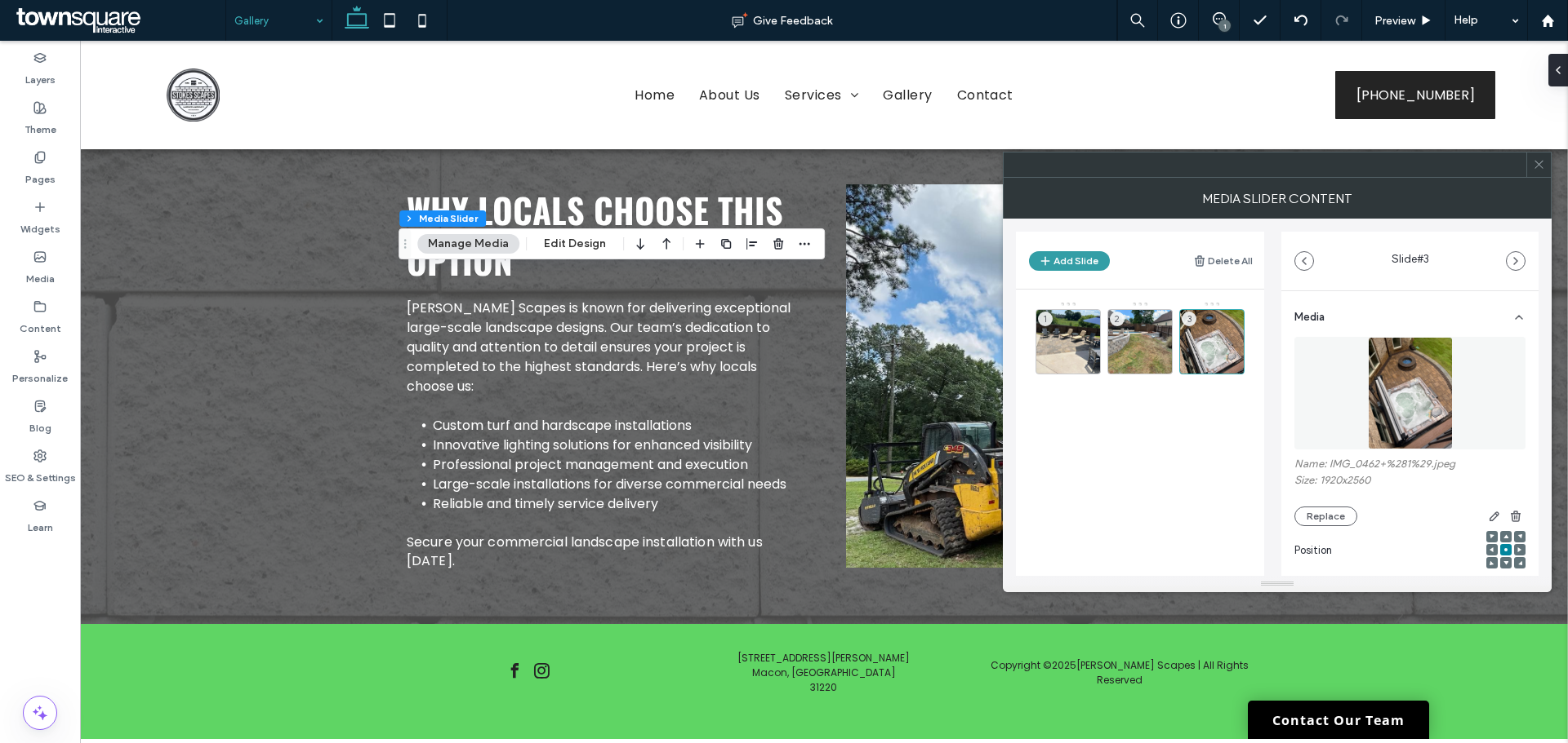
click at [1101, 260] on button "Add Slide" at bounding box center [1069, 261] width 81 height 20
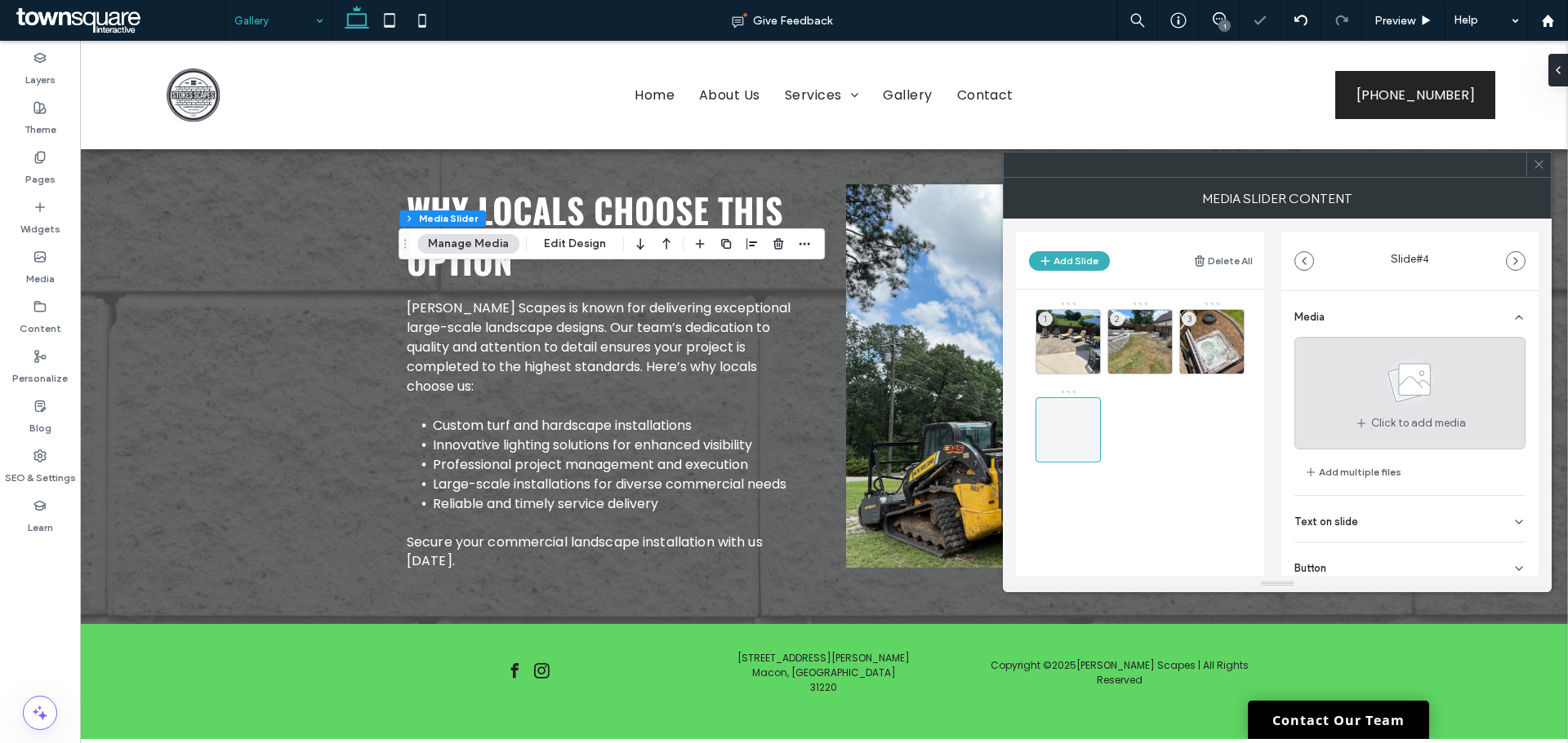
click at [1392, 406] on icon at bounding box center [1410, 381] width 82 height 54
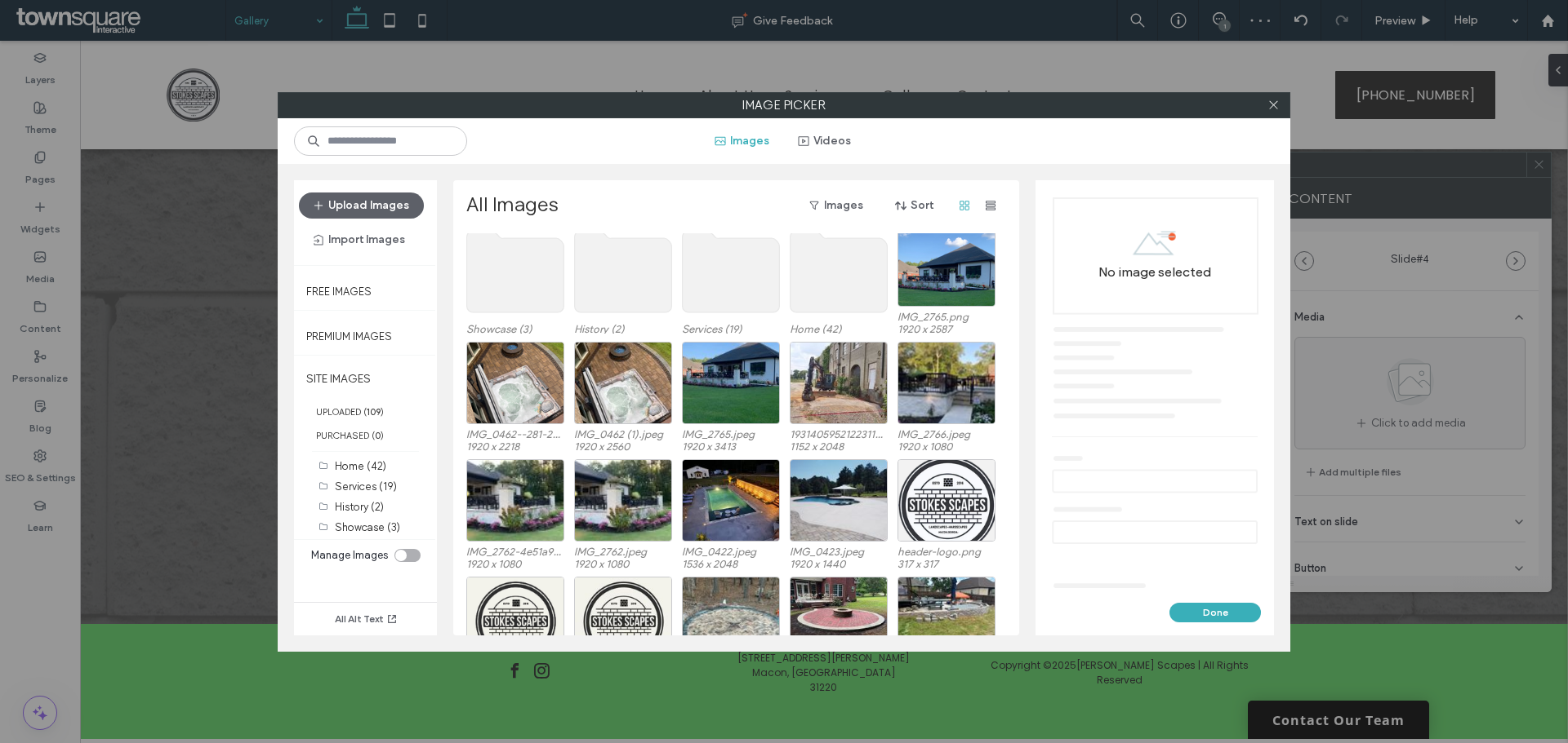
scroll to position [82, 0]
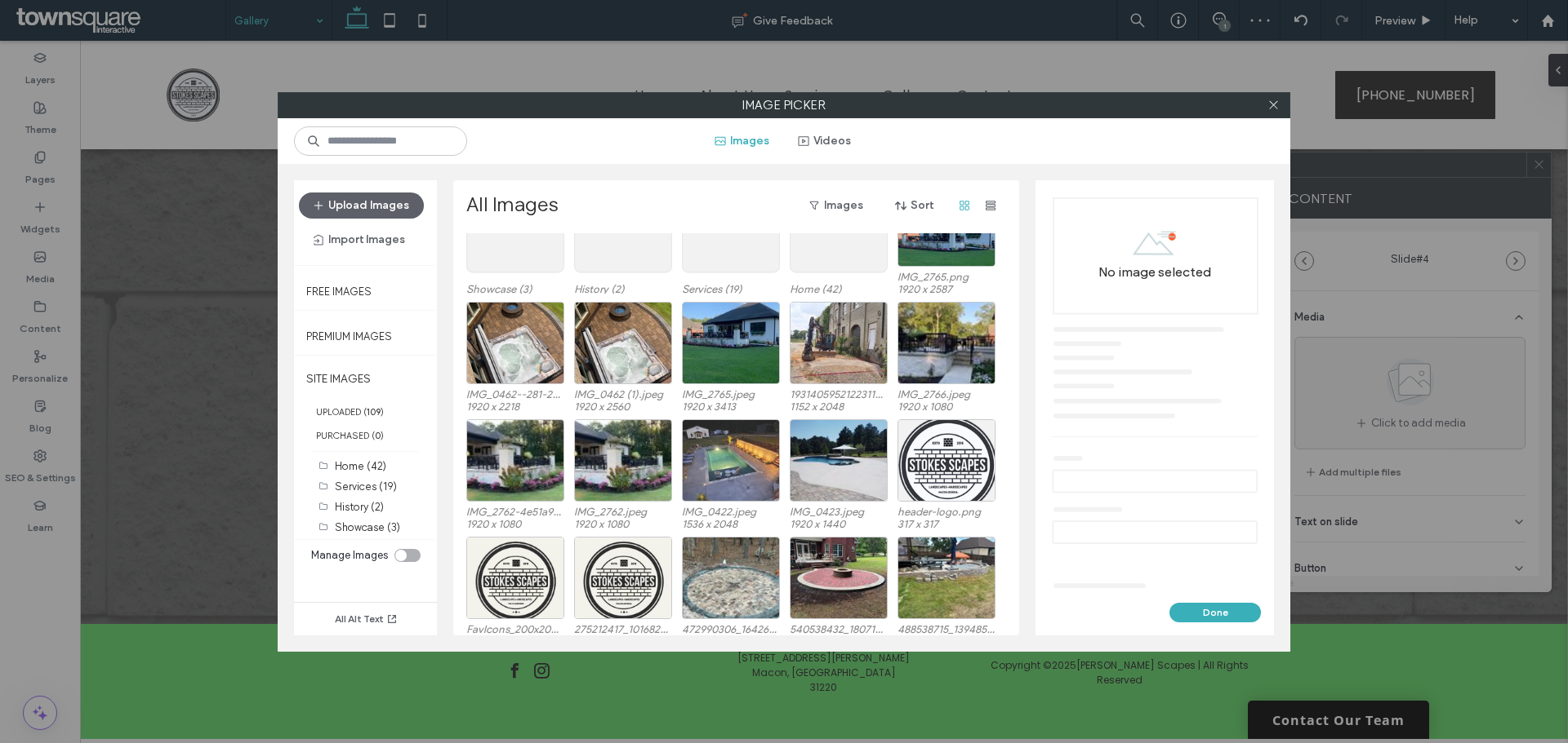
click at [745, 472] on div at bounding box center [730, 460] width 98 height 83
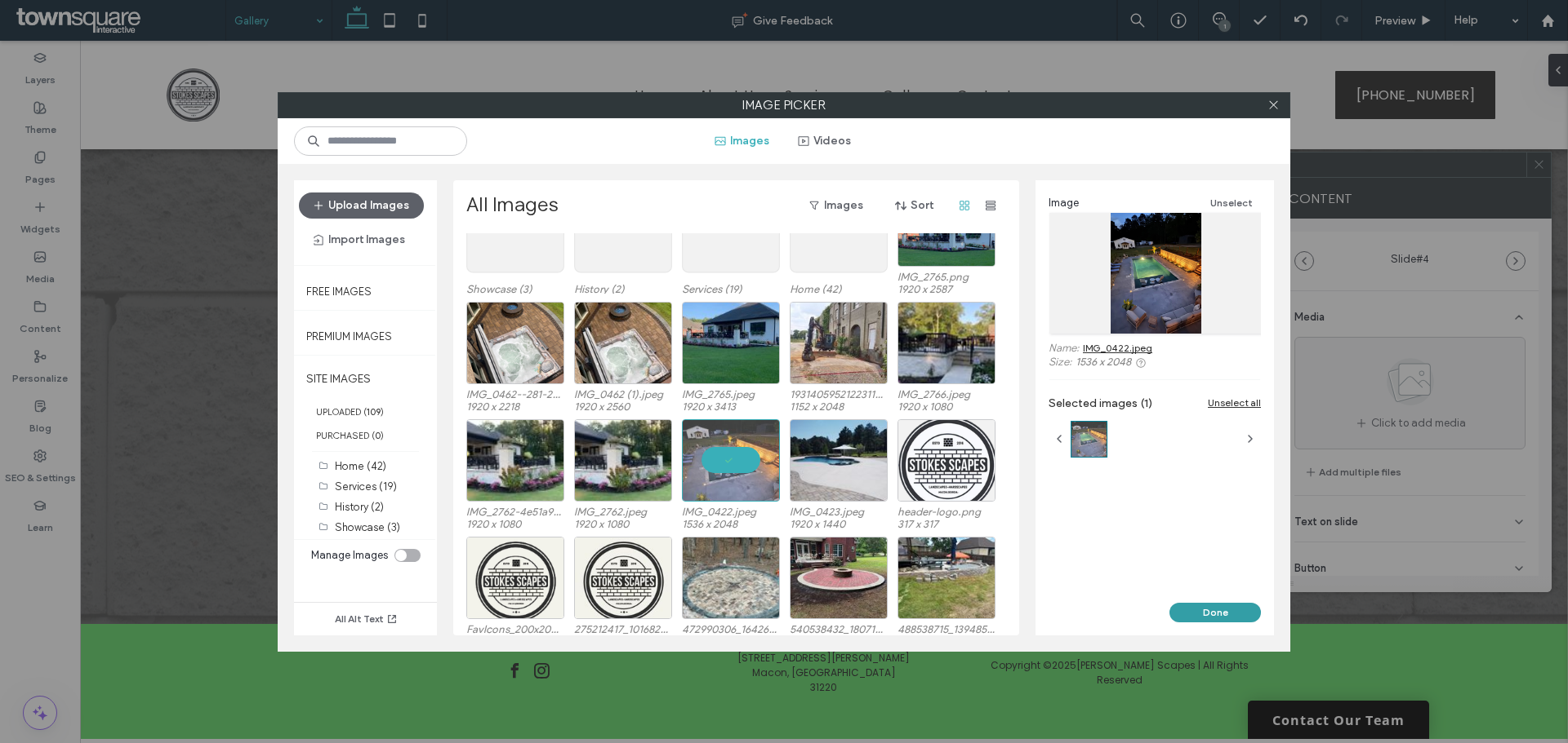
click at [1215, 610] on button "Done" at bounding box center [1215, 613] width 92 height 20
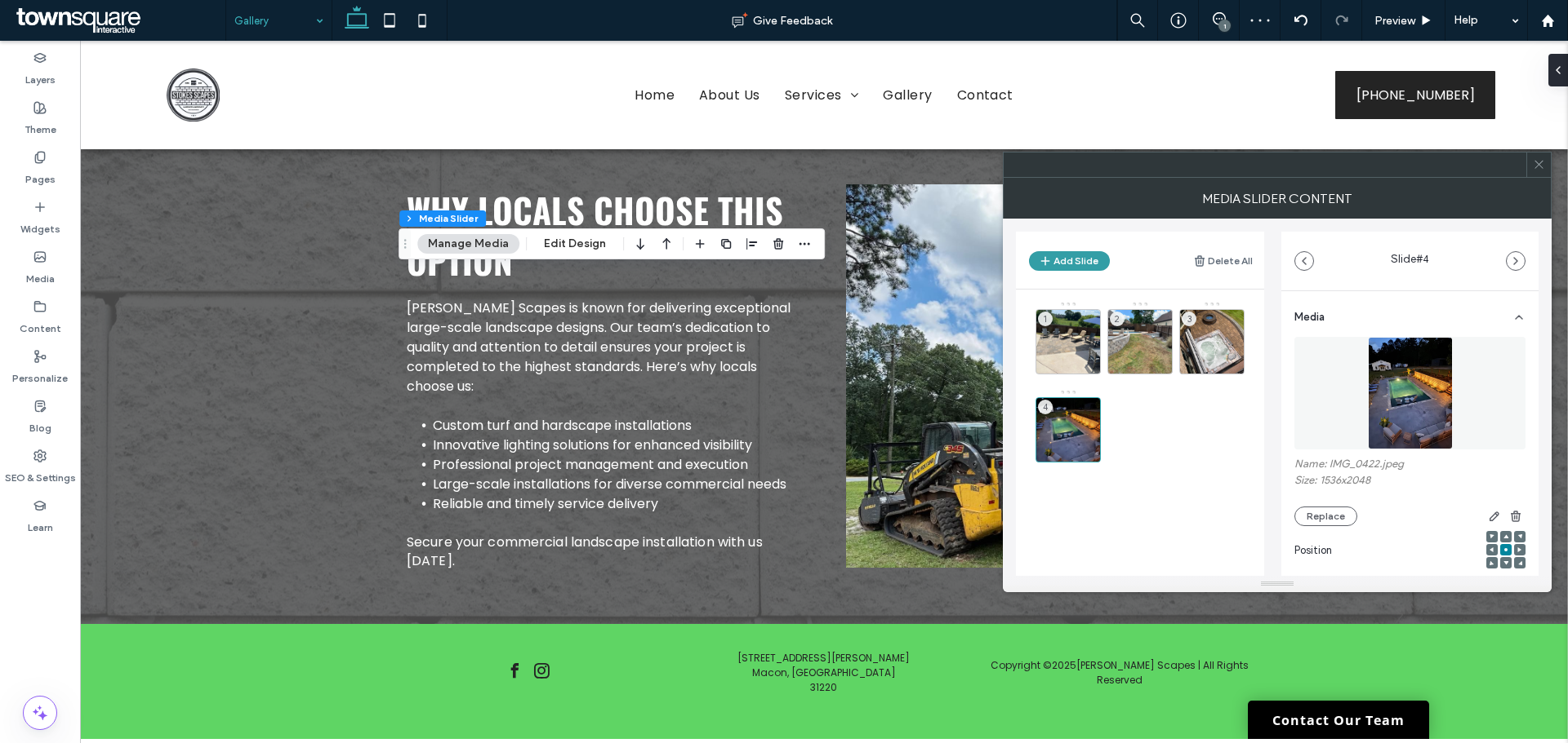
click at [1096, 265] on button "Add Slide" at bounding box center [1069, 261] width 81 height 20
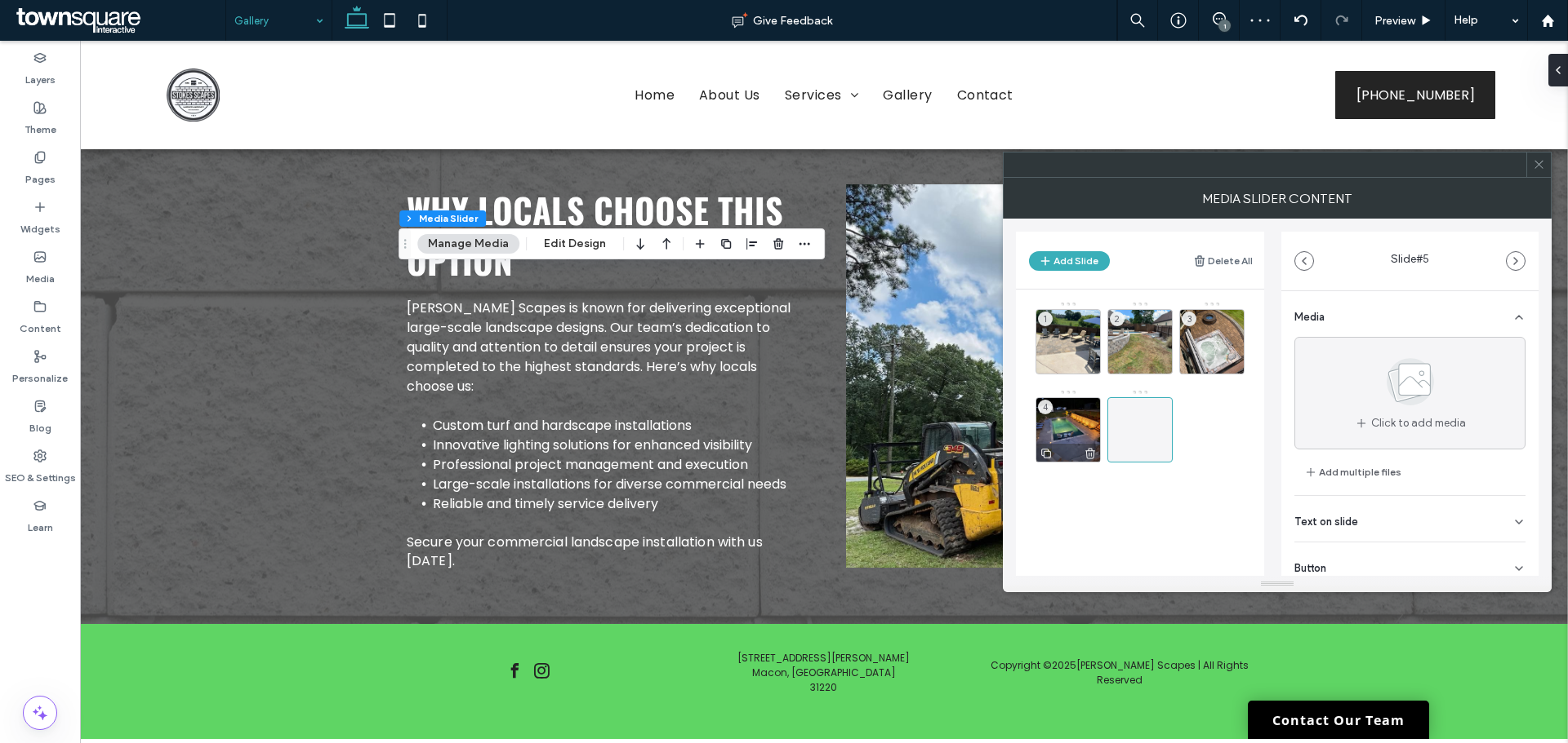
click at [1065, 427] on div "4" at bounding box center [1068, 430] width 65 height 65
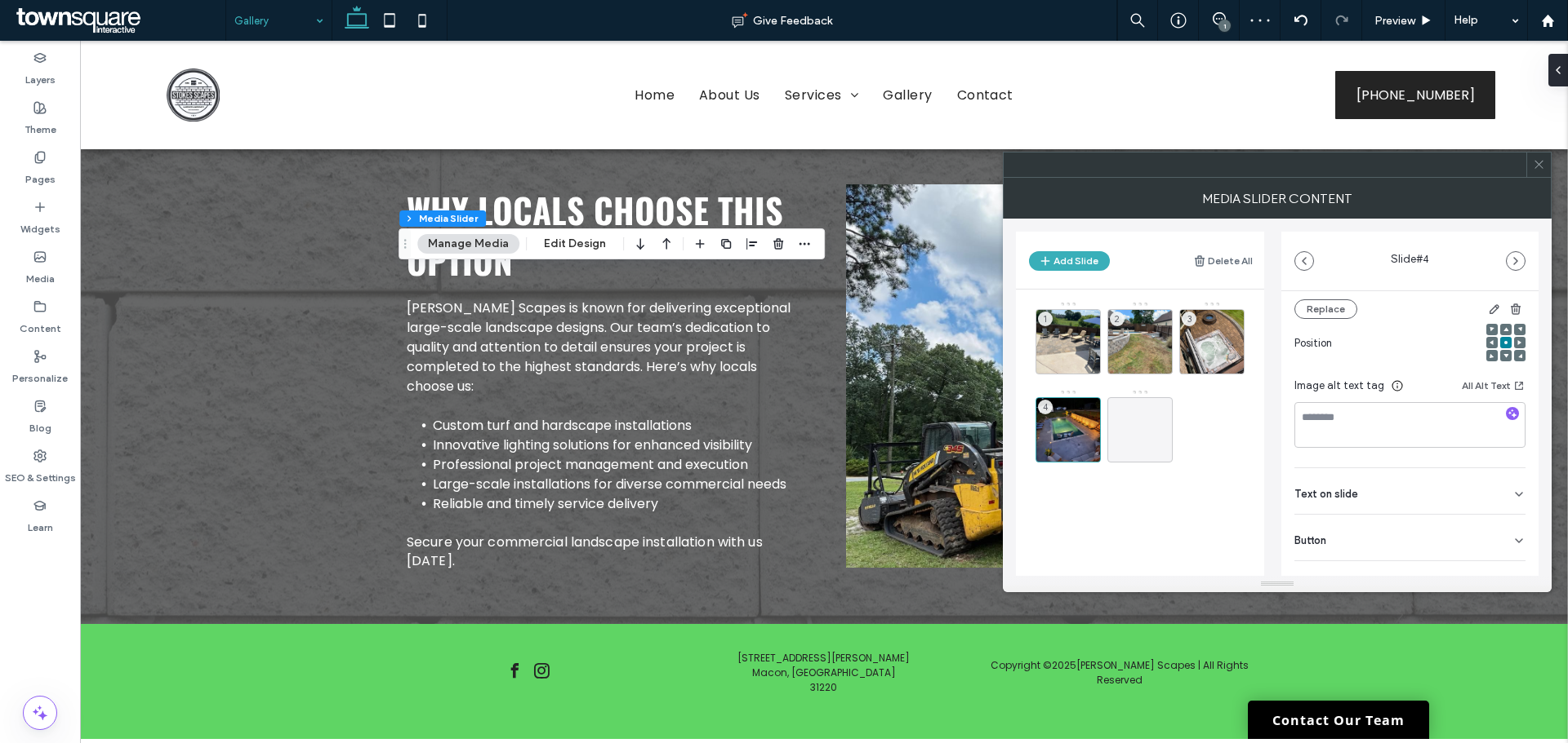
scroll to position [231, 0]
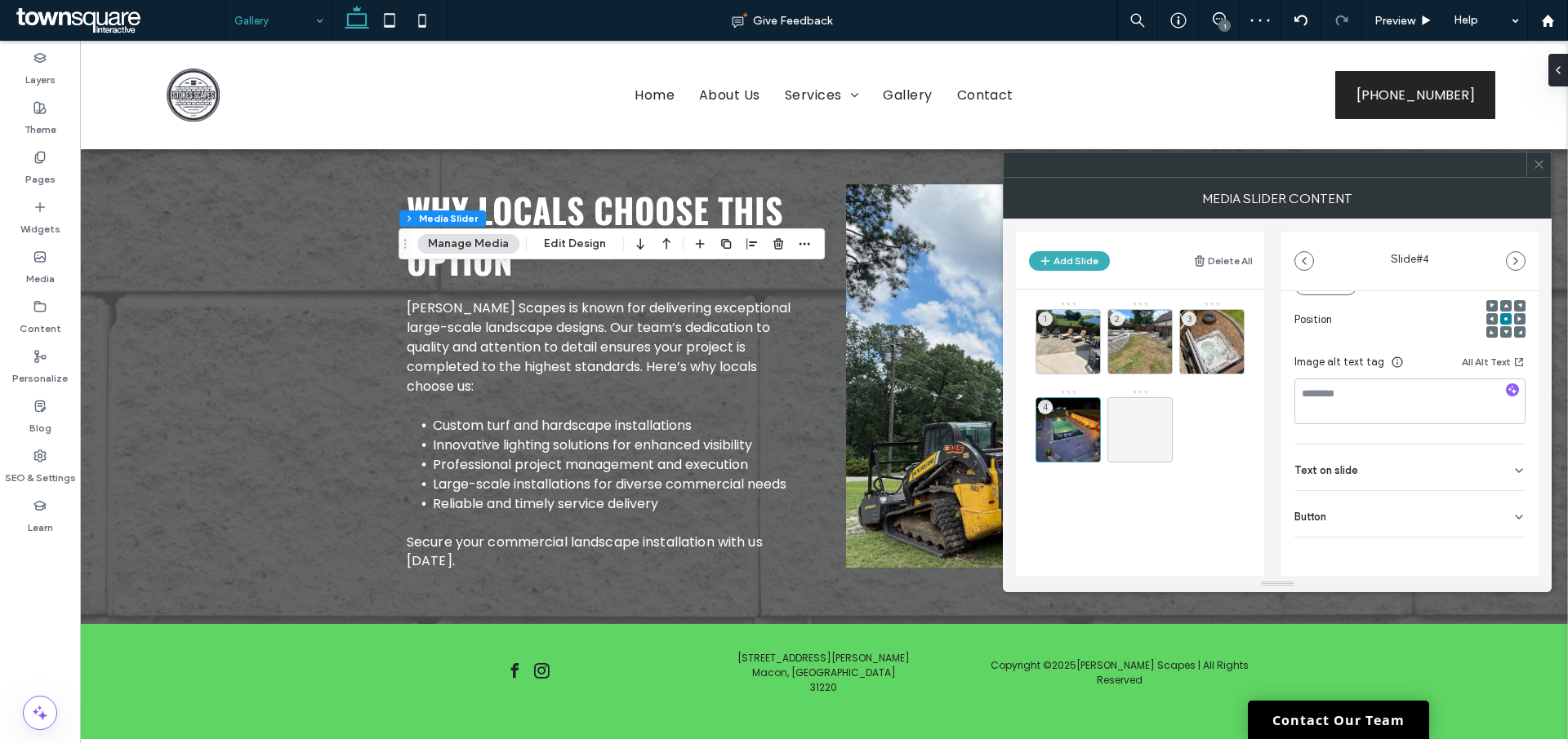
drag, startPoint x: 1349, startPoint y: 476, endPoint x: 1361, endPoint y: 488, distance: 17.0
click at [1349, 475] on span "Text on slide" at bounding box center [1326, 470] width 64 height 11
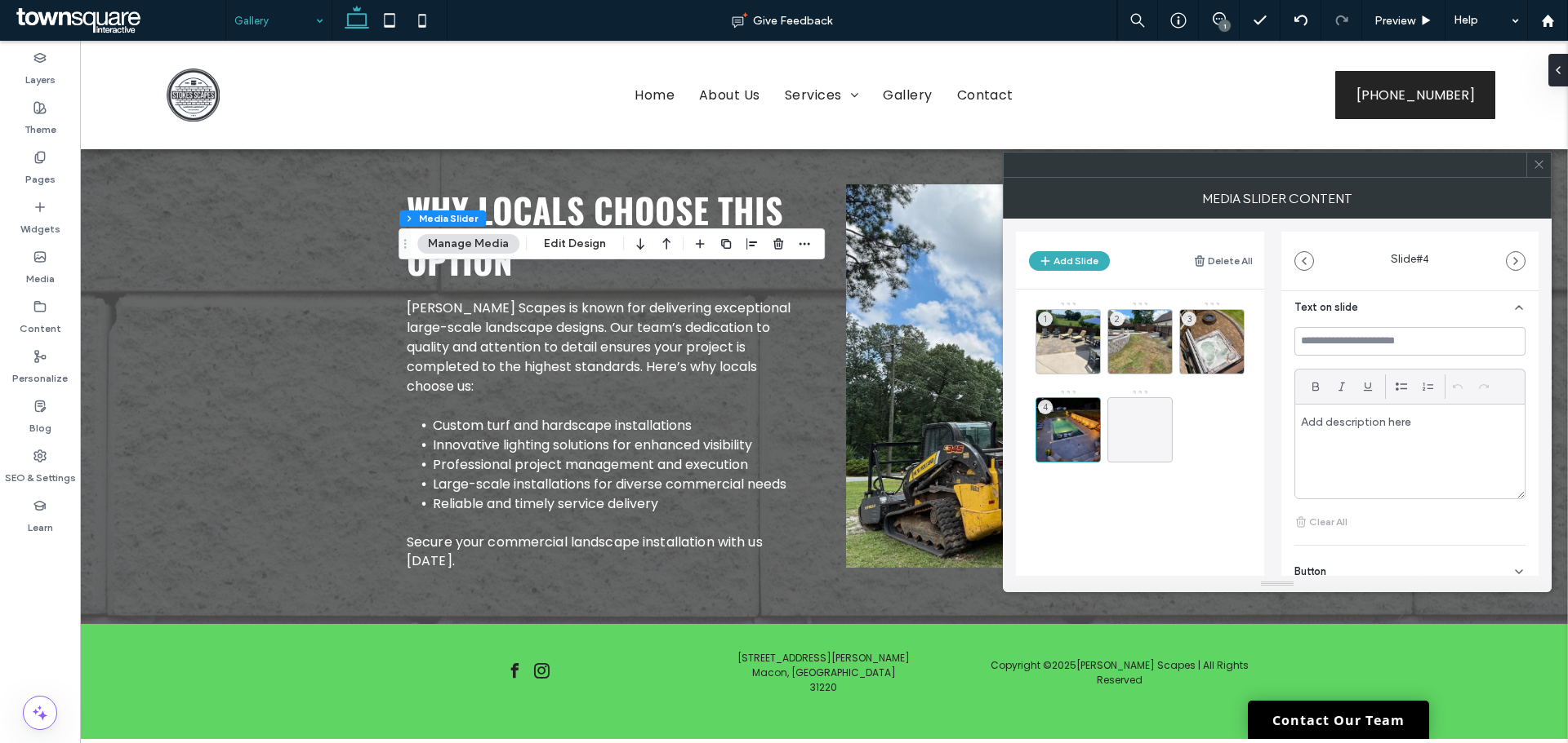
scroll to position [449, 0]
click at [1355, 370] on p at bounding box center [1410, 367] width 218 height 15
click at [1347, 371] on p at bounding box center [1410, 367] width 218 height 15
click at [1335, 507] on div "Button" at bounding box center [1409, 513] width 231 height 45
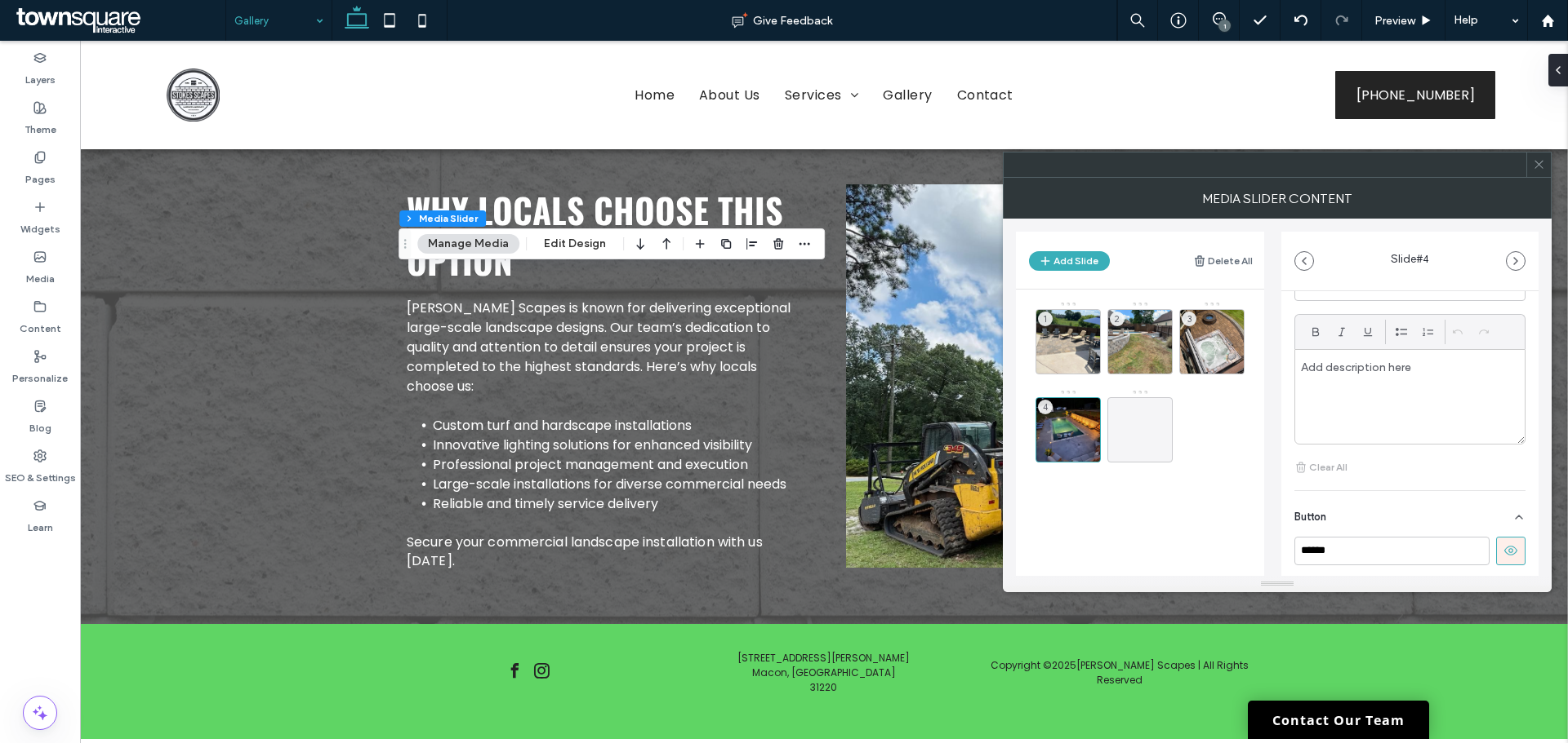
click at [1503, 548] on icon at bounding box center [1511, 551] width 15 height 15
click at [1212, 352] on div "3" at bounding box center [1212, 341] width 65 height 65
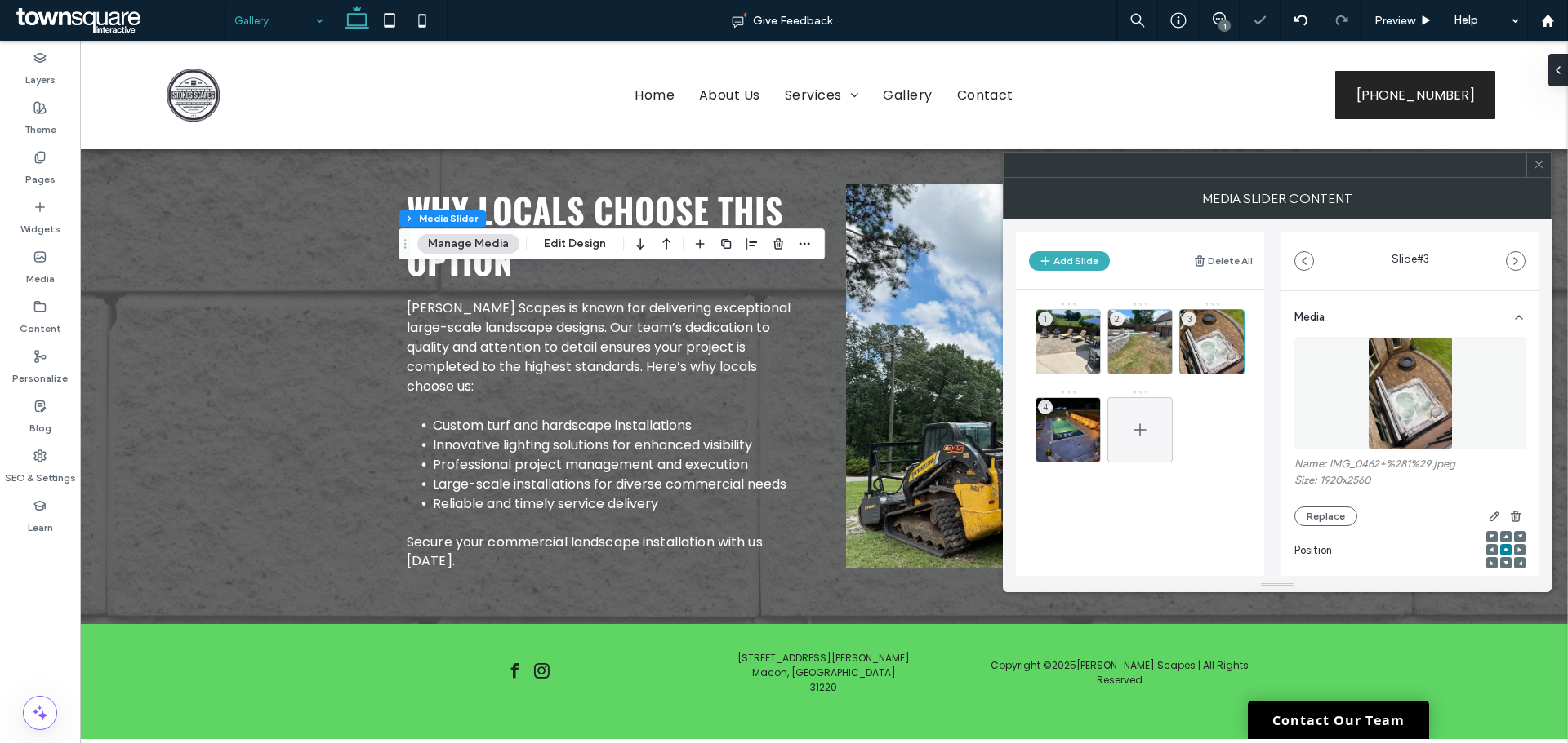
click at [1141, 415] on span at bounding box center [1140, 430] width 20 height 47
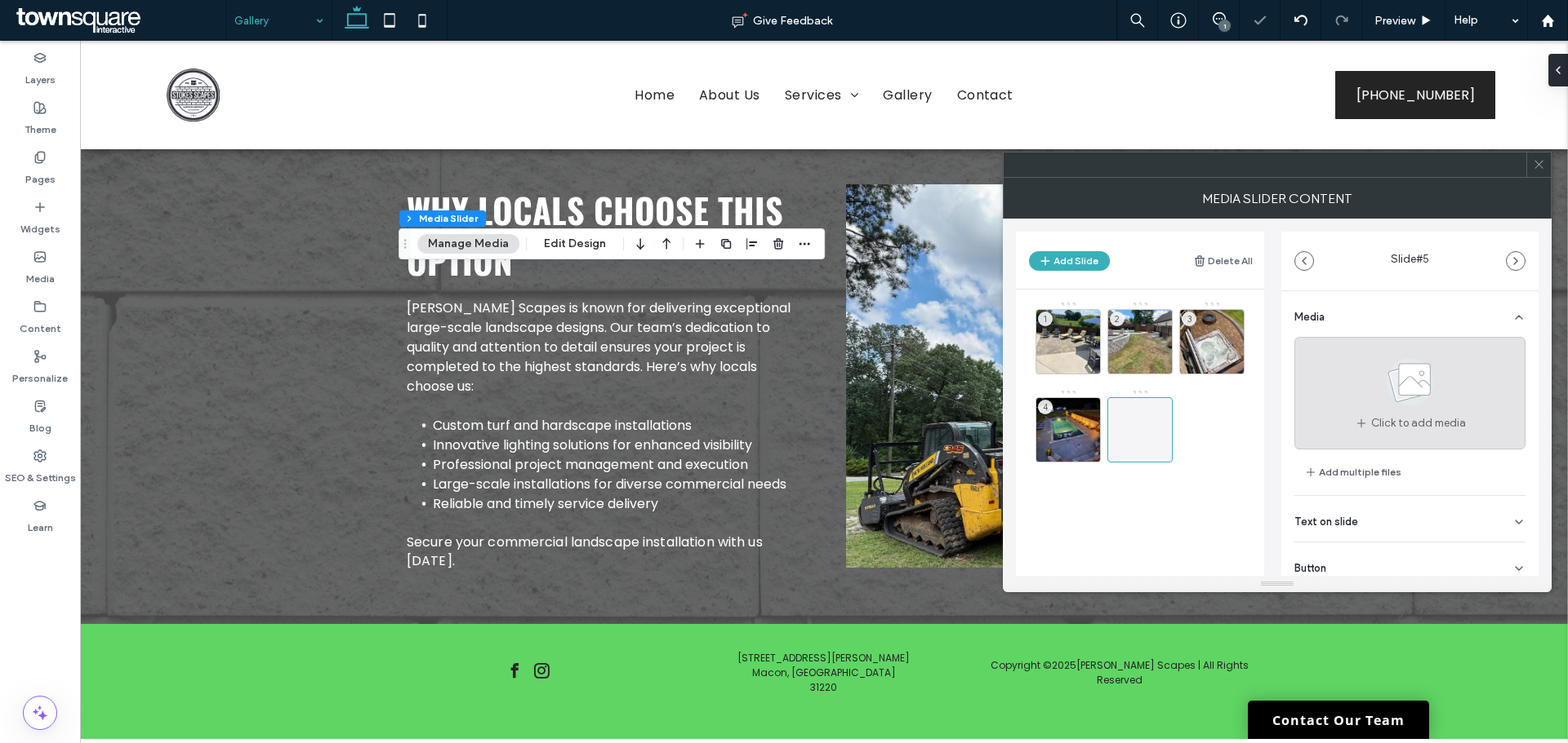
click at [1326, 380] on div "Click to add media" at bounding box center [1409, 393] width 231 height 112
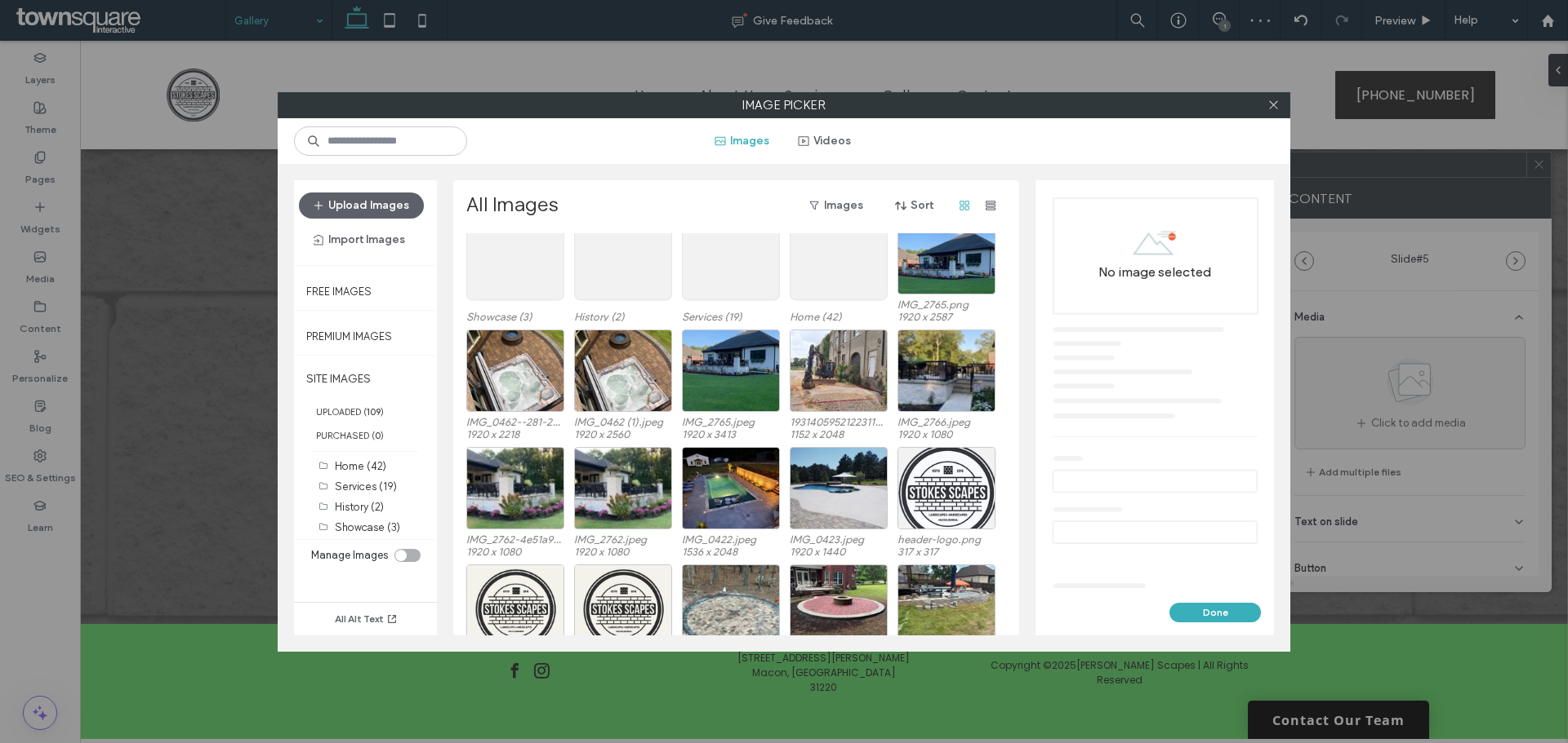
scroll to position [82, 0]
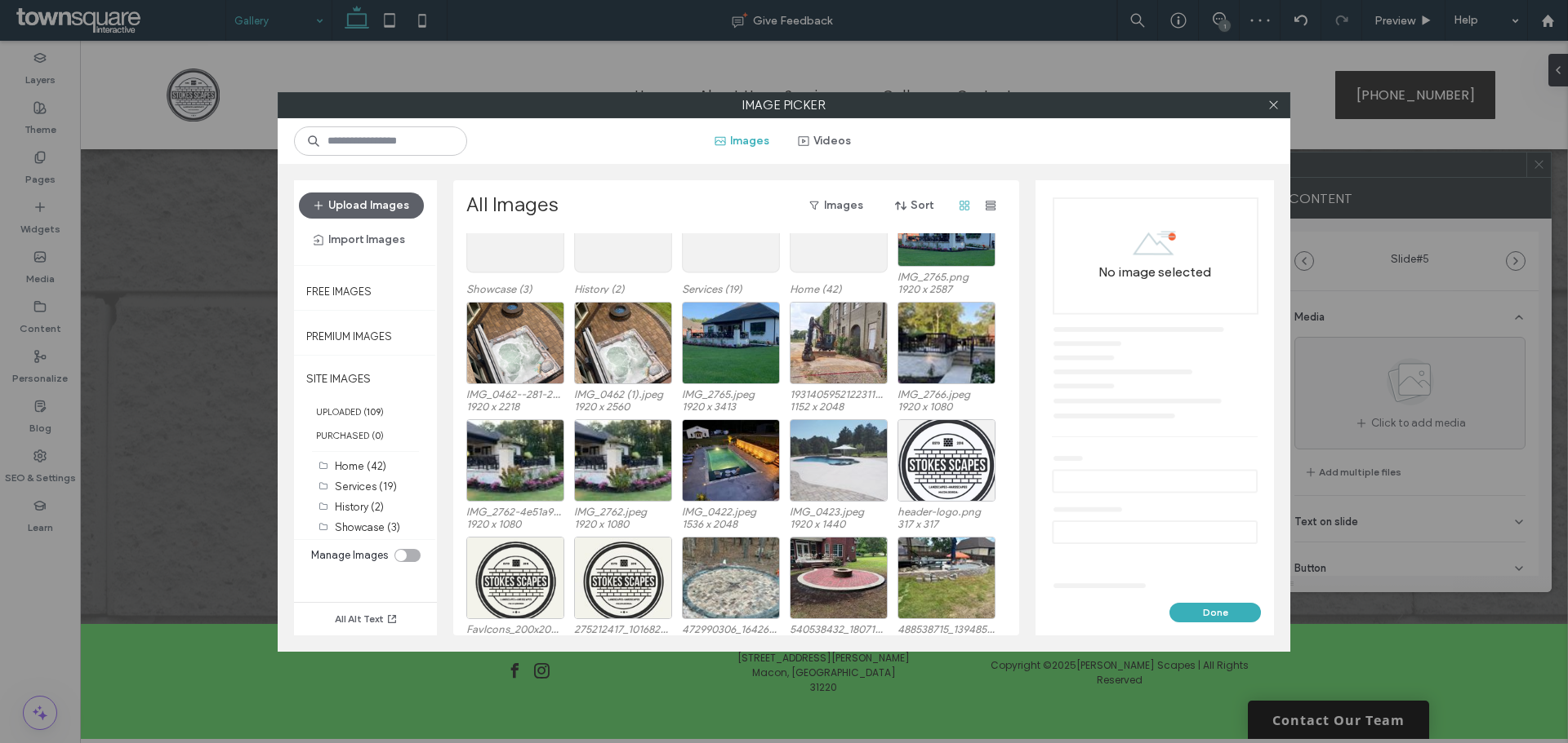
click at [841, 460] on div at bounding box center [839, 460] width 98 height 83
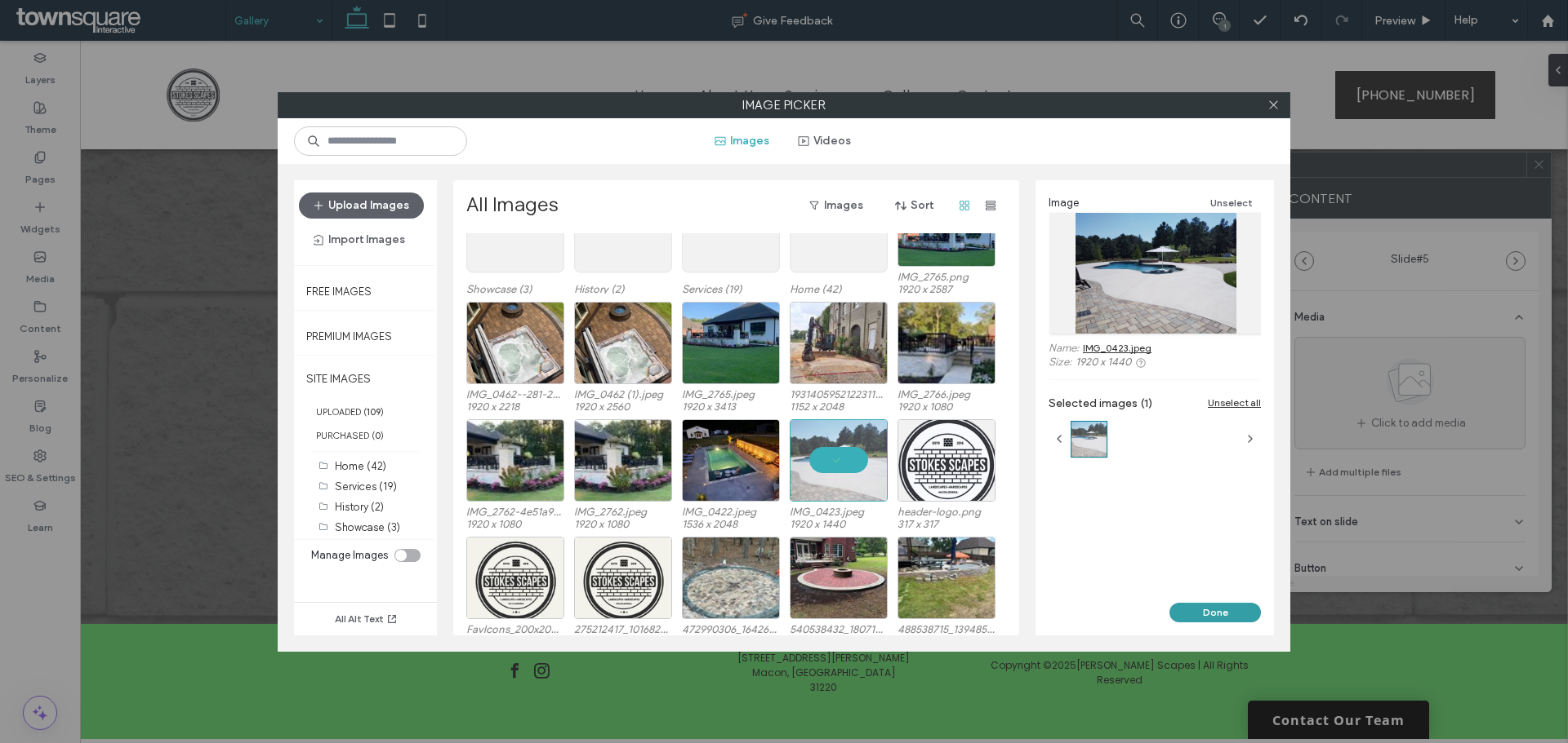
click at [1216, 609] on button "Done" at bounding box center [1215, 613] width 92 height 20
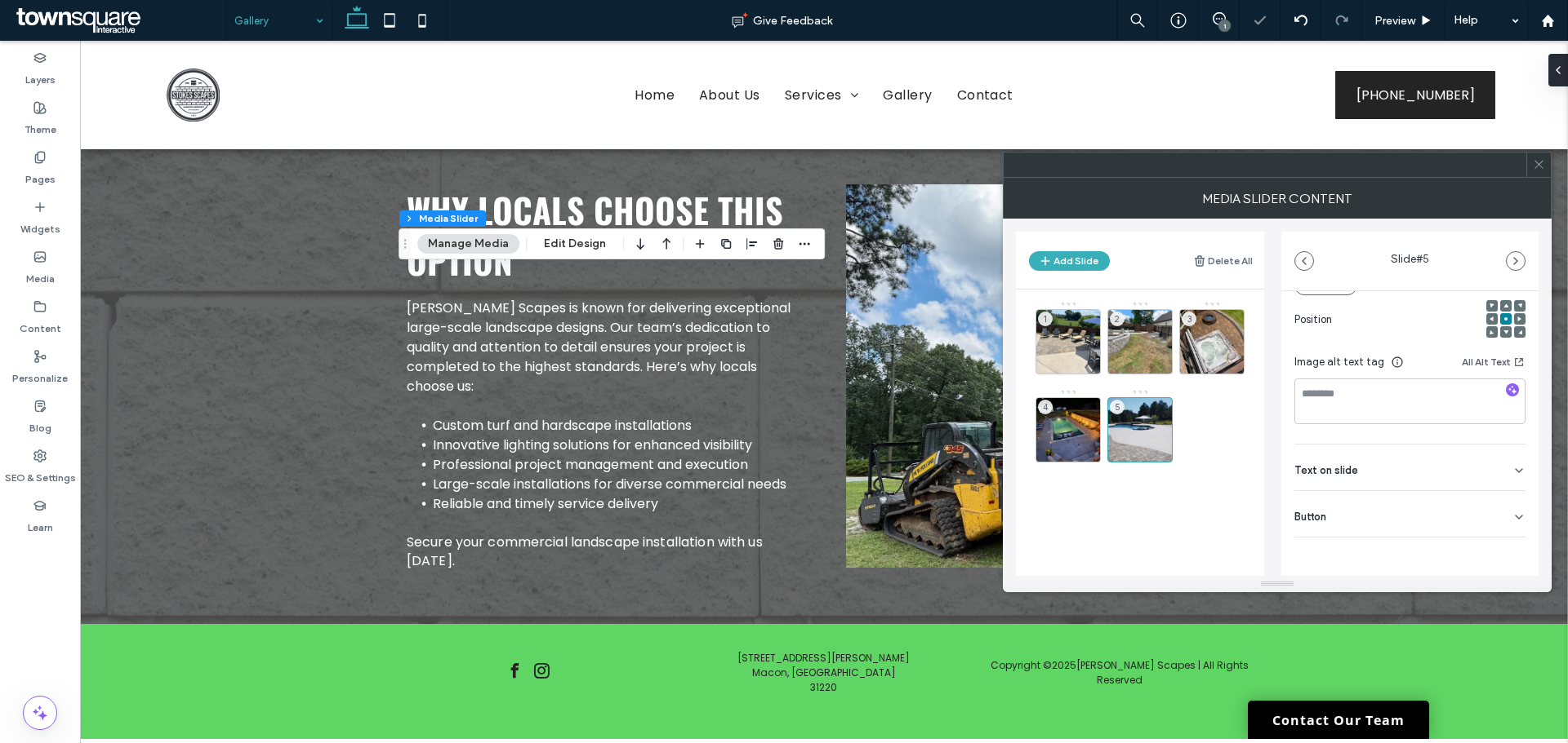
click at [1383, 503] on div "Button" at bounding box center [1409, 513] width 231 height 45
click at [1513, 559] on button at bounding box center [1511, 551] width 30 height 29
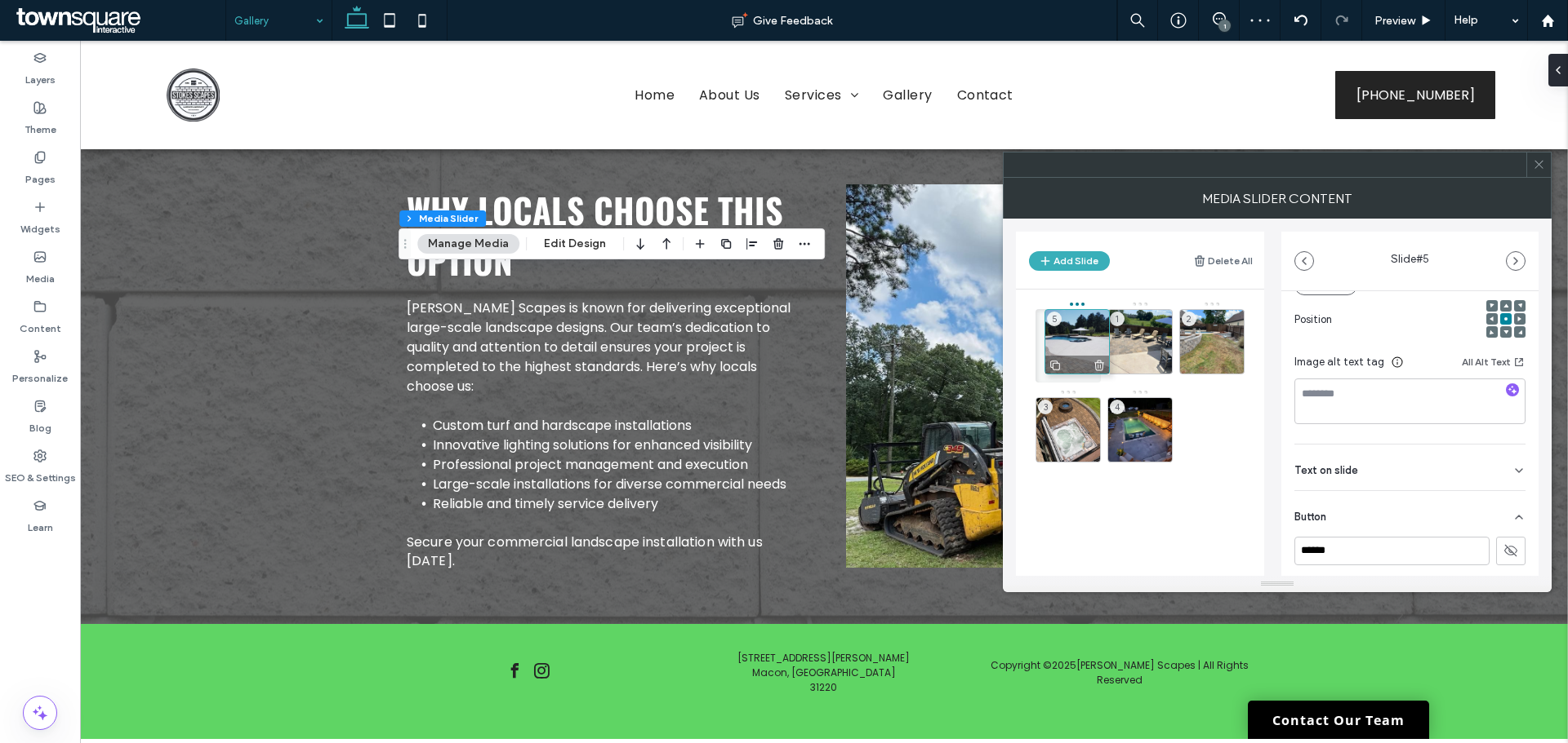
drag, startPoint x: 1150, startPoint y: 450, endPoint x: 1088, endPoint y: 362, distance: 107.6
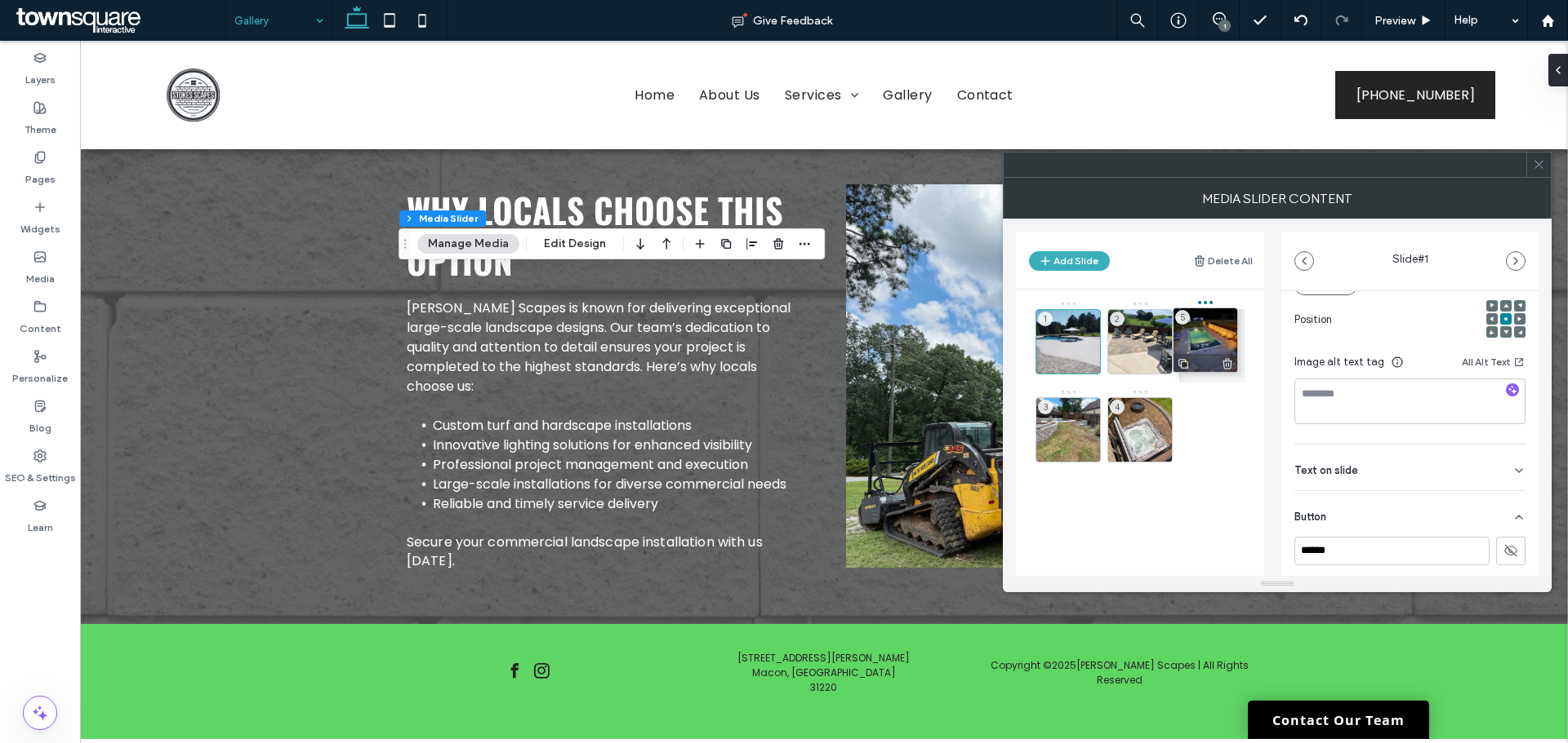
drag, startPoint x: 1137, startPoint y: 426, endPoint x: 1202, endPoint y: 336, distance: 111.0
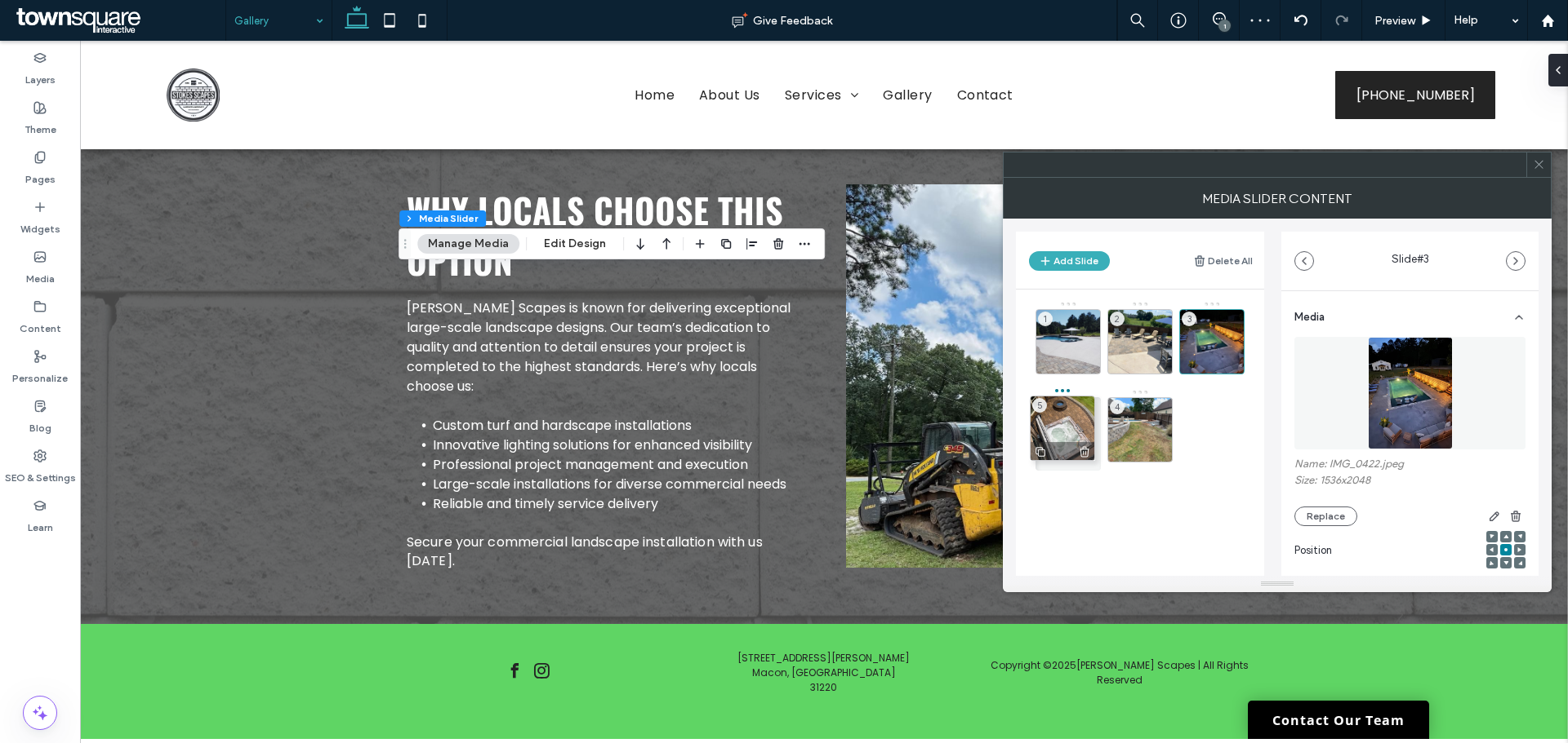
drag, startPoint x: 1148, startPoint y: 435, endPoint x: 1071, endPoint y: 436, distance: 77.0
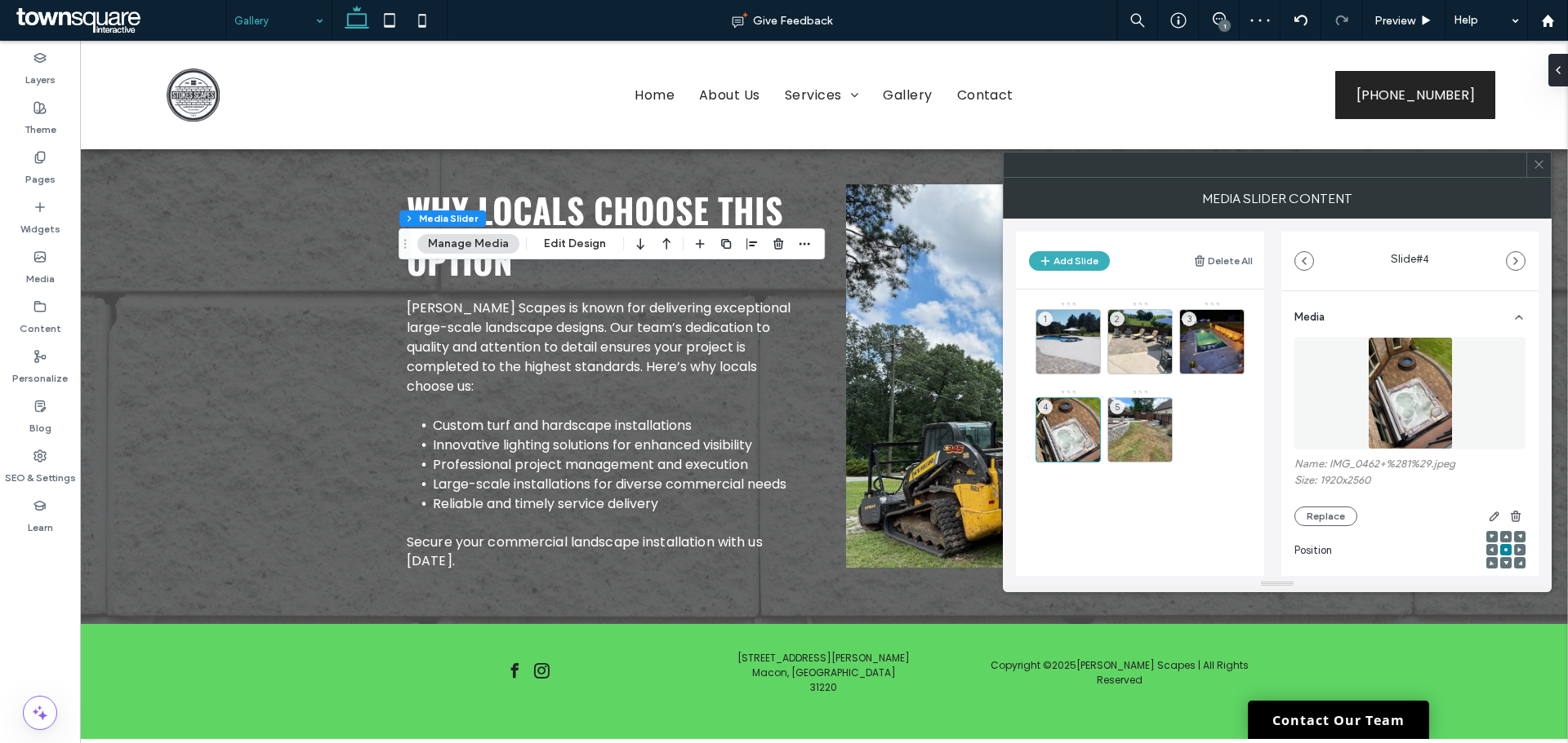
click at [1542, 165] on icon at bounding box center [1538, 164] width 12 height 12
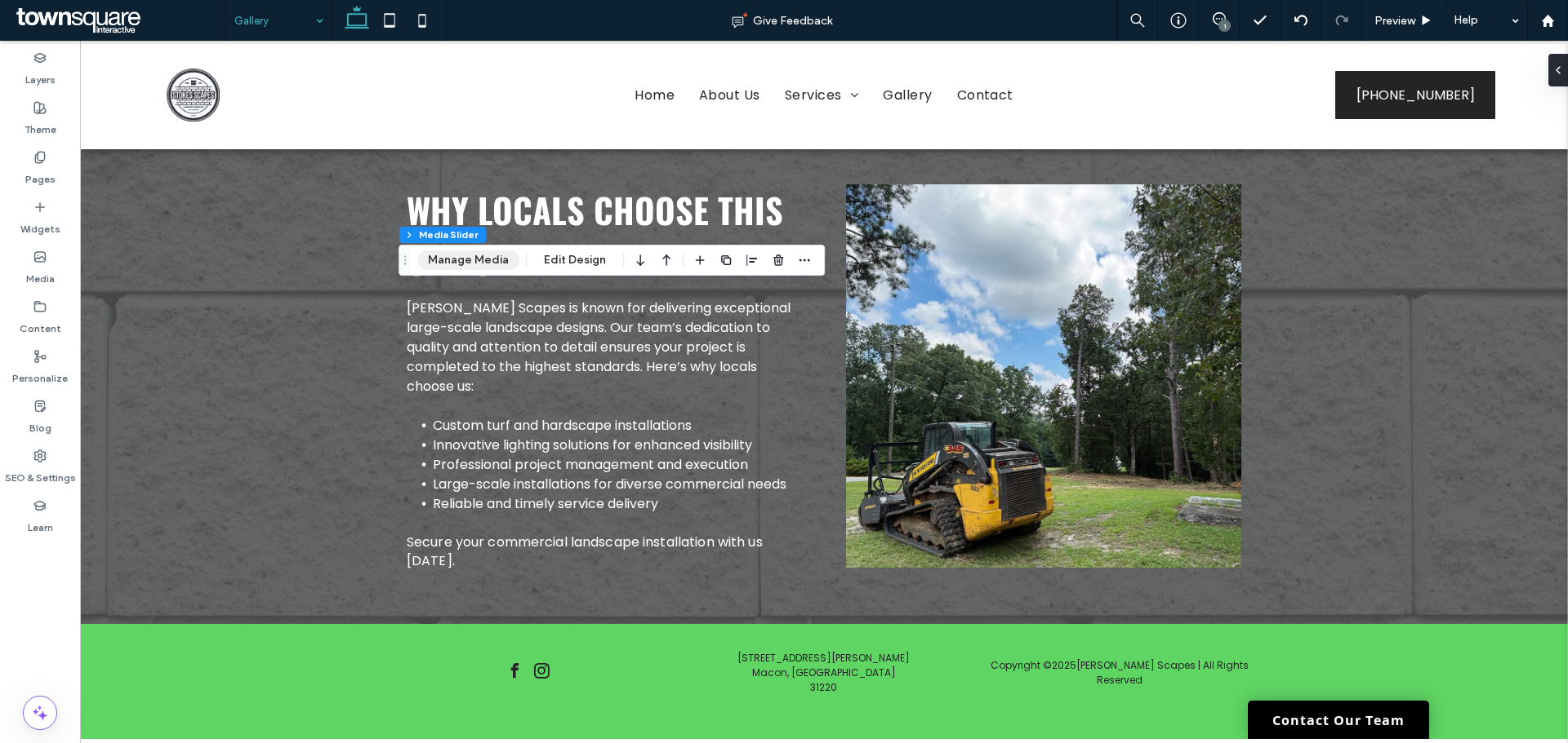
click at [471, 264] on button "Manage Media" at bounding box center [467, 260] width 102 height 20
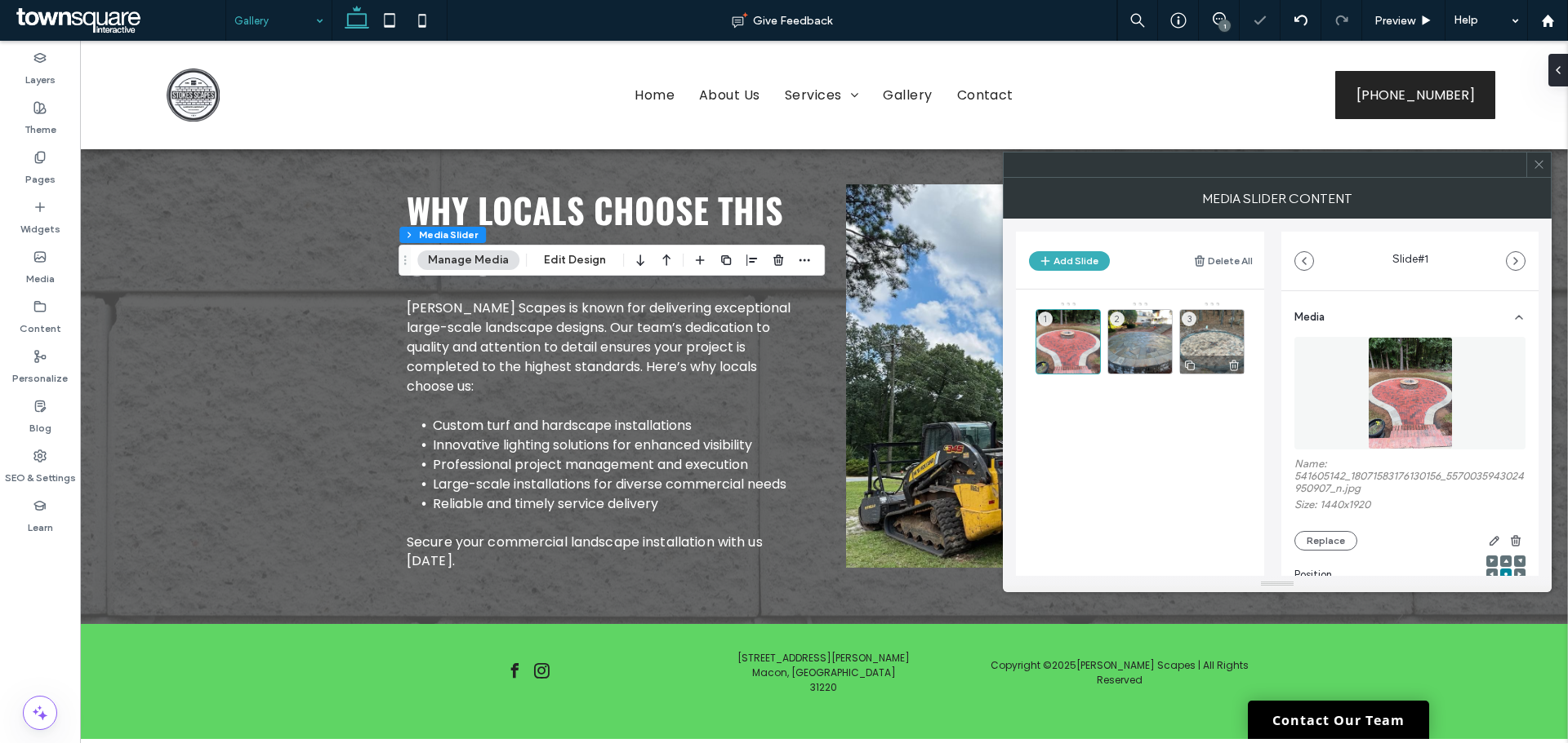
click at [1214, 339] on div "3" at bounding box center [1212, 341] width 65 height 65
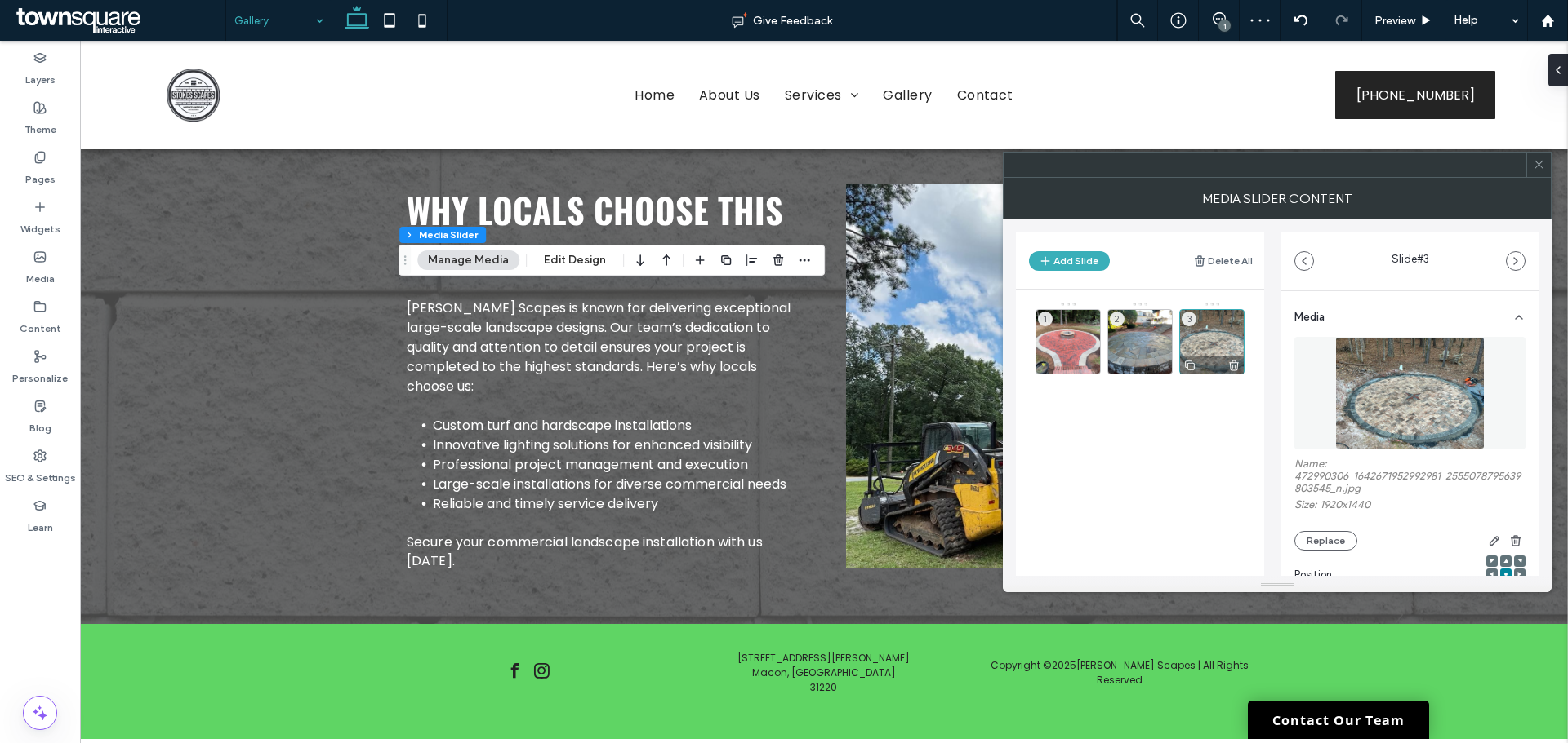
click at [1236, 364] on icon at bounding box center [1234, 365] width 13 height 15
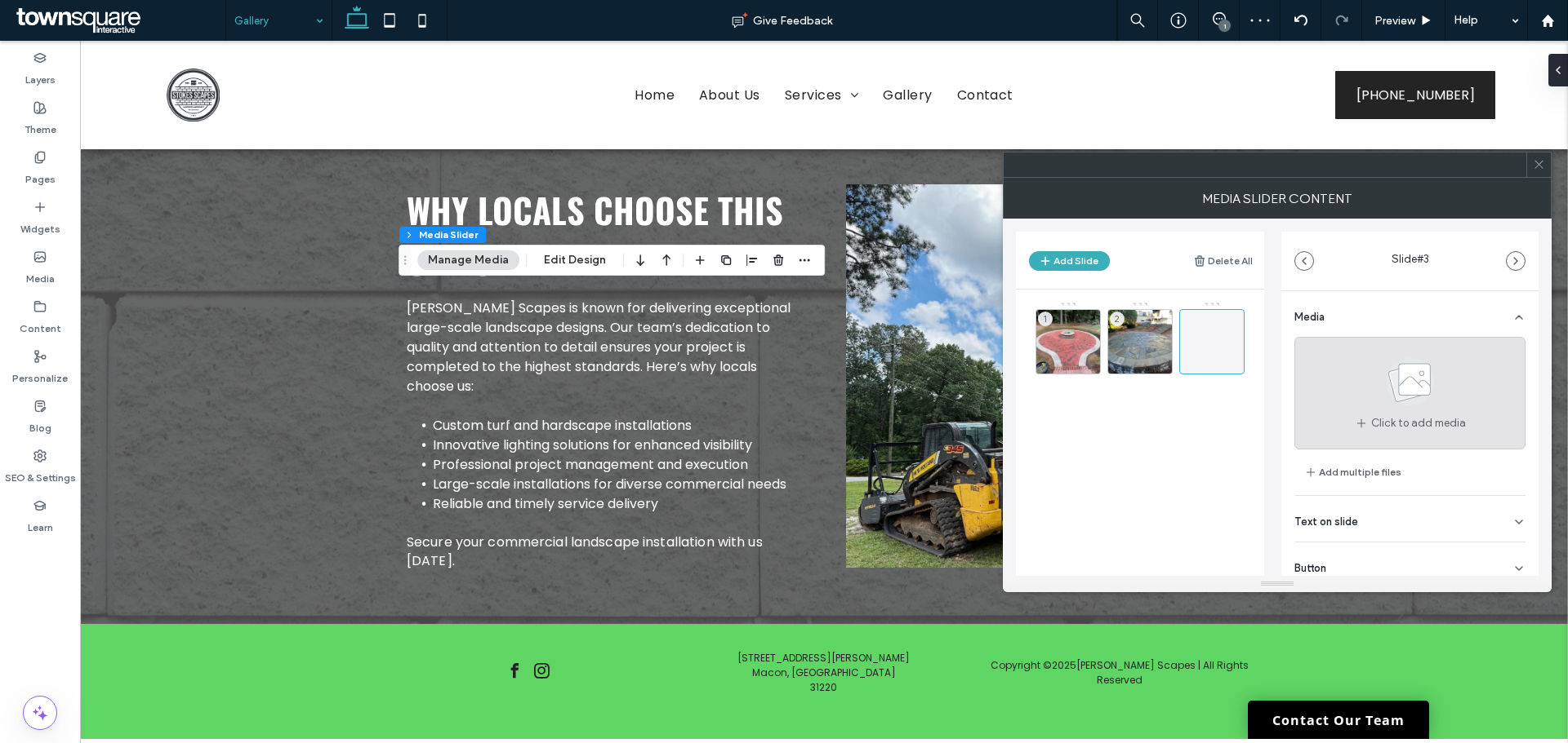
click at [1418, 432] on div "Click to add media" at bounding box center [1409, 393] width 231 height 112
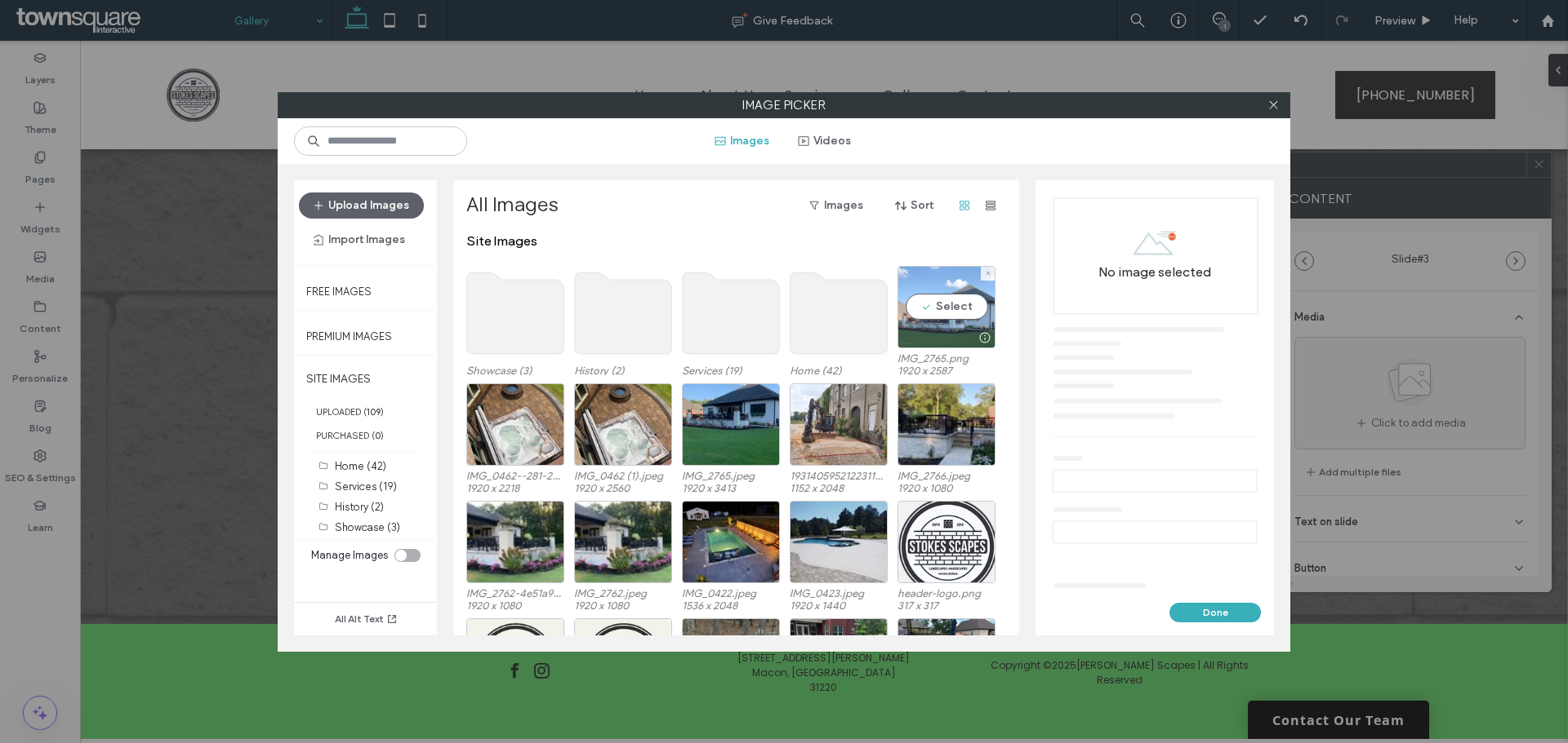
click at [951, 328] on div at bounding box center [946, 338] width 96 height 20
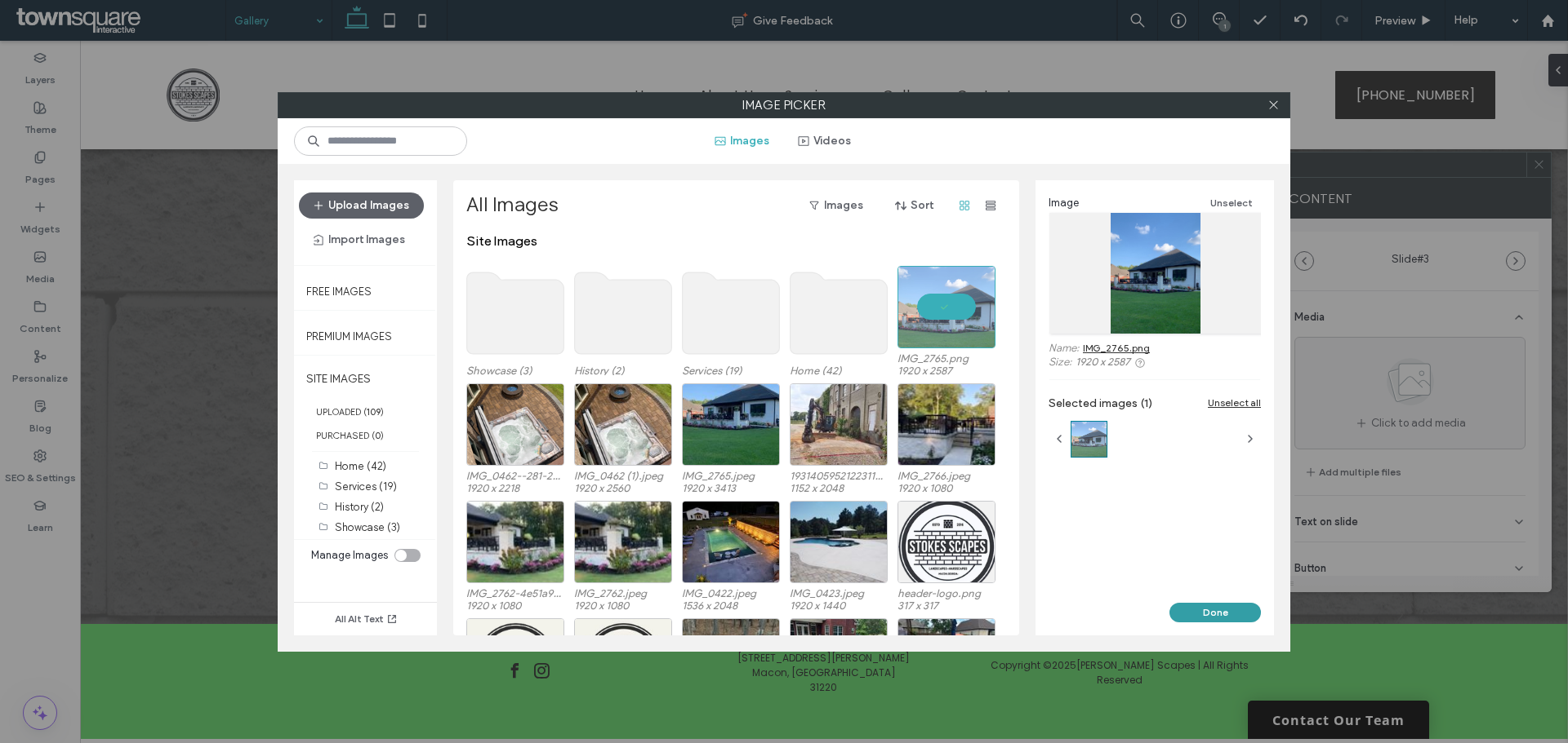
click at [1212, 608] on button "Done" at bounding box center [1215, 613] width 92 height 20
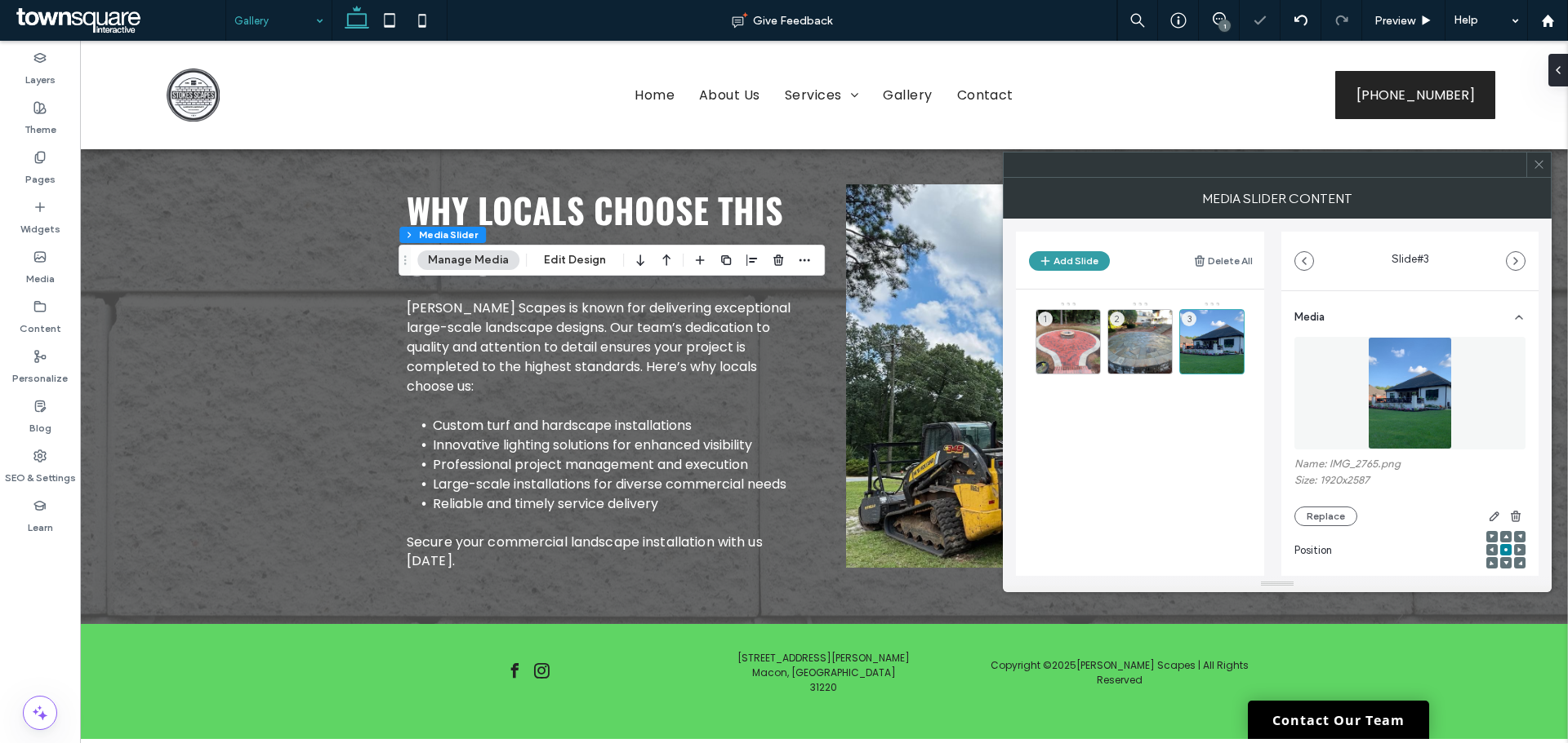
click at [1083, 256] on button "Add Slide" at bounding box center [1069, 261] width 81 height 20
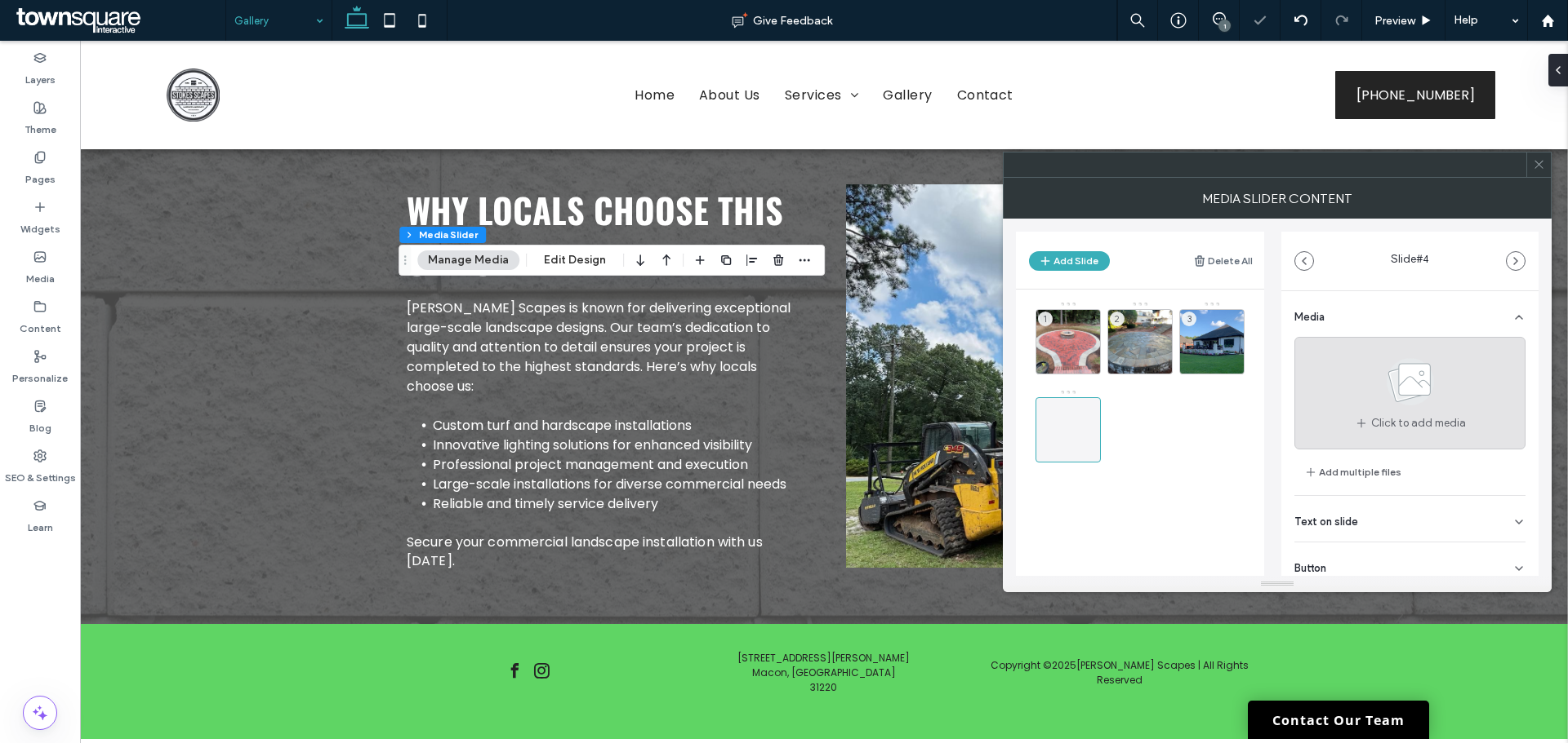
click at [1390, 396] on use at bounding box center [1409, 381] width 47 height 47
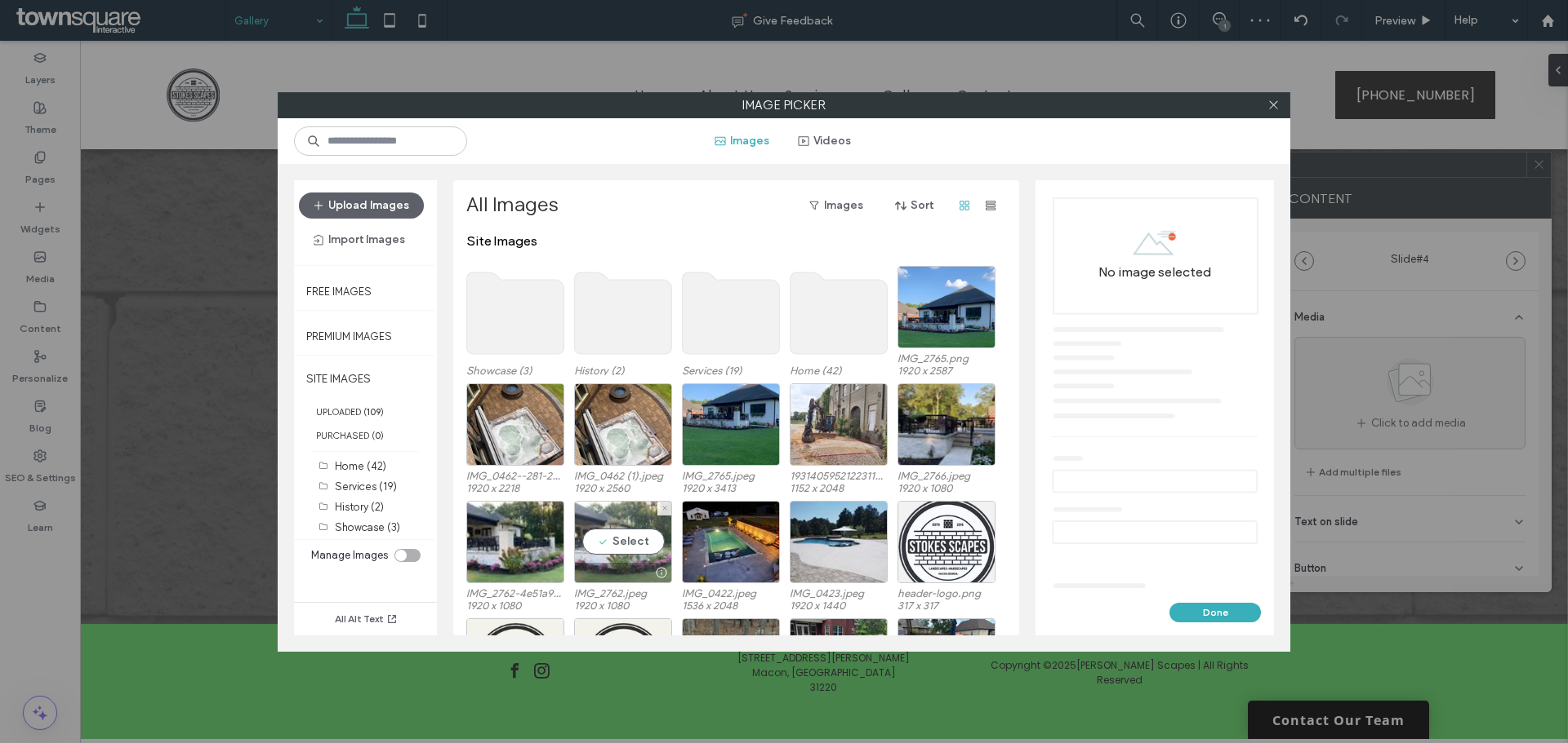
click at [630, 545] on div "Select" at bounding box center [623, 542] width 98 height 83
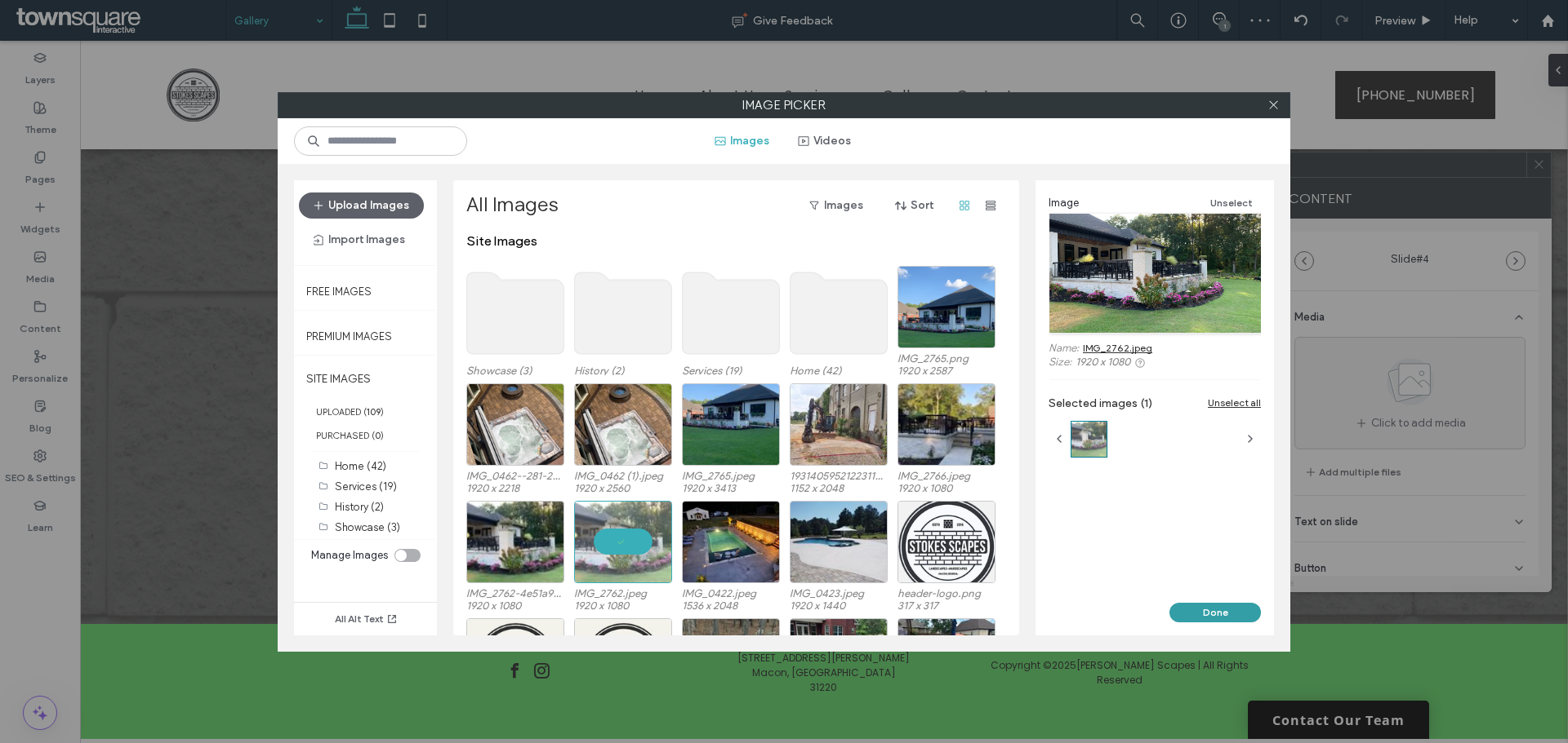
click at [1203, 613] on button "Done" at bounding box center [1215, 613] width 92 height 20
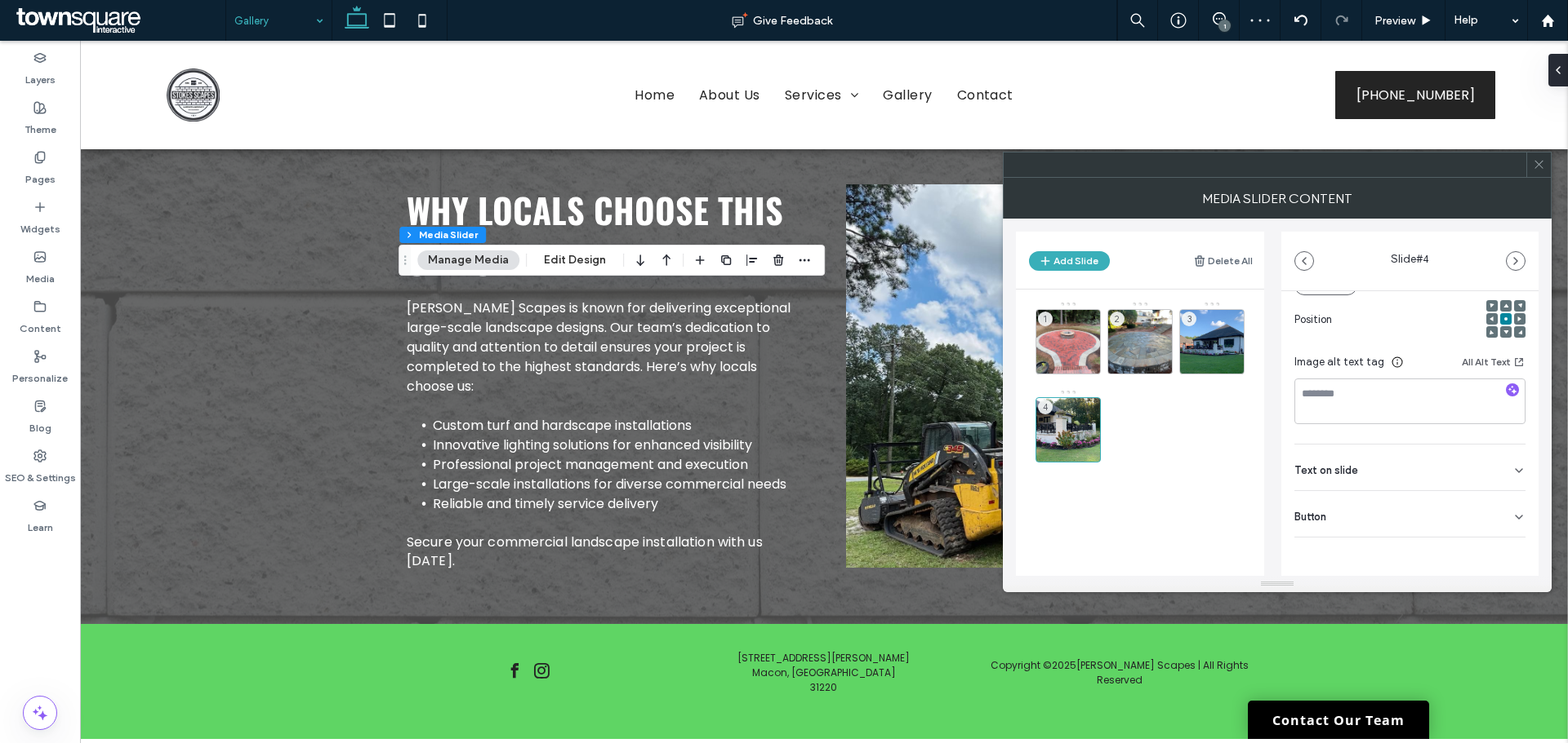
click at [1446, 513] on div "Button" at bounding box center [1409, 513] width 231 height 45
click at [1503, 549] on use at bounding box center [1510, 550] width 13 height 10
click at [1093, 265] on button "Add Slide" at bounding box center [1069, 261] width 81 height 20
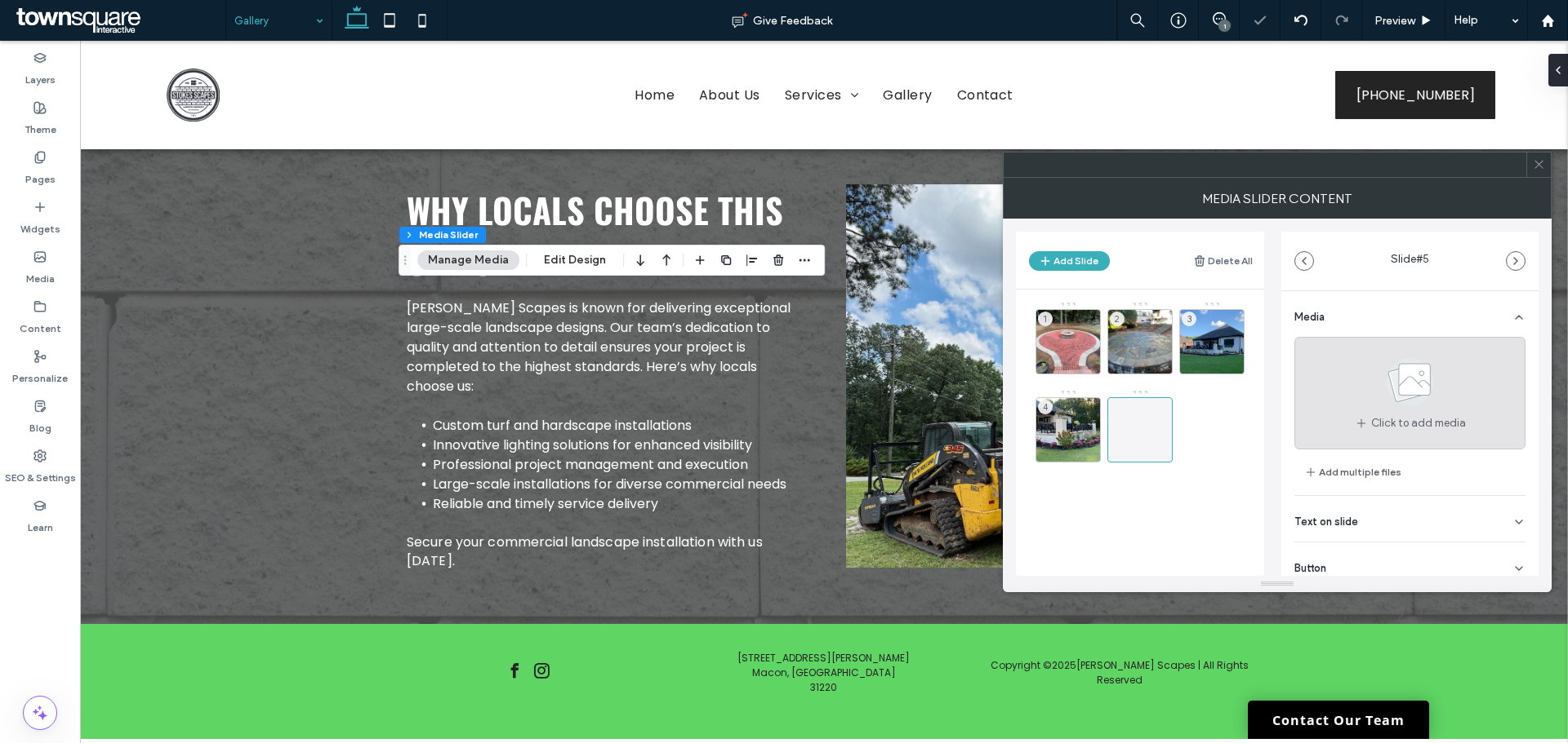
click at [1413, 422] on span "Click to add media" at bounding box center [1418, 424] width 95 height 17
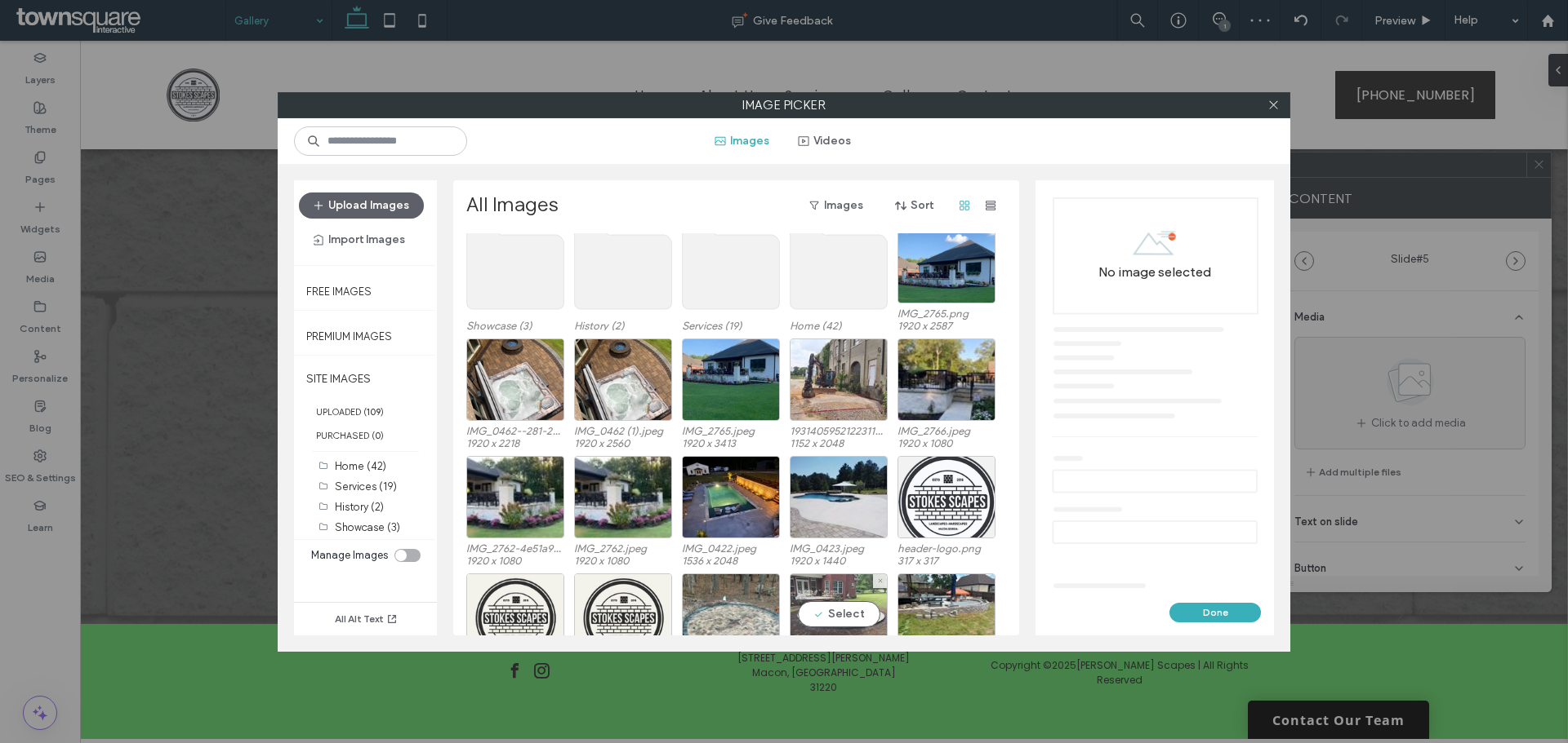
scroll to position [0, 0]
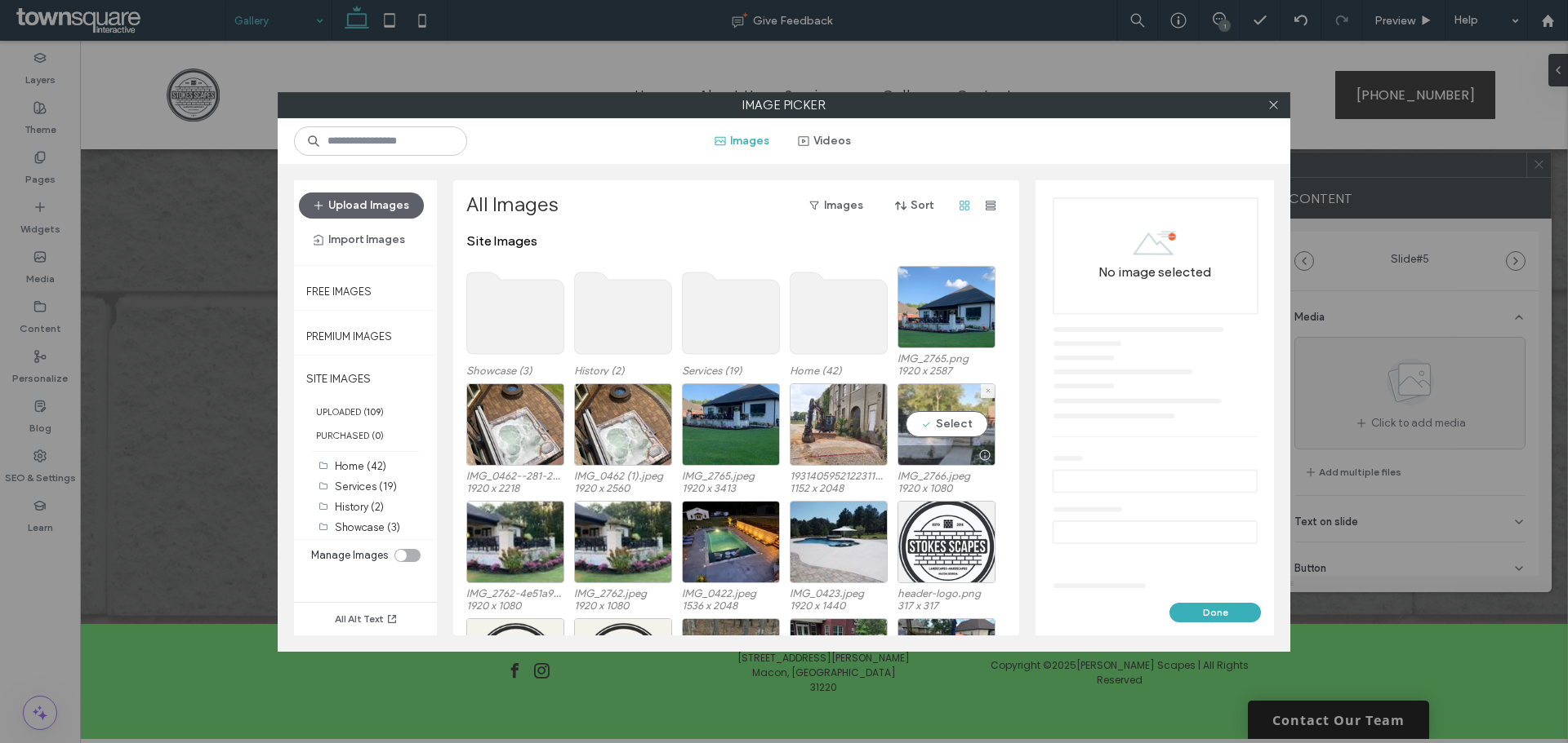
click at [954, 446] on div at bounding box center [946, 455] width 96 height 20
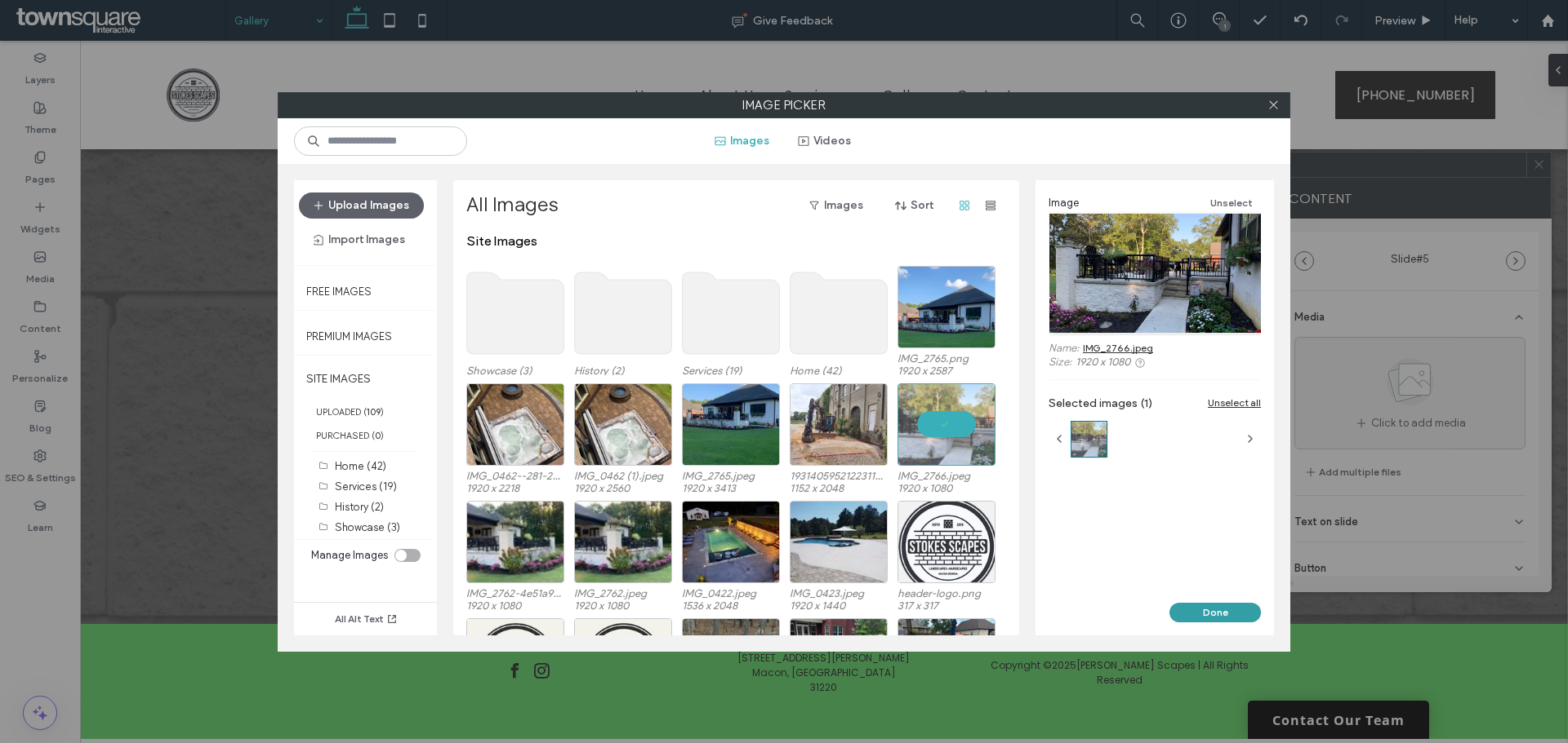
click at [1217, 614] on button "Done" at bounding box center [1215, 613] width 92 height 20
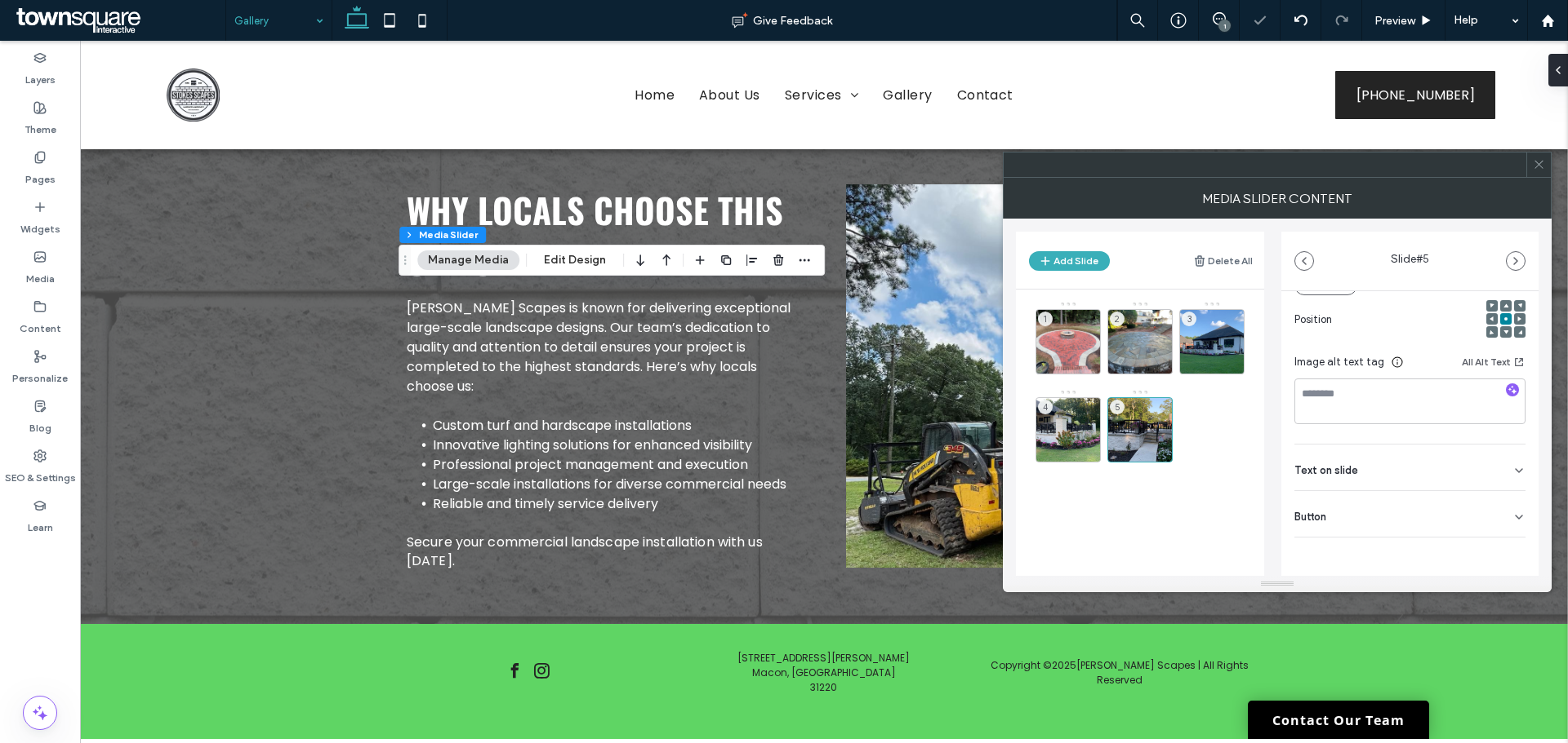
click at [1362, 517] on div "Button" at bounding box center [1409, 513] width 231 height 45
click at [1503, 556] on icon at bounding box center [1511, 551] width 15 height 15
drag, startPoint x: 1136, startPoint y: 336, endPoint x: 1211, endPoint y: 327, distance: 75.5
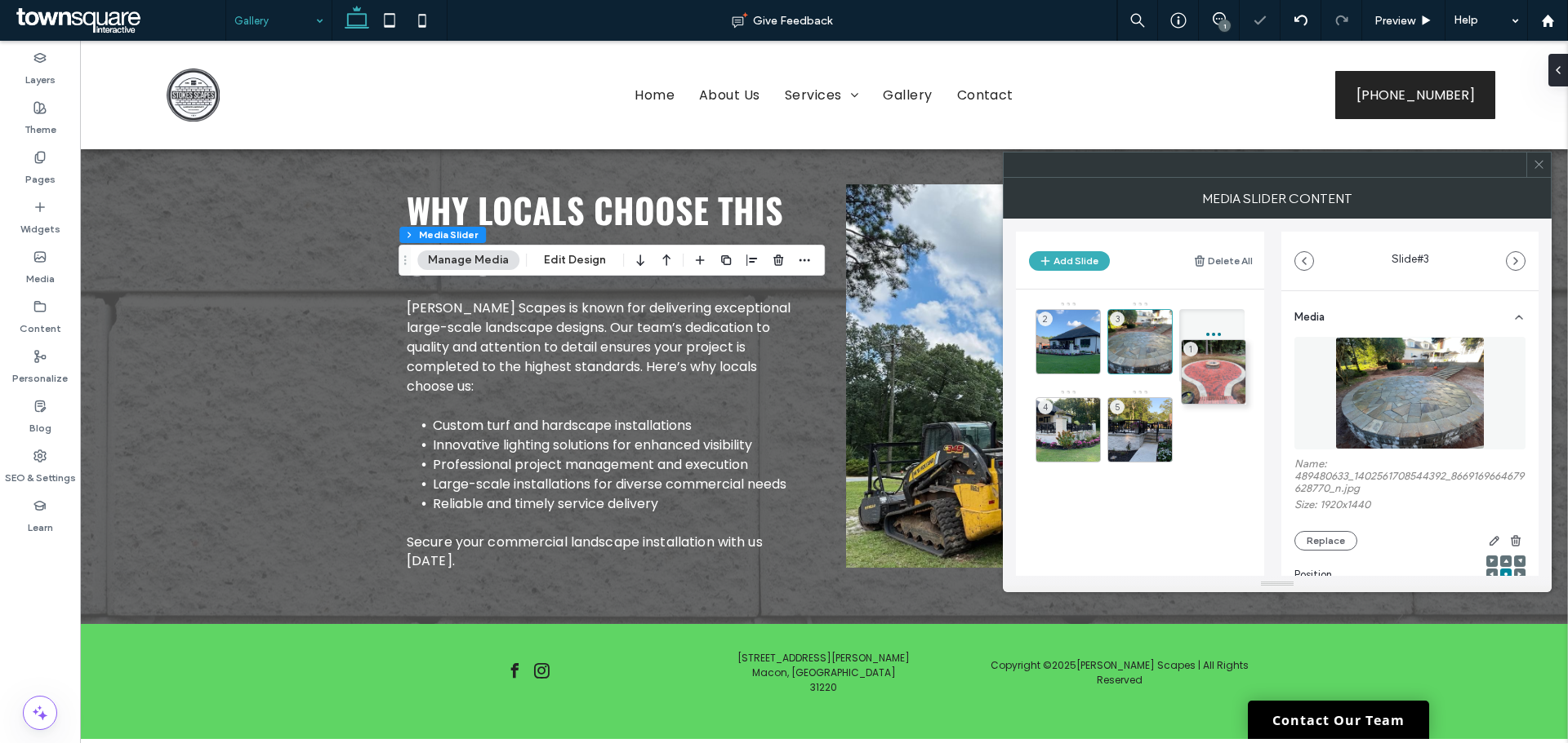
drag, startPoint x: 1065, startPoint y: 336, endPoint x: 1181, endPoint y: 362, distance: 118.9
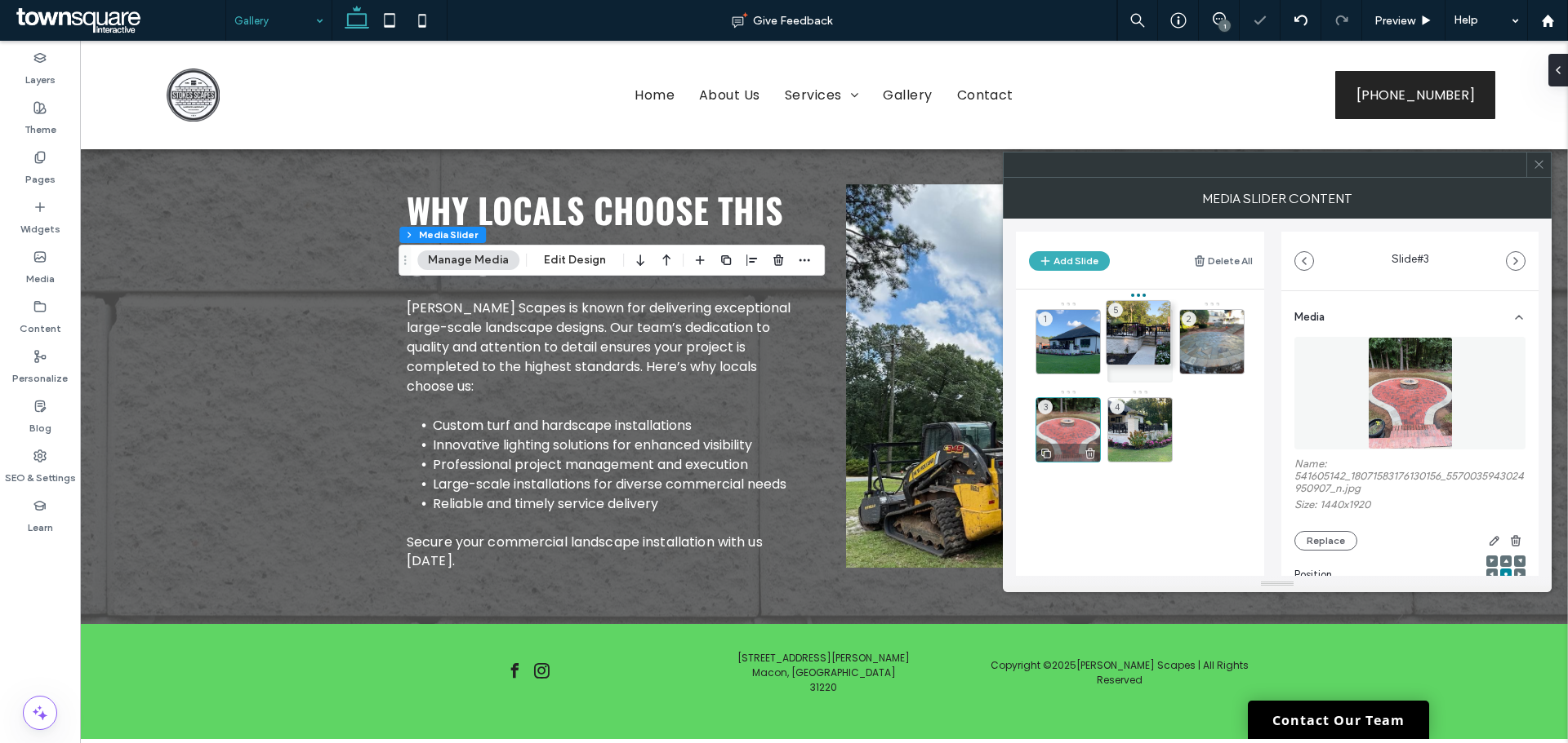
drag, startPoint x: 1140, startPoint y: 424, endPoint x: 1061, endPoint y: 407, distance: 80.8
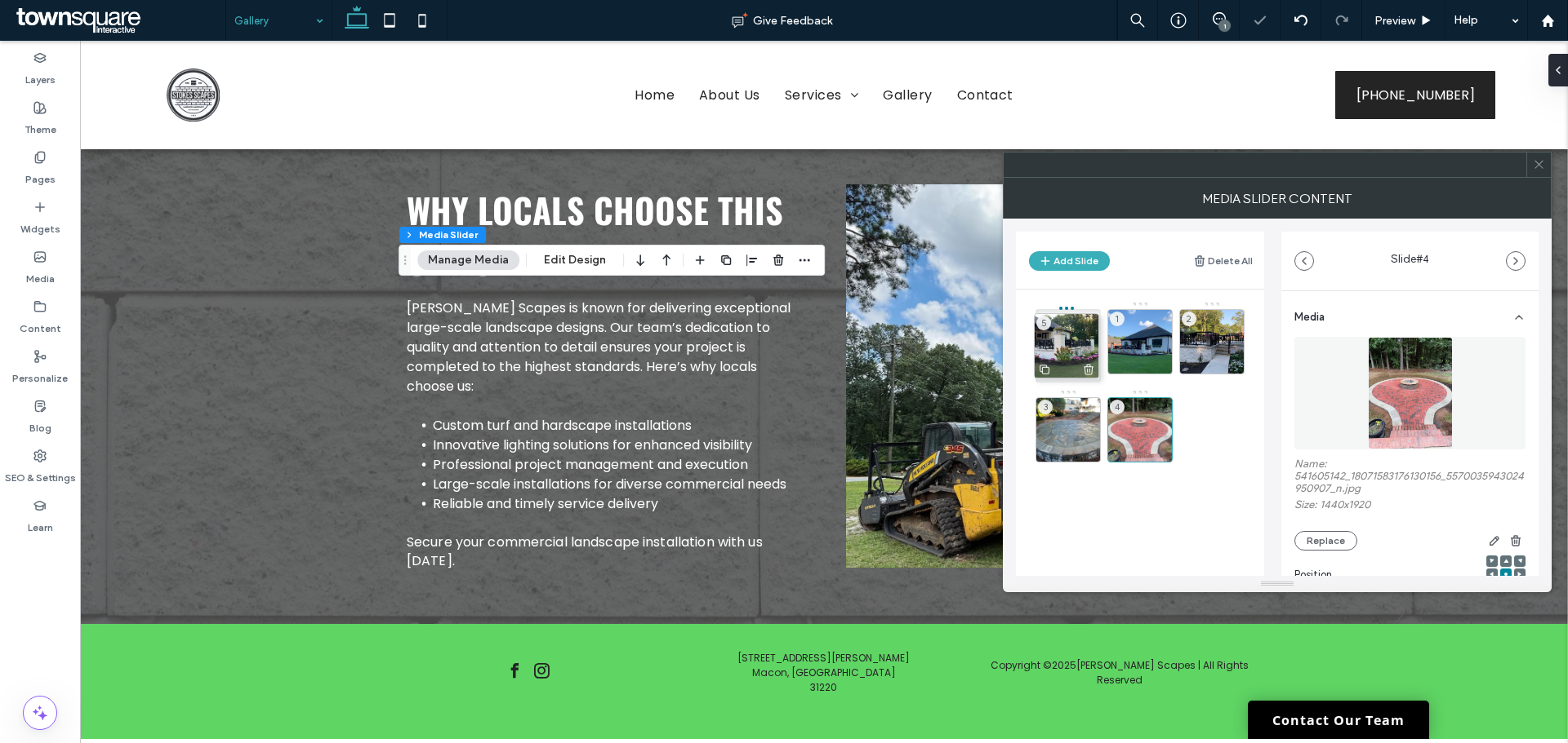
drag, startPoint x: 1143, startPoint y: 424, endPoint x: 1070, endPoint y: 341, distance: 110.5
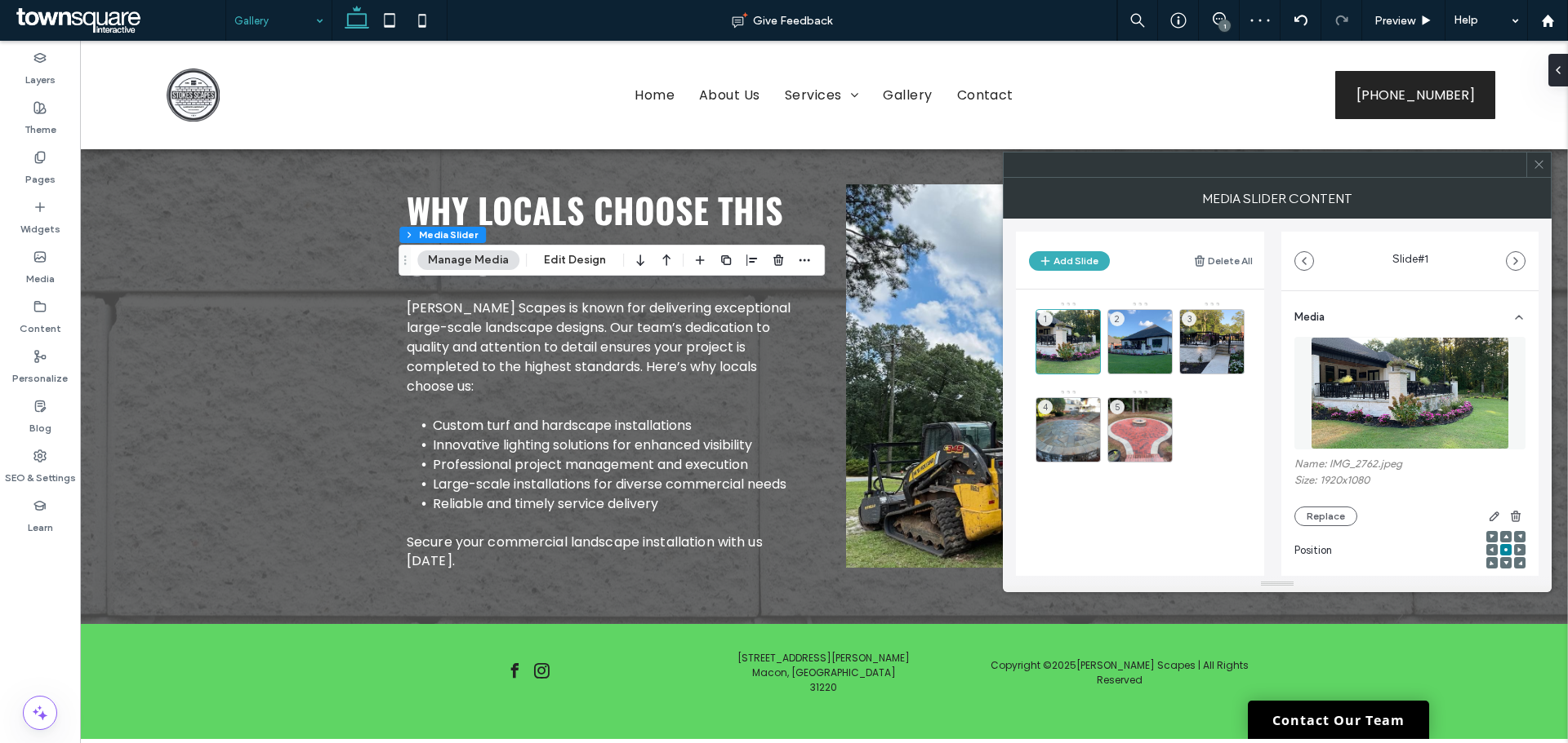
click at [1542, 160] on use at bounding box center [1538, 164] width 8 height 8
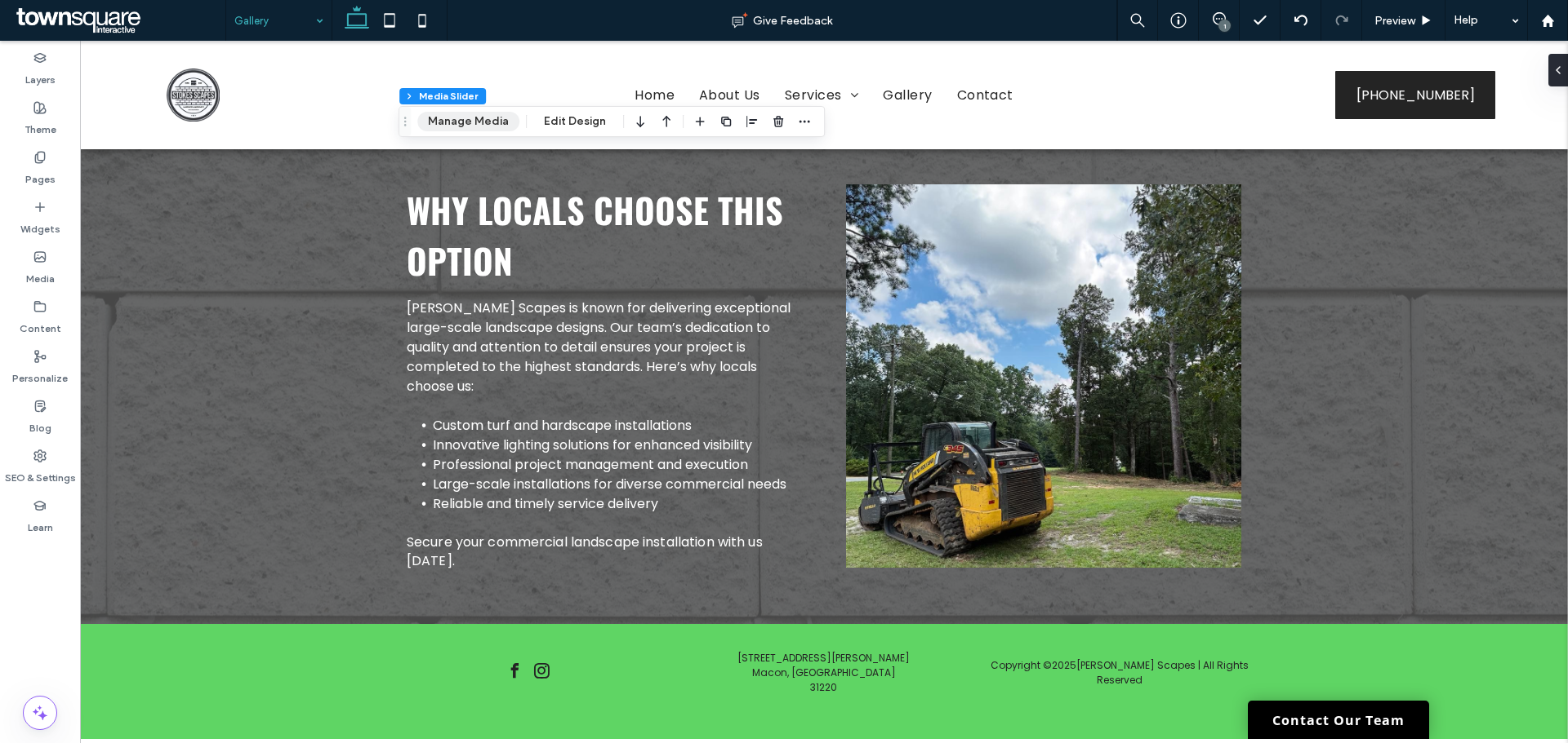
click at [461, 114] on button "Manage Media" at bounding box center [467, 121] width 102 height 20
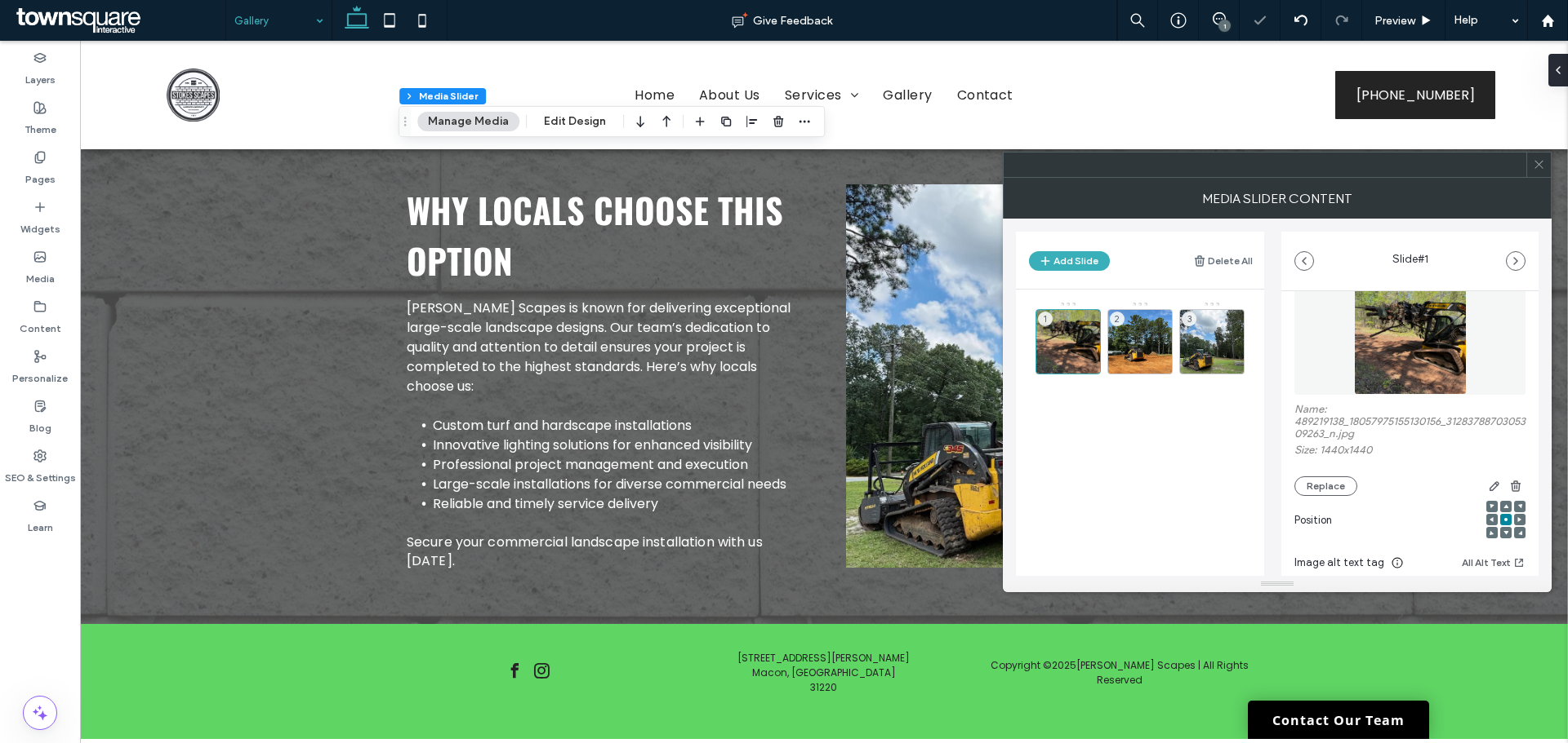
scroll to position [82, 0]
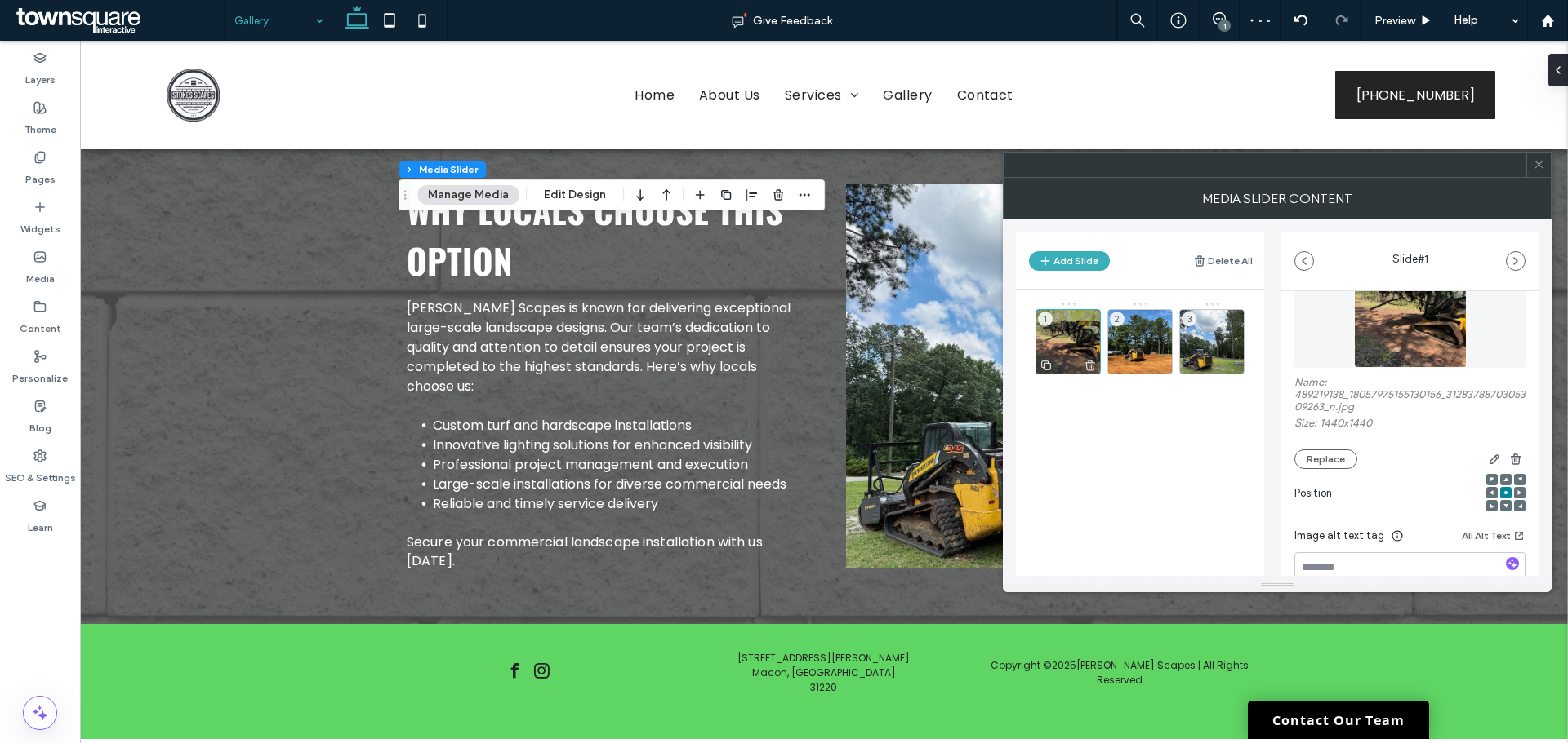
click at [1069, 343] on div "1" at bounding box center [1068, 341] width 65 height 65
click at [1075, 345] on div "1" at bounding box center [1068, 341] width 65 height 65
click at [1160, 350] on div "2" at bounding box center [1140, 341] width 65 height 65
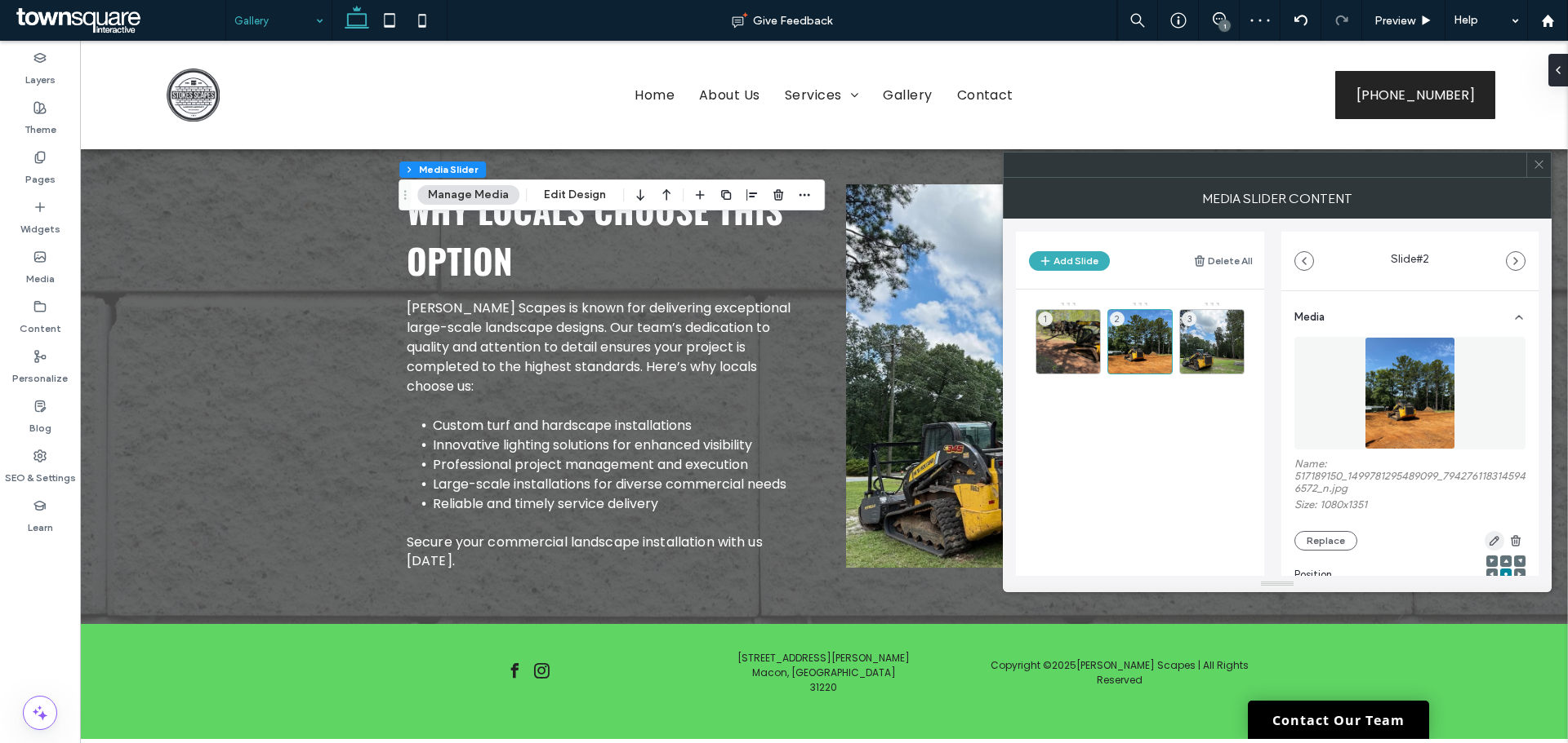
click at [1489, 539] on use "button" at bounding box center [1494, 541] width 10 height 10
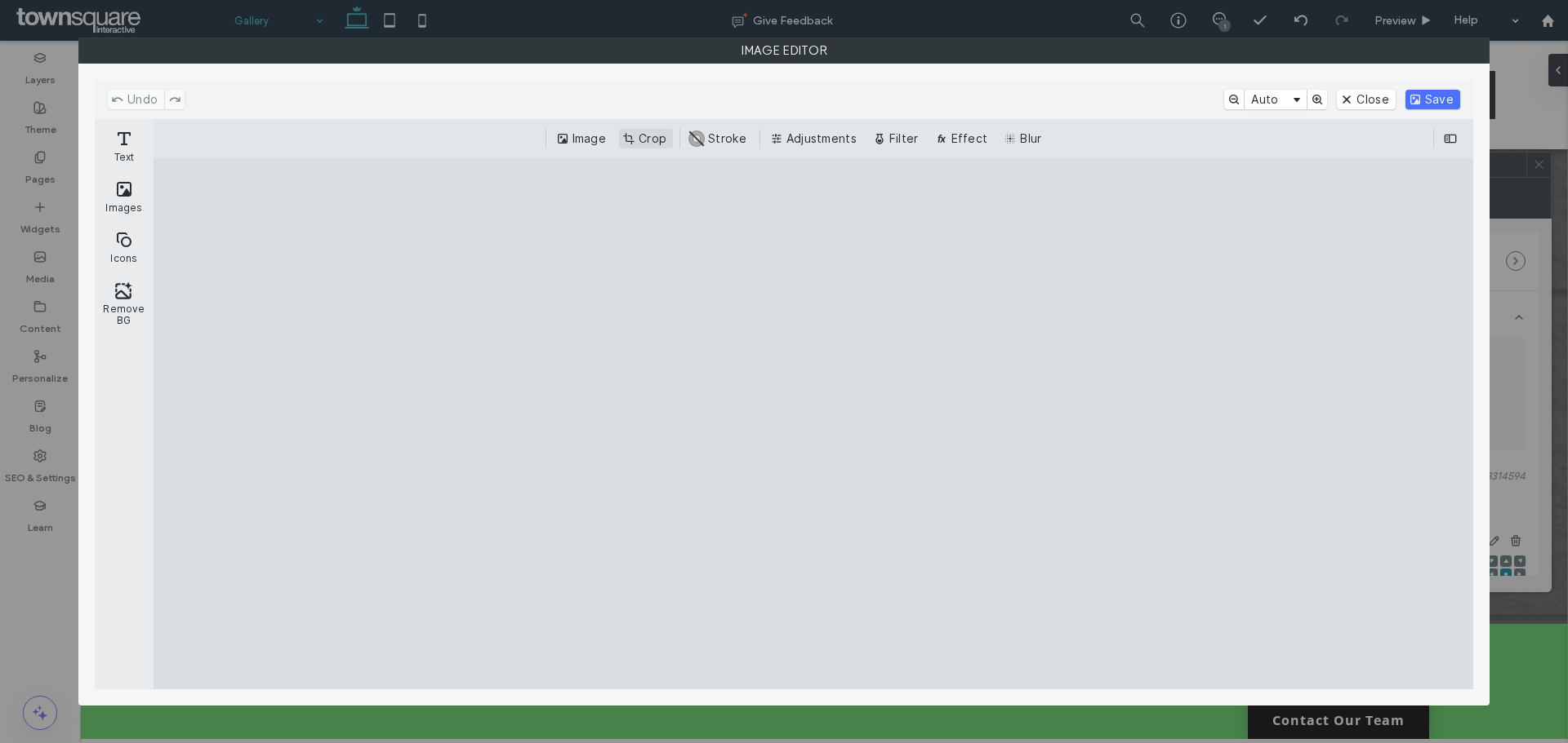
click at [653, 141] on button "Crop" at bounding box center [645, 139] width 54 height 20
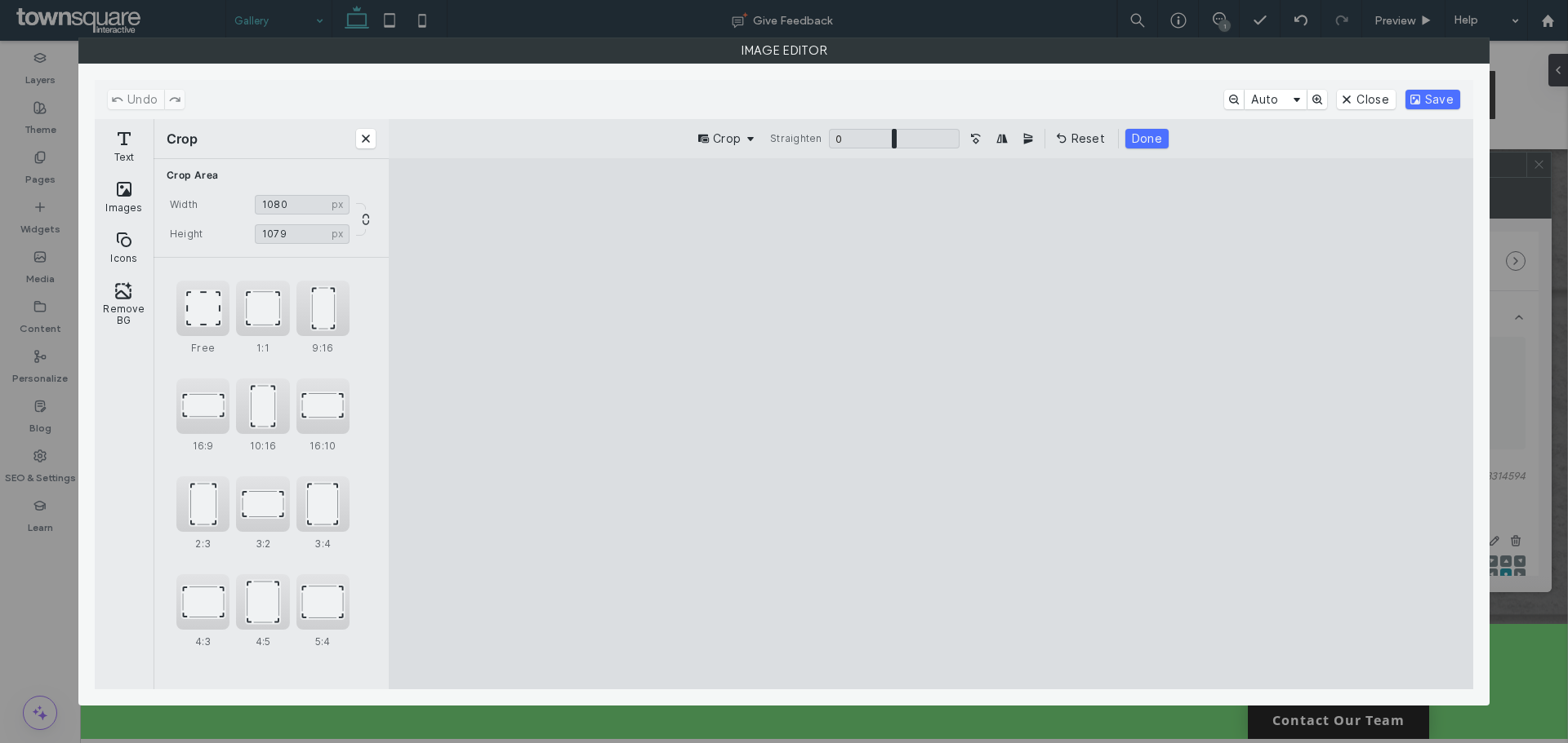
type input "****"
drag, startPoint x: 931, startPoint y: 211, endPoint x: 925, endPoint y: 320, distance: 109.2
click at [930, 423] on cesdk-canvas "Editor canvas" at bounding box center [930, 423] width 0 height 0
drag, startPoint x: 1152, startPoint y: 135, endPoint x: 1251, endPoint y: 130, distance: 99.1
click at [1152, 137] on button "Done" at bounding box center [1146, 139] width 43 height 20
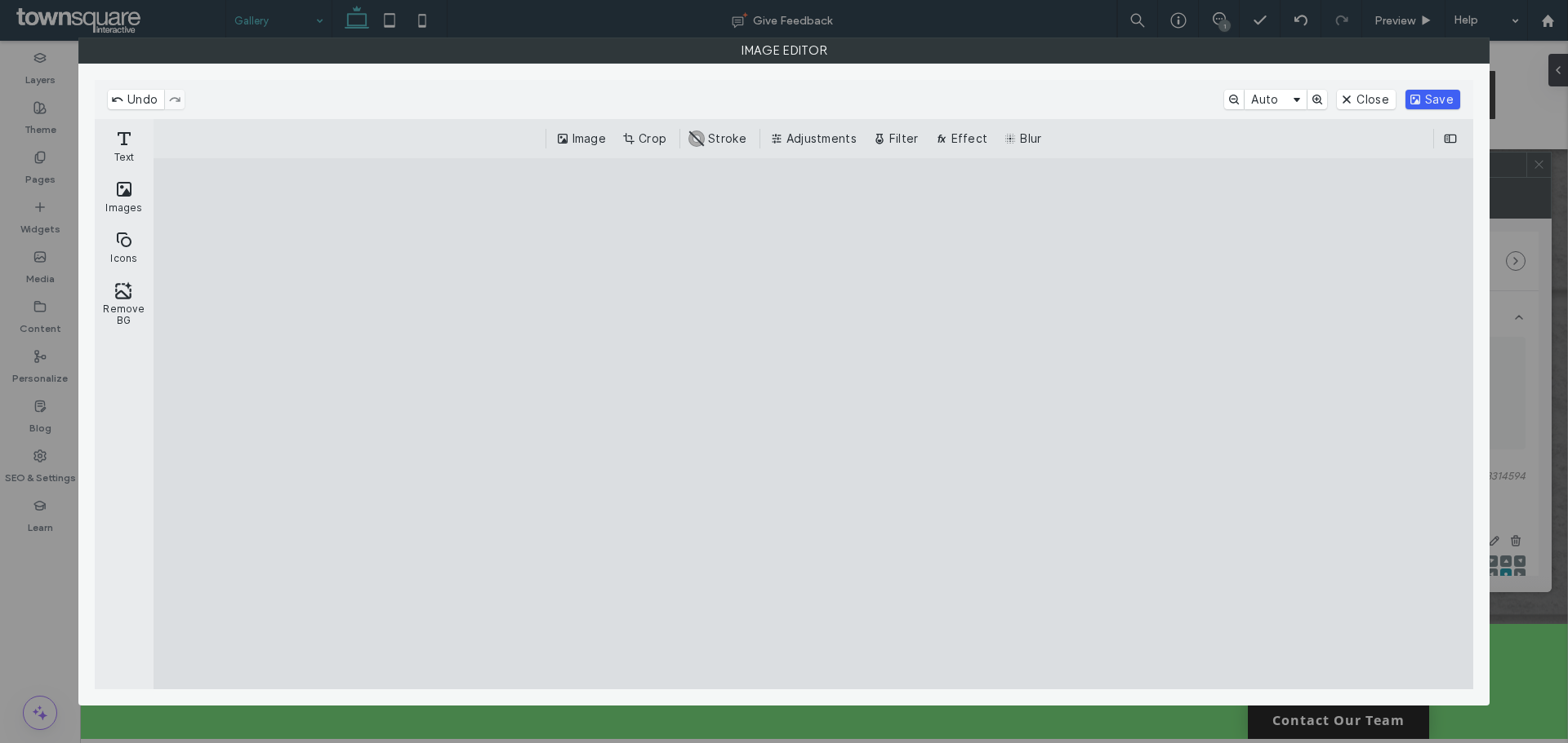
click at [1433, 104] on button "Save" at bounding box center [1432, 100] width 55 height 20
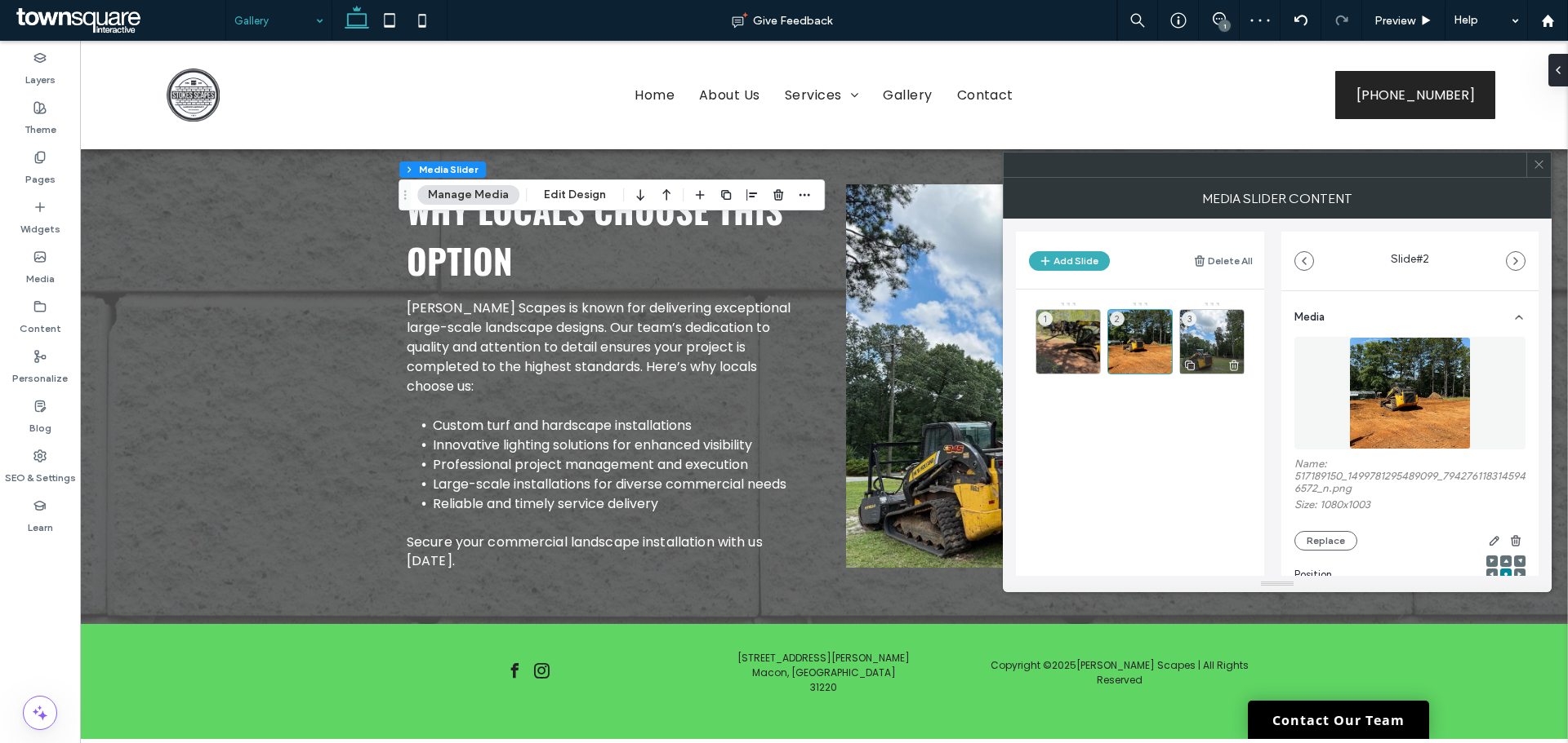
click at [1213, 347] on div "3" at bounding box center [1212, 341] width 65 height 65
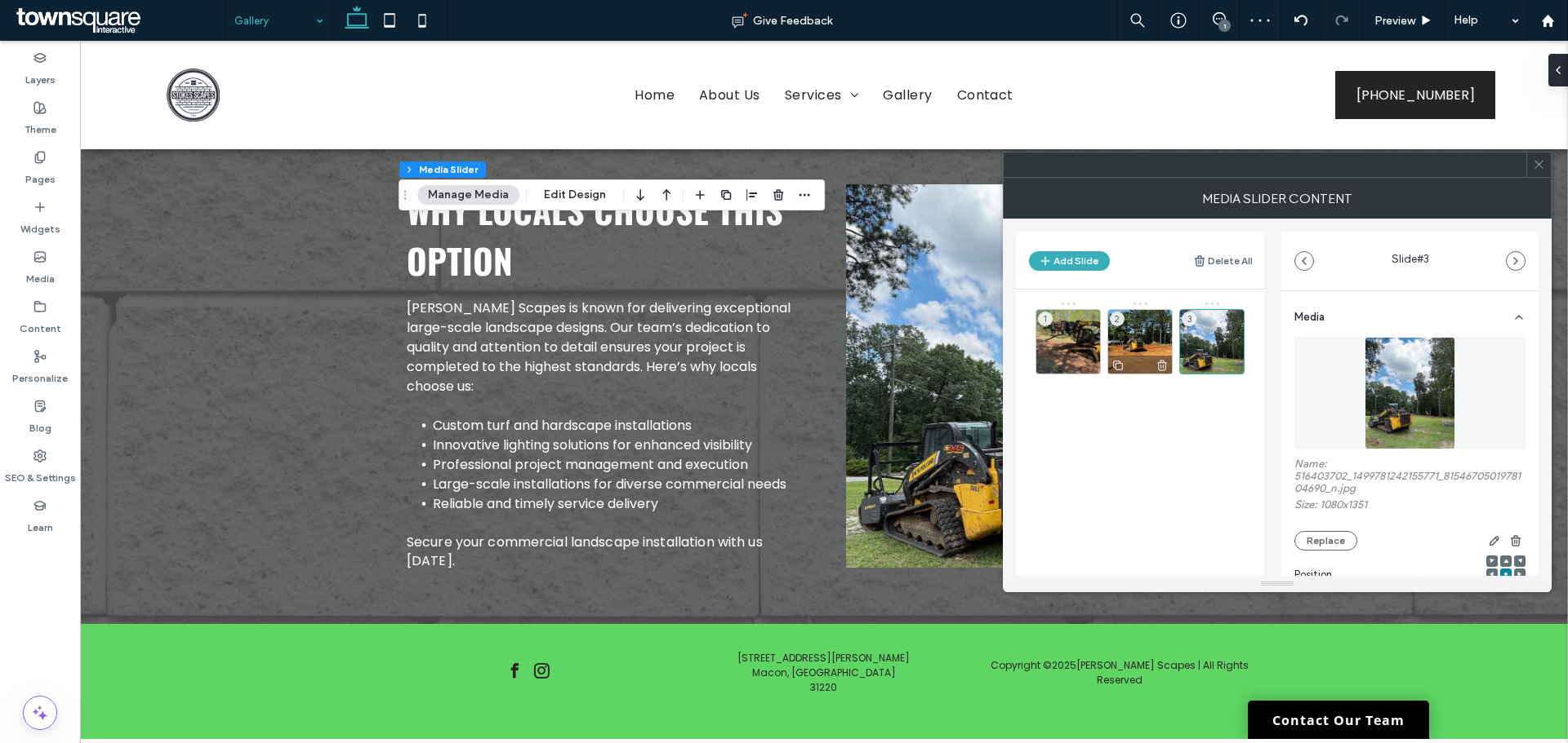
click at [1147, 341] on div "2" at bounding box center [1140, 341] width 65 height 65
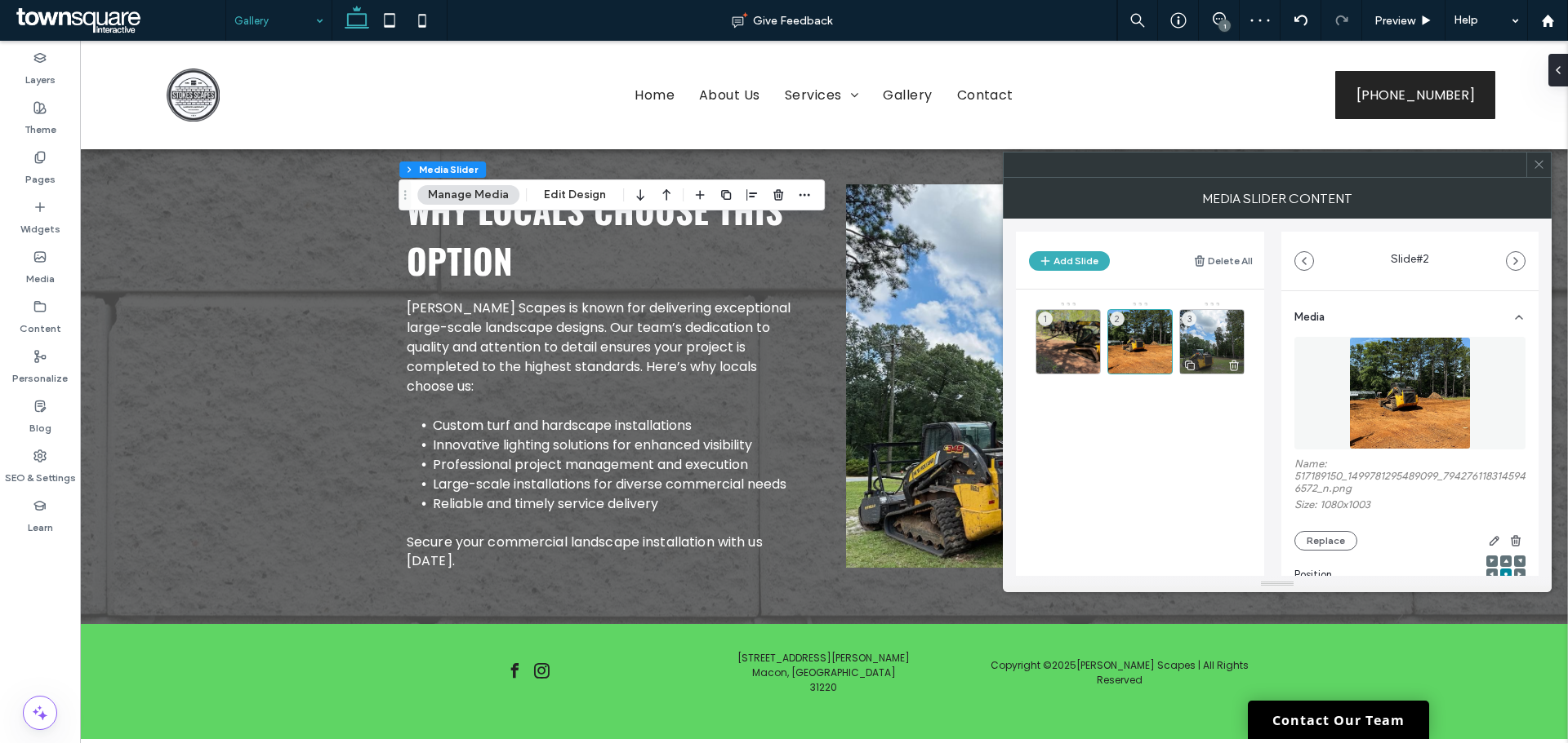
click at [1212, 339] on div "3" at bounding box center [1212, 341] width 65 height 65
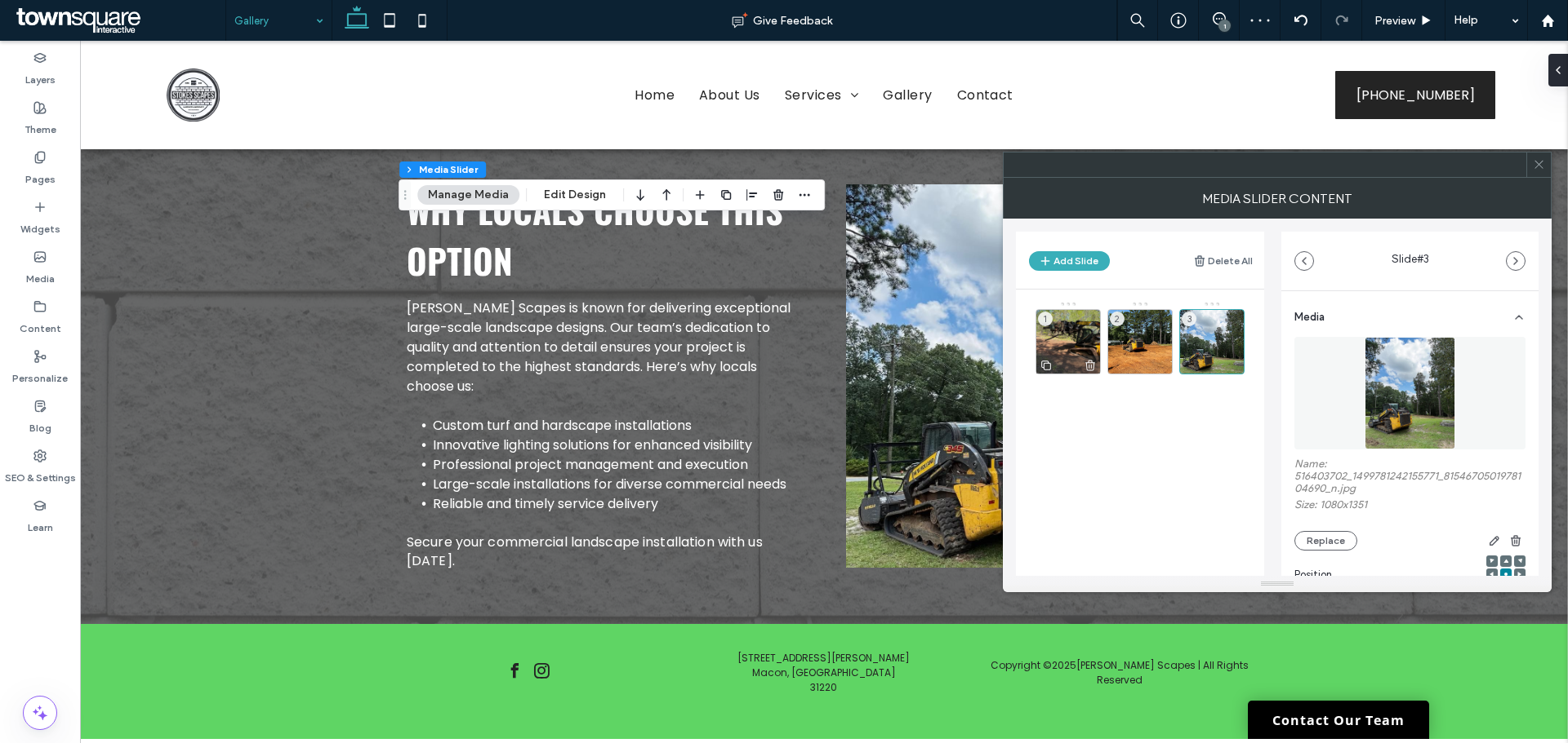
click at [1071, 345] on div "1" at bounding box center [1068, 341] width 65 height 65
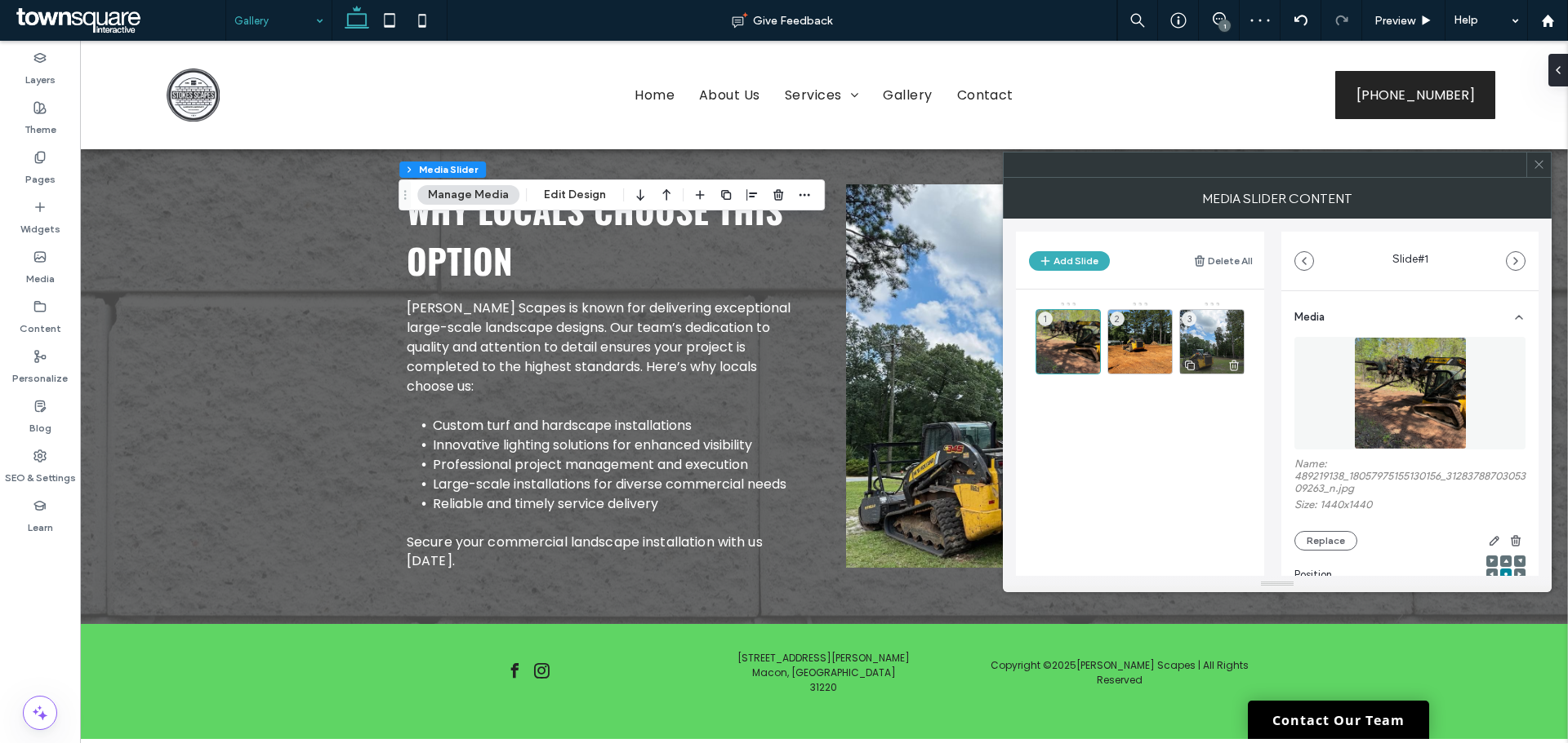
click at [1206, 338] on div "3" at bounding box center [1212, 341] width 65 height 65
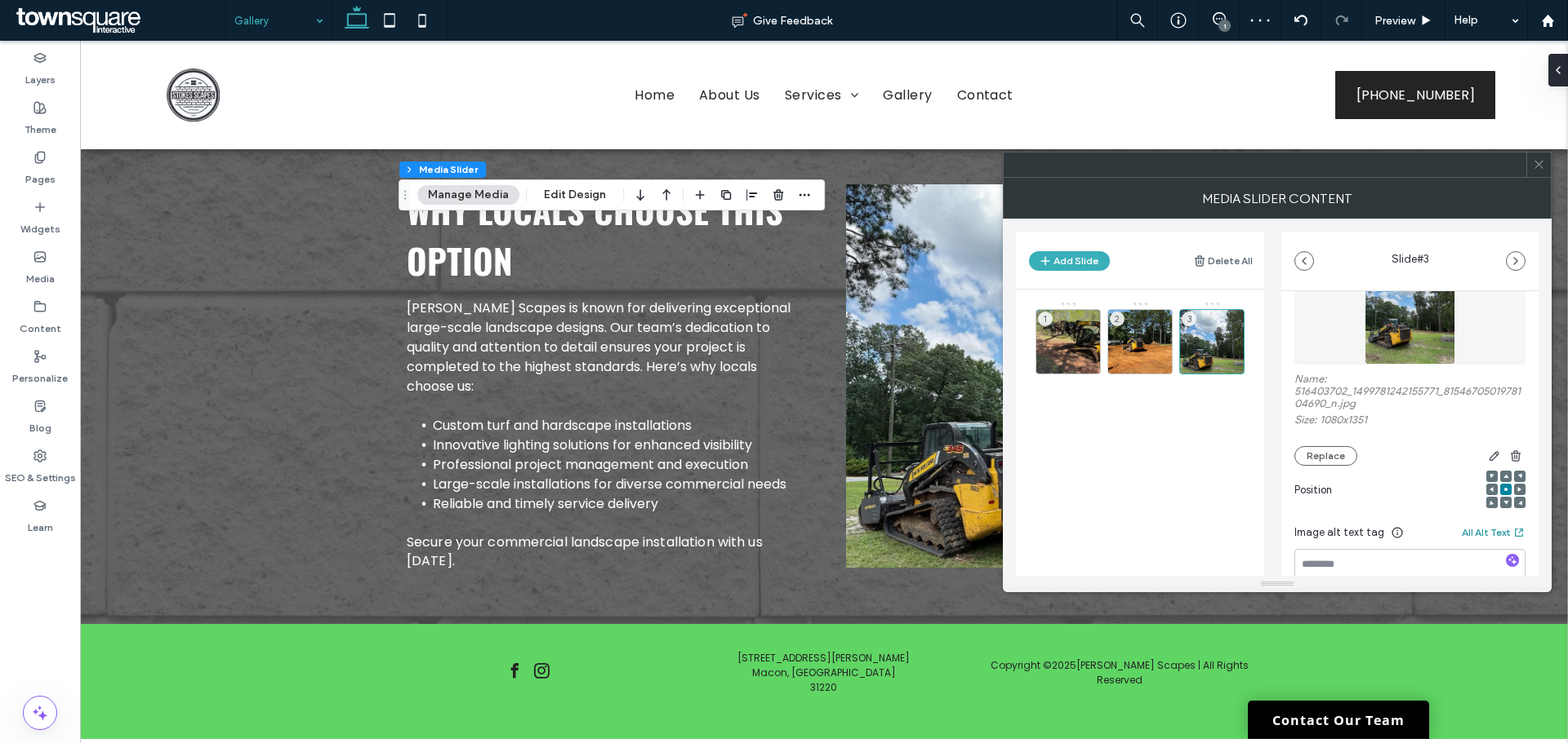
scroll to position [163, 0]
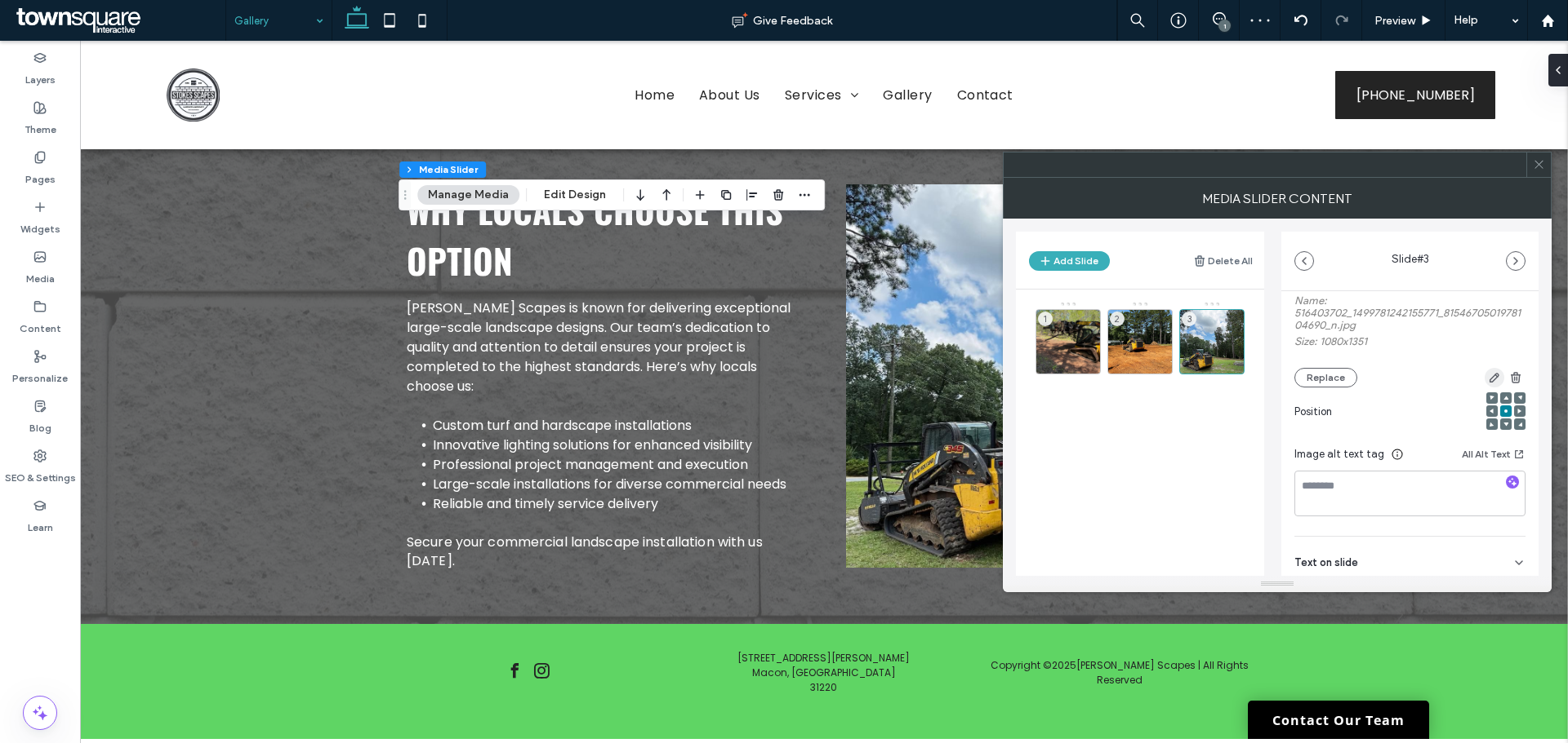
click at [1484, 379] on span "button" at bounding box center [1494, 378] width 20 height 20
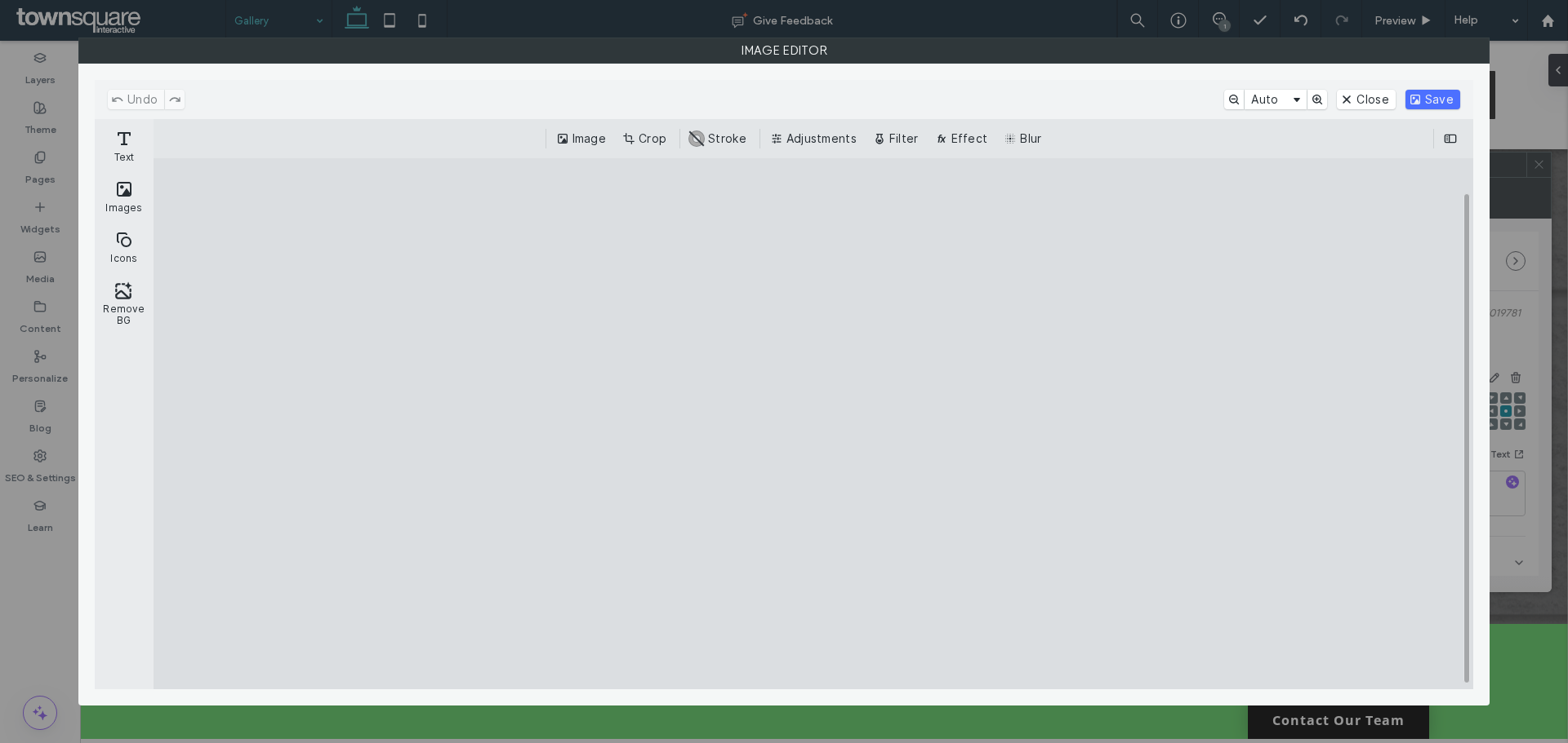
click at [650, 131] on button "Crop" at bounding box center [645, 139] width 54 height 20
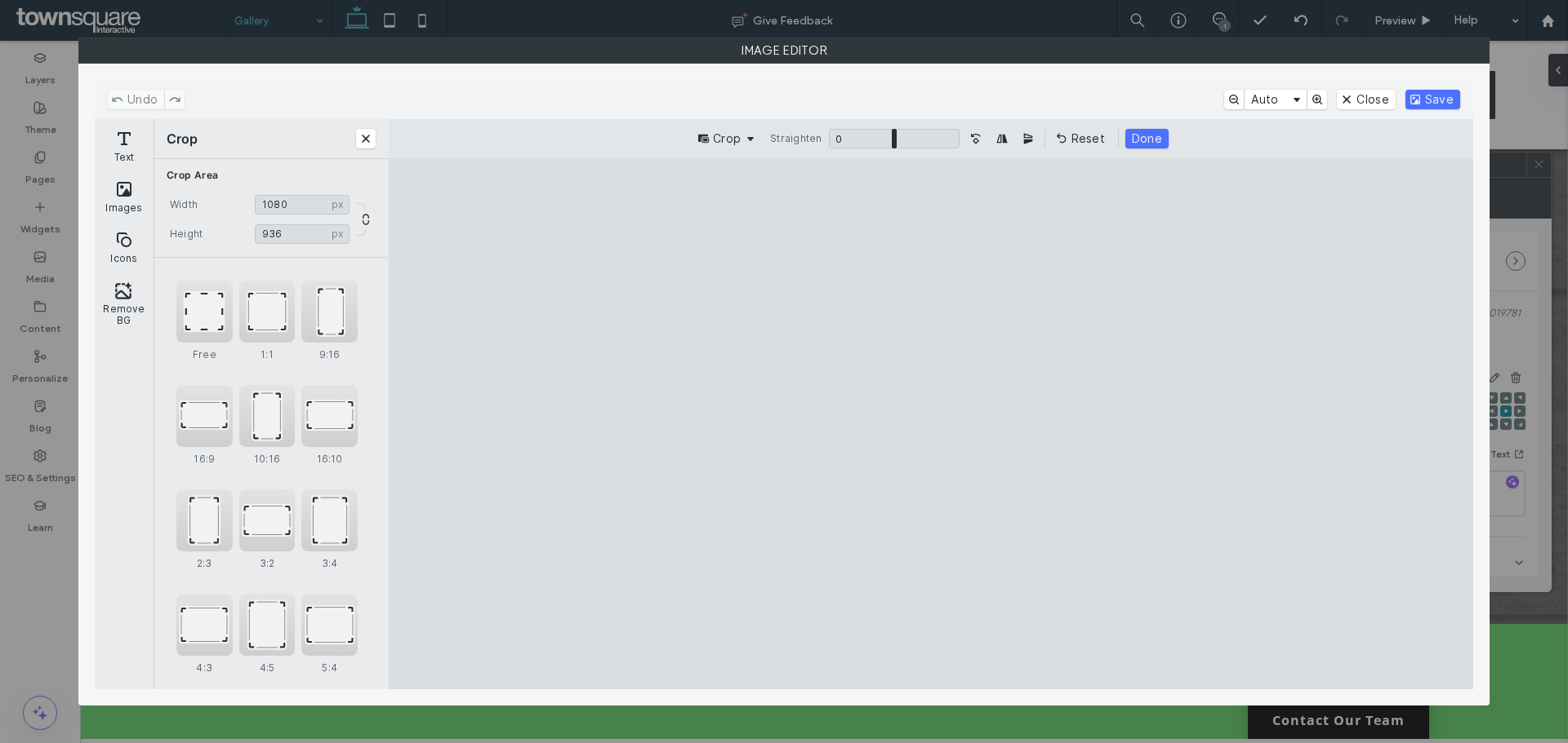
type input "***"
drag, startPoint x: 930, startPoint y: 212, endPoint x: 884, endPoint y: 345, distance: 140.7
click at [930, 423] on cesdk-canvas "Editor canvas" at bounding box center [930, 423] width 0 height 0
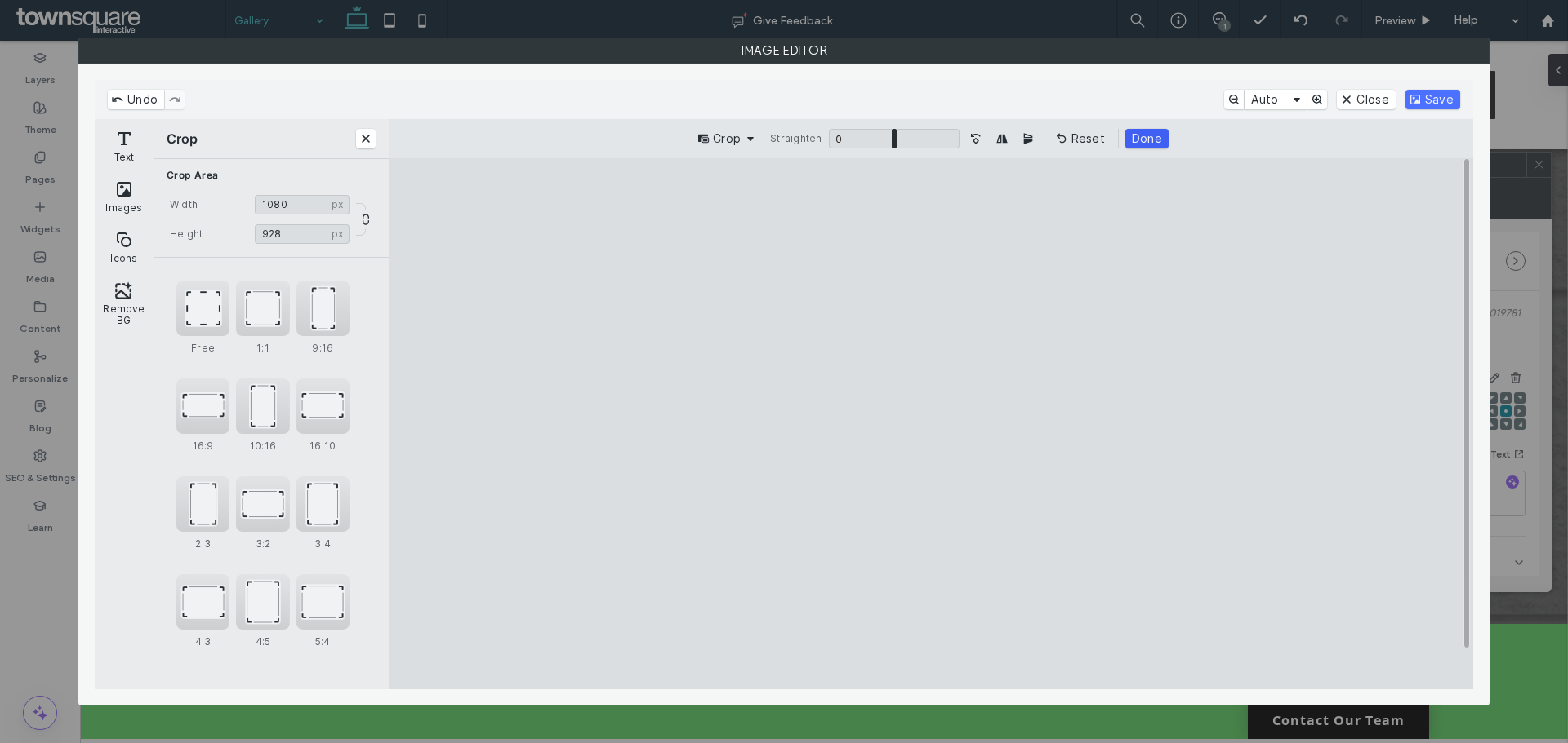
click at [1134, 148] on button "Done" at bounding box center [1146, 139] width 43 height 20
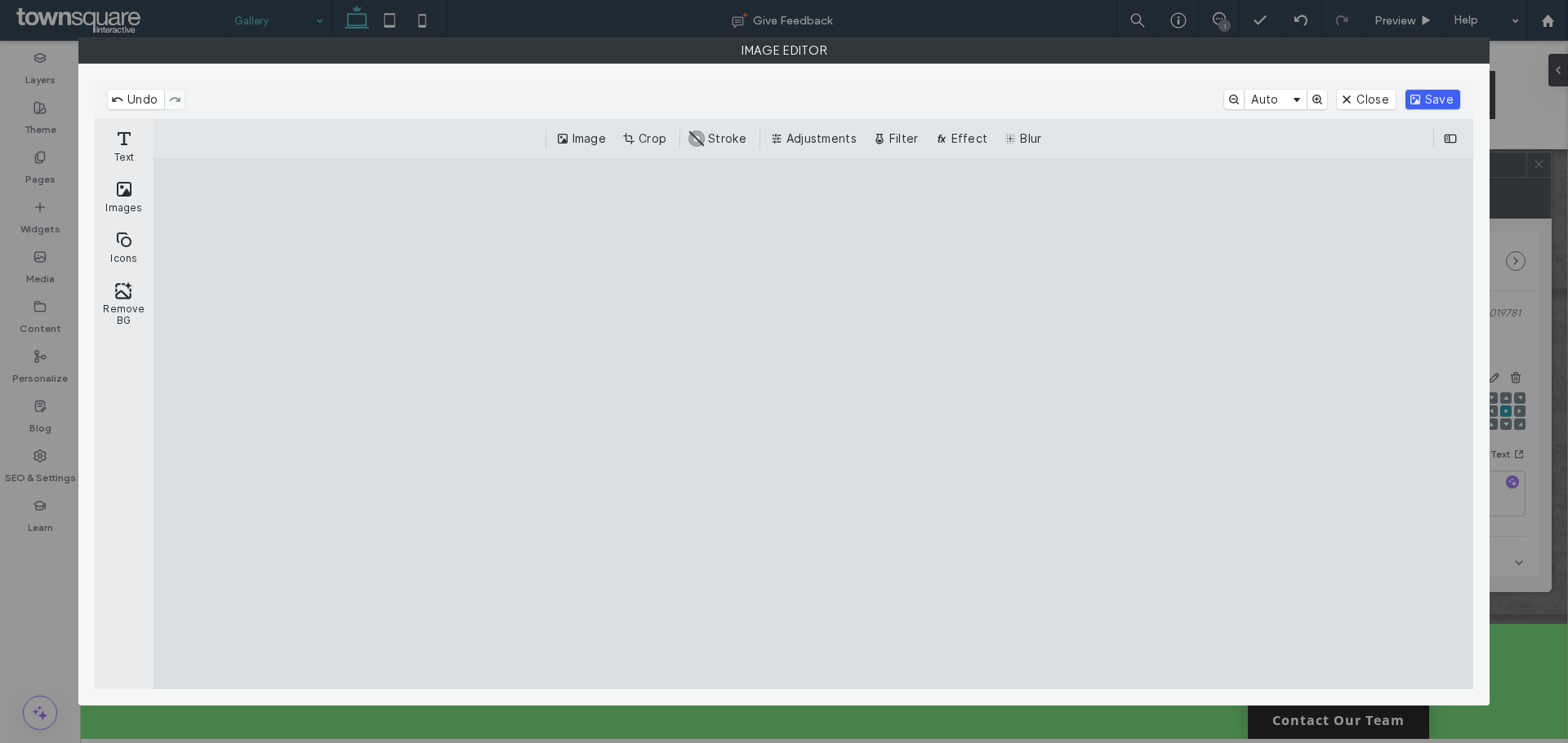
click at [1446, 98] on button "Save" at bounding box center [1432, 100] width 55 height 20
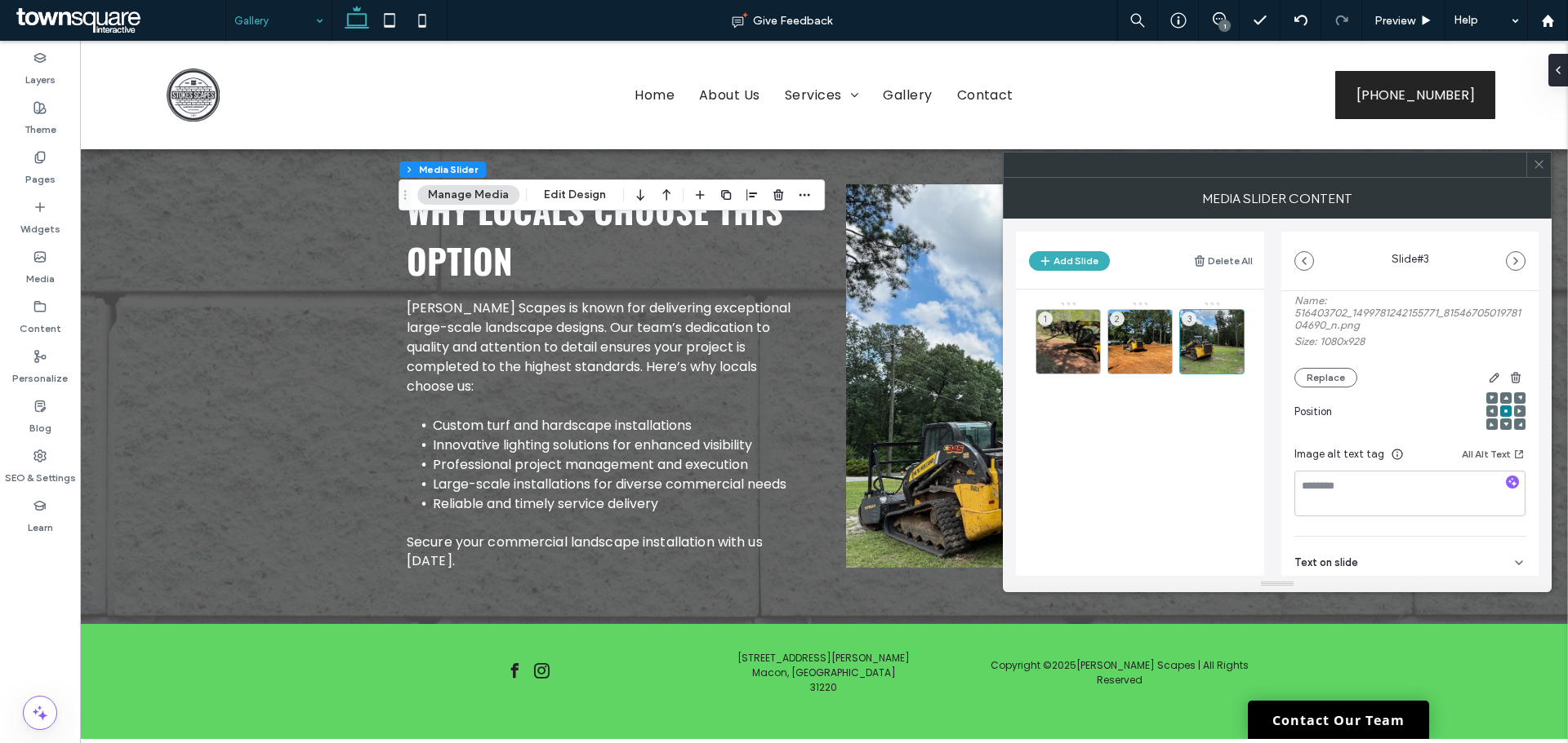
click at [1537, 167] on icon at bounding box center [1538, 164] width 12 height 12
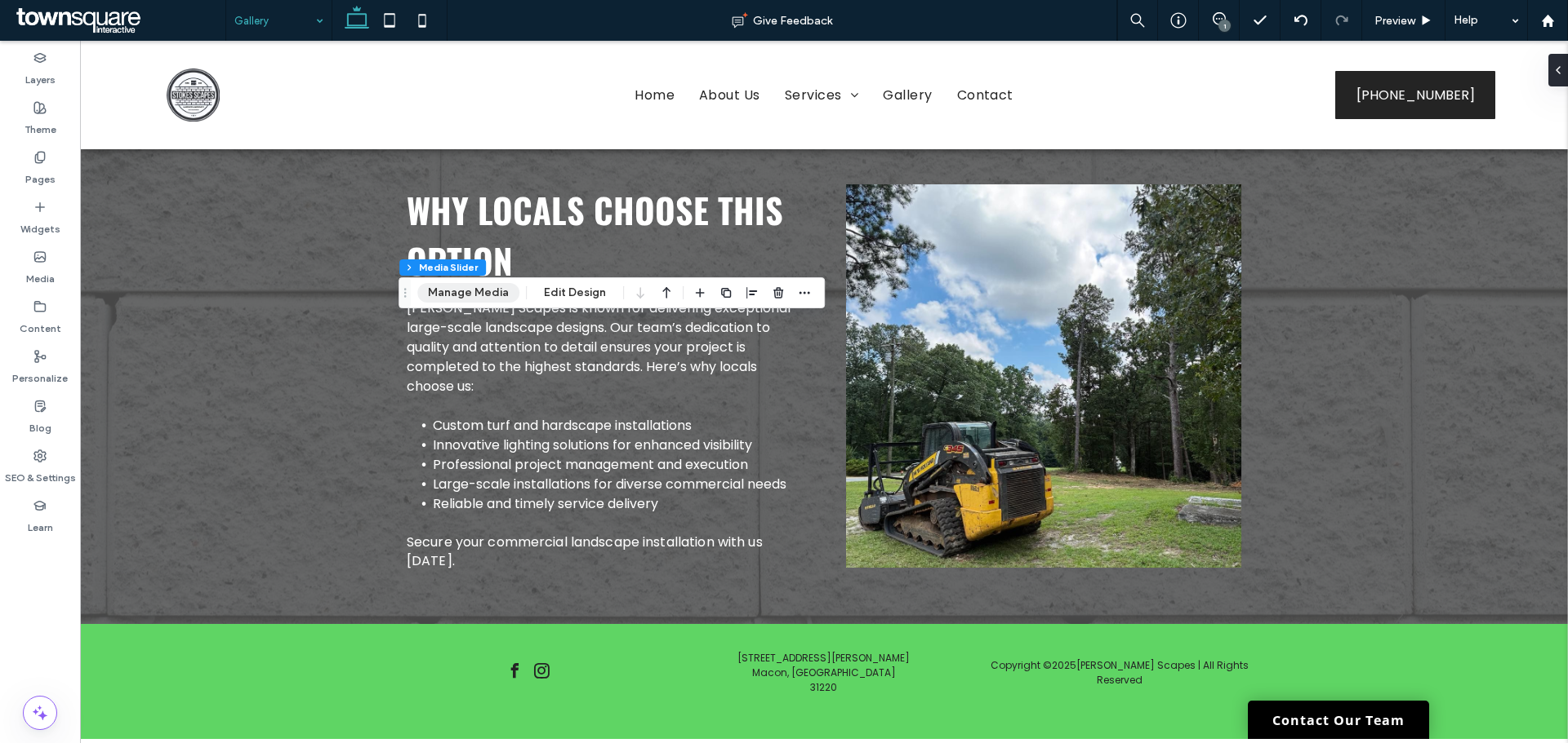
click at [471, 293] on button "Manage Media" at bounding box center [467, 293] width 102 height 20
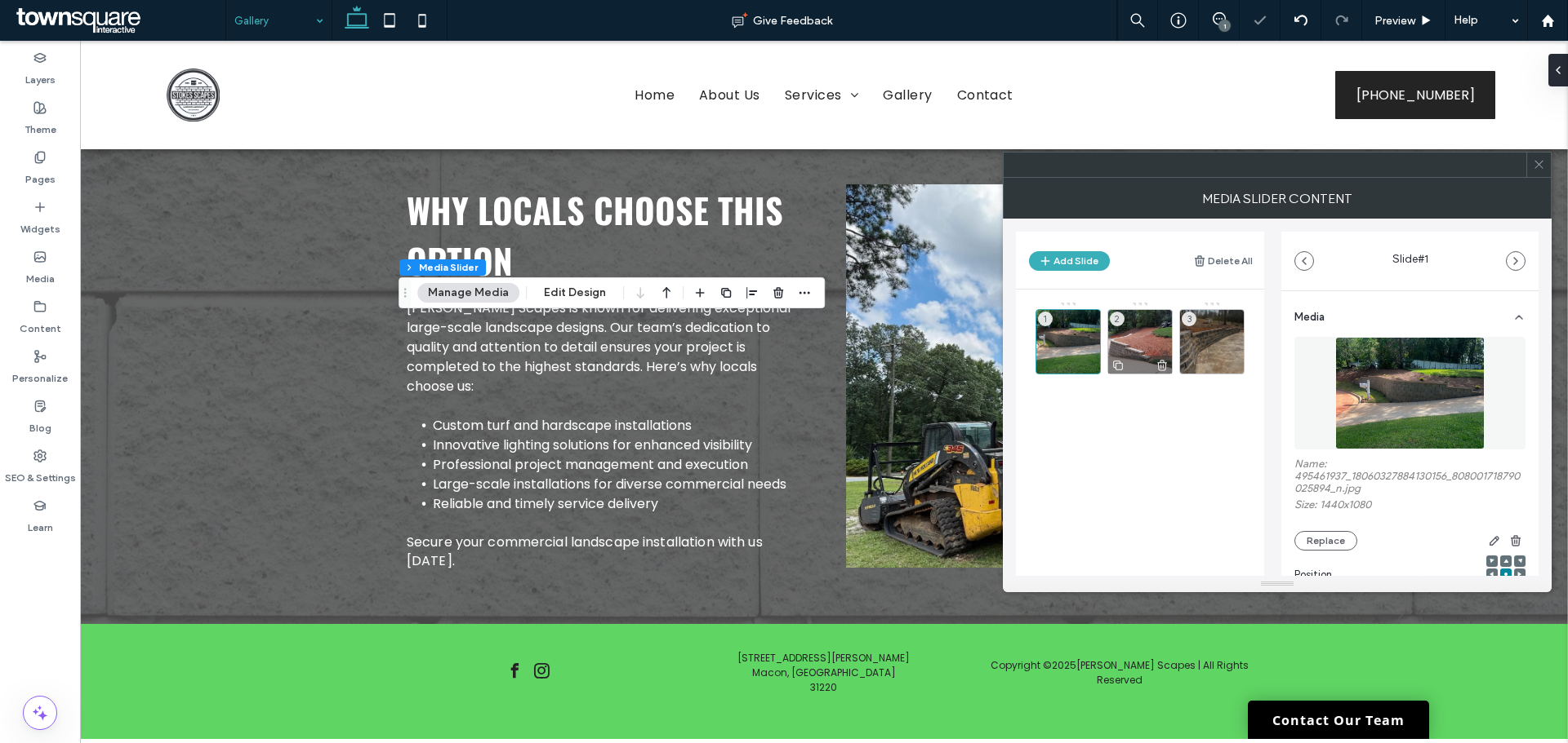
drag, startPoint x: 1135, startPoint y: 332, endPoint x: 1150, endPoint y: 331, distance: 15.0
click at [1136, 331] on div "2" at bounding box center [1140, 341] width 65 height 65
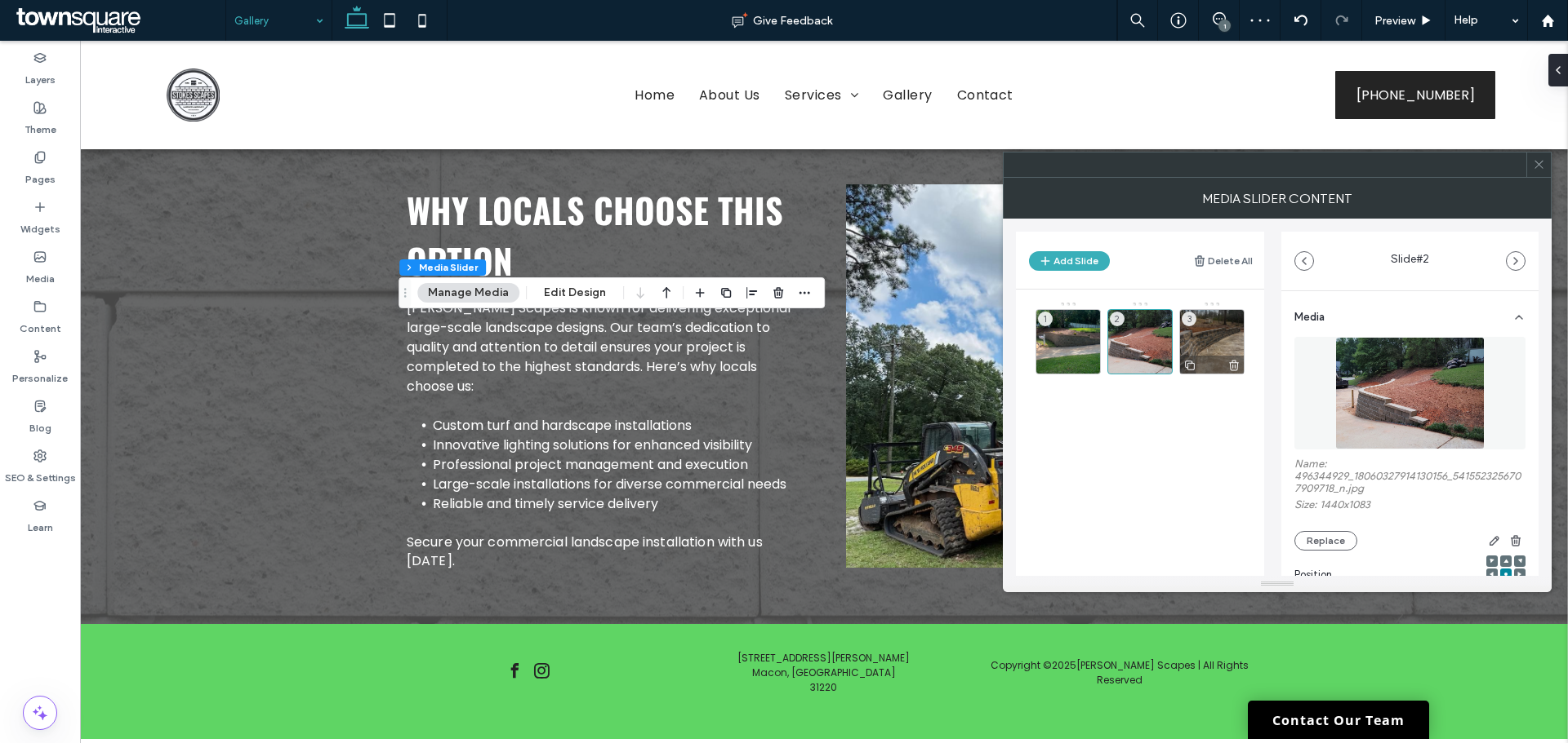
click at [1206, 340] on div "3" at bounding box center [1212, 341] width 65 height 65
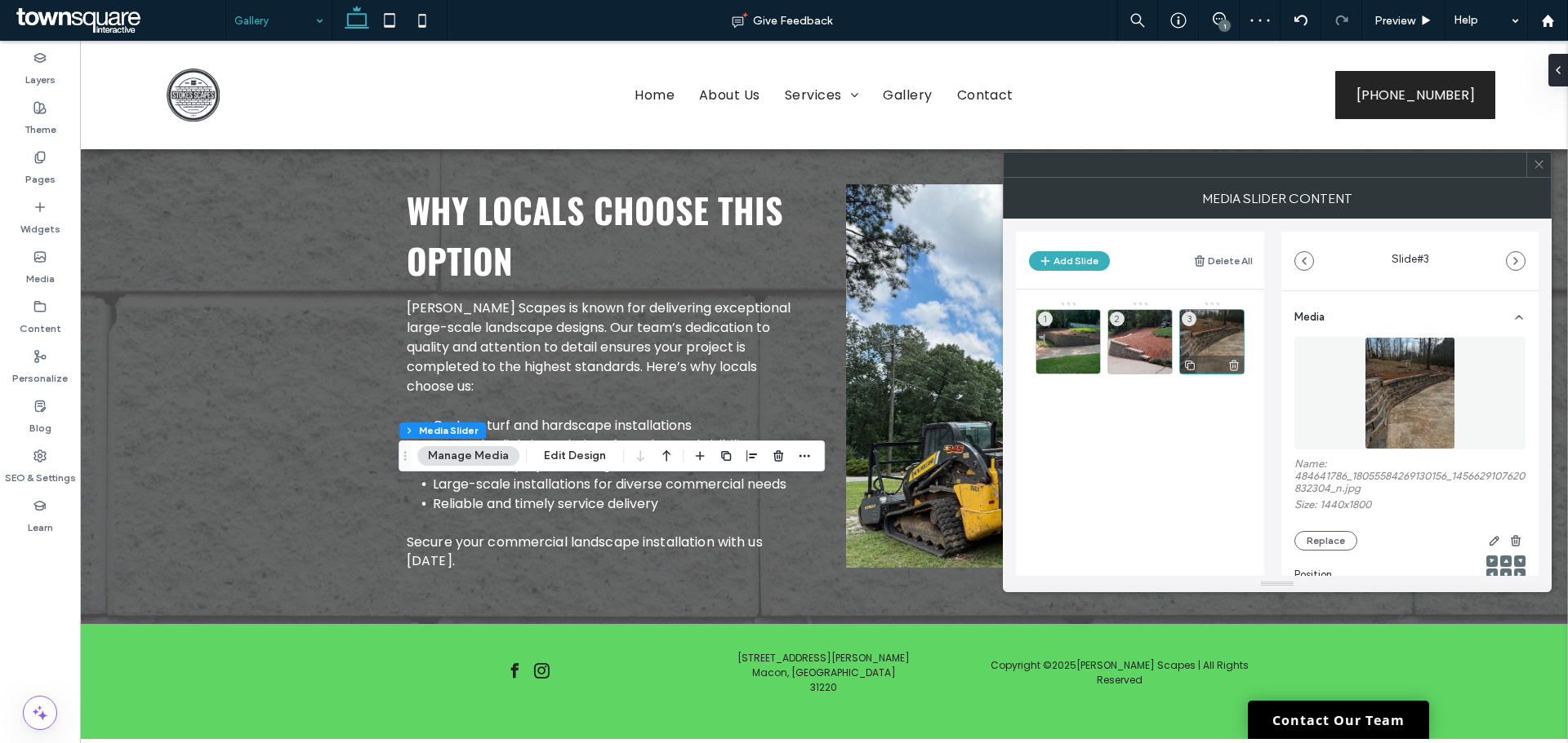
click at [1229, 361] on icon at bounding box center [1234, 365] width 13 height 15
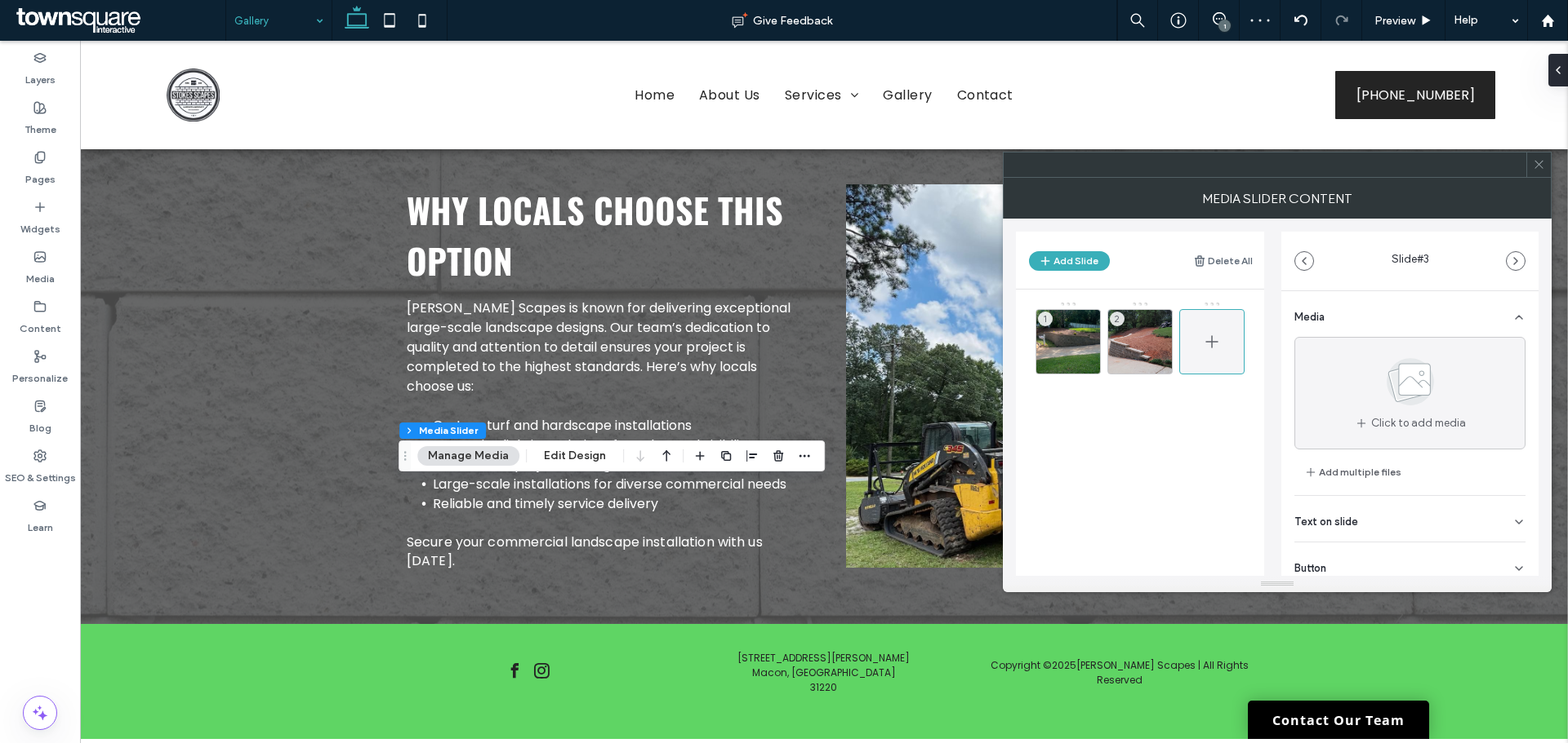
click at [1208, 334] on icon at bounding box center [1212, 342] width 20 height 20
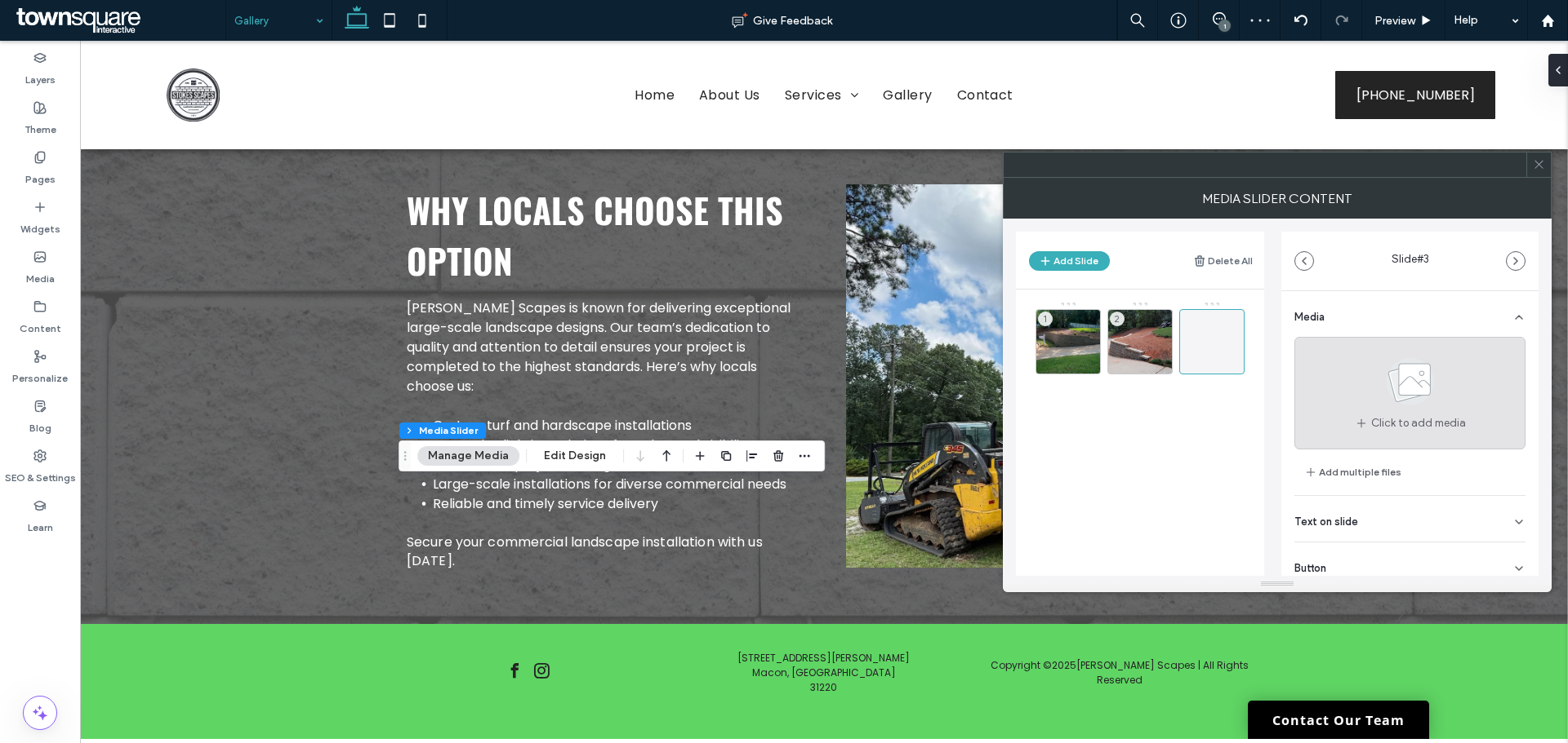
click at [1377, 416] on span "Click to add media" at bounding box center [1418, 424] width 95 height 17
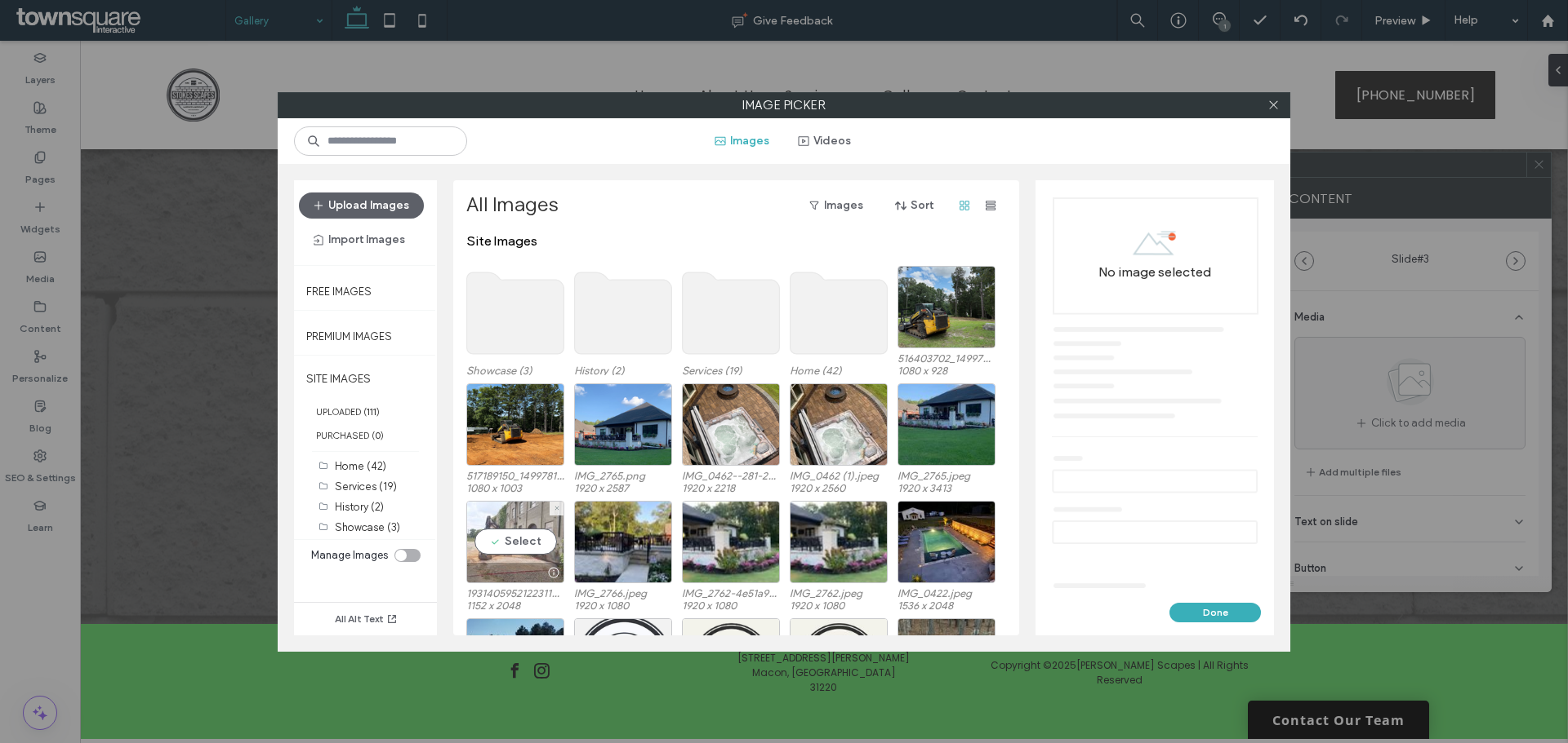
click at [489, 550] on div "Select" at bounding box center [515, 542] width 98 height 83
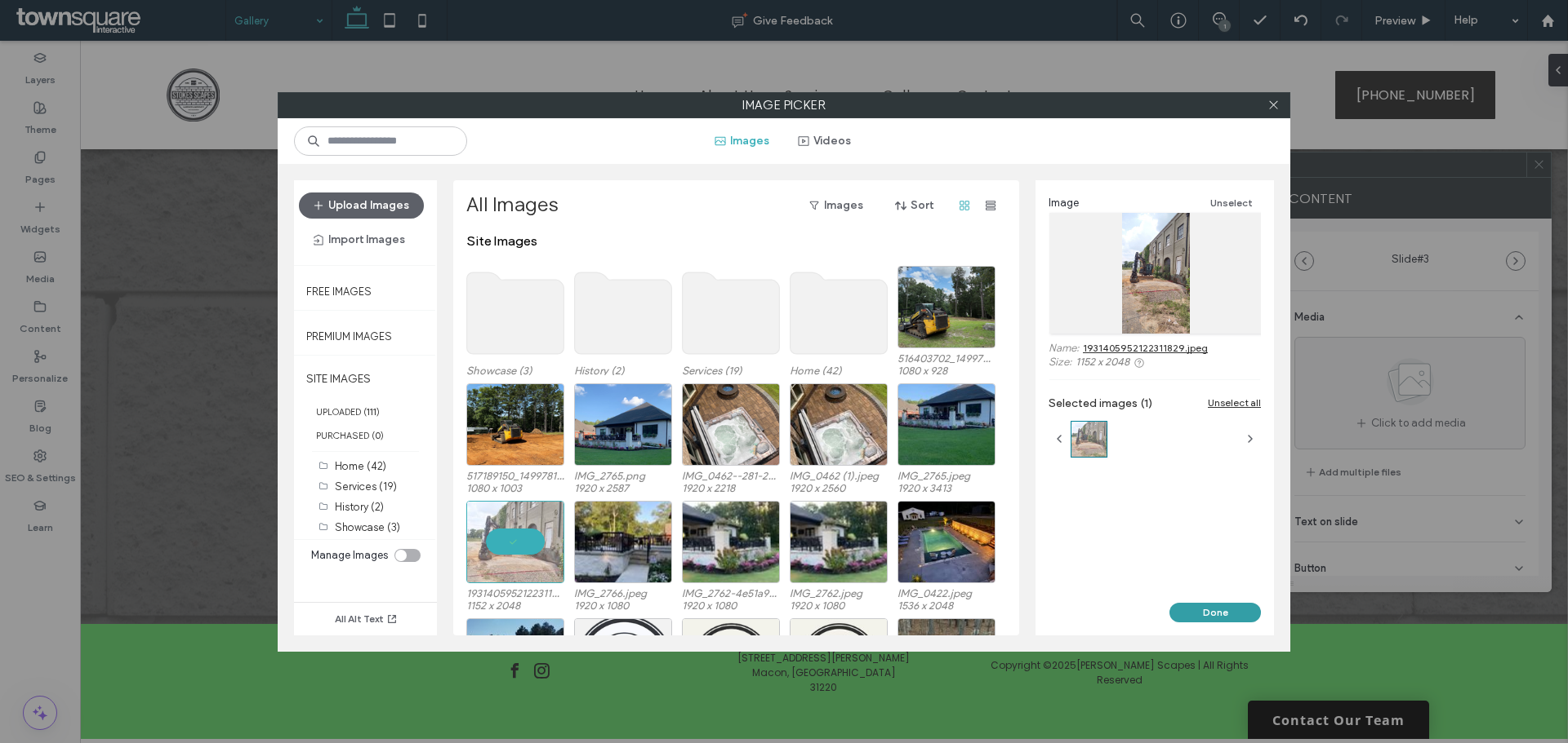
click at [1195, 607] on button "Done" at bounding box center [1215, 613] width 92 height 20
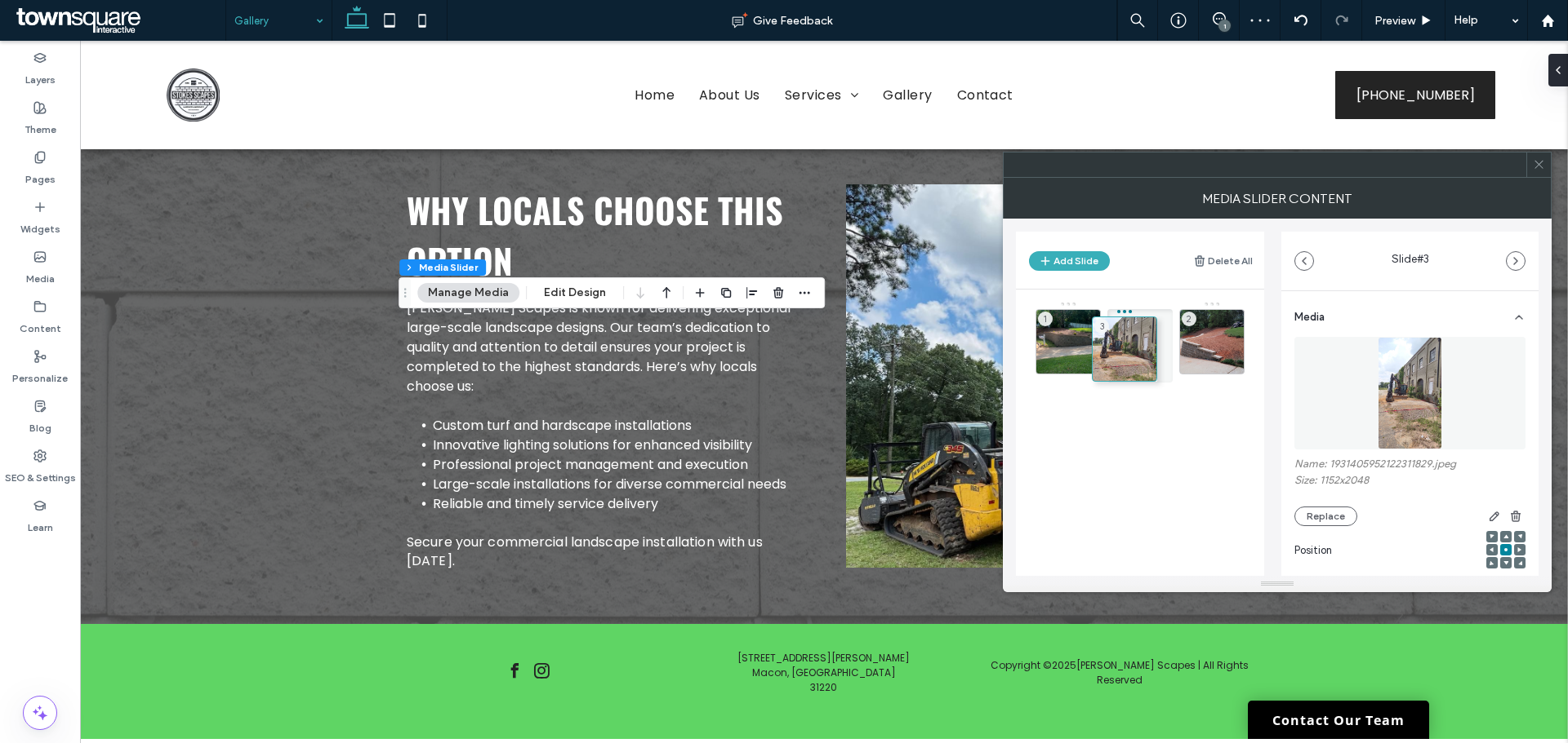
drag, startPoint x: 1219, startPoint y: 341, endPoint x: 1140, endPoint y: 347, distance: 79.2
click at [1075, 339] on div "1" at bounding box center [1068, 341] width 65 height 65
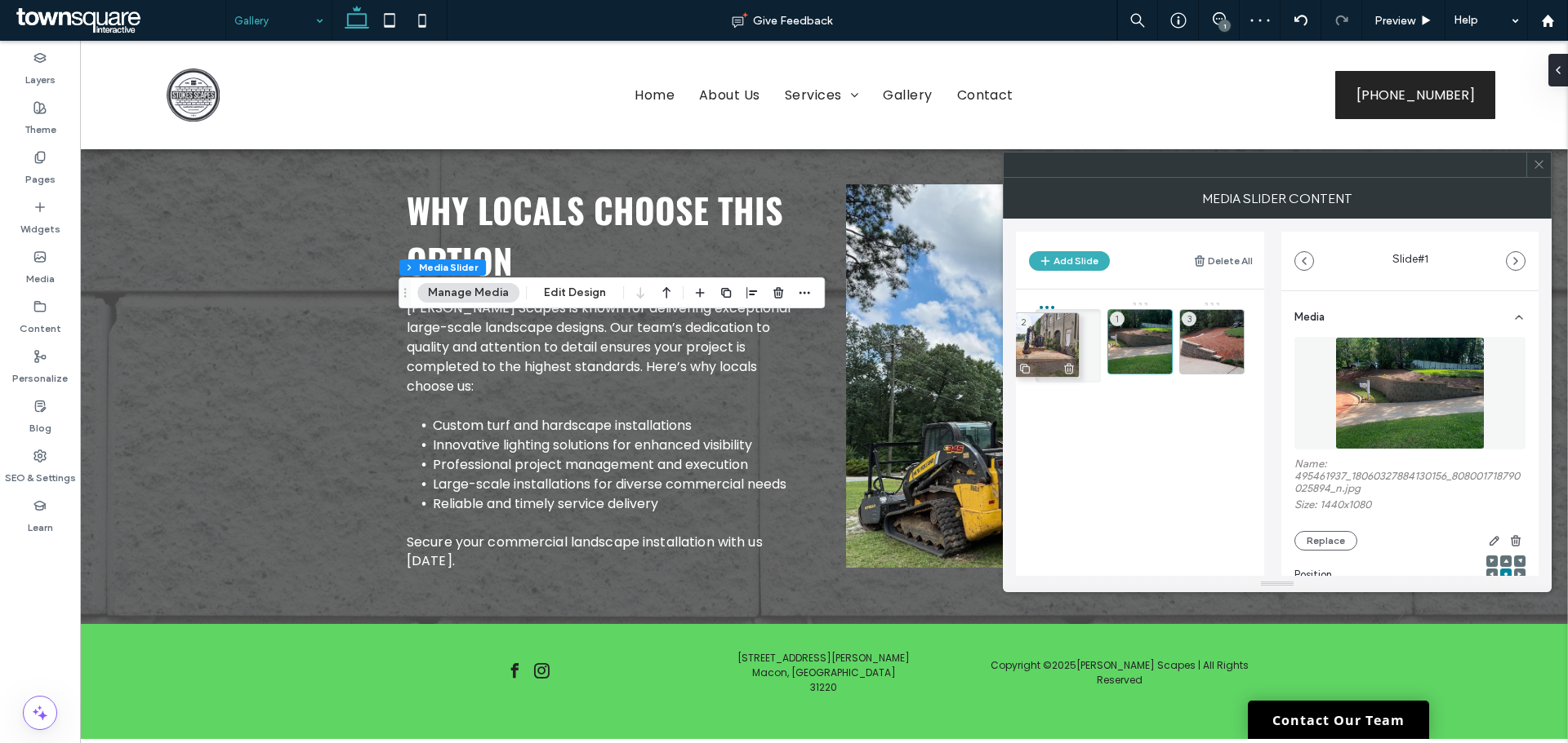
drag, startPoint x: 1149, startPoint y: 335, endPoint x: 1057, endPoint y: 337, distance: 92.0
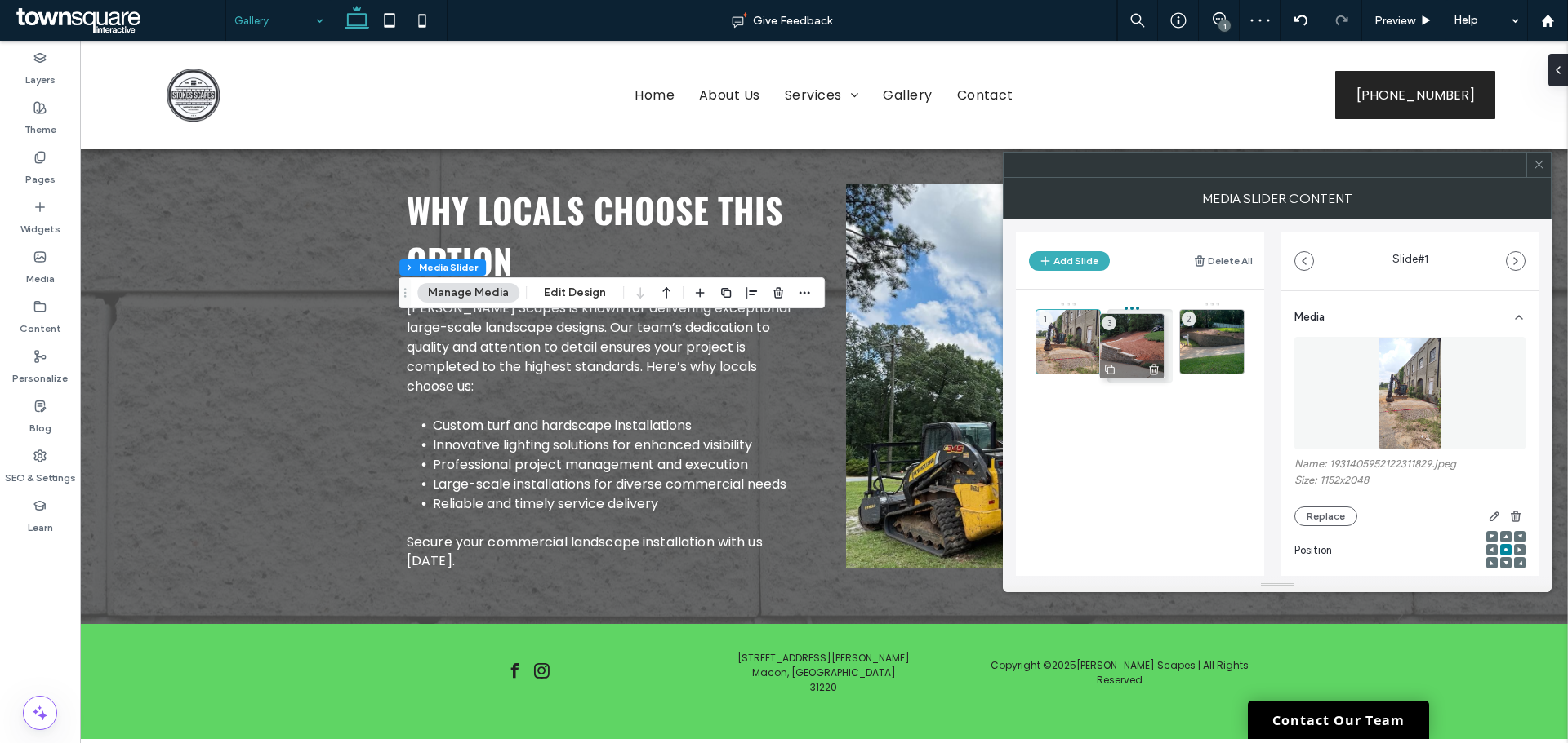
drag, startPoint x: 1216, startPoint y: 336, endPoint x: 1148, endPoint y: 340, distance: 68.1
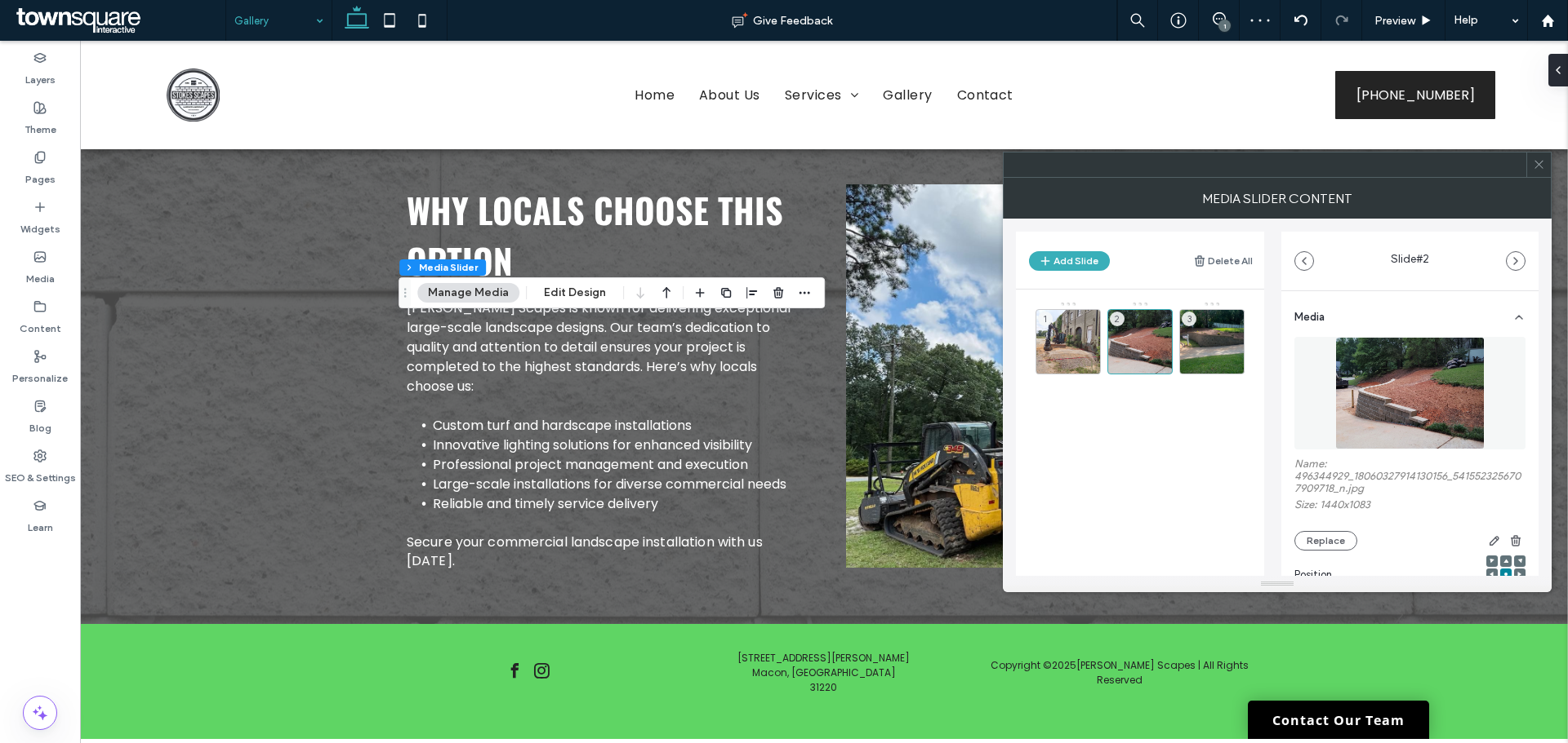
click at [1544, 161] on icon at bounding box center [1538, 164] width 12 height 12
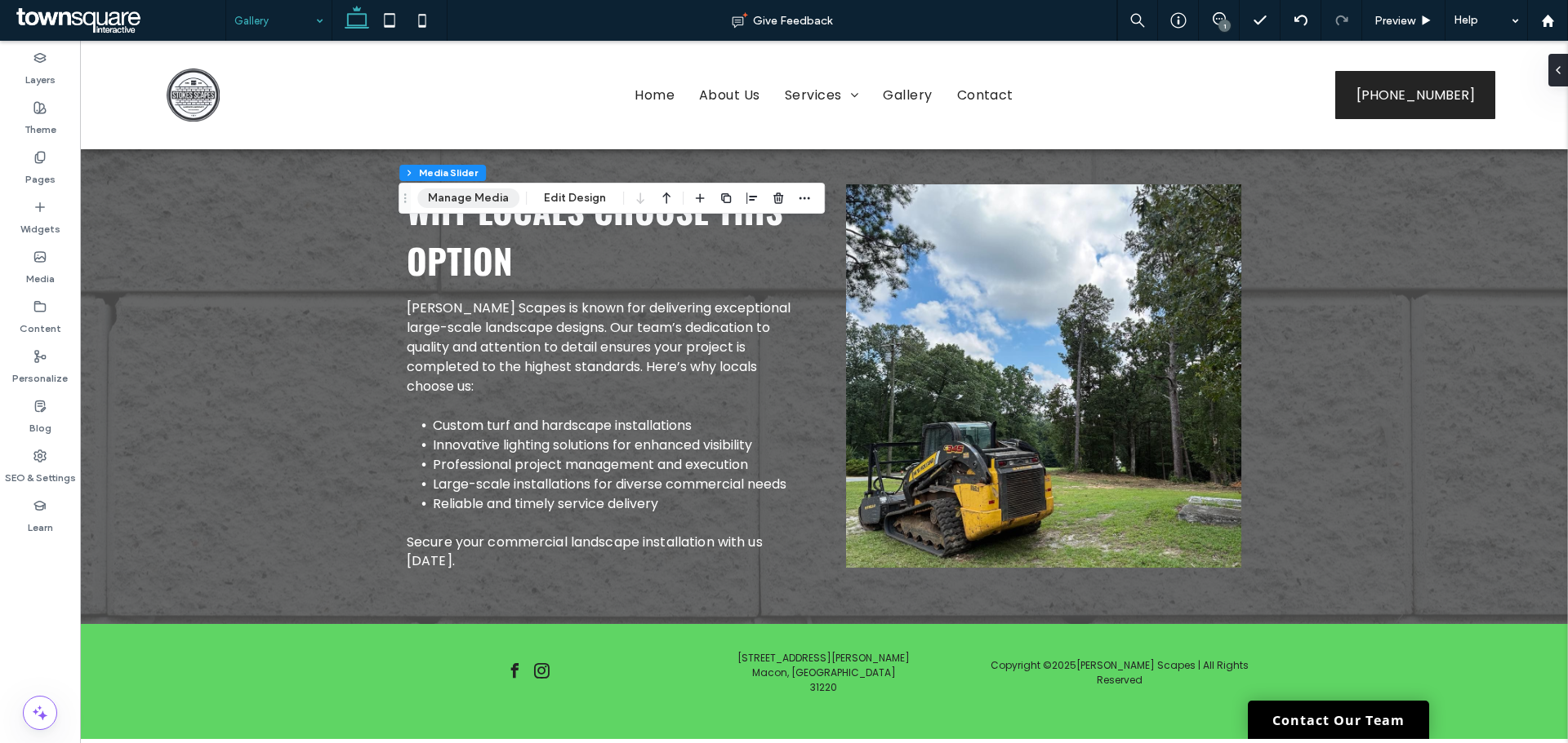
click at [490, 200] on button "Manage Media" at bounding box center [467, 198] width 102 height 20
